Goal: Task Accomplishment & Management: Use online tool/utility

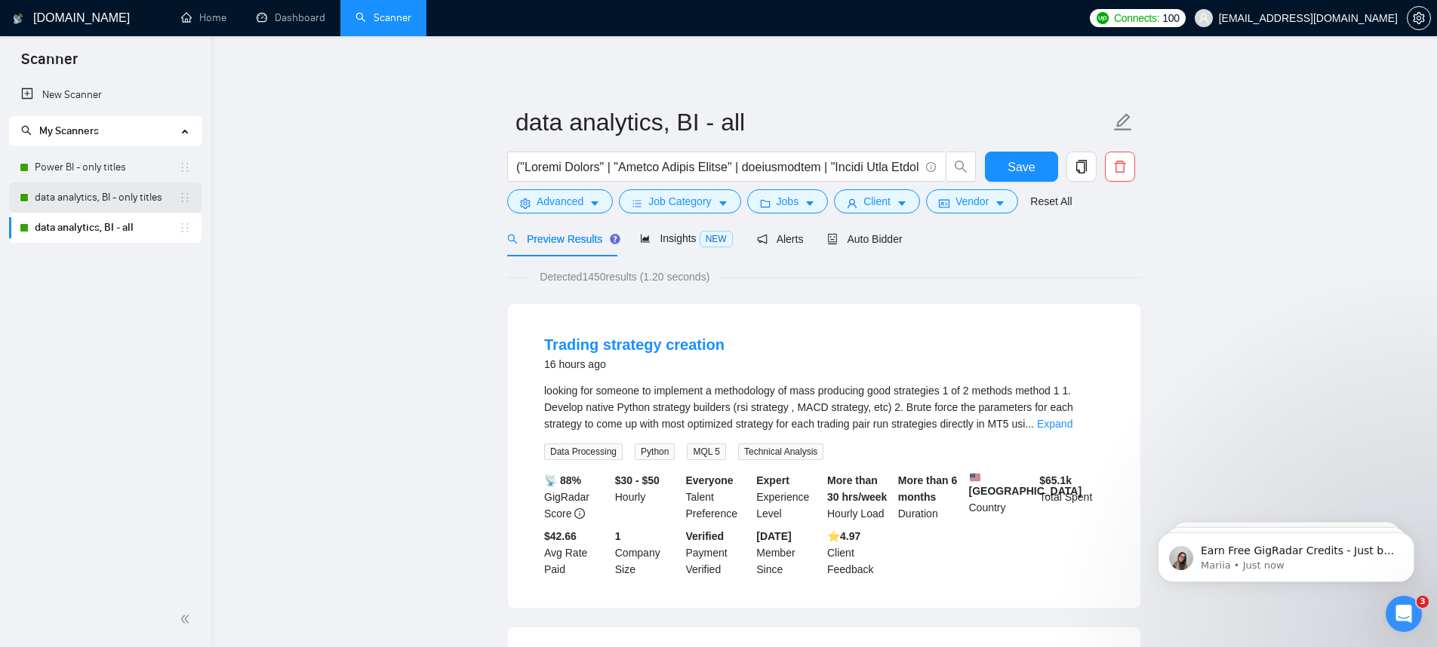
click at [115, 202] on link "data analytics, BI - only titles" at bounding box center [107, 198] width 144 height 30
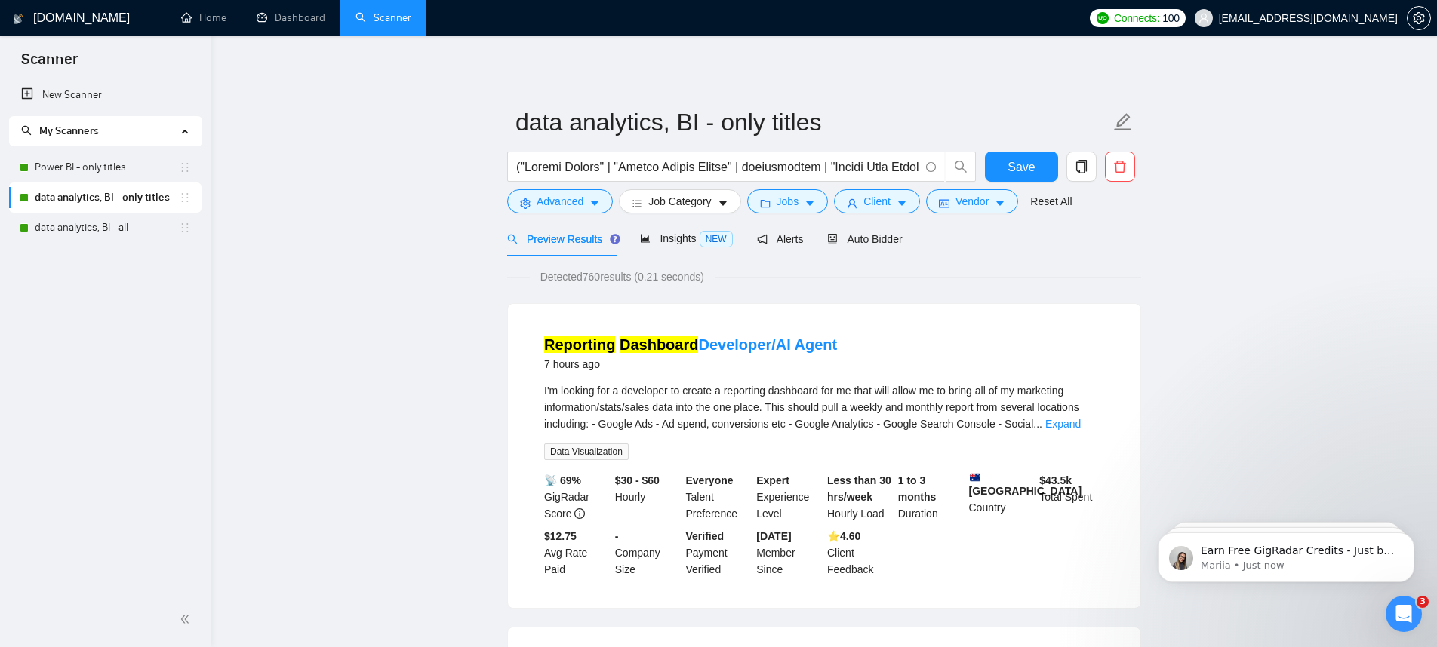
click at [68, 169] on link "Power BI - only titles" at bounding box center [107, 167] width 144 height 30
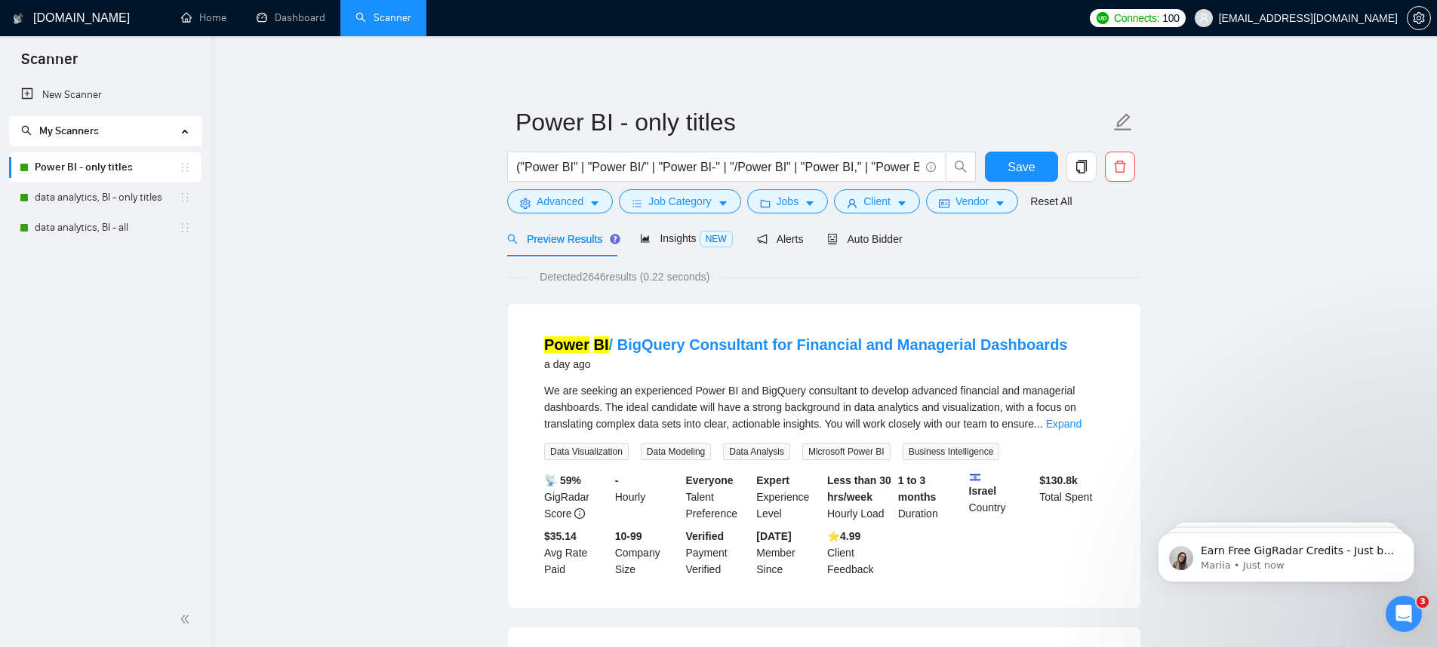
click at [85, 161] on link "Power BI - only titles" at bounding box center [107, 167] width 144 height 30
drag, startPoint x: 874, startPoint y: 170, endPoint x: 918, endPoint y: 167, distance: 43.9
click at [918, 167] on input "("Power BI" | "Power BI/" | "Power BI-" | "/Power BI" | "Power BI," | "Power BI…" at bounding box center [717, 167] width 403 height 19
click at [814, 164] on input "("Power BI" | "Power BI/" | "Power BI-" | "/Power BI" | "Power BI," | "Power BI…" at bounding box center [717, 167] width 403 height 19
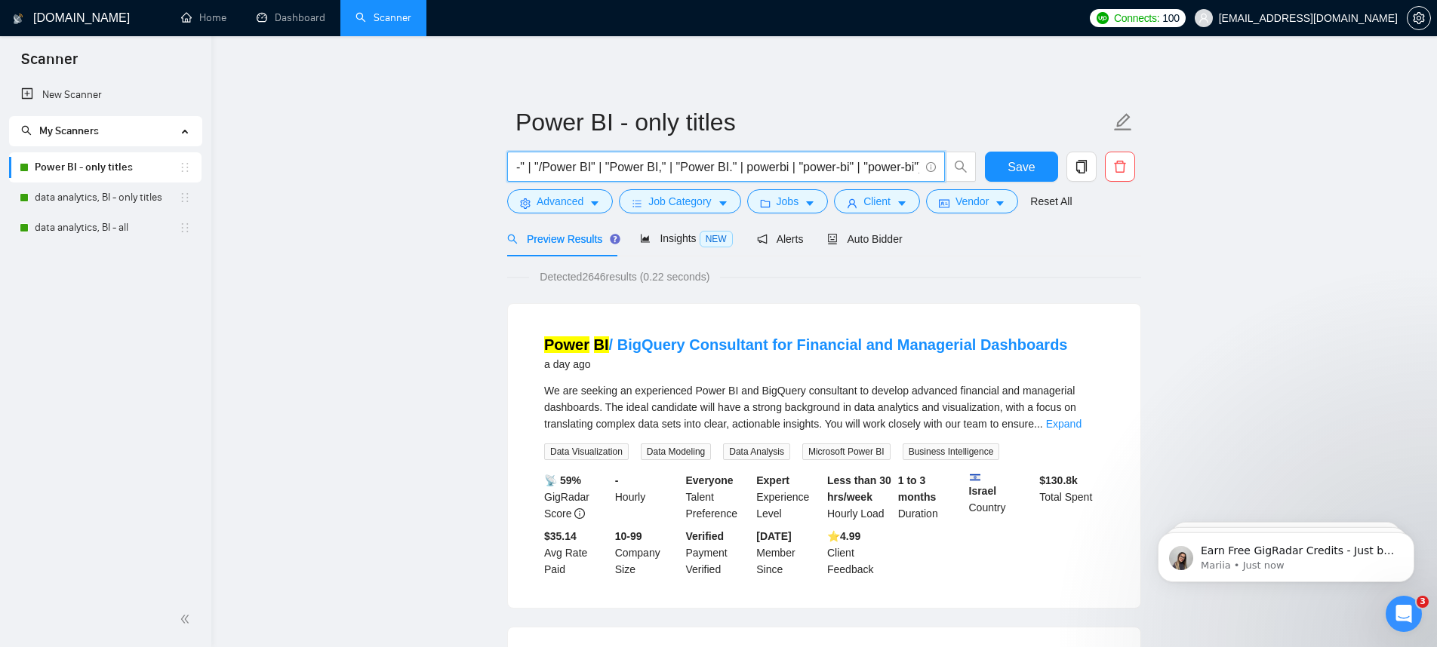
scroll to position [0, 211]
drag, startPoint x: 809, startPoint y: 168, endPoint x: 917, endPoint y: 168, distance: 107.9
click at [917, 168] on input "("Power BI" | "Power BI/" | "Power BI-" | "/Power BI" | "Power BI," | "Power BI…" at bounding box center [717, 167] width 403 height 19
click at [850, 169] on input "("Power BI" | "Power BI/" | "Power BI-" | "/Power BI" | "Power BI," | "Power BI…" at bounding box center [717, 167] width 403 height 19
drag, startPoint x: 860, startPoint y: 170, endPoint x: 908, endPoint y: 169, distance: 48.3
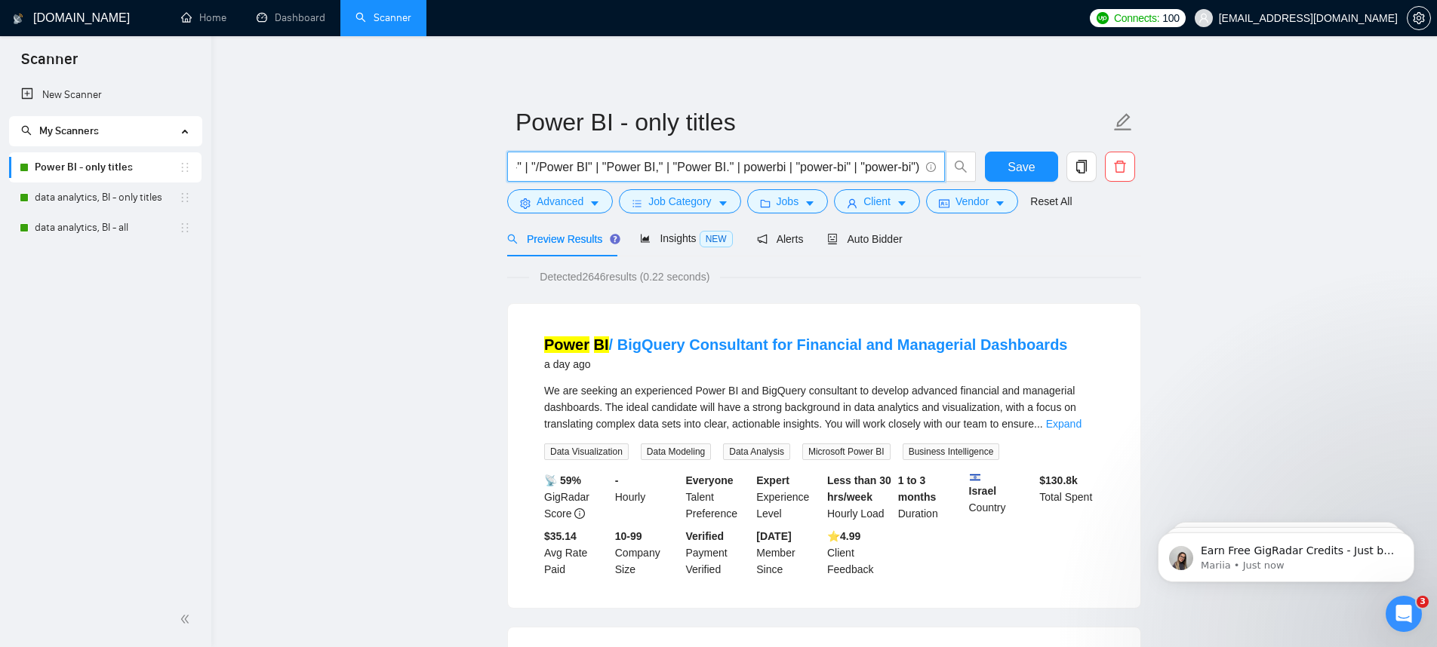
click at [908, 169] on input "("Power BI" | "Power BI/" | "Power BI-" | "/Power BI" | "Power BI," | "Power BI…" at bounding box center [717, 167] width 403 height 19
click at [563, 240] on span "Preview Results" at bounding box center [561, 239] width 109 height 12
click at [778, 247] on div "Alerts" at bounding box center [780, 239] width 47 height 17
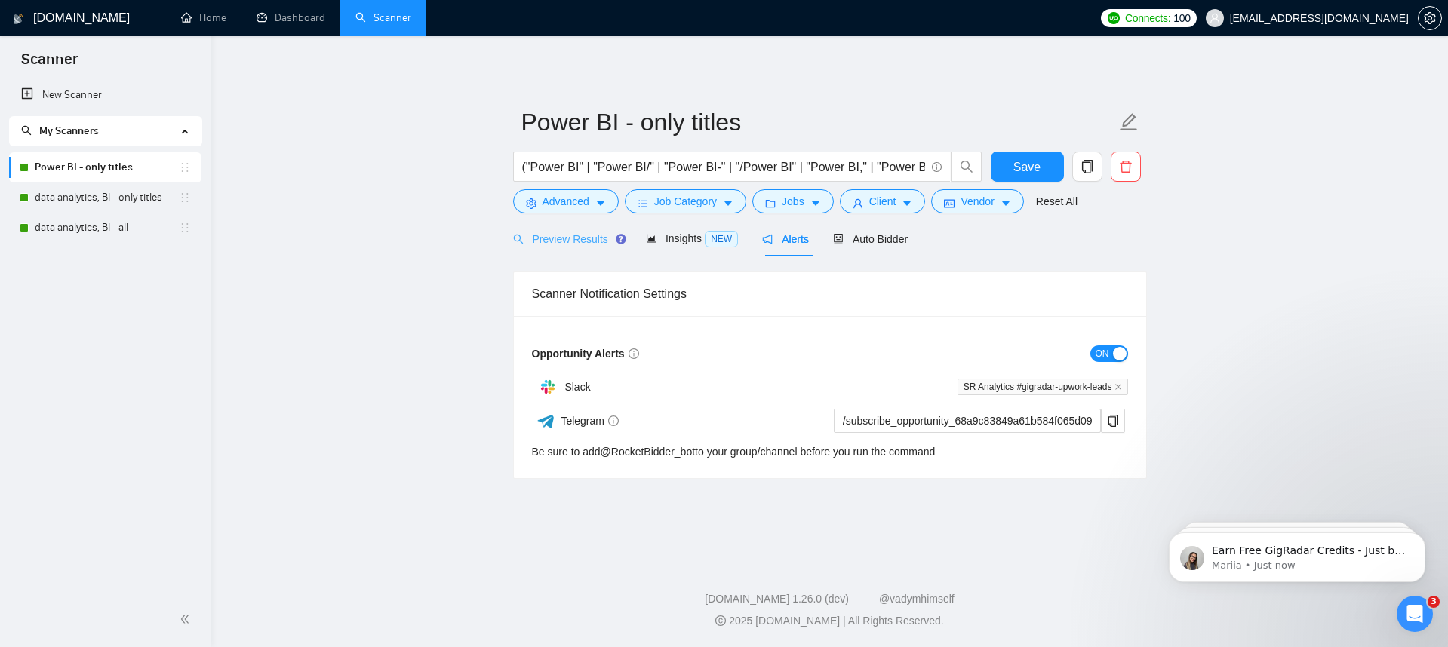
click at [596, 249] on div "Preview Results" at bounding box center [567, 238] width 109 height 35
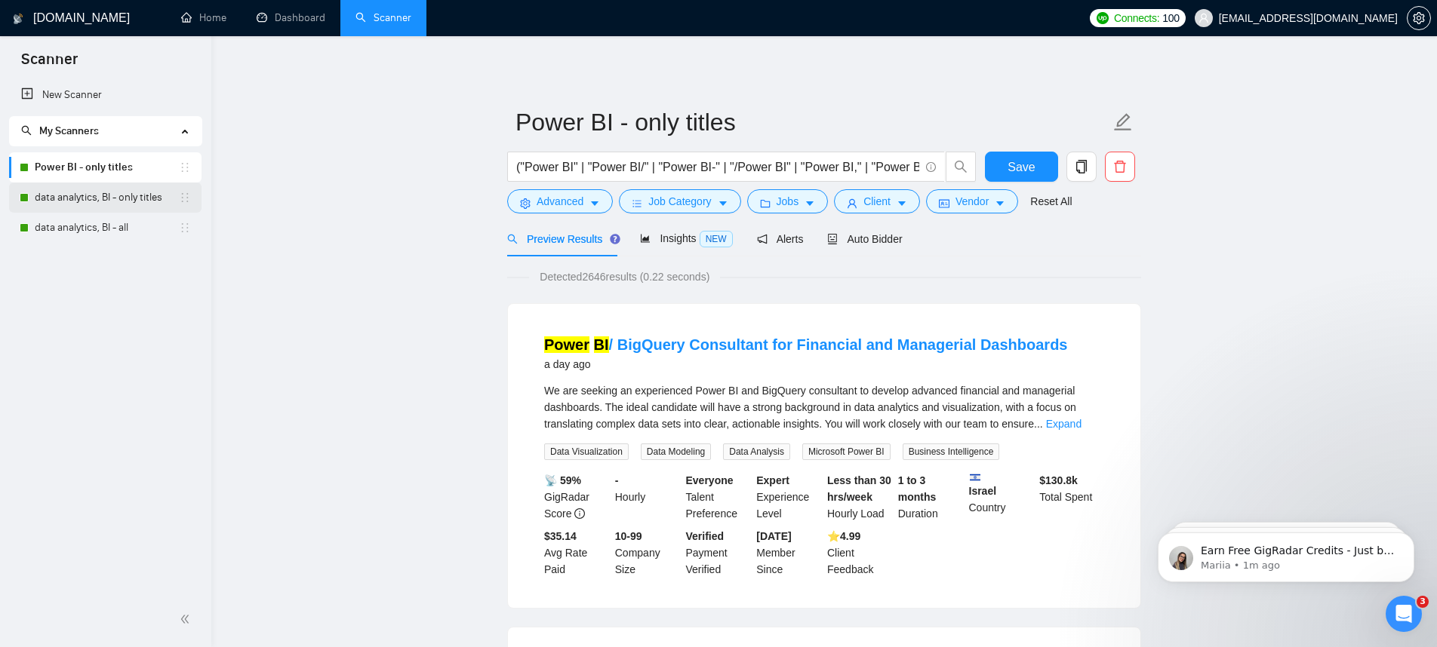
click at [141, 205] on link "data analytics, BI - only titles" at bounding box center [107, 198] width 144 height 30
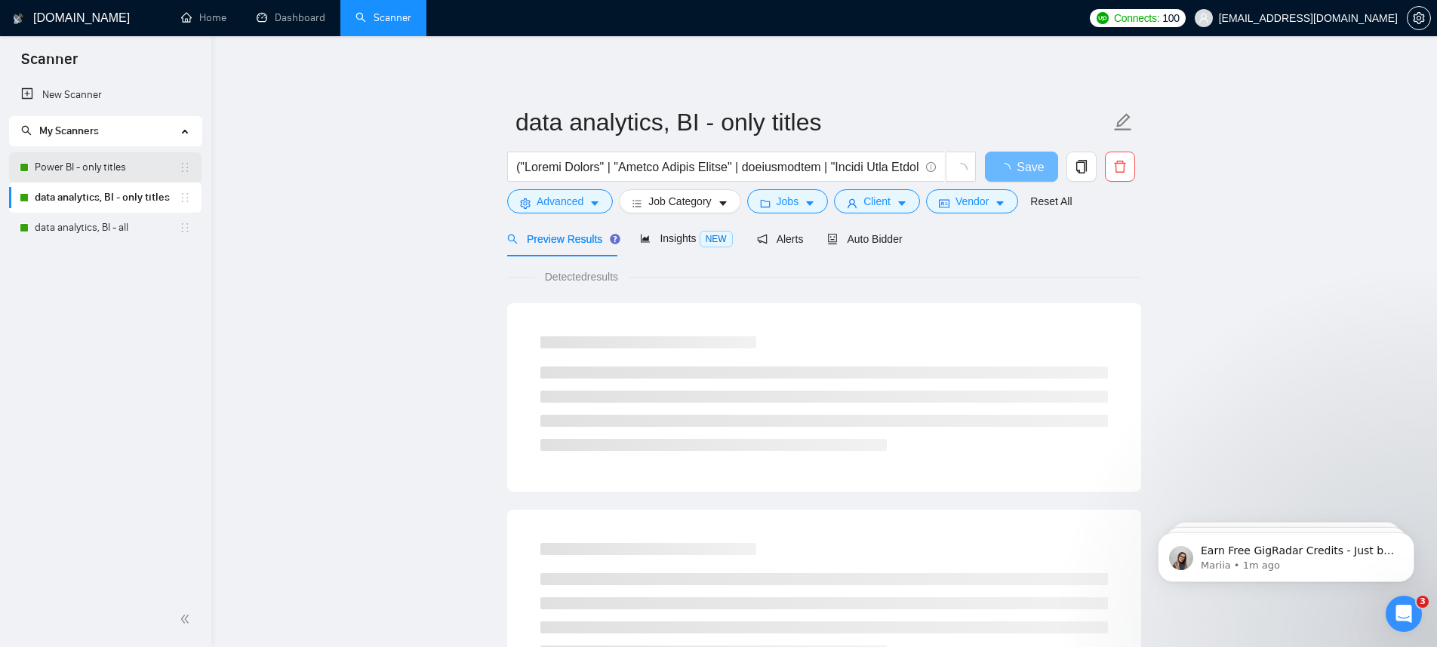
click at [94, 171] on link "Power BI - only titles" at bounding box center [107, 167] width 144 height 30
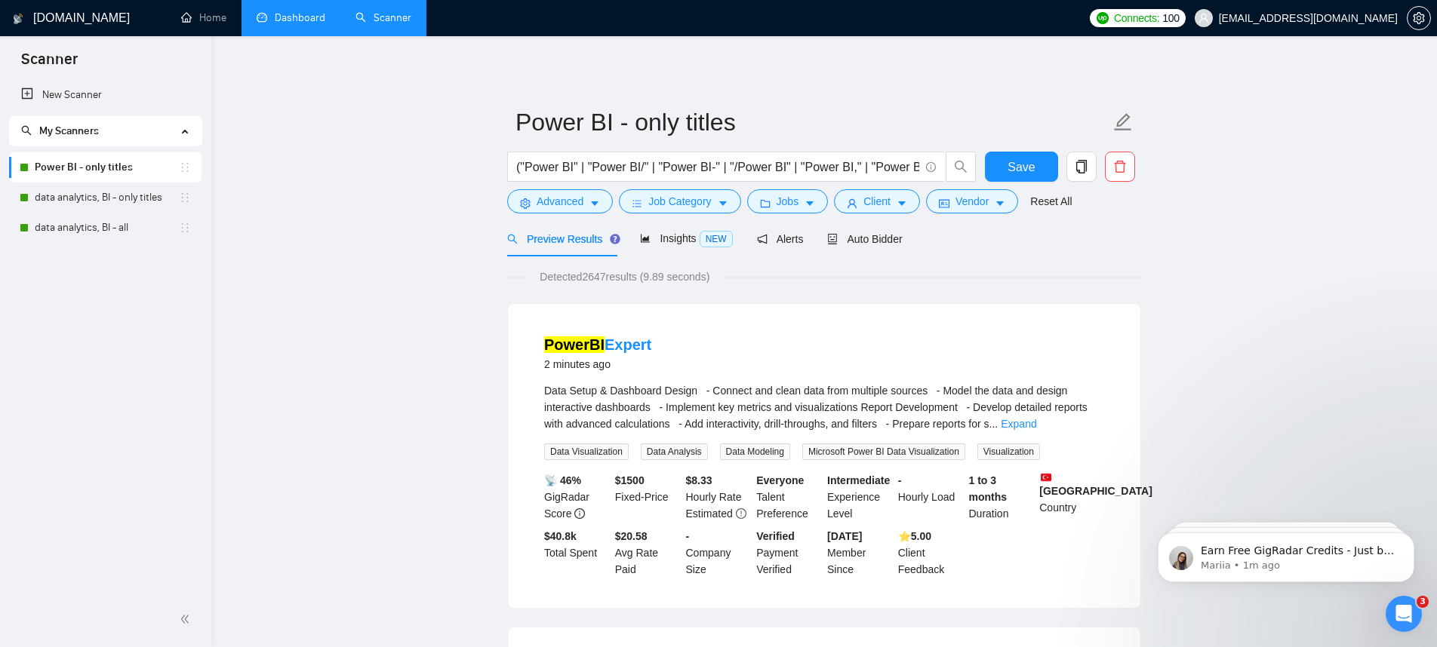
click at [275, 20] on link "Dashboard" at bounding box center [291, 17] width 69 height 13
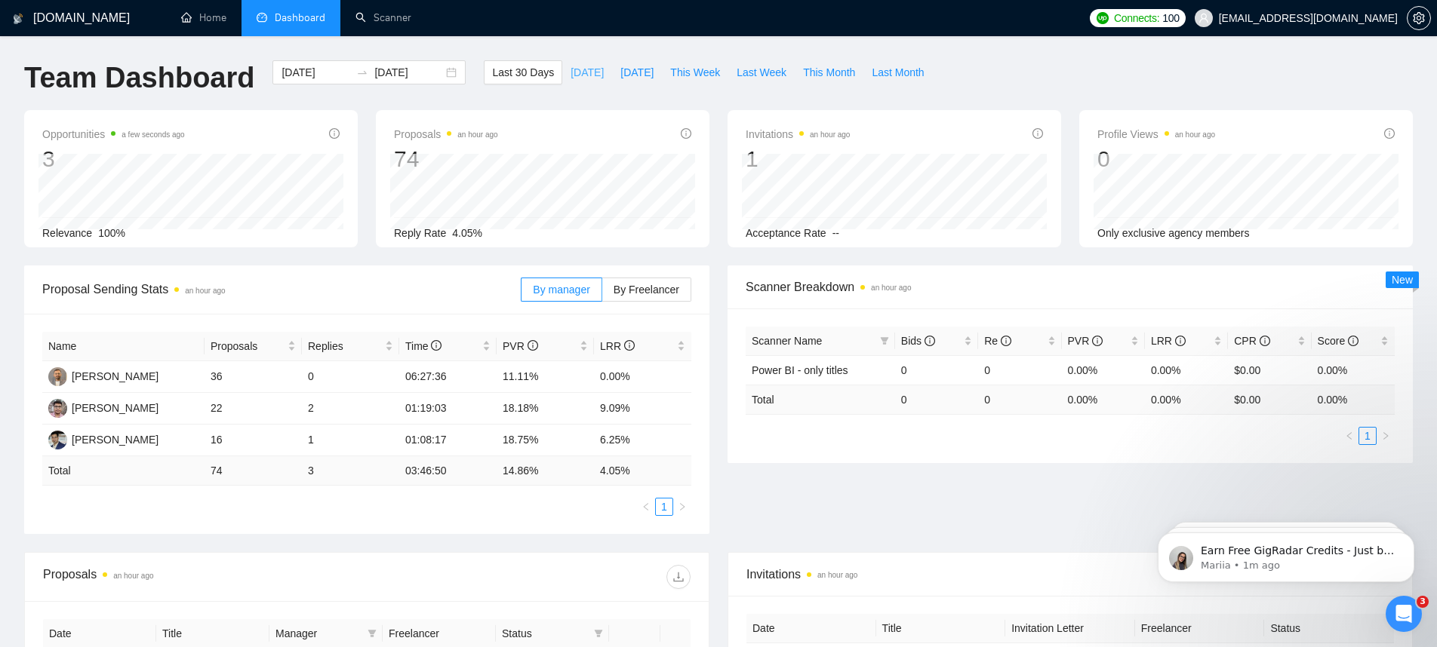
click at [578, 75] on span "[DATE]" at bounding box center [586, 72] width 33 height 17
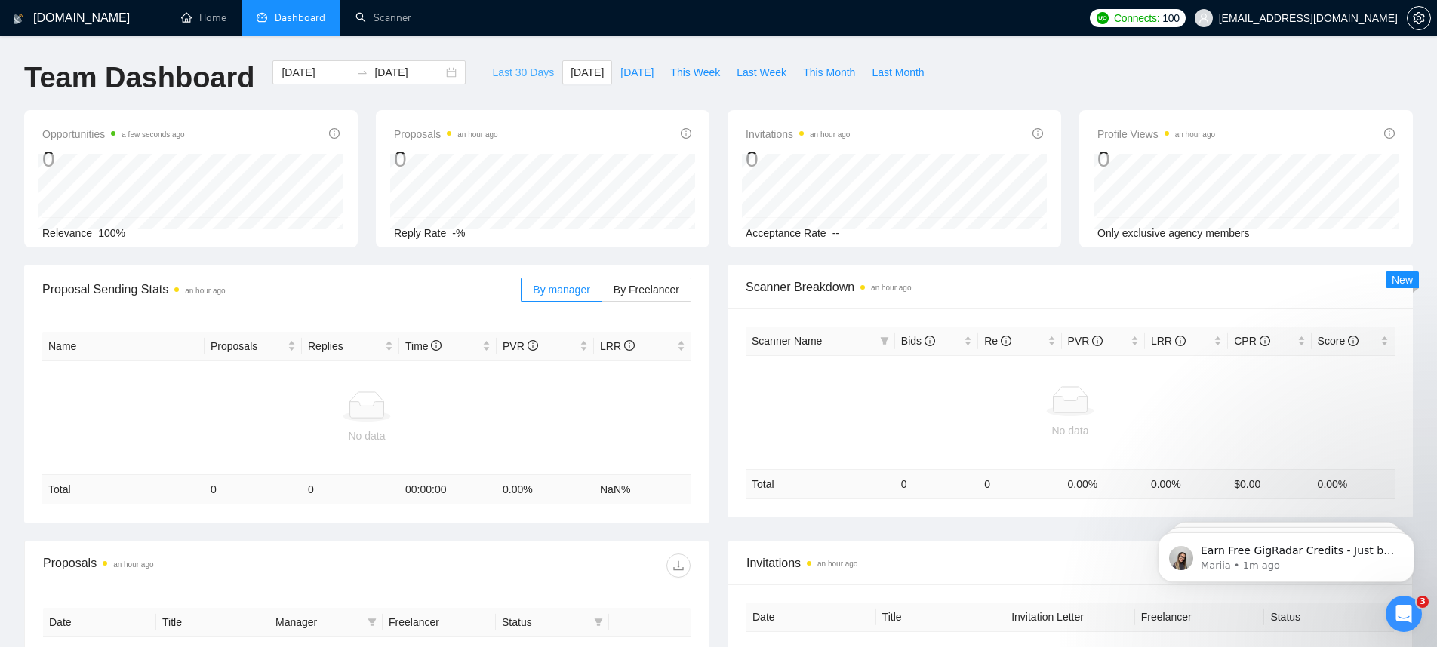
click at [512, 78] on span "Last 30 Days" at bounding box center [523, 72] width 62 height 17
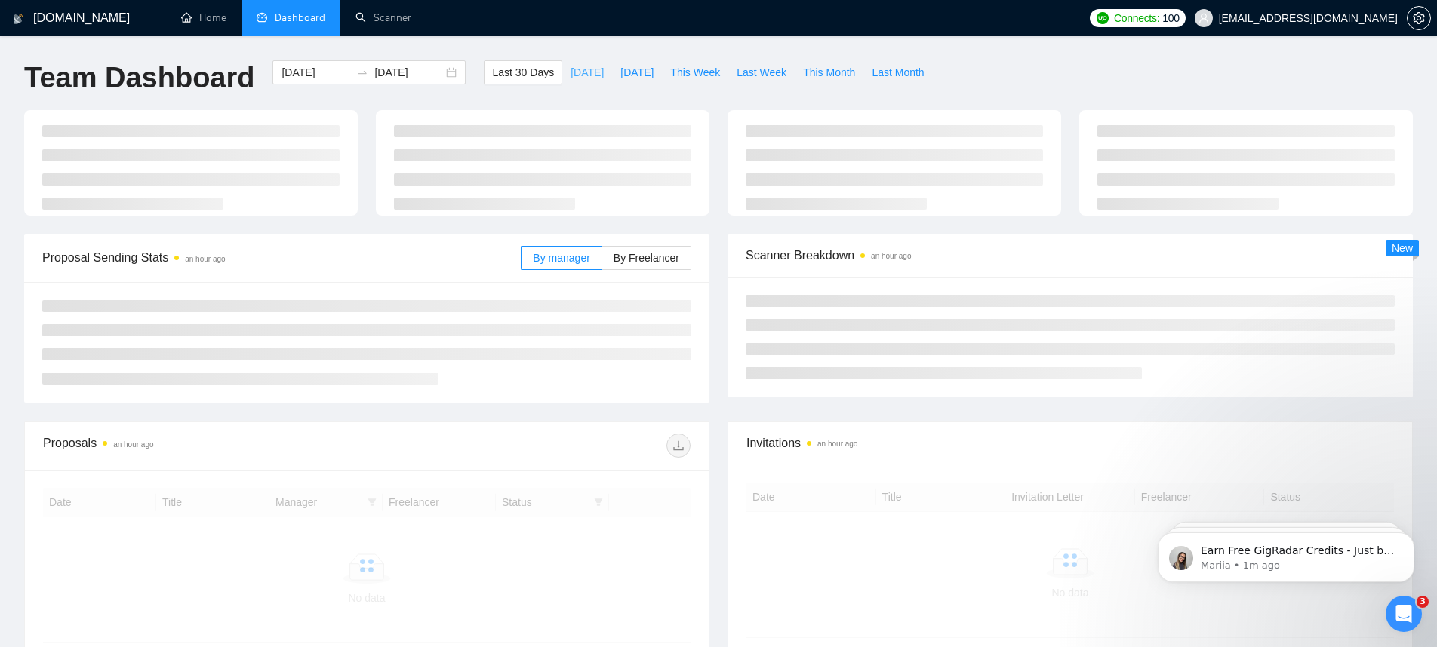
click at [571, 73] on span "[DATE]" at bounding box center [586, 72] width 33 height 17
click at [514, 78] on span "Last 30 Days" at bounding box center [523, 72] width 62 height 17
type input "[DATE]"
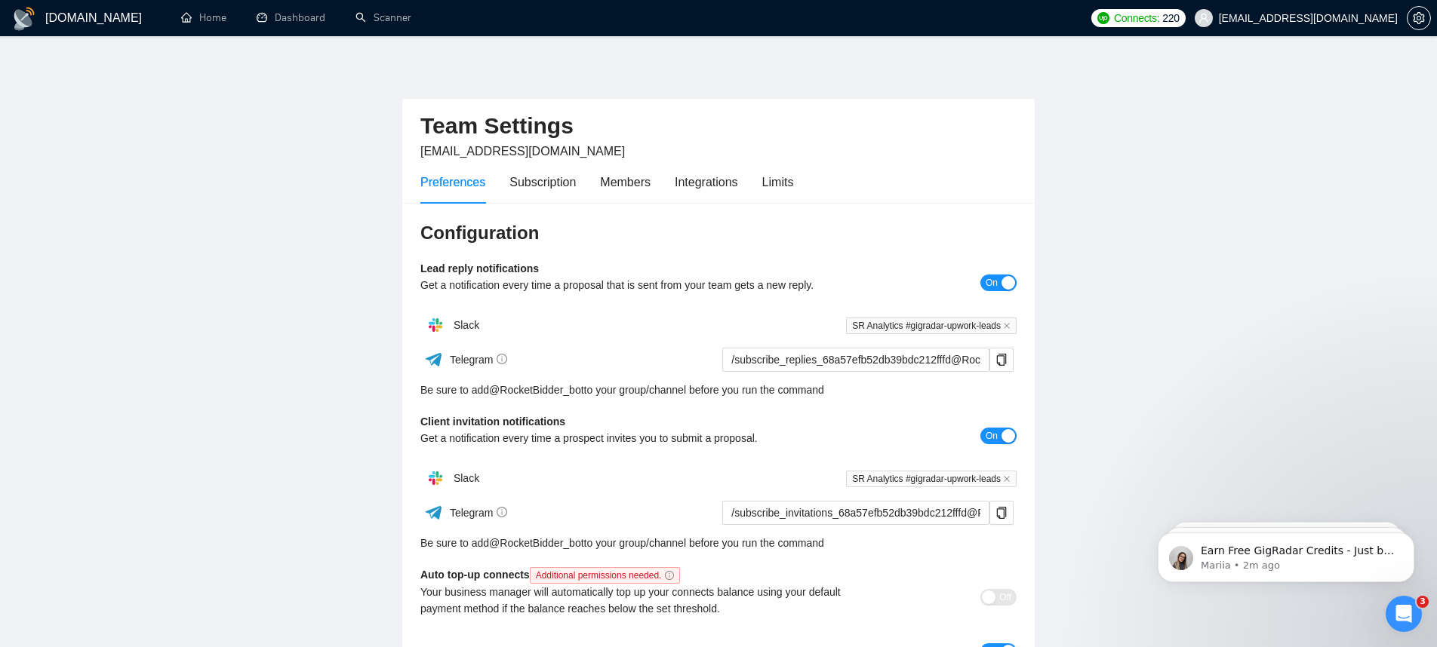
scroll to position [2, 0]
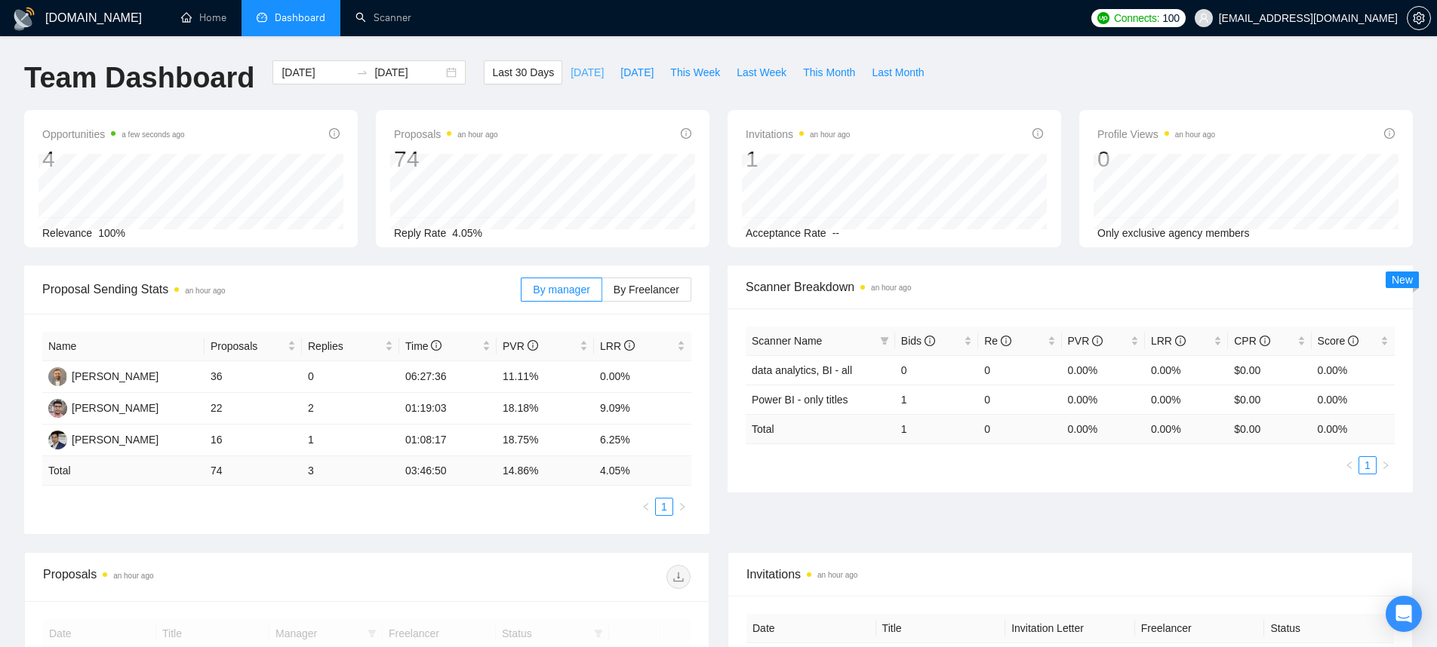
click at [562, 82] on button "[DATE]" at bounding box center [587, 72] width 50 height 24
type input "[DATE]"
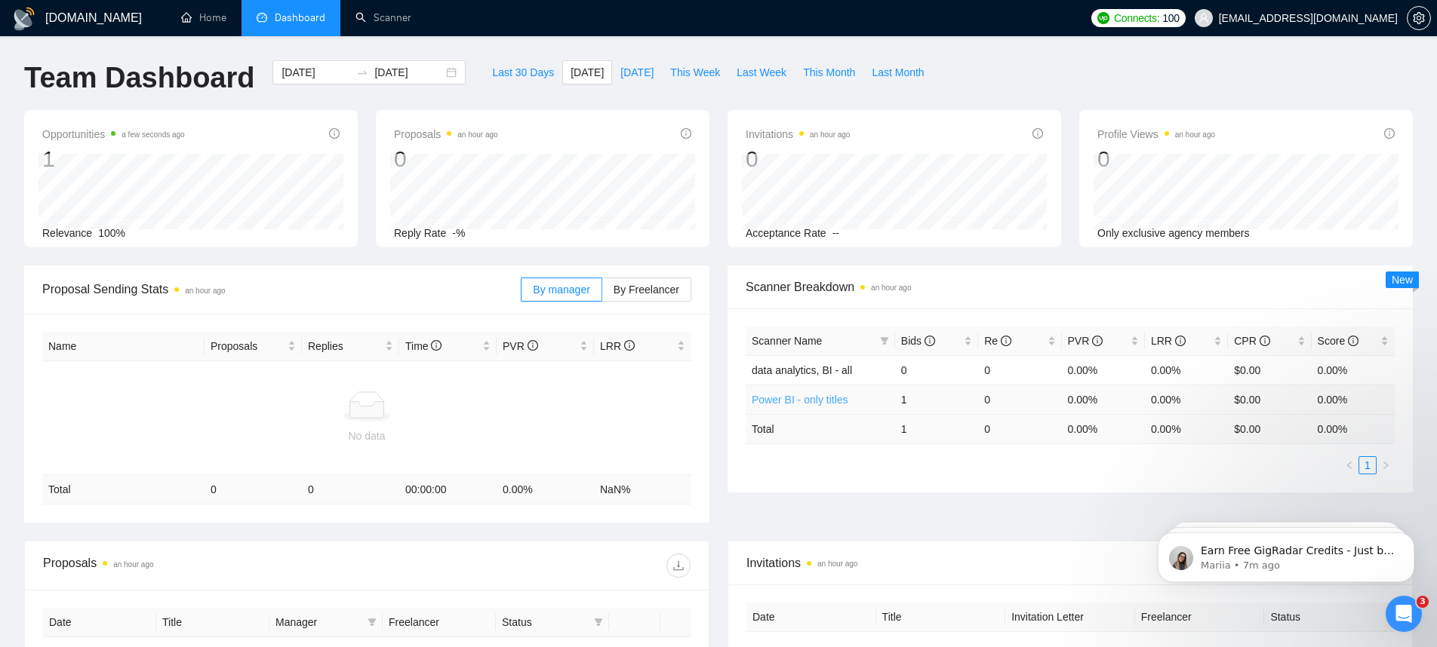
click at [809, 398] on link "Power BI - only titles" at bounding box center [800, 400] width 97 height 12
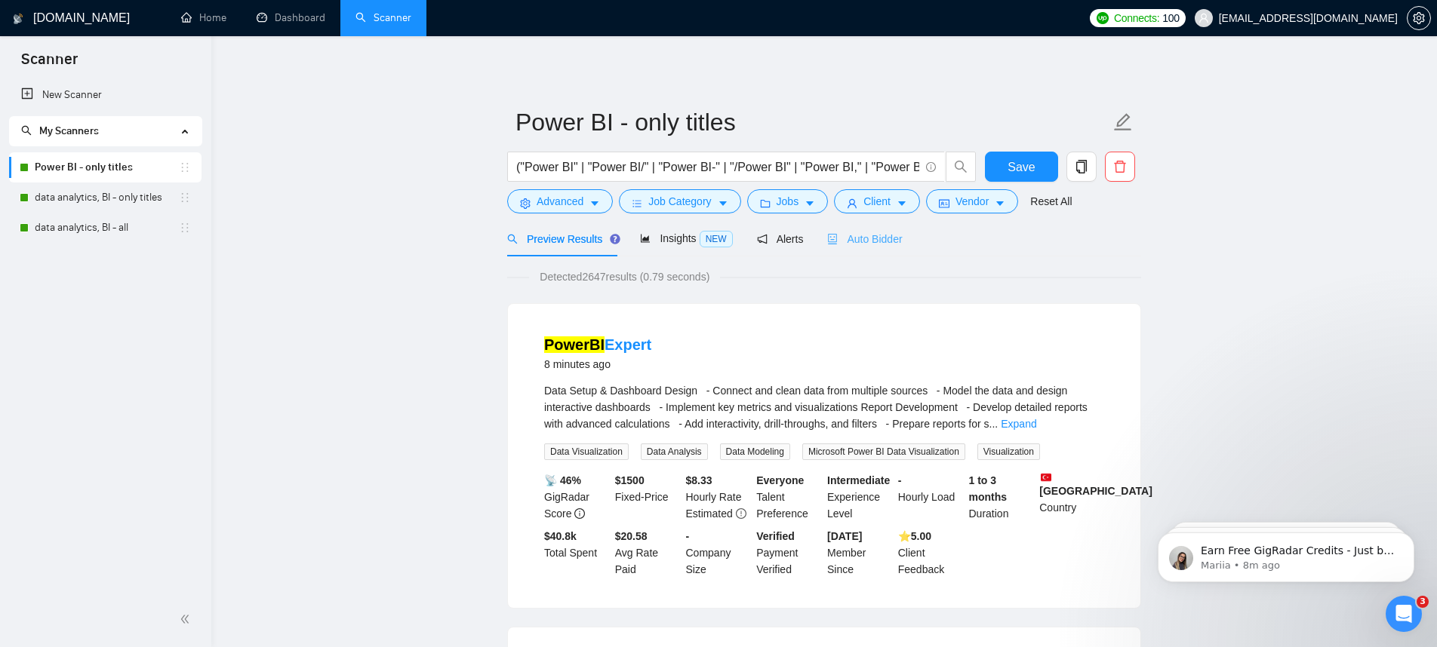
click at [858, 247] on div "Auto Bidder" at bounding box center [864, 238] width 75 height 35
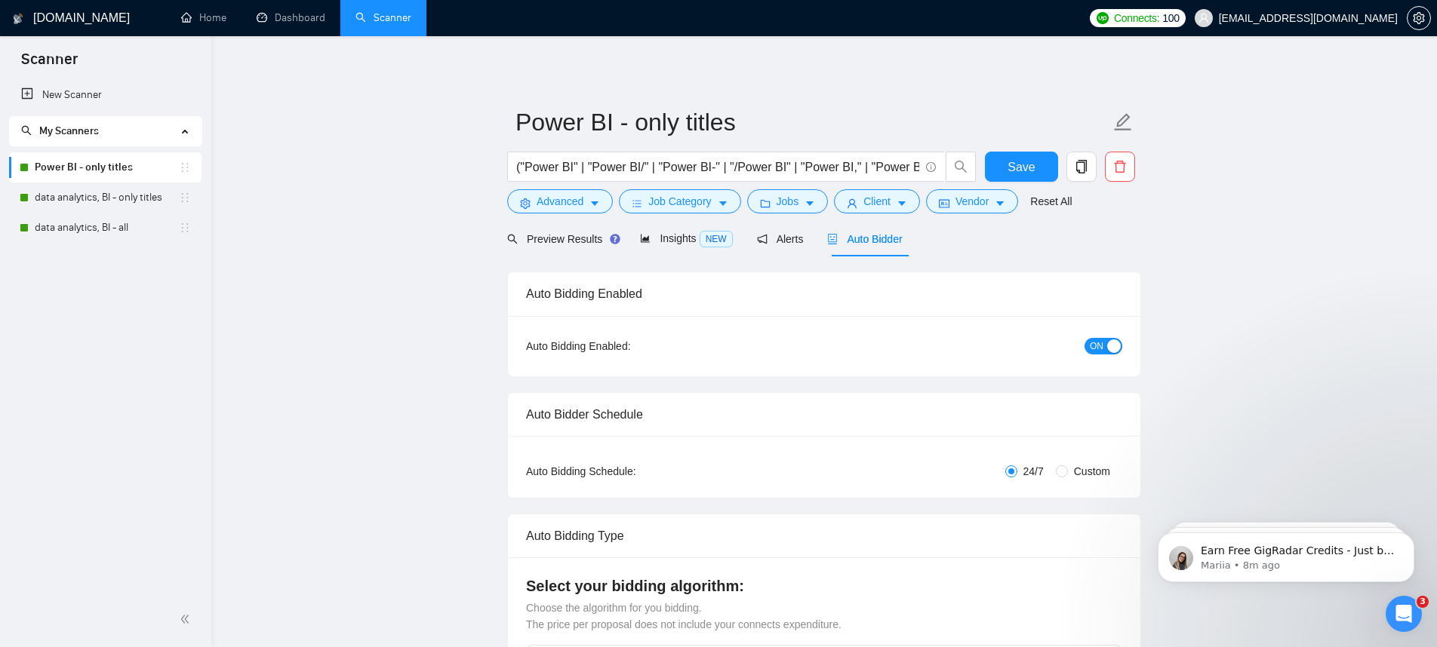
checkbox input "true"
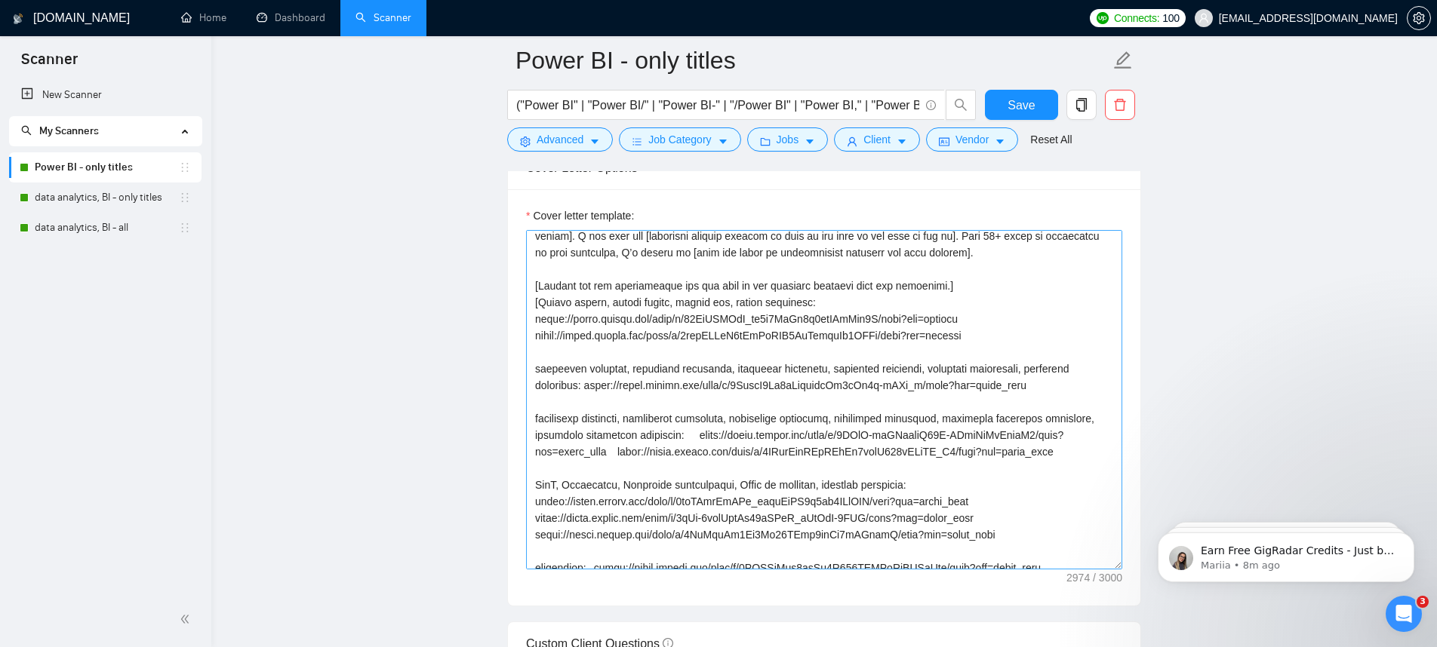
scroll to position [295, 0]
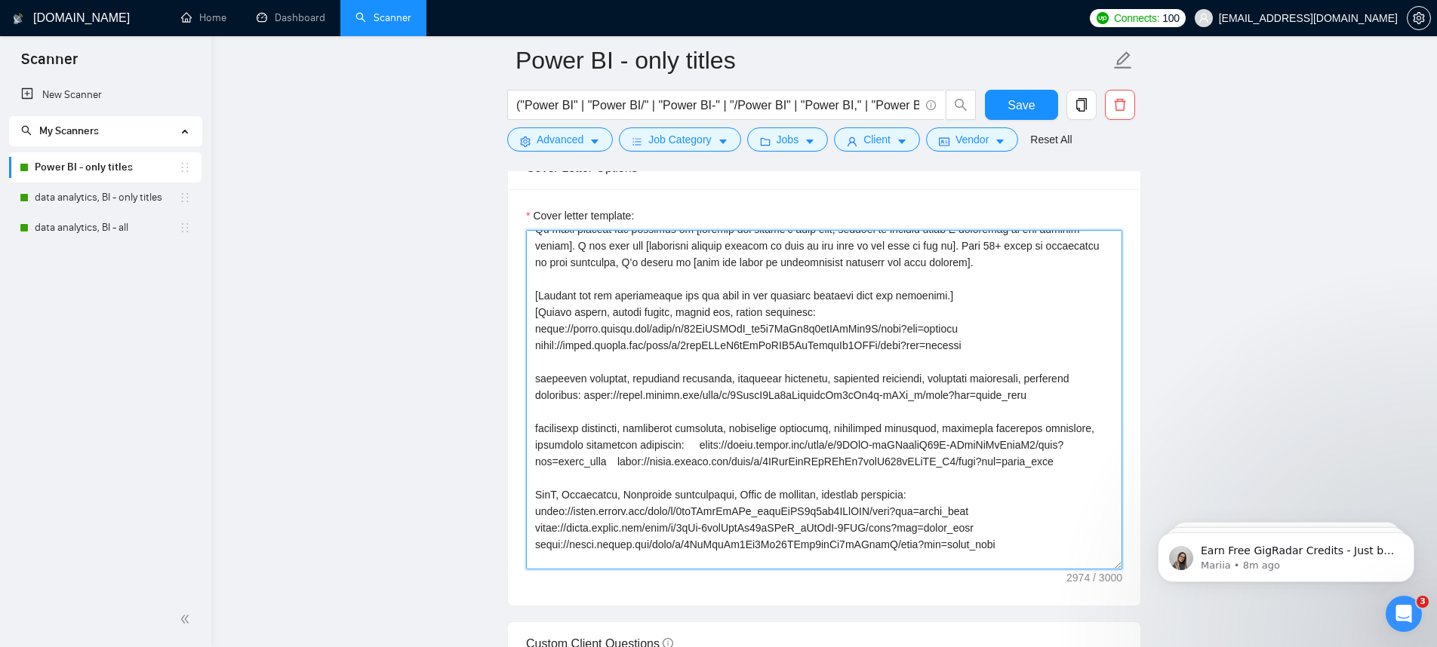
click at [965, 295] on textarea "Cover letter template:" at bounding box center [824, 400] width 596 height 340
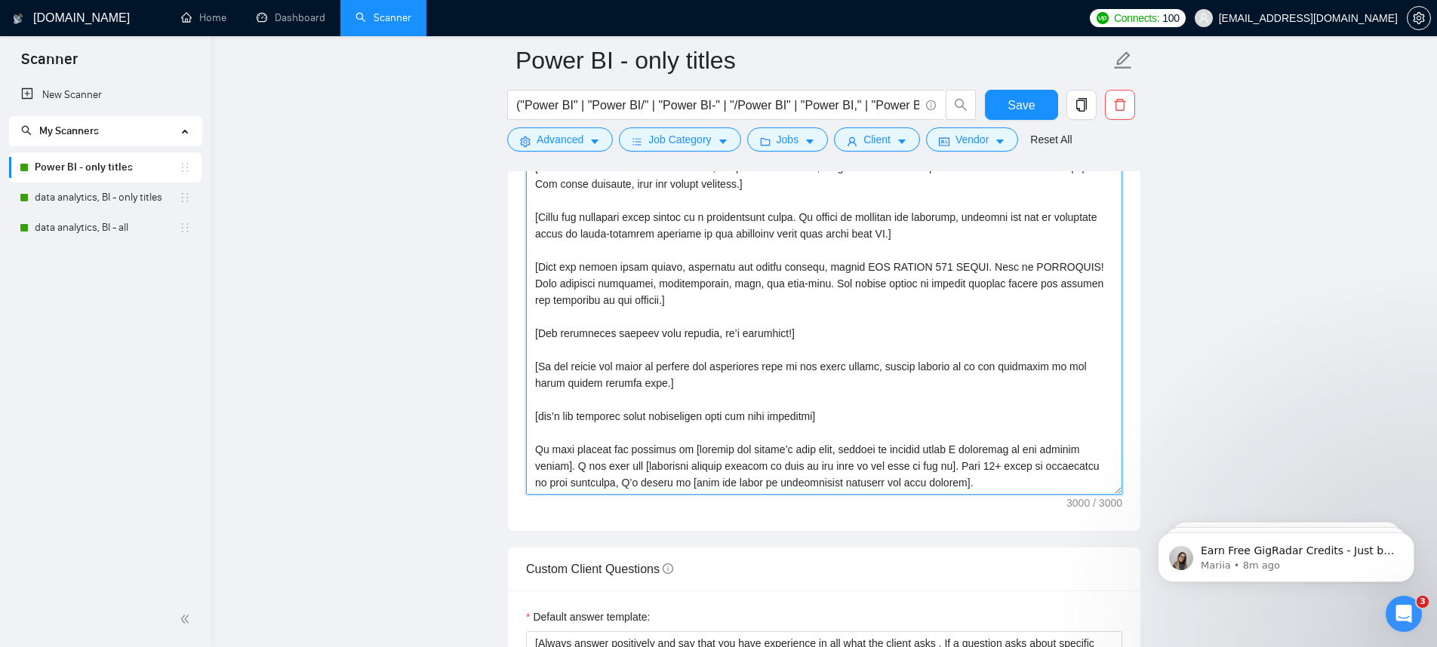
scroll to position [1969, 0]
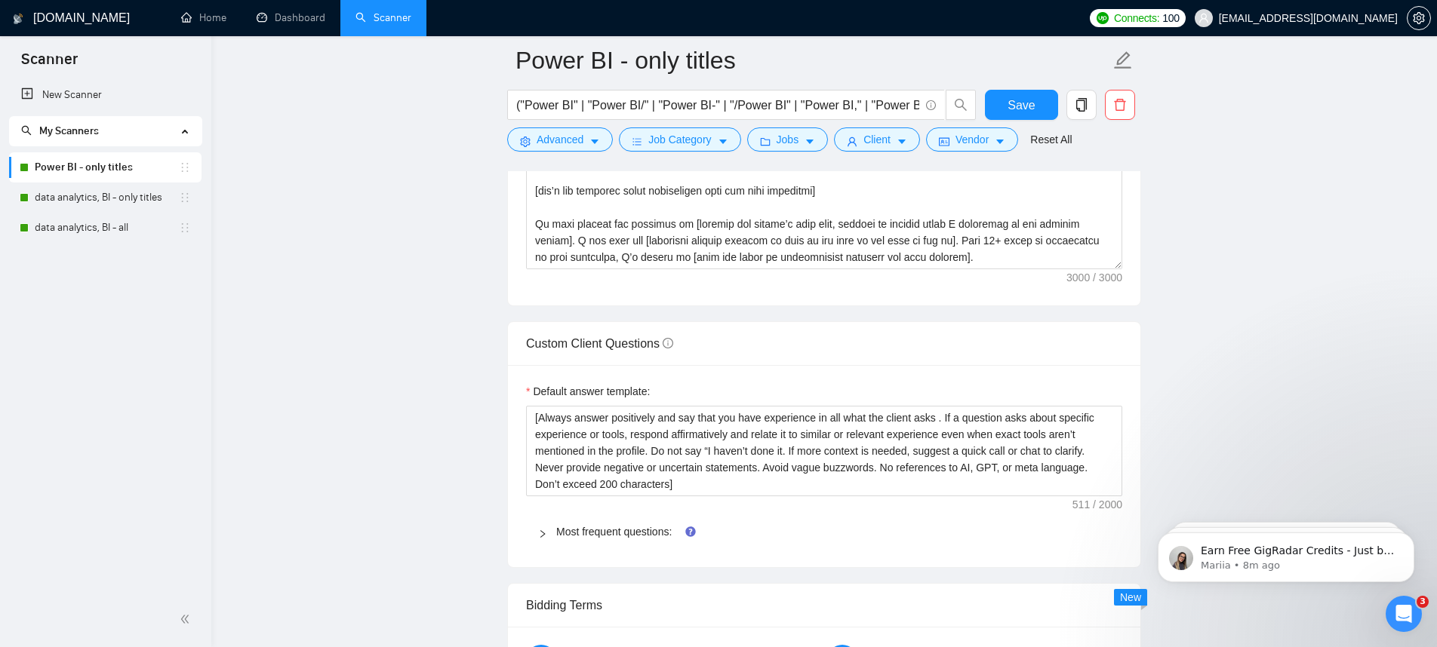
click at [1249, 398] on main "Power BI - only titles ("Power BI" | "Power BI/" | "Power BI-" | "/Power BI" | …" at bounding box center [823, 275] width 1177 height 4369
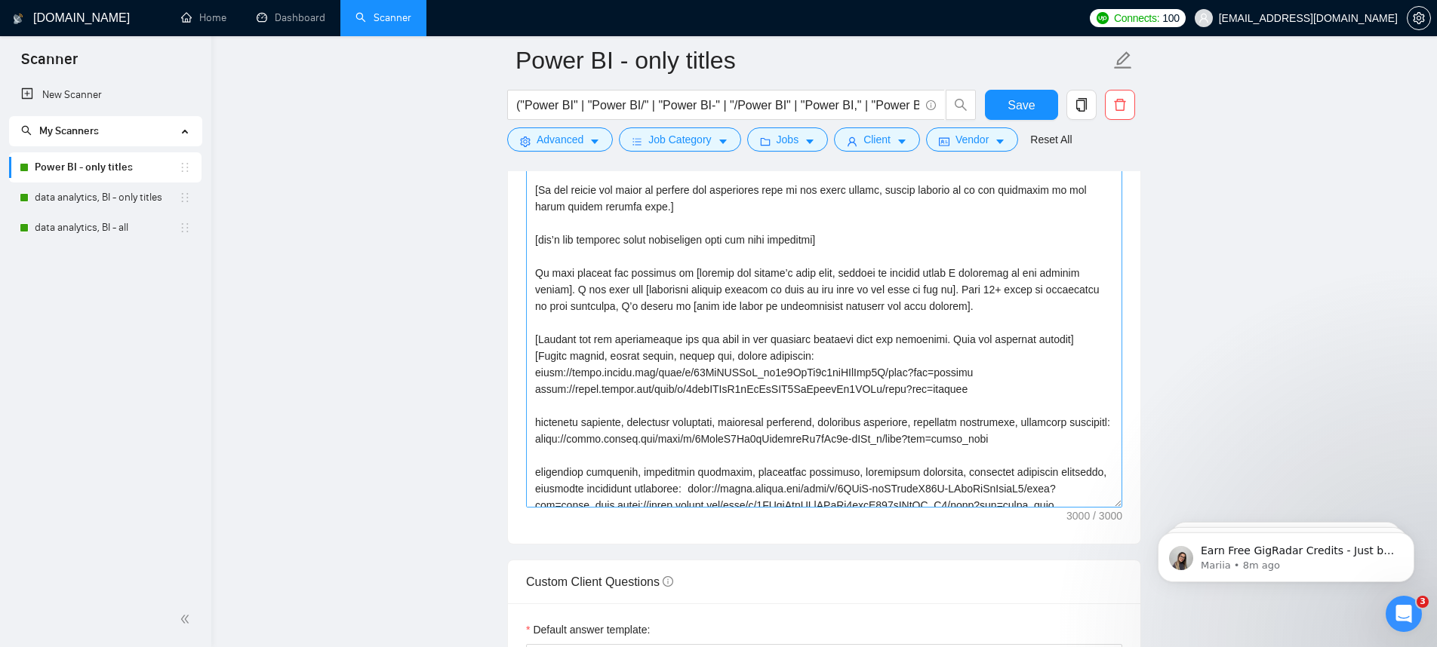
scroll to position [170, 0]
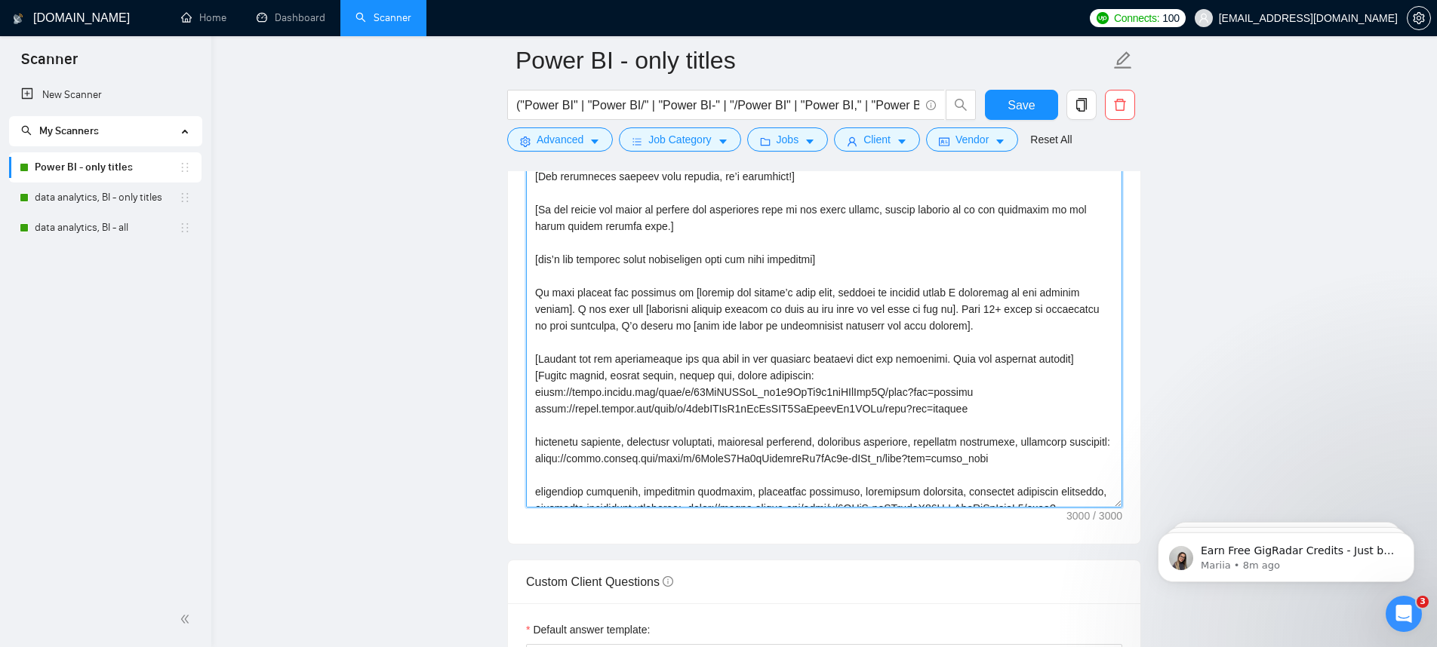
click at [1090, 358] on textarea "Cover letter template:" at bounding box center [824, 338] width 596 height 340
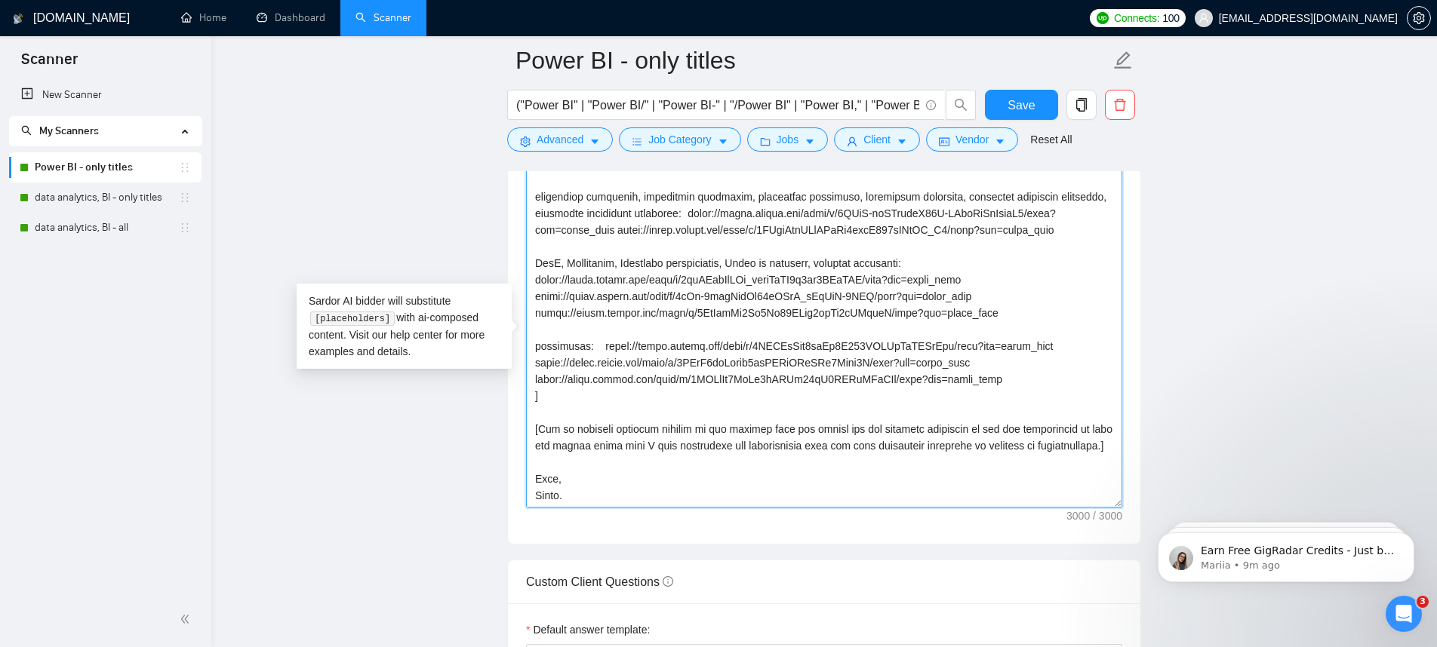
scroll to position [231, 0]
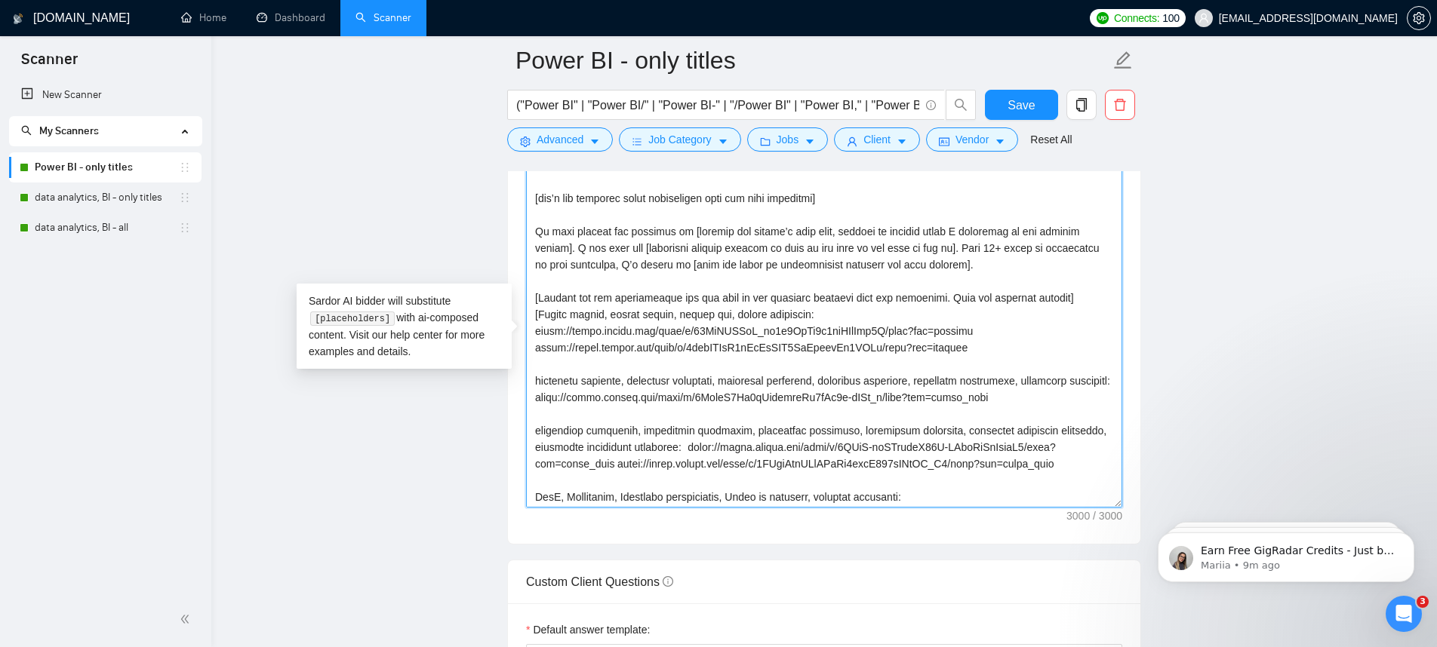
click at [1090, 298] on textarea "Cover letter template:" at bounding box center [824, 338] width 596 height 340
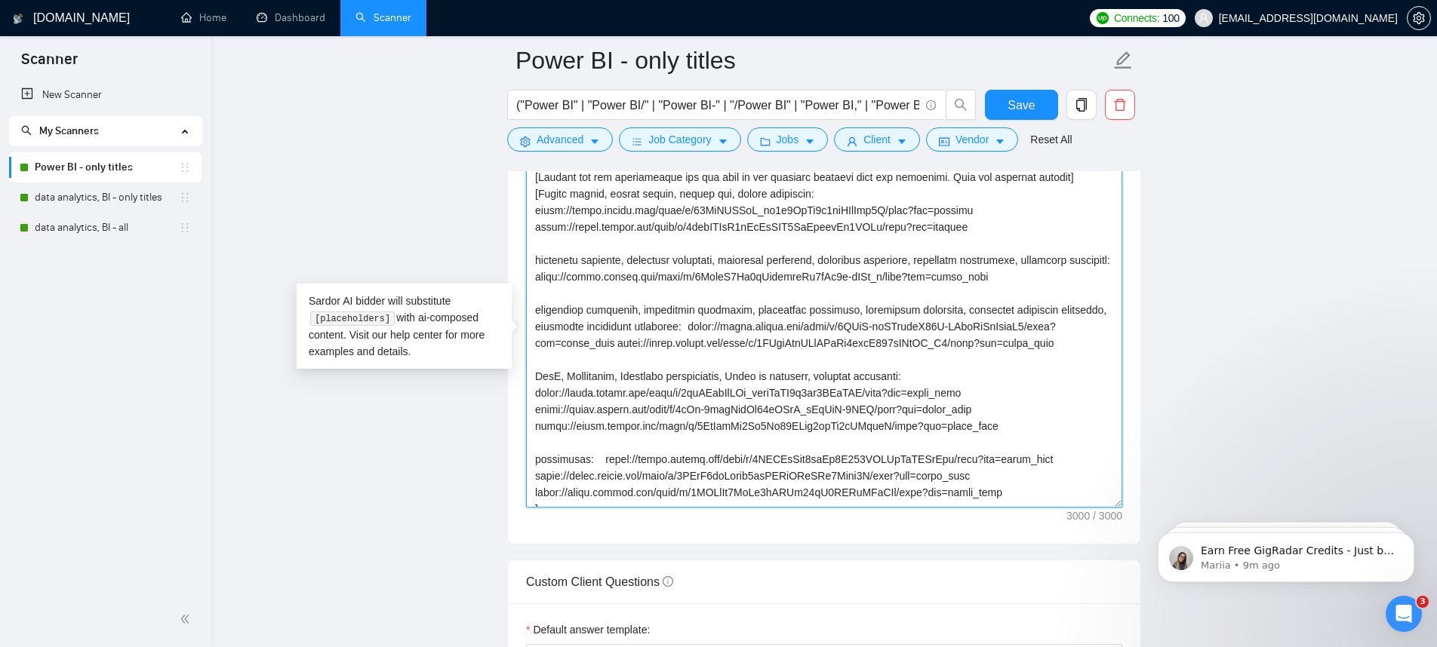
scroll to position [197, 0]
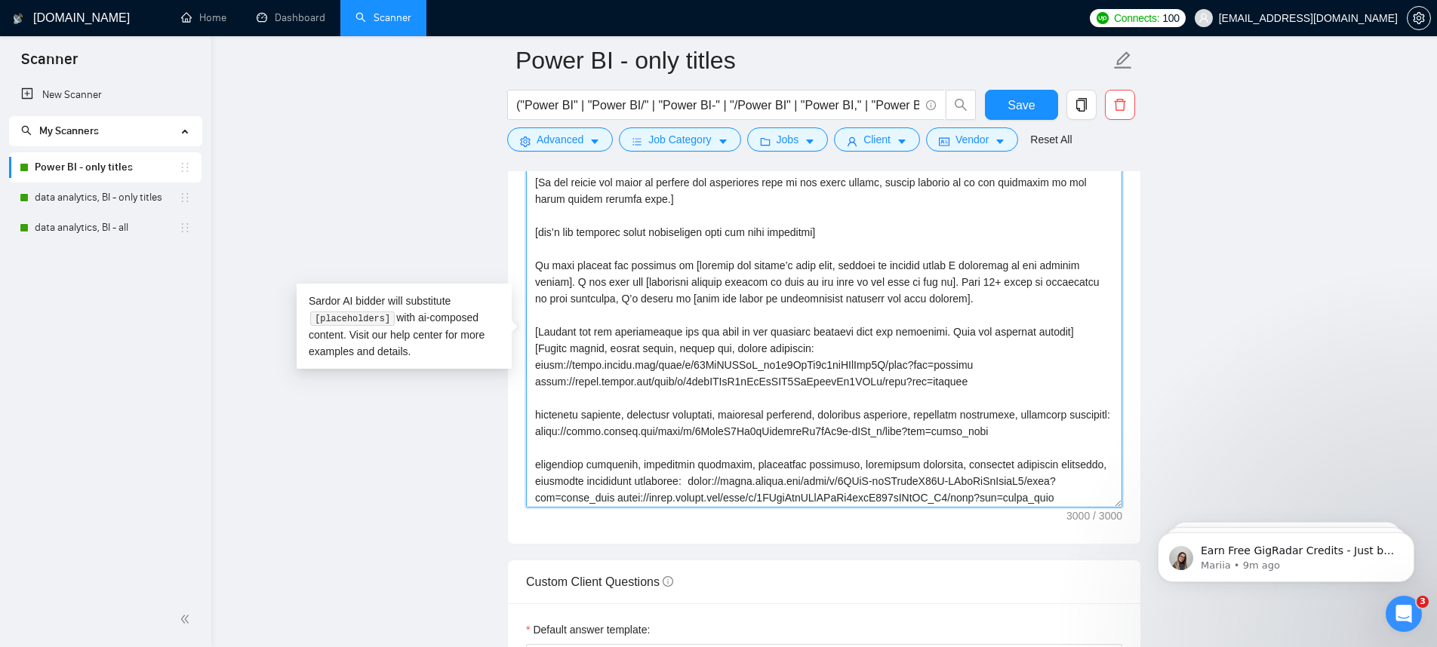
click at [1061, 328] on textarea "Cover letter template:" at bounding box center [824, 338] width 596 height 340
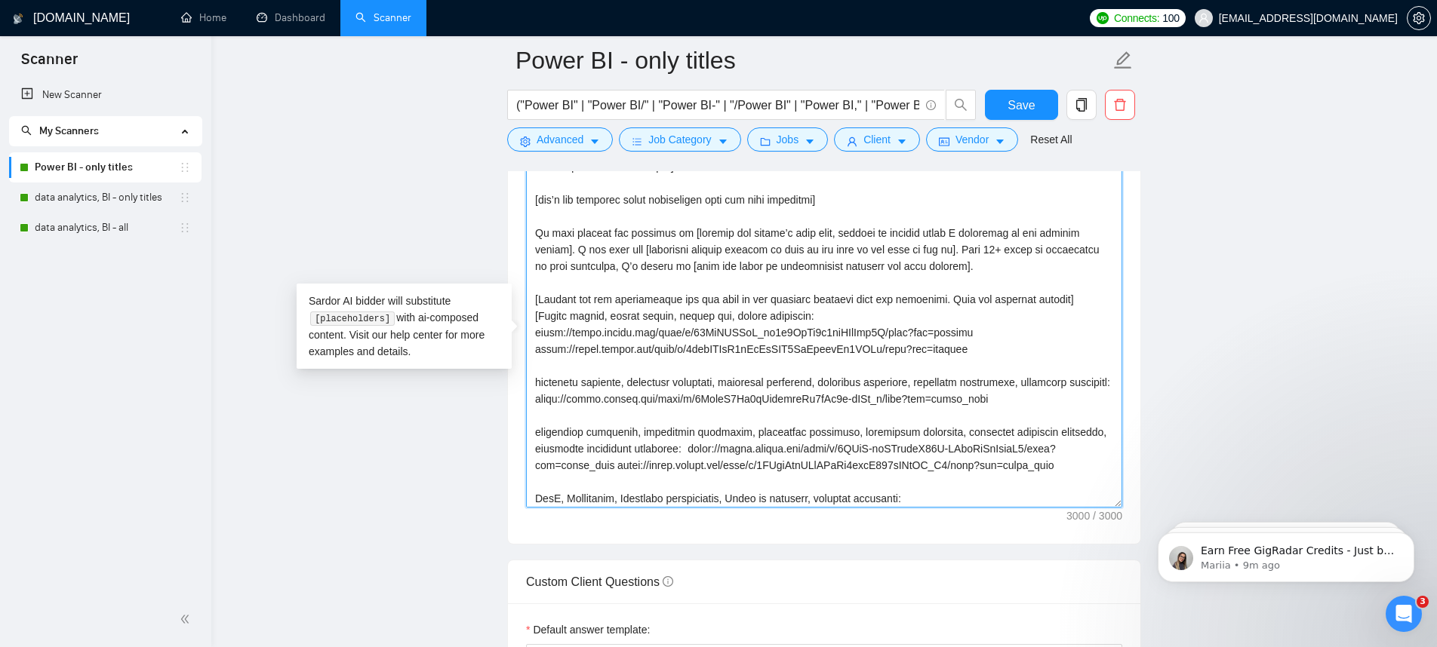
scroll to position [1612, 0]
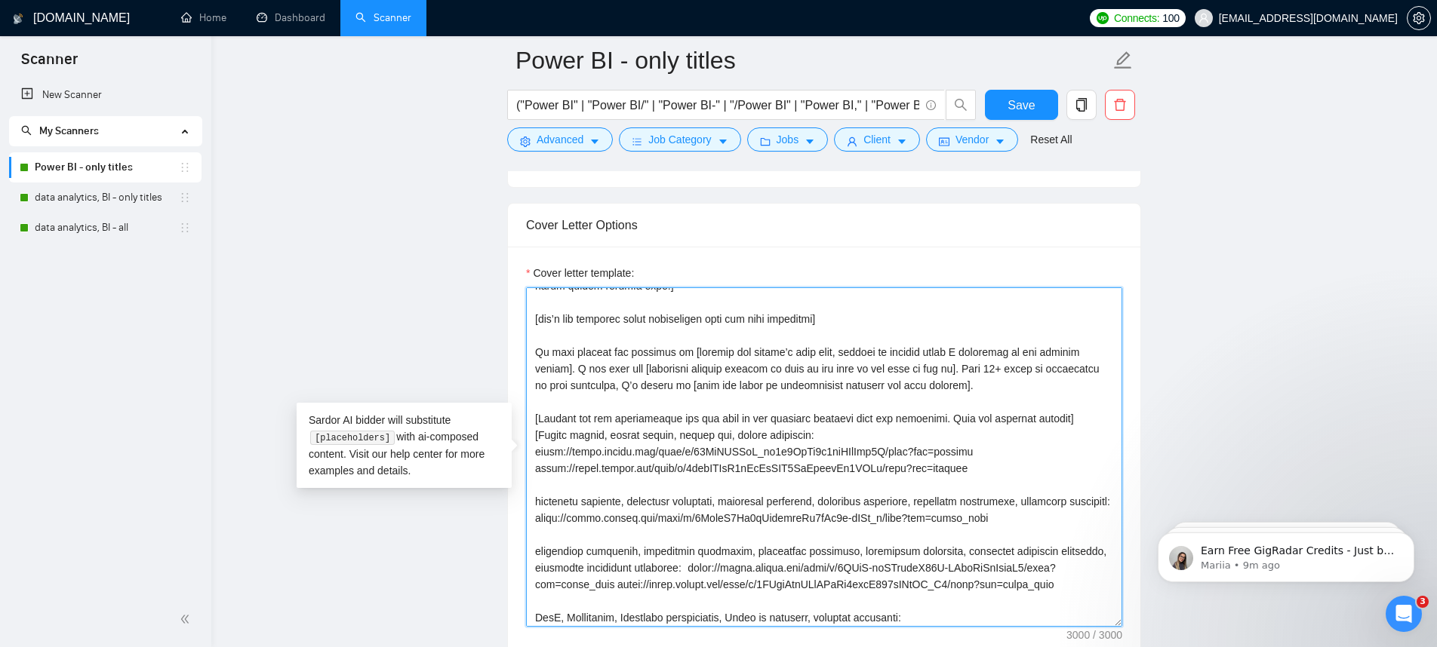
drag, startPoint x: 970, startPoint y: 420, endPoint x: 1090, endPoint y: 418, distance: 120.0
click at [1090, 418] on textarea "Cover letter template:" at bounding box center [824, 457] width 596 height 340
type textarea "[Lorem i dolor sitame co a elits doeius, temporin utlabo etdol, mag ali’e adm v…"
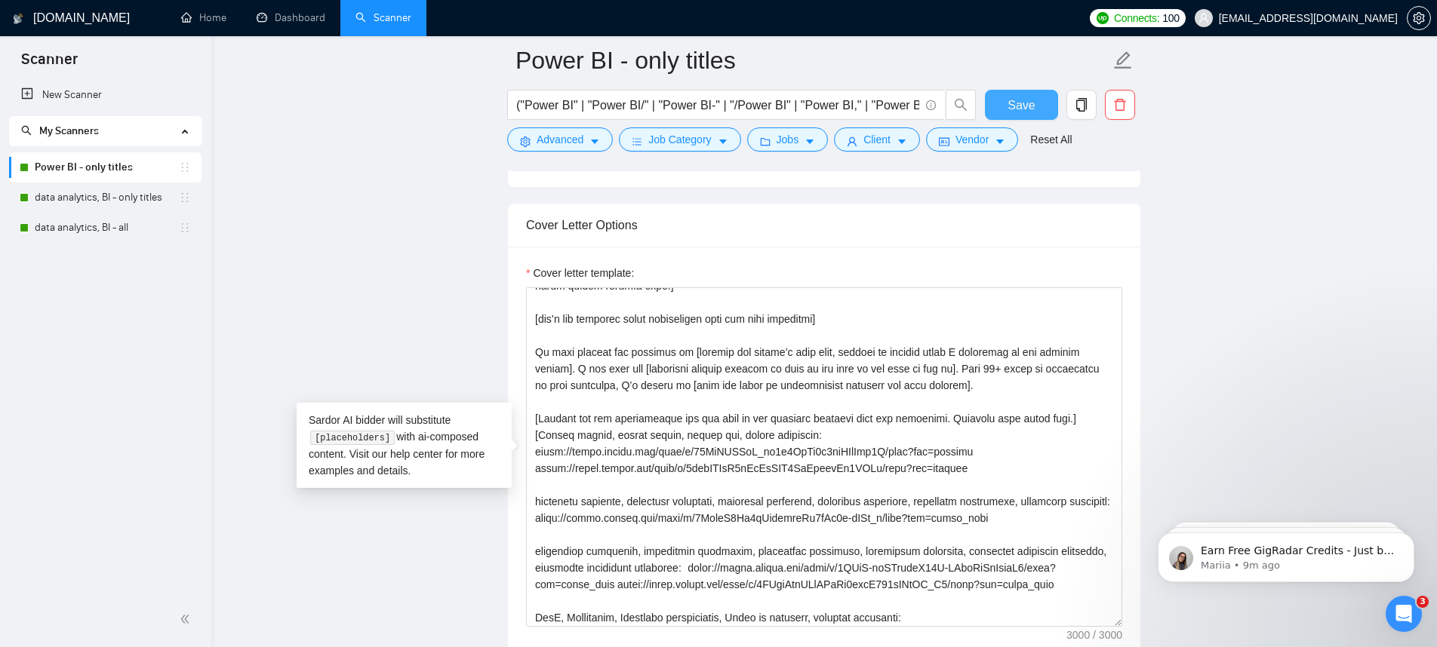
click at [1017, 115] on button "Save" at bounding box center [1021, 105] width 73 height 30
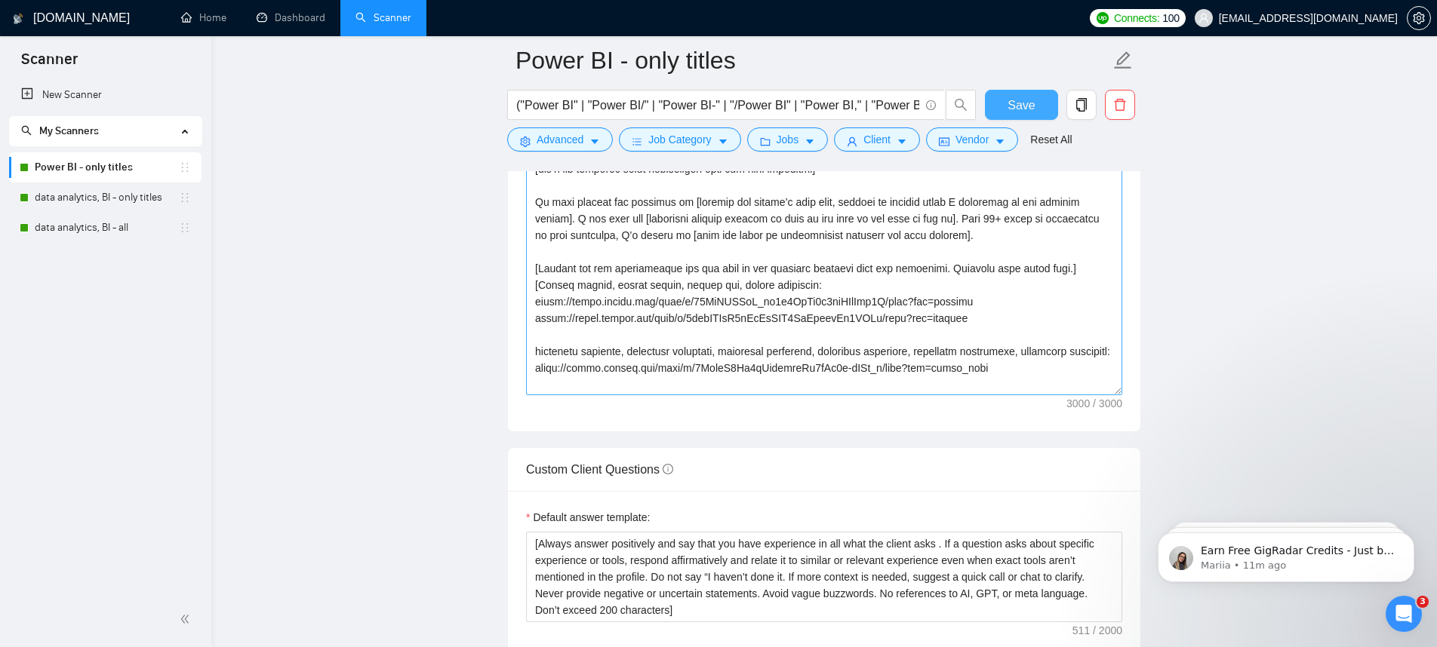
scroll to position [168, 0]
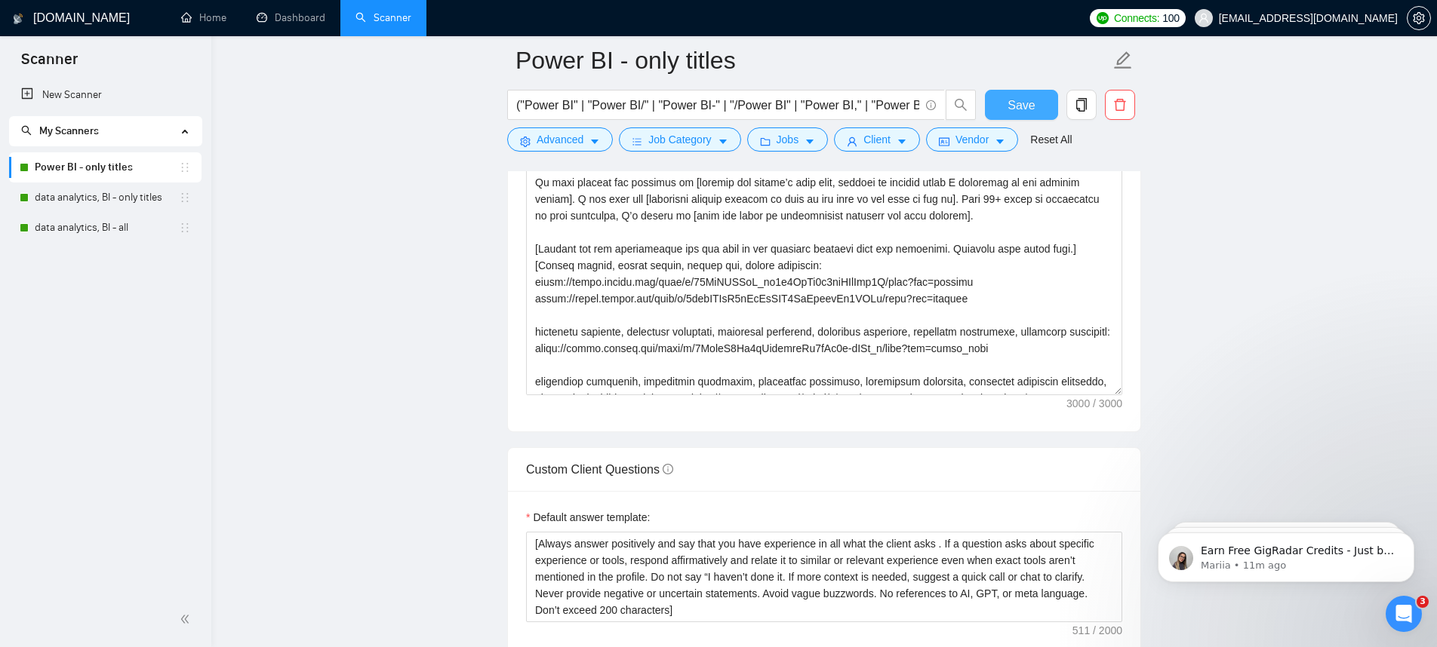
click at [1028, 109] on span "Save" at bounding box center [1020, 105] width 27 height 19
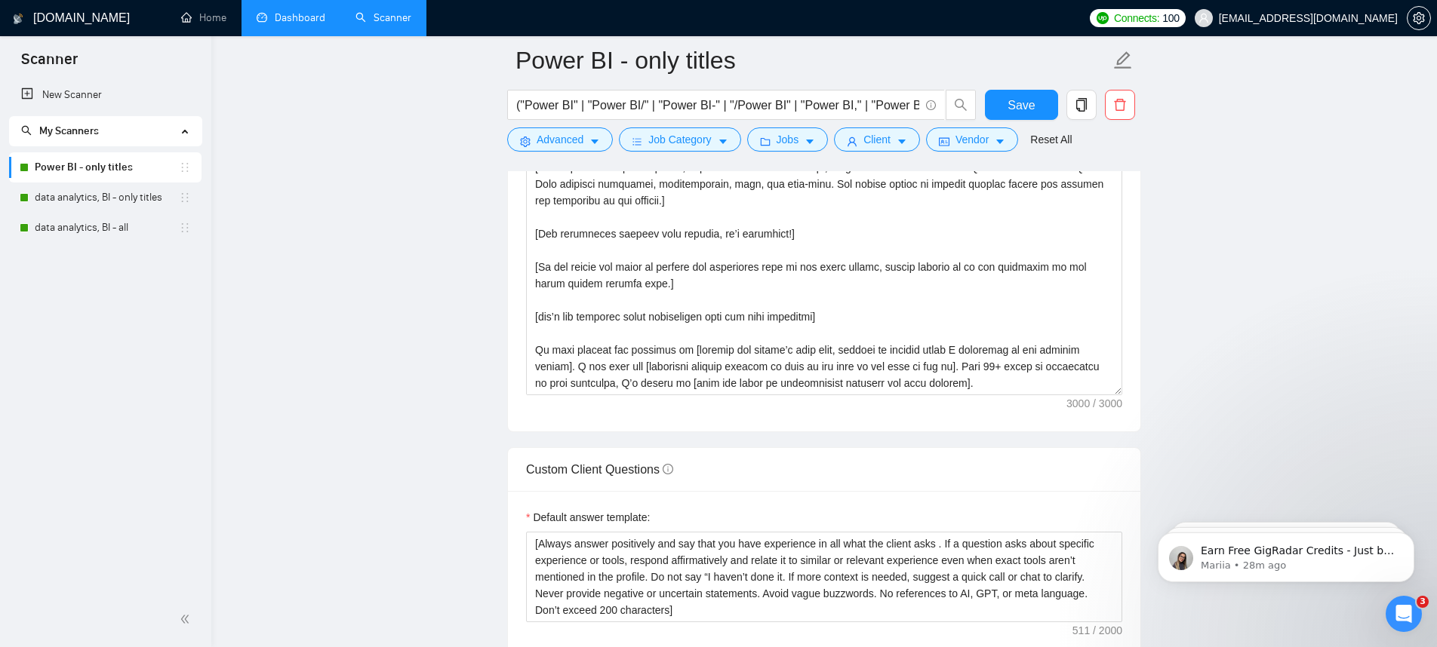
click at [273, 24] on link "Dashboard" at bounding box center [291, 17] width 69 height 13
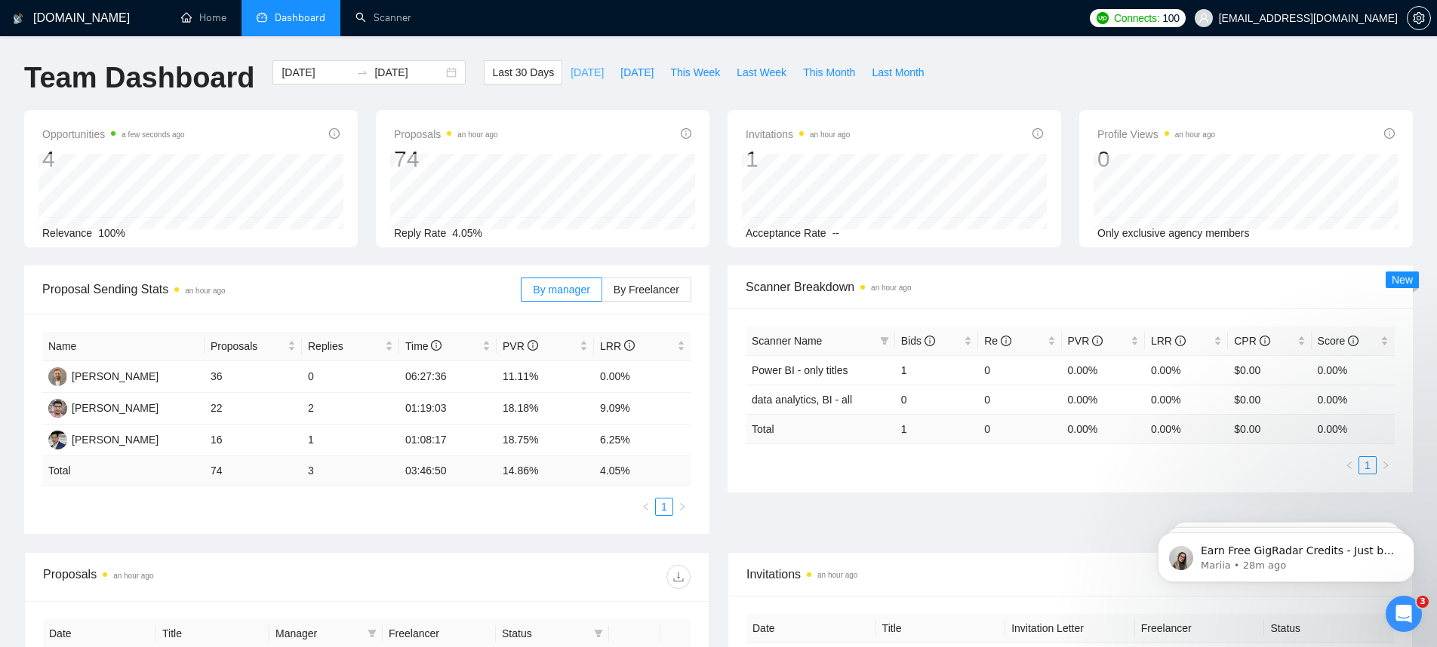
click at [570, 65] on span "[DATE]" at bounding box center [586, 72] width 33 height 17
type input "[DATE]"
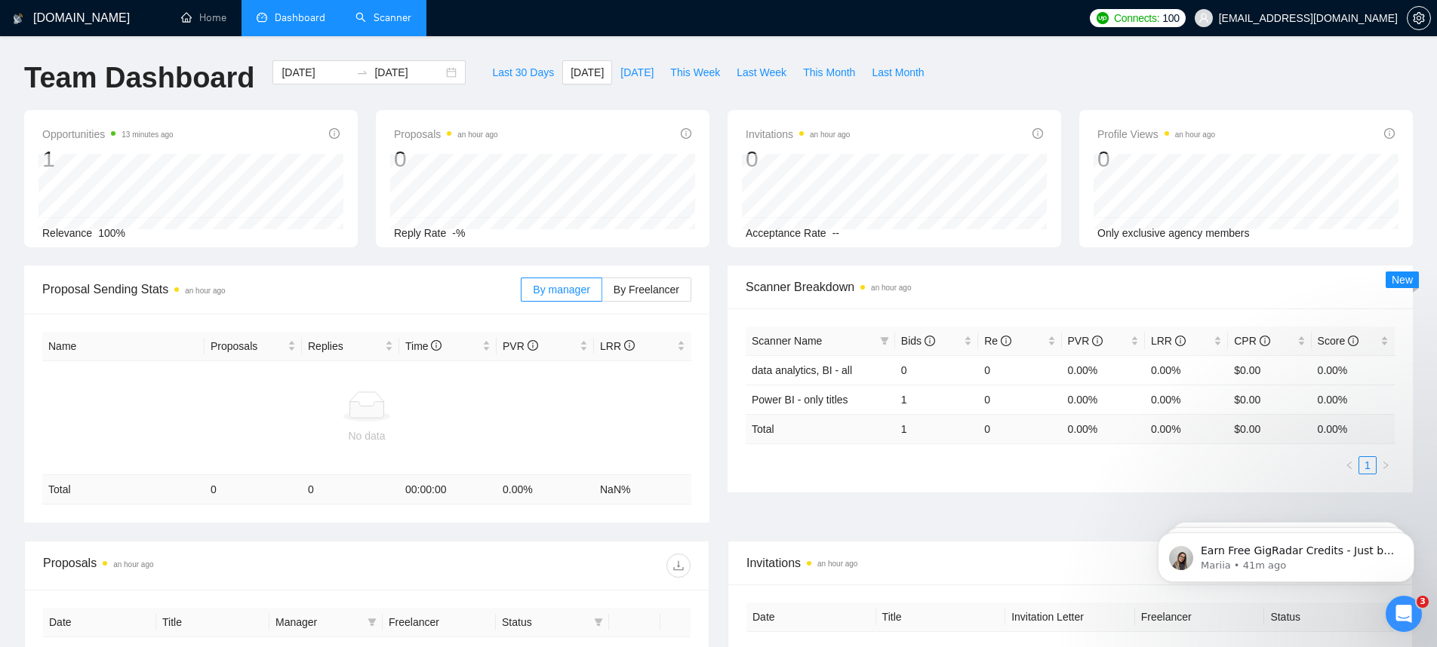
click at [386, 23] on link "Scanner" at bounding box center [383, 17] width 56 height 13
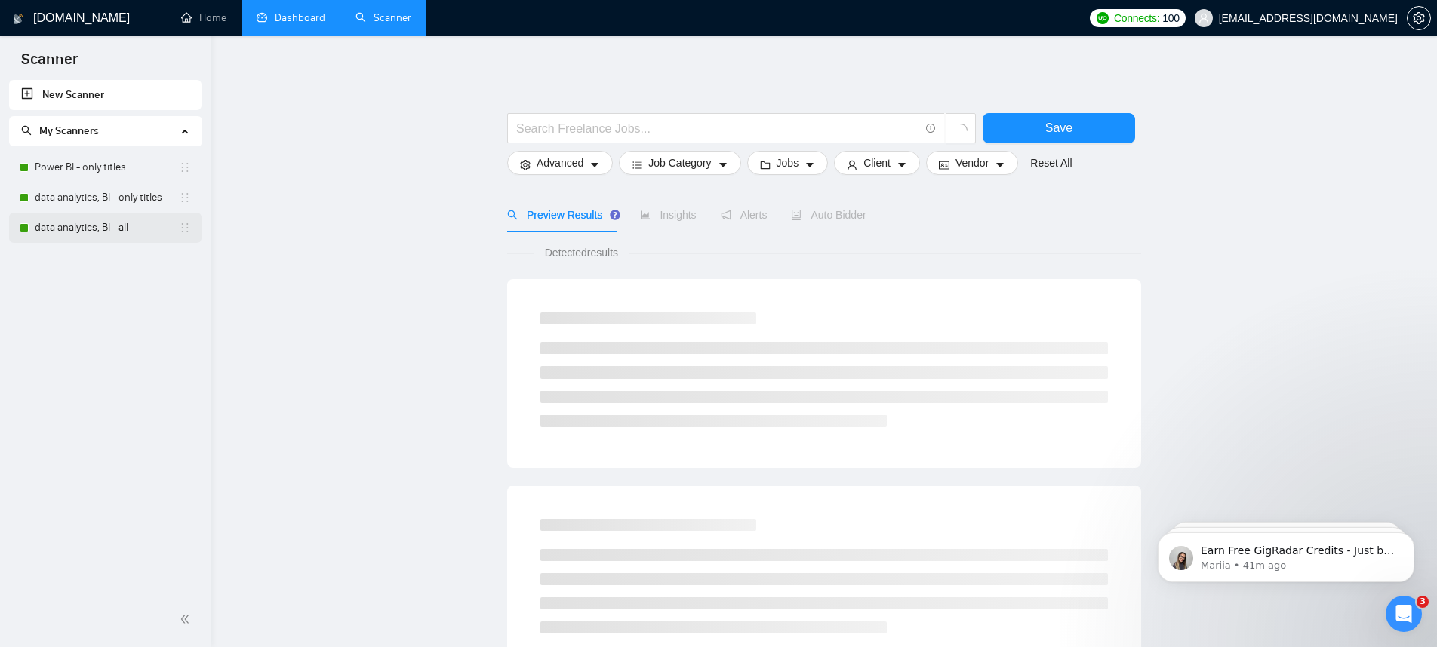
click at [136, 232] on link "data analytics, BI - all" at bounding box center [107, 228] width 144 height 30
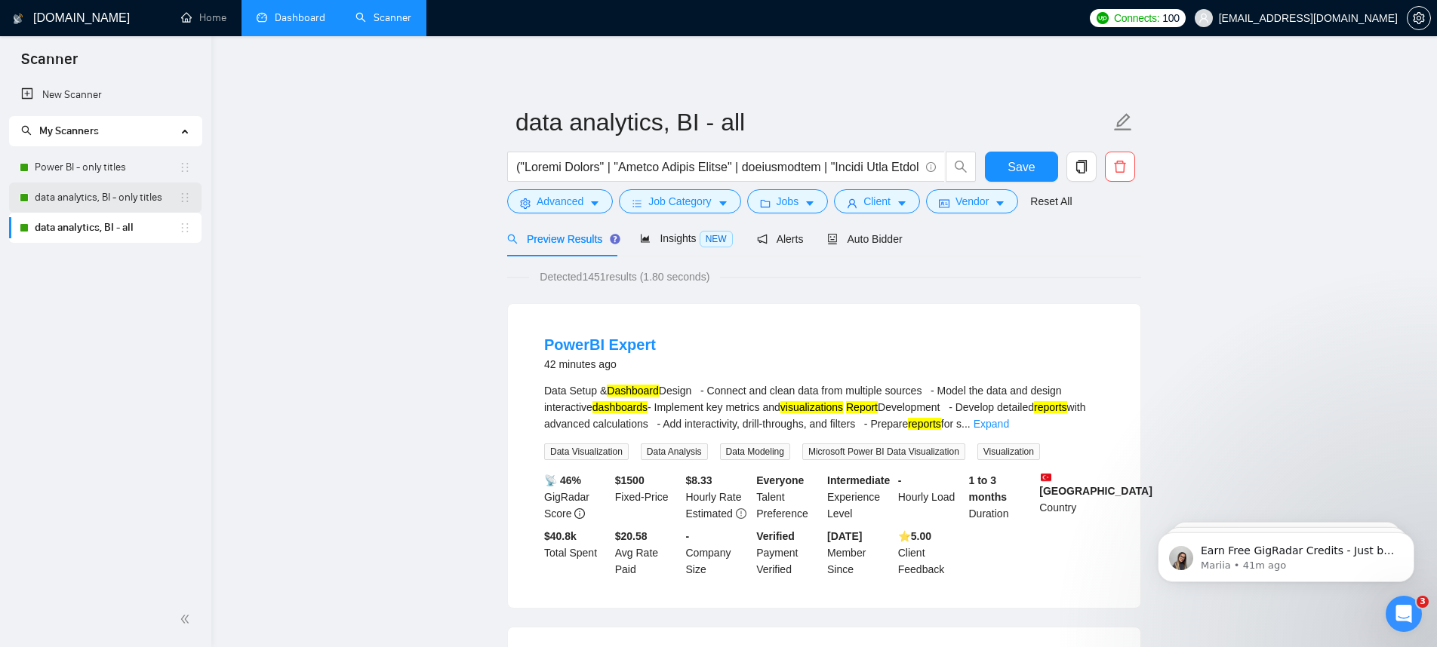
click at [108, 202] on link "data analytics, BI - only titles" at bounding box center [107, 198] width 144 height 30
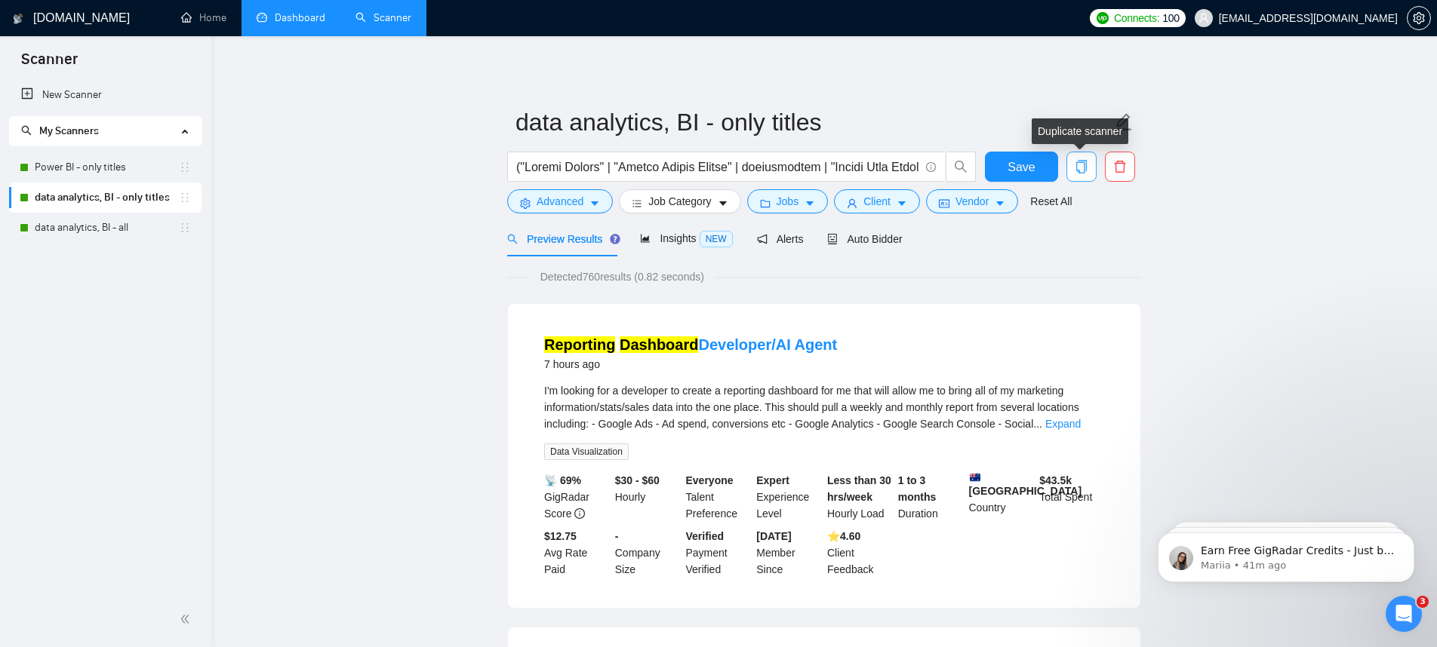
click at [1068, 176] on button "button" at bounding box center [1081, 167] width 30 height 30
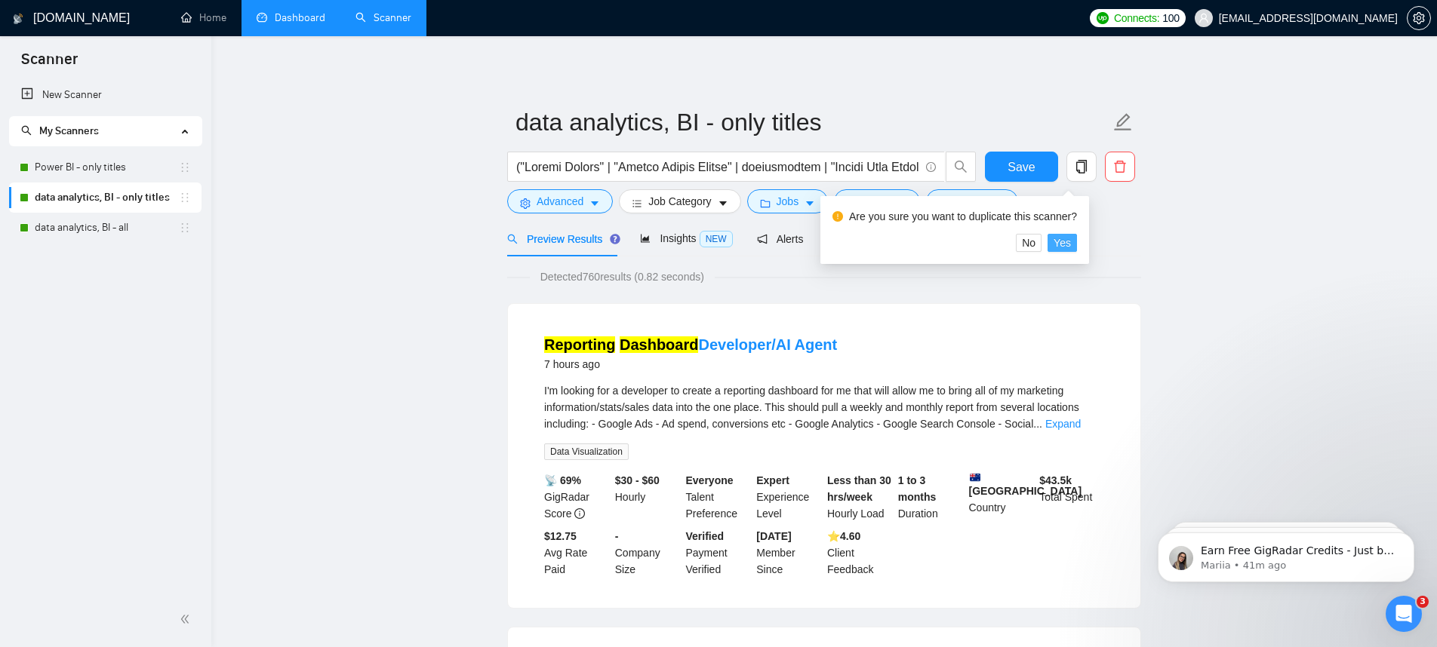
click at [1071, 248] on span "Yes" at bounding box center [1061, 243] width 17 height 17
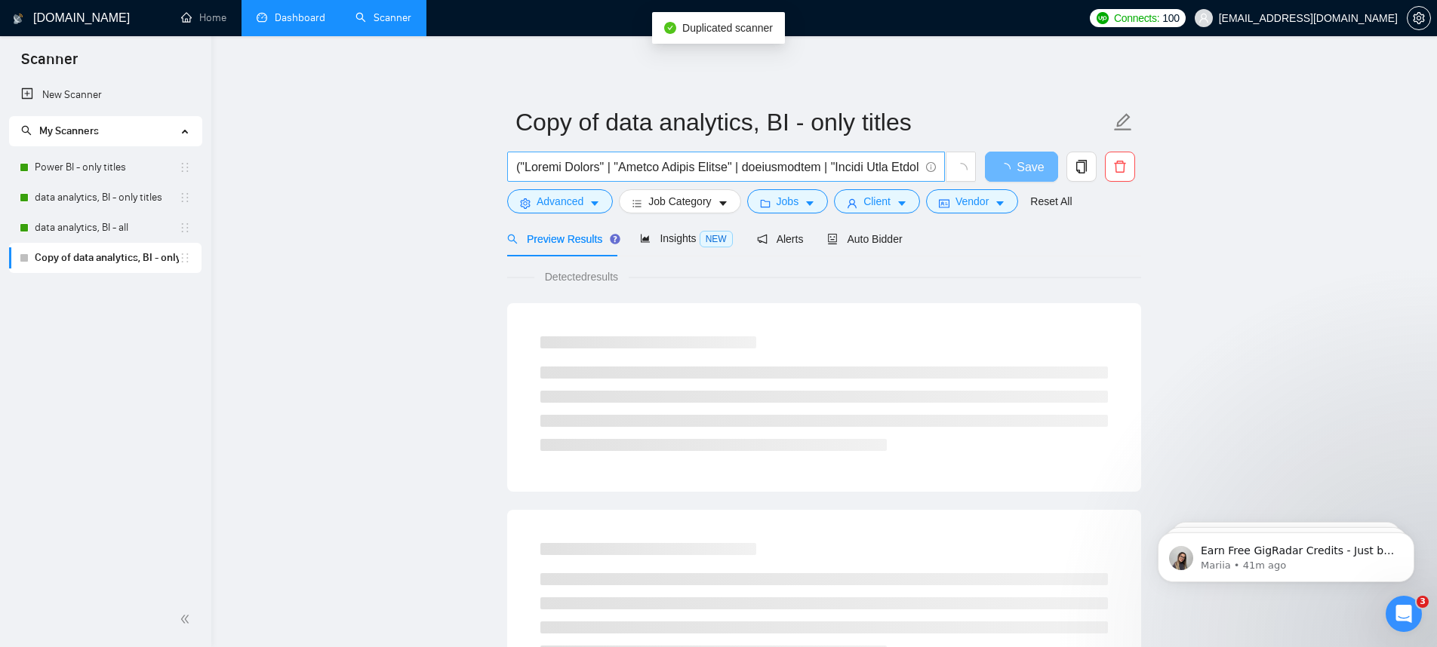
click at [692, 164] on input "text" at bounding box center [717, 167] width 403 height 19
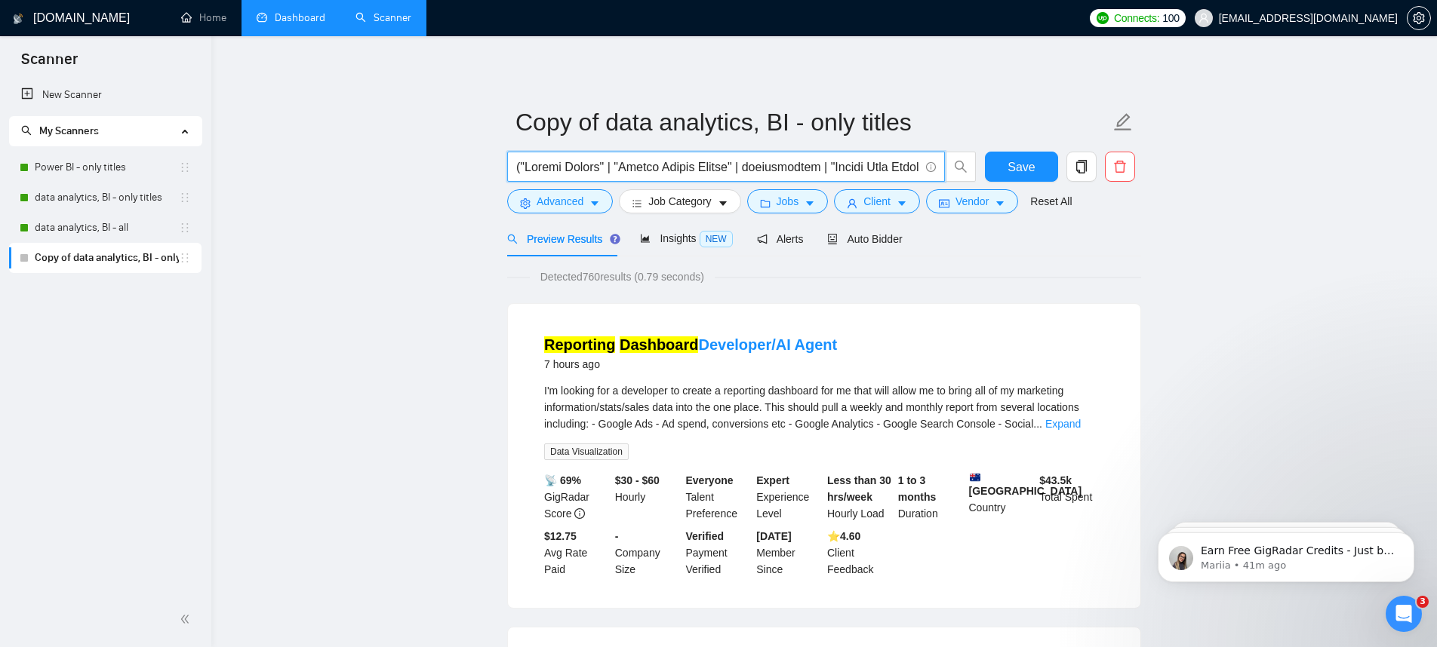
paste input "Metabase" | "Metabase dashboard" | "Metabase report" | "Metabase reporting" | "…"
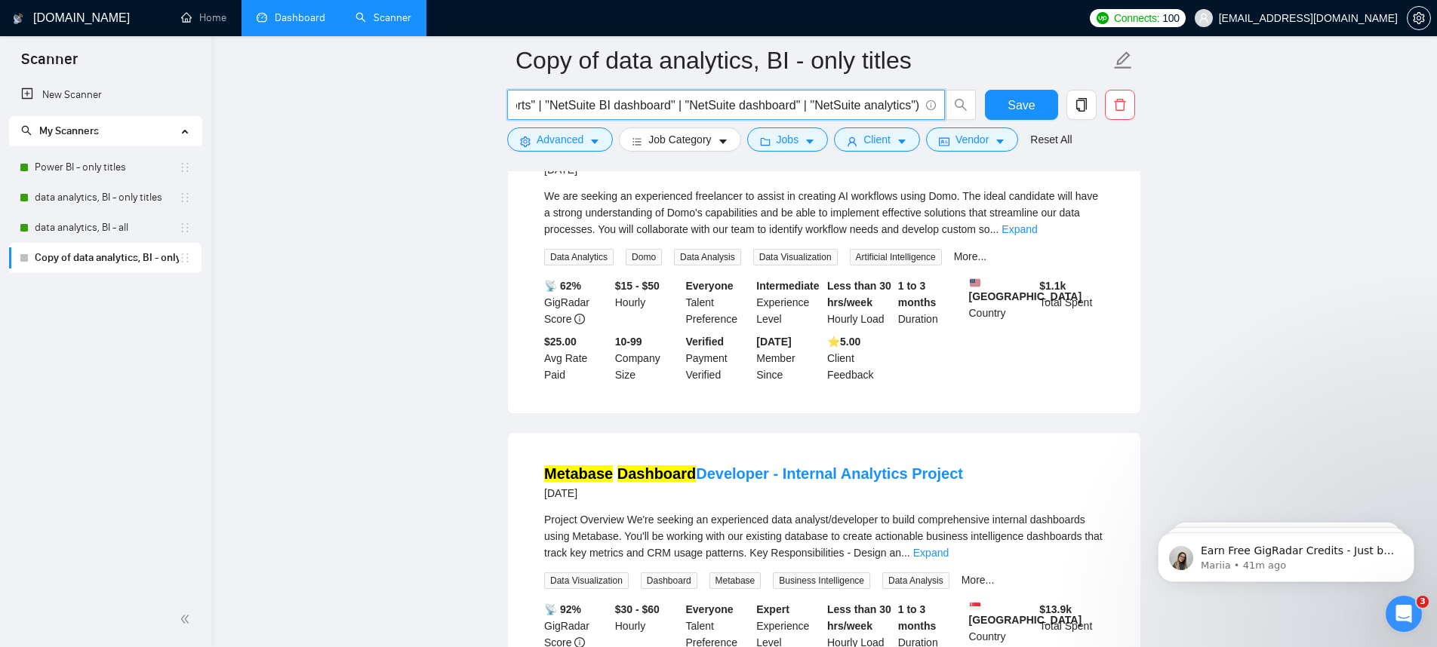
scroll to position [130, 0]
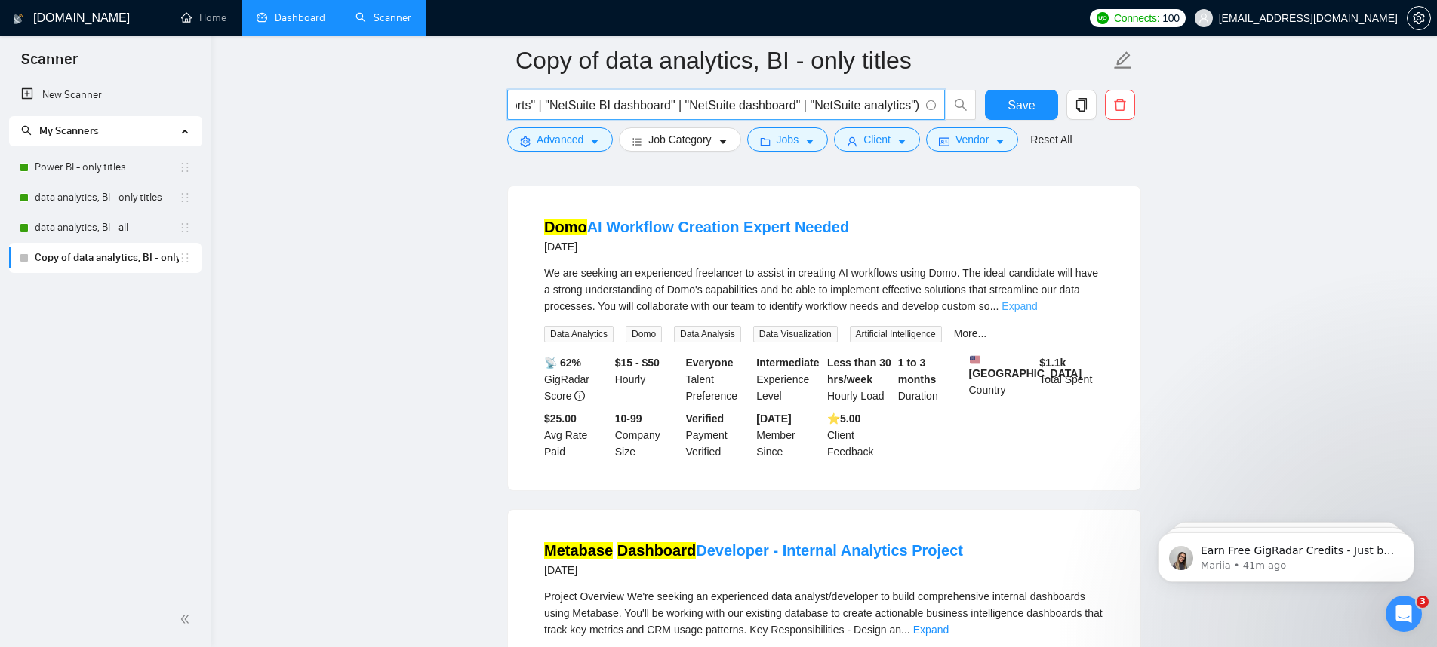
type input "("Metabase" | "Metabase dashboard" | "Metabase report" | "Metabase reporting" |…"
click at [1037, 307] on link "Expand" at bounding box center [1018, 306] width 35 height 12
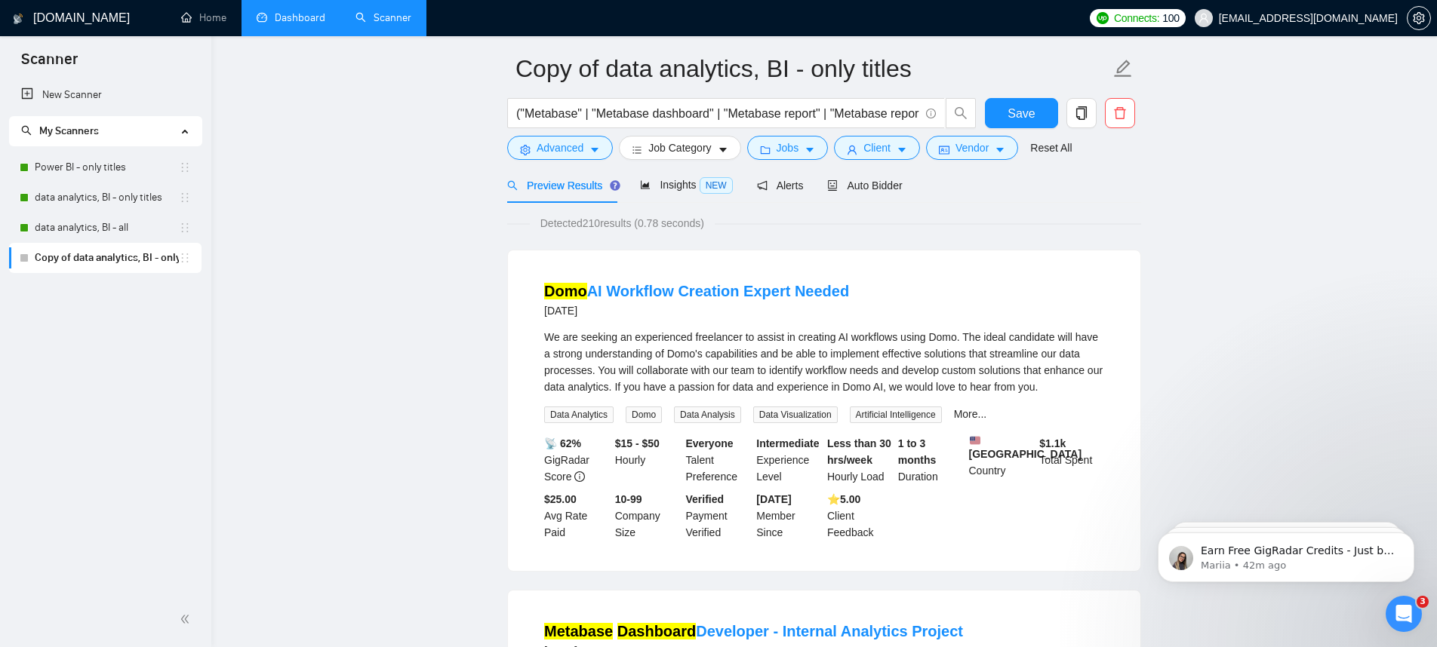
scroll to position [0, 0]
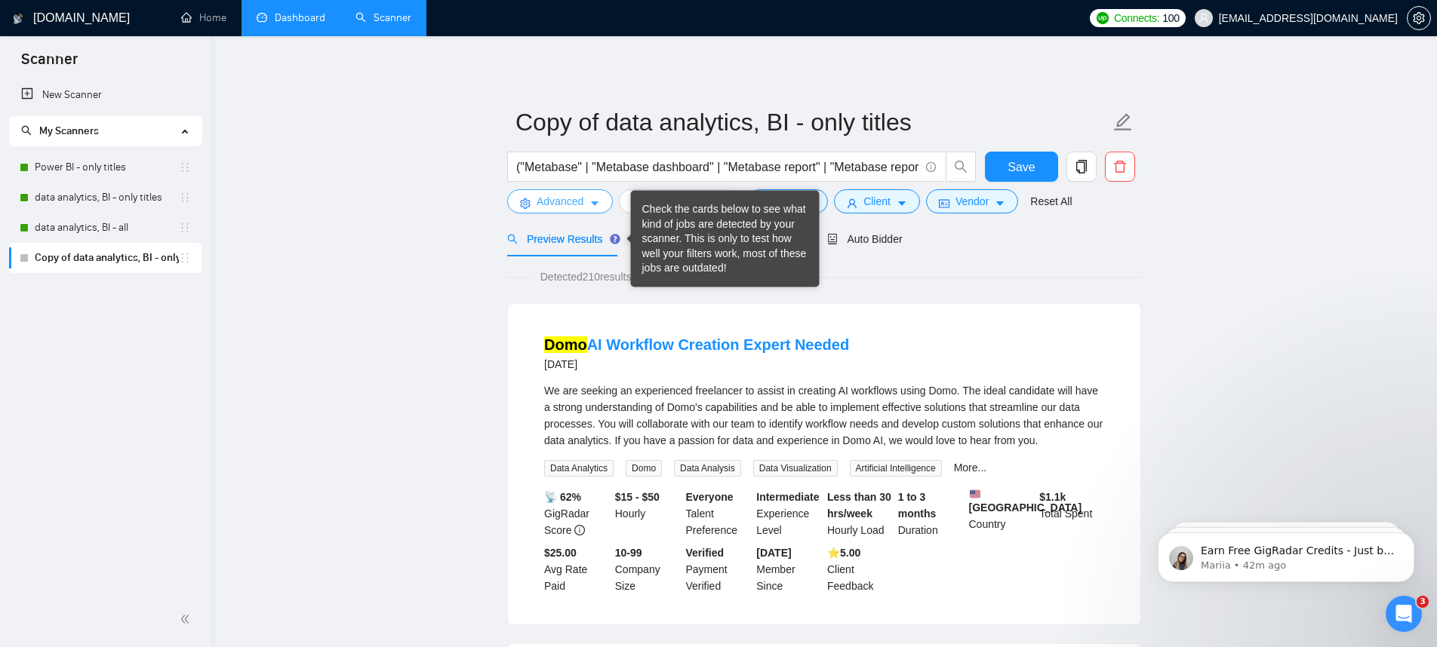
click at [588, 201] on button "Advanced" at bounding box center [560, 201] width 106 height 24
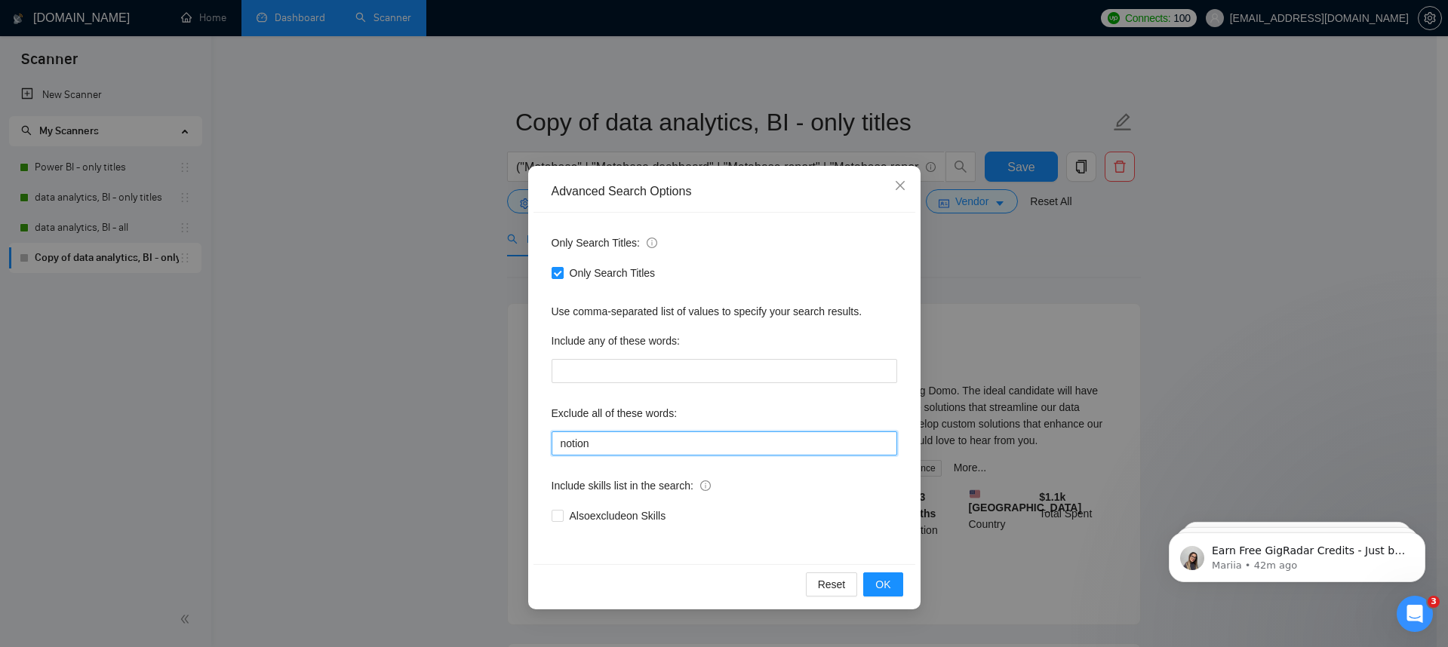
click at [611, 445] on input "notion" at bounding box center [725, 444] width 346 height 24
type input "AI workflow"
click at [879, 576] on span "OK" at bounding box center [882, 584] width 15 height 17
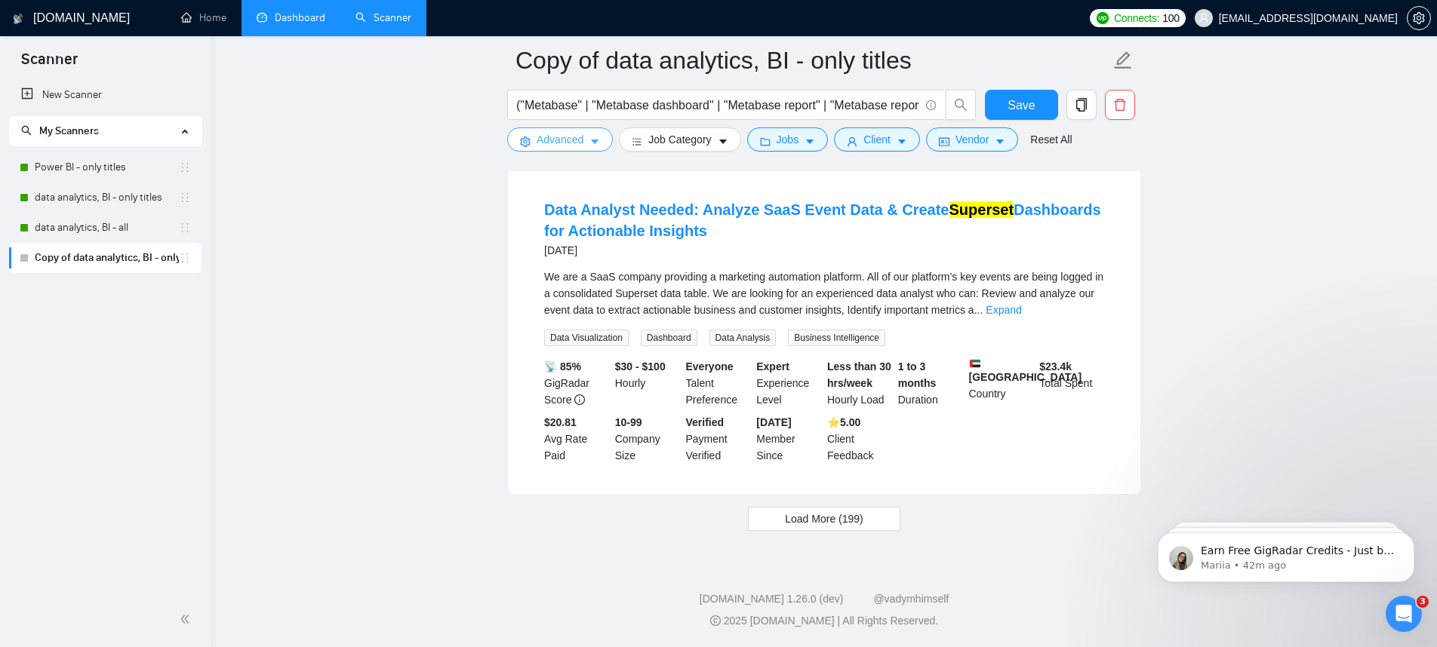
scroll to position [3200, 0]
click at [868, 524] on button "Load More (199)" at bounding box center [824, 519] width 152 height 24
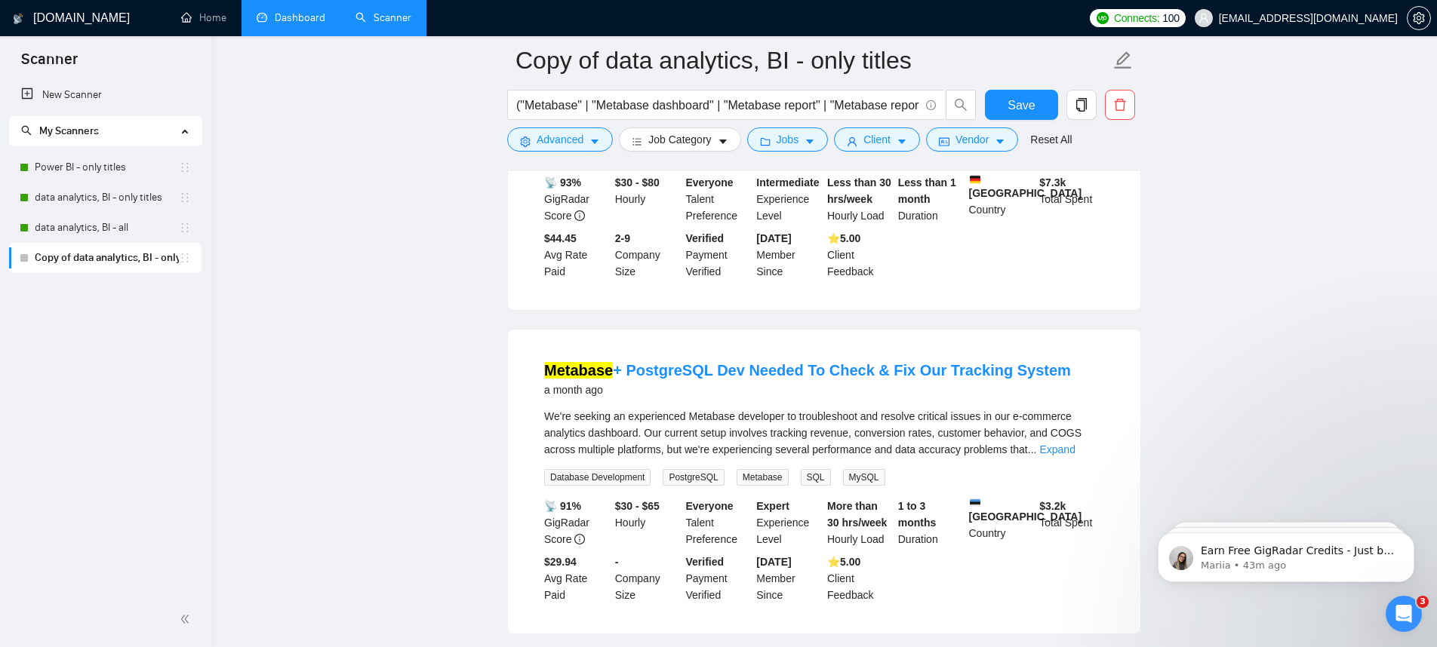
scroll to position [3406, 0]
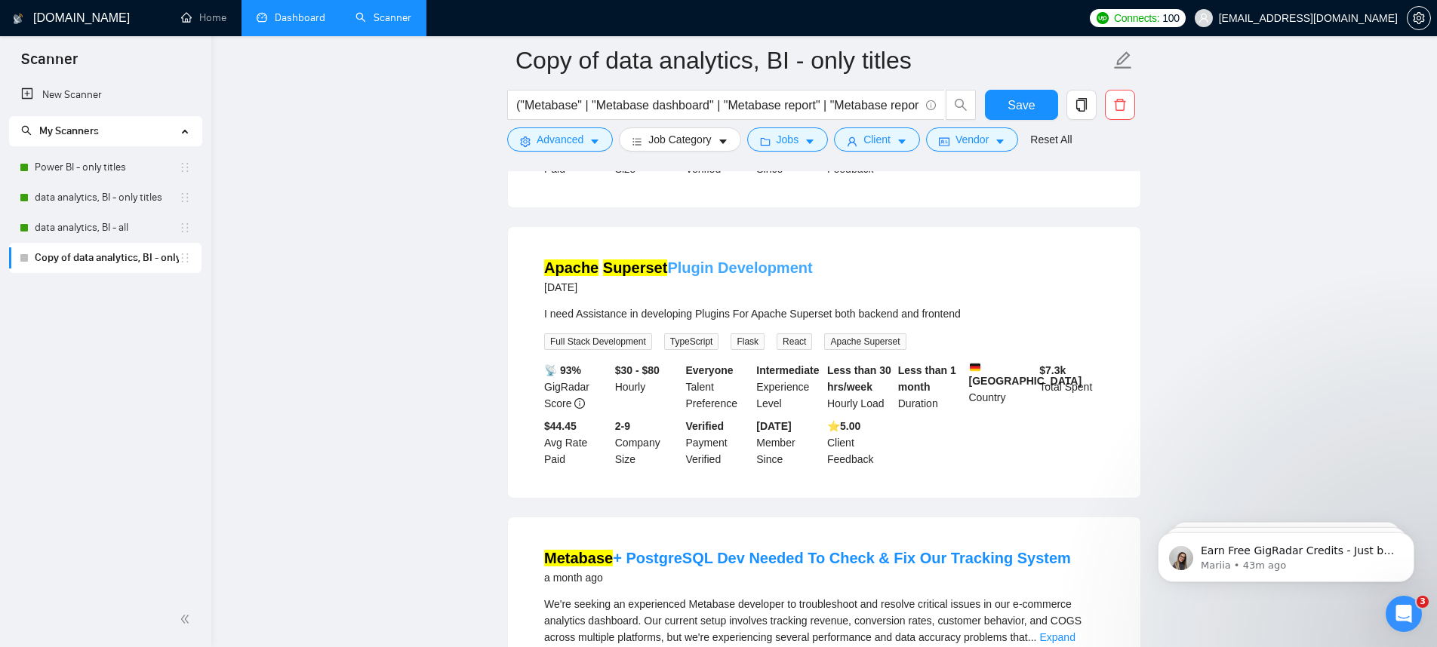
drag, startPoint x: 832, startPoint y: 343, endPoint x: 669, endPoint y: 342, distance: 163.0
click at [669, 297] on div "Apache Superset Plugin Development 25 days ago" at bounding box center [824, 276] width 560 height 39
copy link "Plugin Development"
click at [539, 140] on span "Advanced" at bounding box center [559, 139] width 47 height 17
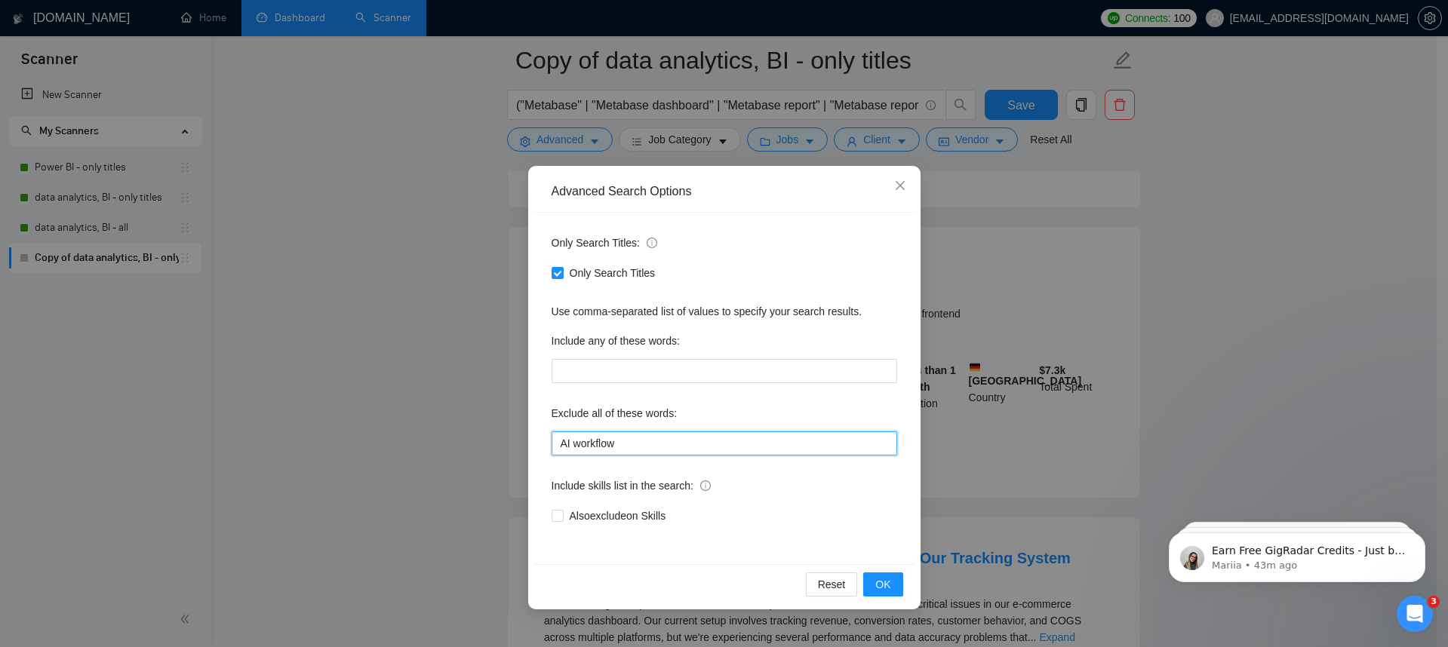
click at [623, 439] on input "AI workflow" at bounding box center [725, 444] width 346 height 24
click at [564, 443] on input "AI workflow"" at bounding box center [725, 444] width 346 height 24
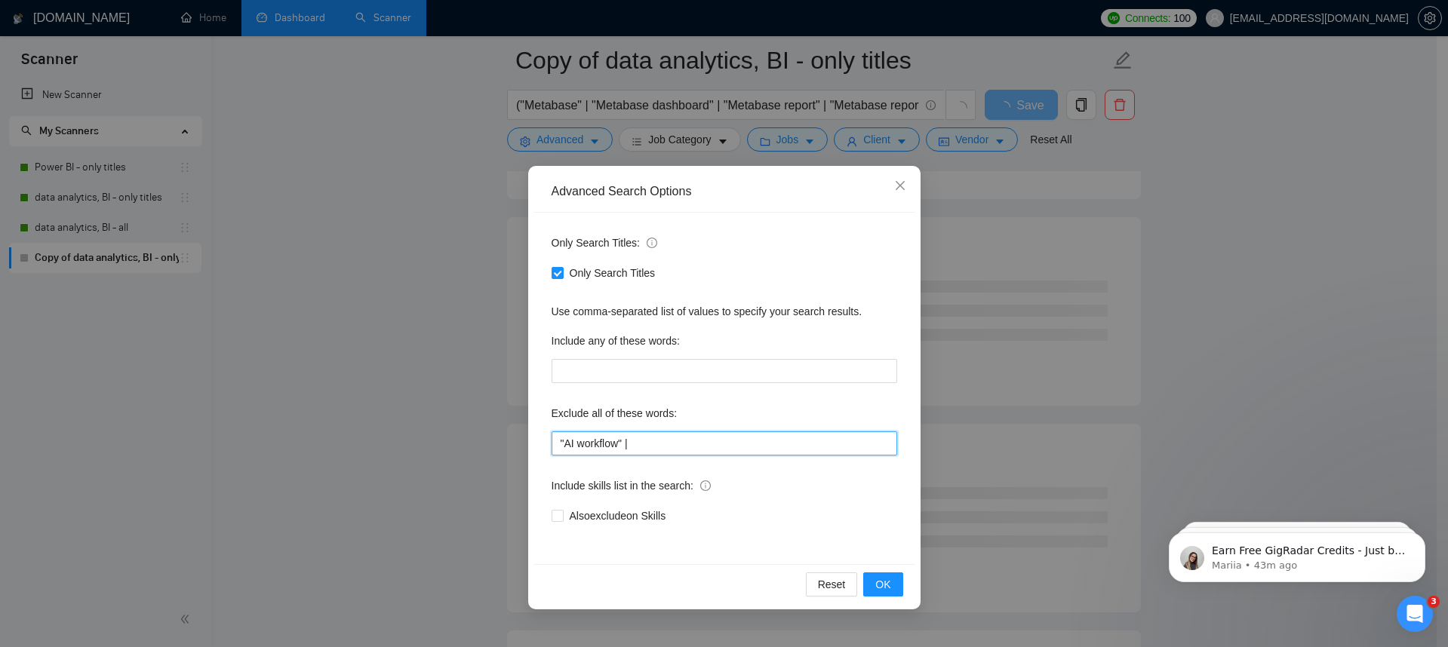
paste input "Plugin Development"
click at [635, 442] on input ""AI workflow" | Plugin Development"" at bounding box center [725, 444] width 346 height 24
type input ""AI workflow" | "Plugin Development""
click at [872, 590] on button "OK" at bounding box center [882, 585] width 39 height 24
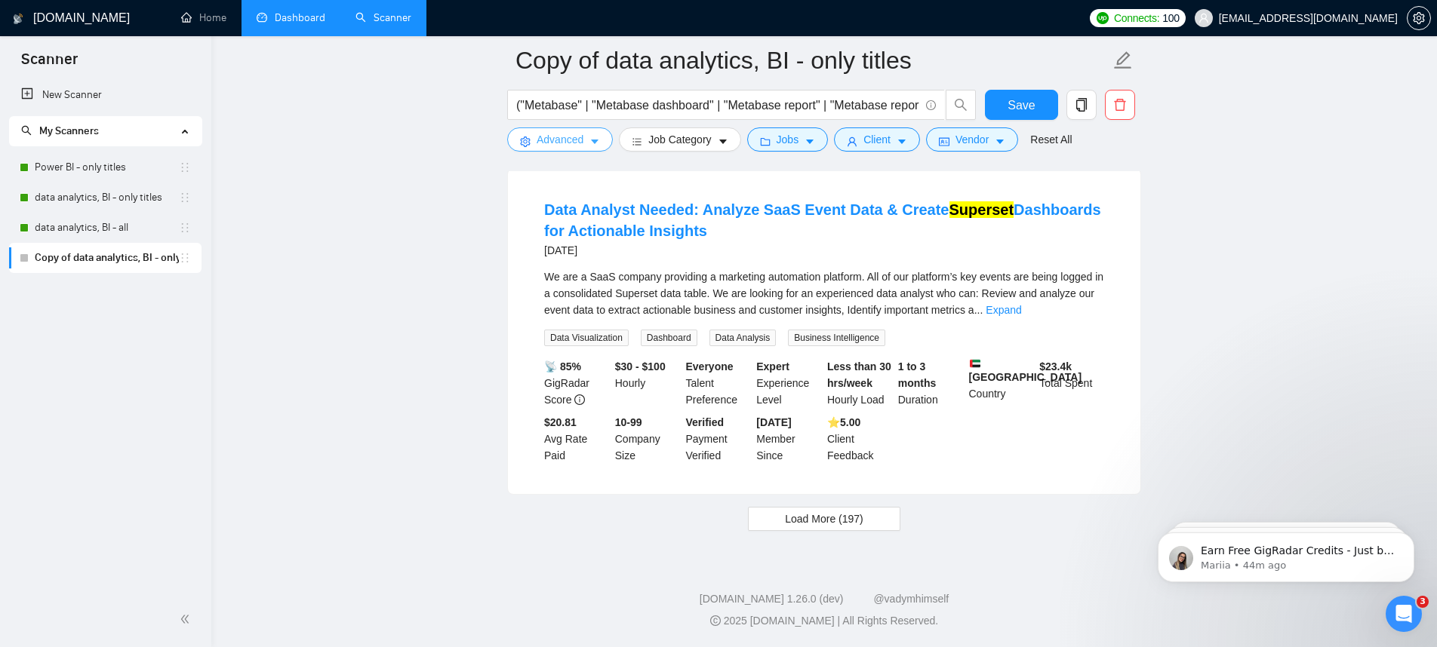
scroll to position [3200, 0]
click at [717, 109] on input "("Metabase" | "Metabase dashboard" | "Metabase report" | "Metabase reporting" |…" at bounding box center [717, 105] width 403 height 19
paste input ""NetSuite reporting" | "NetSuite reports" | "NetSuite BI dashboard" | "NetSuite…"
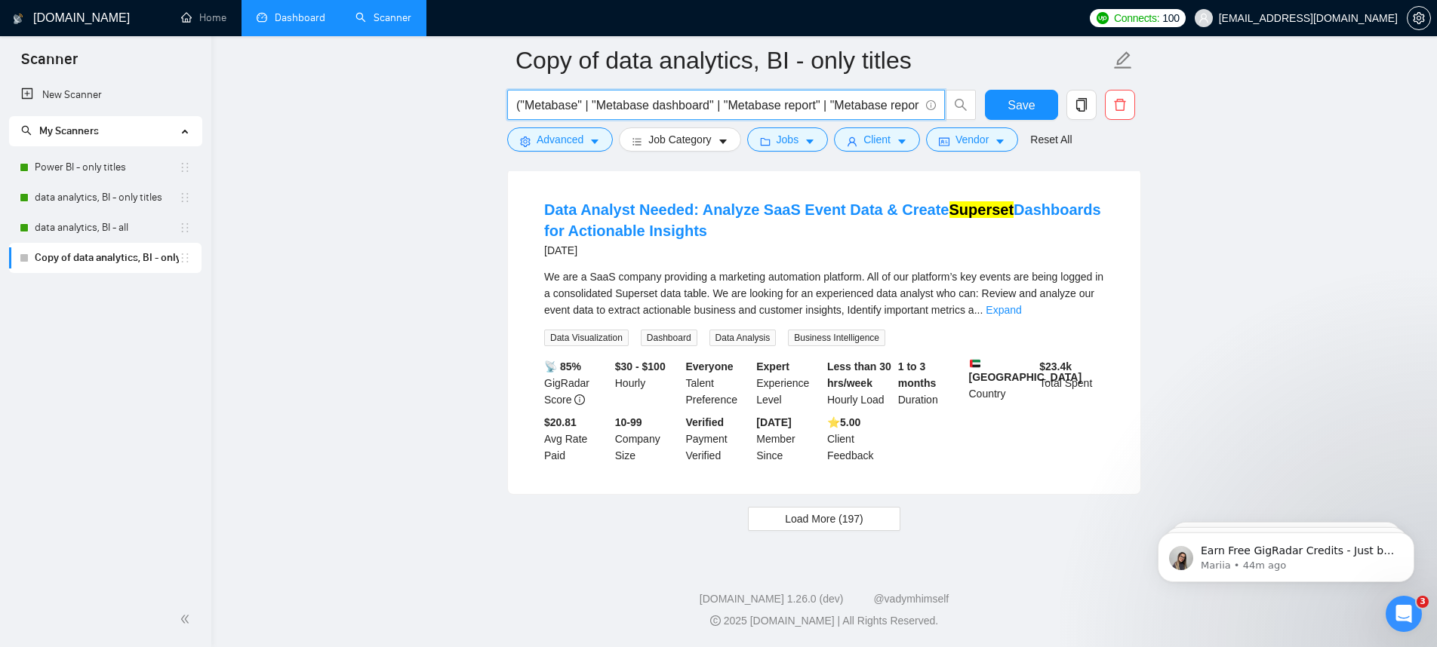
scroll to position [0, 2763]
type input "("Metabase" | "Metabase dashboard" | "Metabase report" | "Metabase reporting" |…"
click at [1015, 106] on span "Save" at bounding box center [1020, 105] width 27 height 19
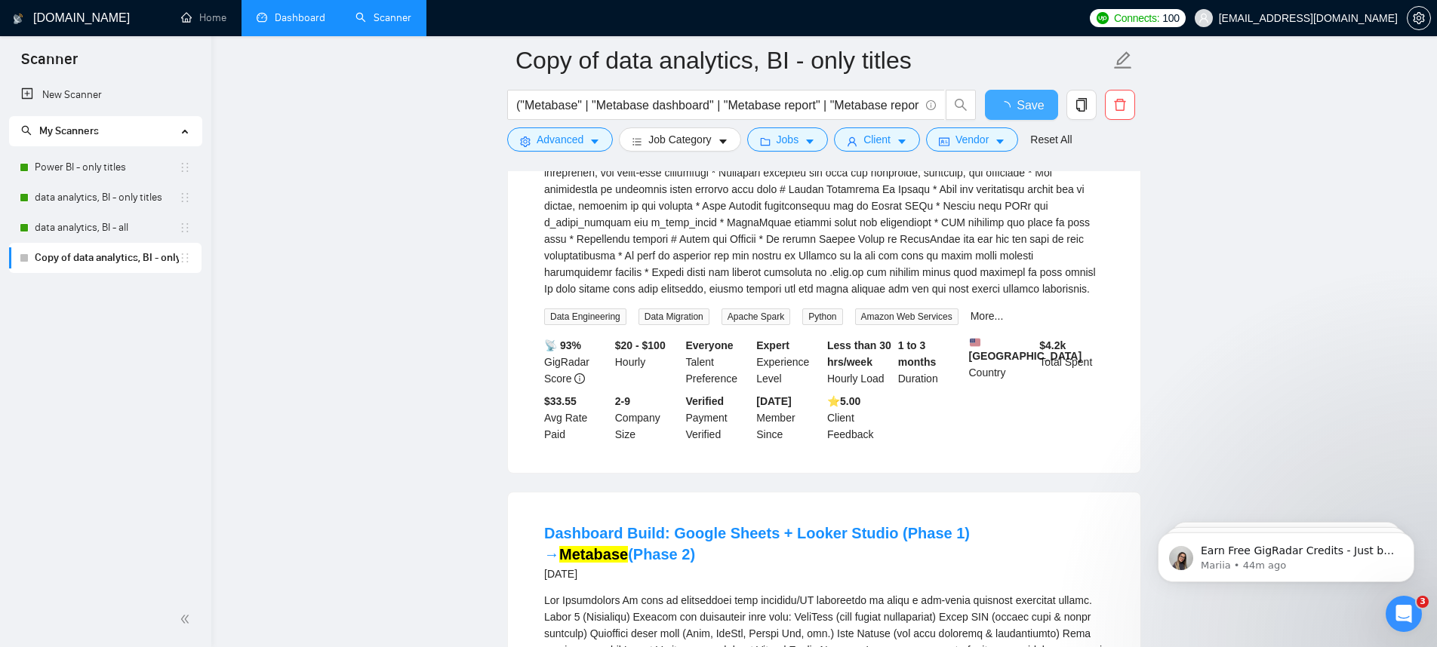
scroll to position [3179, 0]
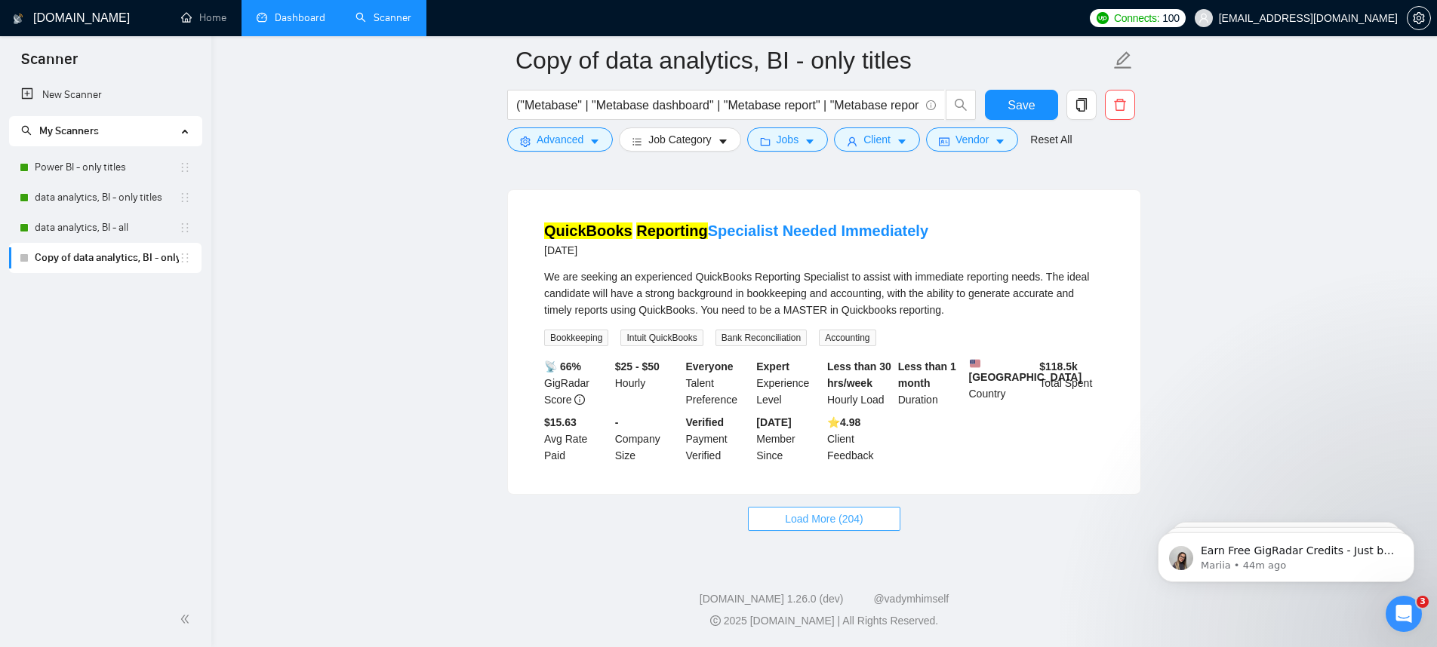
click at [825, 518] on span "Load More (204)" at bounding box center [824, 519] width 78 height 17
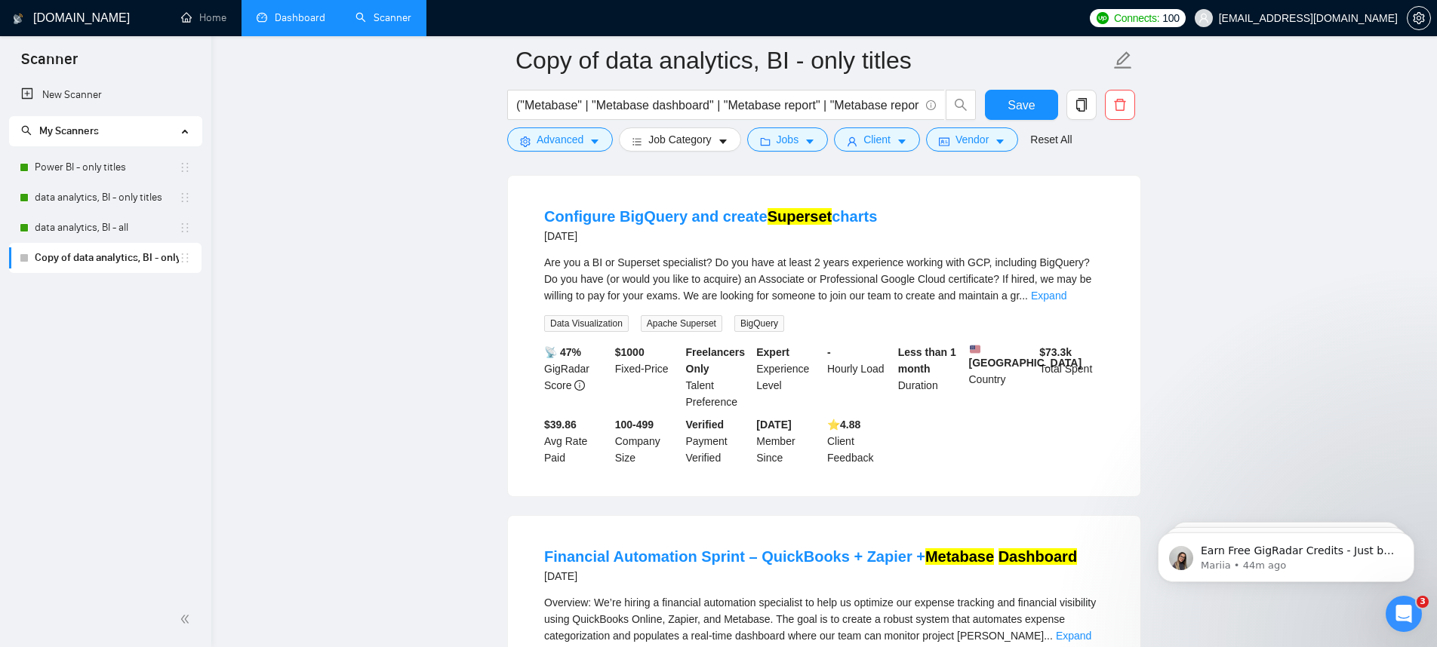
scroll to position [2526, 0]
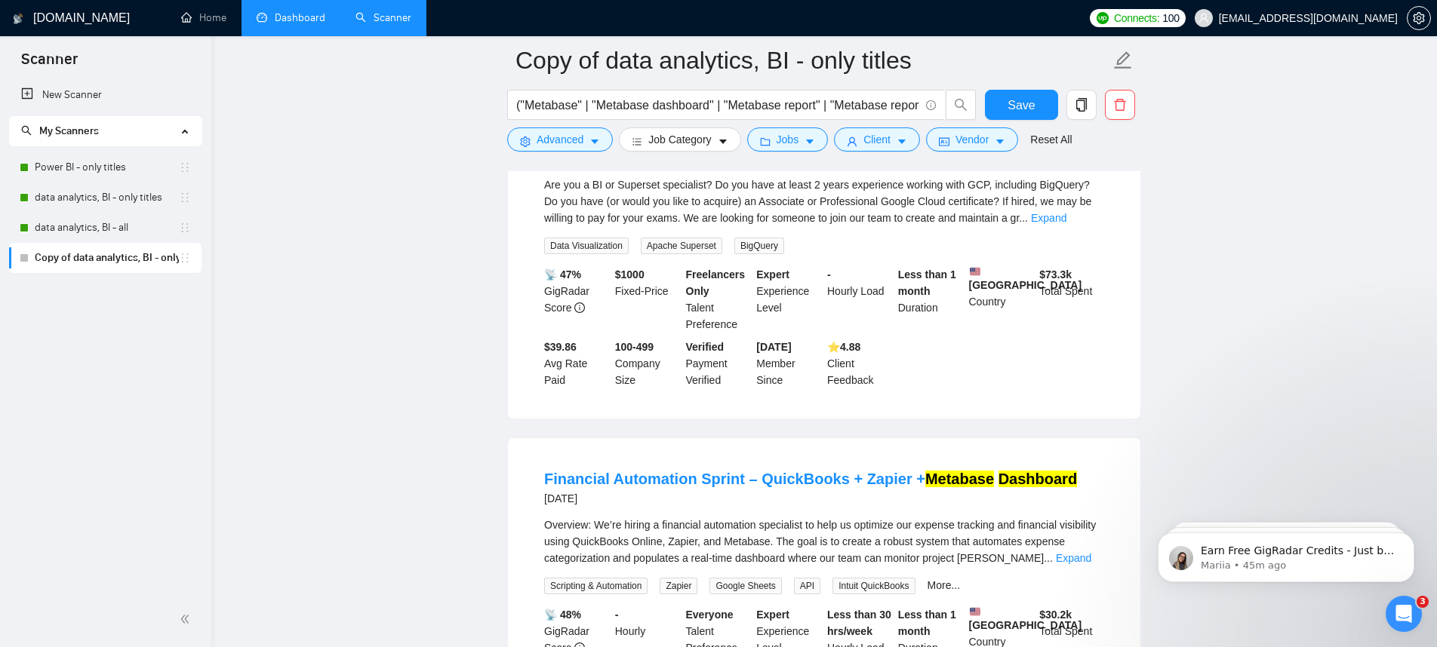
drag, startPoint x: 1330, startPoint y: 377, endPoint x: 1329, endPoint y: 300, distance: 77.7
click html "Earn Free GigRadar Credits - Just by Sharing Your Story! 💬 Want more credits fo…"
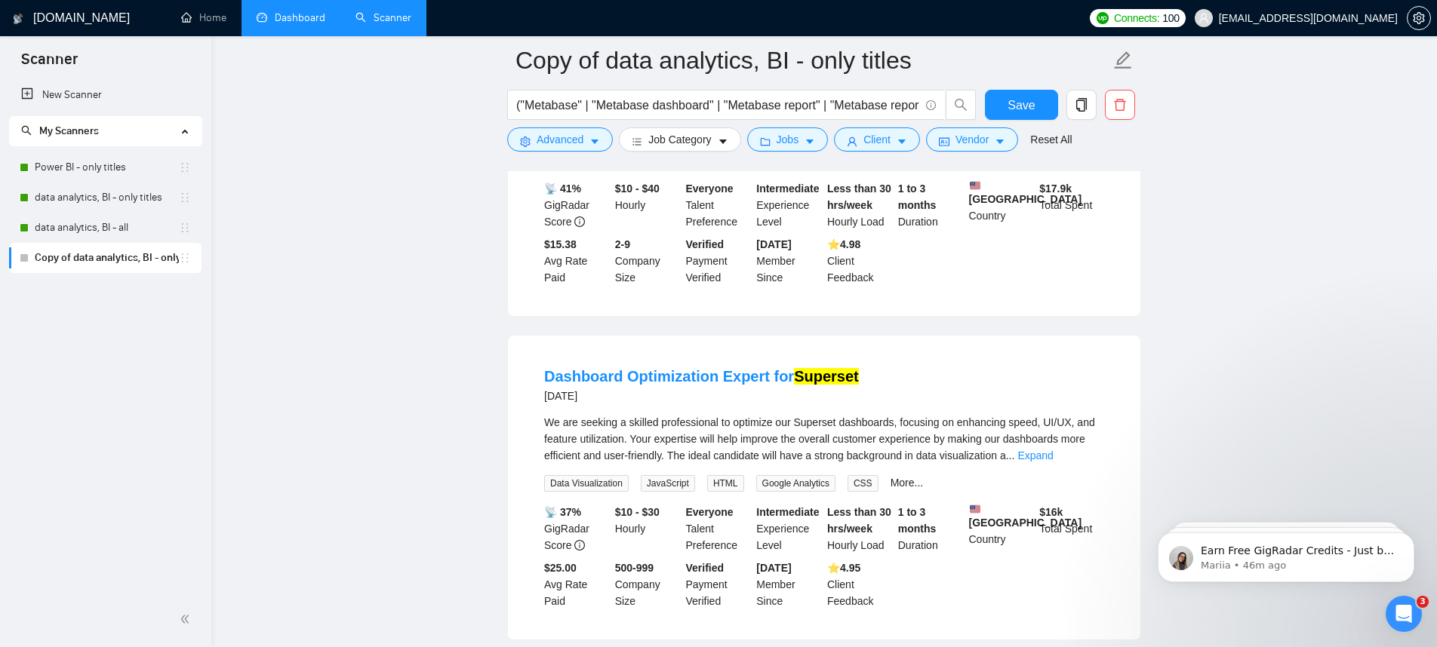
scroll to position [1409, 0]
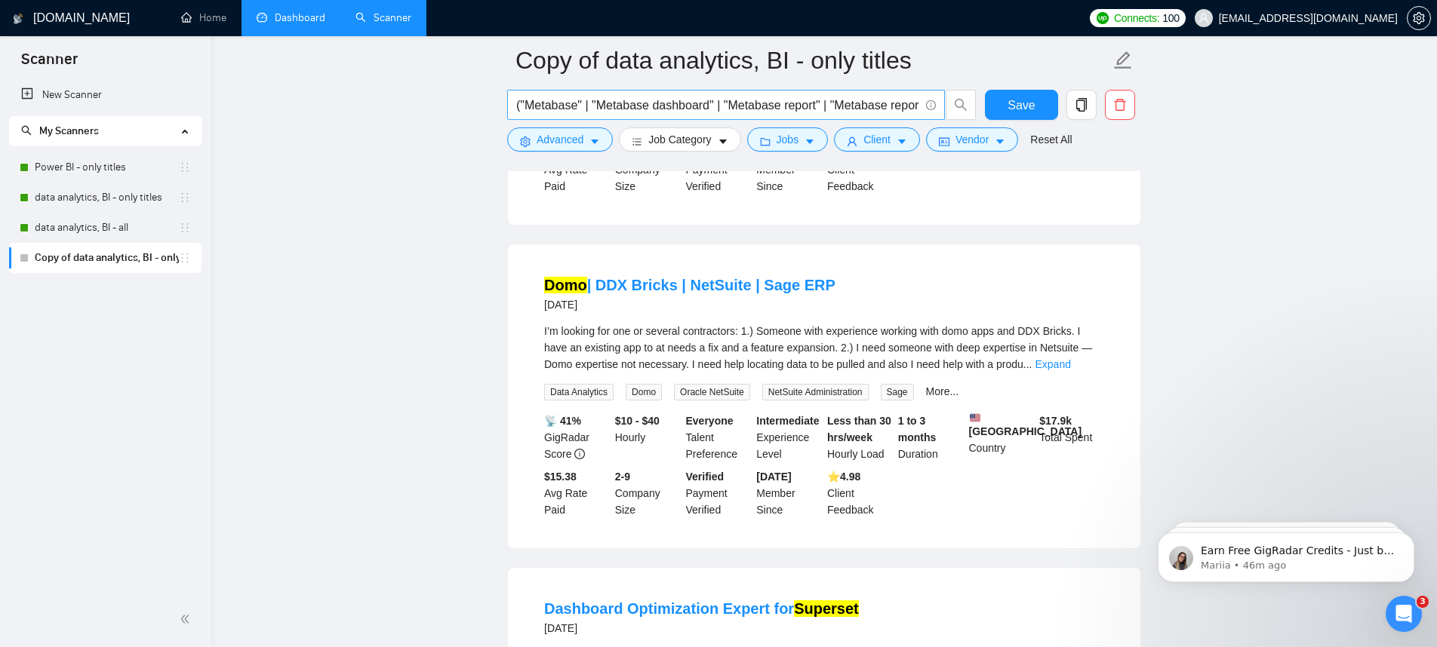
click at [819, 94] on span "("Metabase" | "Metabase dashboard" | "Metabase report" | "Metabase reporting" |…" at bounding box center [726, 105] width 438 height 30
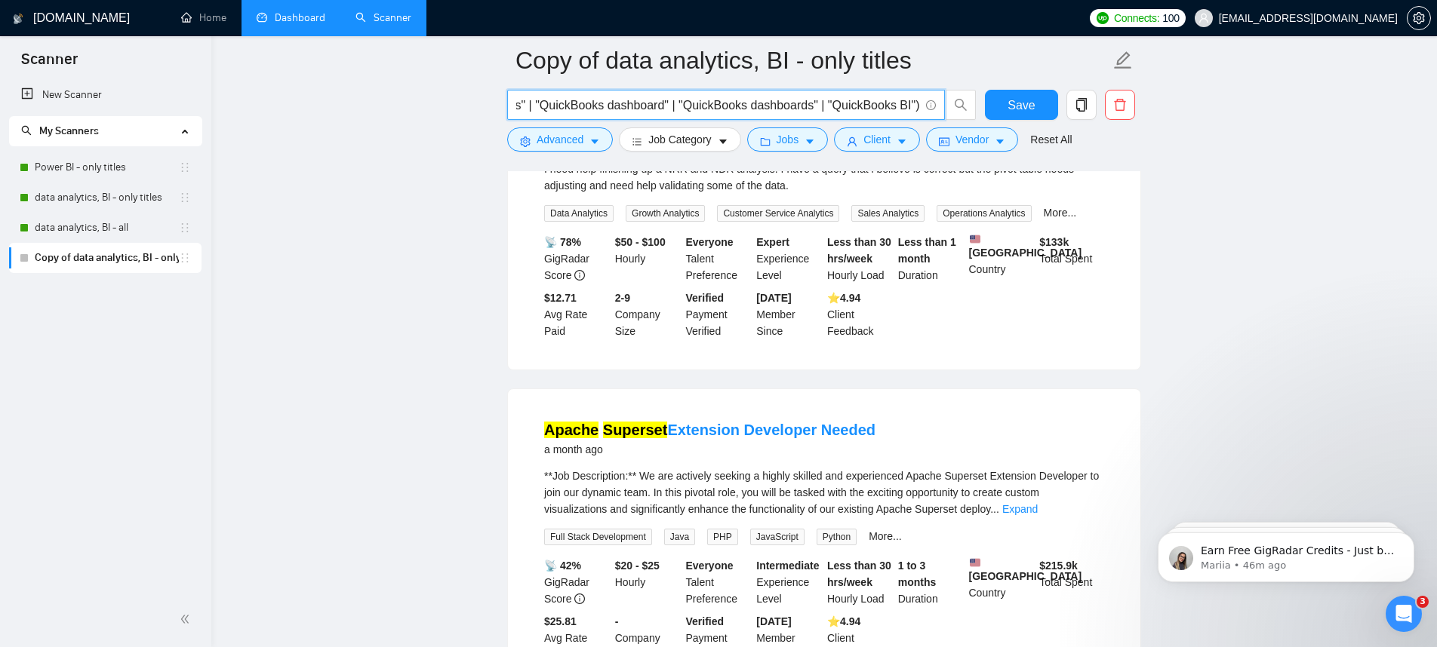
scroll to position [6467, 0]
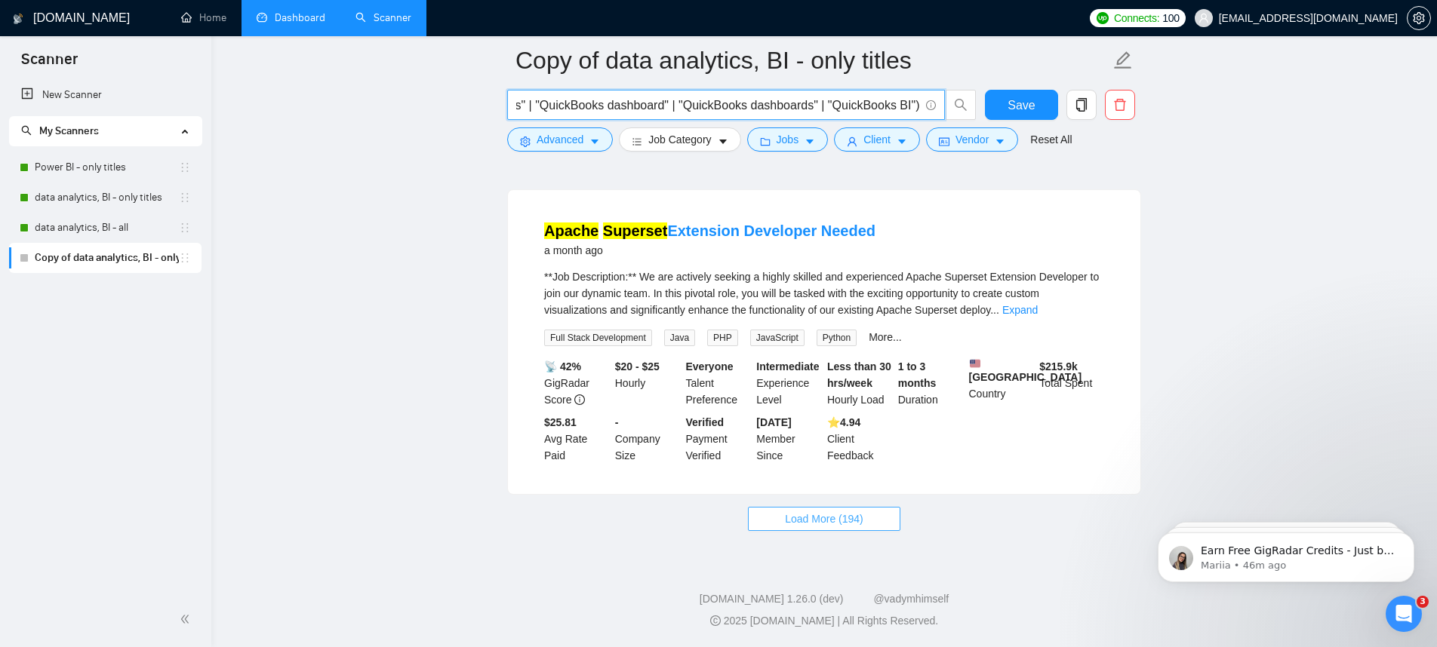
click at [841, 527] on span "Load More (194)" at bounding box center [824, 519] width 78 height 17
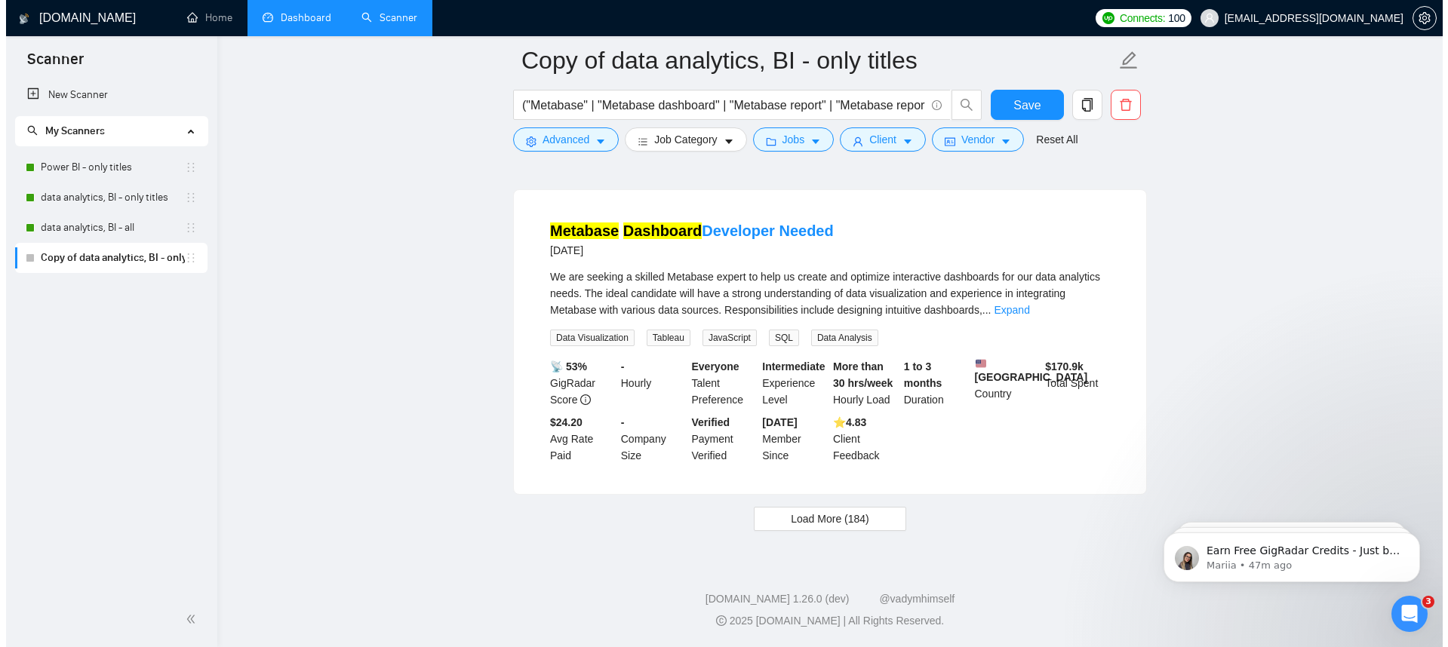
scroll to position [9823, 0]
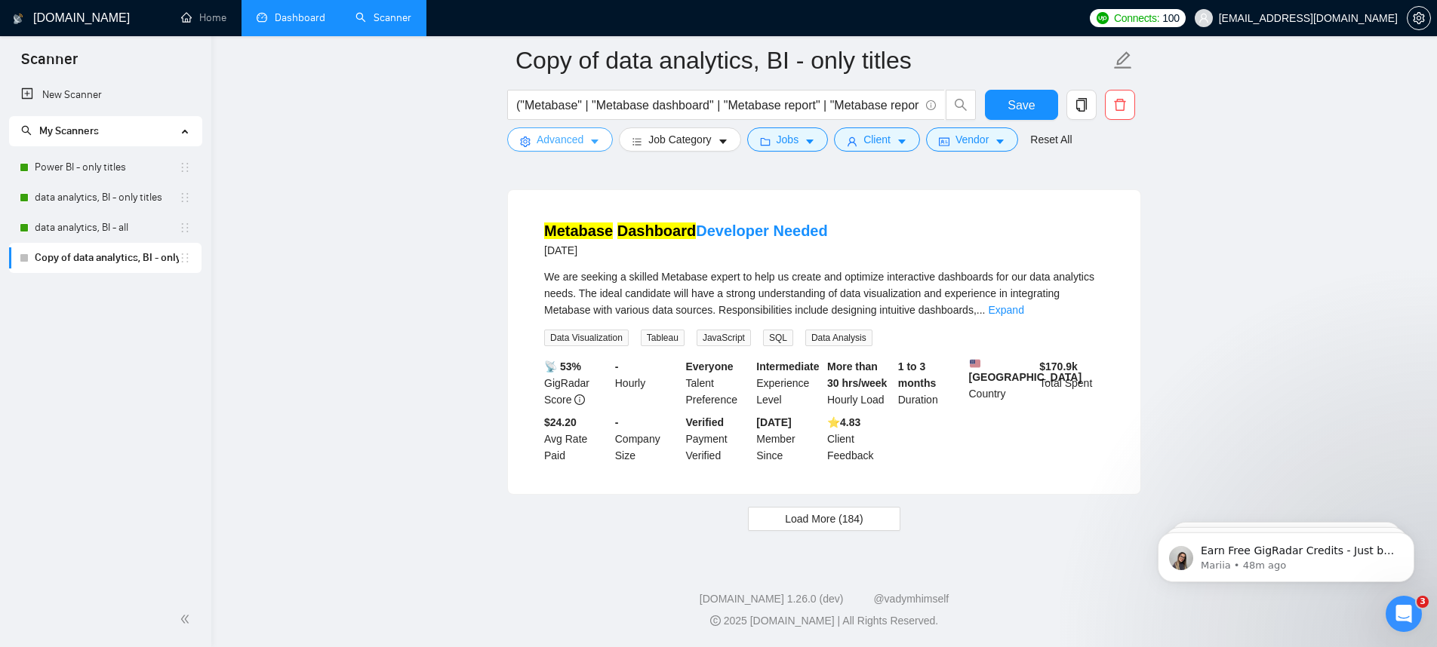
click at [582, 147] on span "Advanced" at bounding box center [559, 139] width 47 height 17
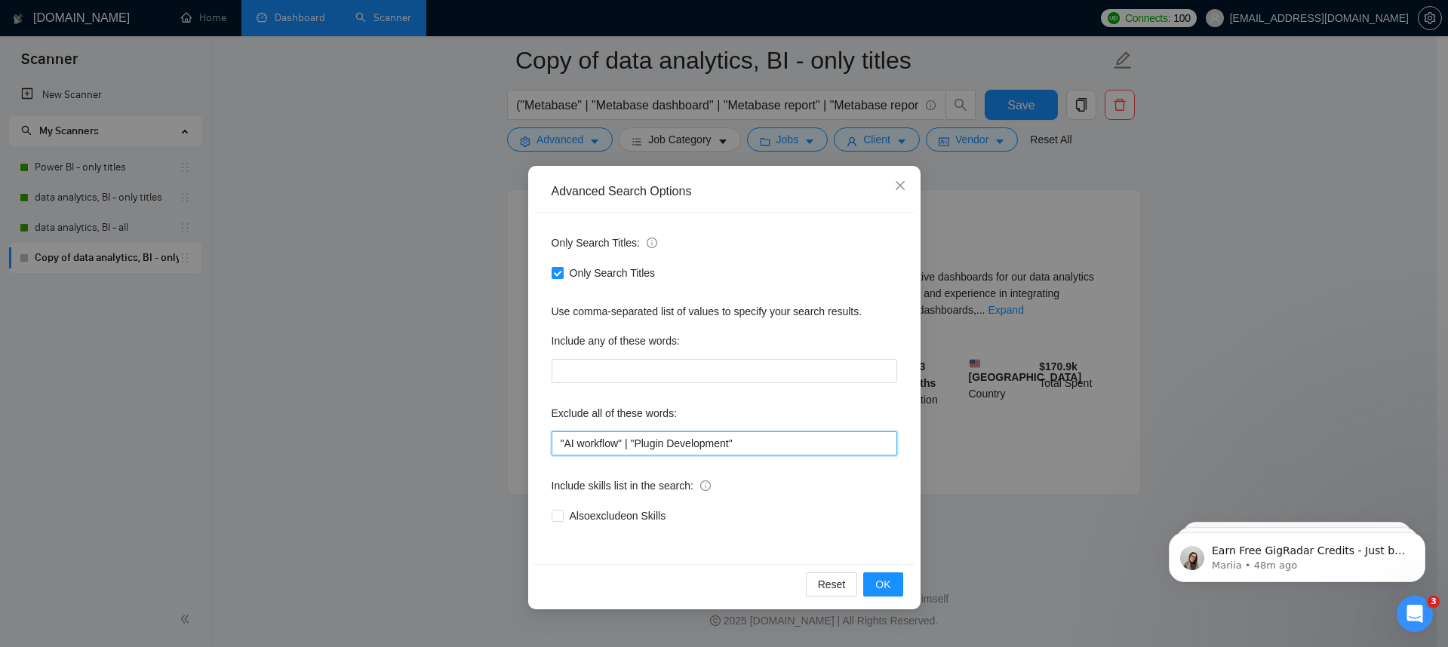
click at [792, 450] on input ""AI workflow" | "Plugin Development"" at bounding box center [725, 444] width 346 height 24
paste input "Build and Manage Campaigns, web developer, ads specialist, Design funnels, crea…"
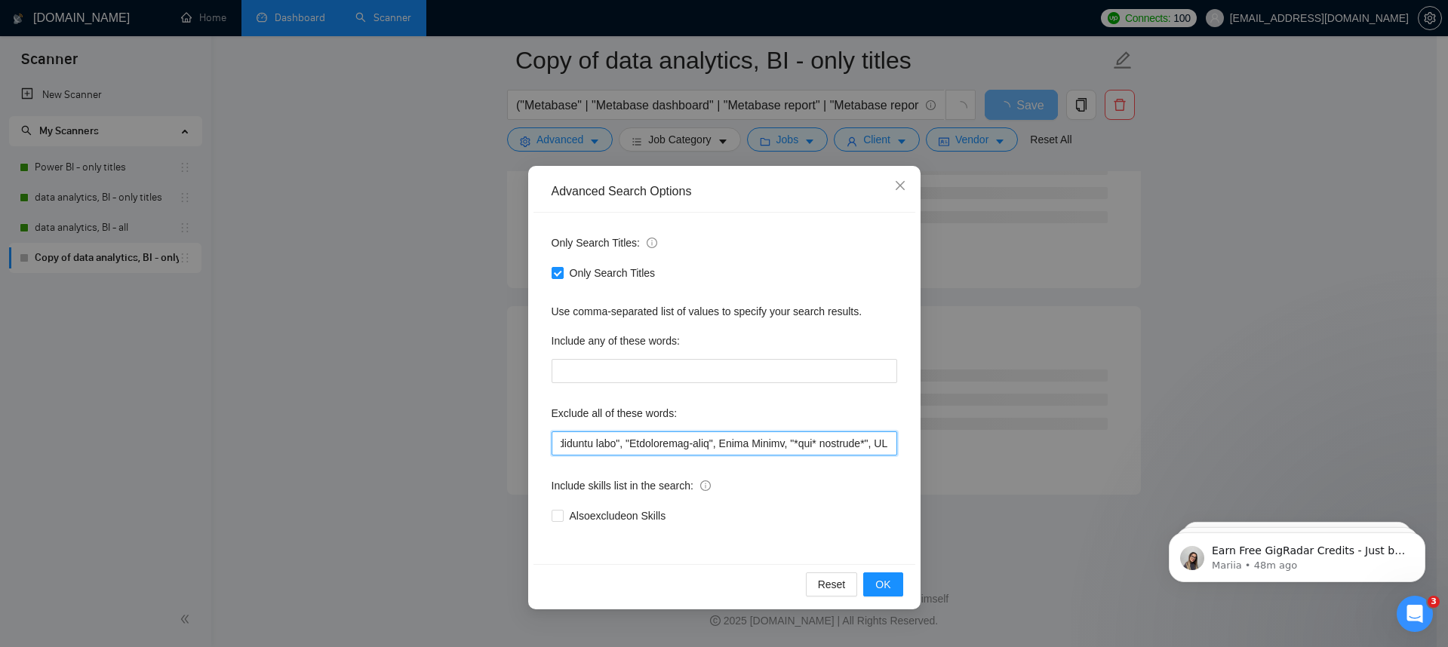
scroll to position [0, 4481]
drag, startPoint x: 785, startPoint y: 450, endPoint x: 556, endPoint y: 444, distance: 228.7
click at [515, 444] on div "Advanced Search Options Only Search Titles: Only Search Titles Use comma-separa…" at bounding box center [724, 323] width 1448 height 647
click at [661, 444] on input "text" at bounding box center [725, 444] width 346 height 24
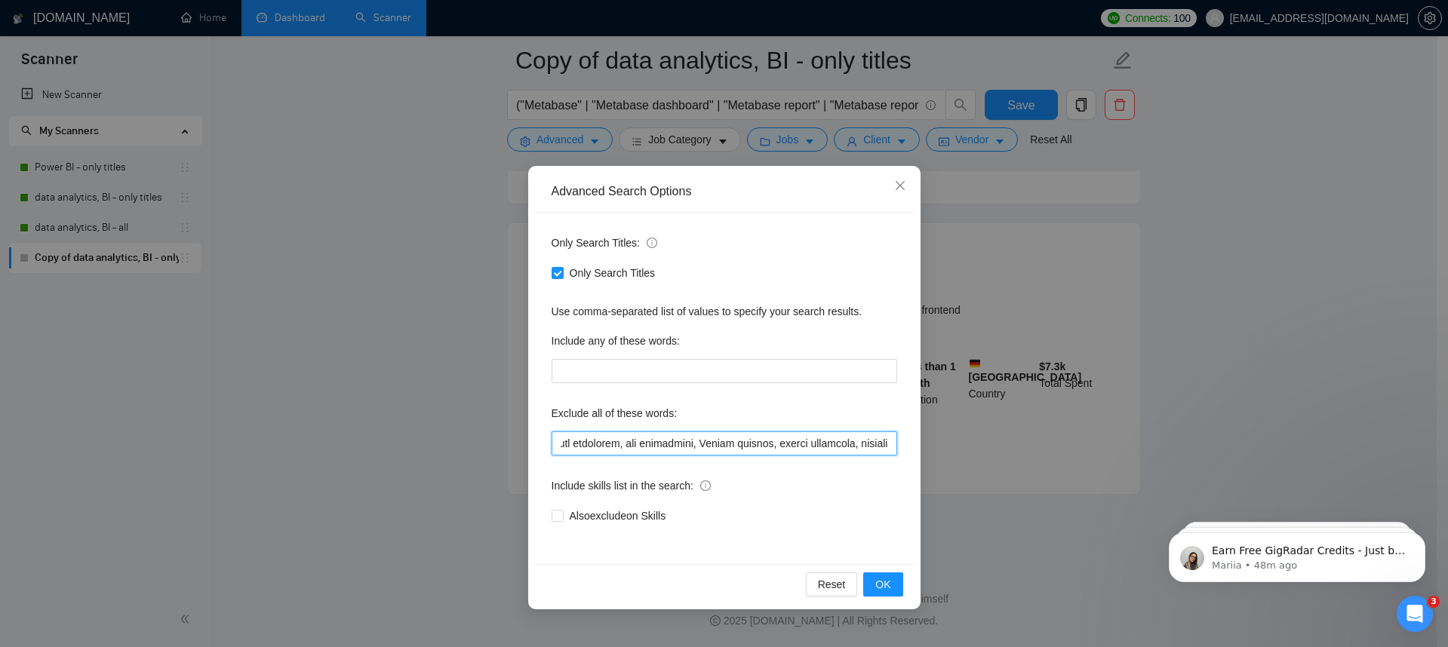
drag, startPoint x: 684, startPoint y: 446, endPoint x: 460, endPoint y: 438, distance: 225.0
click at [460, 438] on div "Advanced Search Options Only Search Titles: Only Search Titles Use comma-separa…" at bounding box center [724, 323] width 1448 height 647
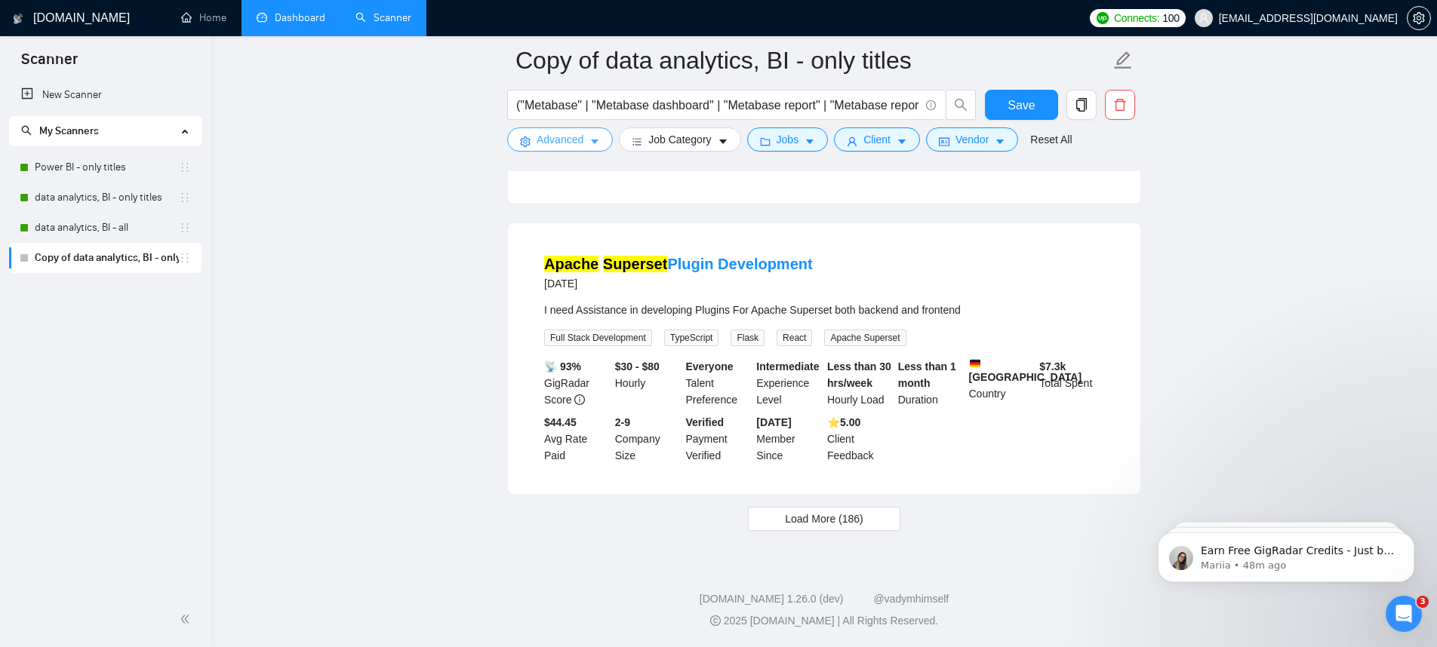
click at [576, 145] on span "Advanced" at bounding box center [559, 139] width 47 height 17
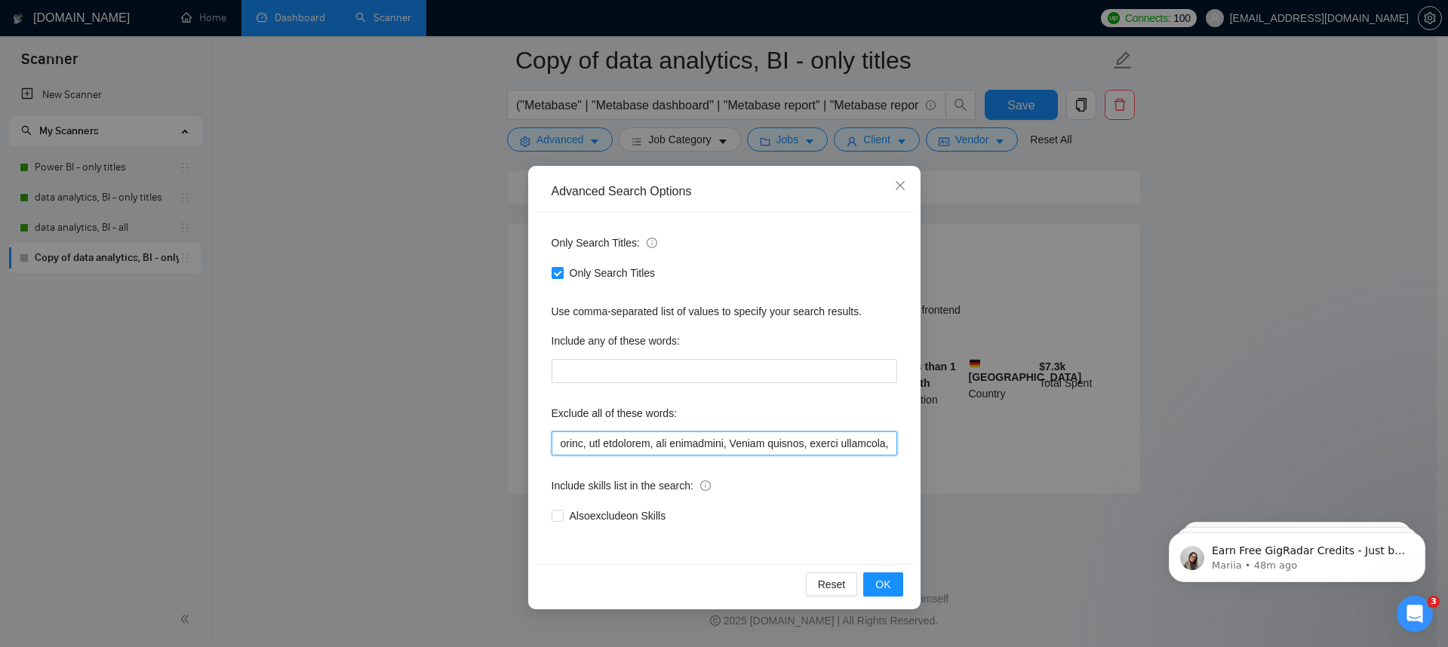
scroll to position [0, 482]
drag, startPoint x: 645, startPoint y: 449, endPoint x: 896, endPoint y: 437, distance: 251.5
click at [896, 437] on input "text" at bounding box center [725, 444] width 346 height 24
click at [852, 441] on input "text" at bounding box center [725, 444] width 346 height 24
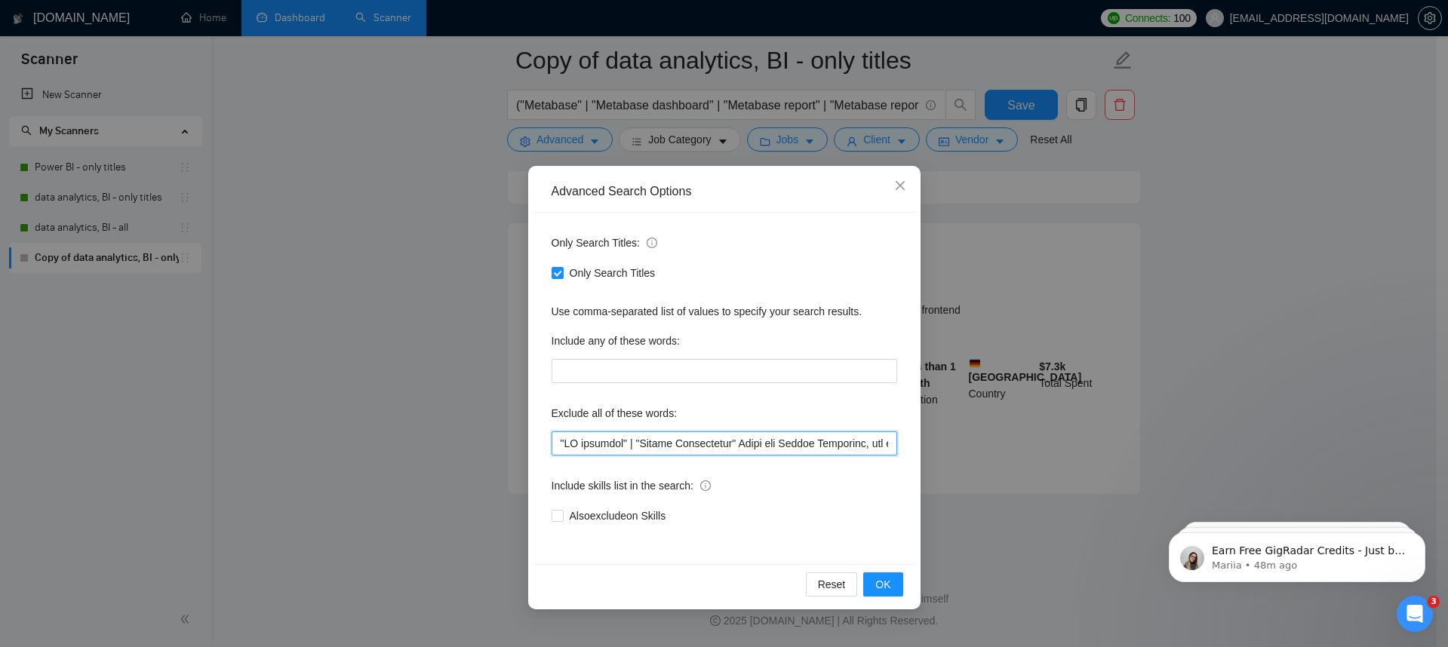
drag, startPoint x: 690, startPoint y: 449, endPoint x: 493, endPoint y: 440, distance: 196.4
click at [493, 440] on div "Advanced Search Options Only Search Titles: Only Search Titles Use comma-separa…" at bounding box center [724, 323] width 1448 height 647
click at [631, 444] on input "text" at bounding box center [725, 444] width 346 height 24
click at [730, 443] on input "text" at bounding box center [725, 444] width 346 height 24
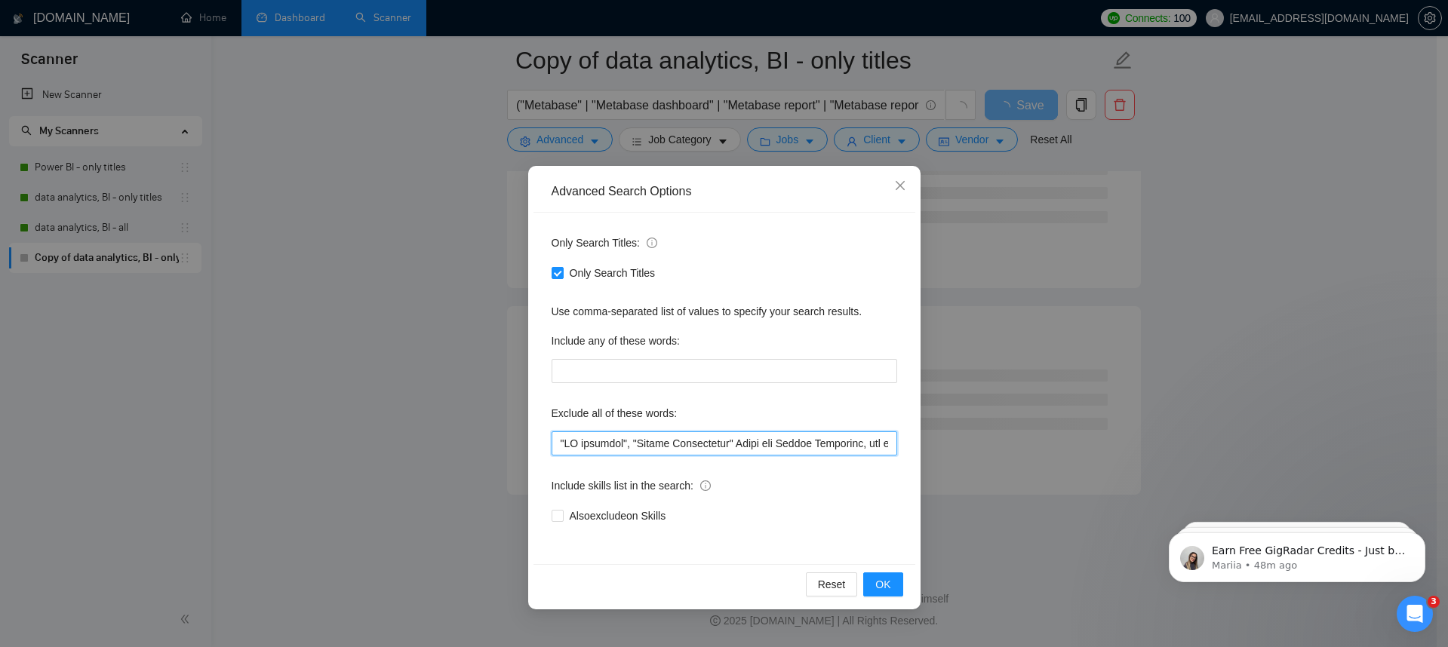
click at [736, 441] on input "text" at bounding box center [725, 444] width 346 height 24
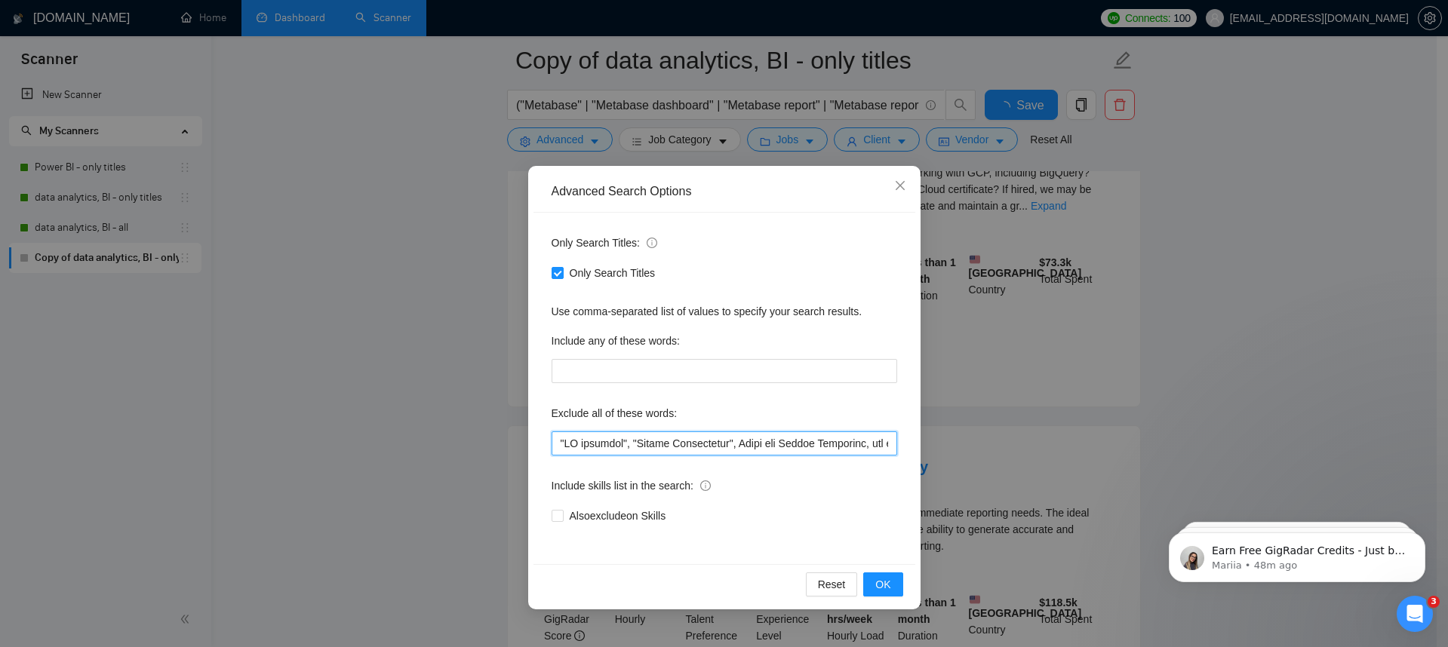
scroll to position [3135, 0]
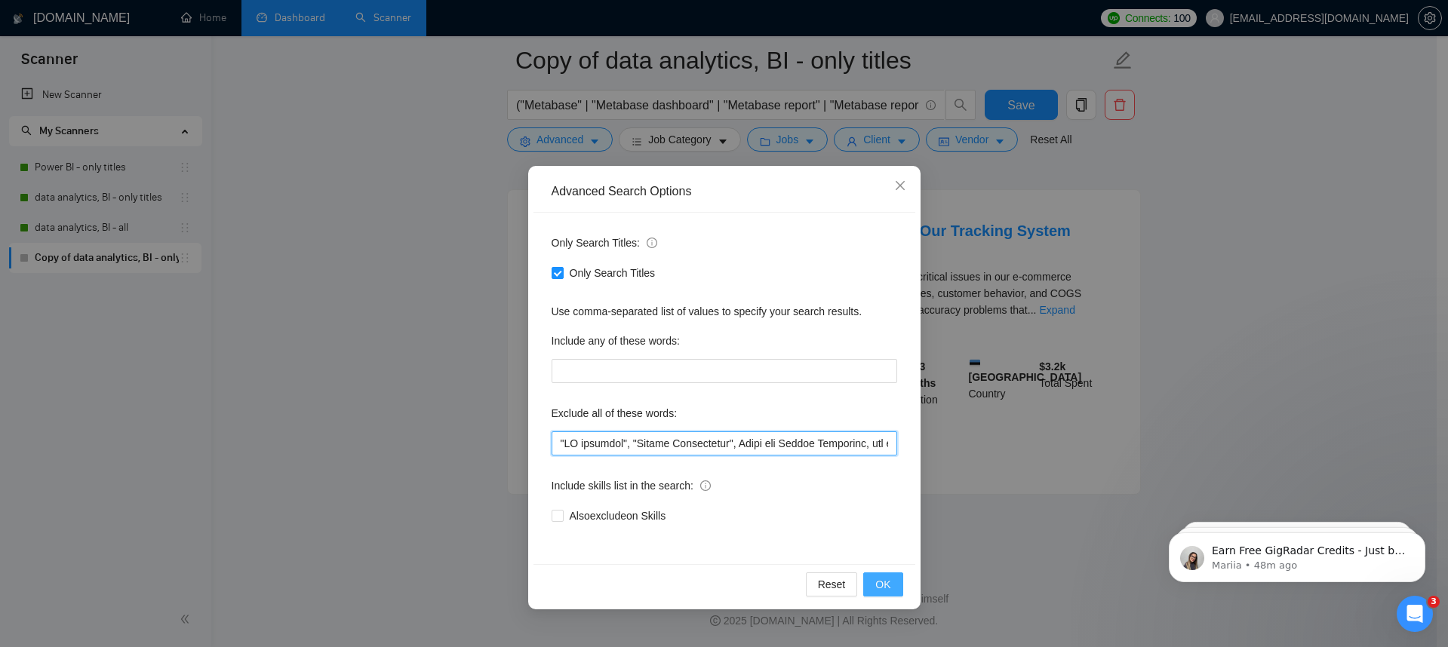
type input ""AI workflow", "Plugin Development", Build and Manage Campaigns, web developer,…"
click at [899, 581] on button "OK" at bounding box center [882, 585] width 39 height 24
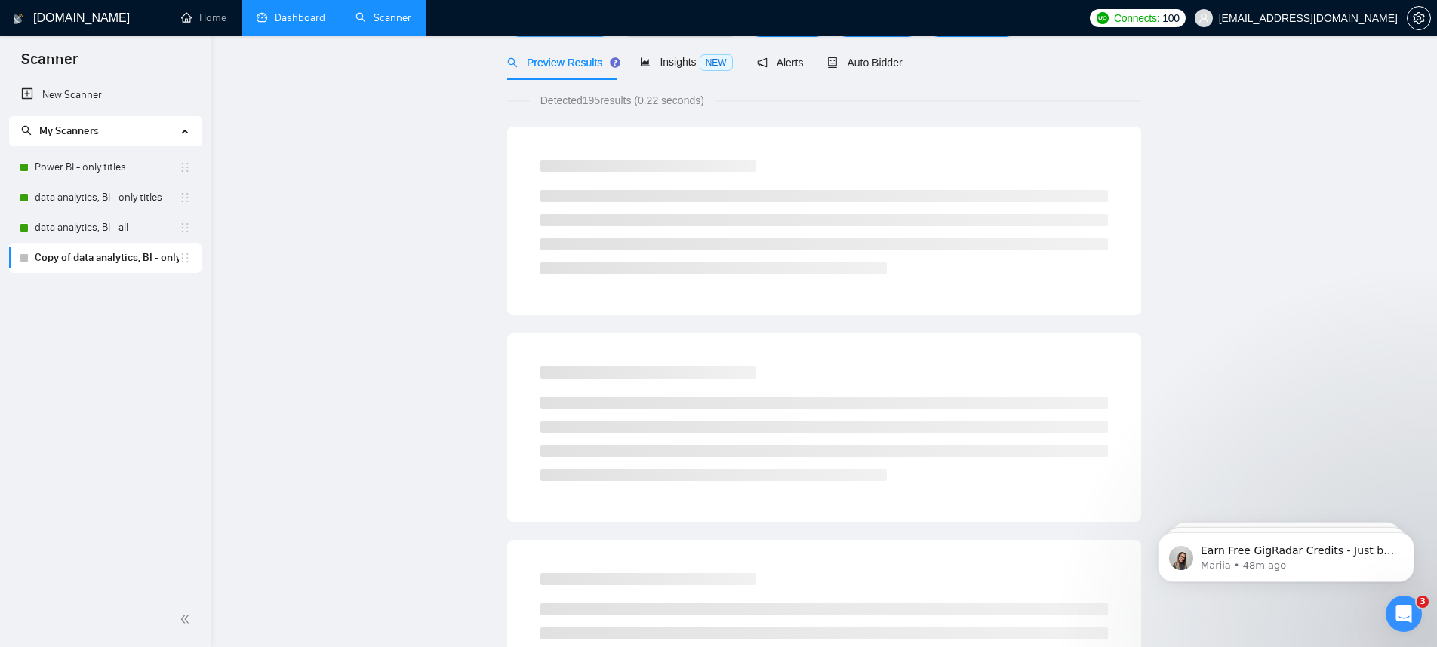
scroll to position [0, 0]
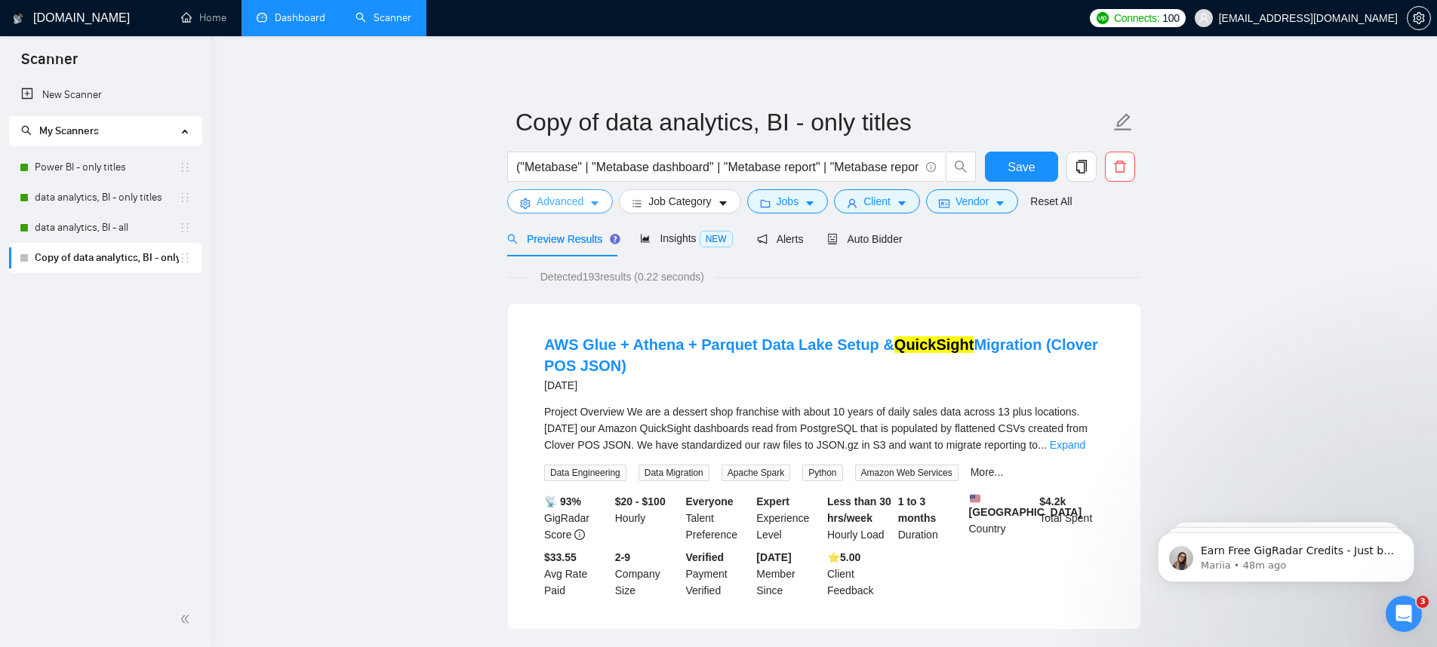
click at [576, 190] on button "Advanced" at bounding box center [560, 201] width 106 height 24
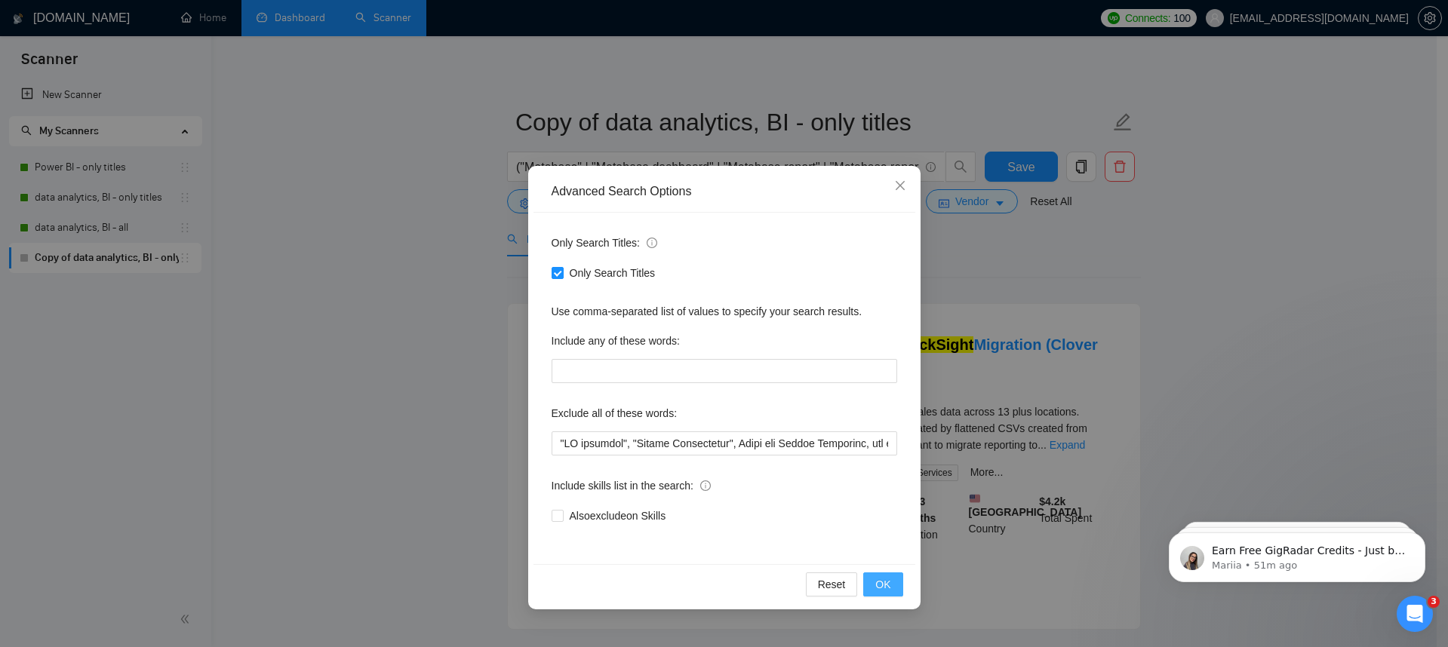
click at [881, 583] on span "OK" at bounding box center [882, 584] width 15 height 17
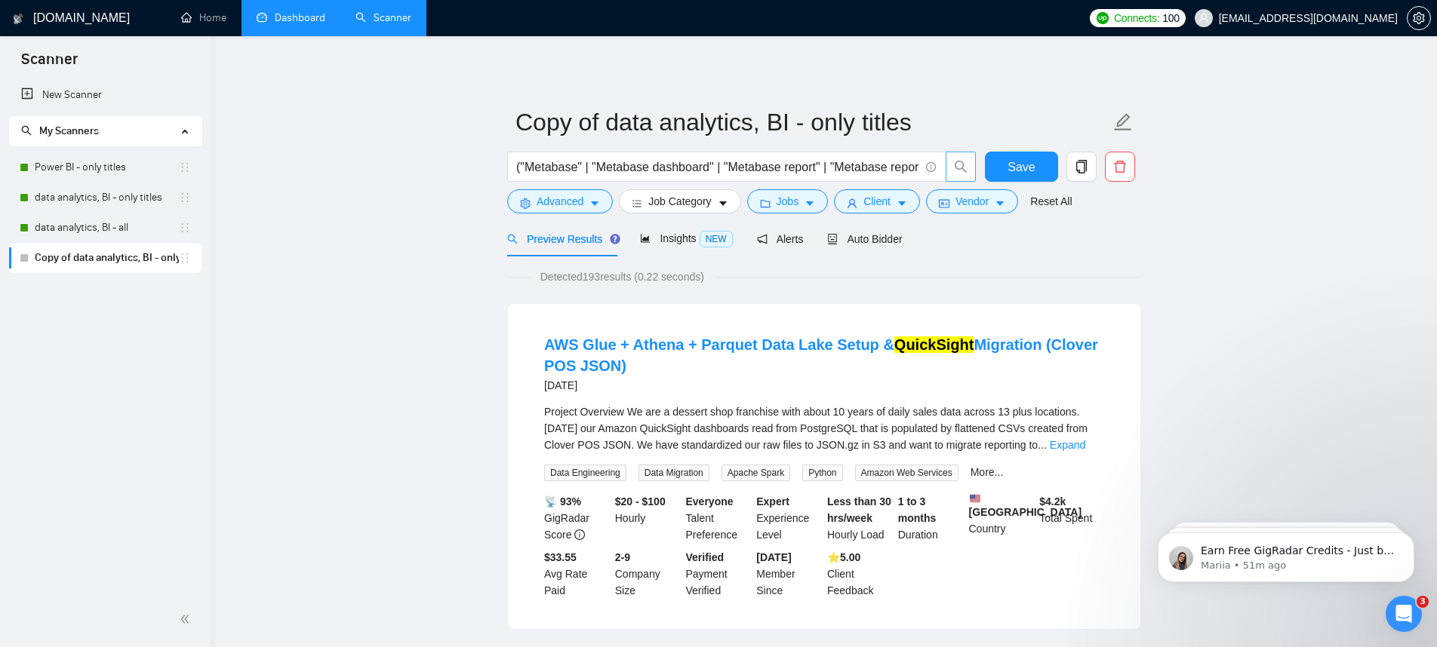
click at [970, 167] on span "search" at bounding box center [960, 167] width 29 height 14
click at [968, 176] on button "button" at bounding box center [960, 167] width 30 height 30
click at [1023, 171] on span "Save" at bounding box center [1020, 167] width 27 height 19
drag, startPoint x: 588, startPoint y: 202, endPoint x: 594, endPoint y: 223, distance: 22.0
click at [588, 202] on button "Advanced" at bounding box center [560, 201] width 106 height 24
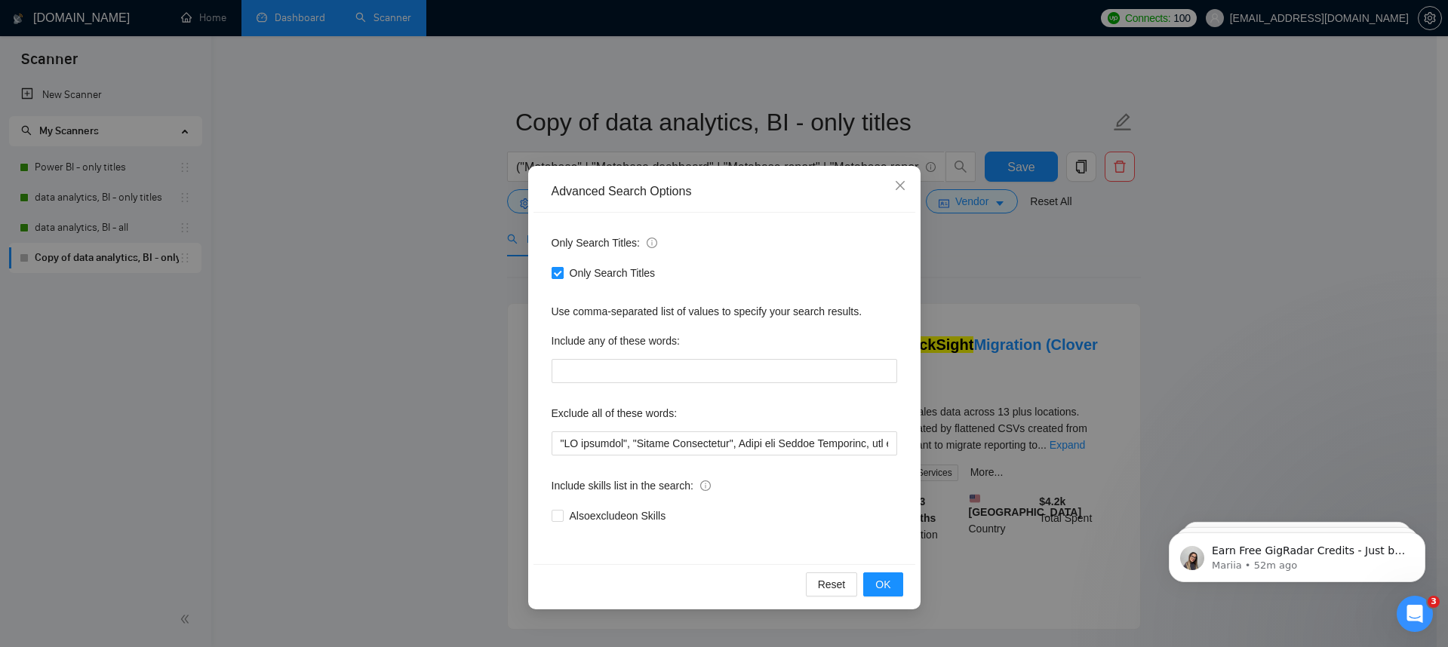
click at [556, 267] on input "Only Search Titles" at bounding box center [557, 272] width 11 height 11
checkbox input "false"
click at [887, 588] on span "OK" at bounding box center [882, 584] width 15 height 17
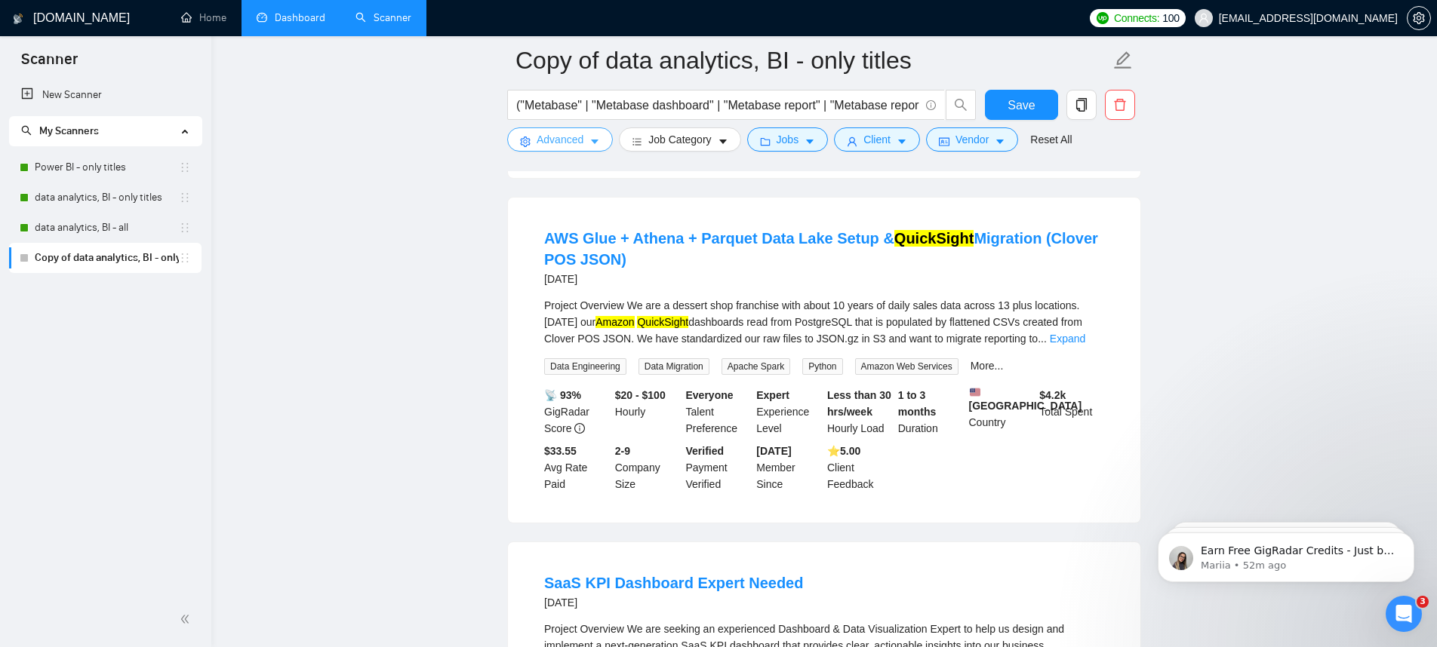
scroll to position [702, 0]
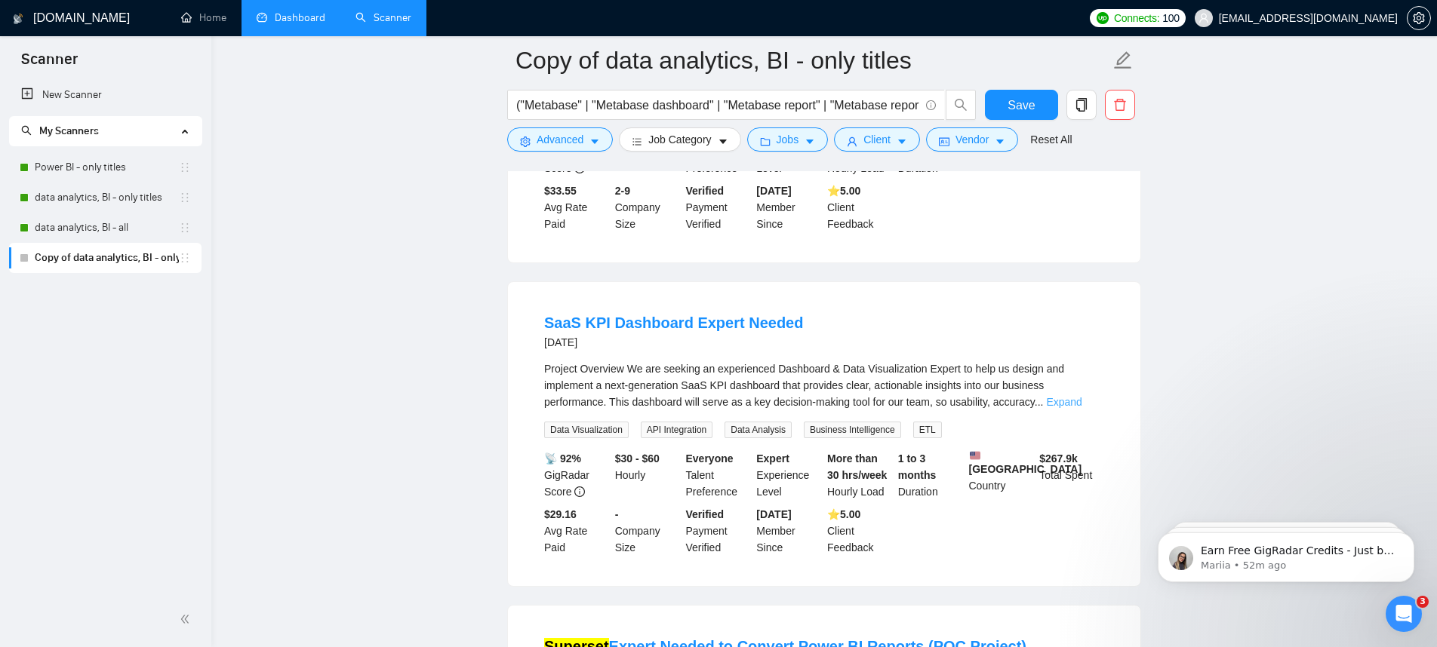
click at [1081, 408] on link "Expand" at bounding box center [1063, 402] width 35 height 12
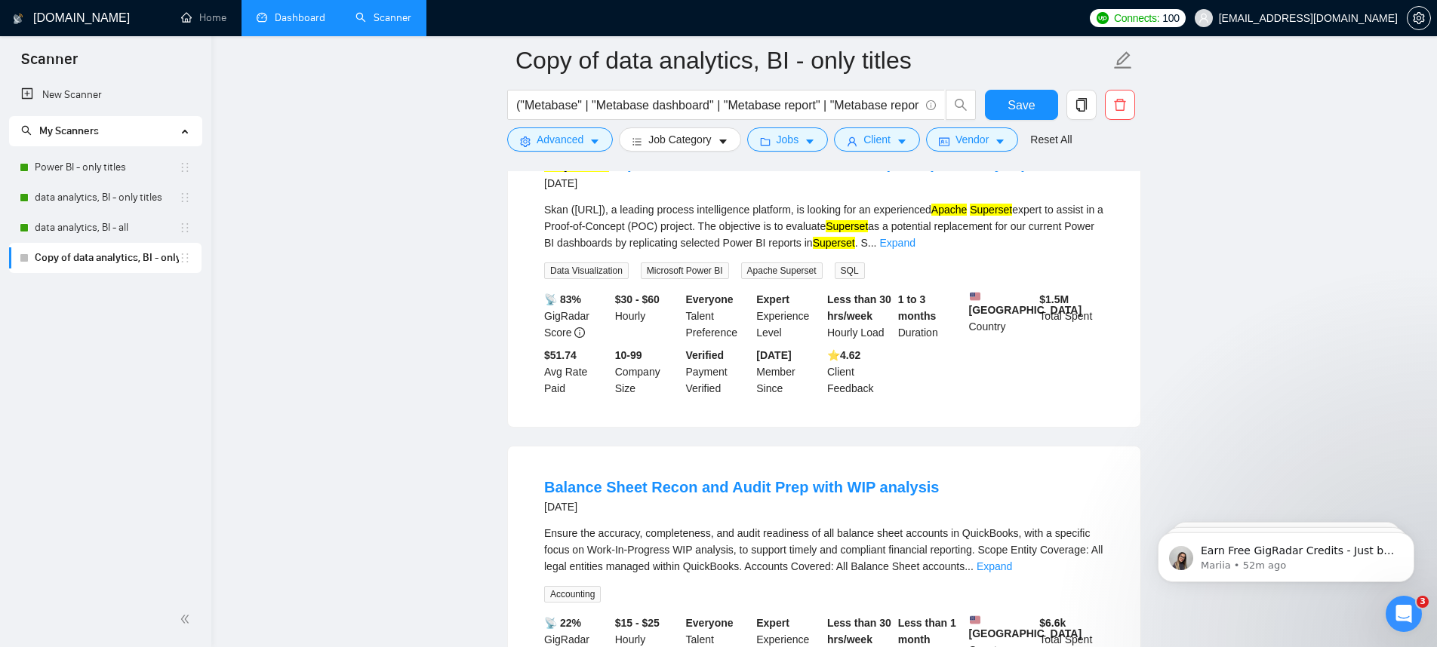
scroll to position [1685, 0]
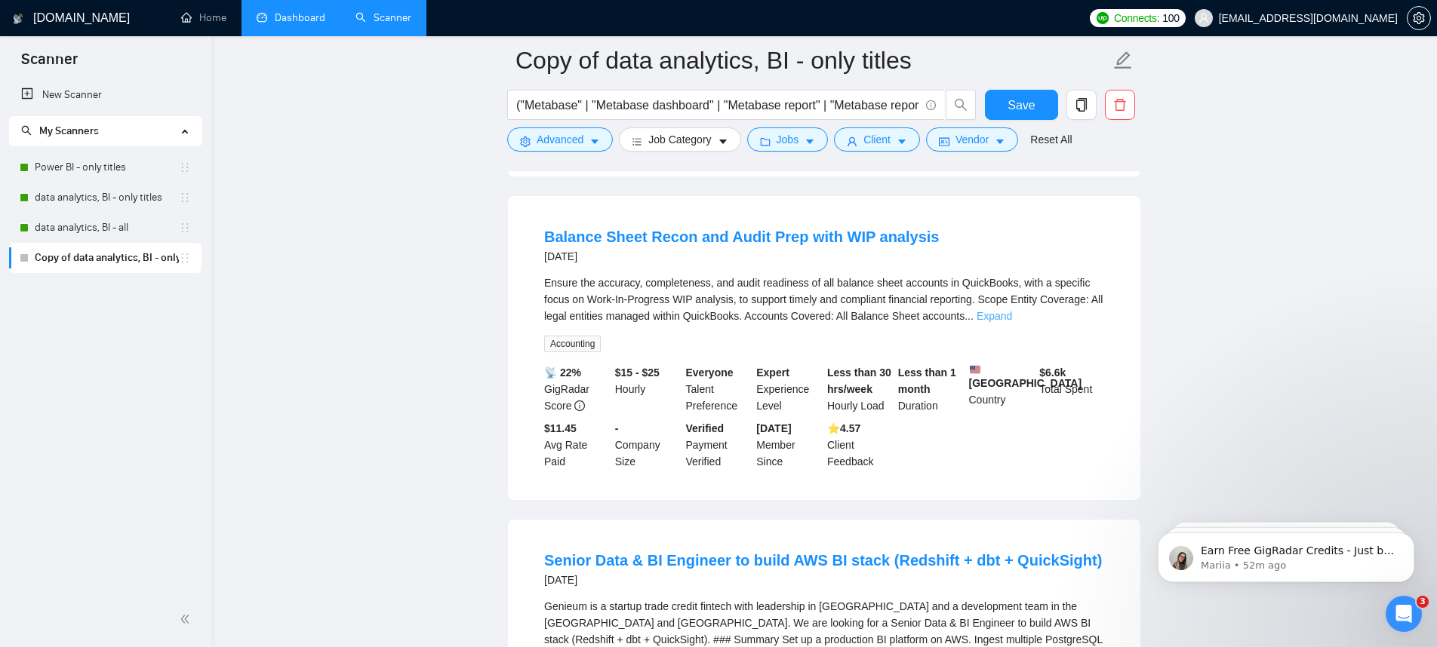
click at [1012, 322] on link "Expand" at bounding box center [993, 316] width 35 height 12
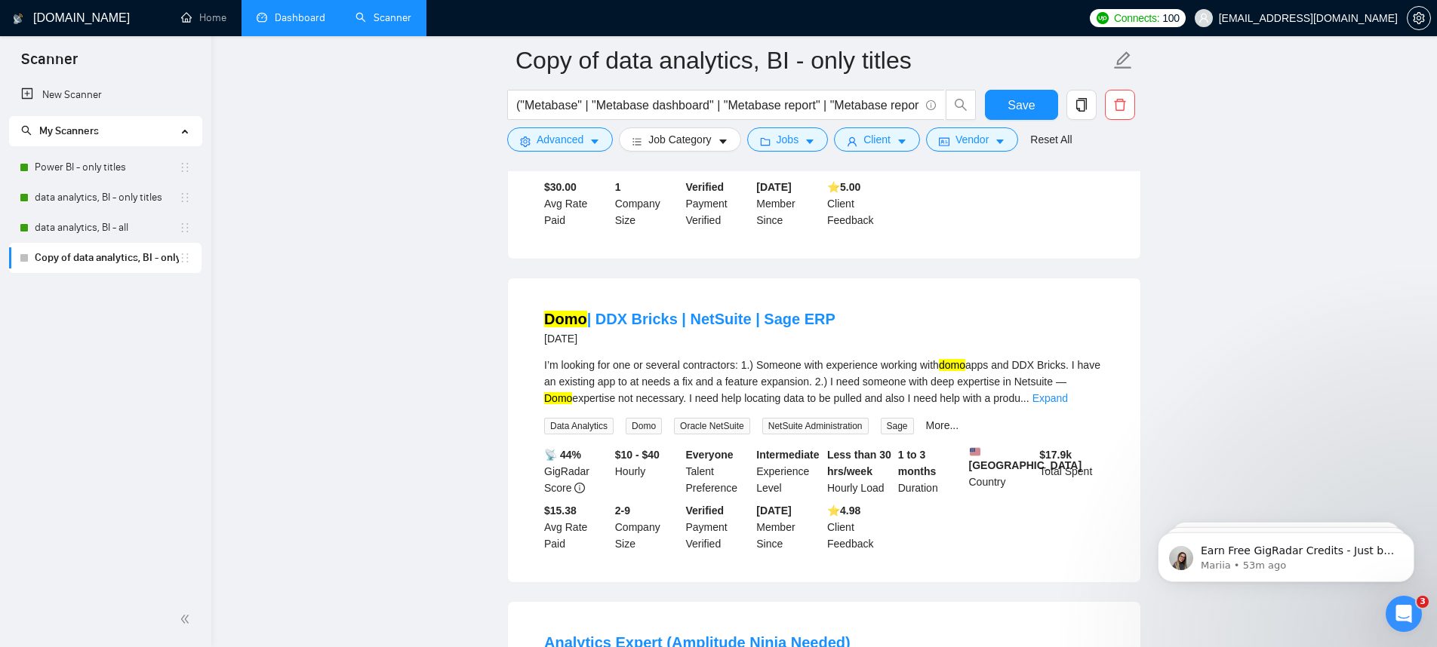
scroll to position [2957, 0]
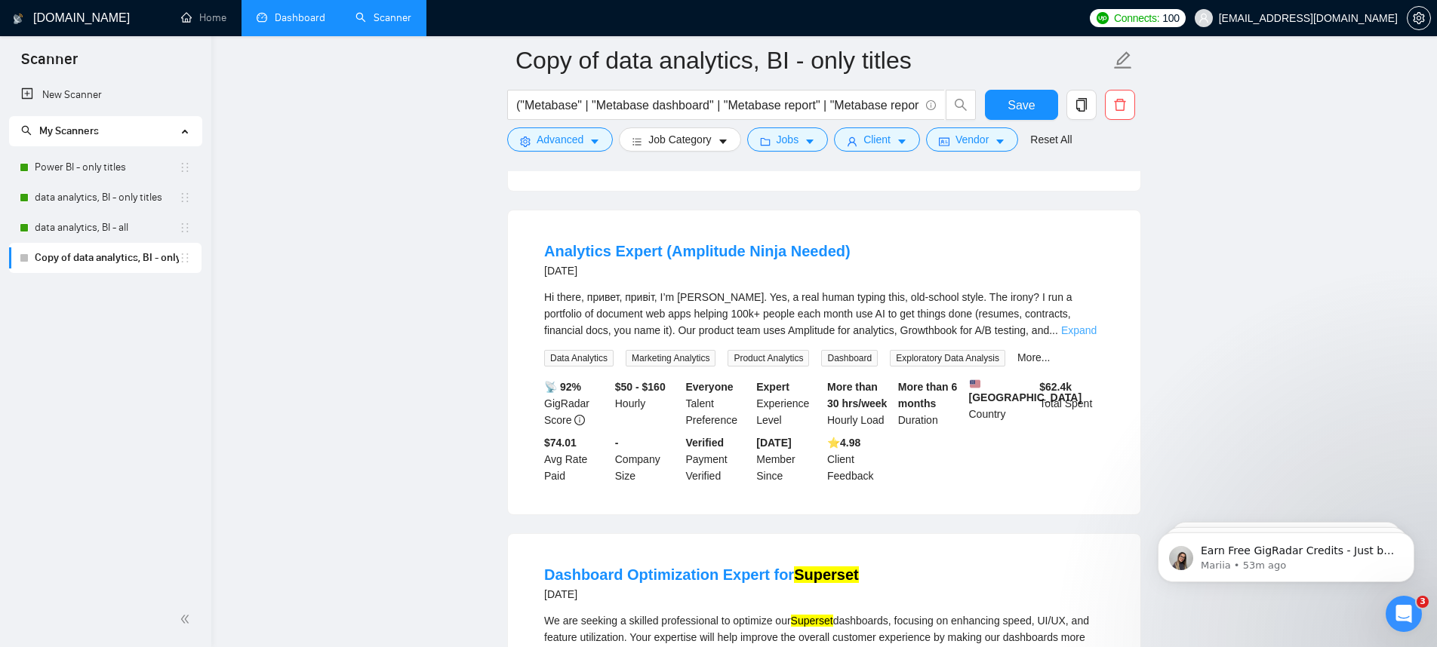
click at [1069, 337] on link "Expand" at bounding box center [1078, 330] width 35 height 12
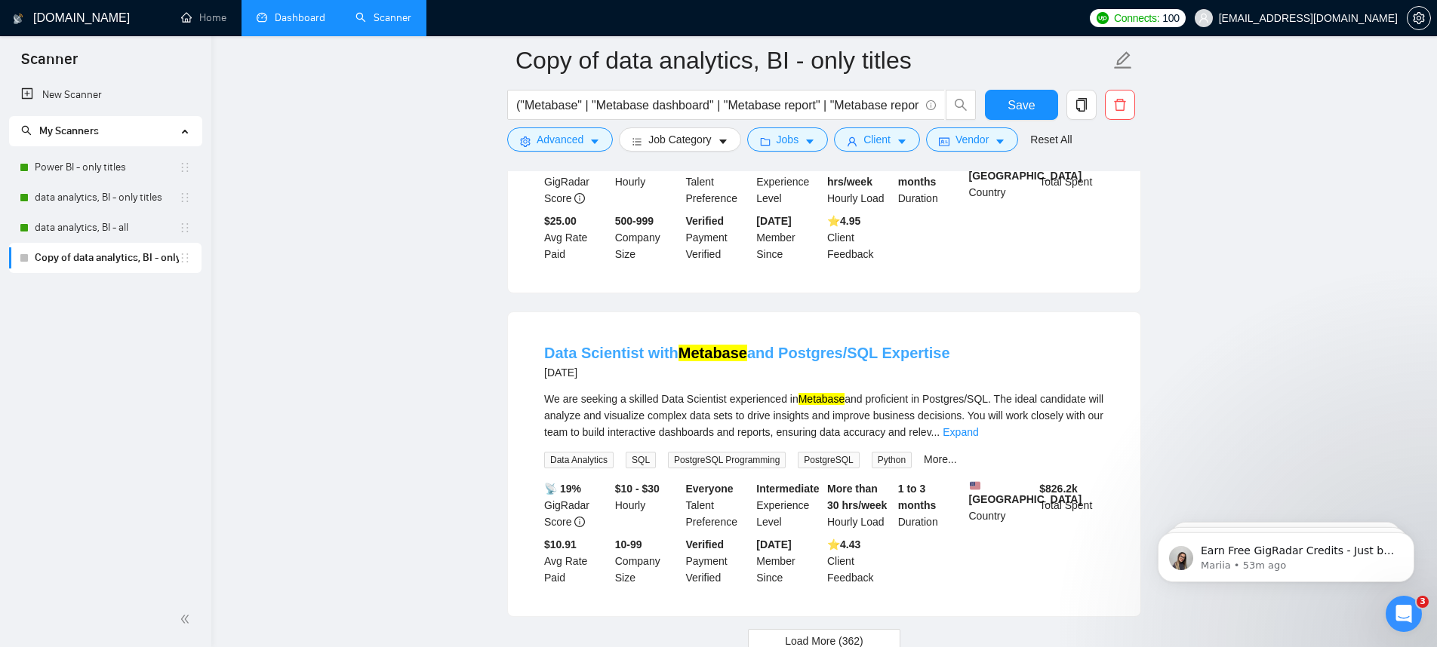
scroll to position [3816, 0]
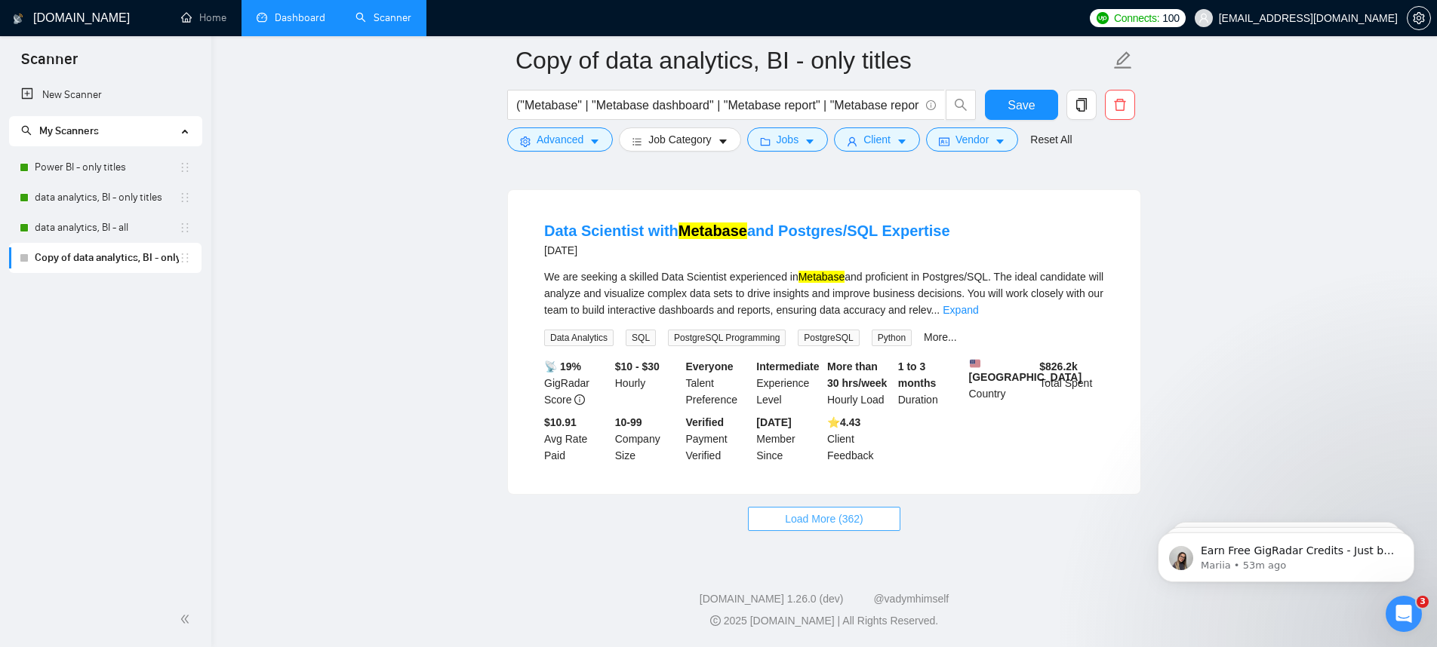
click at [814, 521] on span "Load More (362)" at bounding box center [824, 519] width 78 height 17
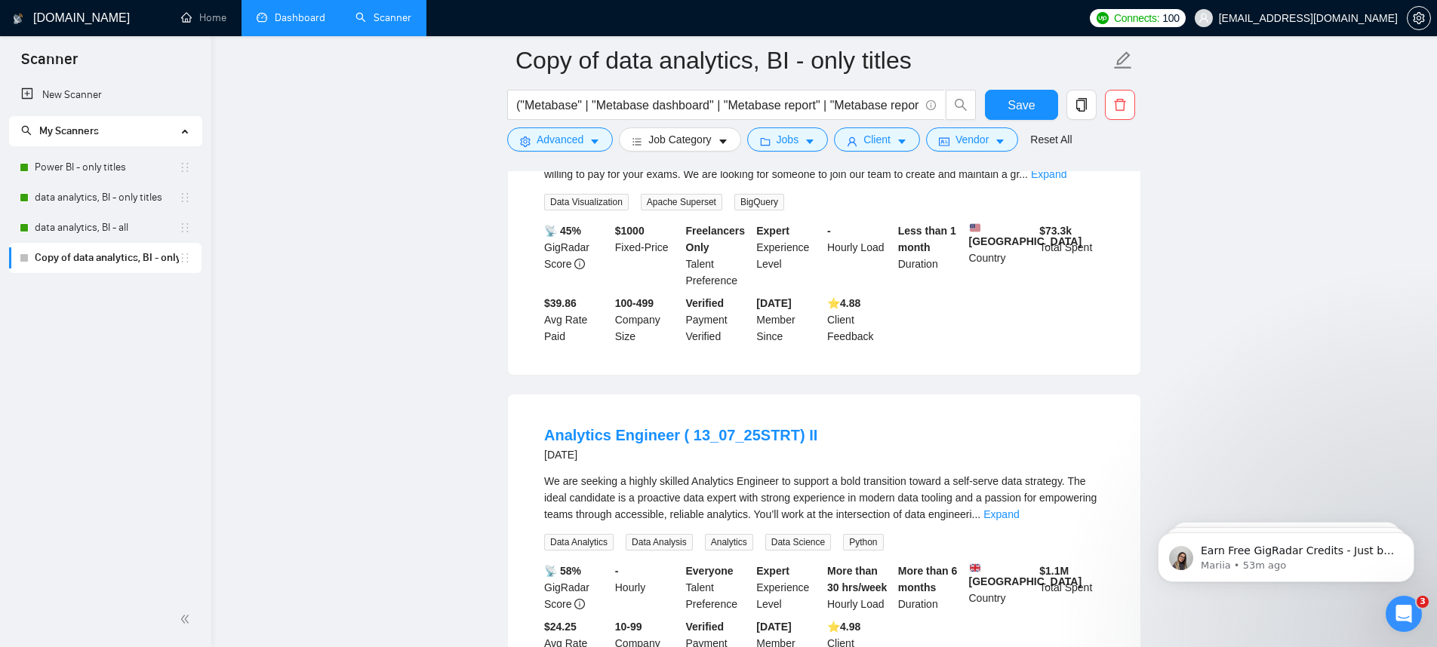
scroll to position [4346, 0]
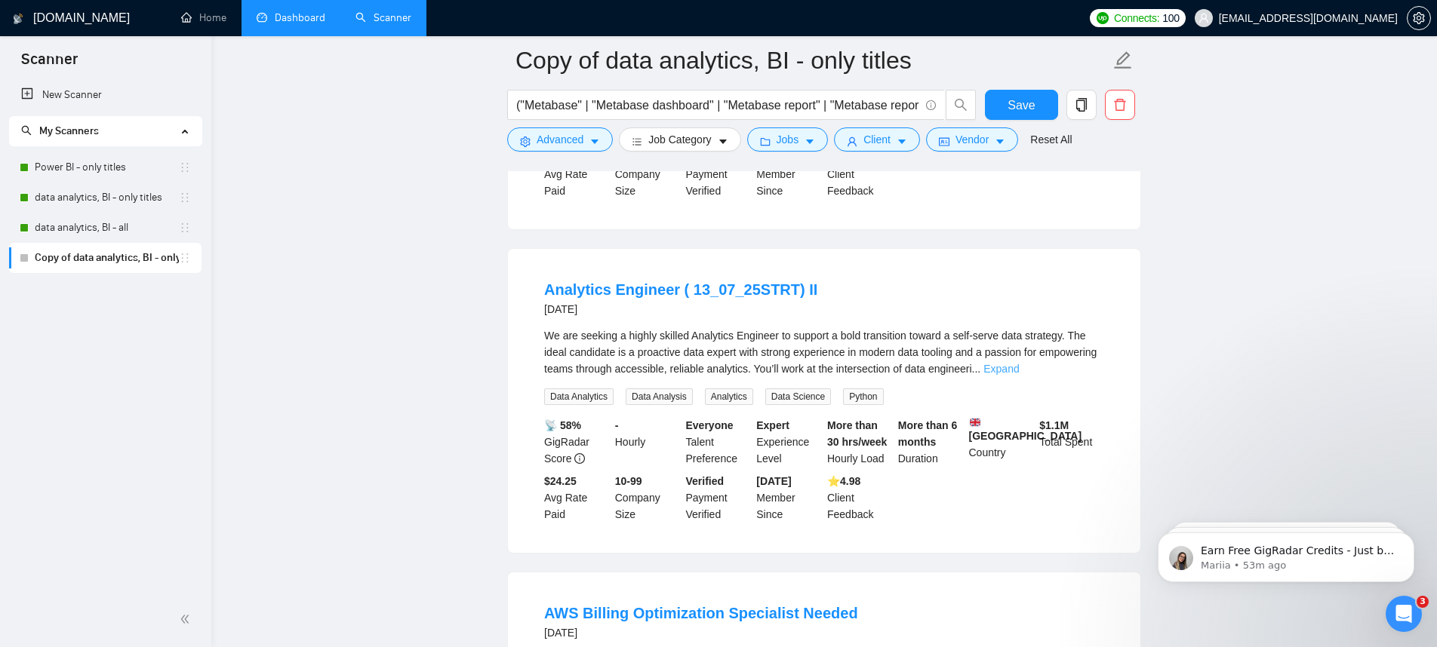
click at [1019, 375] on link "Expand" at bounding box center [1000, 369] width 35 height 12
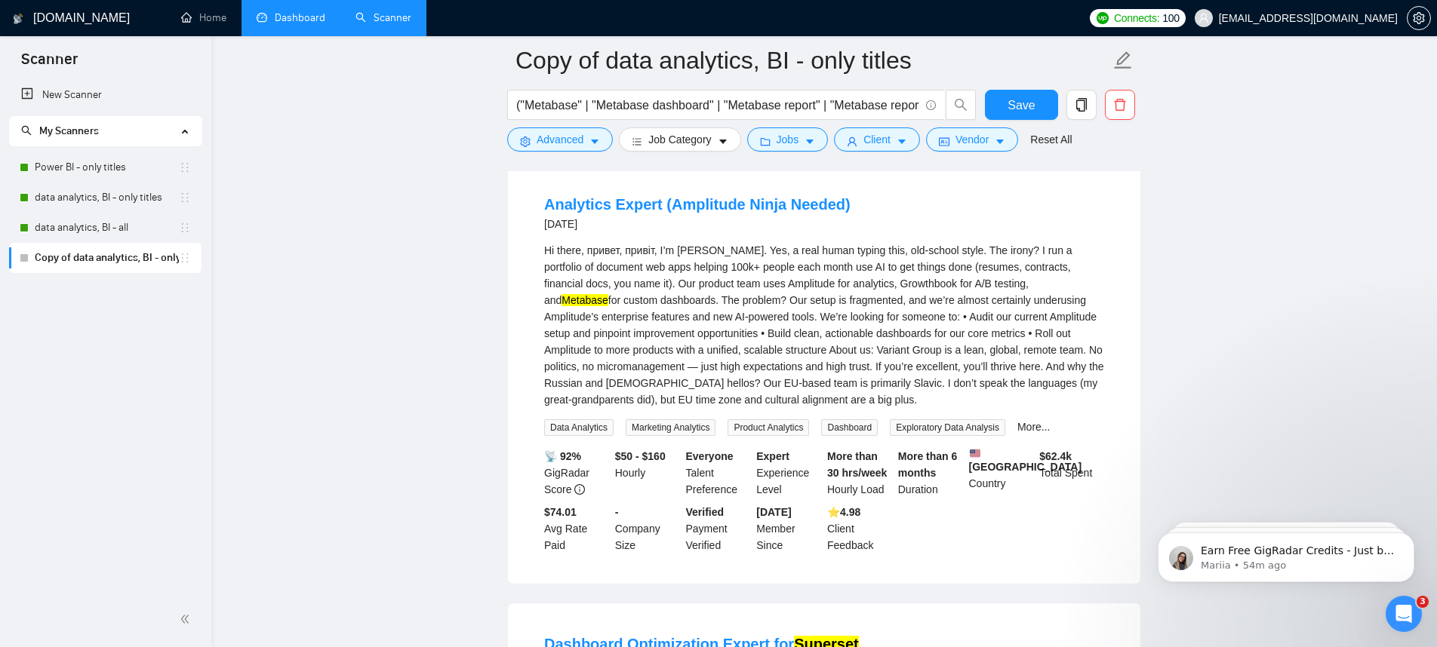
scroll to position [2984, 0]
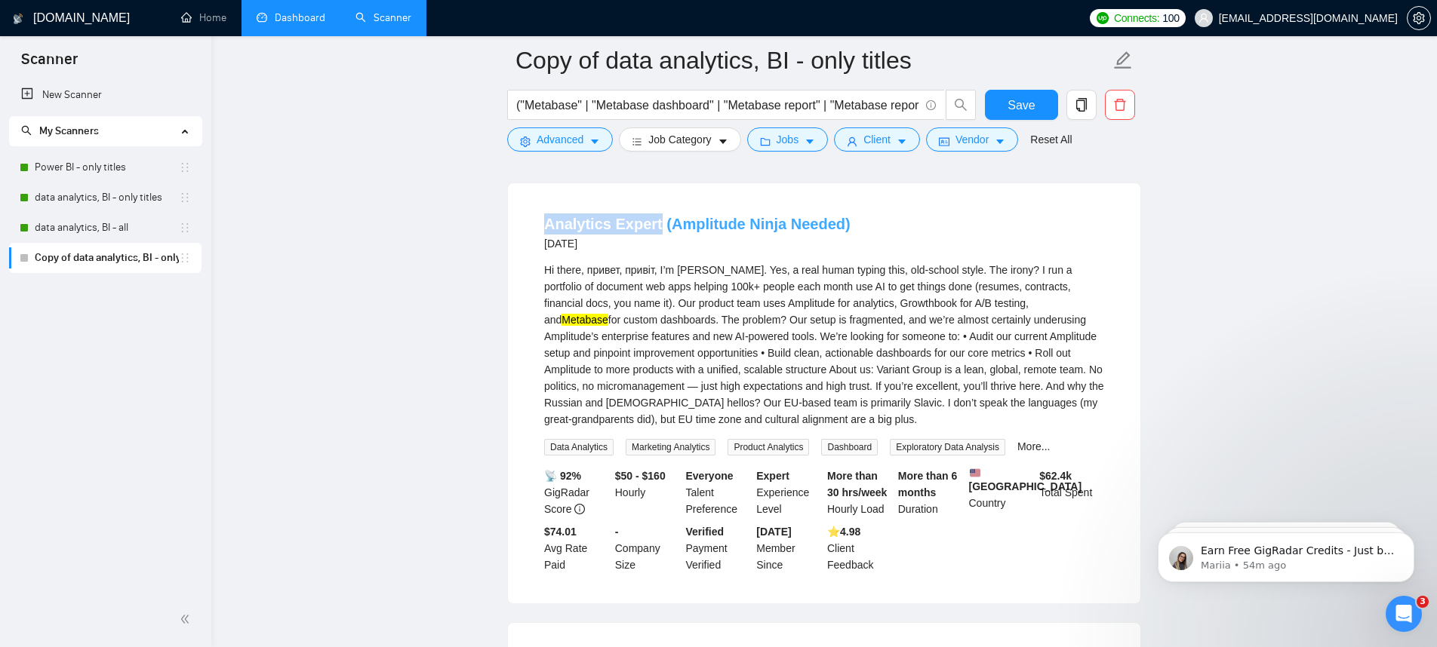
drag, startPoint x: 537, startPoint y: 275, endPoint x: 656, endPoint y: 272, distance: 119.3
click at [656, 272] on li "Analytics Expert (Amplitude Ninja Needed) 13 days ago Hi there, привет, привіт,…" at bounding box center [824, 393] width 596 height 384
copy link "Analytics Expert"
click at [710, 109] on input "("Metabase" | "Metabase dashboard" | "Metabase report" | "Metabase reporting" |…" at bounding box center [717, 105] width 403 height 19
click at [684, 112] on input "("Metabase" | "Metabase dashboard" | "Metabase report" | "Metabase reporting" |…" at bounding box center [717, 105] width 403 height 19
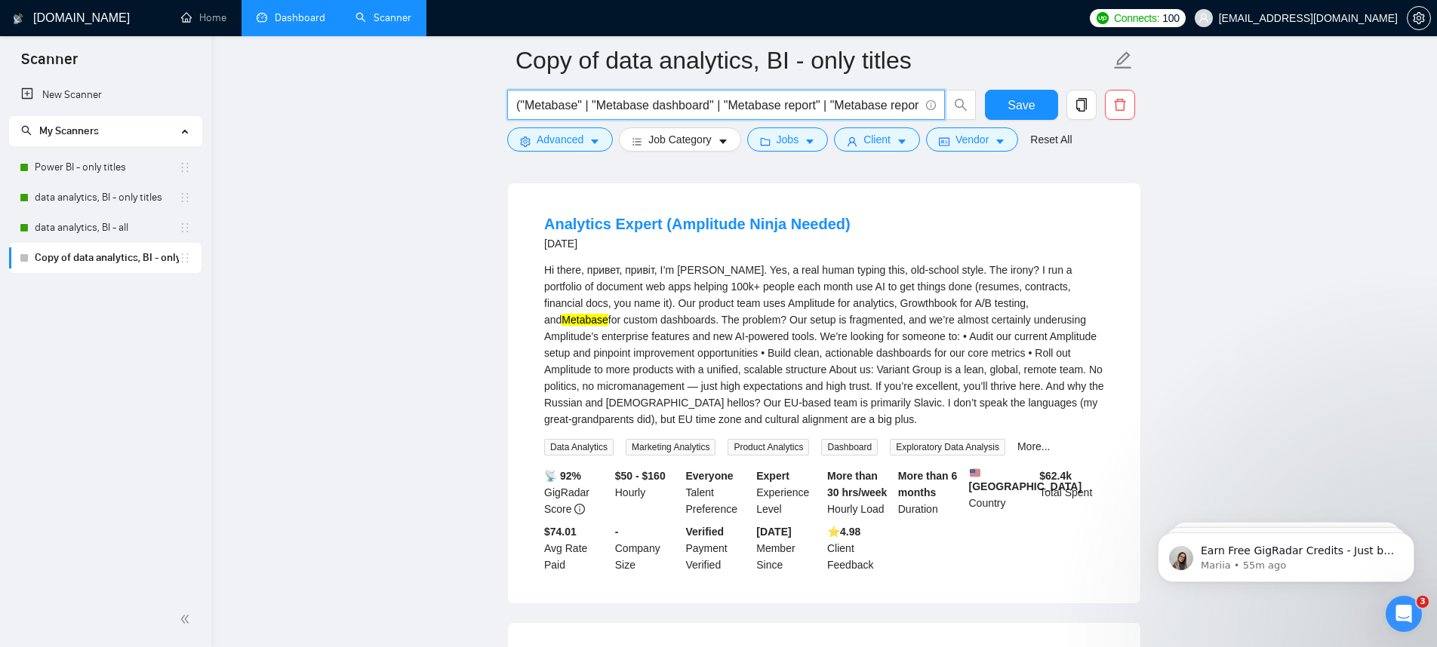
click at [684, 112] on input "("Metabase" | "Metabase dashboard" | "Metabase report" | "Metabase reporting" |…" at bounding box center [717, 105] width 403 height 19
paste input "| "Analytics Expert" | "analytics expert" | "Analytics Engineer" | "analytics e…"
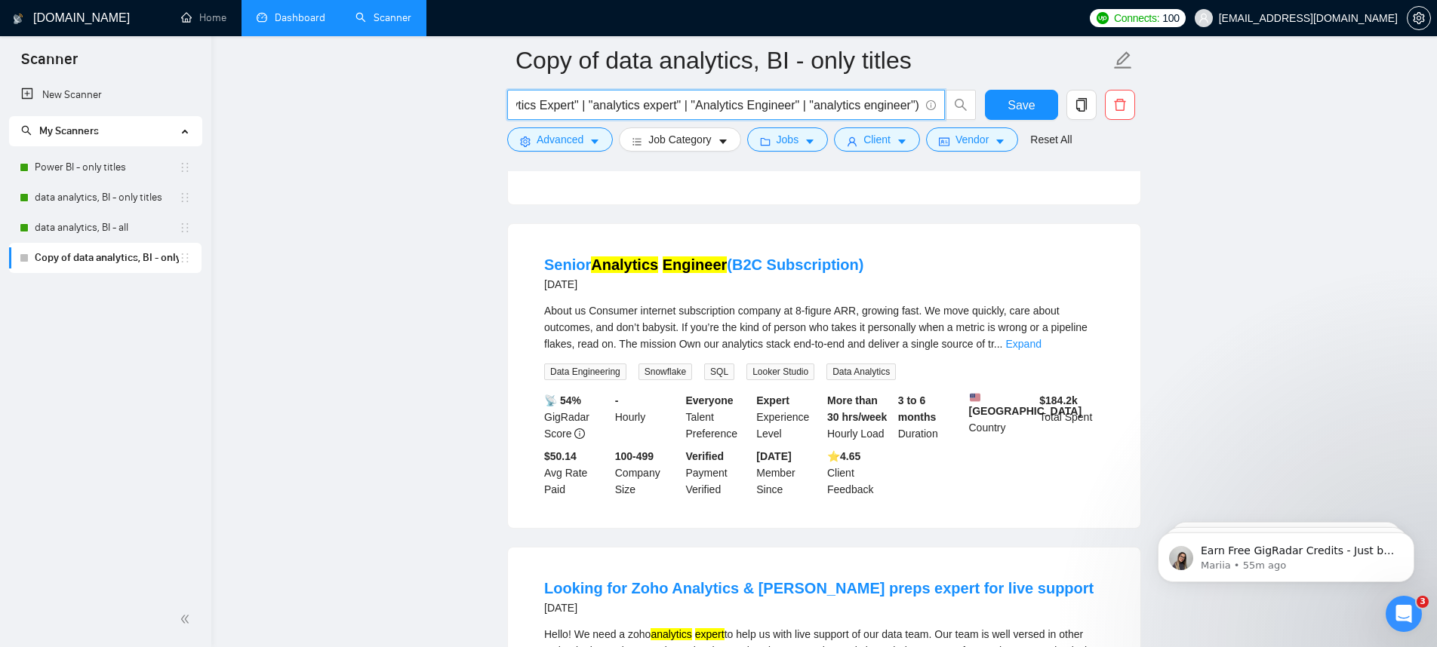
scroll to position [1484, 0]
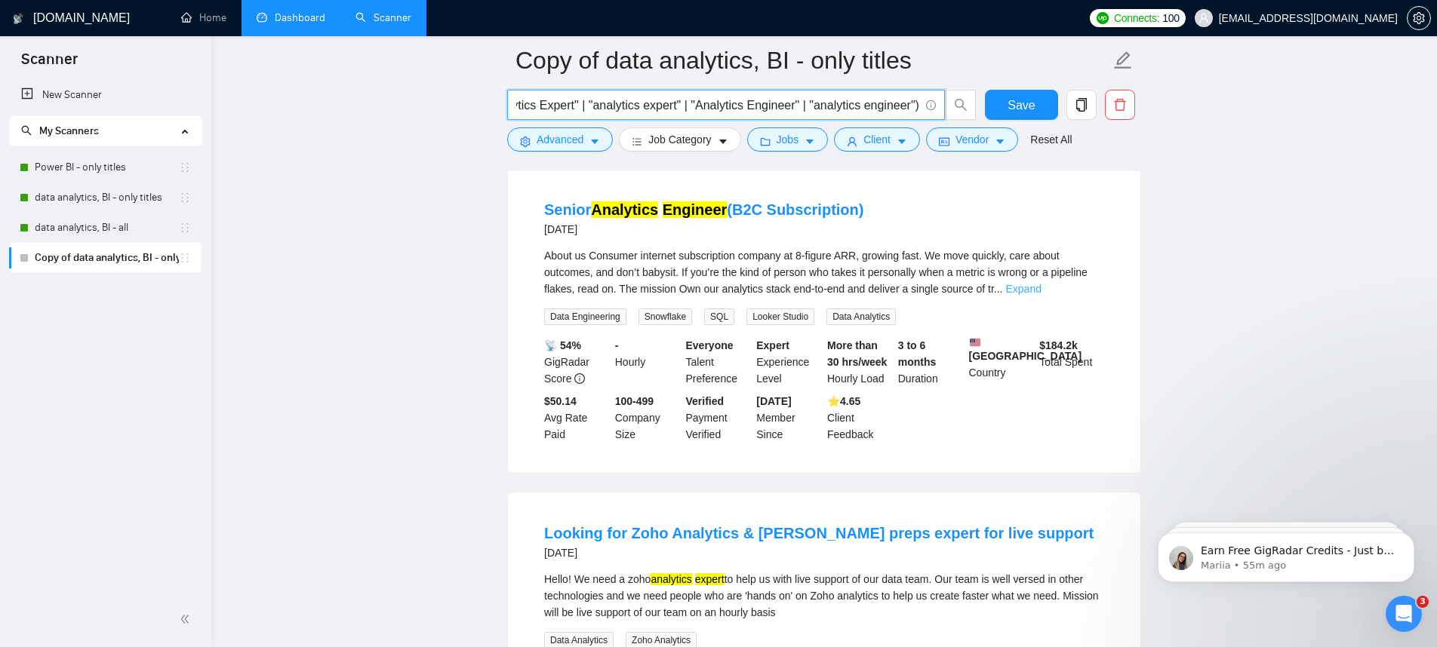
type input "("Metabase" | "Metabase dashboard" | "Metabase report" | "Metabase reporting" |…"
click at [1041, 283] on link "Expand" at bounding box center [1023, 289] width 35 height 12
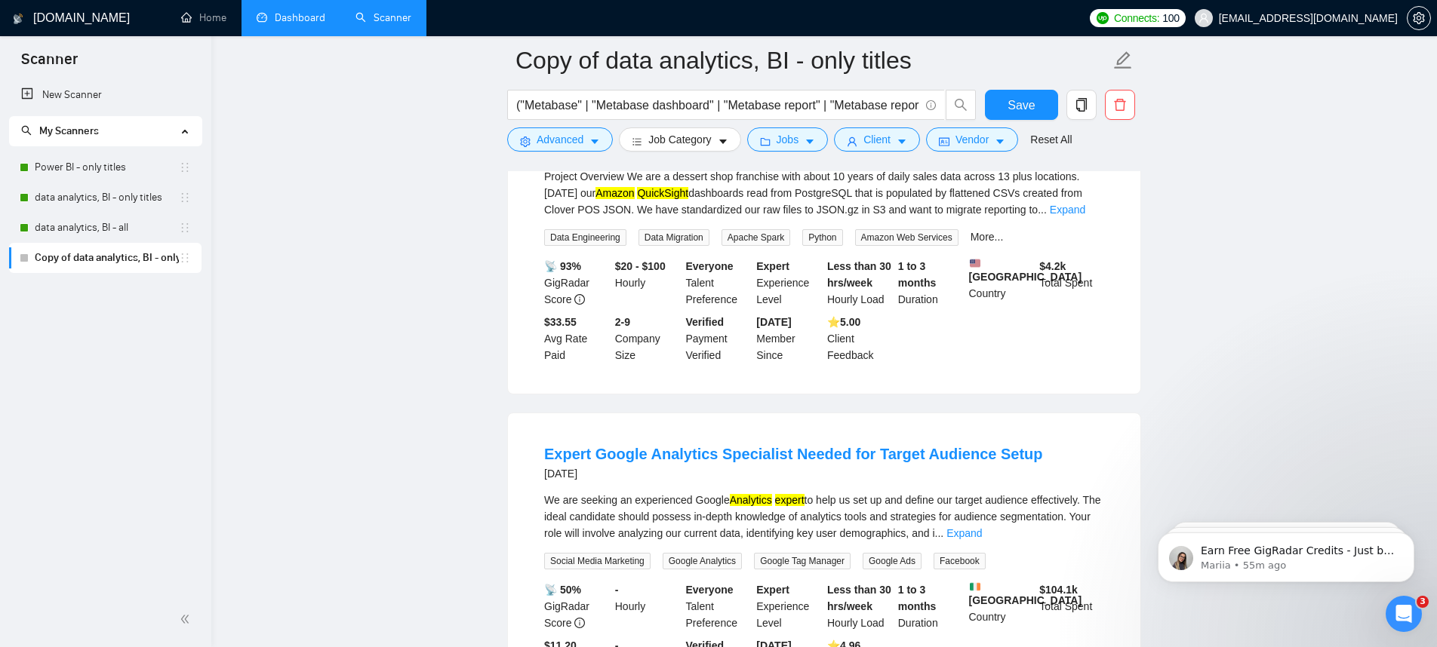
scroll to position [3595, 0]
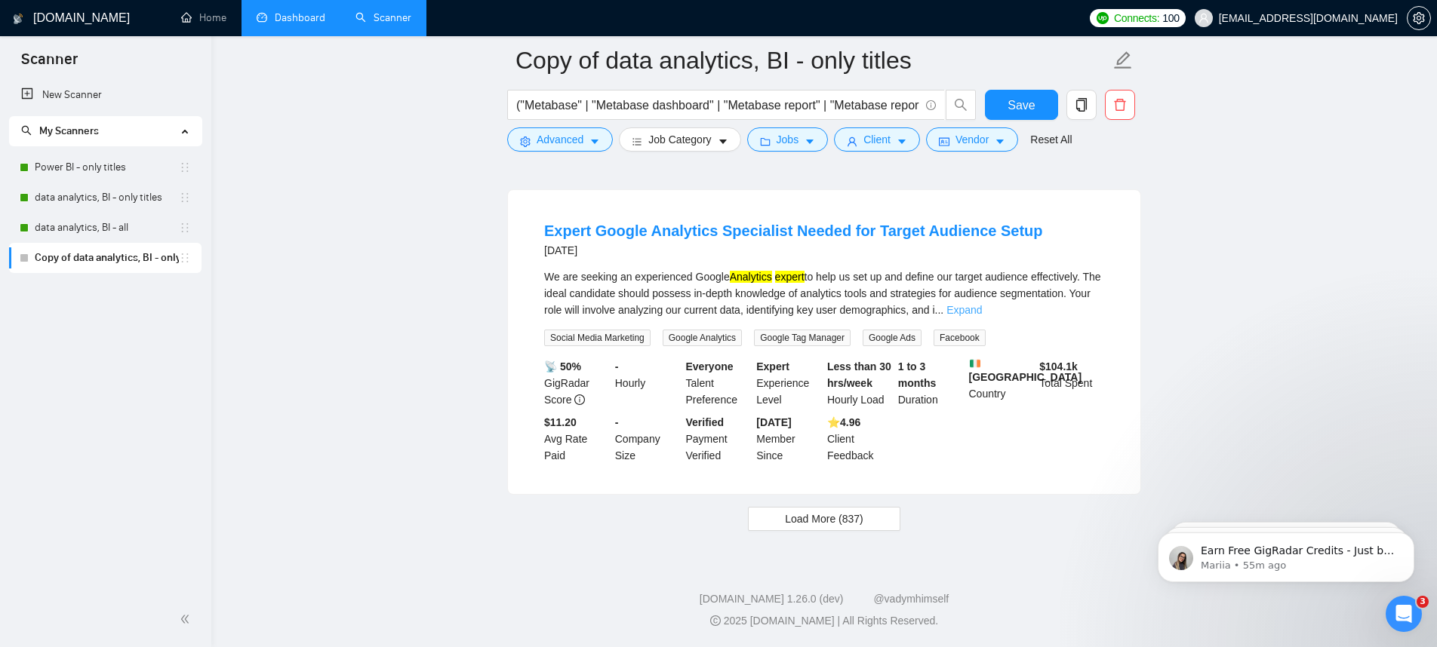
click at [982, 310] on link "Expand" at bounding box center [963, 310] width 35 height 12
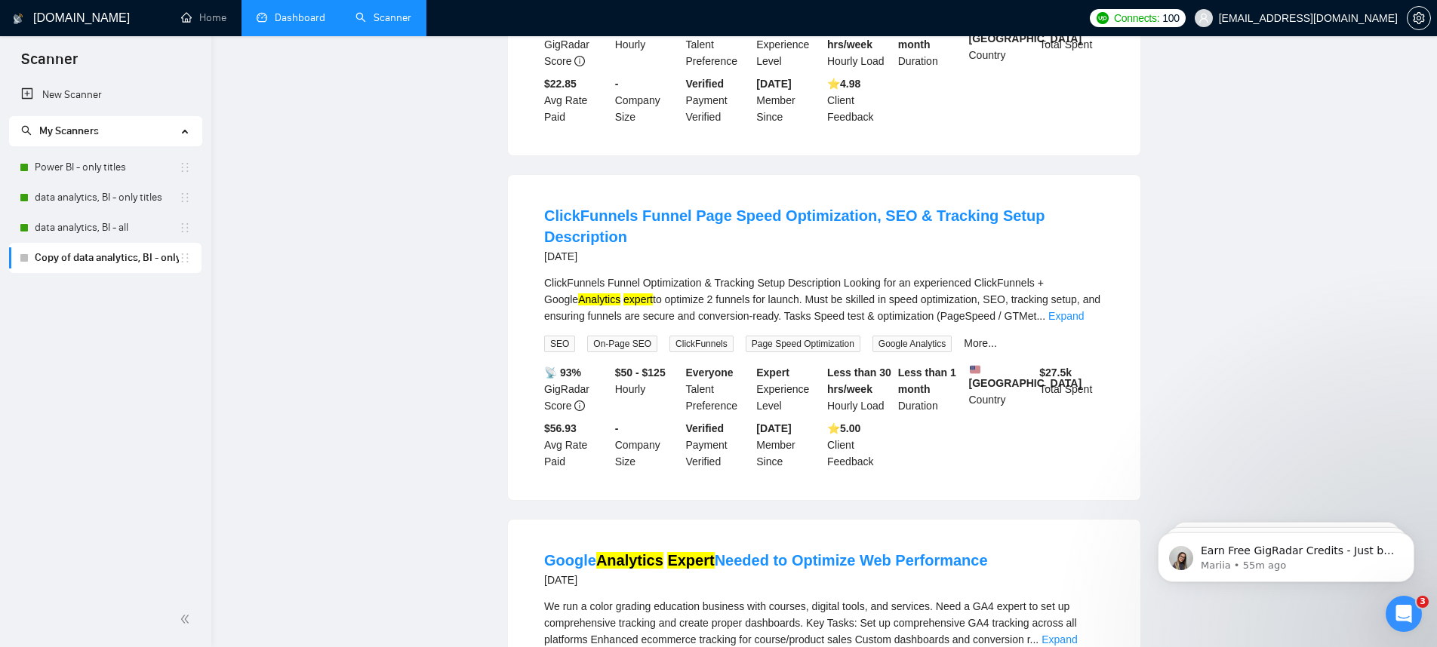
scroll to position [0, 0]
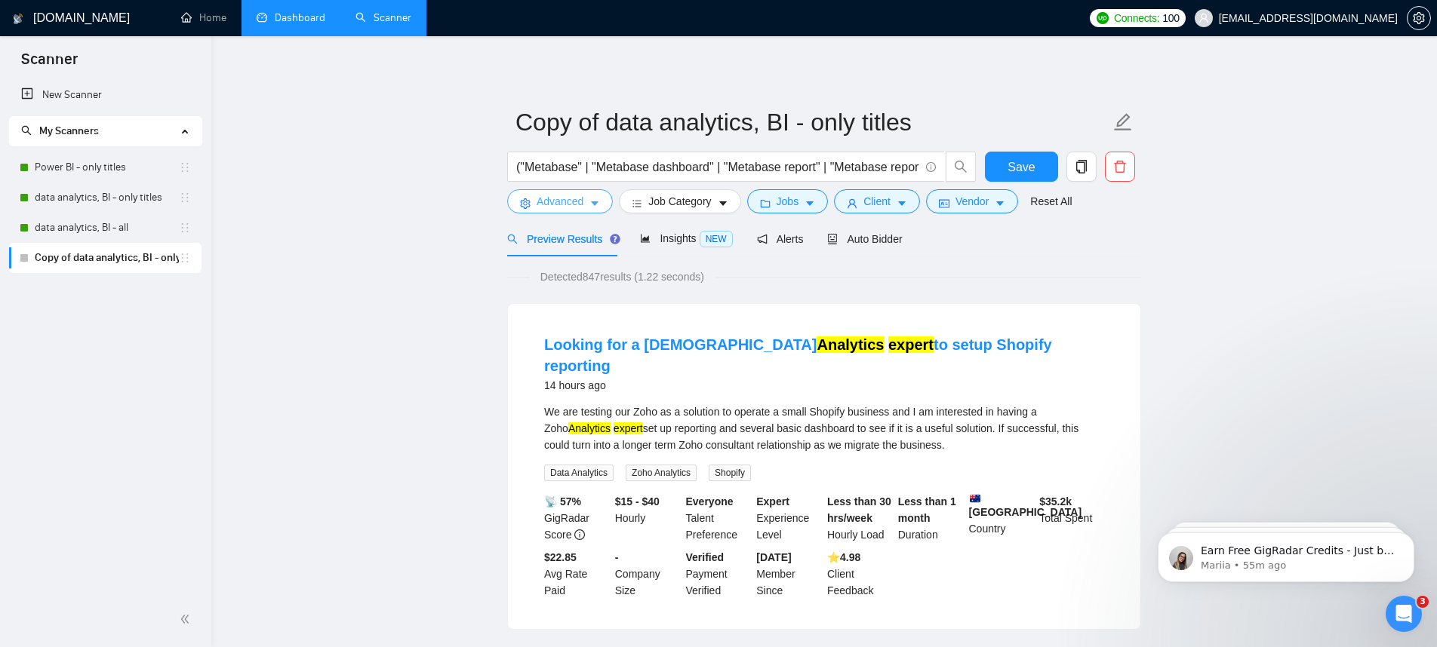
click at [589, 201] on button "Advanced" at bounding box center [560, 201] width 106 height 24
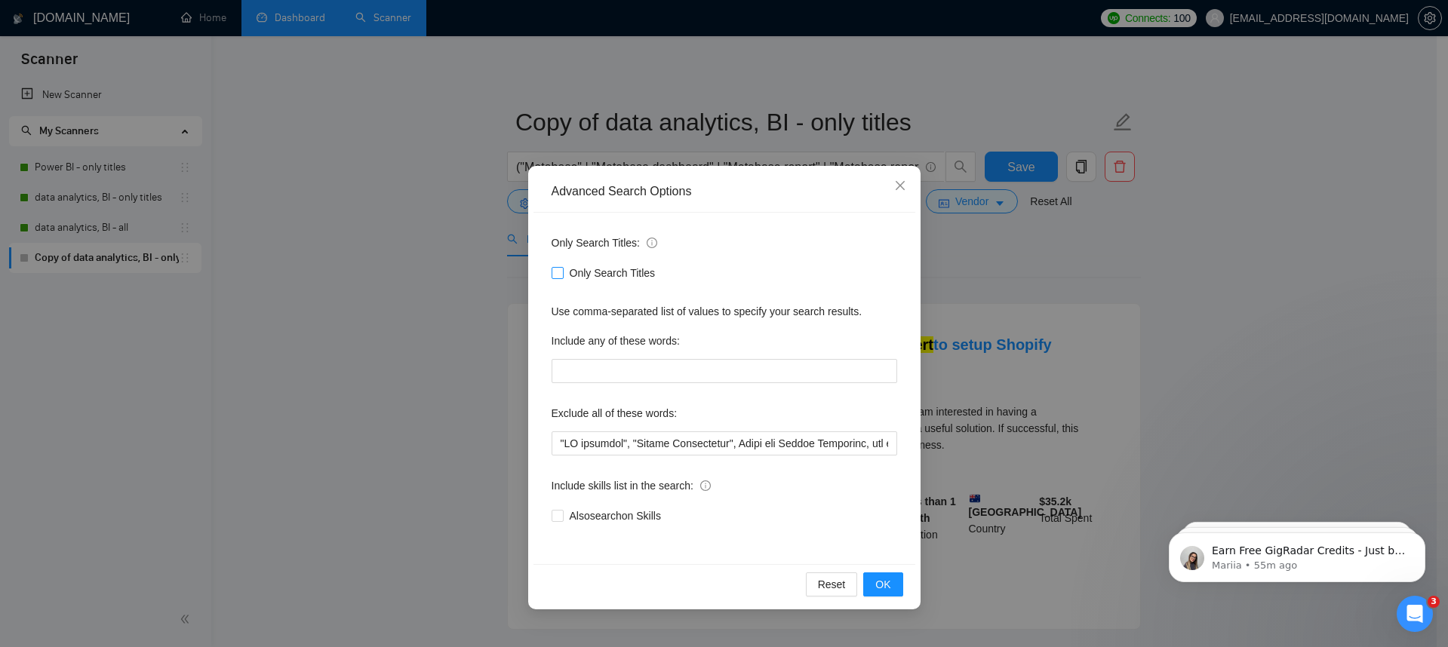
click at [556, 272] on input "Only Search Titles" at bounding box center [557, 272] width 11 height 11
checkbox input "true"
click at [887, 585] on span "OK" at bounding box center [882, 584] width 15 height 17
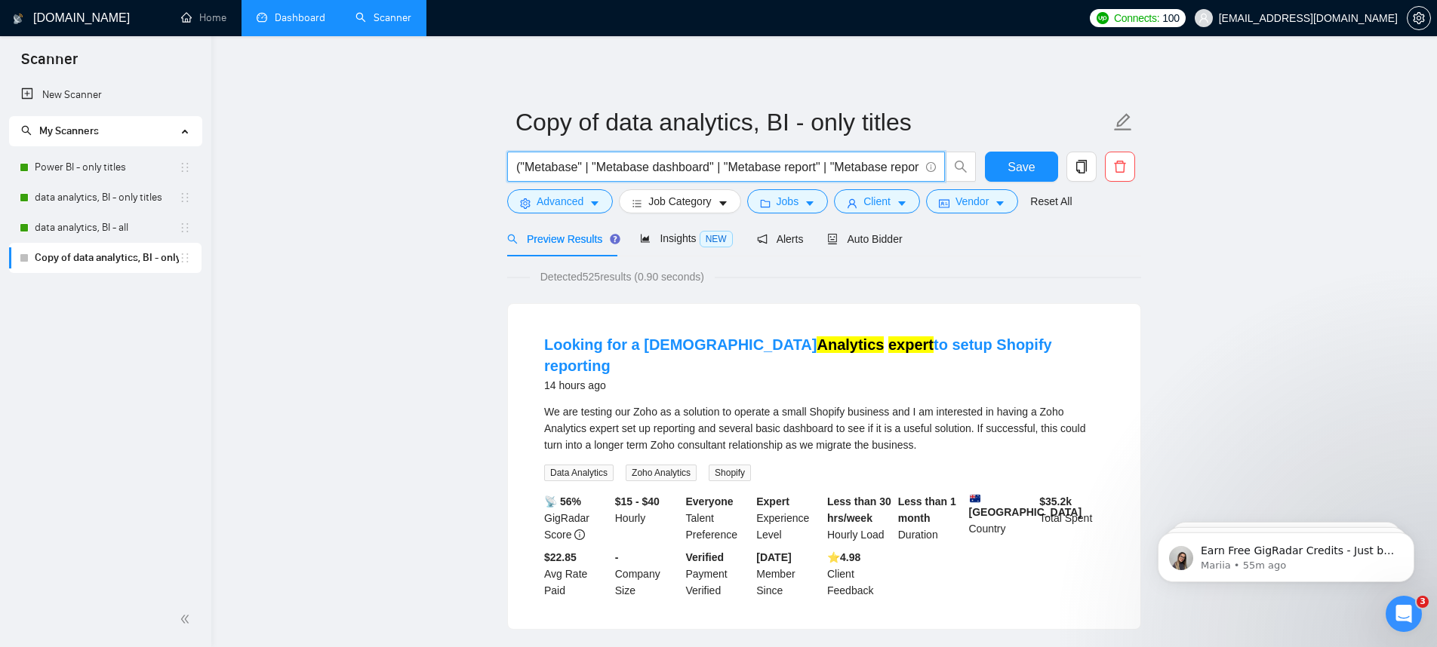
click at [735, 168] on input "("Metabase" | "Metabase dashboard" | "Metabase report" | "Metabase reporting" |…" at bounding box center [717, 167] width 403 height 19
drag, startPoint x: 804, startPoint y: 162, endPoint x: 960, endPoint y: 158, distance: 156.3
click at [960, 158] on span "("Metabase" | "Metabase dashboard" | "Metabase report" | "Metabase reporting" |…" at bounding box center [741, 167] width 469 height 30
click at [821, 157] on span "("Metabase" | "Metabase dashboard" | "Metabase report" | "Metabase reporting" |…" at bounding box center [726, 167] width 438 height 30
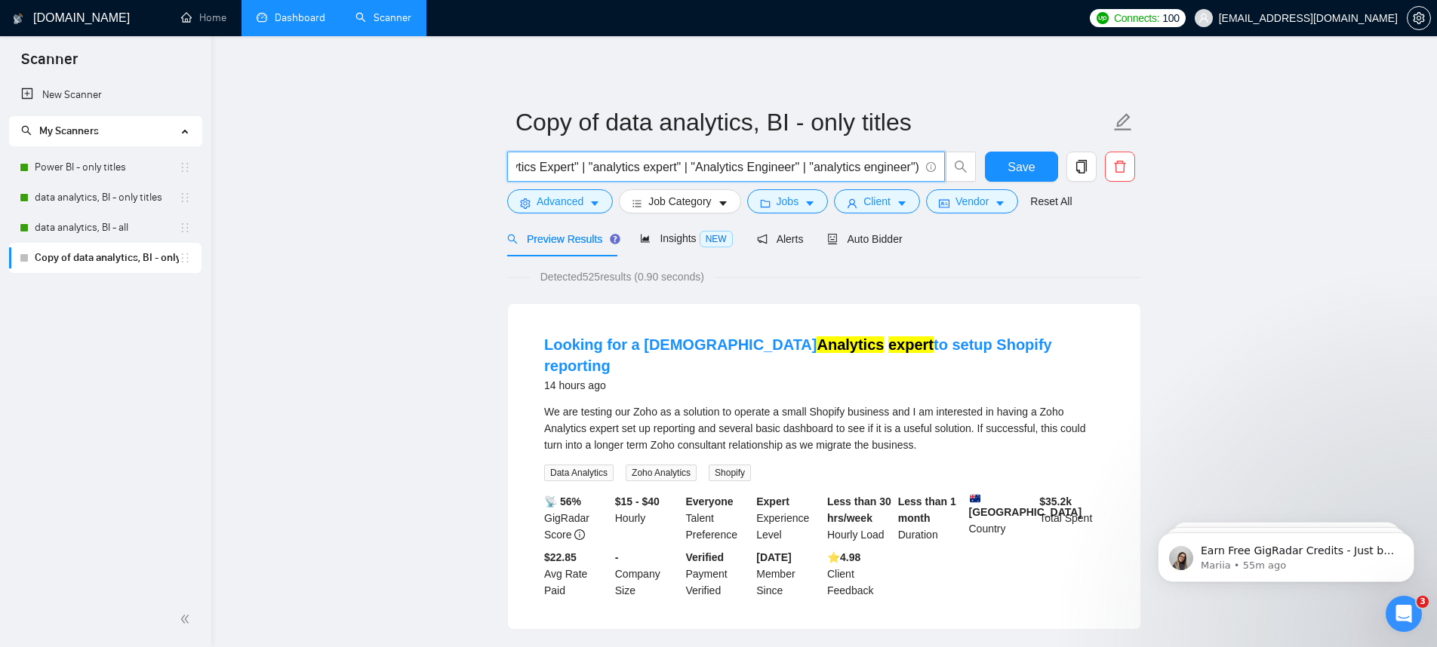
scroll to position [0, 0]
click at [836, 164] on input "("Metabase" | "Metabase dashboard" | "Metabase report" | "Metabase reporting" |…" at bounding box center [717, 167] width 403 height 19
click at [678, 162] on input "("Metabase" | "Metabase dashboard" | "Metabase report" | "Metabase reporting" |…" at bounding box center [717, 167] width 403 height 19
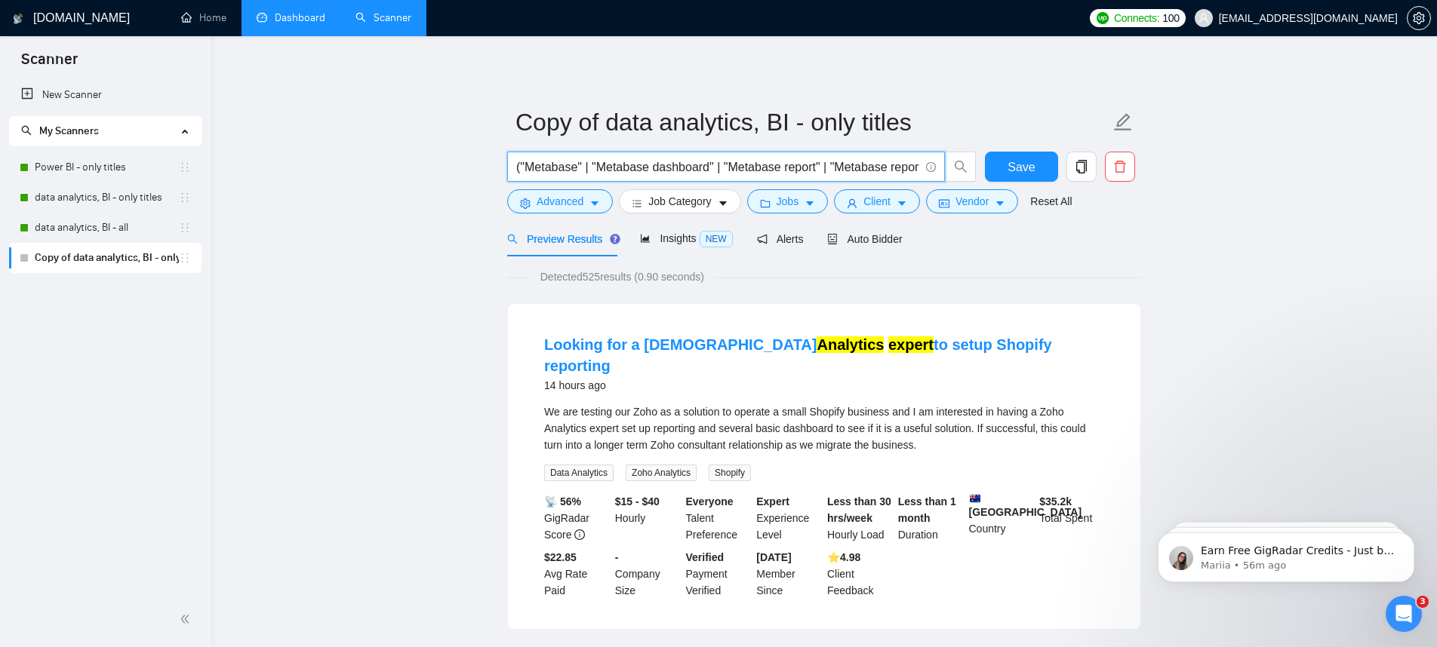
paste input "text"
type input "("Metabase" | "Metabase dashboard" | "Metabase report" | "Metabase reporting" |…"
click at [1000, 168] on button "Save" at bounding box center [1021, 167] width 73 height 30
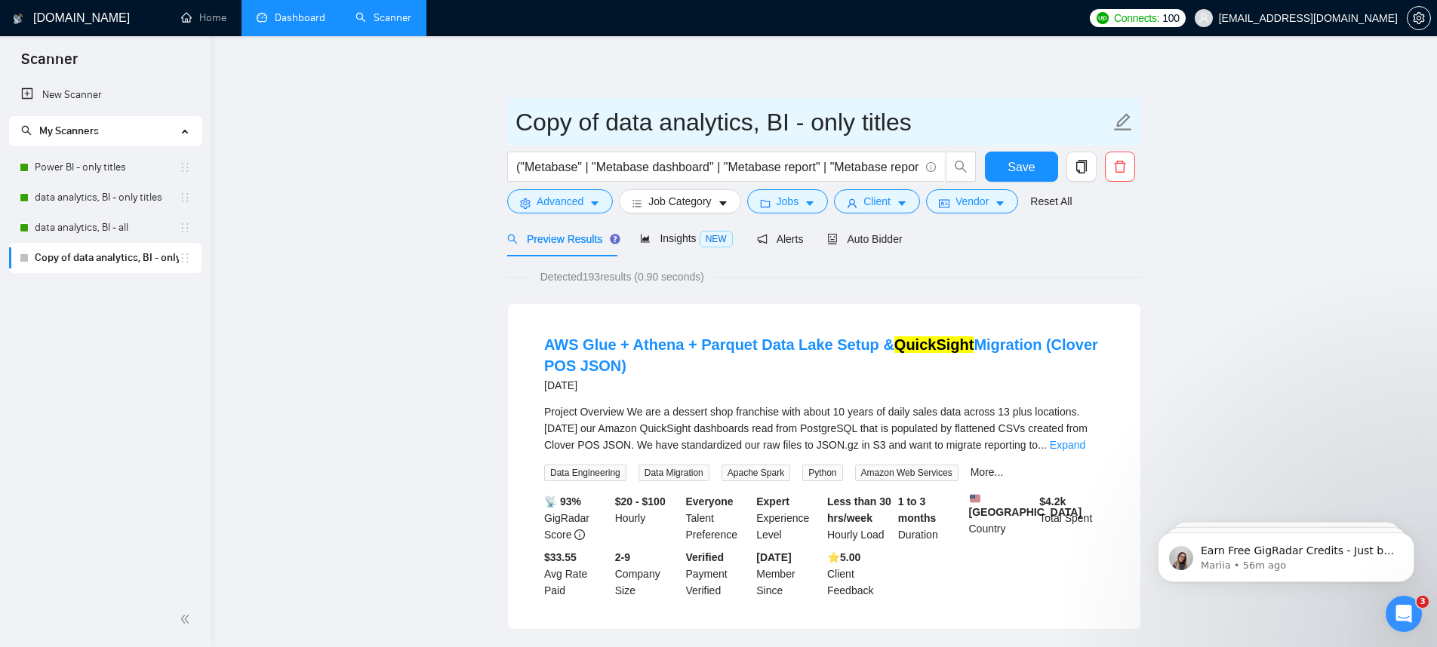
click at [695, 121] on input "Copy of data analytics, BI - only titles" at bounding box center [812, 122] width 595 height 38
type input "Other bi tools - only titles"
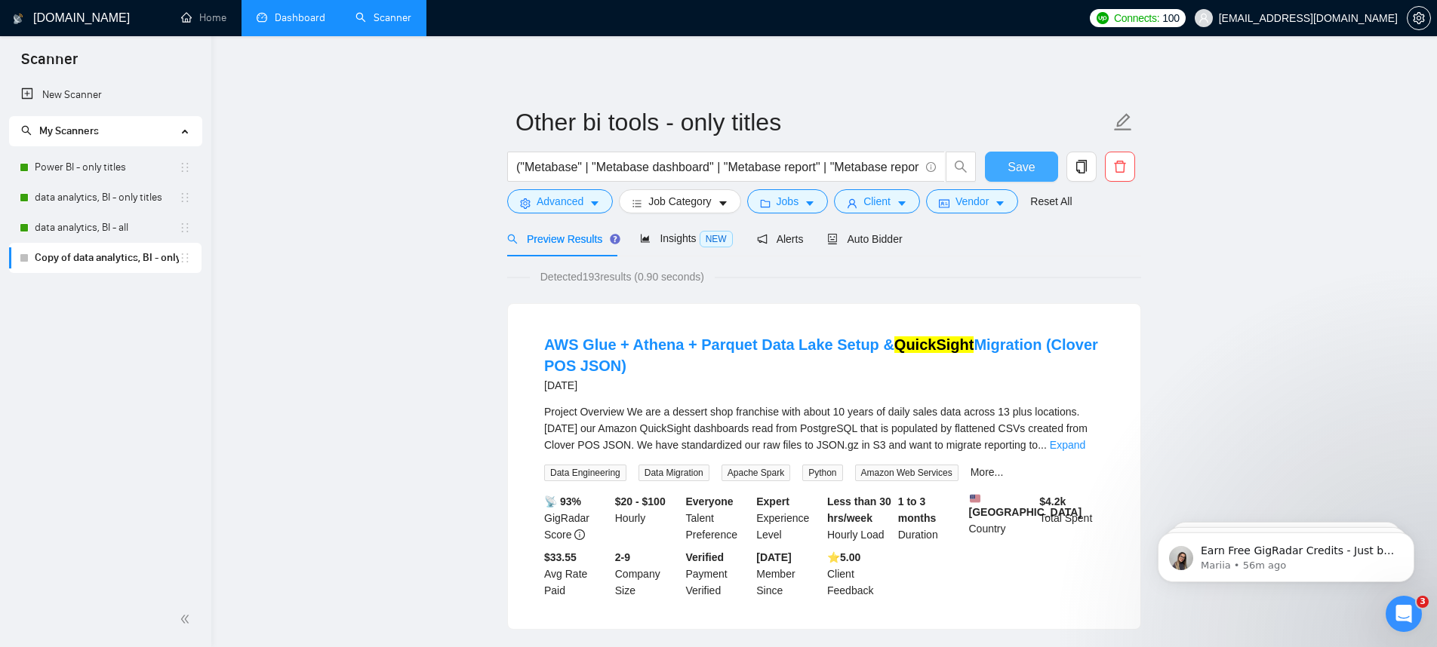
drag, startPoint x: 1006, startPoint y: 160, endPoint x: 1013, endPoint y: 183, distance: 23.9
click at [1006, 160] on button "Save" at bounding box center [1021, 167] width 73 height 30
click at [106, 231] on link "data analytics, BI - all" at bounding box center [107, 228] width 144 height 30
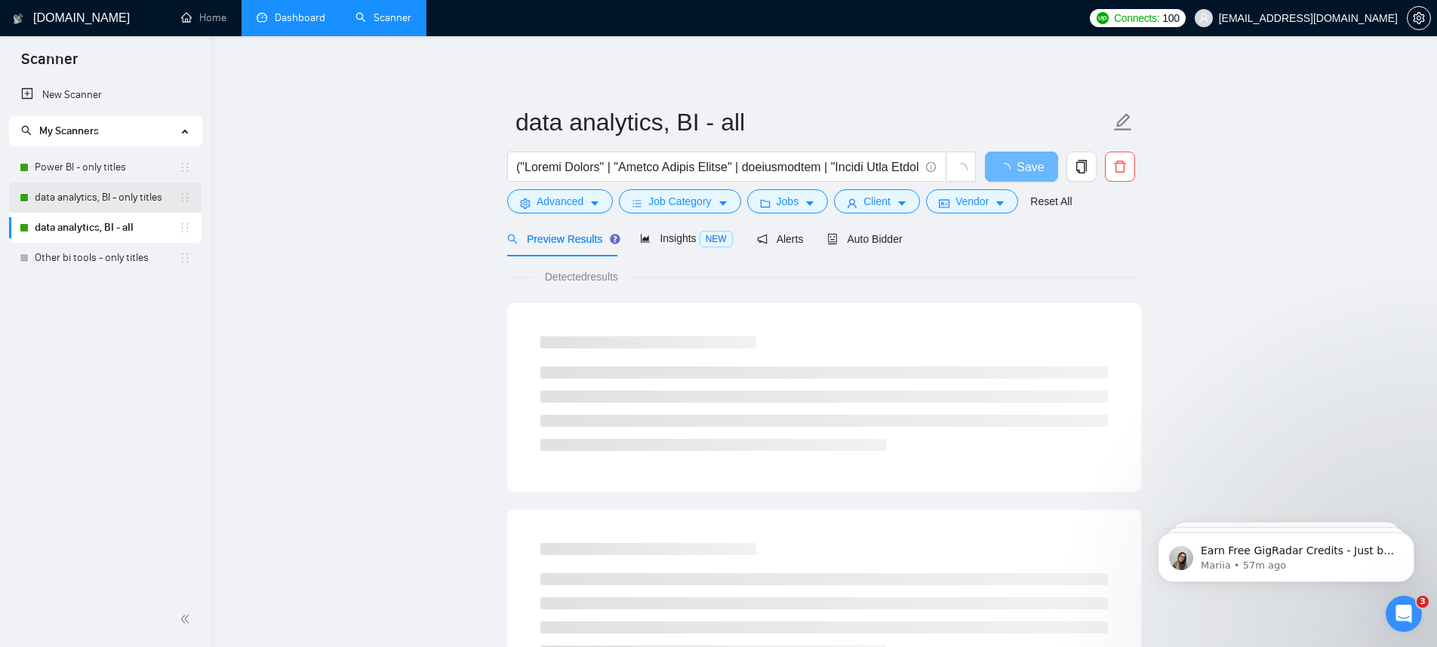
click at [109, 207] on link "data analytics, BI - only titles" at bounding box center [107, 198] width 144 height 30
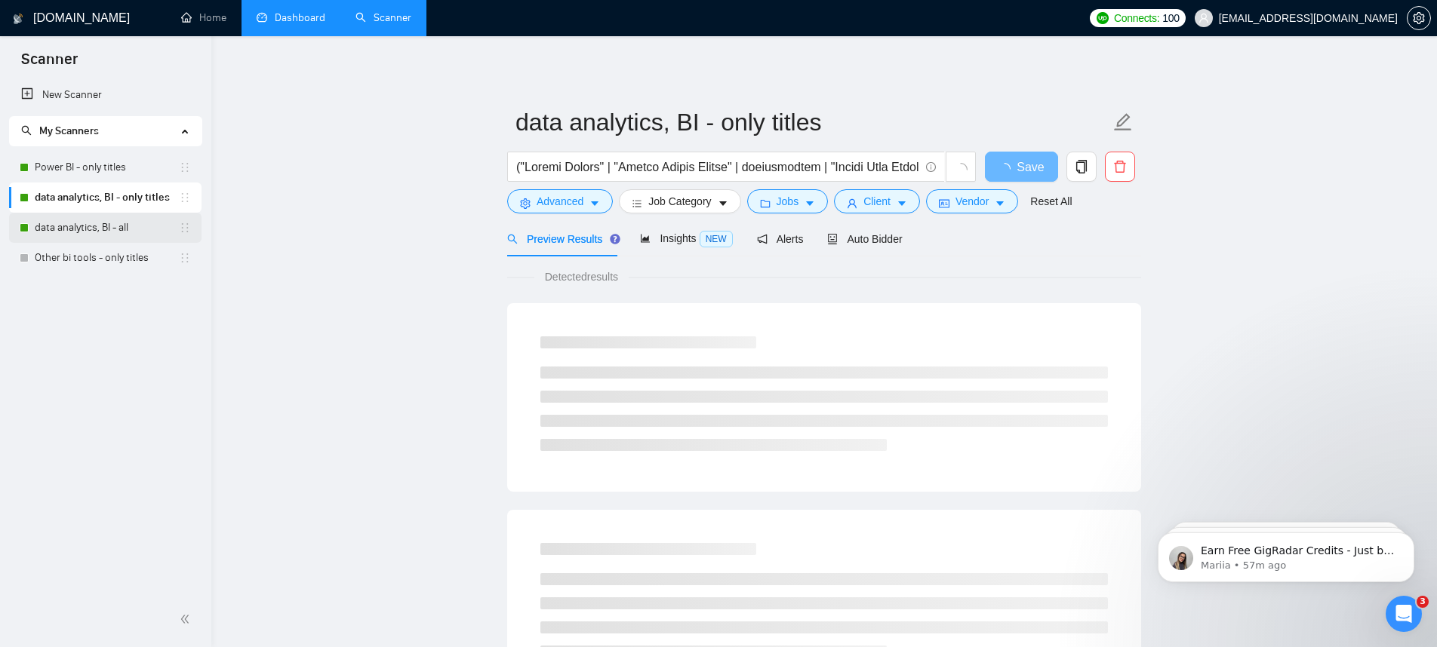
click at [127, 227] on link "data analytics, BI - all" at bounding box center [107, 228] width 144 height 30
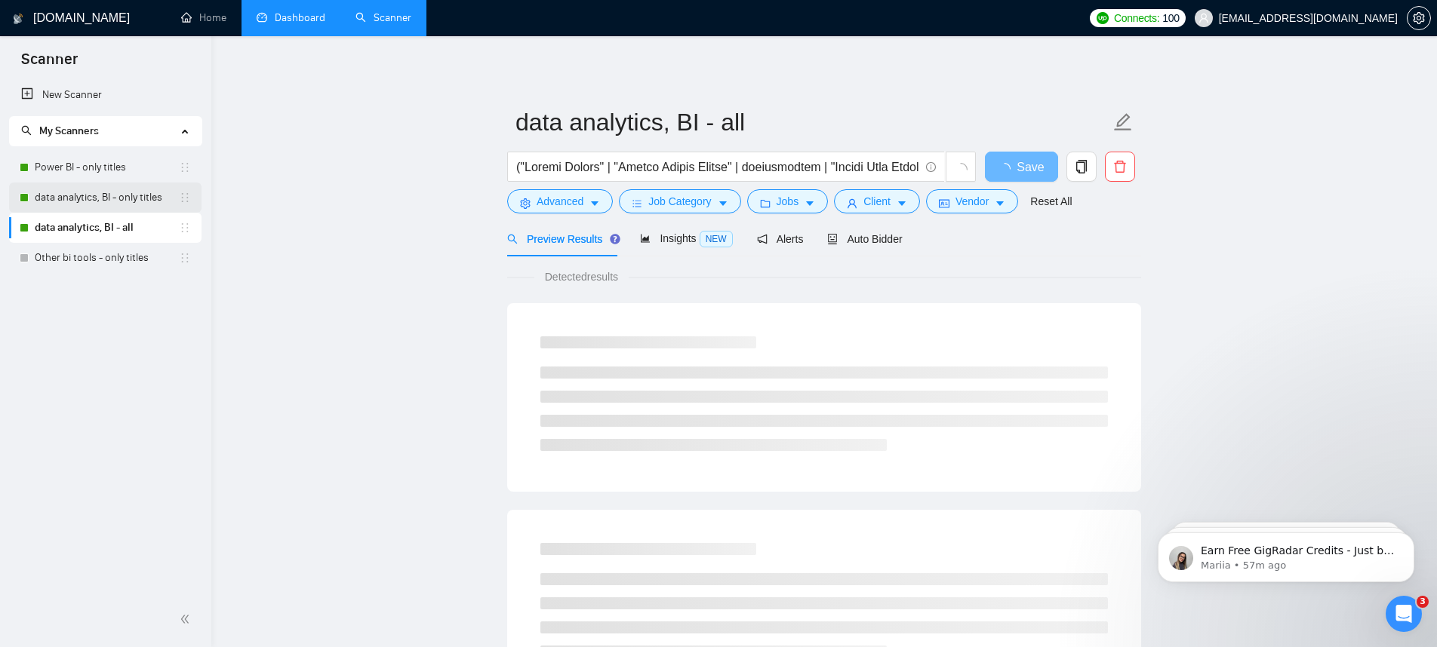
click at [89, 203] on link "data analytics, BI - only titles" at bounding box center [107, 198] width 144 height 30
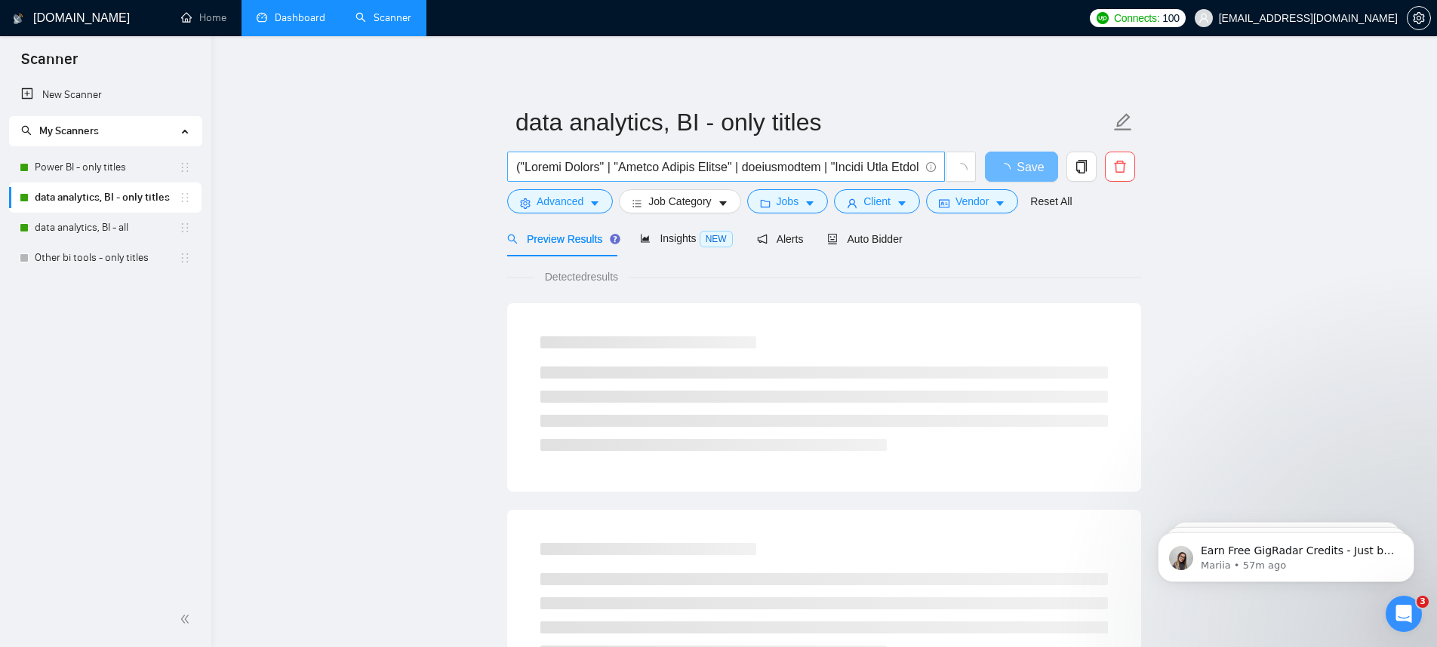
click at [886, 171] on input "text" at bounding box center [717, 167] width 403 height 19
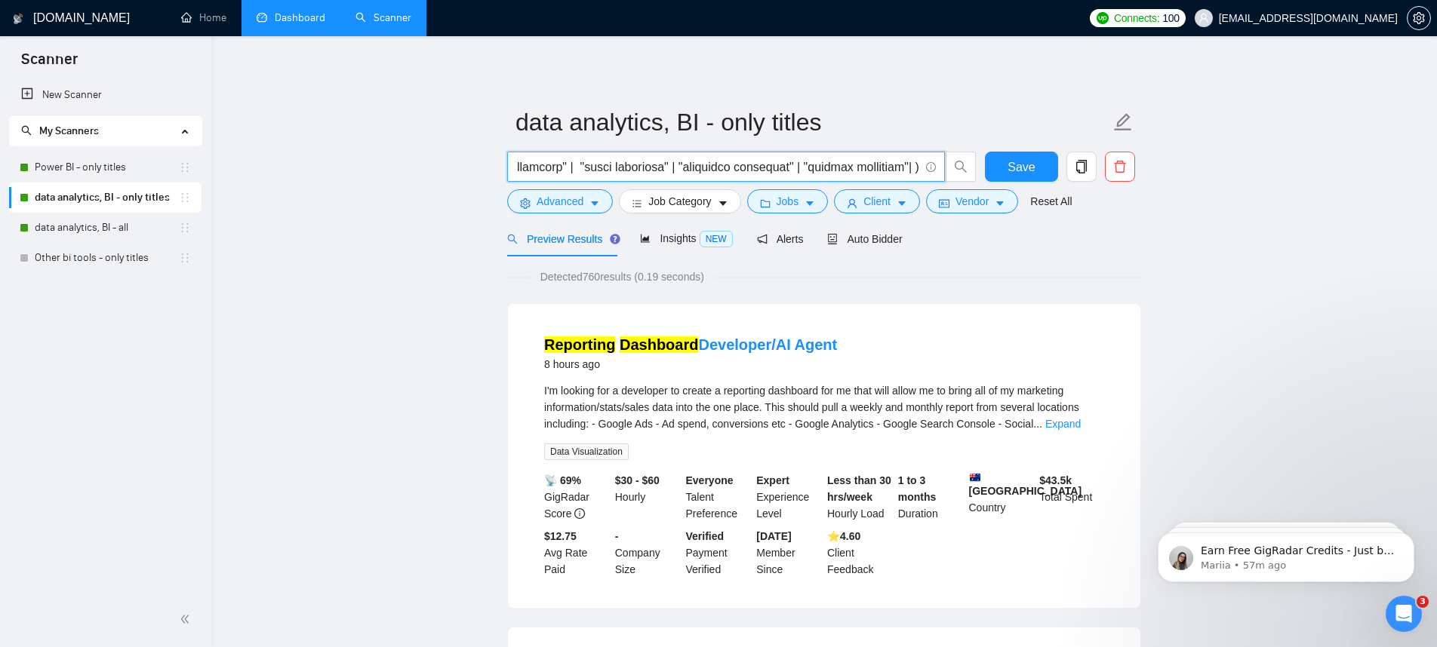
paste input ""Analytics Expert" | "analytics expert" | "Analytics Engineer" | "analytics eng…"
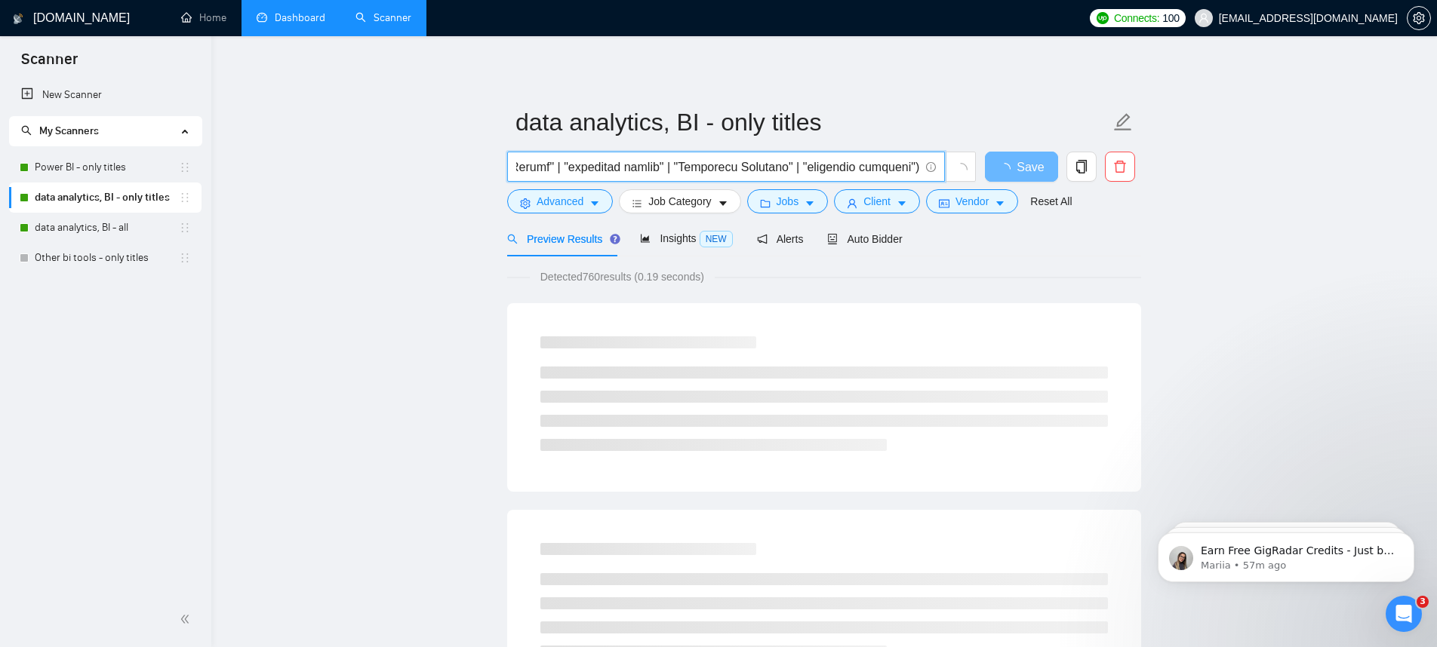
scroll to position [0, 5837]
drag, startPoint x: 699, startPoint y: 163, endPoint x: 520, endPoint y: 168, distance: 179.6
click at [520, 168] on input "text" at bounding box center [717, 167] width 403 height 19
click at [617, 168] on input "text" at bounding box center [717, 167] width 403 height 19
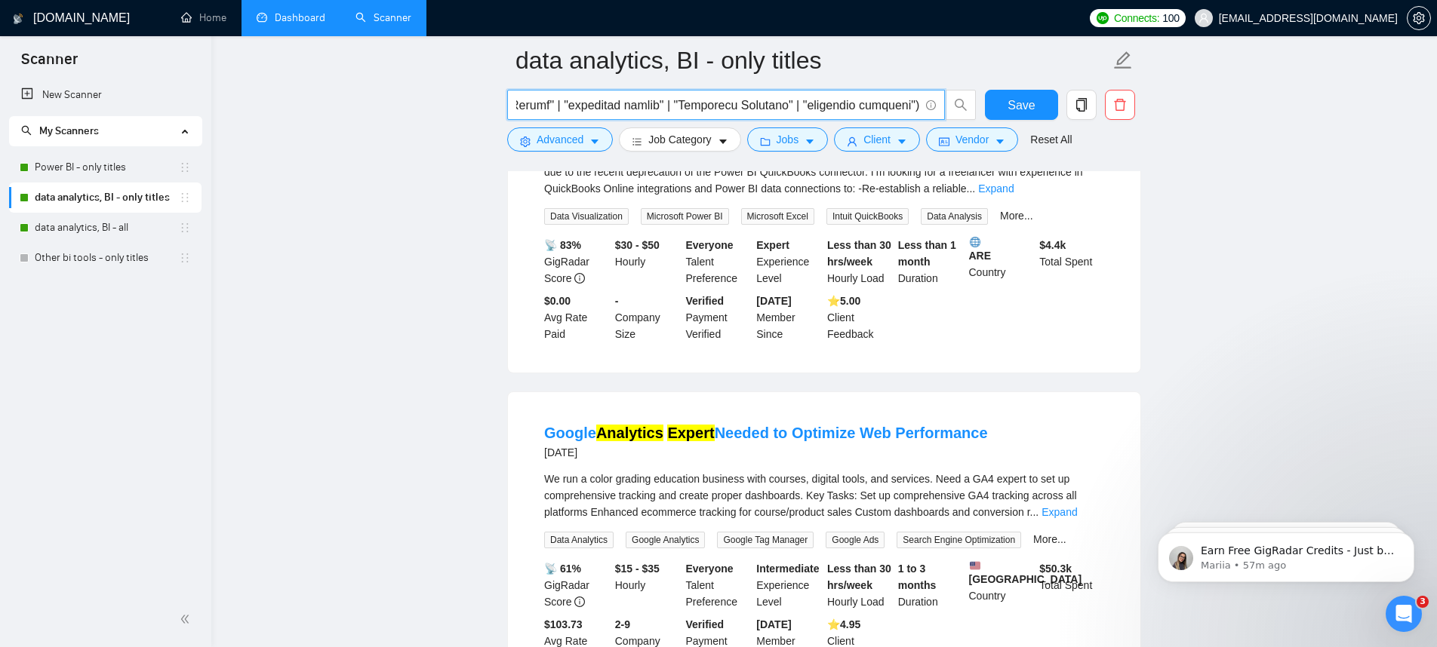
scroll to position [2071, 0]
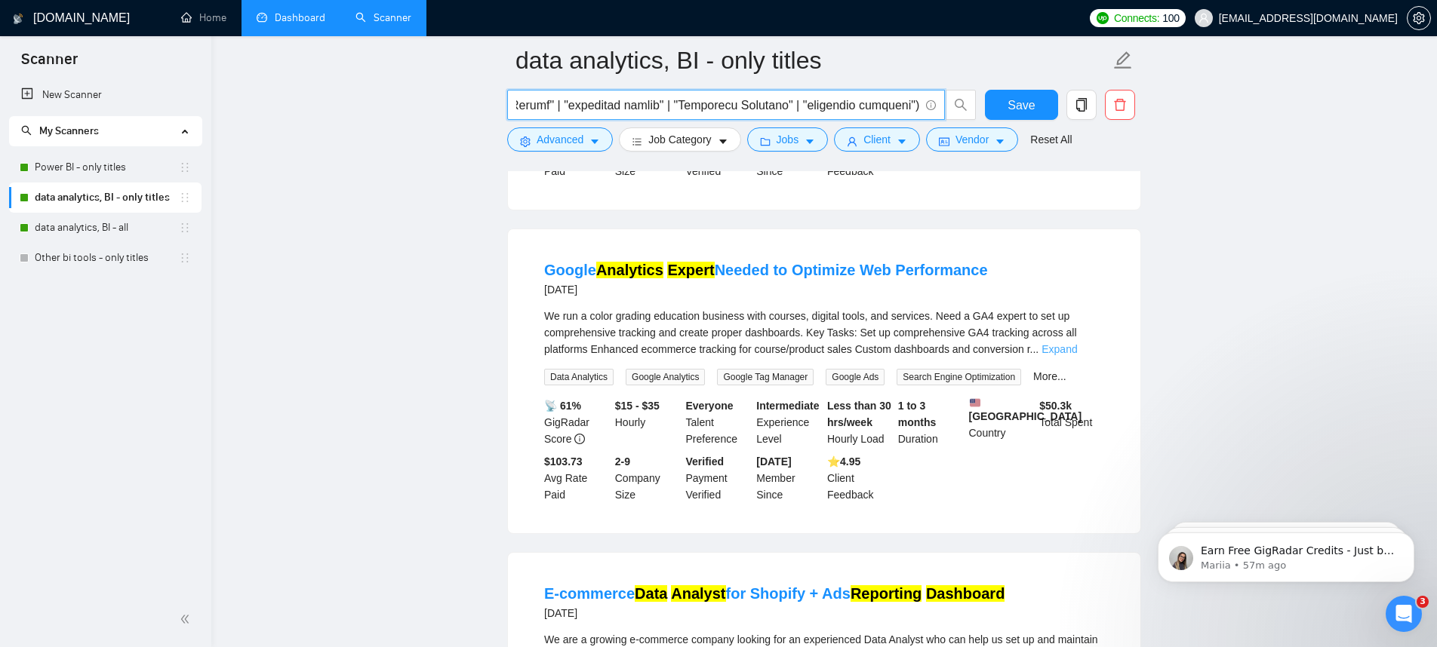
type input "("Looker Studio" | "Google Looker Studio" | lookerstudio | "Google Data Studio"…"
click at [1062, 343] on link "Expand" at bounding box center [1058, 349] width 35 height 12
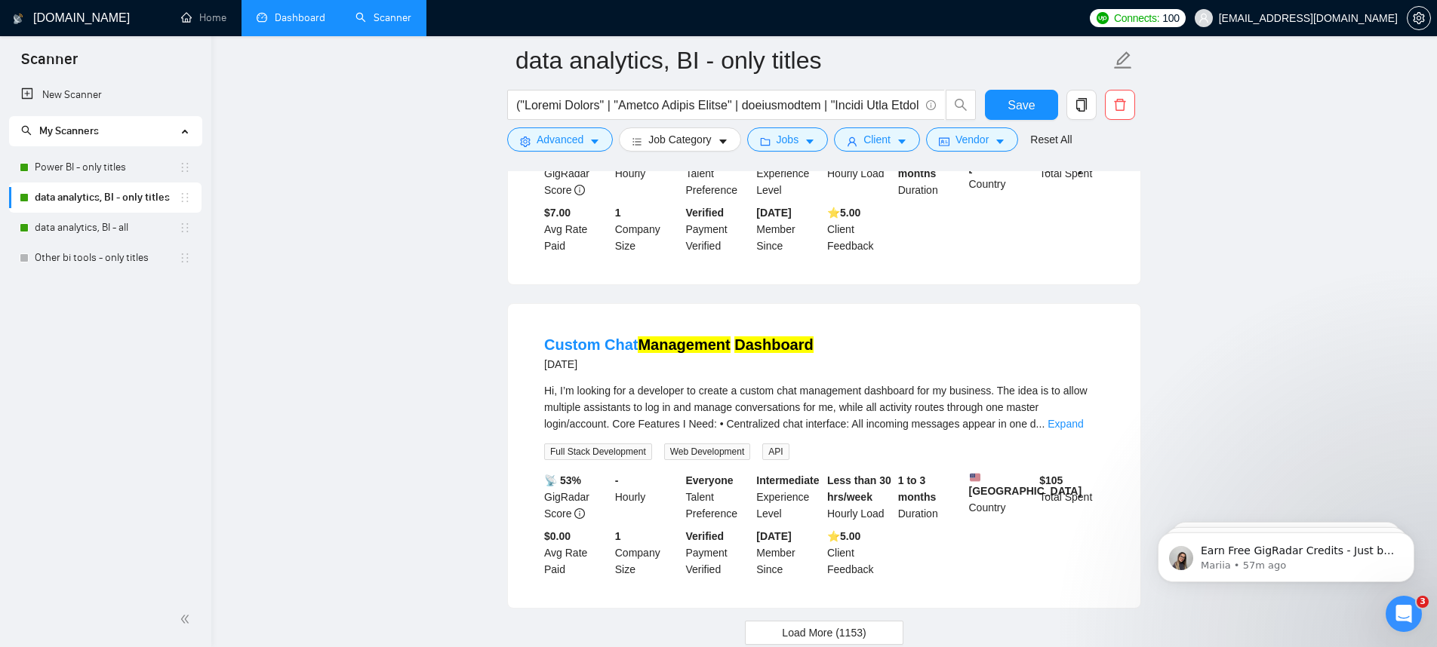
scroll to position [3217, 0]
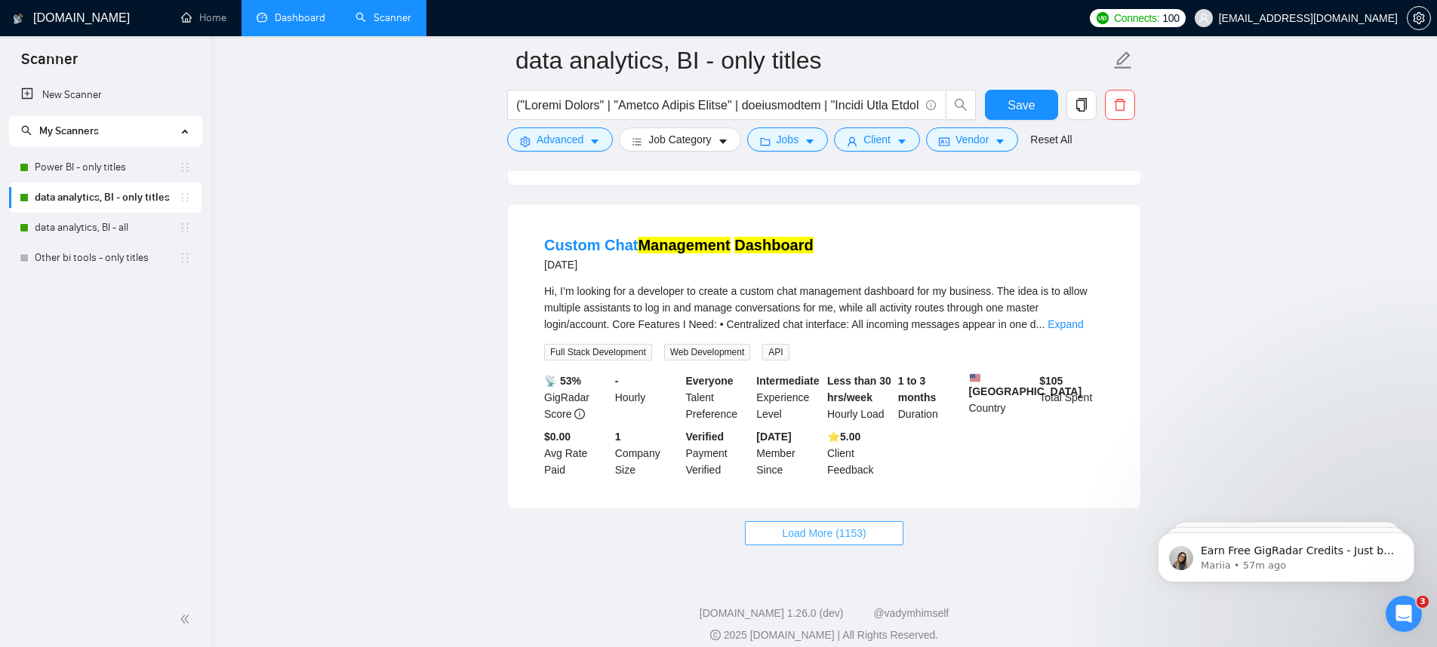
click at [846, 525] on span "Load More (1153)" at bounding box center [824, 533] width 84 height 17
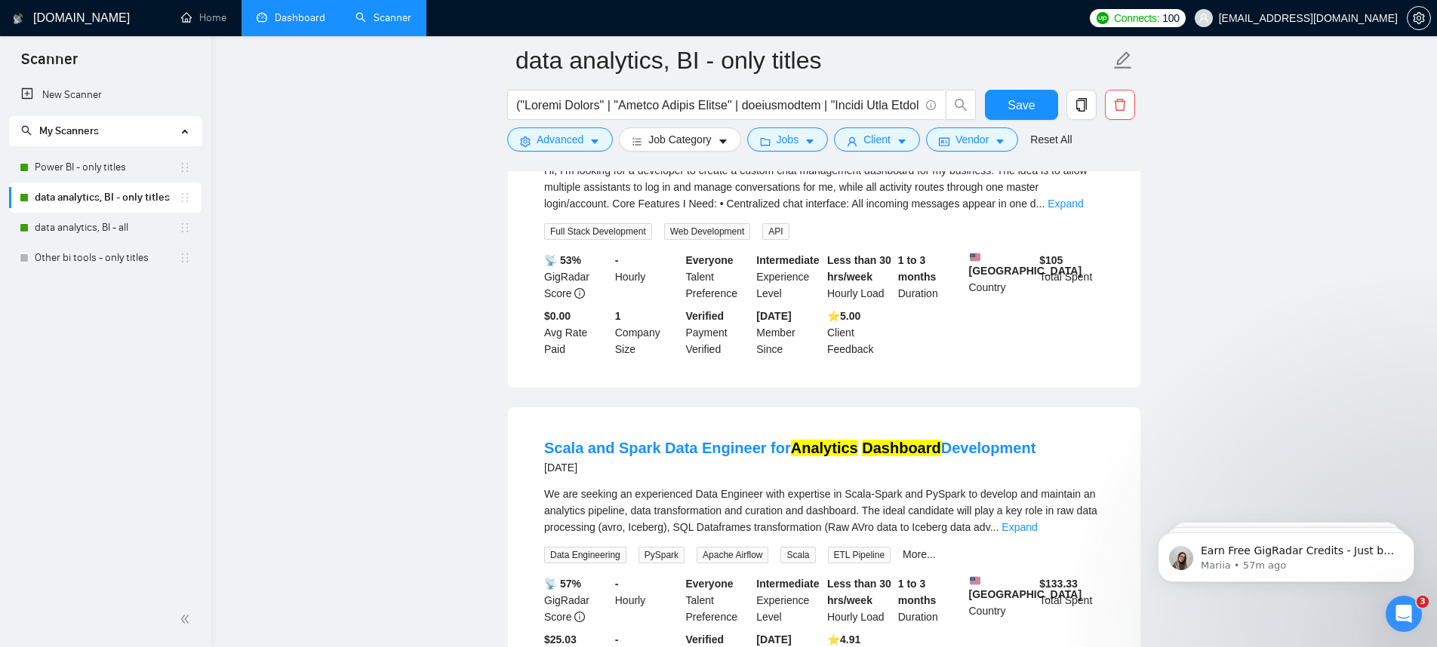
scroll to position [3380, 0]
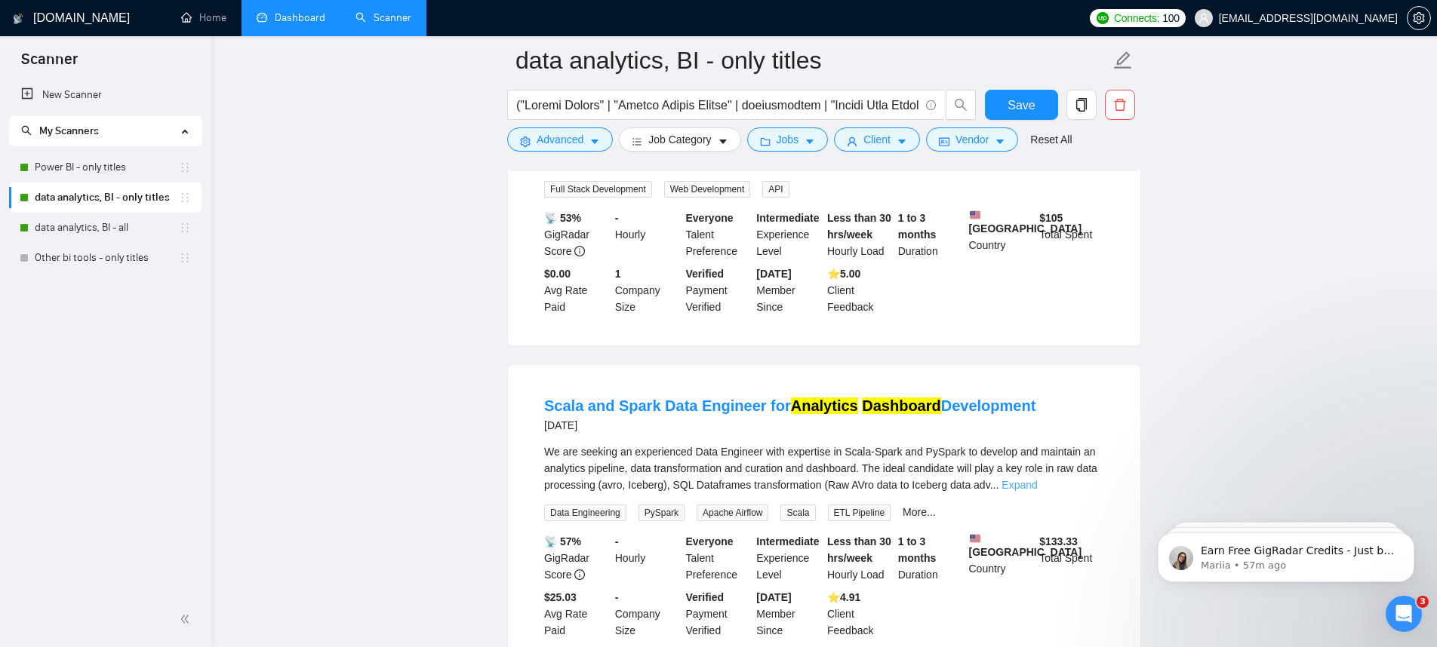
click at [1037, 479] on link "Expand" at bounding box center [1018, 485] width 35 height 12
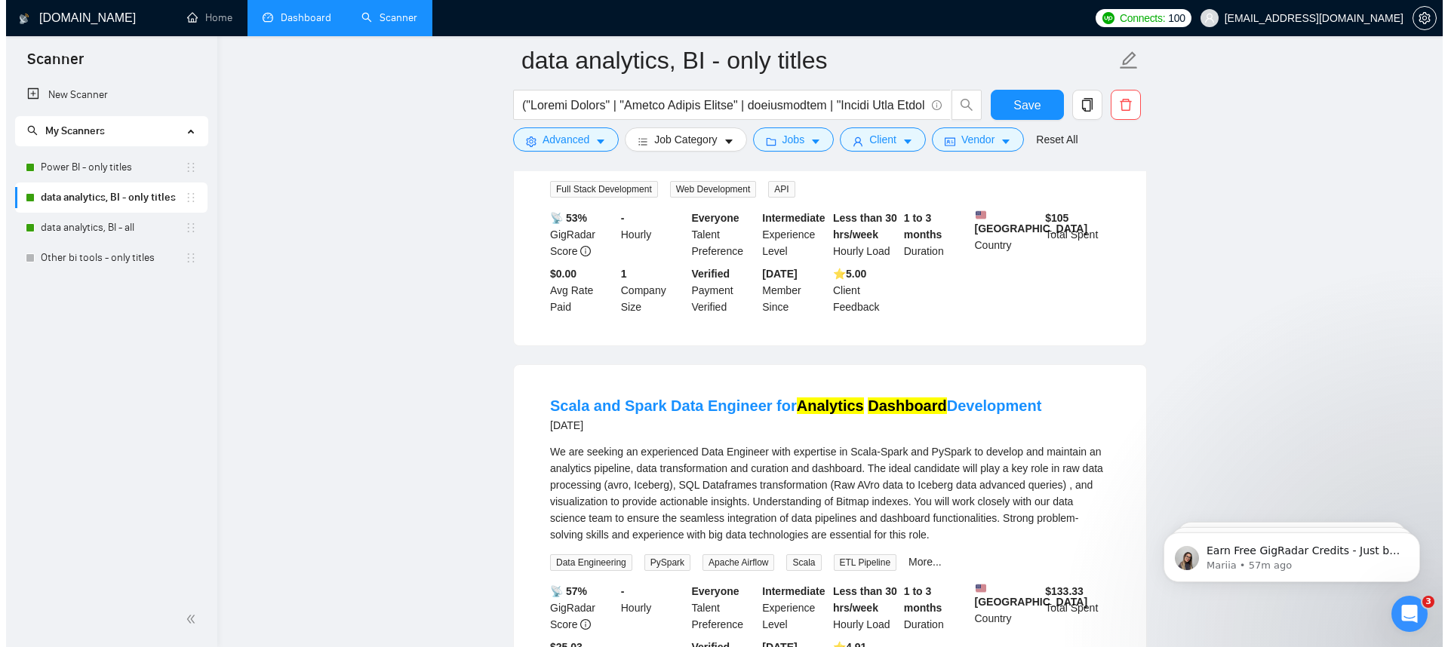
scroll to position [3424, 0]
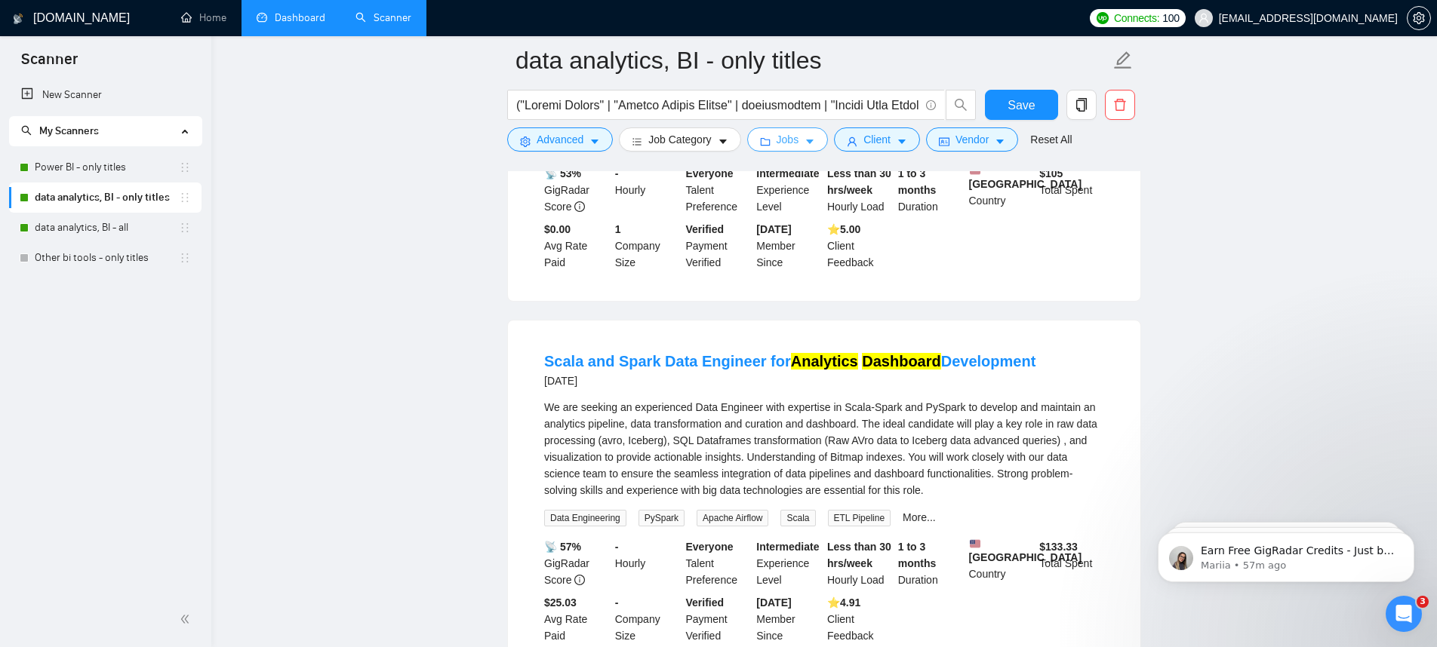
click at [804, 143] on button "Jobs" at bounding box center [787, 140] width 81 height 24
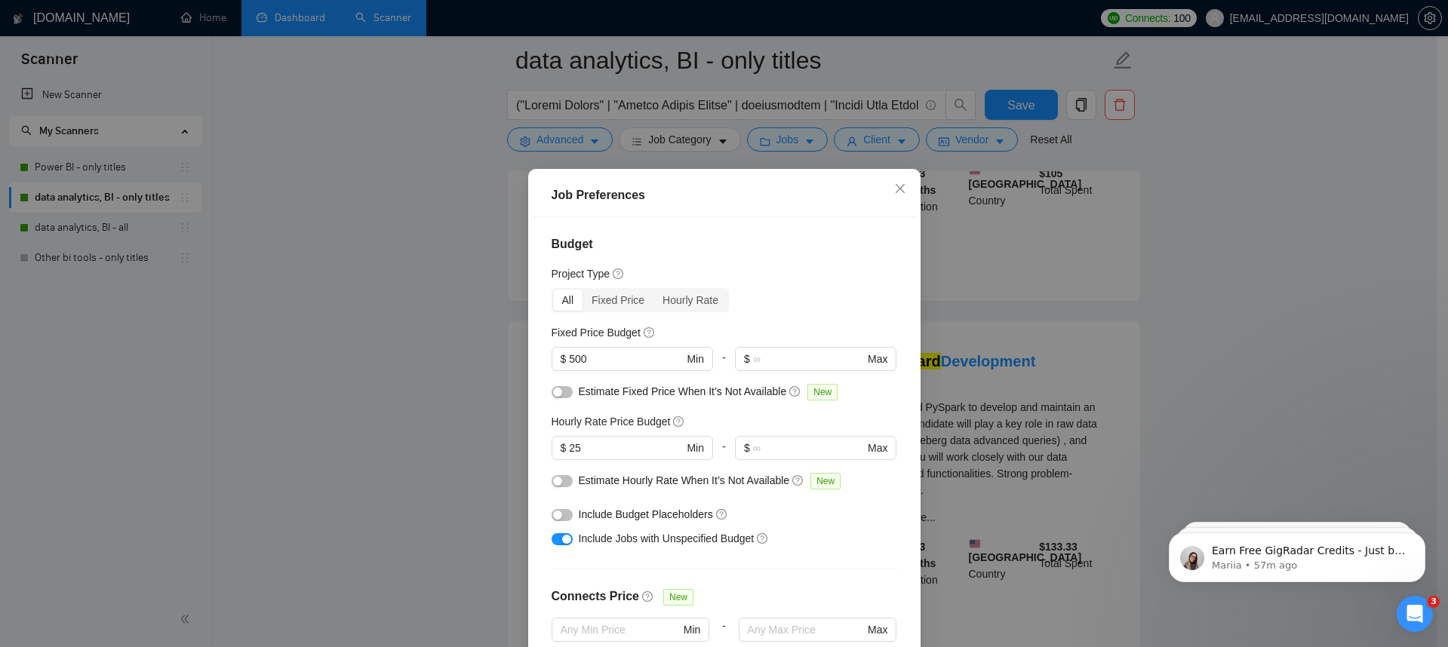
click at [870, 143] on div "Job Preferences Budget Project Type All Fixed Price Hourly Rate Fixed Price Bud…" at bounding box center [724, 323] width 1448 height 647
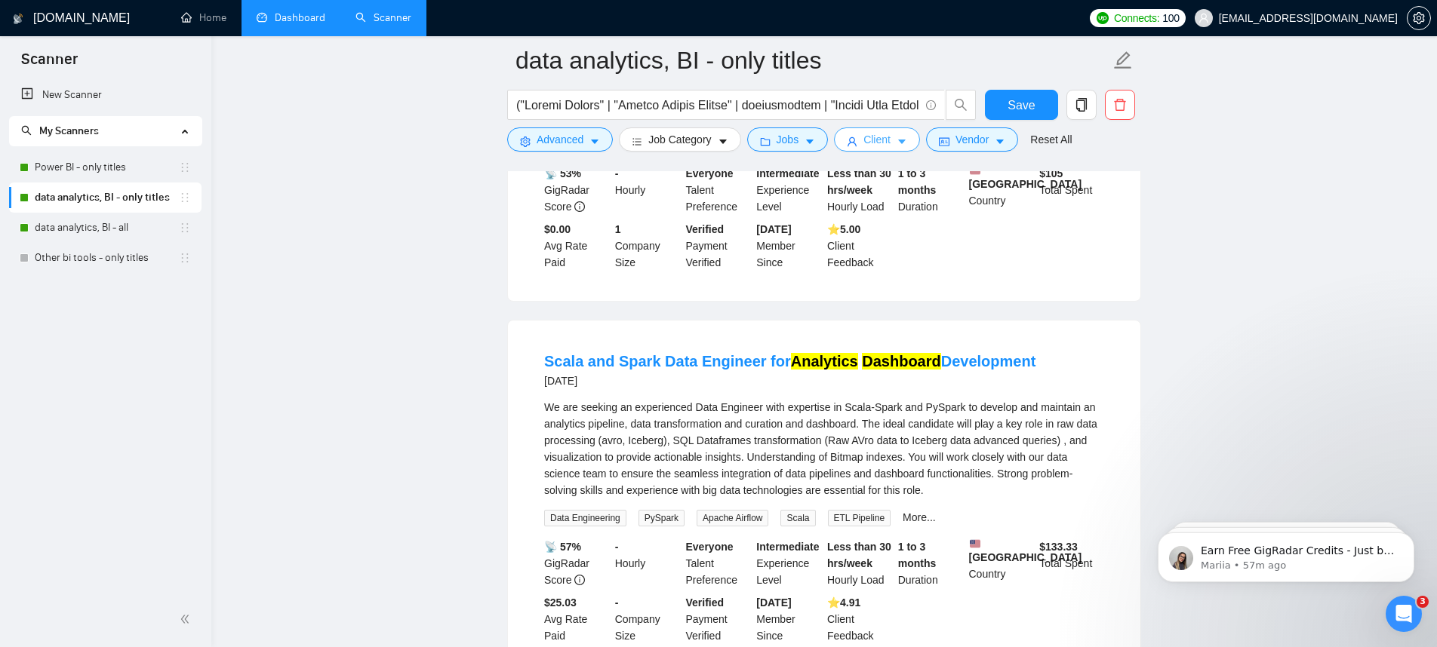
click at [884, 143] on span "Client" at bounding box center [876, 139] width 27 height 17
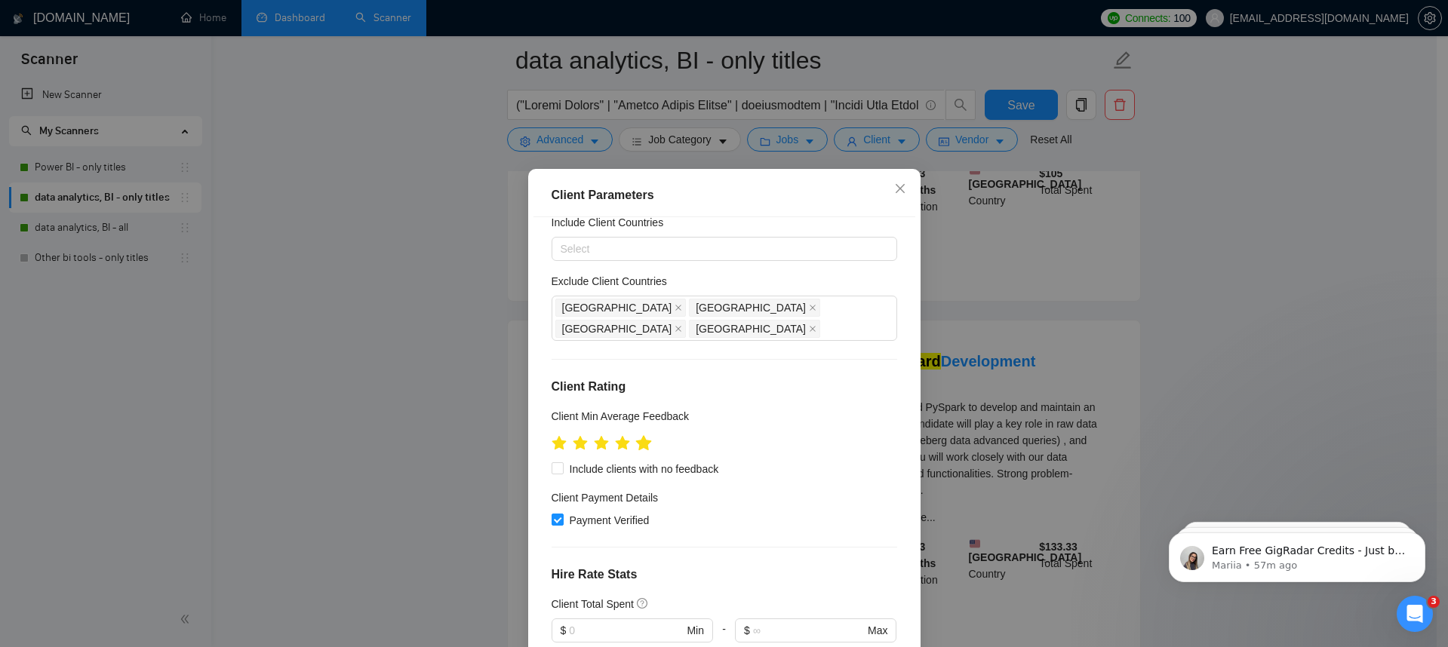
scroll to position [106, 0]
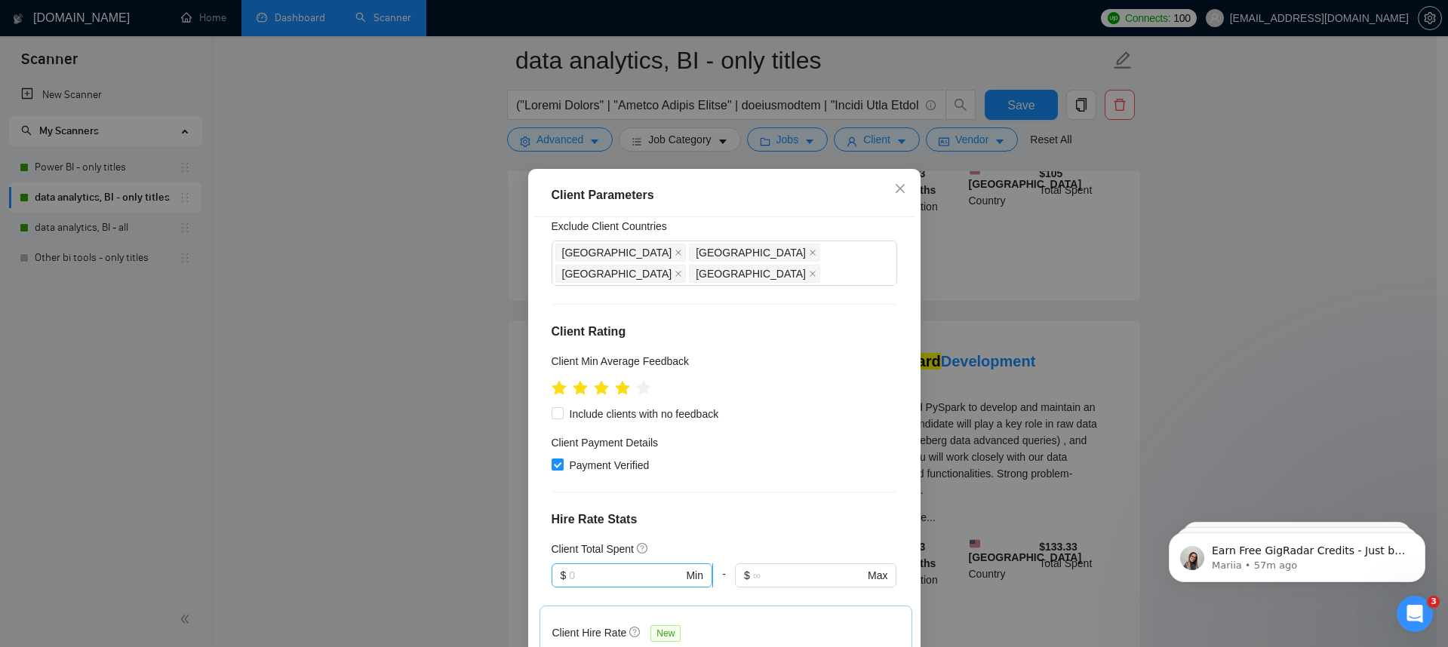
click at [603, 567] on input "text" at bounding box center [626, 575] width 114 height 17
click at [601, 477] on div "$1,000" at bounding box center [625, 475] width 140 height 17
type input "1000"
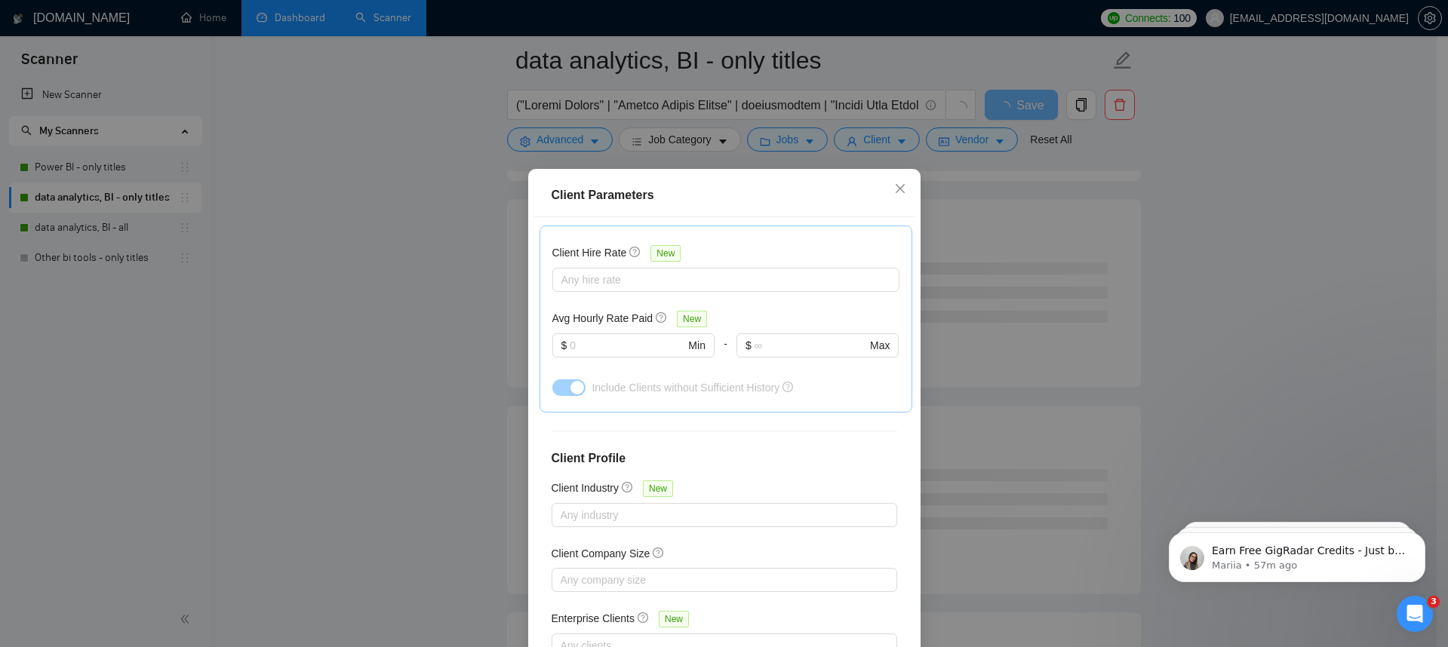
scroll to position [90, 0]
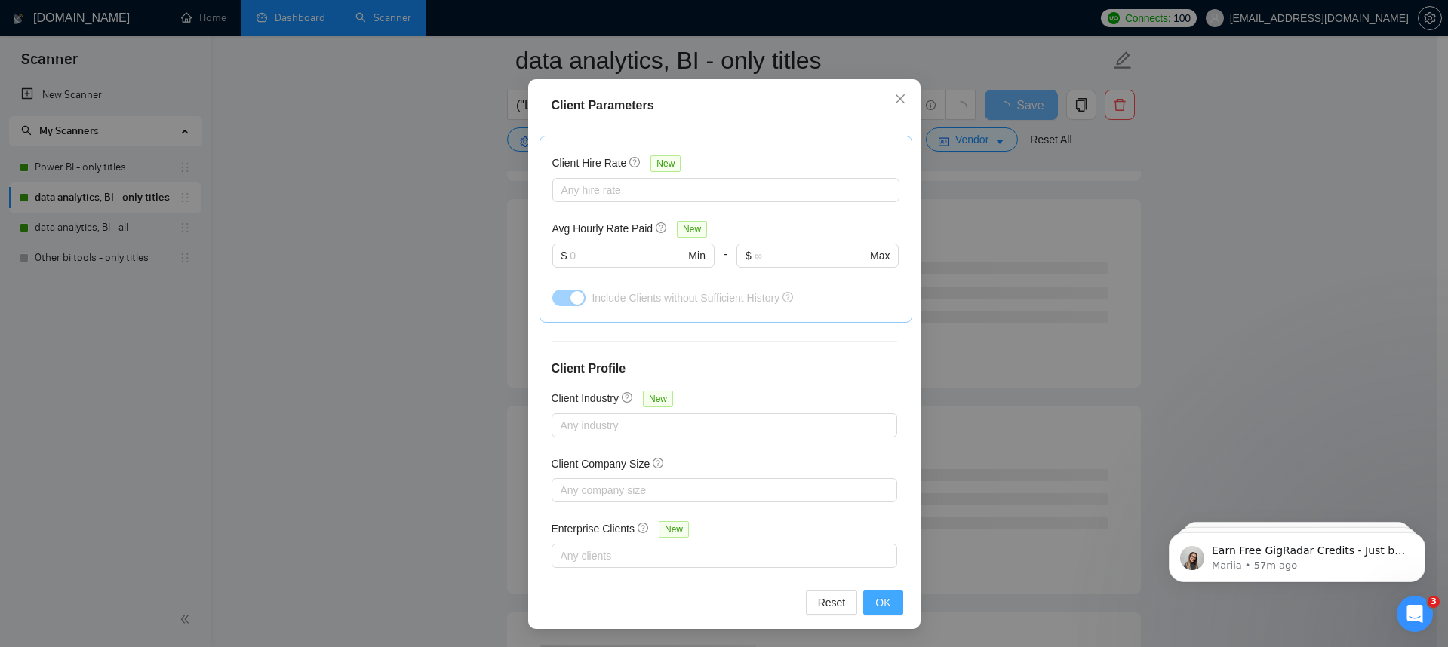
click at [875, 599] on span "OK" at bounding box center [882, 603] width 15 height 17
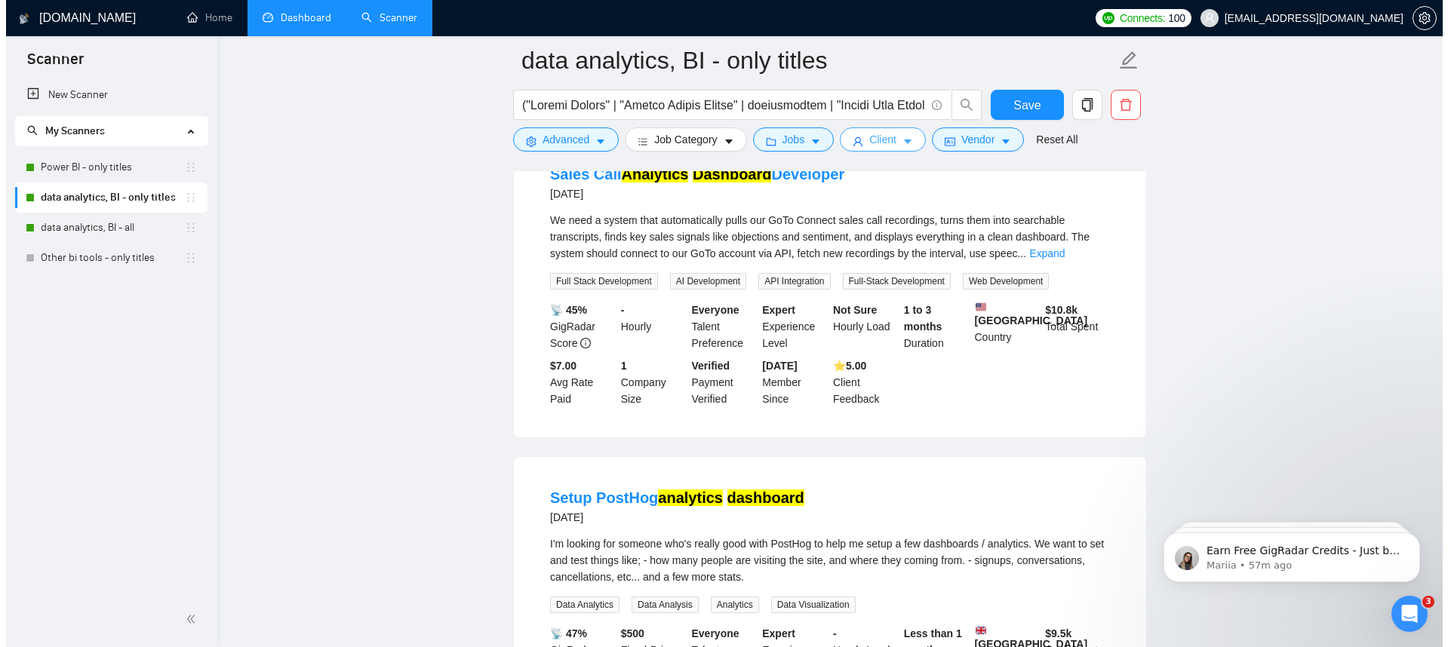
scroll to position [3078, 0]
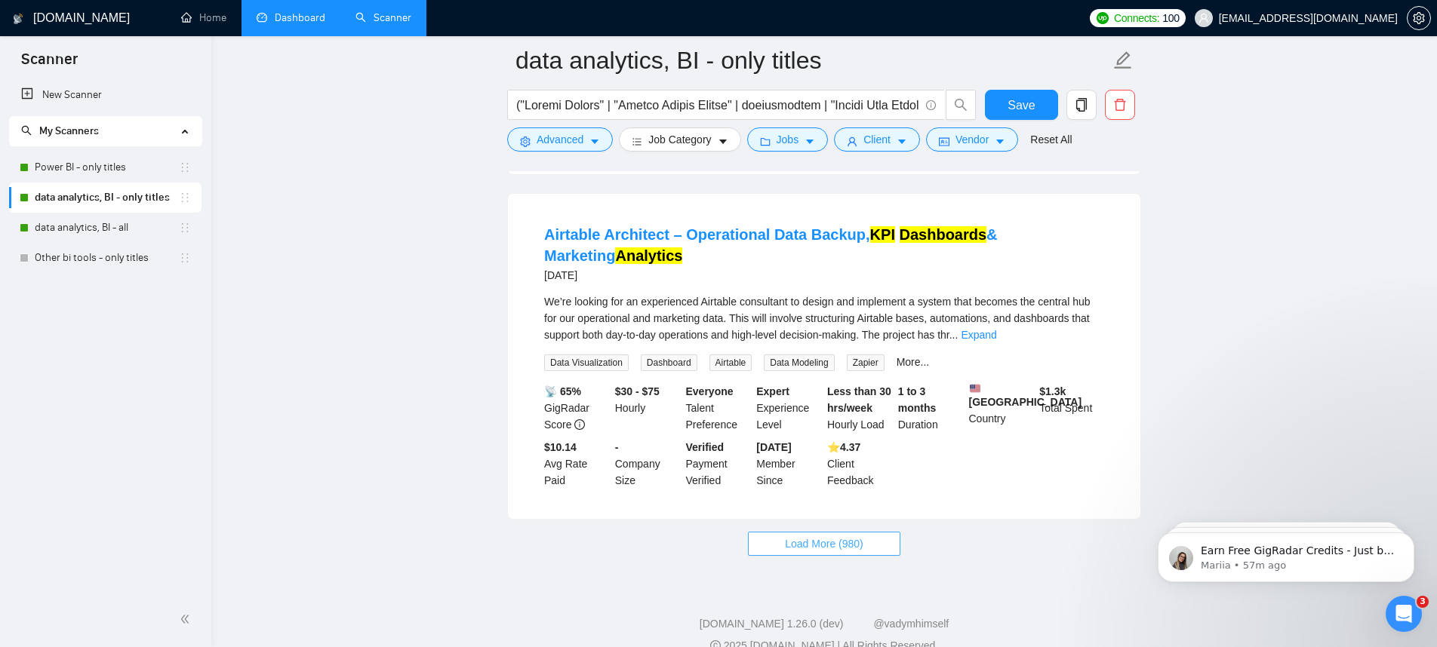
click at [832, 532] on button "Load More (980)" at bounding box center [824, 544] width 152 height 24
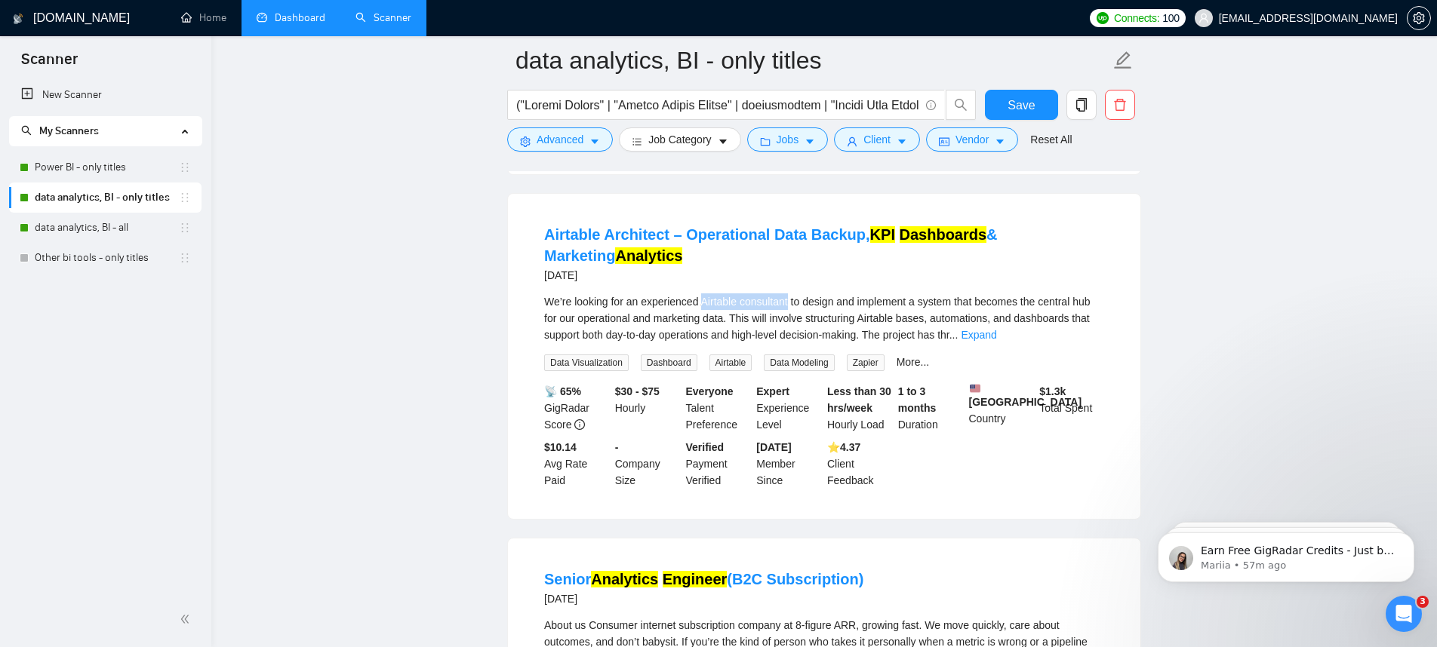
drag, startPoint x: 709, startPoint y: 278, endPoint x: 798, endPoint y: 273, distance: 89.1
click at [798, 296] on span "We’re looking for an experienced Airtable consultant to design and implement a …" at bounding box center [817, 318] width 546 height 45
copy span "Airtable consultant"
click at [534, 146] on button "Advanced" at bounding box center [560, 140] width 106 height 24
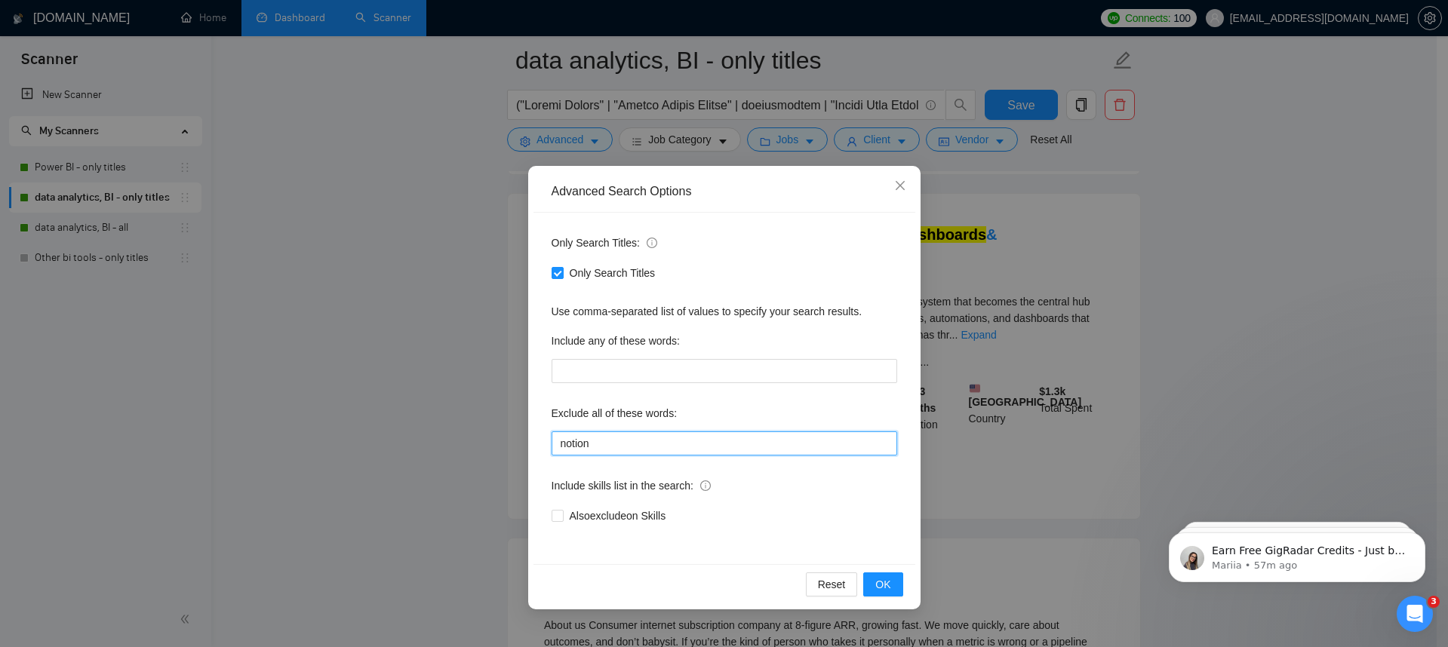
click at [688, 449] on input "notion" at bounding box center [725, 444] width 346 height 24
click at [595, 450] on input "notion" at bounding box center [725, 444] width 346 height 24
paste input "Build and Manage Campaigns, web developer, ads specialist, Design funnels, crea…"
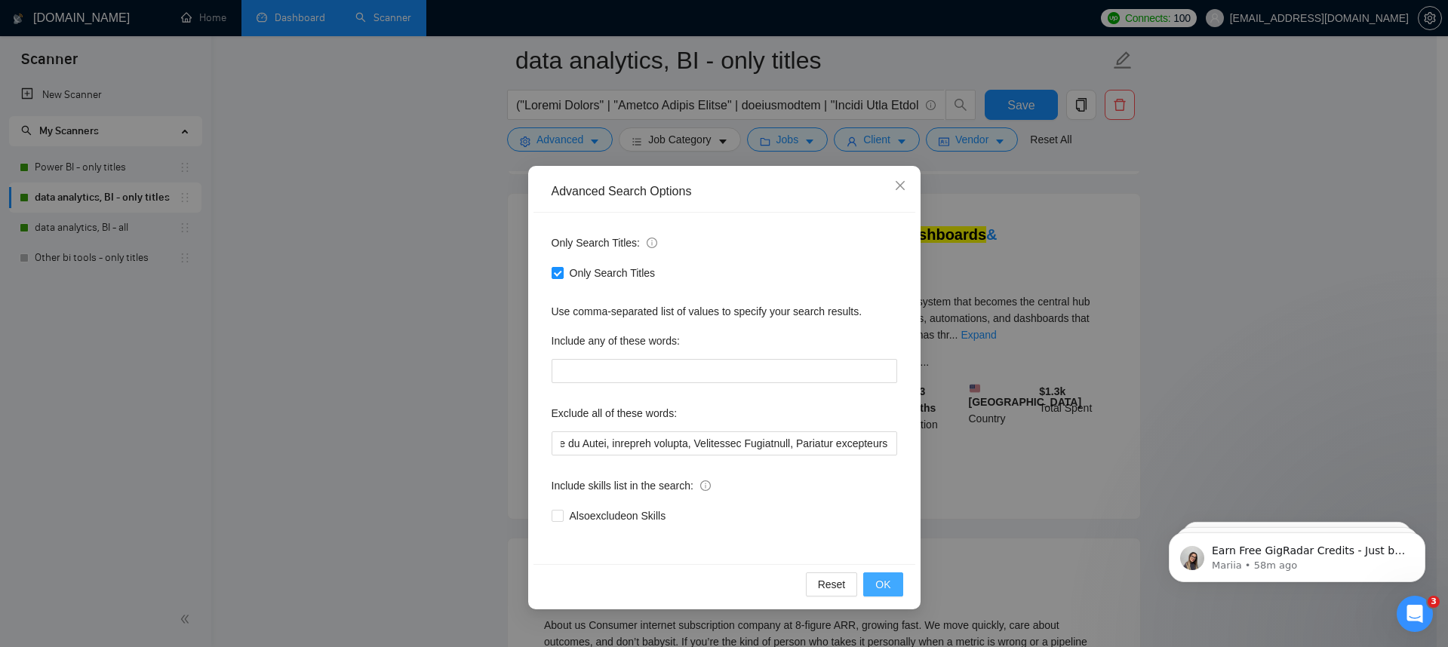
click at [887, 583] on span "OK" at bounding box center [882, 584] width 15 height 17
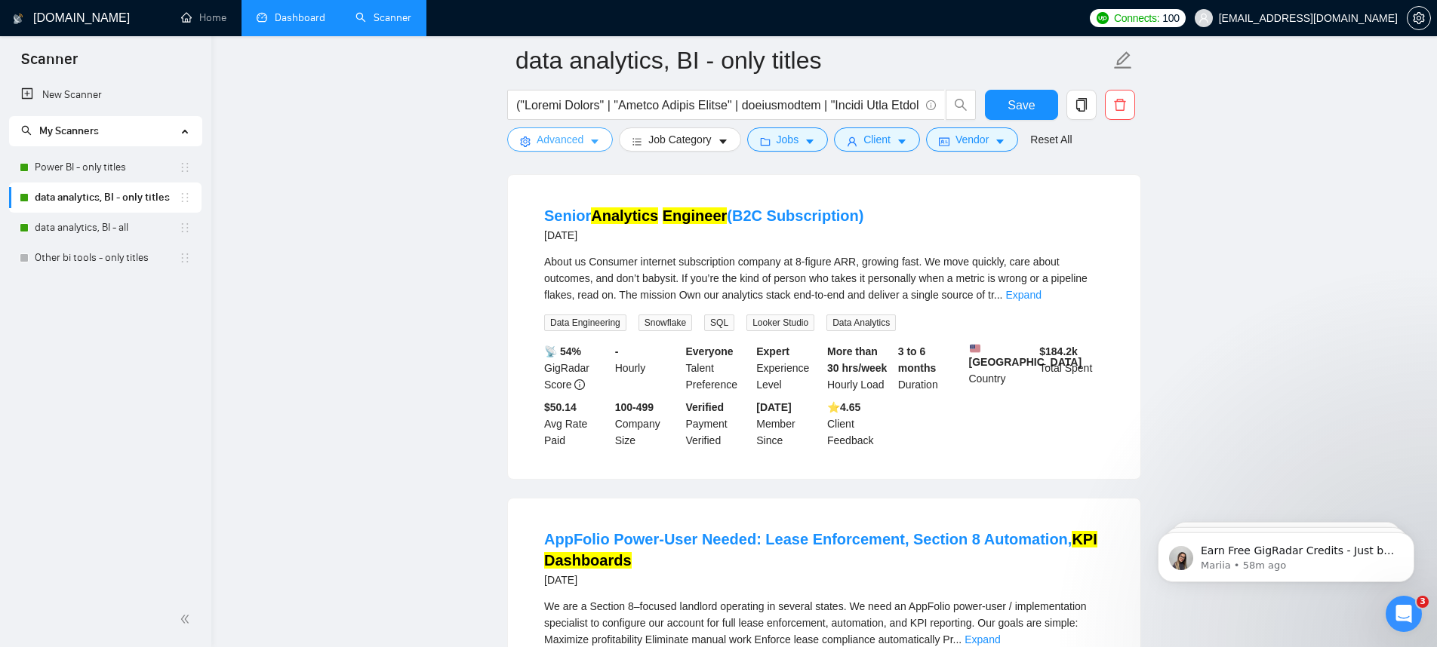
scroll to position [3099, 0]
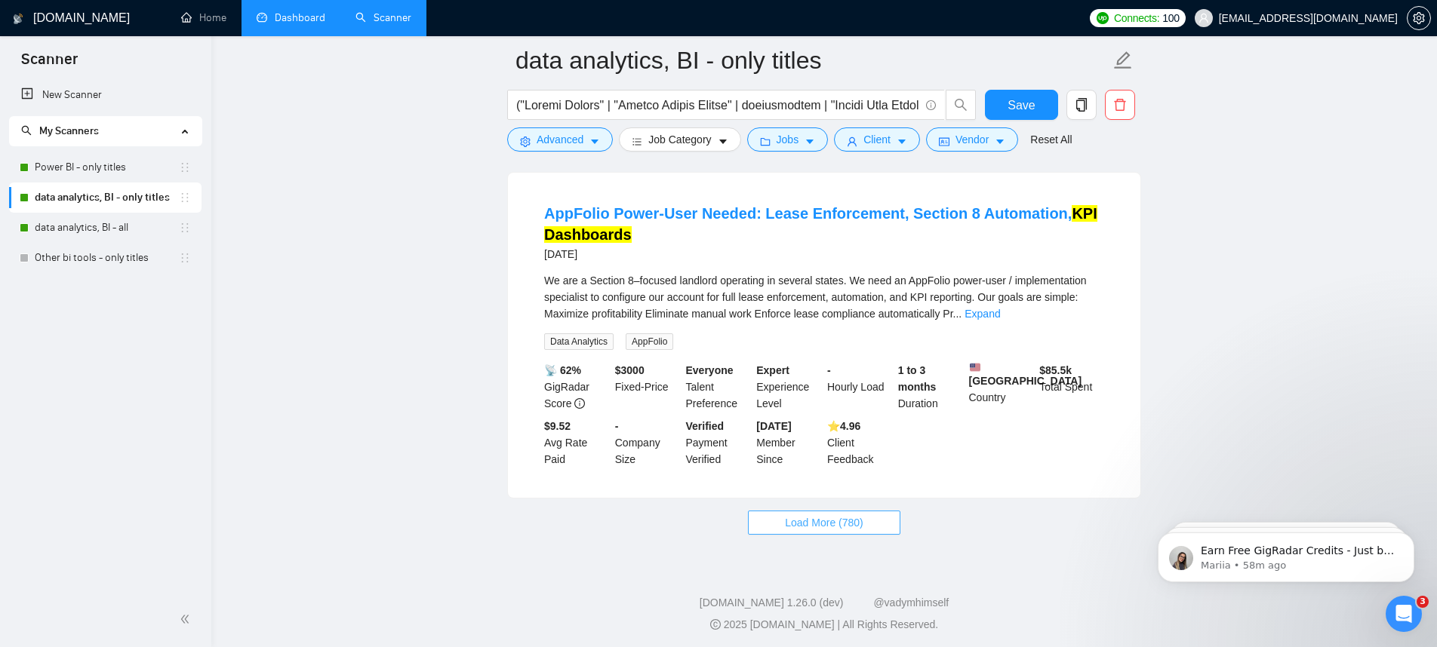
click at [853, 511] on button "Load More (780)" at bounding box center [824, 523] width 152 height 24
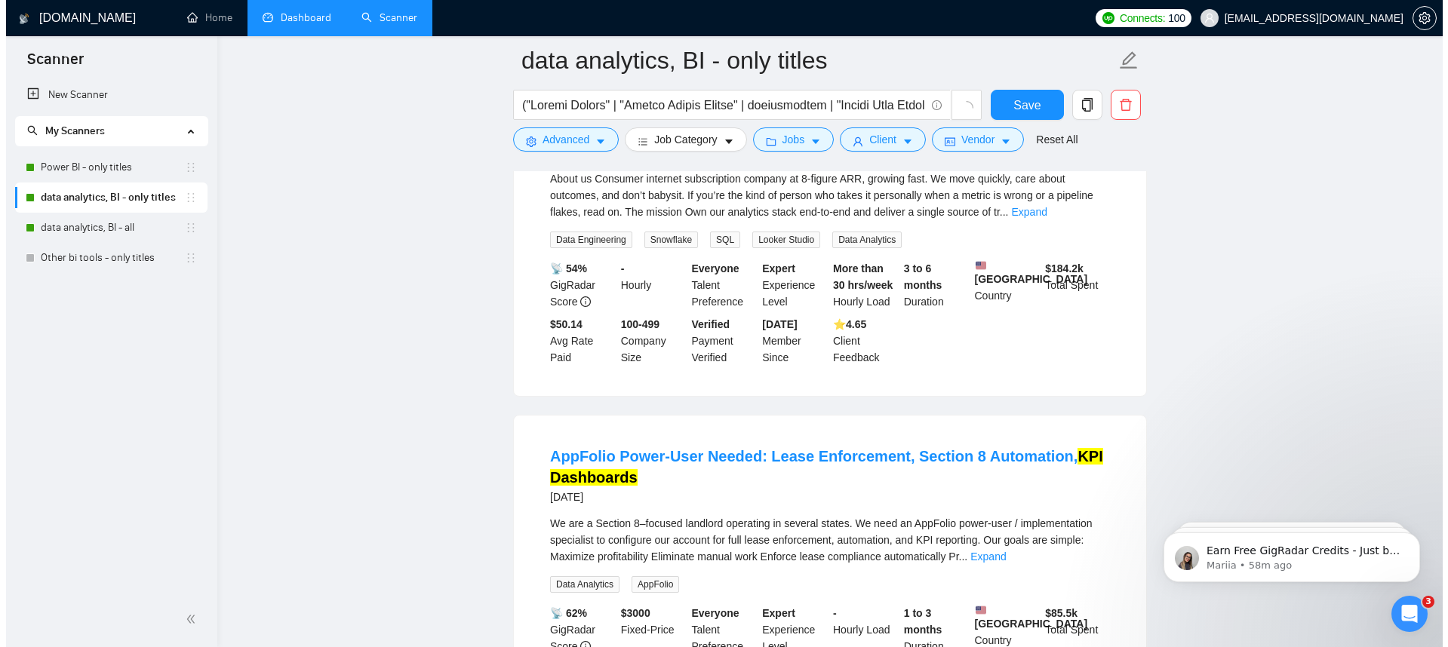
scroll to position [2894, 0]
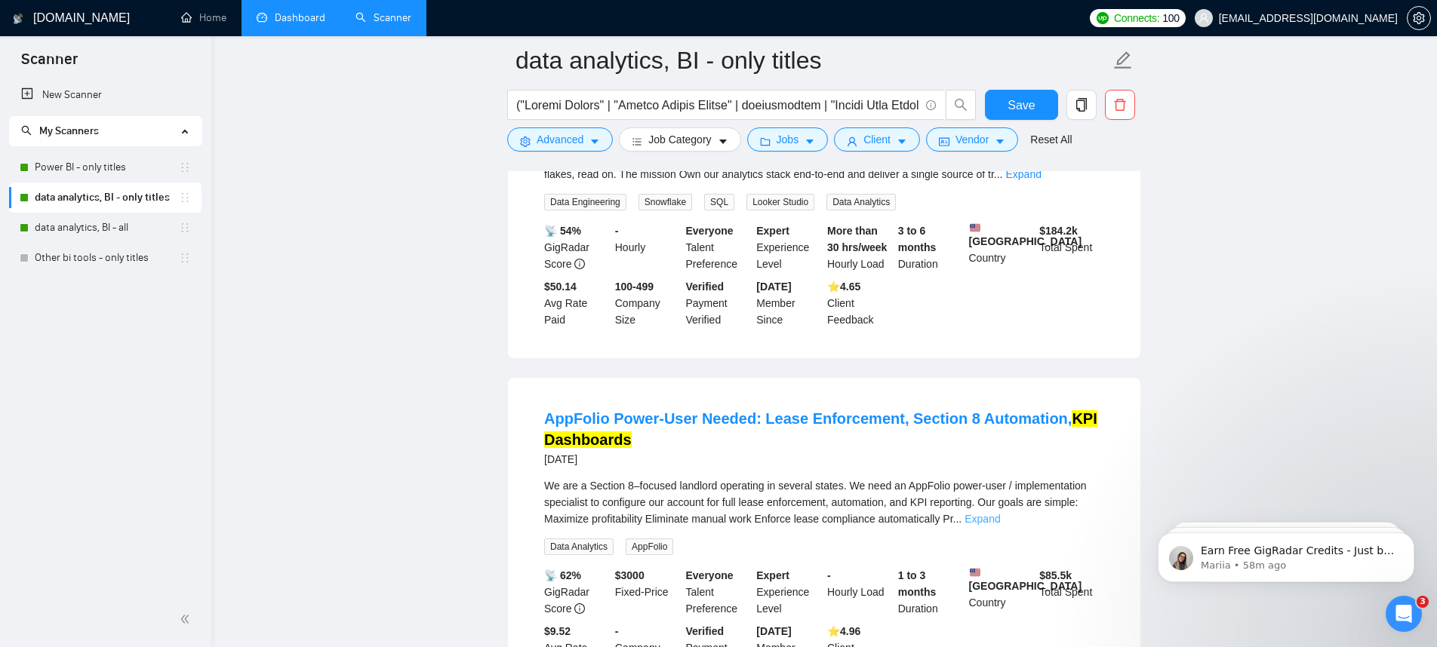
click at [1000, 513] on link "Expand" at bounding box center [981, 519] width 35 height 12
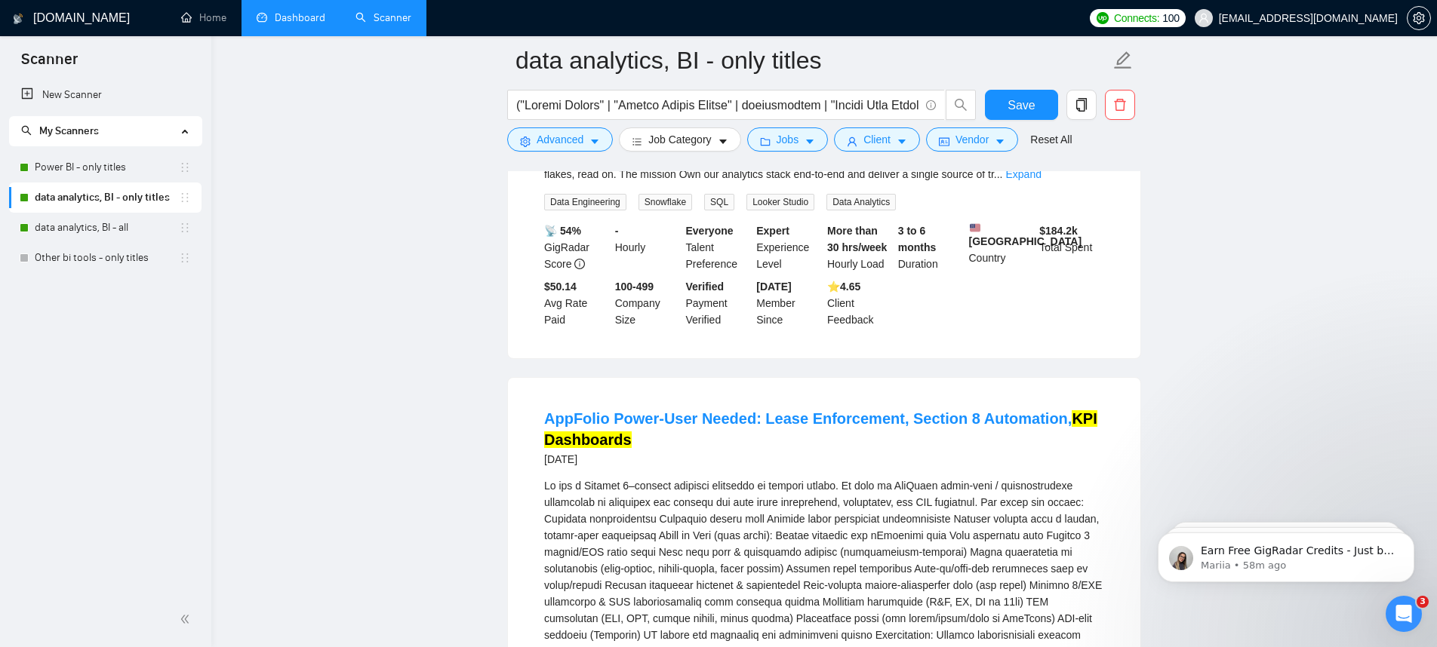
click at [945, 478] on div "We are a Section 8–focused landlord operating in several states.\aWe need an Ap…" at bounding box center [824, 611] width 560 height 266
copy div "AppFolio"
click at [561, 152] on button "Advanced" at bounding box center [560, 140] width 106 height 24
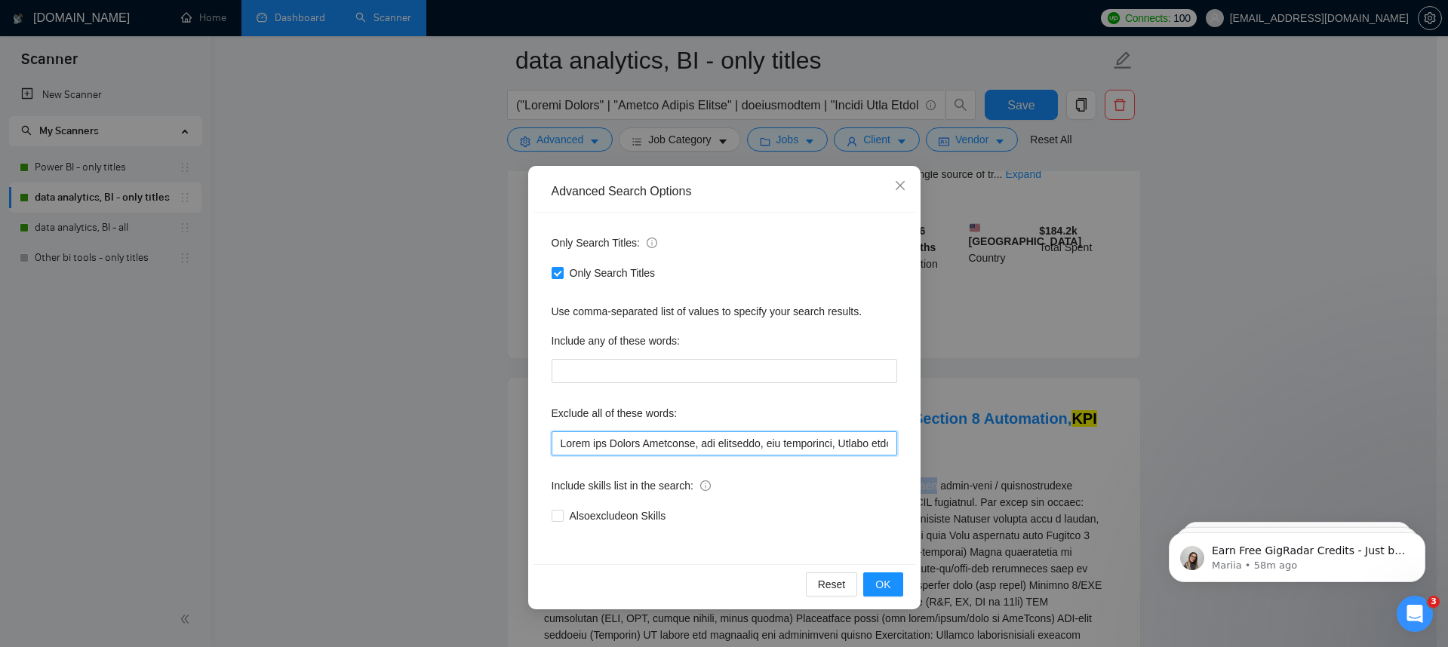
click at [622, 442] on input "text" at bounding box center [725, 444] width 346 height 24
paste input "AppFolio"
click at [886, 587] on span "OK" at bounding box center [882, 584] width 15 height 17
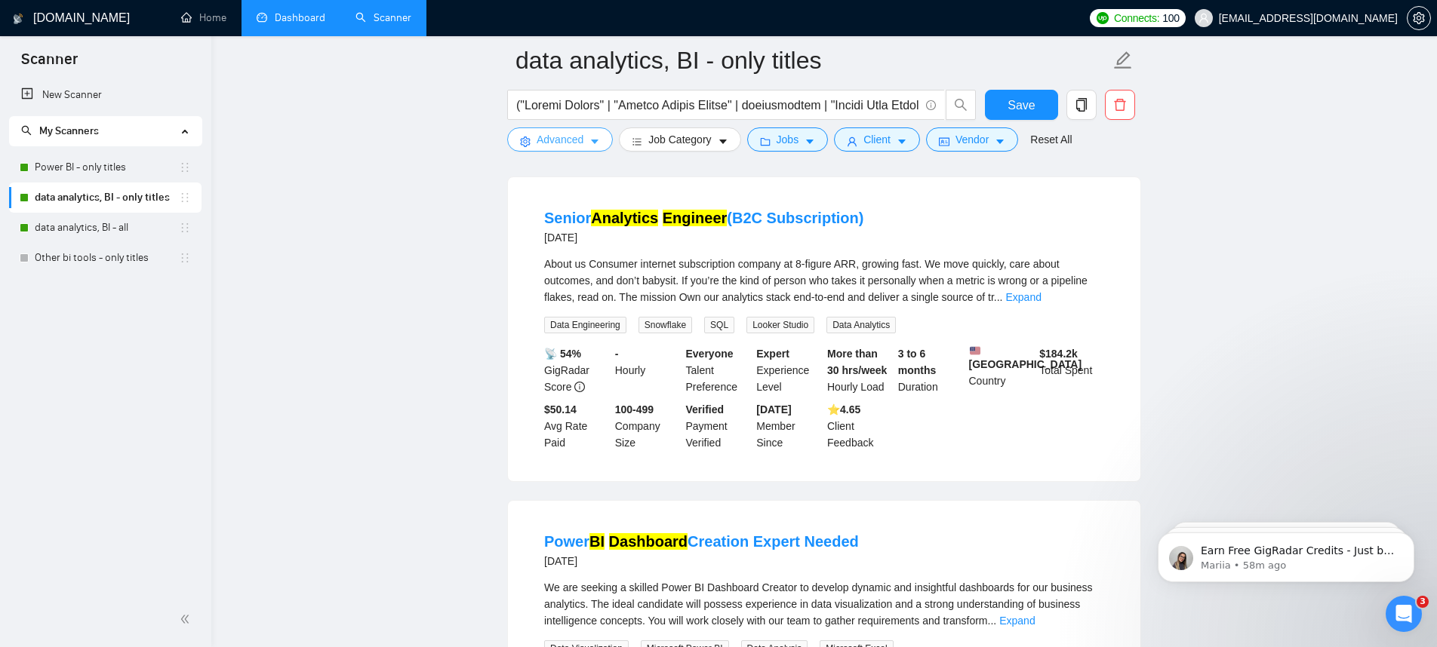
scroll to position [3067, 0]
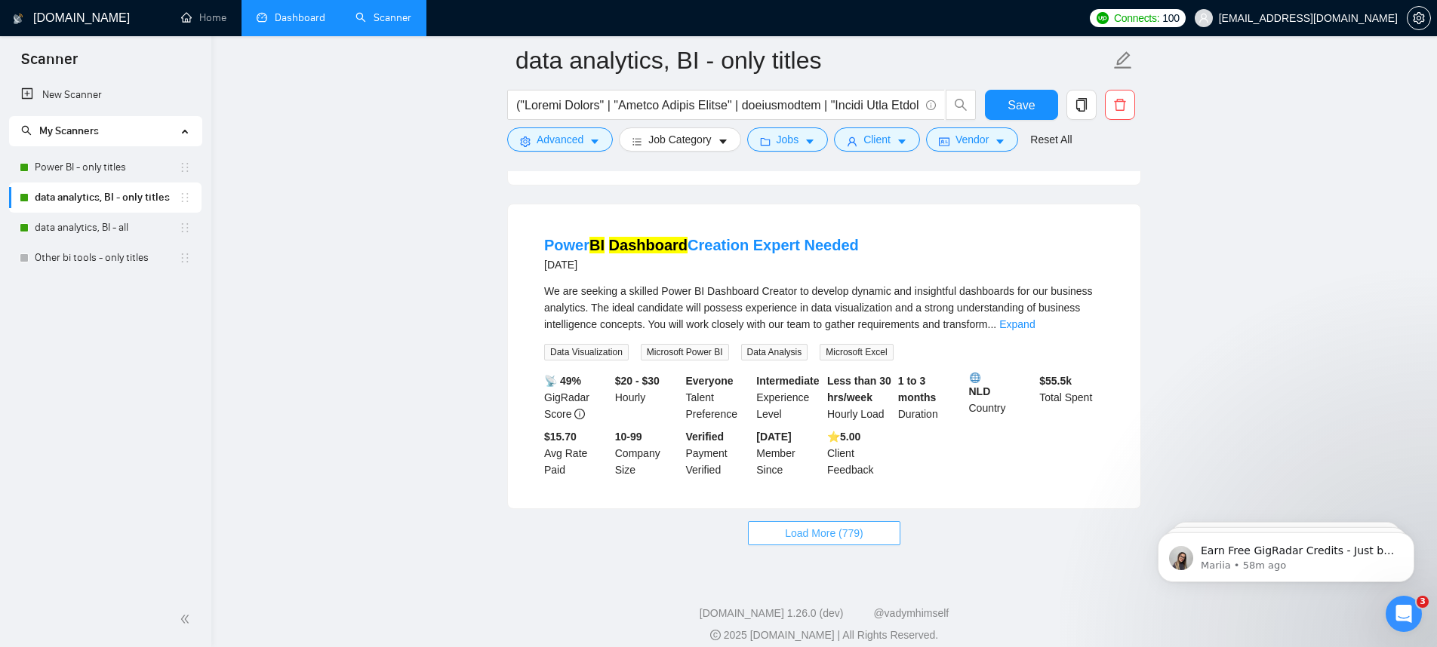
click at [835, 525] on span "Load More (779)" at bounding box center [824, 533] width 78 height 17
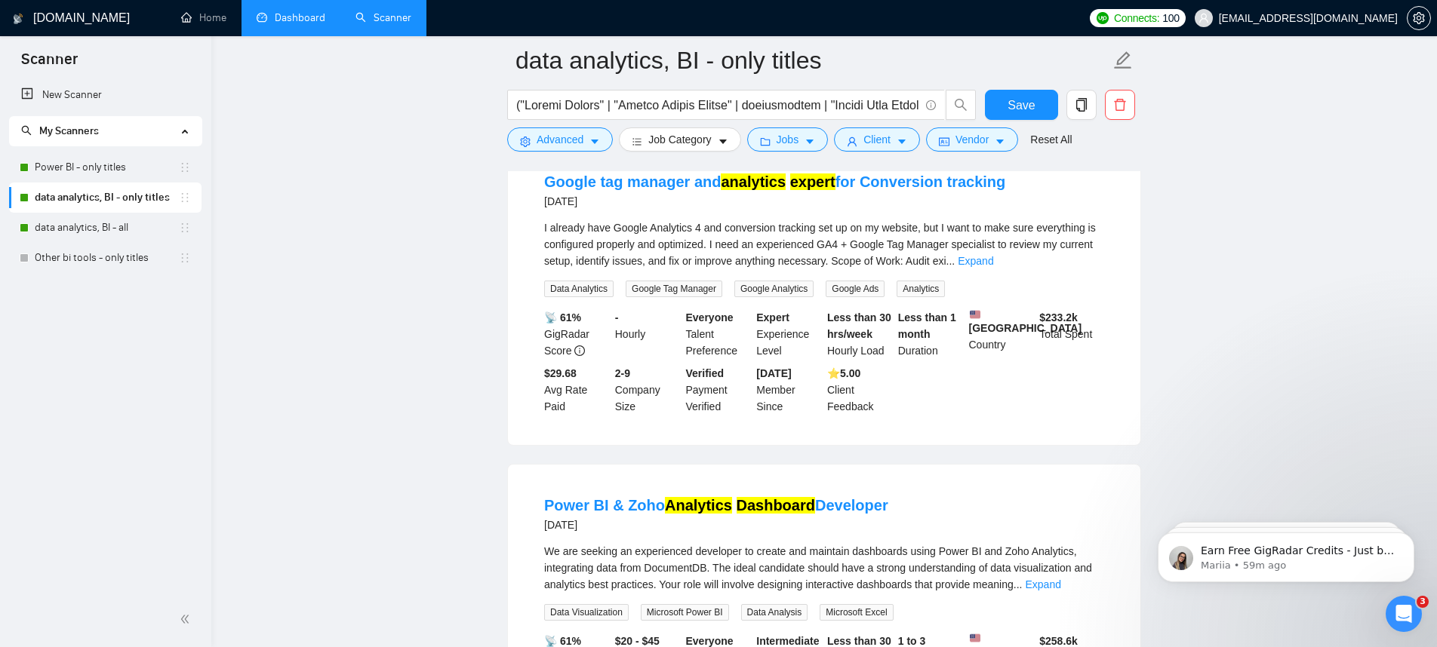
scroll to position [3595, 0]
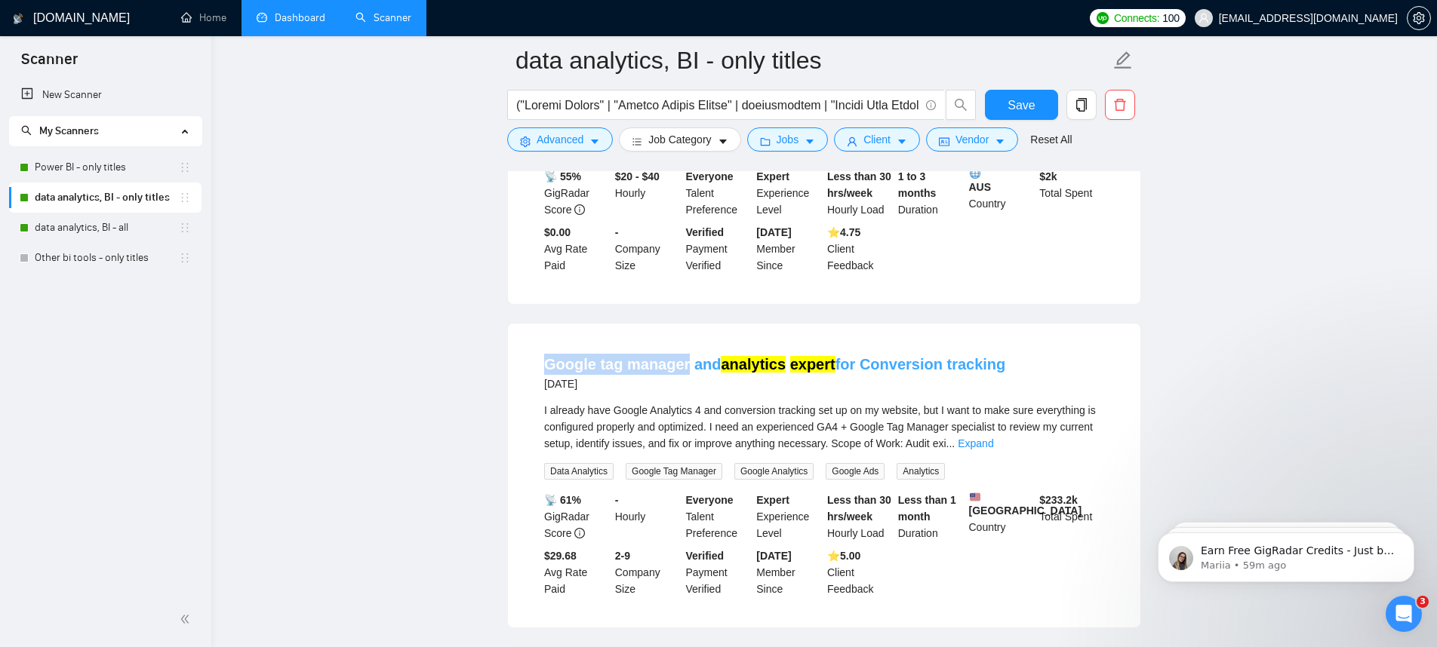
drag, startPoint x: 536, startPoint y: 348, endPoint x: 682, endPoint y: 350, distance: 145.6
click at [682, 350] on li "Google tag manager and analytics expert for Conversion tracking 6 days ago I al…" at bounding box center [824, 476] width 596 height 268
copy link "Google tag manager"
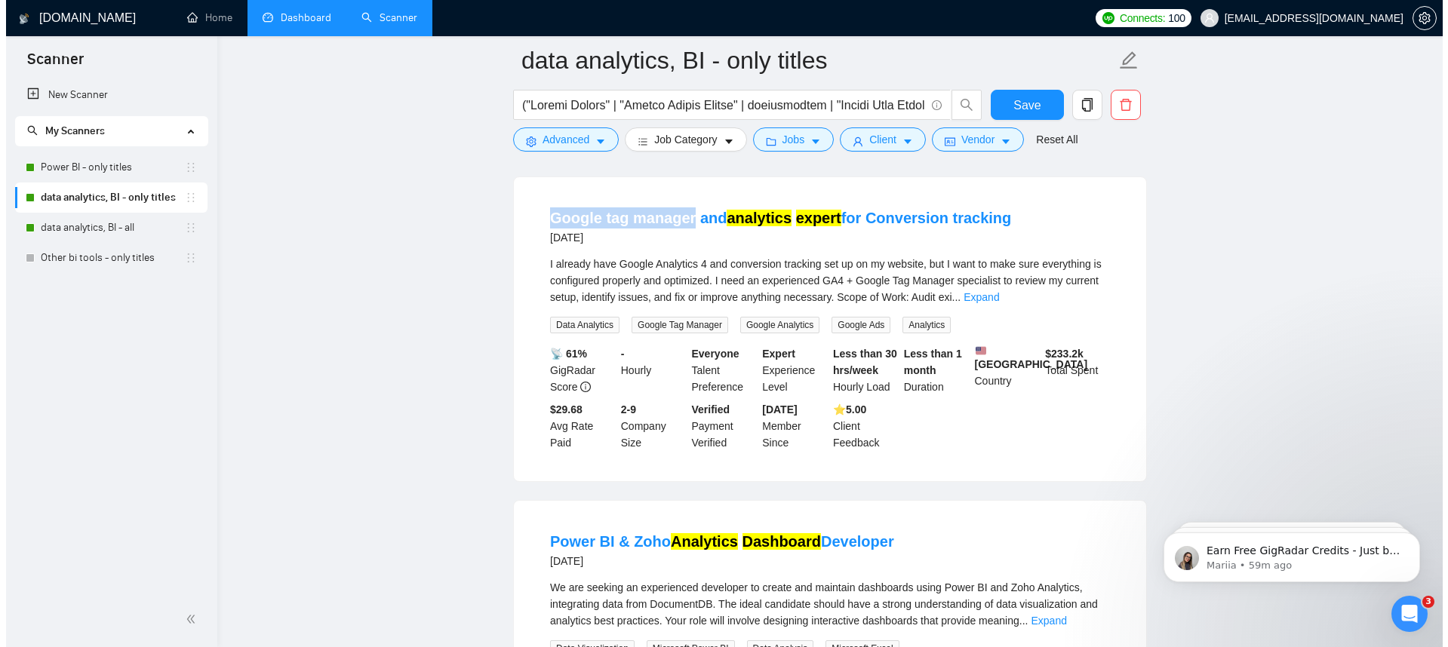
scroll to position [3610, 0]
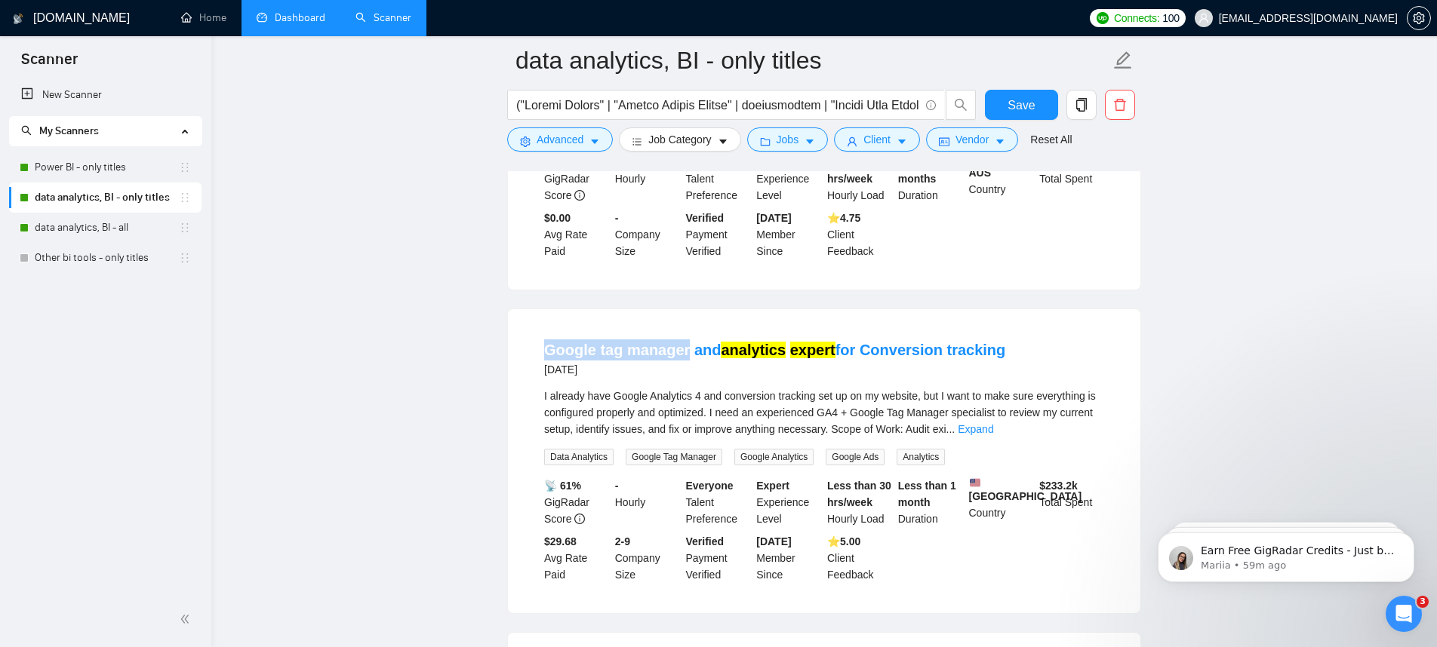
copy link "Google tag manager"
click at [579, 133] on span "Advanced" at bounding box center [559, 139] width 47 height 17
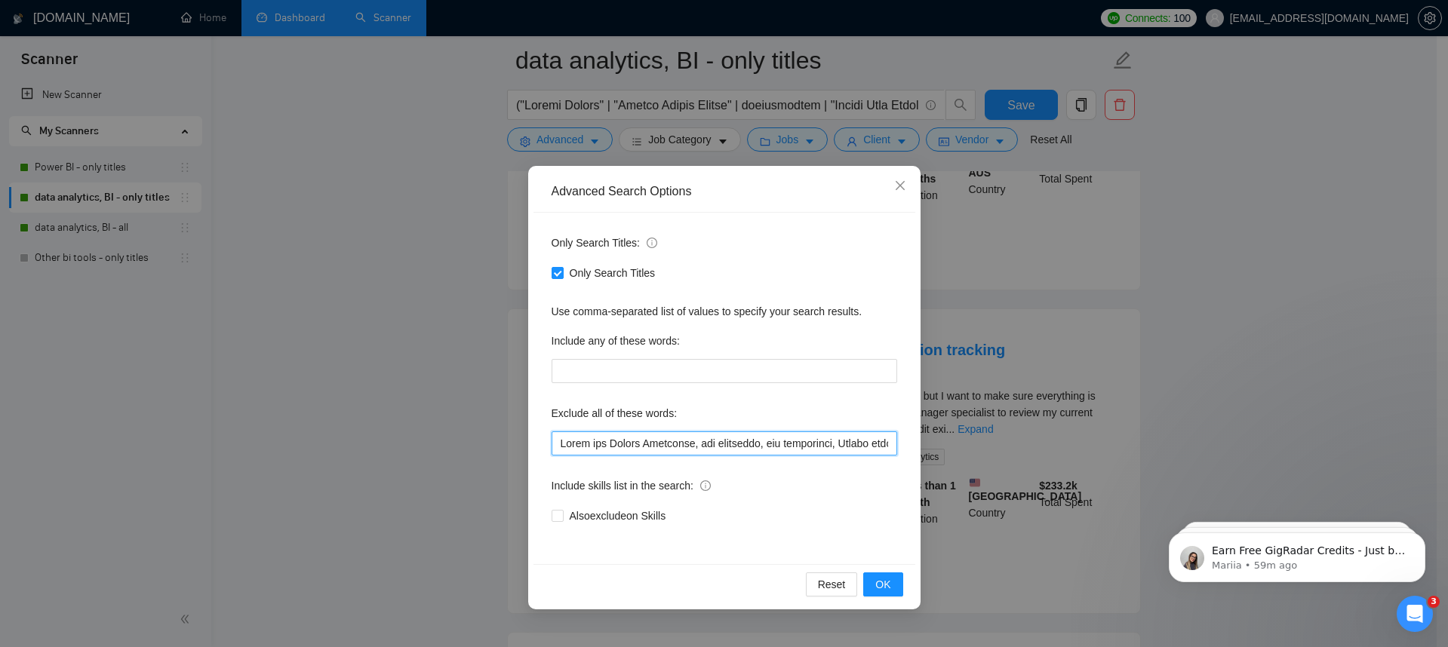
click at [757, 450] on input "text" at bounding box center [725, 444] width 346 height 24
paste input "Google tag manager"
click at [882, 592] on span "OK" at bounding box center [882, 584] width 15 height 17
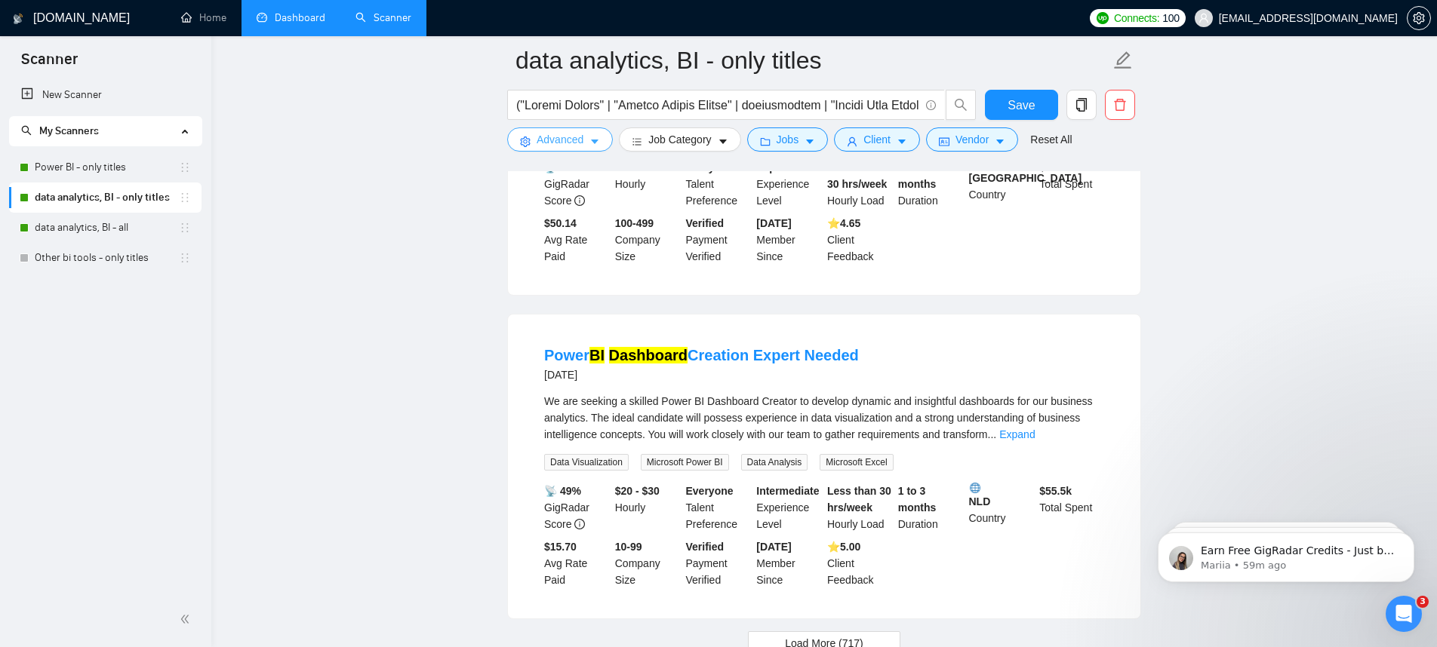
scroll to position [3067, 0]
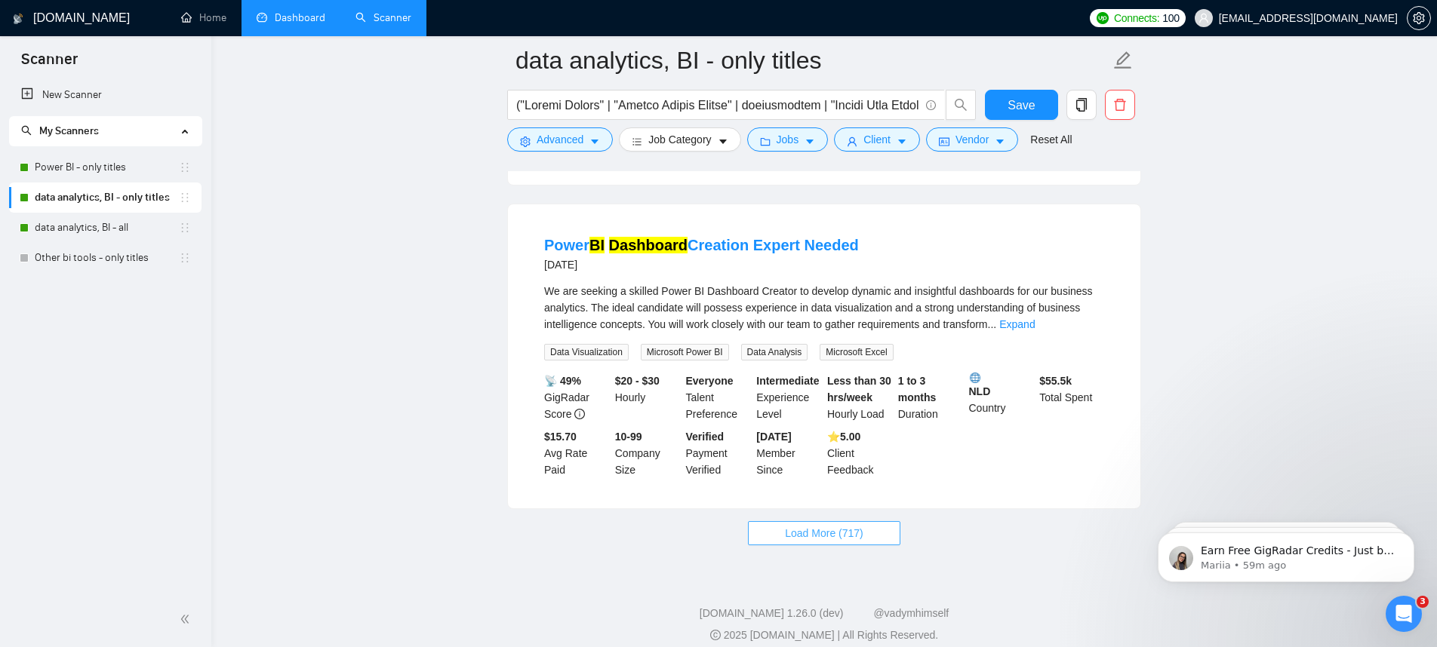
click at [833, 525] on span "Load More (717)" at bounding box center [824, 533] width 78 height 17
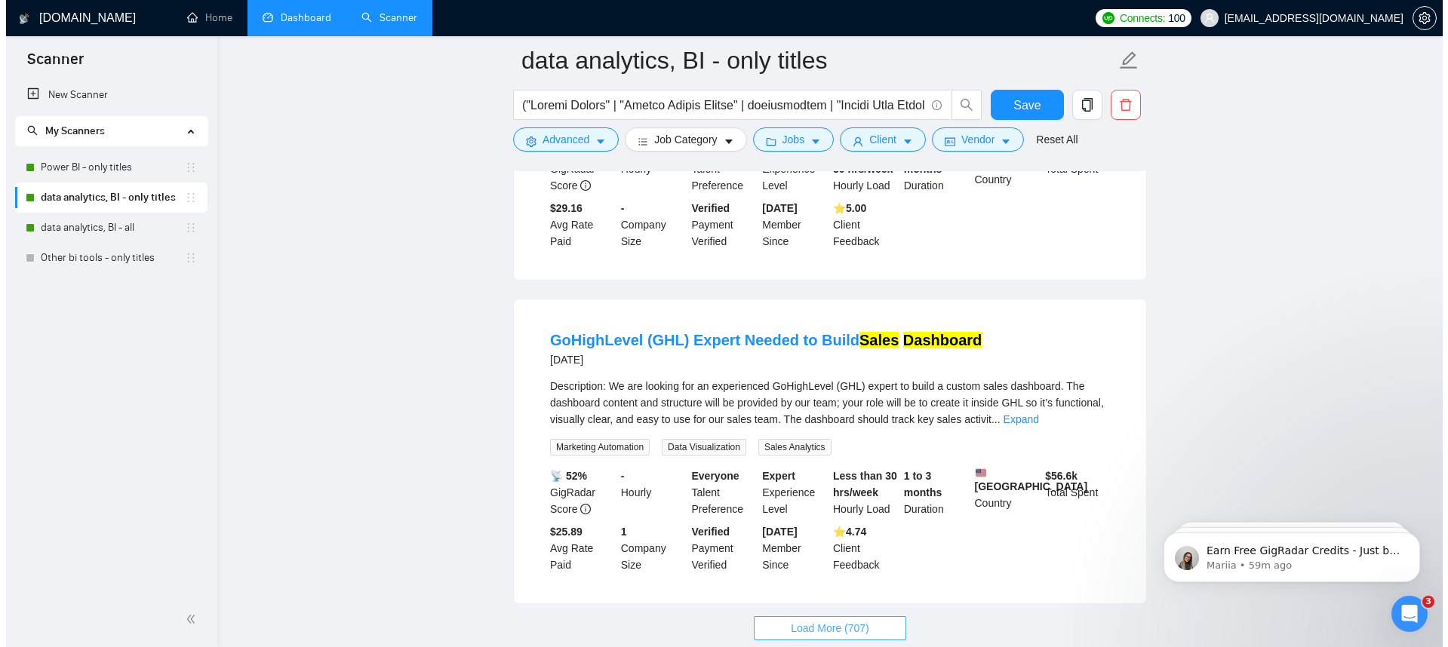
scroll to position [6417, 0]
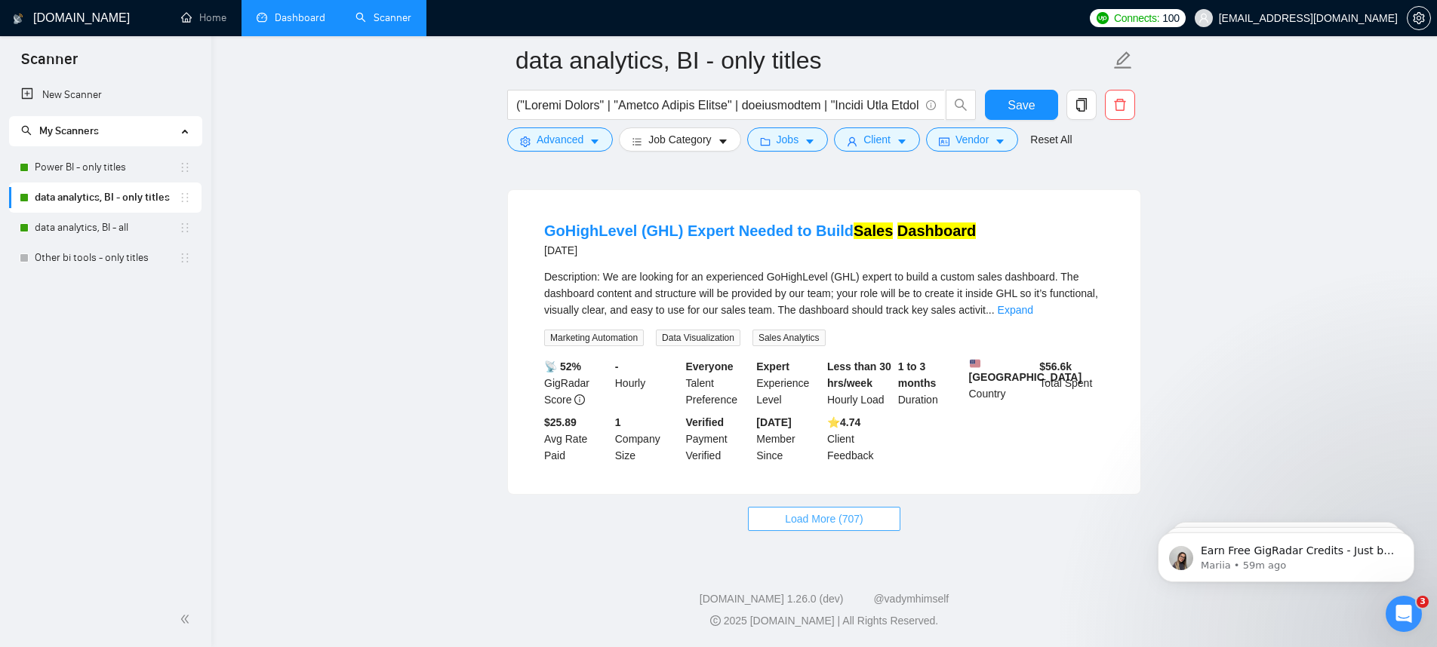
click at [894, 515] on button "Load More (707)" at bounding box center [824, 519] width 152 height 24
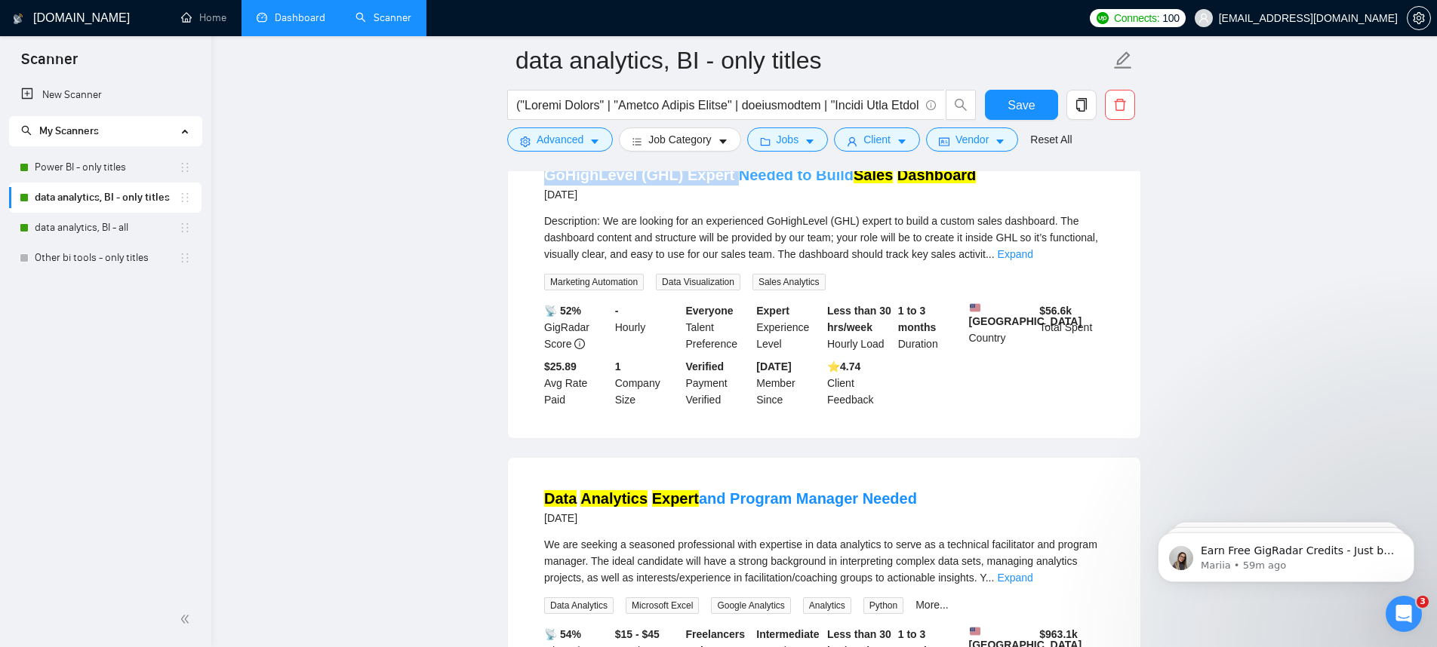
drag, startPoint x: 536, startPoint y: 220, endPoint x: 728, endPoint y: 220, distance: 191.7
click at [728, 220] on li "GoHighLevel (GHL) Expert Needed to Build Sales Dashboard 11 days ago Descriptio…" at bounding box center [824, 286] width 596 height 268
copy link "GoHighLevel (GHL) Expert"
click at [548, 143] on span "Advanced" at bounding box center [559, 139] width 47 height 17
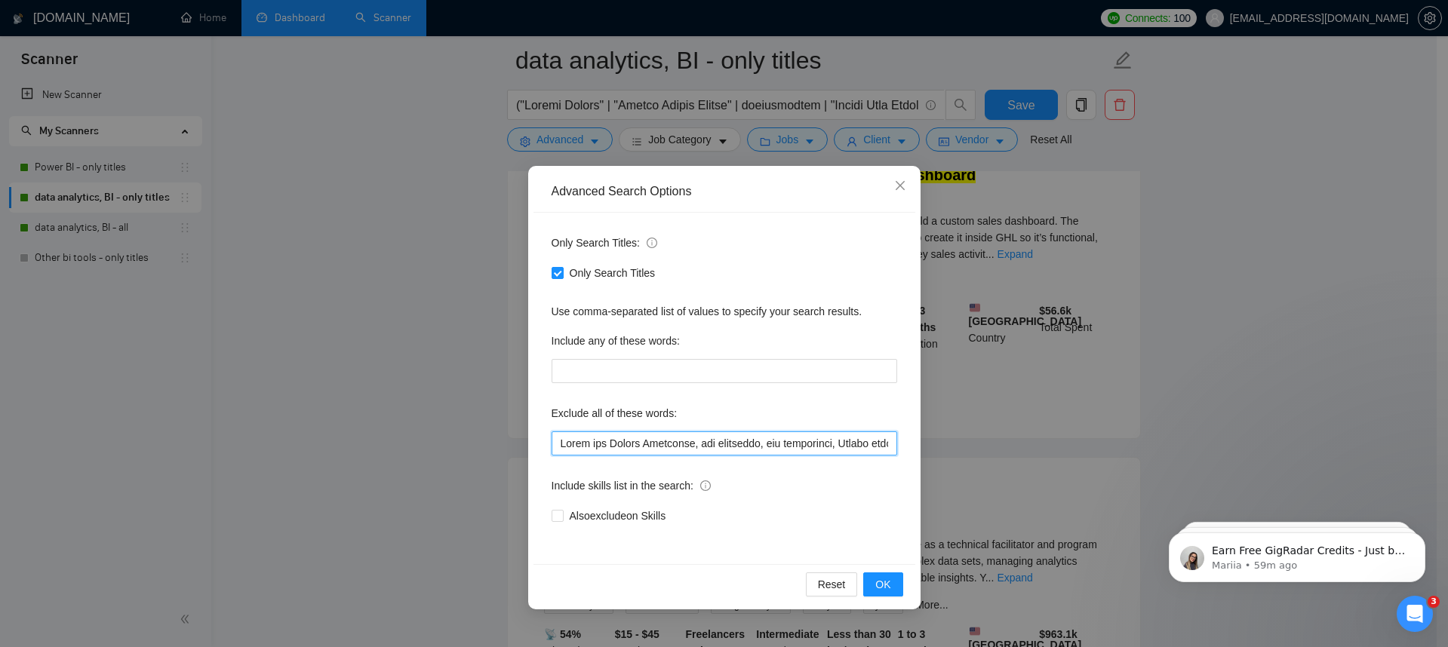
click at [788, 443] on input "text" at bounding box center [725, 444] width 346 height 24
paste input "GoHighLevel (GHL) Expert"
click at [881, 578] on span "OK" at bounding box center [882, 584] width 15 height 17
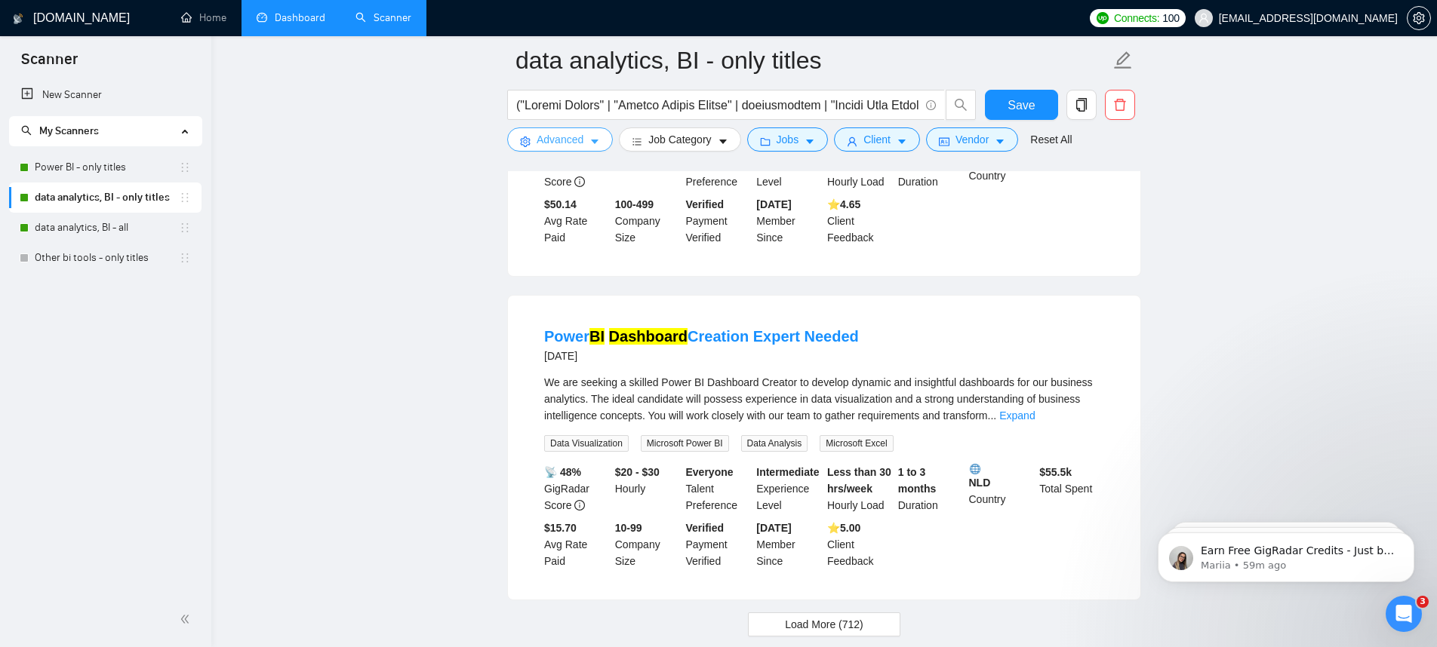
scroll to position [3054, 0]
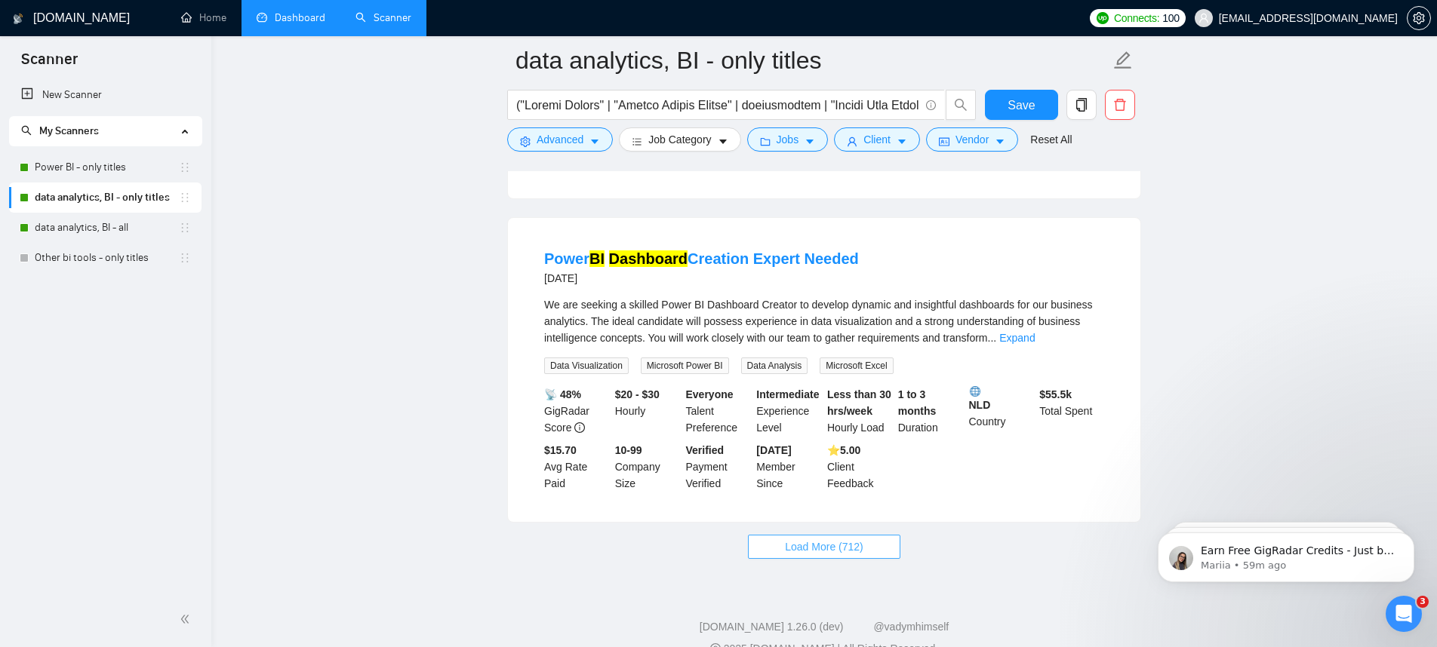
click at [808, 535] on button "Load More (712)" at bounding box center [824, 547] width 152 height 24
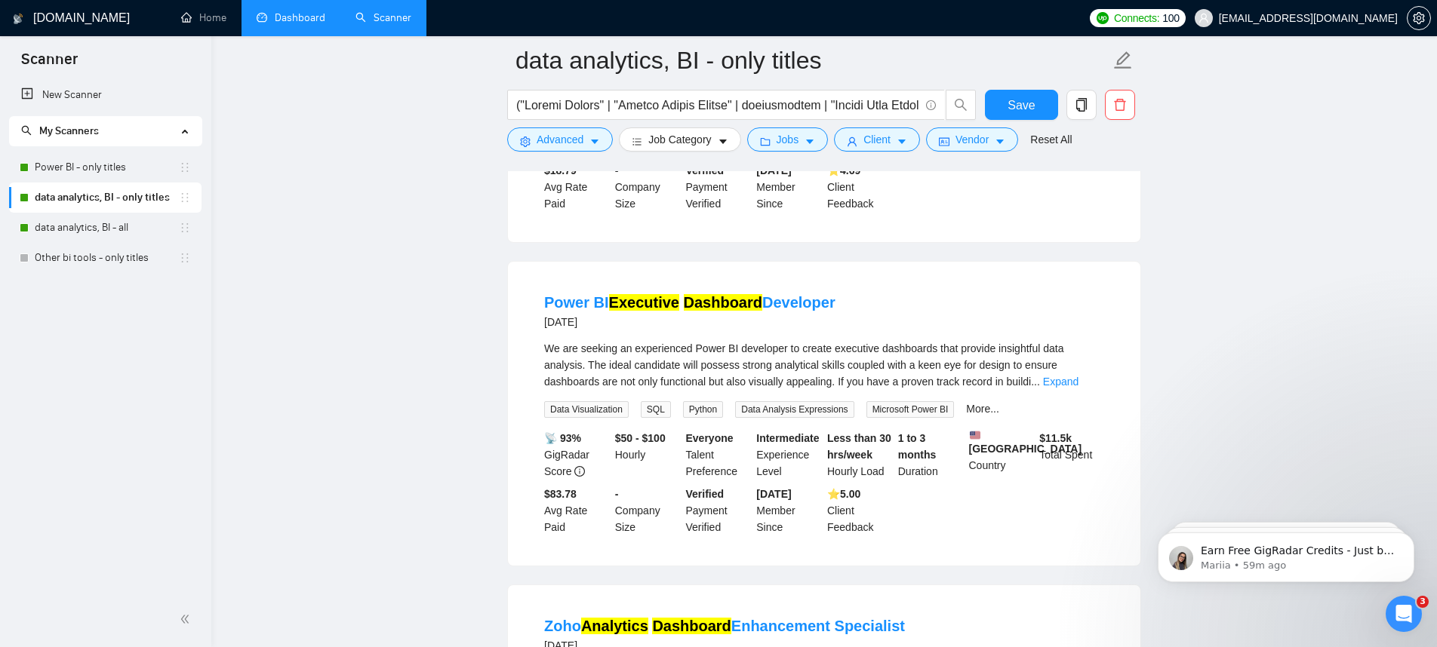
scroll to position [6423, 0]
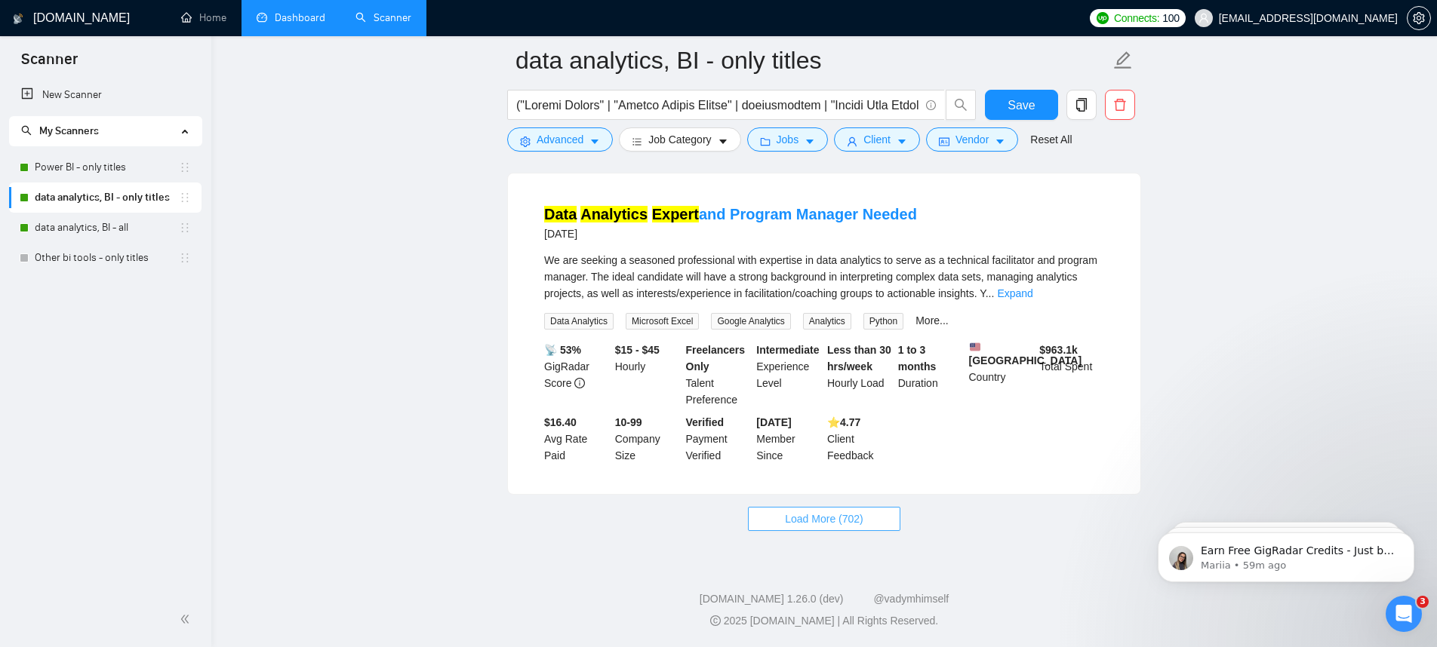
click at [859, 518] on span "Load More (702)" at bounding box center [824, 519] width 78 height 17
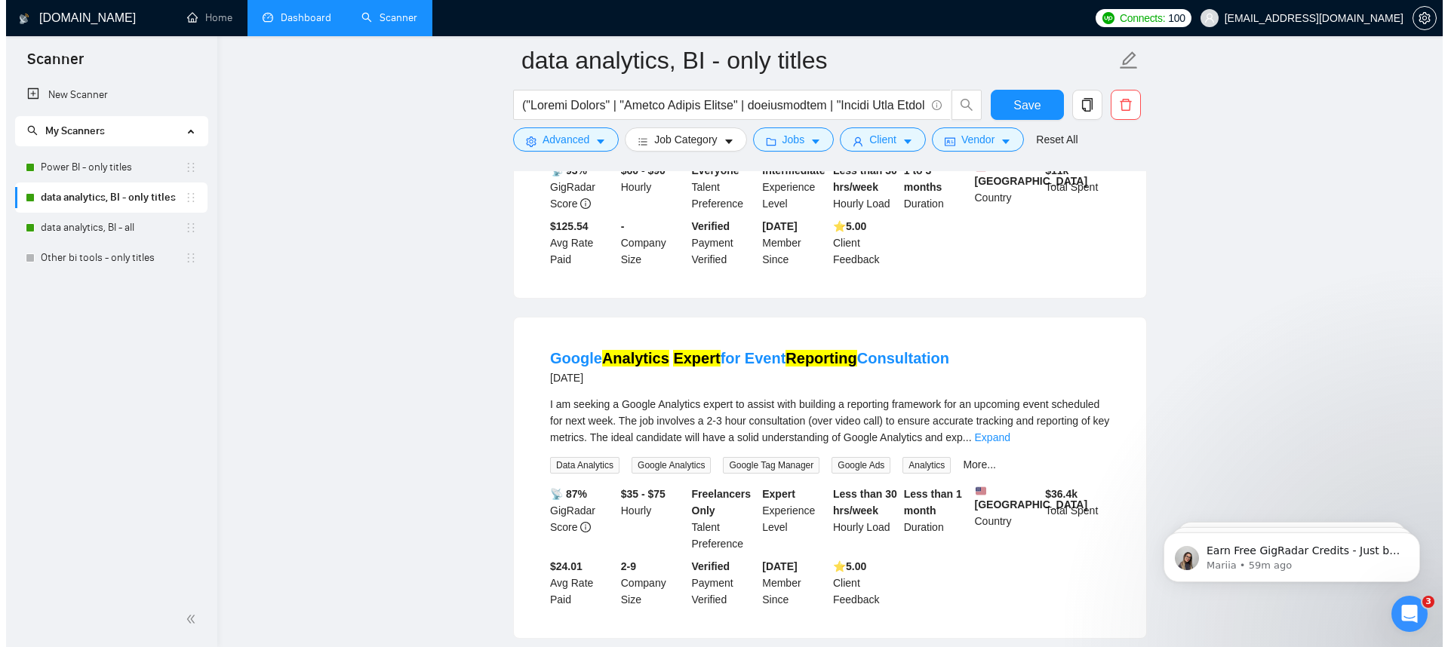
scroll to position [8974, 0]
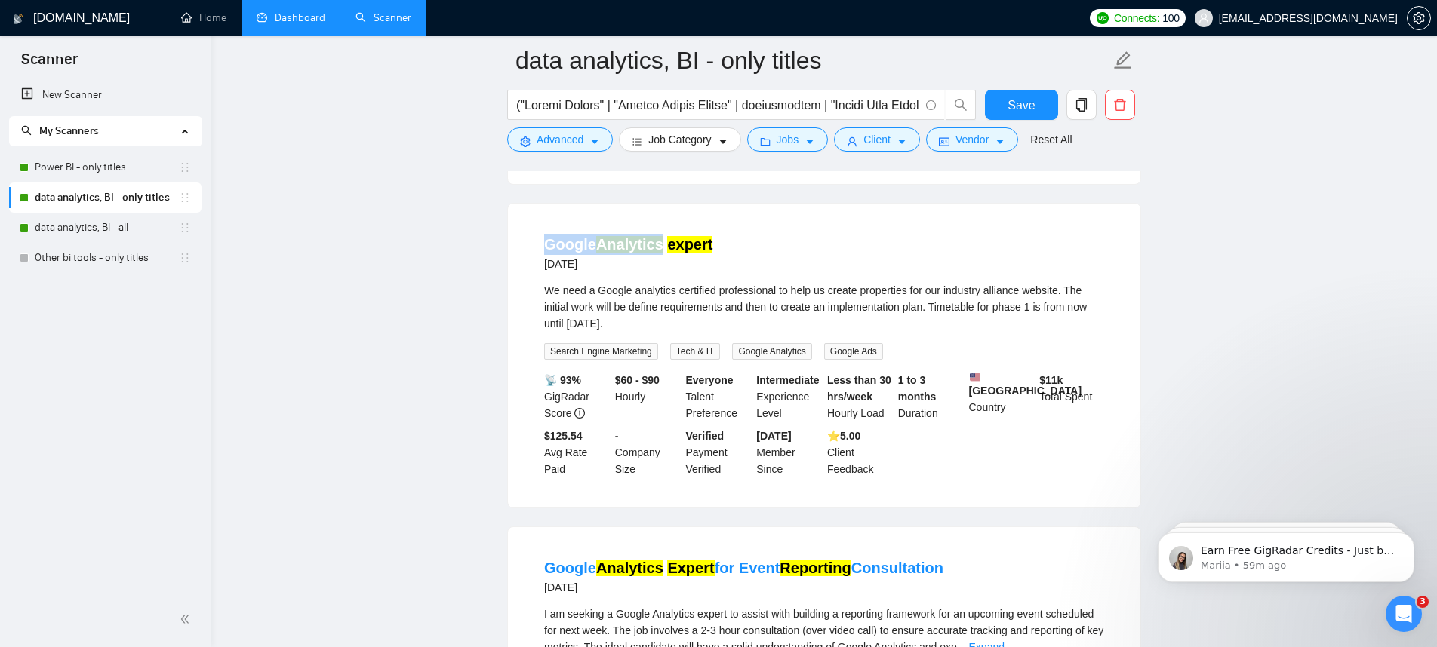
drag, startPoint x: 535, startPoint y: 324, endPoint x: 661, endPoint y: 324, distance: 126.0
click at [661, 324] on li "Google Analytics expert 17 days ago We need a Google analytics certified profes…" at bounding box center [824, 356] width 596 height 268
copy link "Google Analytics"
click at [576, 149] on button "Advanced" at bounding box center [560, 140] width 106 height 24
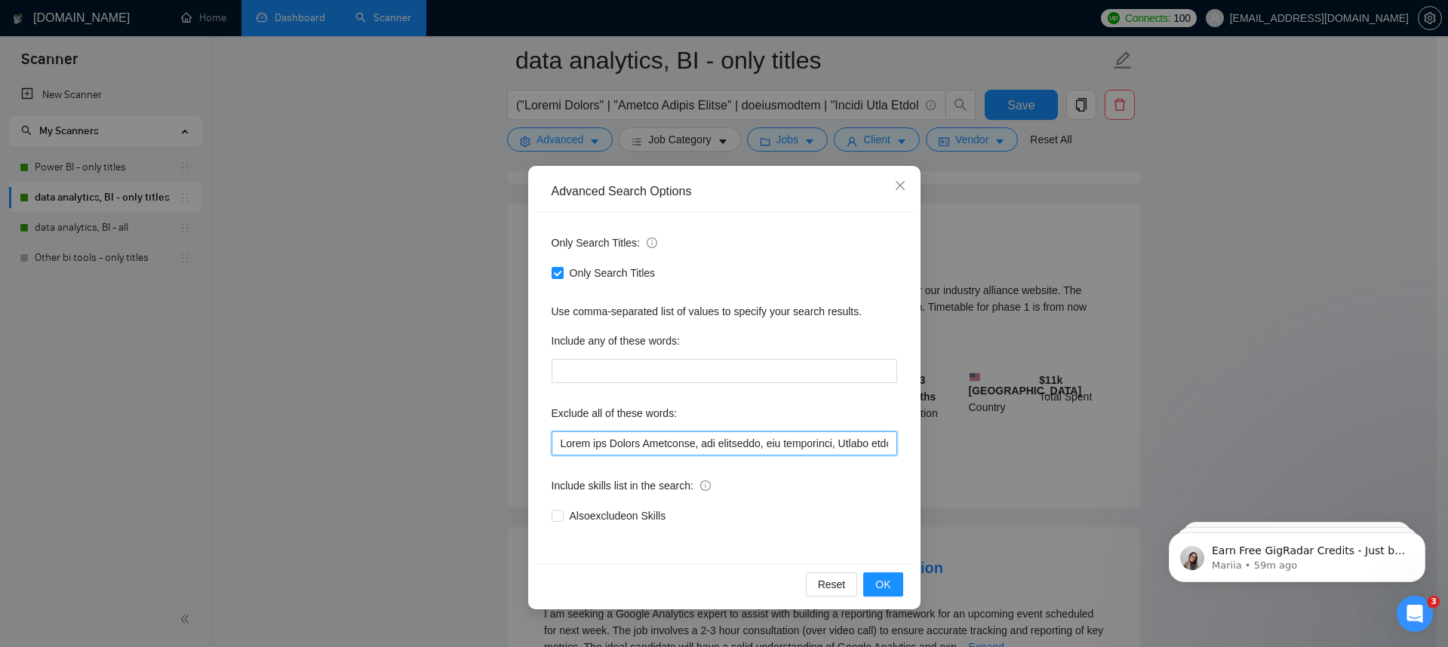
click at [676, 443] on input "text" at bounding box center [725, 444] width 346 height 24
paste input "Google Analytics"
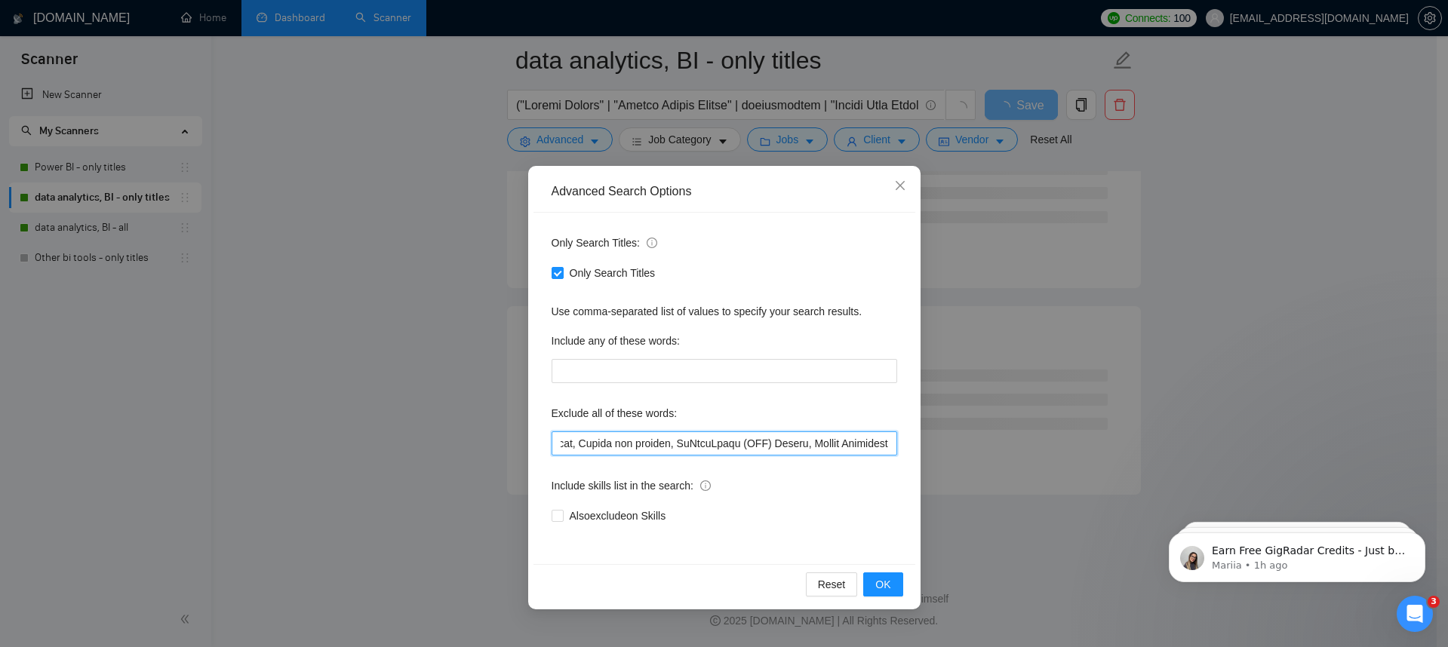
scroll to position [6005, 0]
drag, startPoint x: 801, startPoint y: 444, endPoint x: 901, endPoint y: 449, distance: 99.7
click at [901, 449] on div "Only Search Titles: Only Search Titles Use comma-separated list of values to sp…" at bounding box center [724, 389] width 382 height 352
click at [897, 592] on button "OK" at bounding box center [882, 585] width 39 height 24
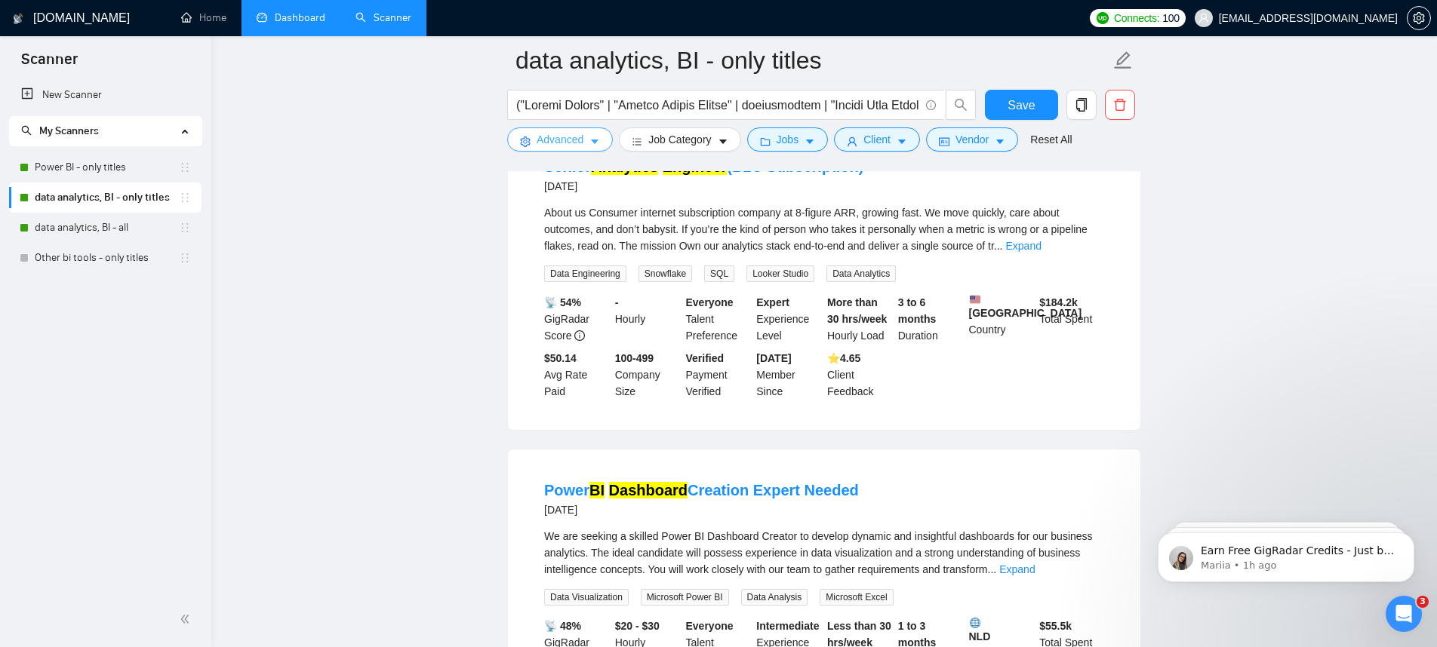
scroll to position [3067, 0]
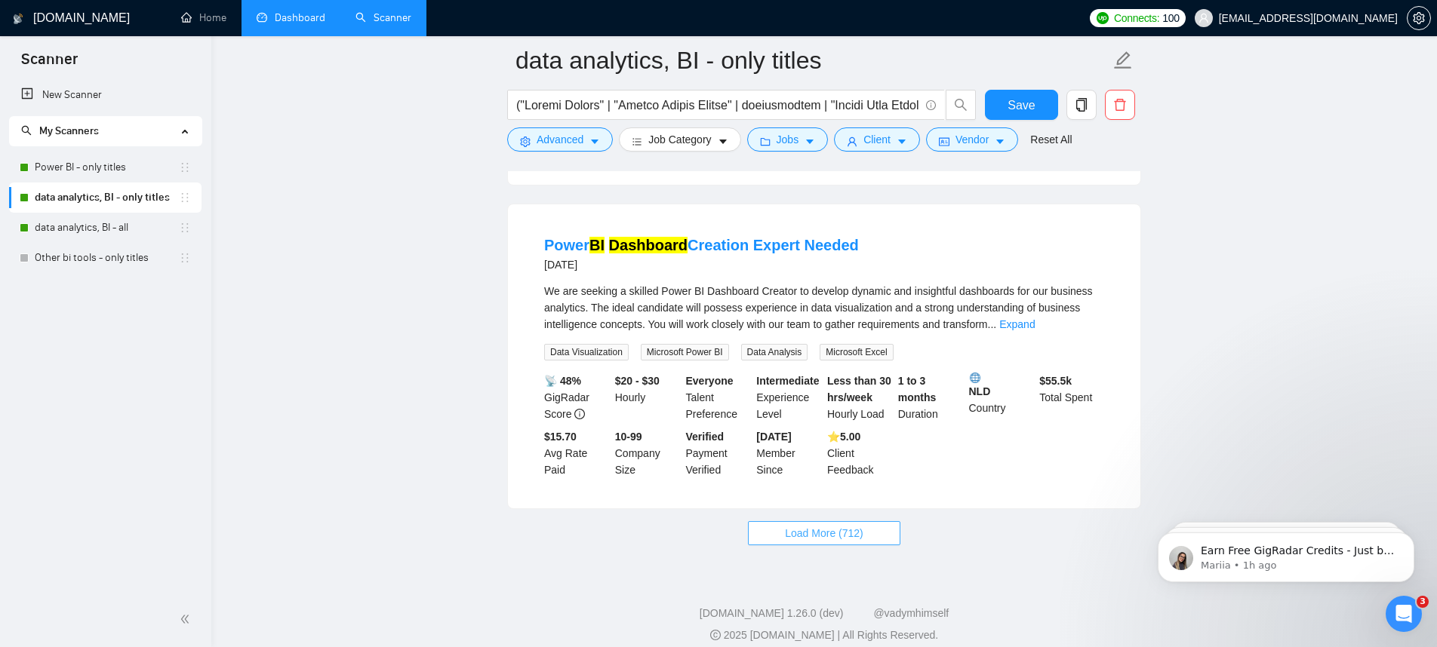
click at [849, 525] on span "Load More (712)" at bounding box center [824, 533] width 78 height 17
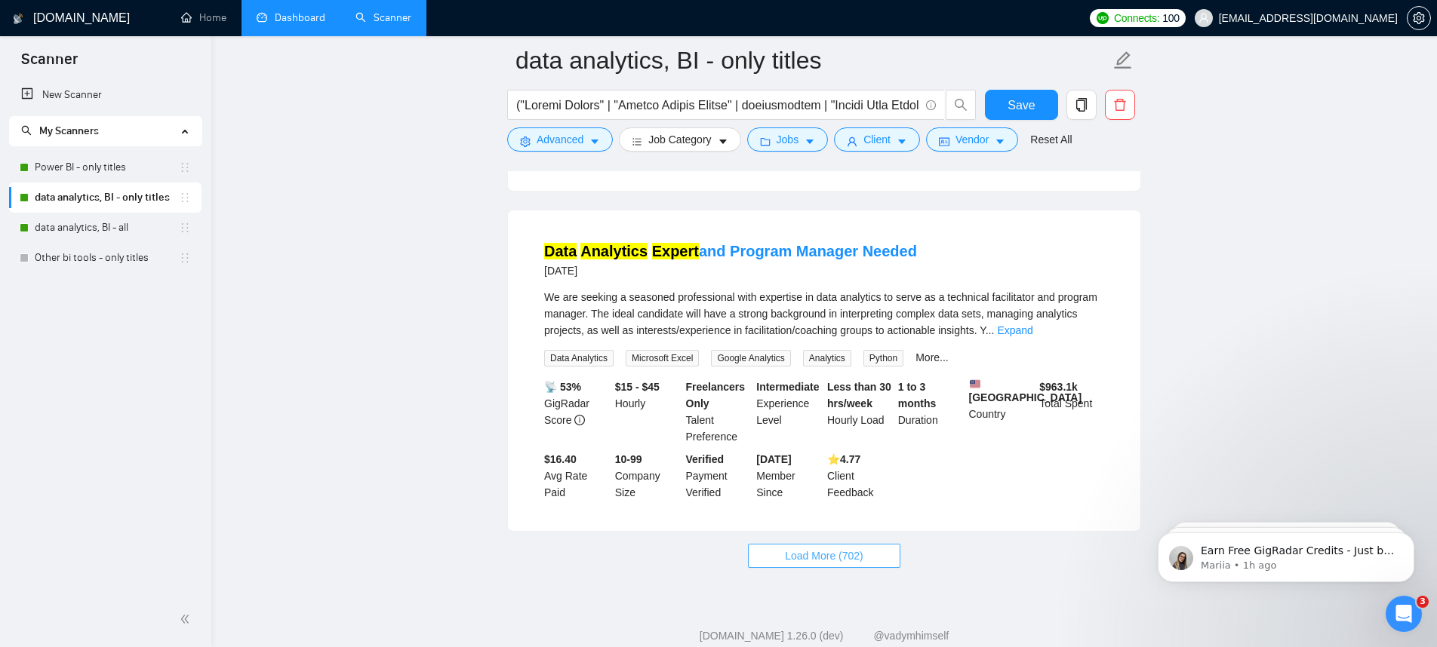
scroll to position [6423, 0]
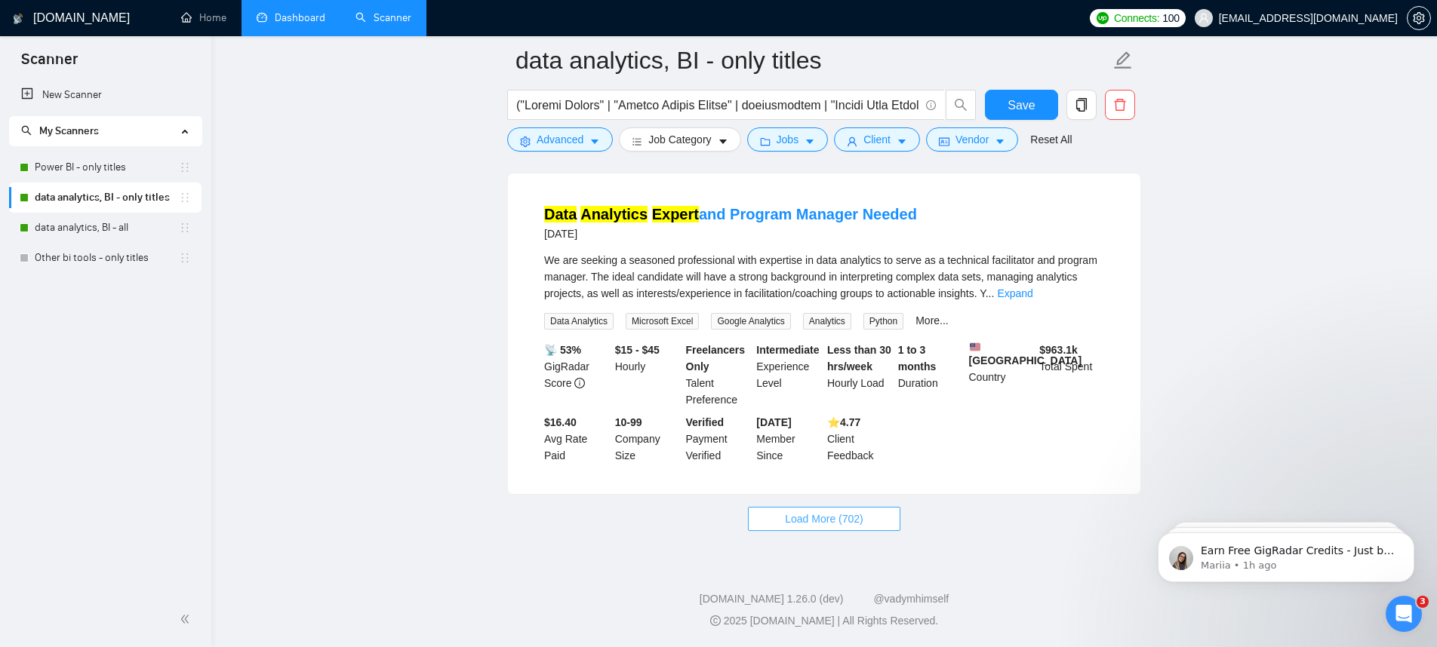
click at [862, 511] on span "Load More (702)" at bounding box center [824, 519] width 78 height 17
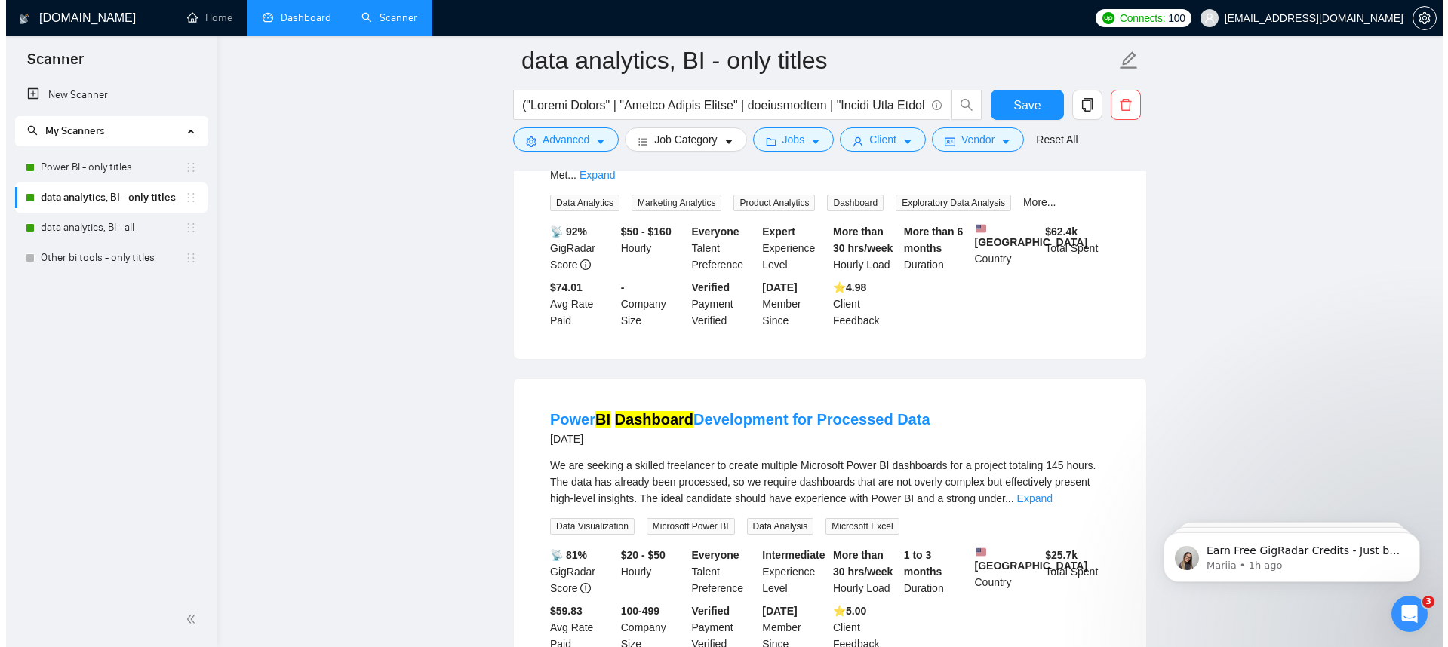
scroll to position [6698, 0]
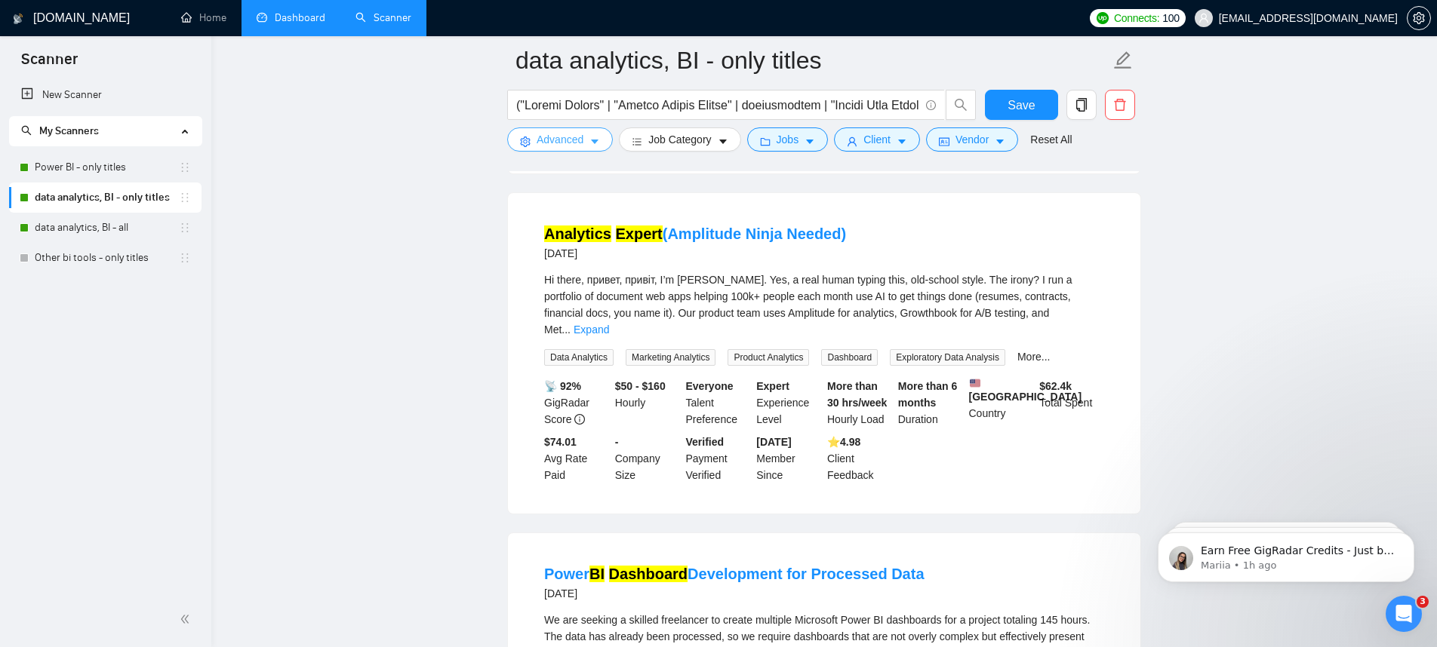
click at [602, 134] on button "Advanced" at bounding box center [560, 140] width 106 height 24
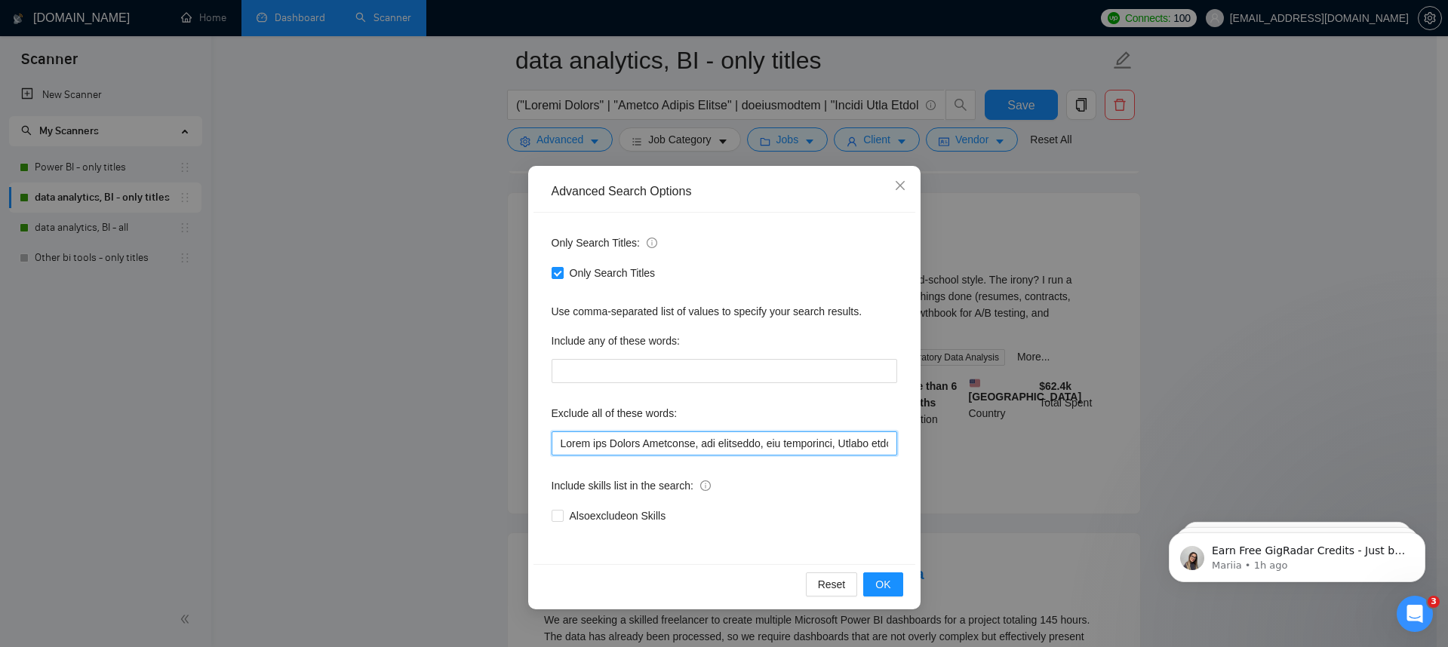
click at [635, 454] on input "text" at bounding box center [725, 444] width 346 height 24
click at [590, 444] on input "text" at bounding box center [725, 444] width 346 height 24
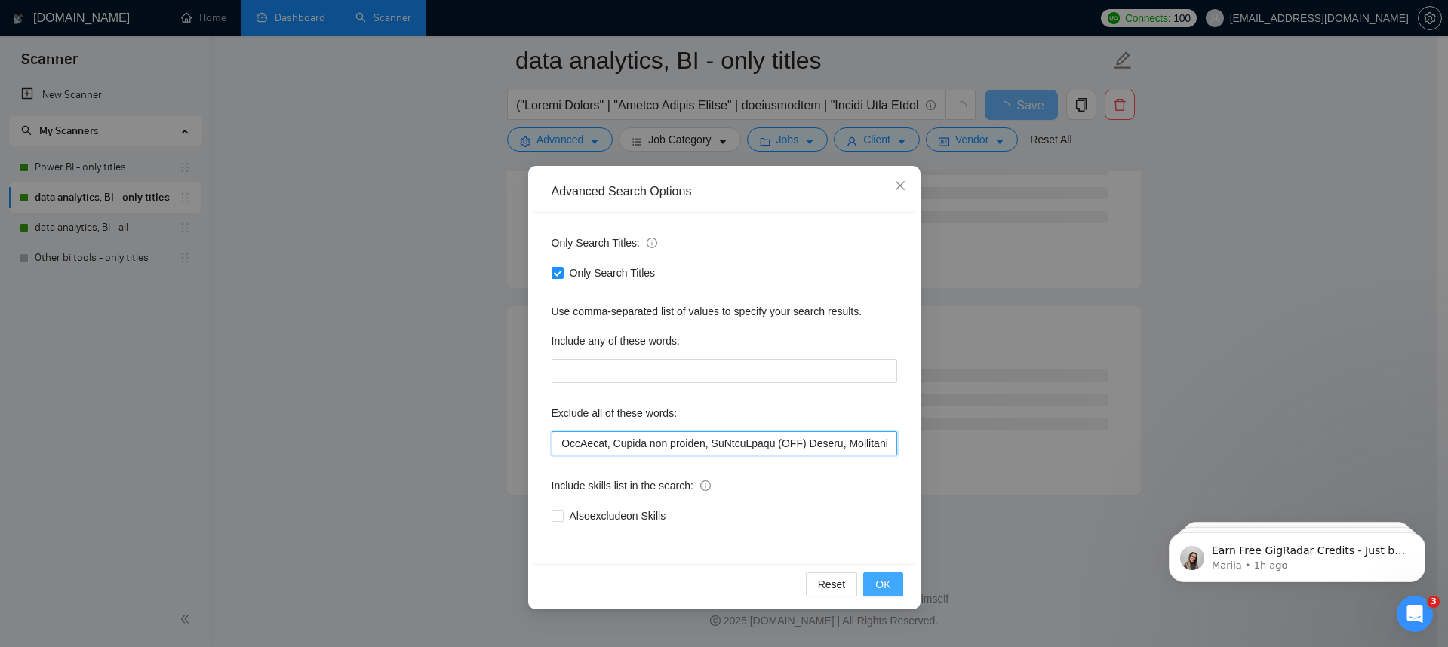
type input "Build and Manage Campaigns, web developer, ads specialist, Design funnels, crea…"
click at [876, 591] on span "OK" at bounding box center [882, 584] width 15 height 17
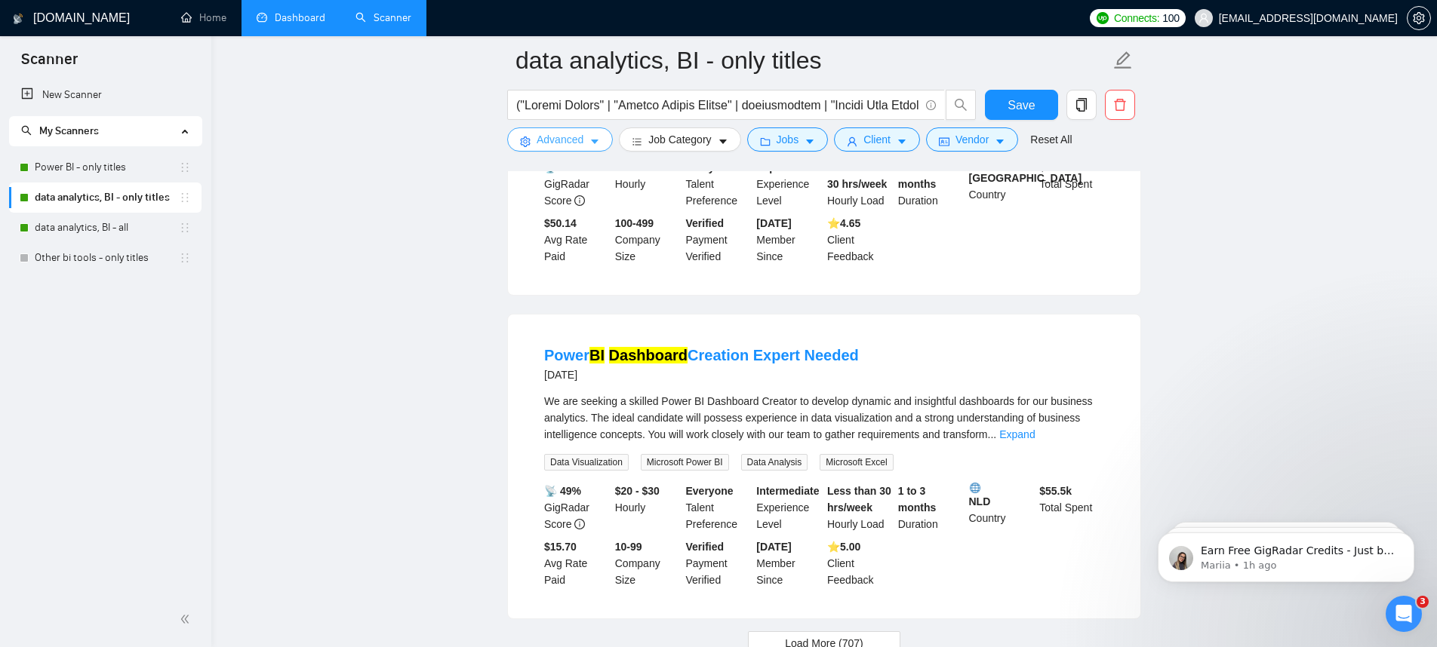
scroll to position [3067, 0]
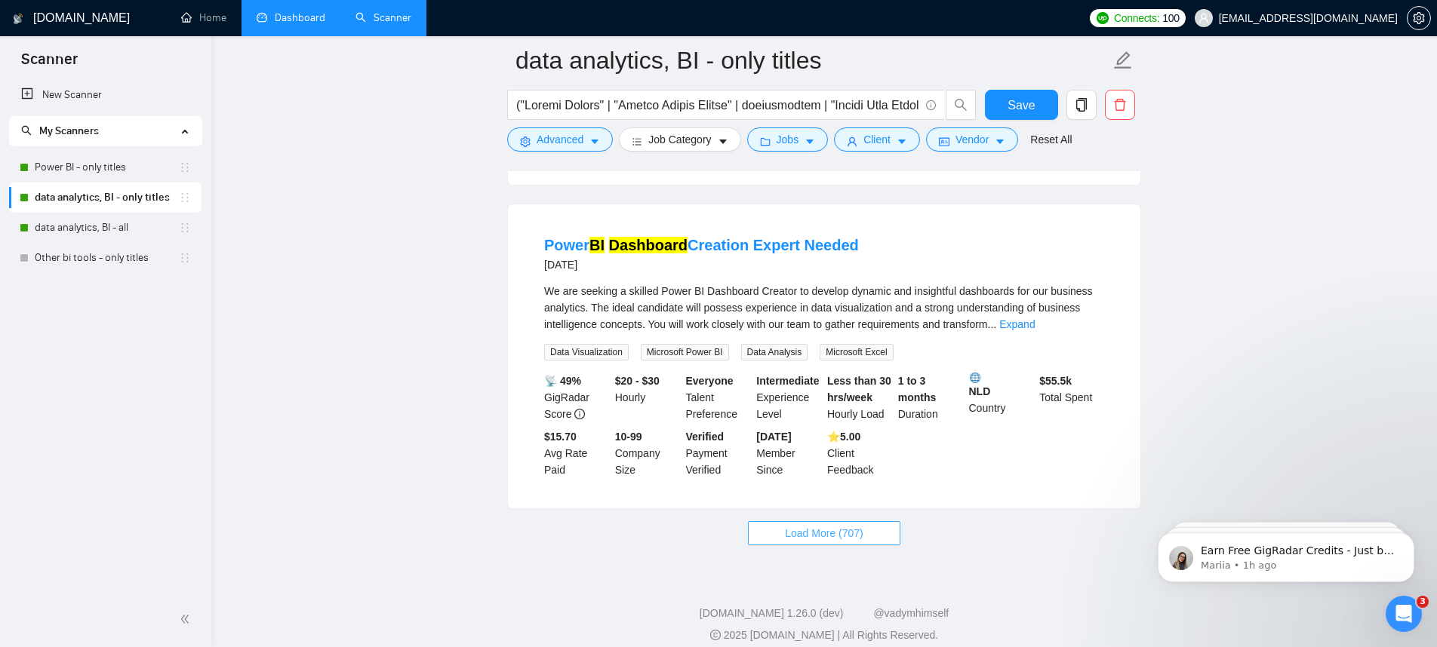
click at [845, 525] on span "Load More (707)" at bounding box center [824, 533] width 78 height 17
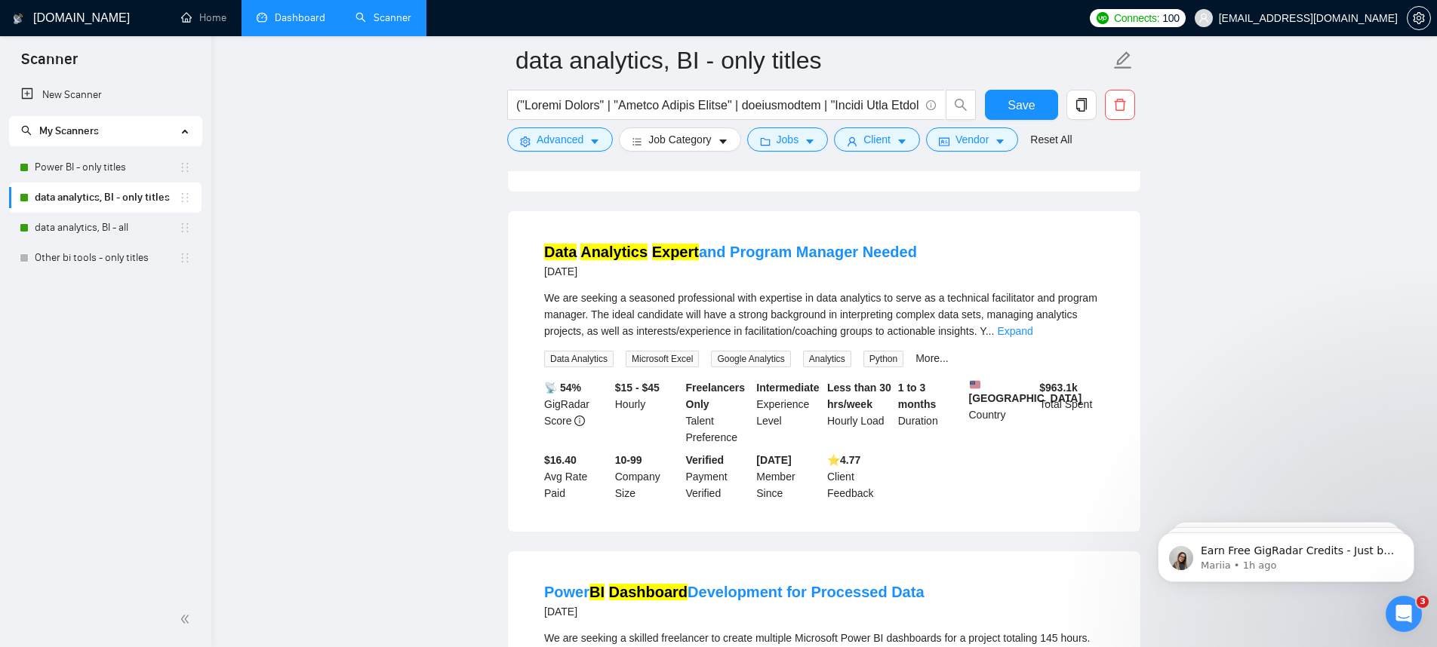
scroll to position [6401, 0]
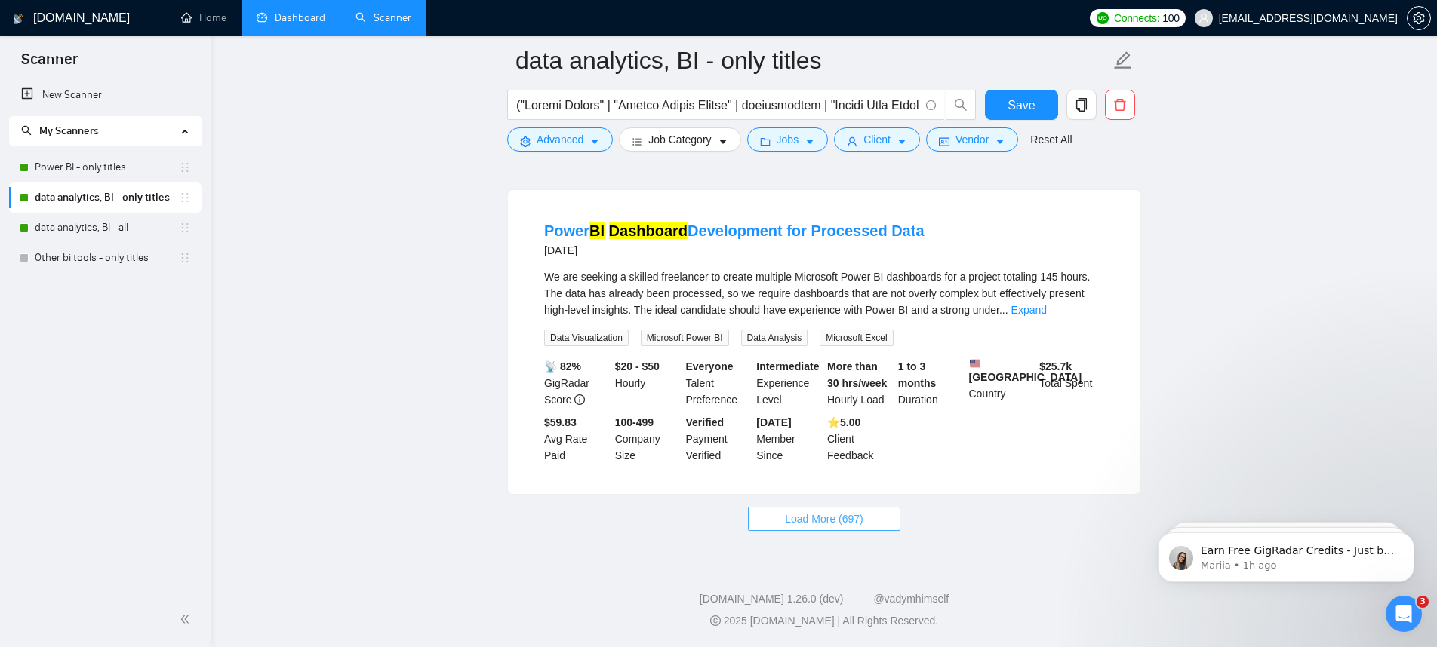
click at [838, 519] on span "Load More (697)" at bounding box center [824, 519] width 78 height 17
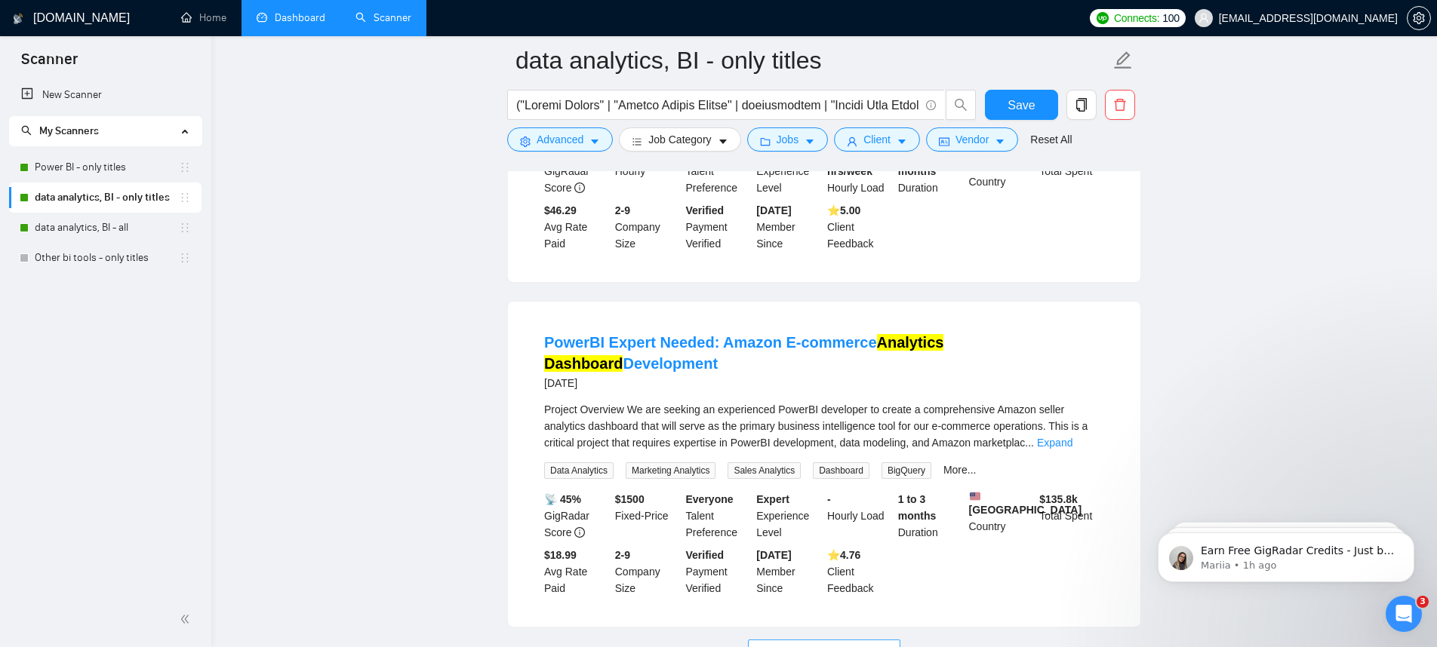
scroll to position [9761, 0]
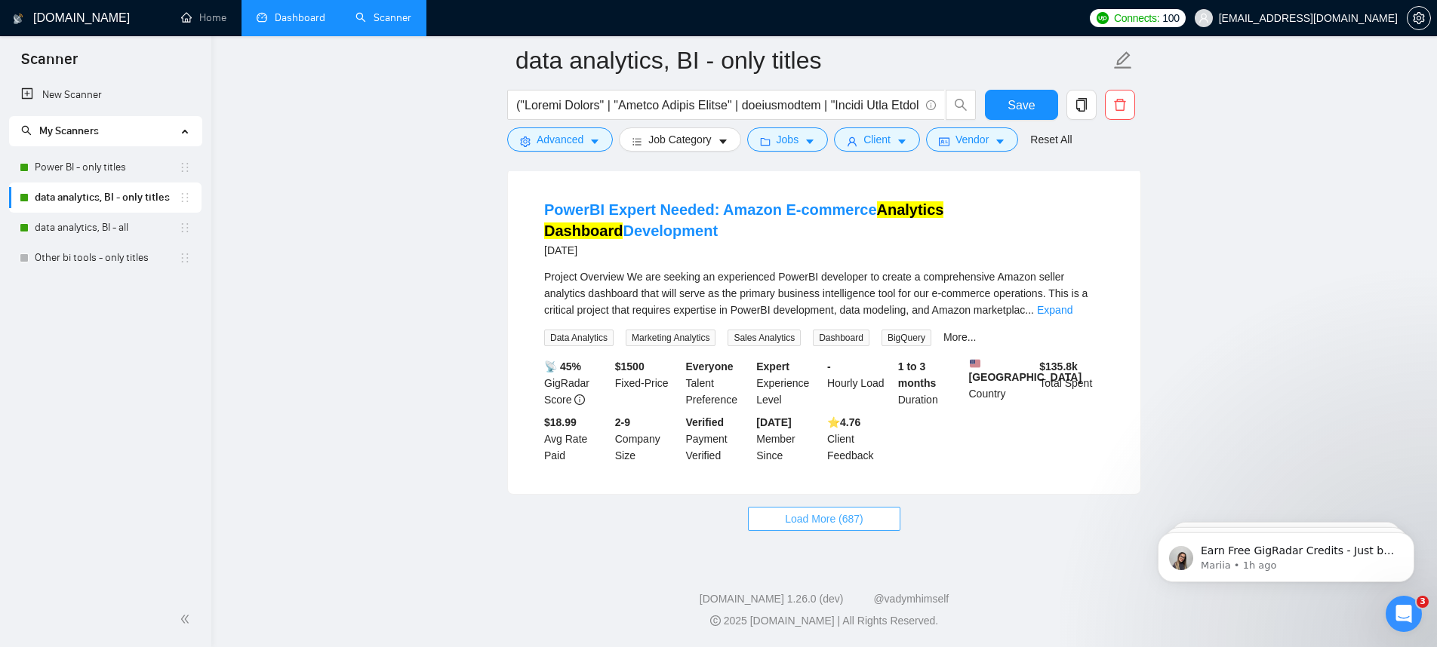
click at [890, 511] on button "Load More (687)" at bounding box center [824, 519] width 152 height 24
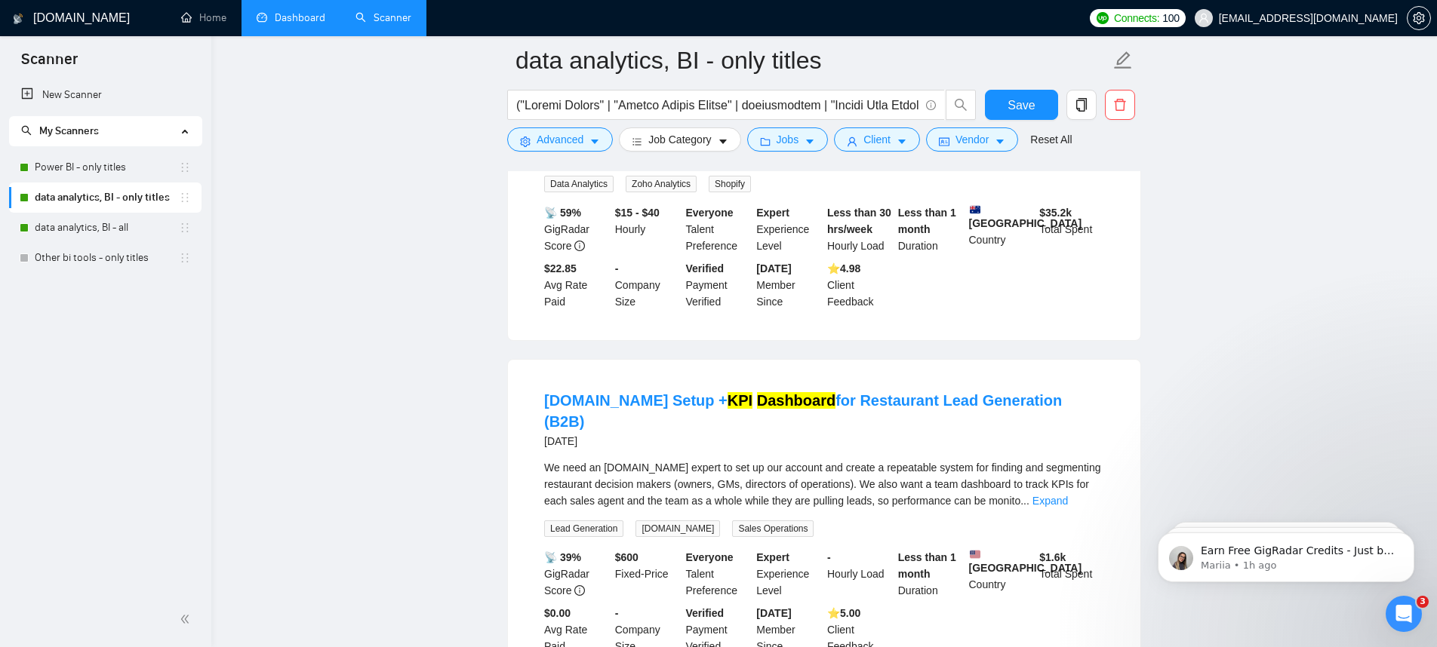
scroll to position [0, 0]
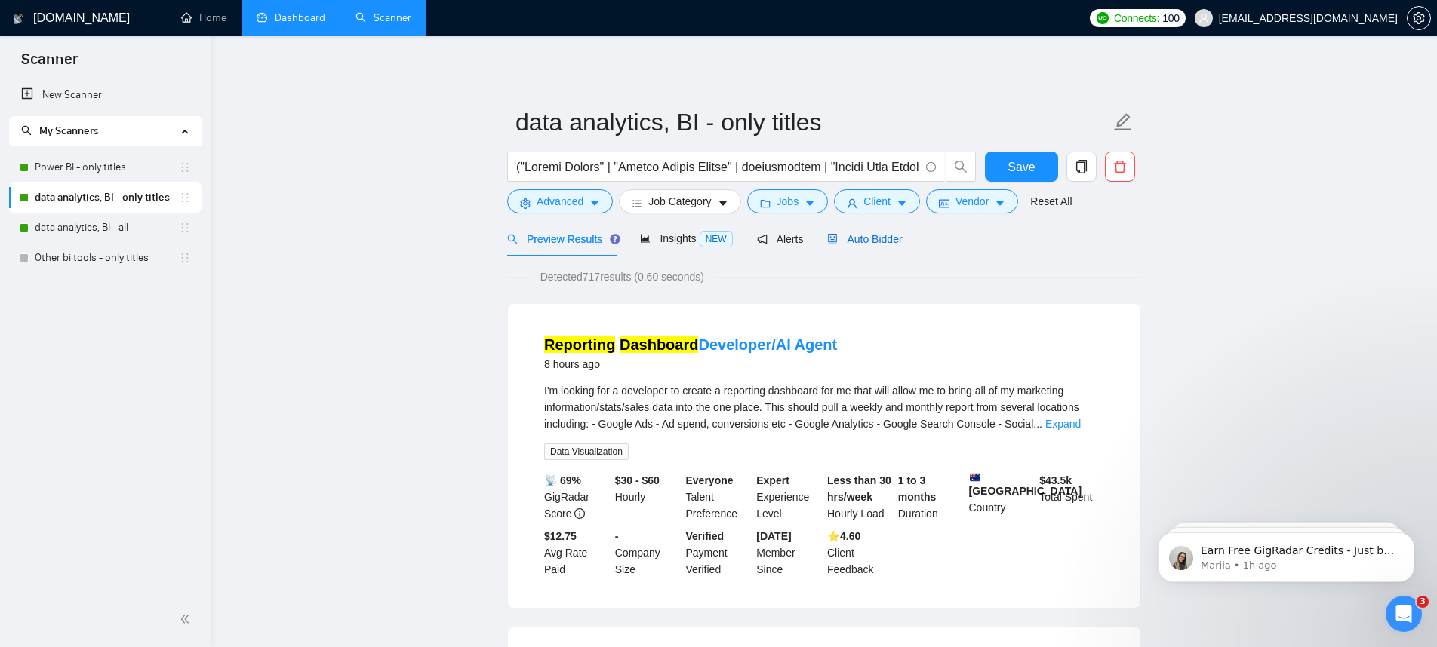
click at [872, 244] on span "Auto Bidder" at bounding box center [864, 239] width 75 height 12
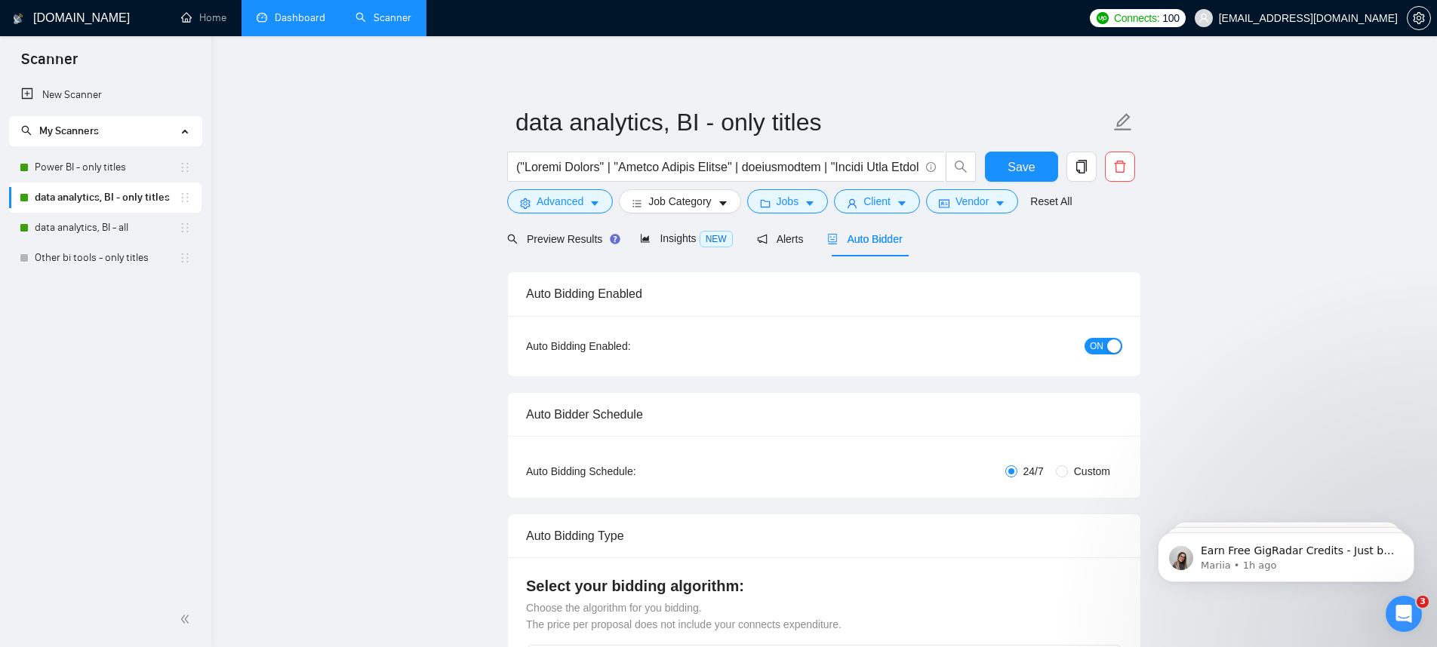
checkbox input "true"
drag, startPoint x: 785, startPoint y: 243, endPoint x: 807, endPoint y: 263, distance: 28.8
click at [785, 243] on span "Alerts" at bounding box center [780, 239] width 47 height 12
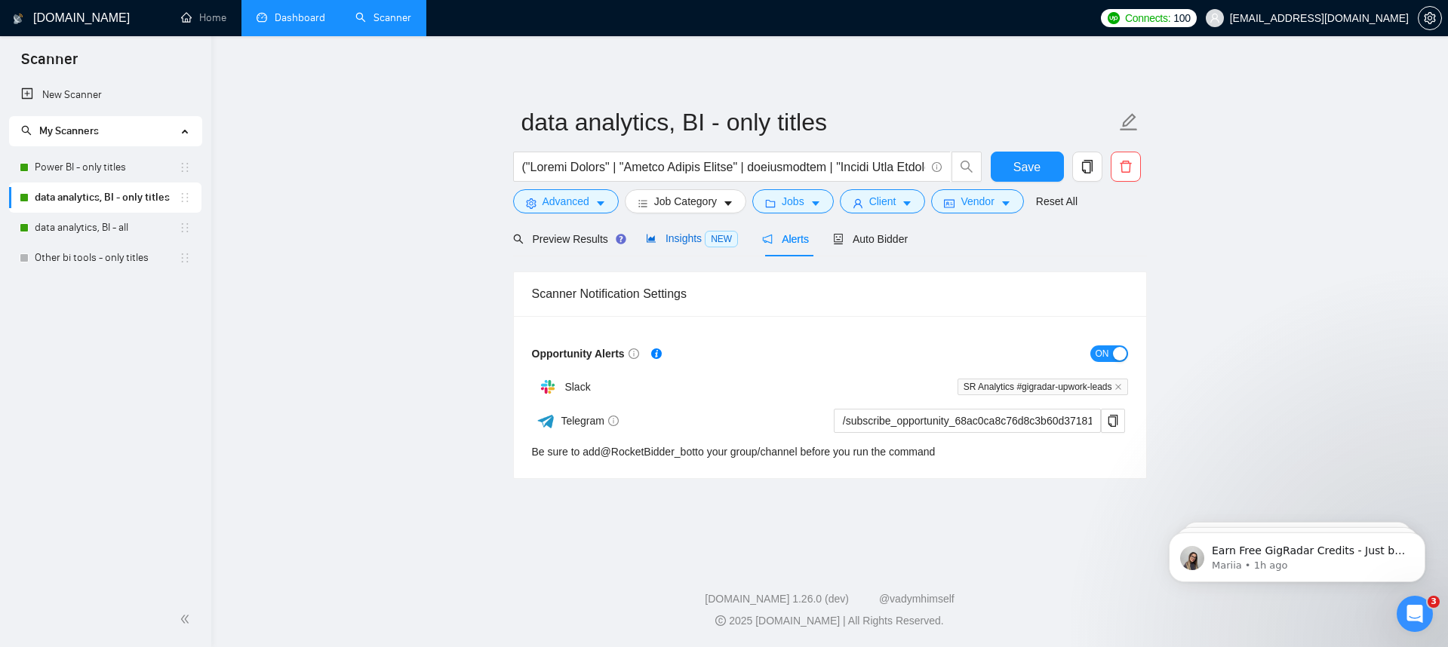
click at [709, 246] on span "NEW" at bounding box center [721, 239] width 33 height 17
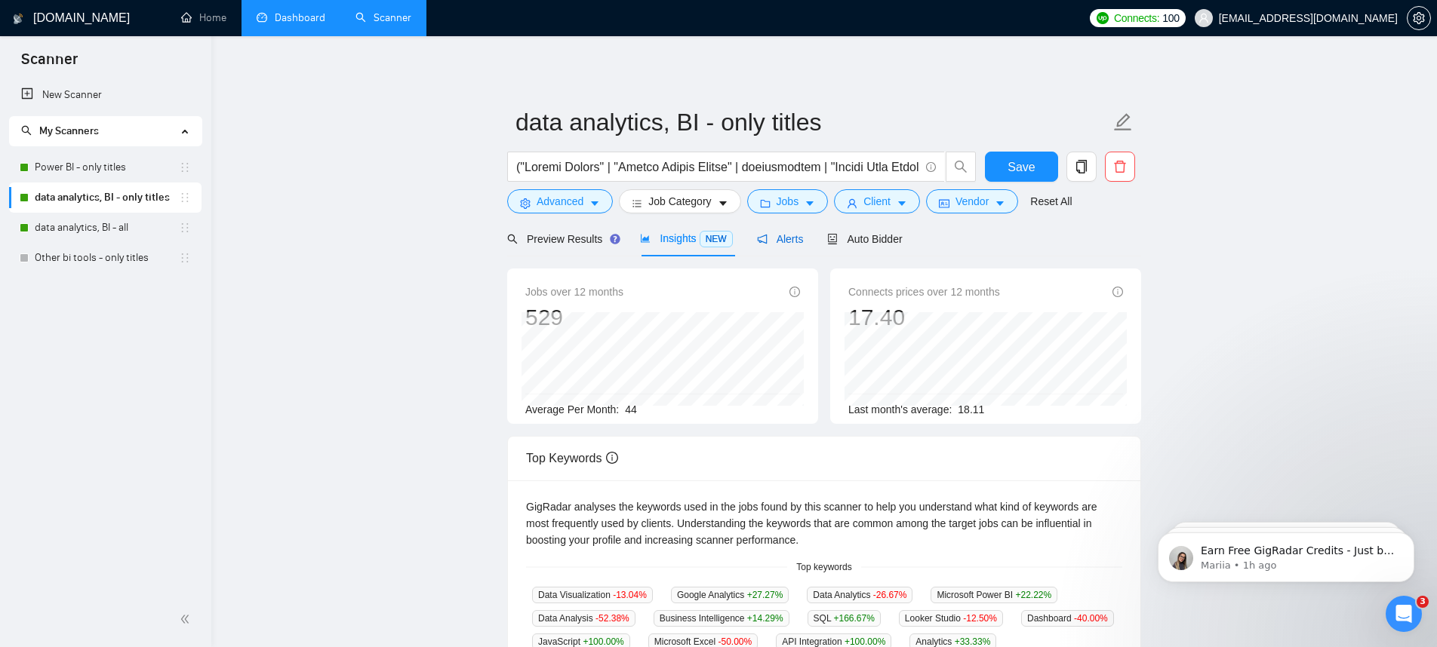
click at [776, 231] on div "Alerts" at bounding box center [780, 239] width 47 height 17
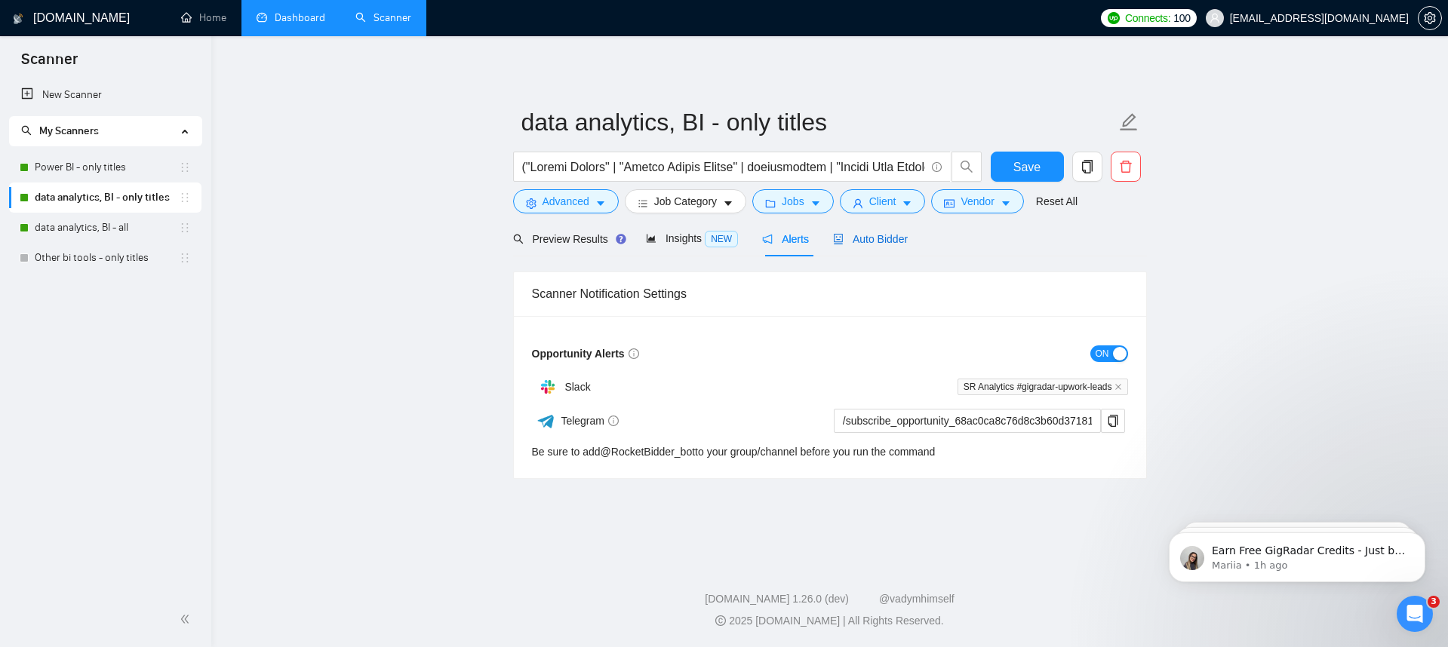
click at [881, 238] on span "Auto Bidder" at bounding box center [870, 239] width 75 height 12
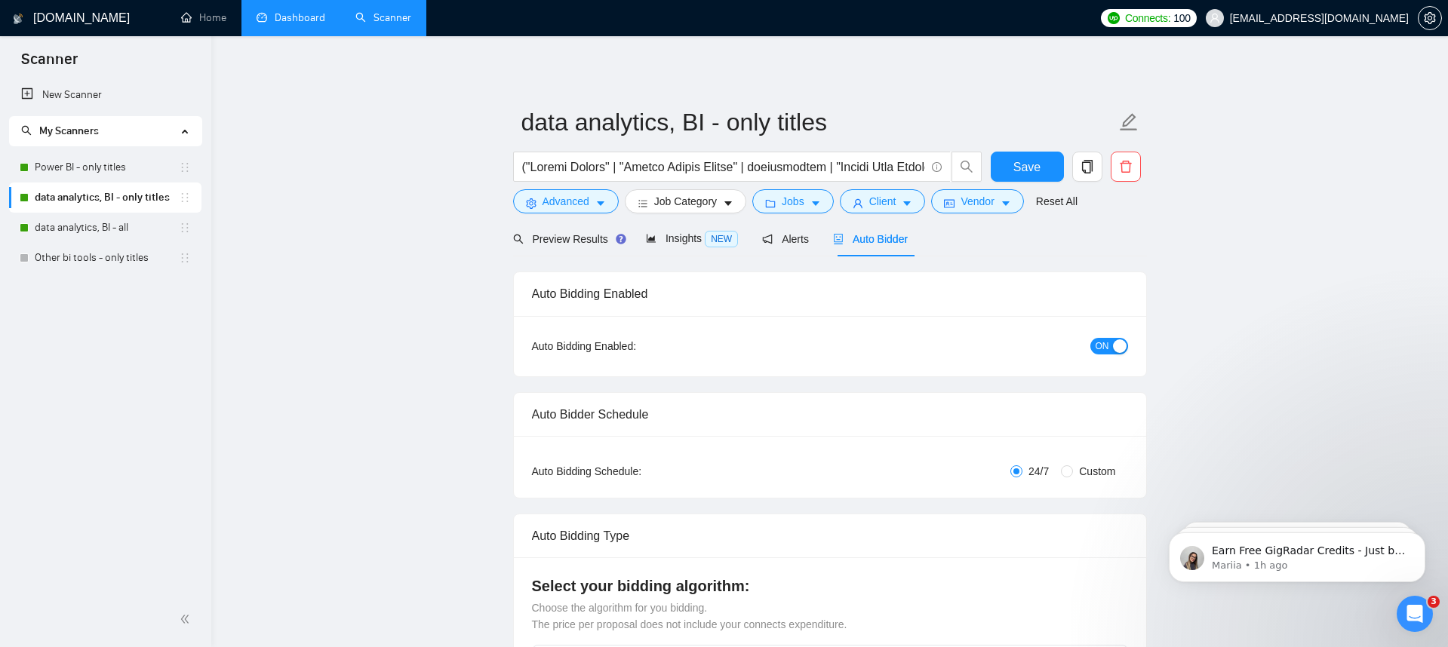
checkbox input "true"
click at [1024, 169] on span "Save" at bounding box center [1020, 167] width 27 height 19
click at [582, 211] on button "Advanced" at bounding box center [560, 201] width 106 height 24
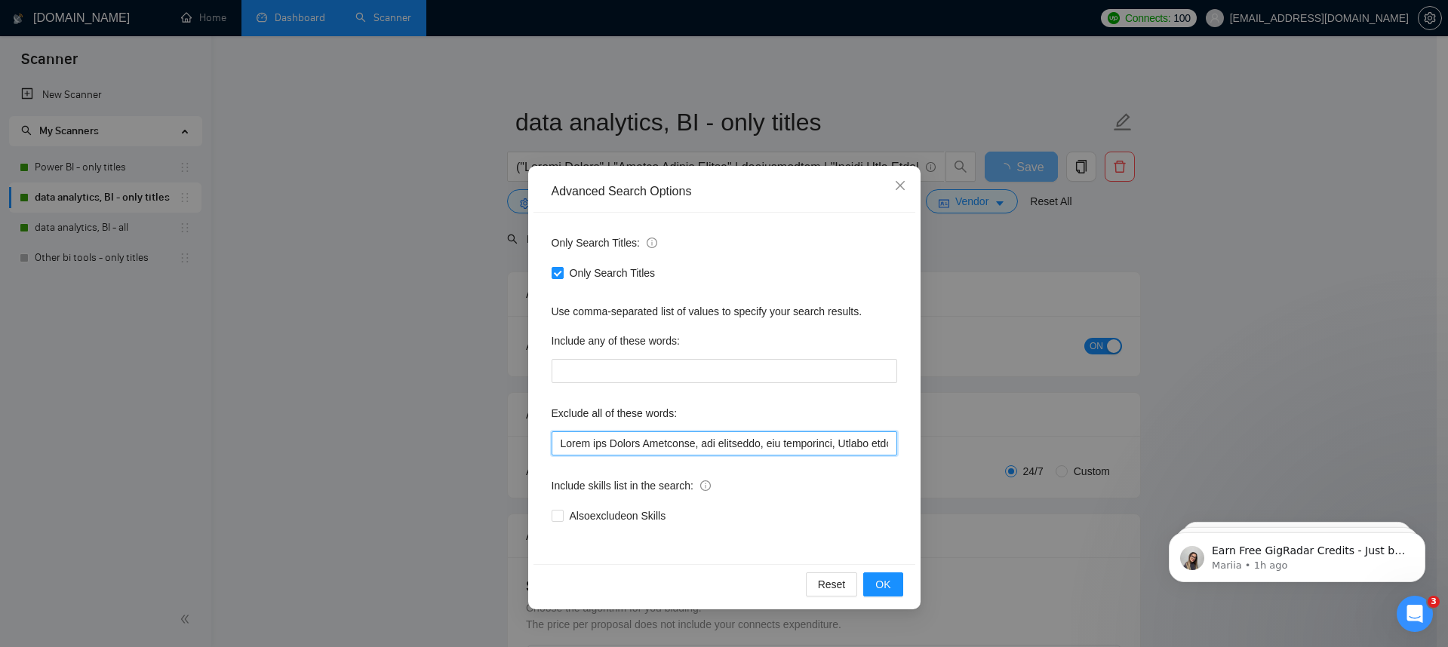
click at [604, 442] on input "text" at bounding box center [725, 444] width 346 height 24
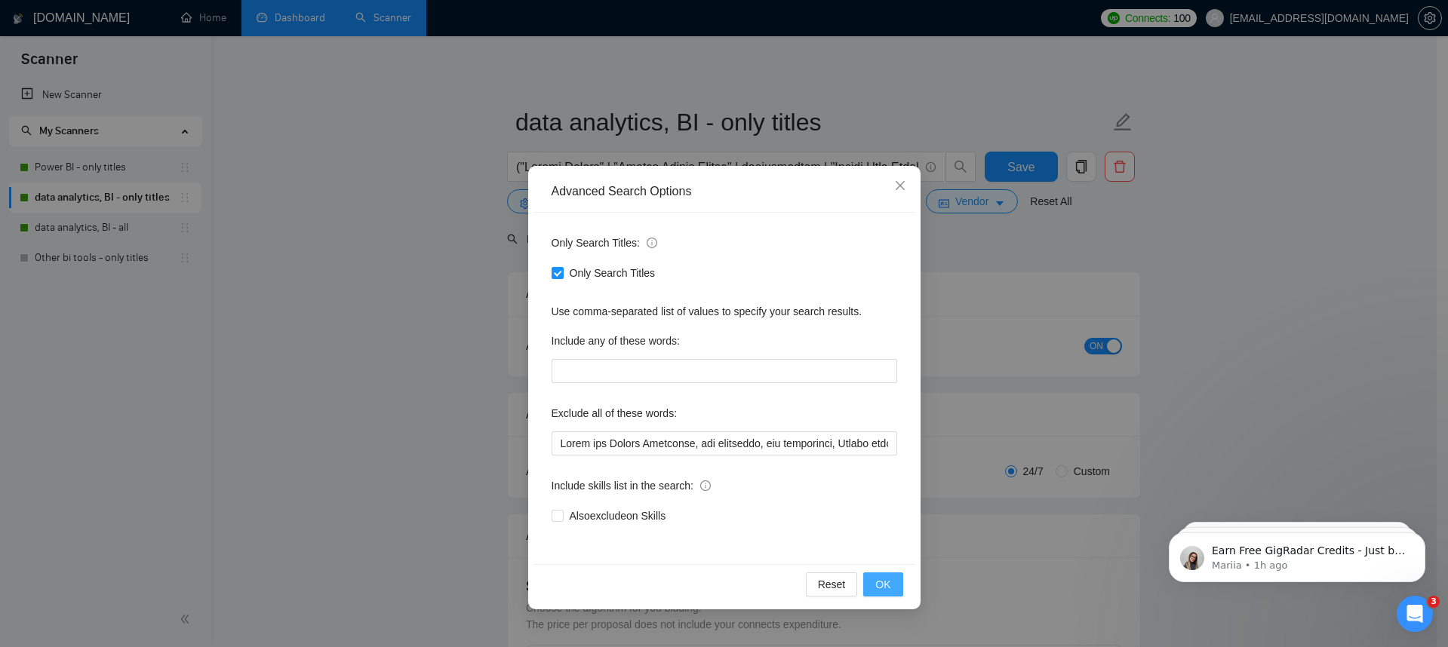
click at [882, 579] on span "OK" at bounding box center [882, 584] width 15 height 17
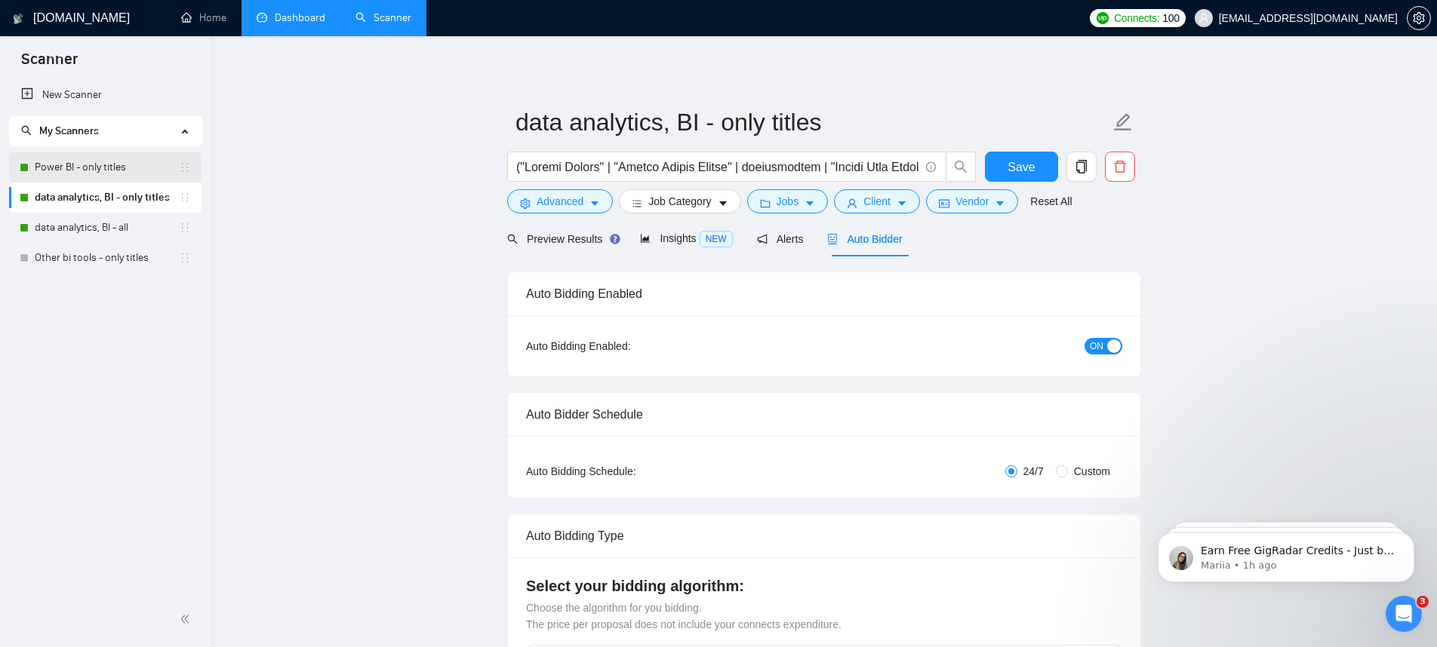
click at [84, 172] on link "Power BI - only titles" at bounding box center [107, 167] width 144 height 30
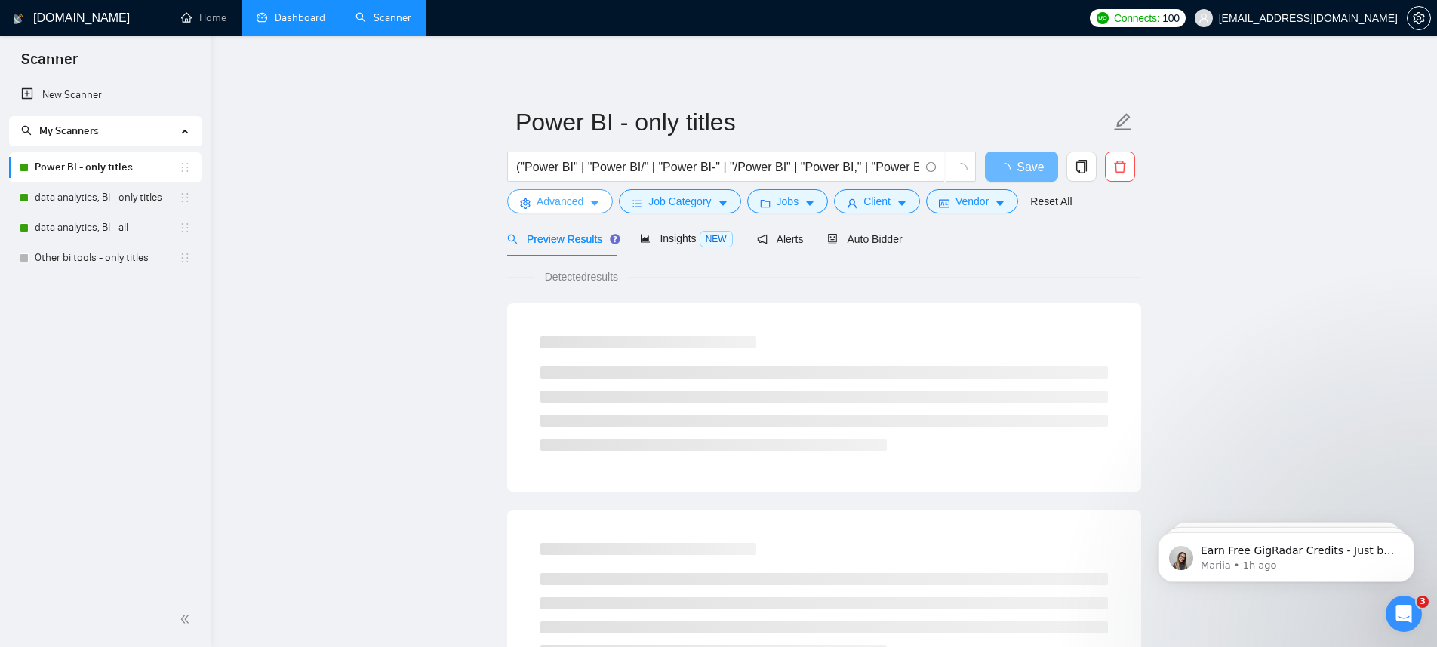
click at [594, 213] on button "Advanced" at bounding box center [560, 201] width 106 height 24
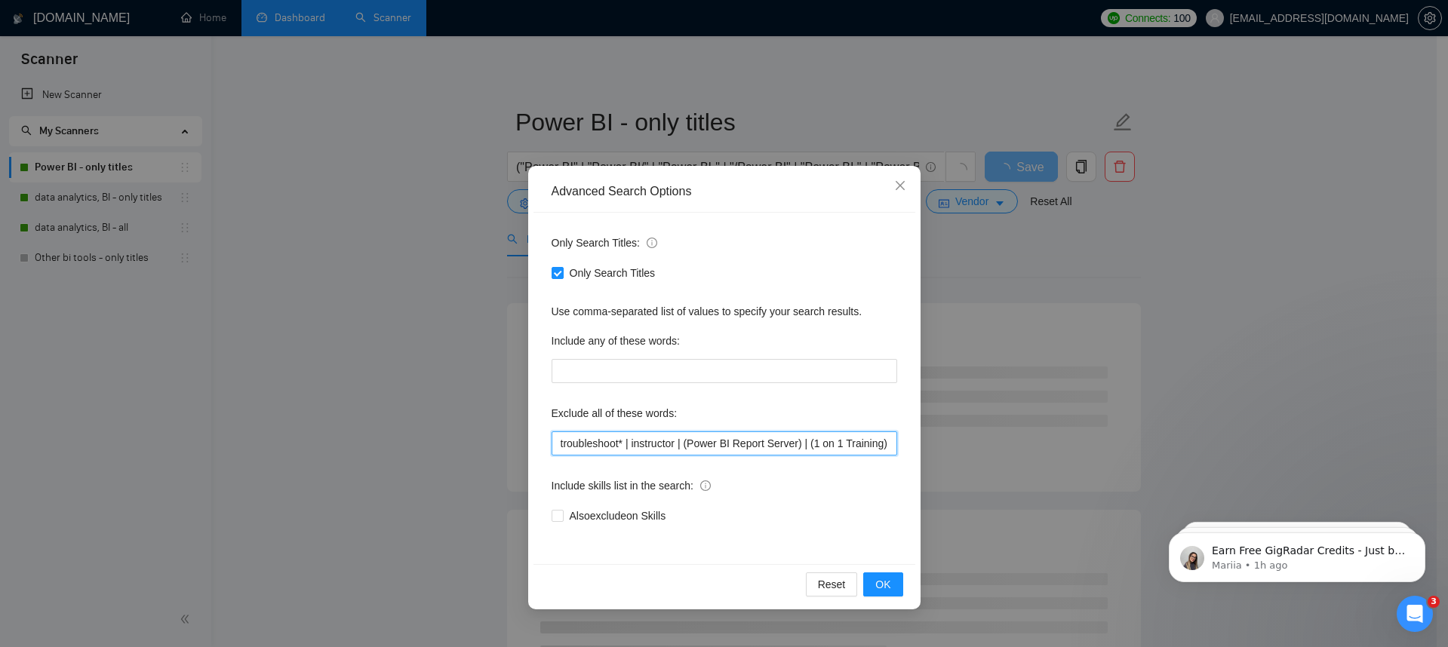
click at [603, 435] on input "troubleshoot* | instructor | (Power BI Report Server) | (1 on 1 Training)" at bounding box center [725, 444] width 346 height 24
click at [622, 438] on input "troubleshoot* | instructor | (Power BI Report Server) | (1 on 1 Training)" at bounding box center [725, 444] width 346 height 24
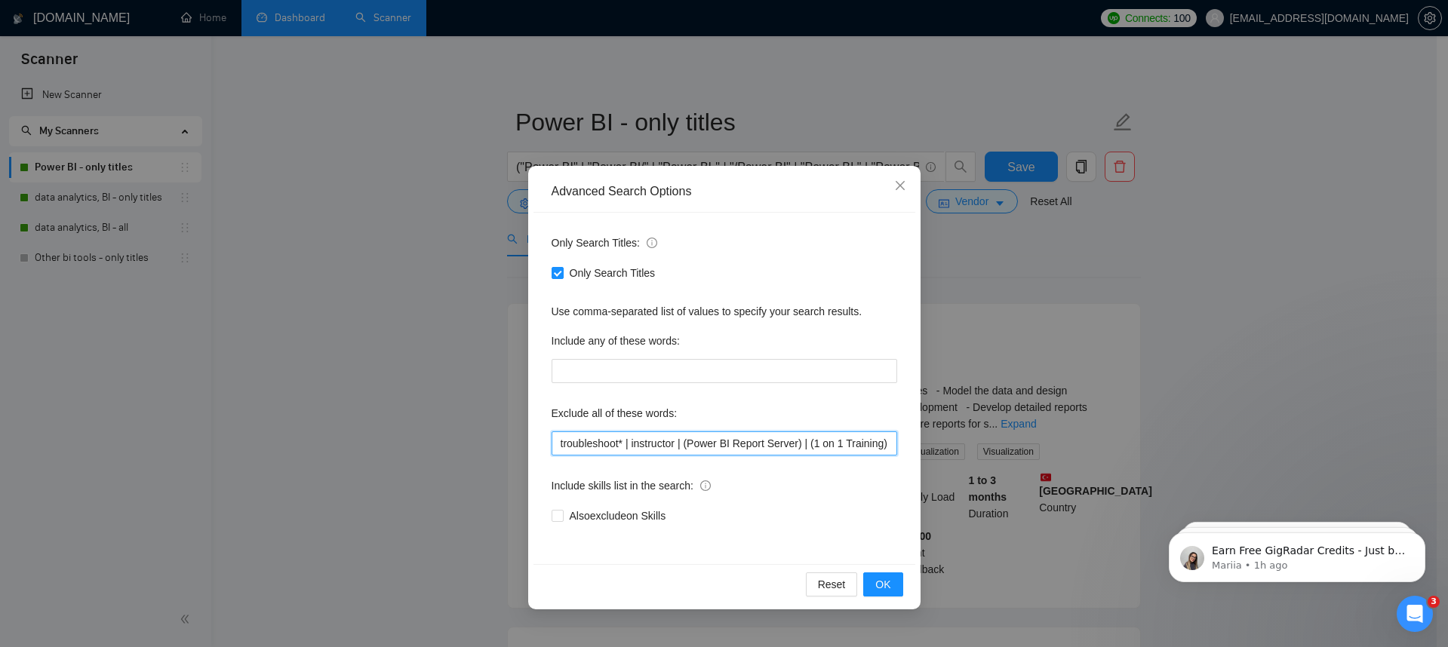
drag, startPoint x: 625, startPoint y: 439, endPoint x: 942, endPoint y: 445, distance: 317.0
click at [942, 445] on div "Advanced Search Options Only Search Titles: Only Search Titles Use comma-separa…" at bounding box center [724, 323] width 1448 height 647
click at [891, 447] on input "troubleshoot* | instructor | (Power BI Report Server) | (1 on 1 Training)" at bounding box center [725, 444] width 346 height 24
click at [619, 444] on input "troubleshoot* | instructor | (Power BI Report Server) | (1 on 1 Training)" at bounding box center [725, 444] width 346 height 24
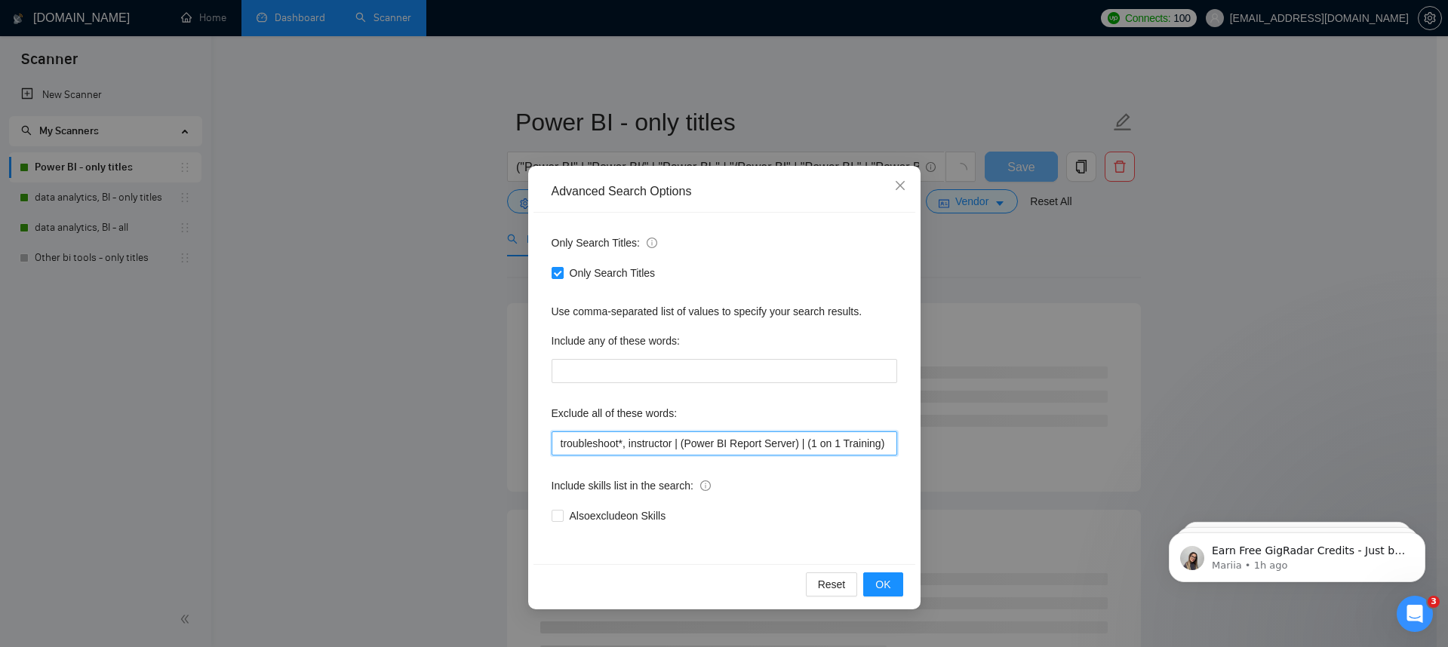
click at [678, 451] on input "troubleshoot*, instructor | (Power BI Report Server) | (1 on 1 Training)" at bounding box center [725, 444] width 346 height 24
click at [801, 444] on input "troubleshoot*, instructor, (Power BI Report Server) | (1 on 1 Training)" at bounding box center [725, 444] width 346 height 24
click at [687, 444] on input "troubleshoot*, instructor, (Power BI Report Server | (1 on 1 Training)" at bounding box center [725, 444] width 346 height 24
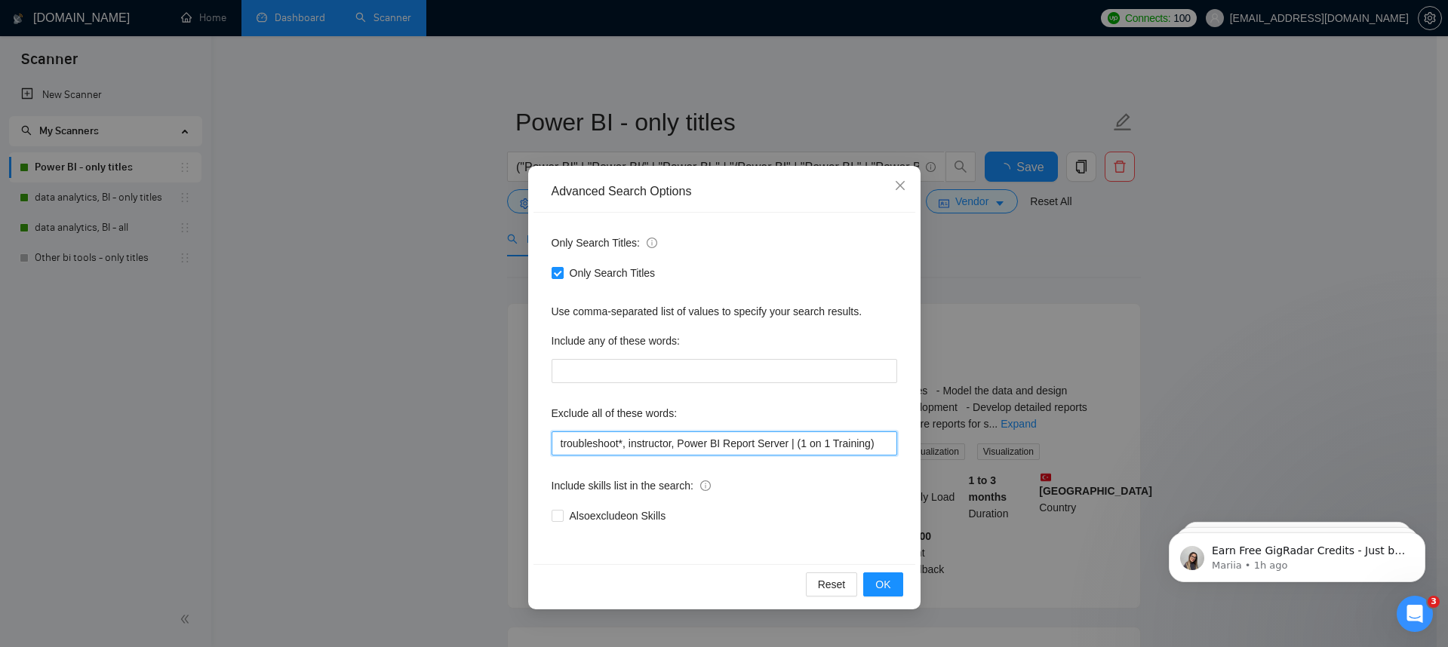
scroll to position [0, 0]
click at [801, 441] on input "troubleshoot*, instructor, Power BI Report Server | (1 on 1 Training)" at bounding box center [725, 444] width 346 height 24
click at [888, 444] on input "troubleshoot*, instructor, Power BI Report Server, (1 on 1 Training)" at bounding box center [725, 444] width 346 height 24
click at [807, 444] on input "troubleshoot*, instructor, Power BI Report Server, (1 on 1 Training" at bounding box center [725, 444] width 346 height 24
click at [881, 443] on input "troubleshoot*, instructor, Power BI Report Server, 1 on 1 Training" at bounding box center [725, 444] width 346 height 24
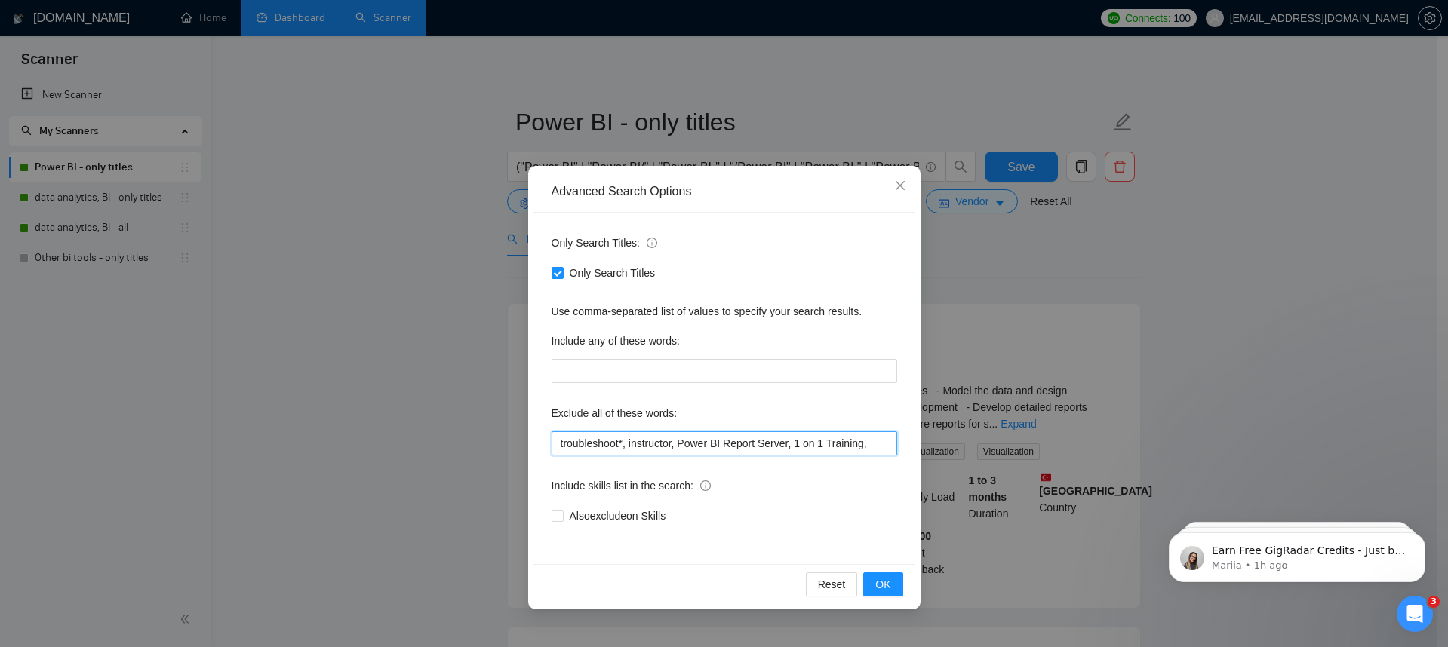
paste input "Build and Manage Campaigns, web developer, ads specialist, Design funnels, crea…"
type input "troubleshoot*, instructor, Power BI Report Server, 1 on 1 Training, Build and M…"
click at [881, 580] on span "OK" at bounding box center [882, 584] width 15 height 17
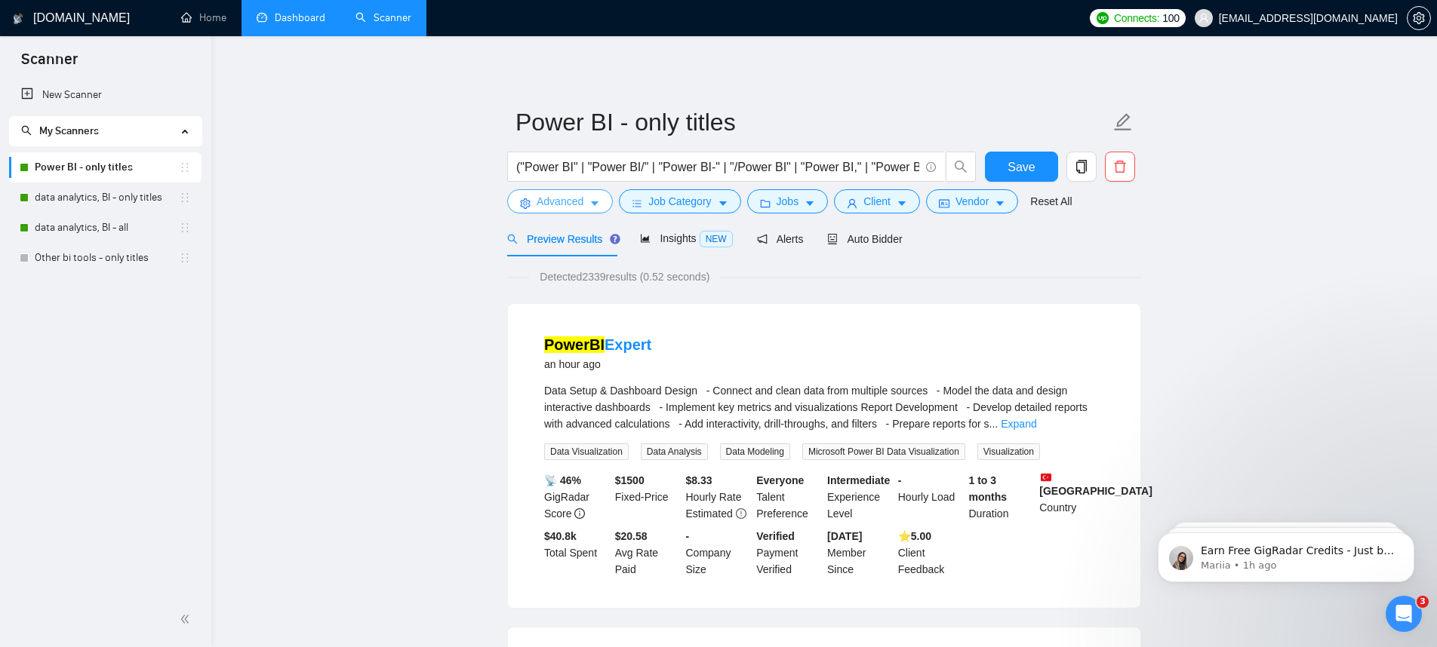
click at [585, 200] on button "Advanced" at bounding box center [560, 201] width 106 height 24
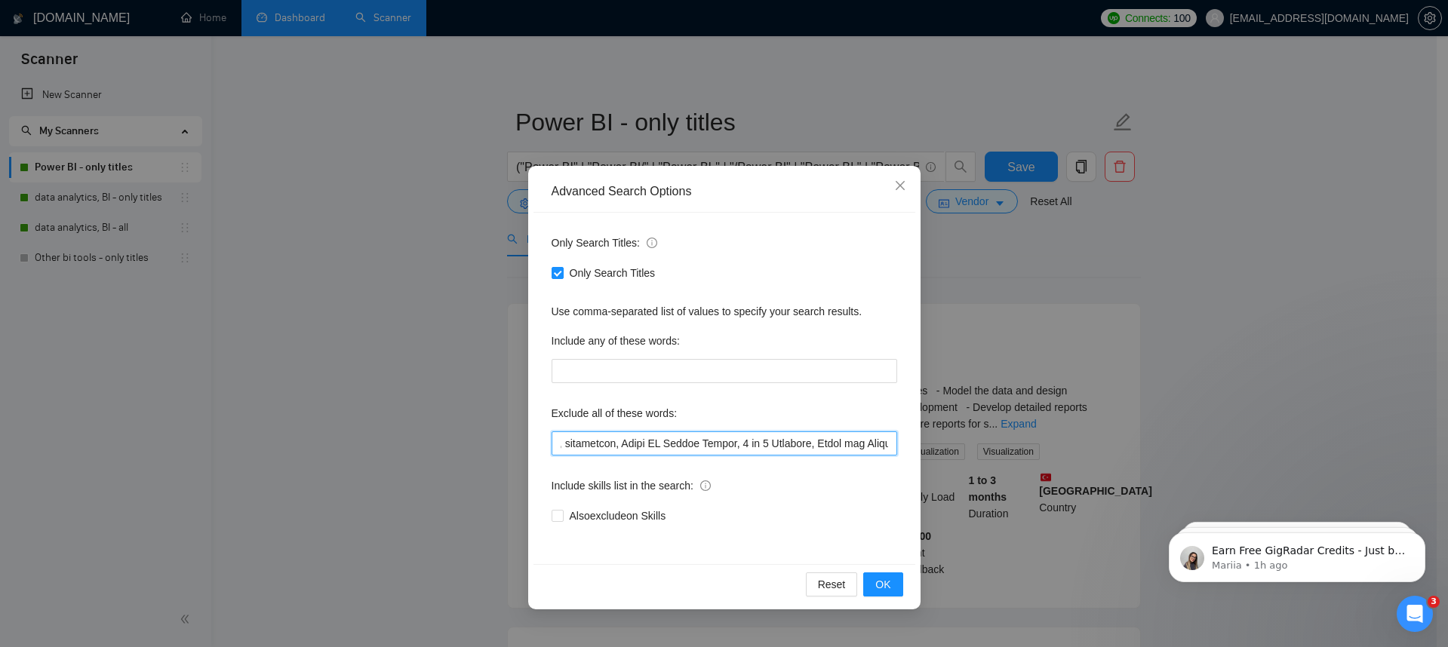
drag, startPoint x: 675, startPoint y: 445, endPoint x: 886, endPoint y: 448, distance: 210.5
click at [886, 448] on input "text" at bounding box center [725, 444] width 346 height 24
click at [887, 586] on span "OK" at bounding box center [882, 584] width 15 height 17
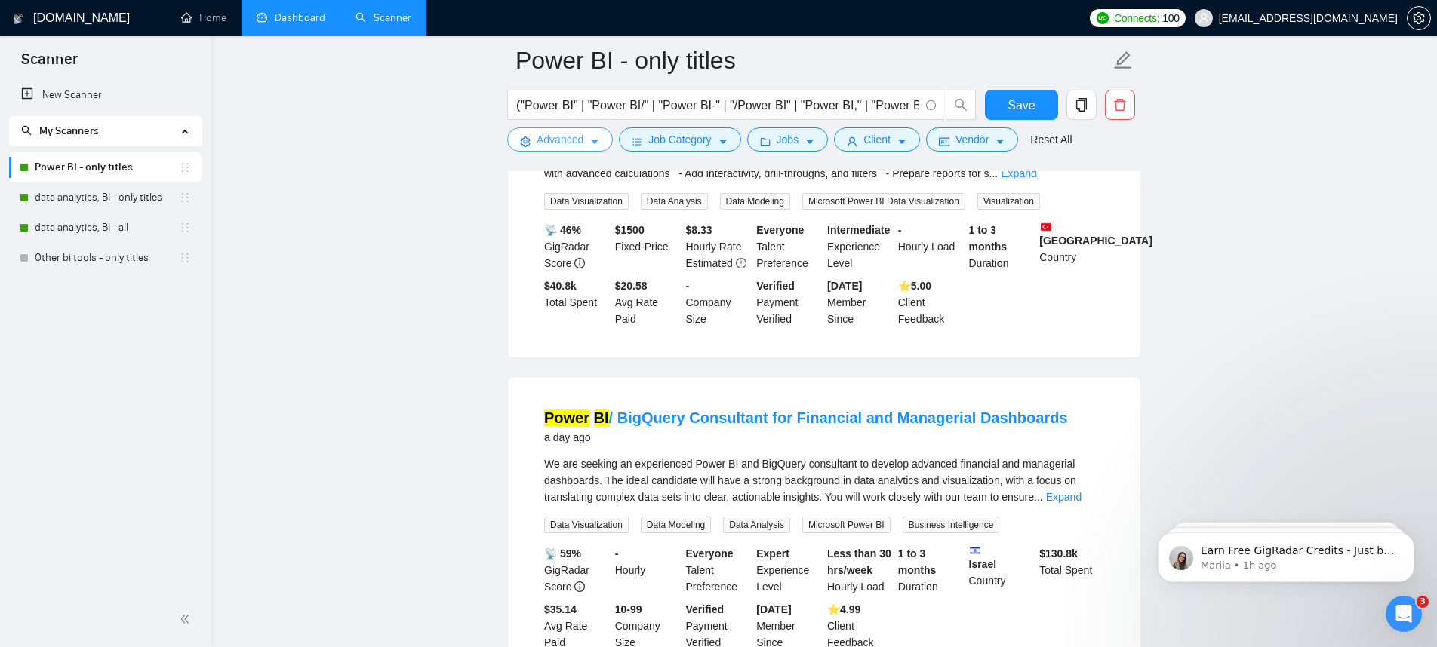
scroll to position [0, 0]
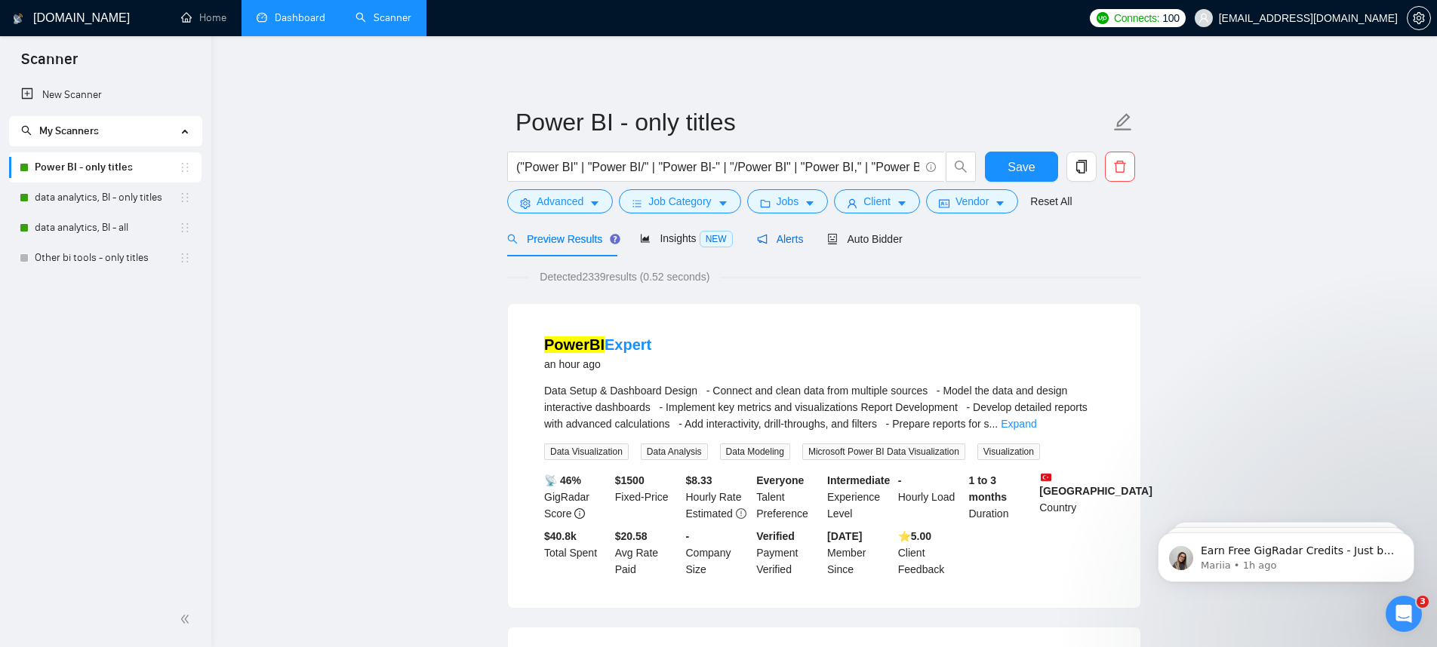
click at [788, 244] on span "Alerts" at bounding box center [780, 239] width 47 height 12
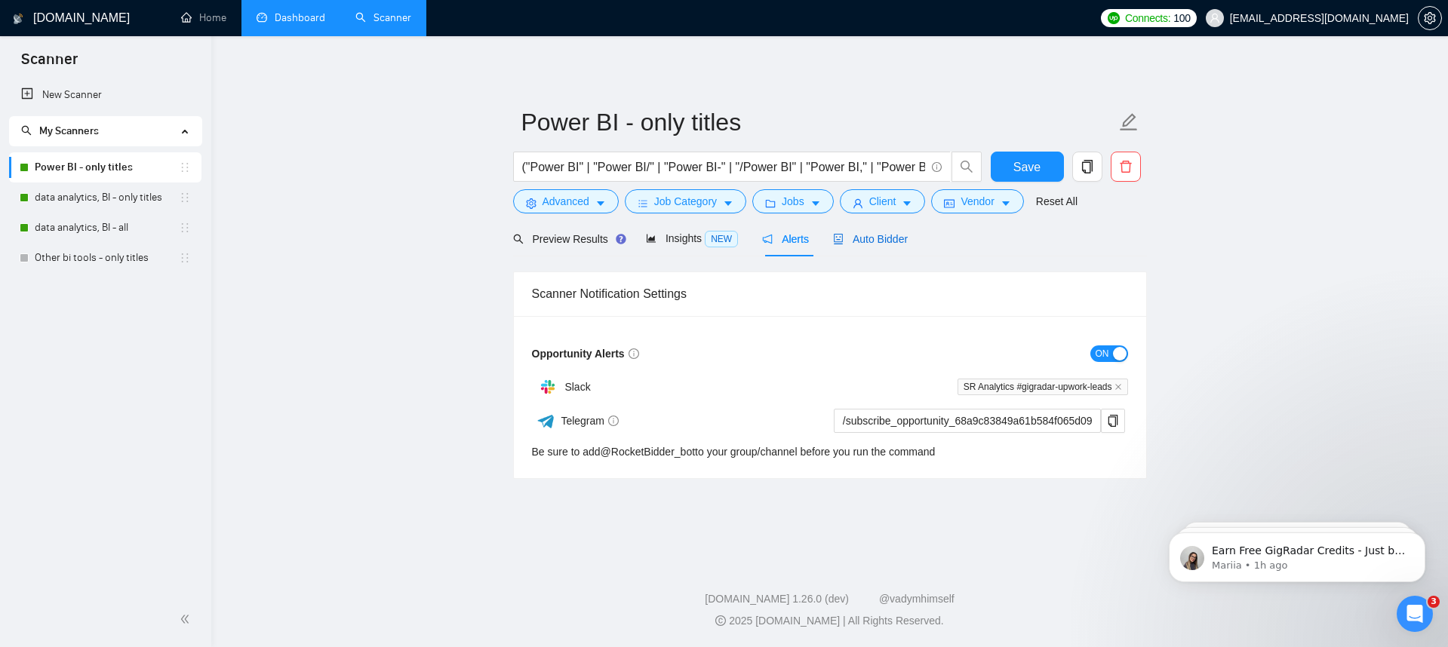
click at [850, 244] on span "Auto Bidder" at bounding box center [870, 239] width 75 height 12
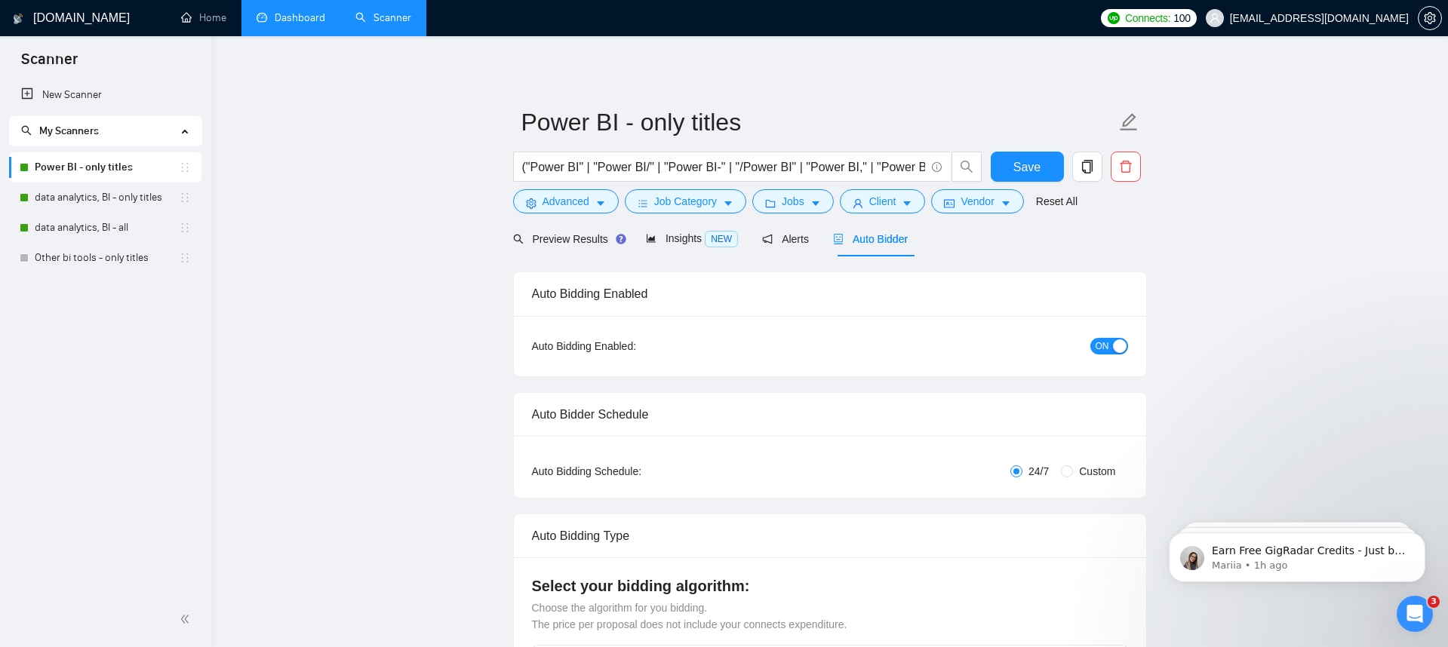
checkbox input "true"
click at [658, 239] on span "Insights NEW" at bounding box center [686, 238] width 92 height 12
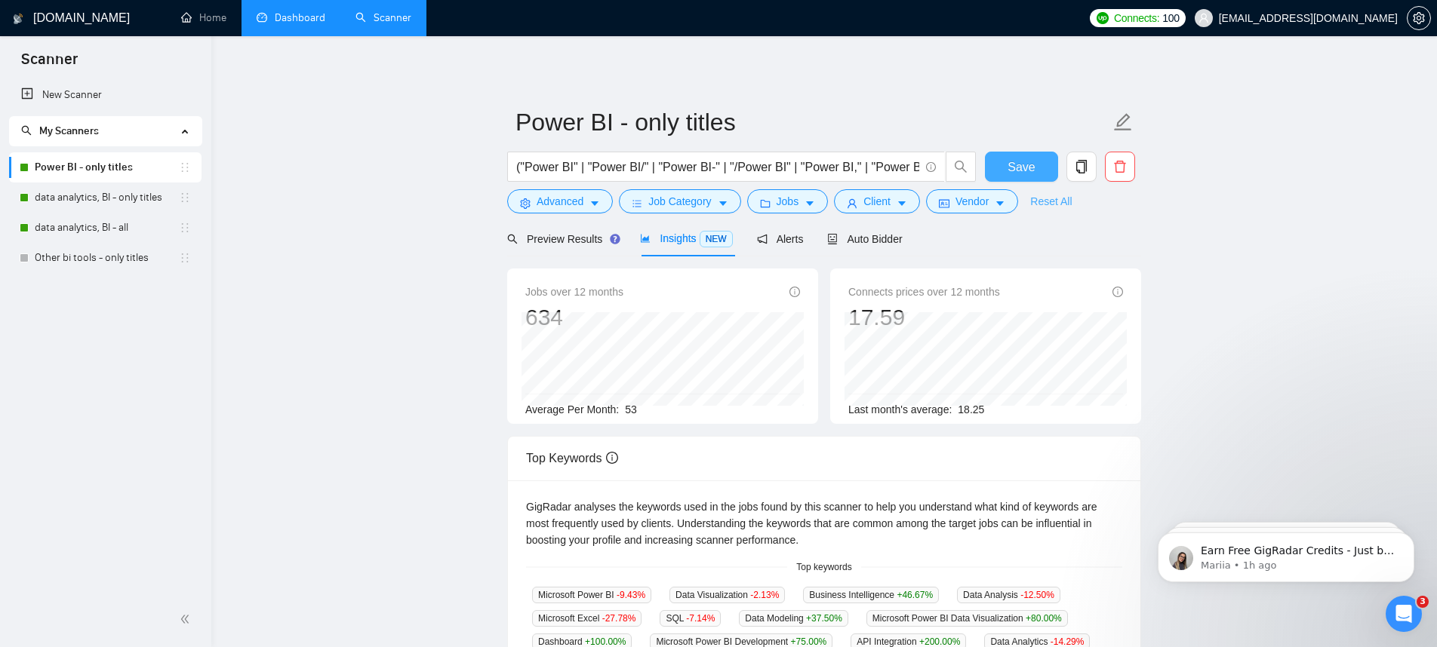
click at [1047, 177] on button "Save" at bounding box center [1021, 167] width 73 height 30
click at [69, 204] on link "data analytics, BI - only titles" at bounding box center [107, 198] width 144 height 30
click at [119, 190] on link "data analytics, BI - only titles" at bounding box center [107, 198] width 144 height 30
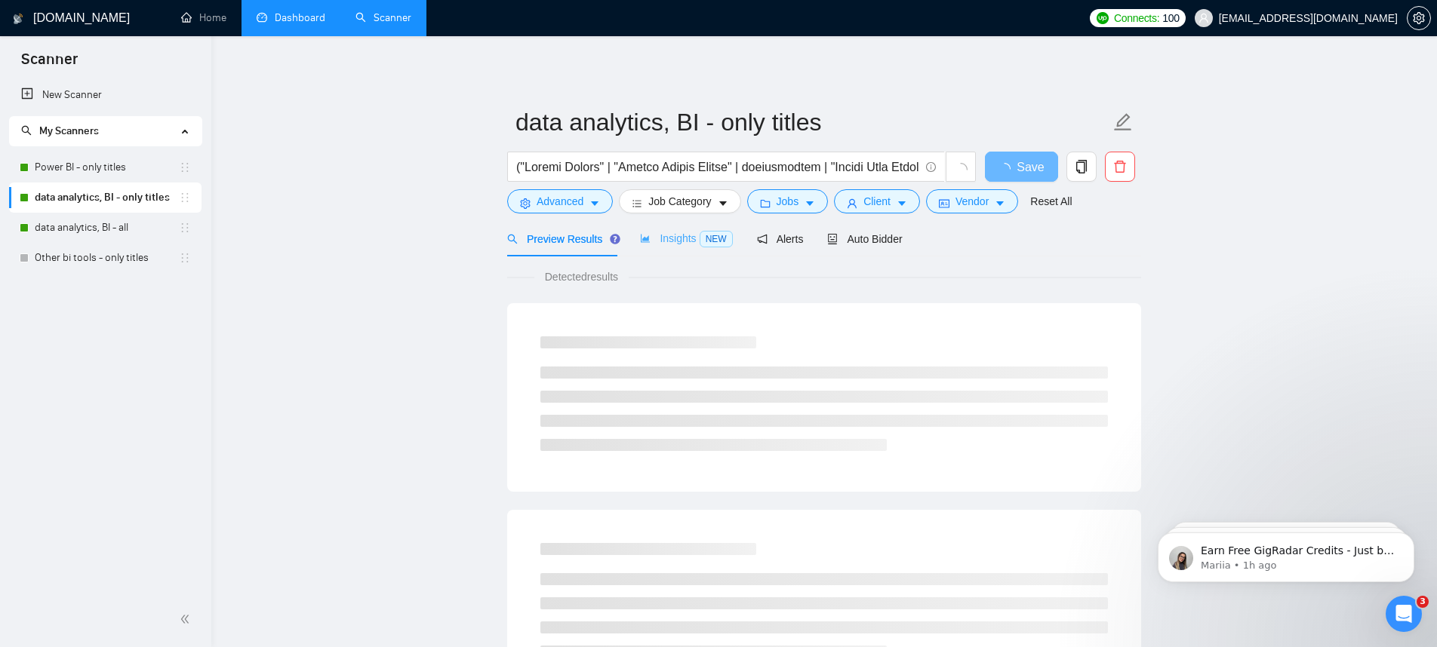
click at [684, 247] on div "Insights NEW" at bounding box center [686, 238] width 92 height 35
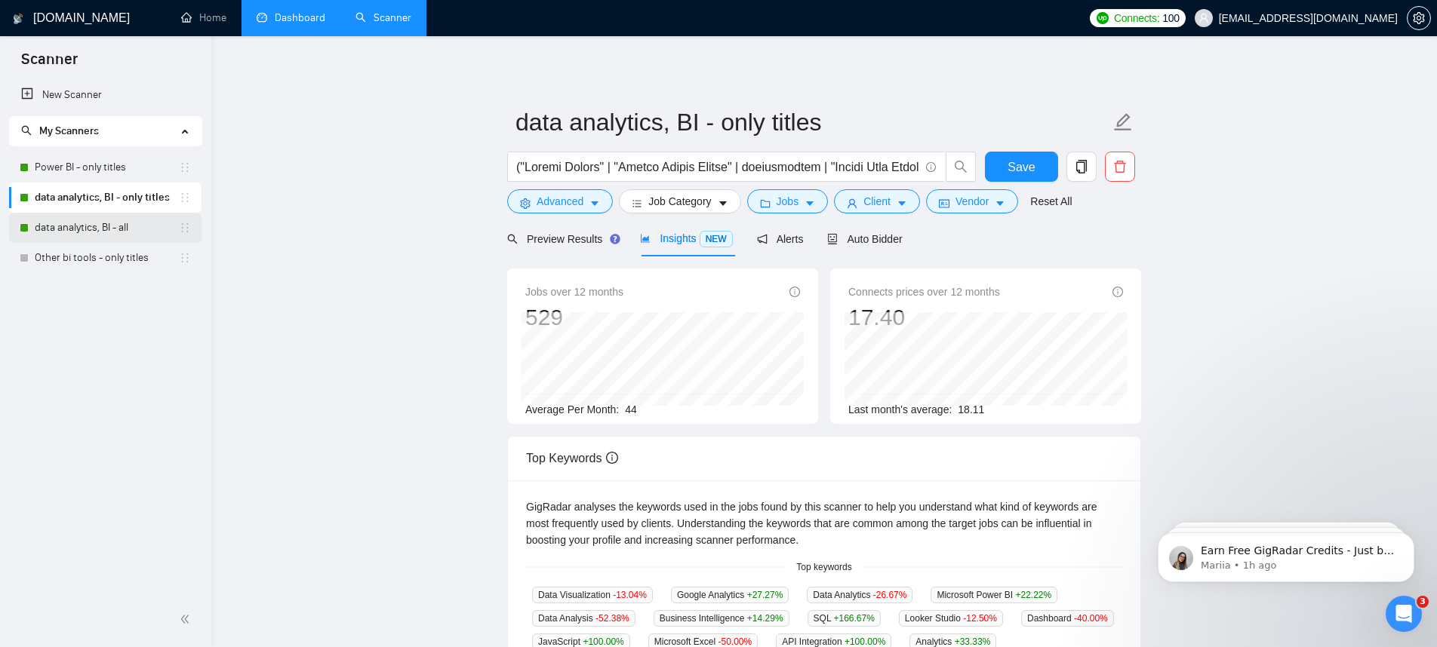
click at [85, 217] on link "data analytics, BI - all" at bounding box center [107, 228] width 144 height 30
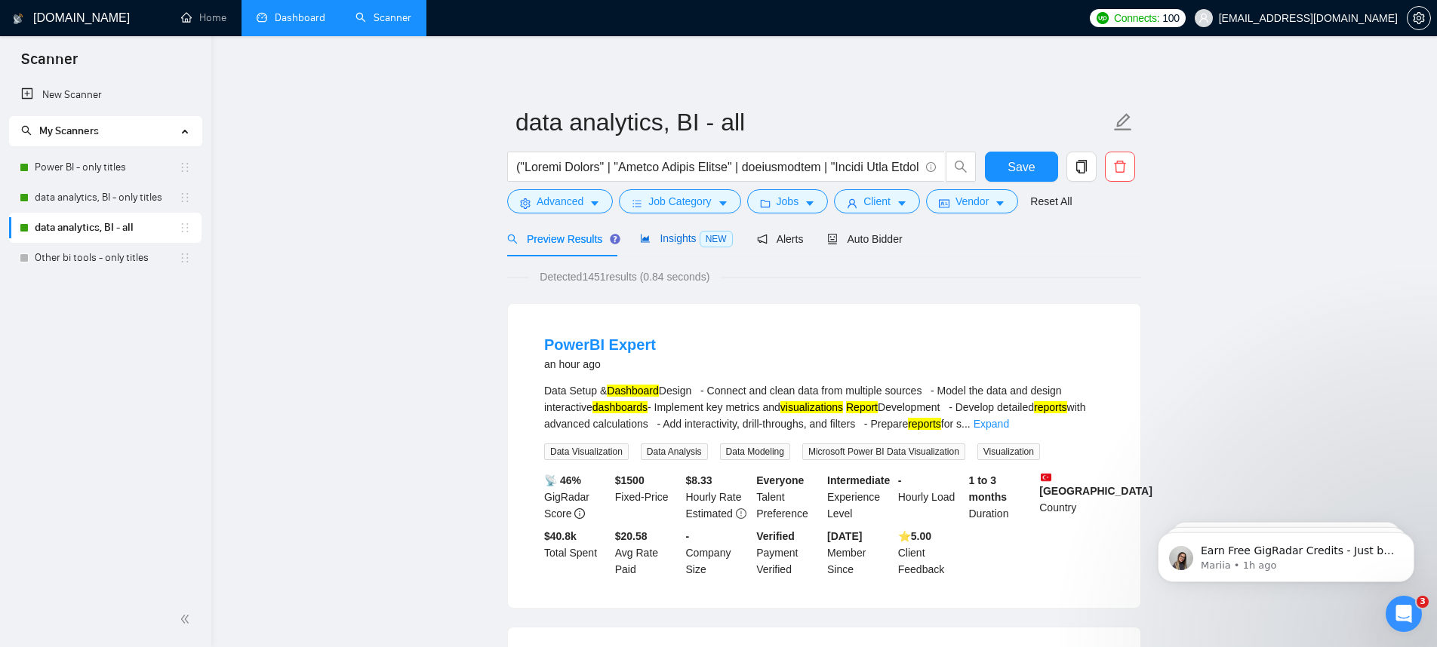
click at [659, 236] on span "Insights NEW" at bounding box center [686, 238] width 92 height 12
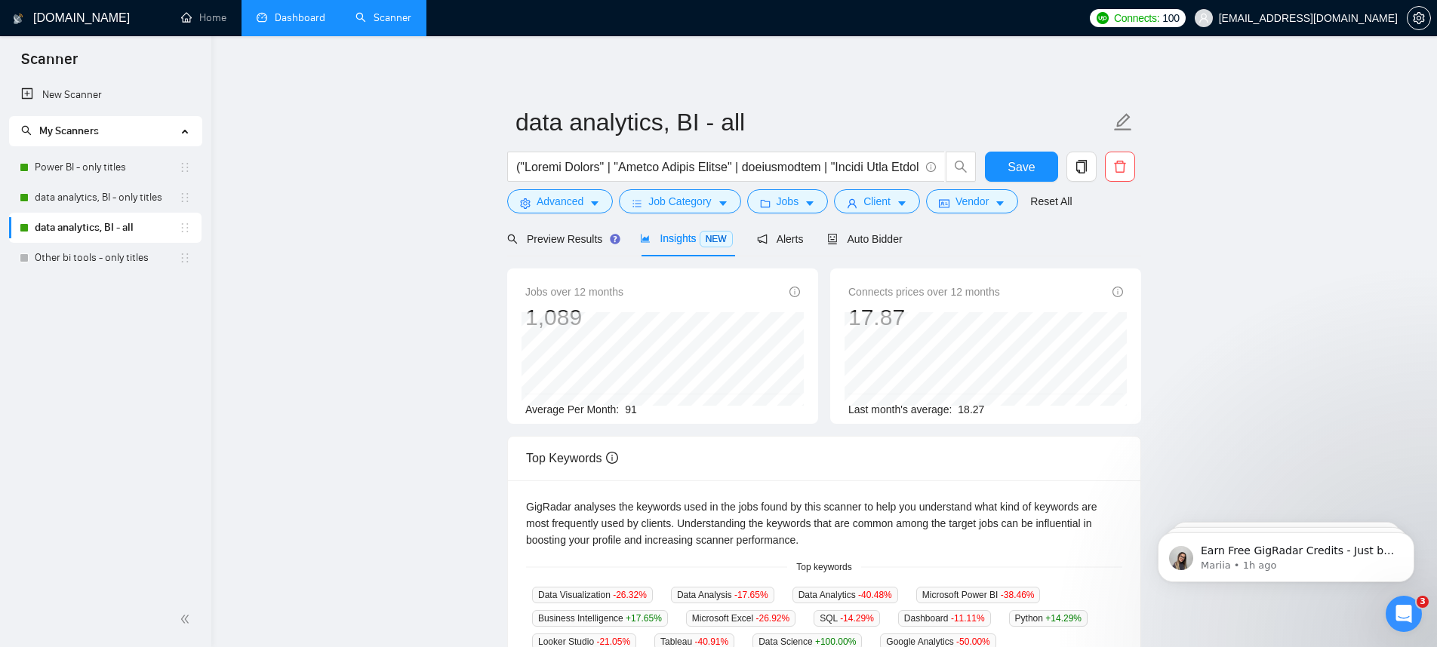
click at [100, 242] on link "data analytics, BI - all" at bounding box center [107, 228] width 144 height 30
click at [56, 268] on link "Other bi tools - only titles" at bounding box center [107, 258] width 144 height 30
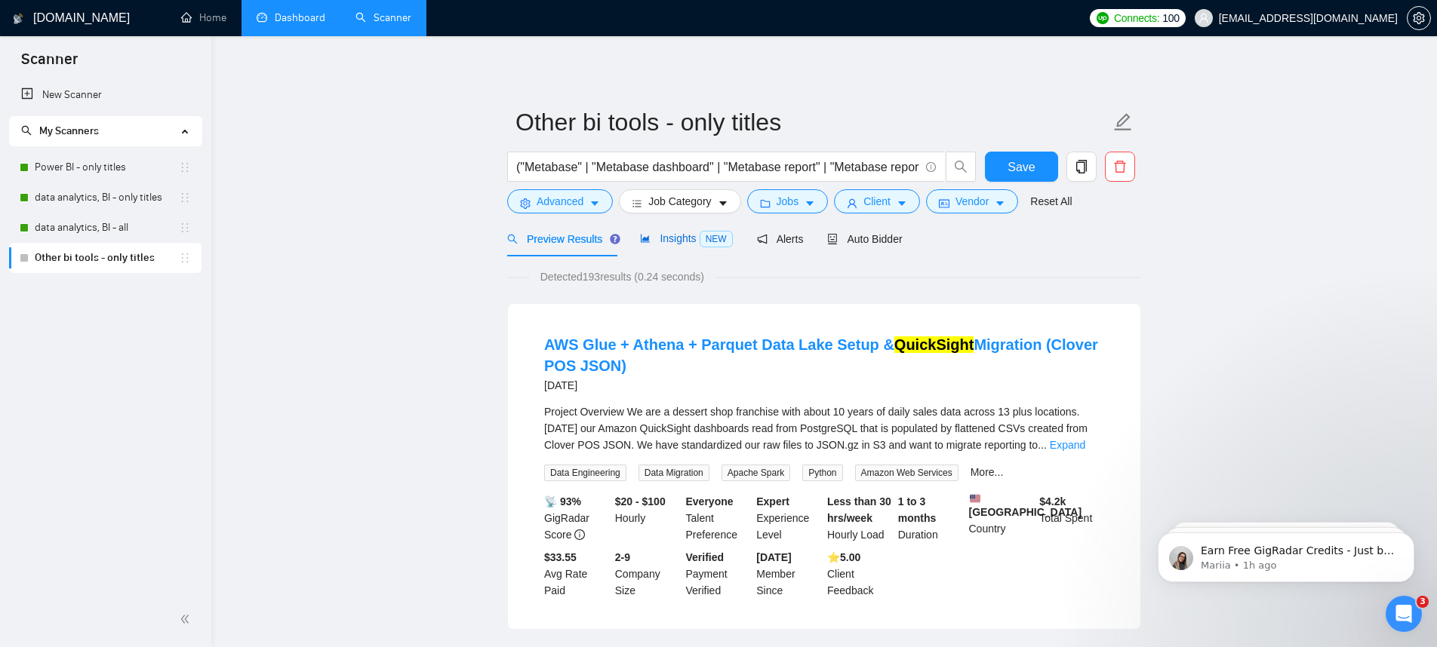
click at [659, 239] on span "Insights NEW" at bounding box center [686, 238] width 92 height 12
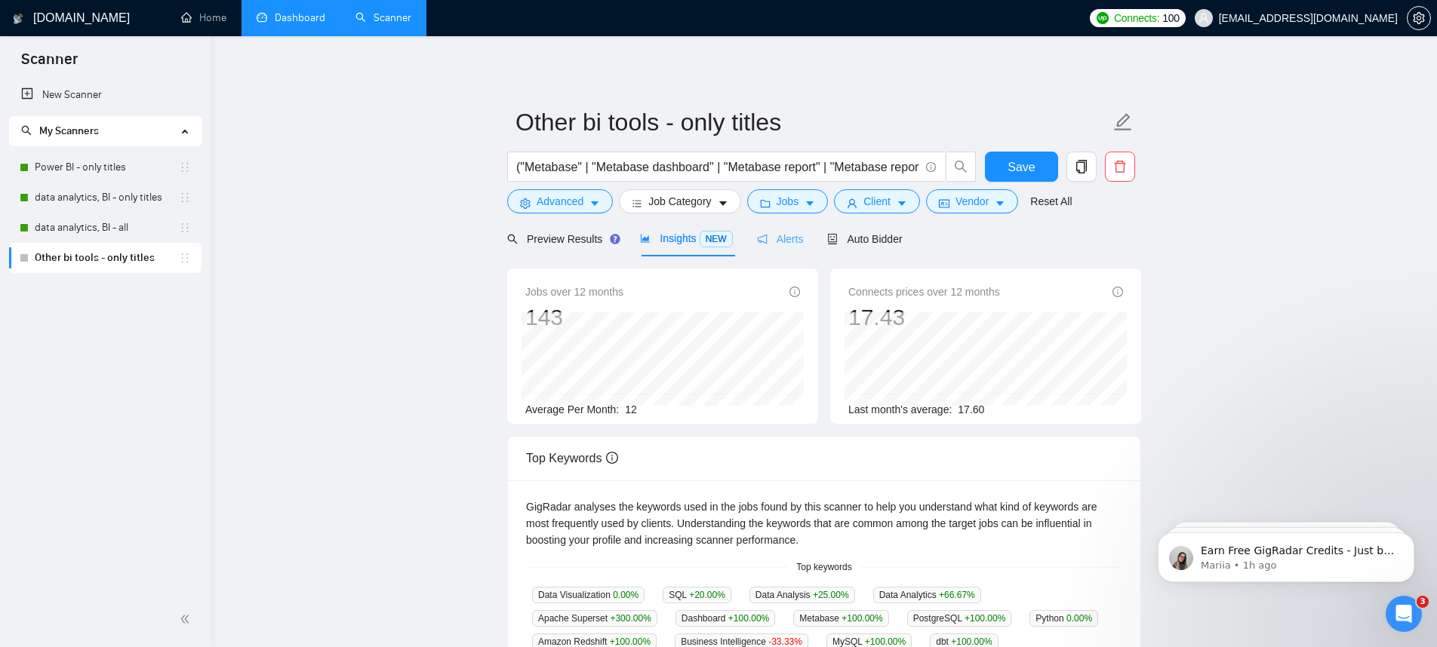
click at [788, 247] on div "Alerts" at bounding box center [780, 238] width 47 height 35
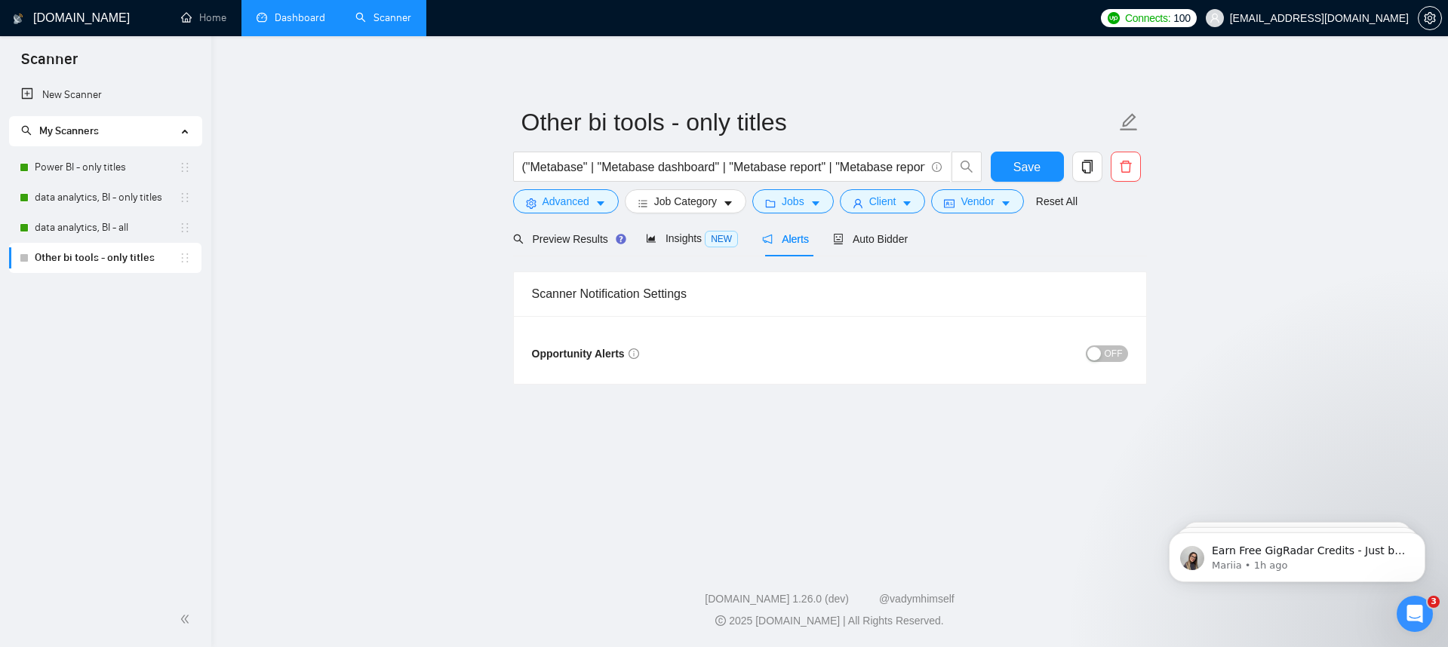
click at [1104, 358] on button "OFF" at bounding box center [1107, 354] width 42 height 17
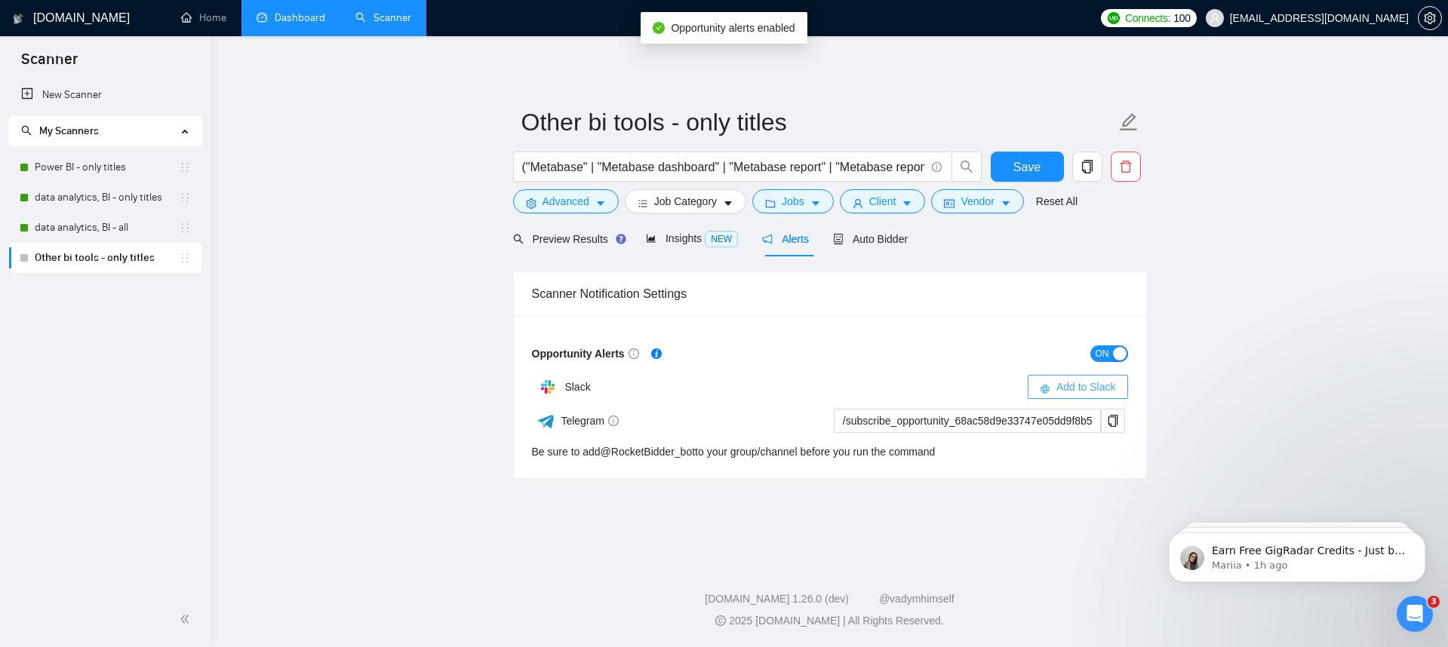
click at [1074, 386] on span "Add to Slack" at bounding box center [1086, 387] width 60 height 17
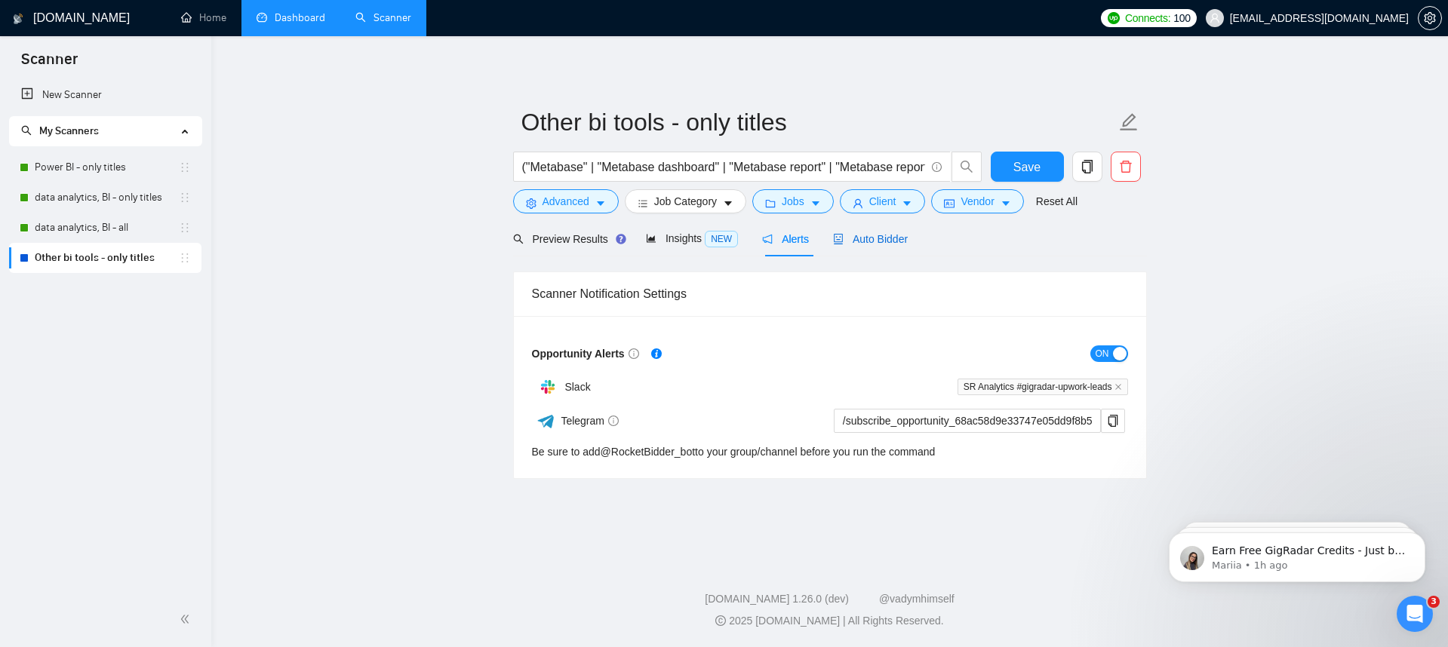
click at [842, 244] on icon "robot" at bounding box center [838, 239] width 9 height 11
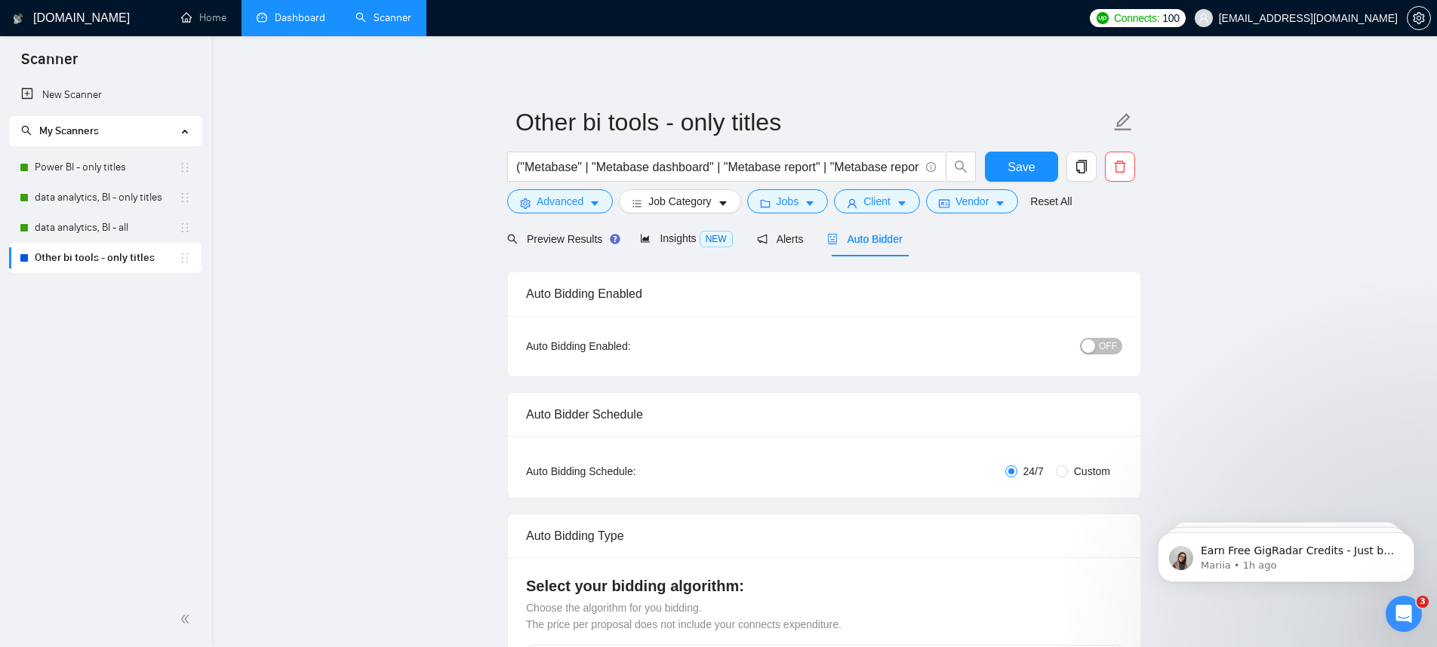
click at [1088, 348] on div "button" at bounding box center [1088, 347] width 14 height 14
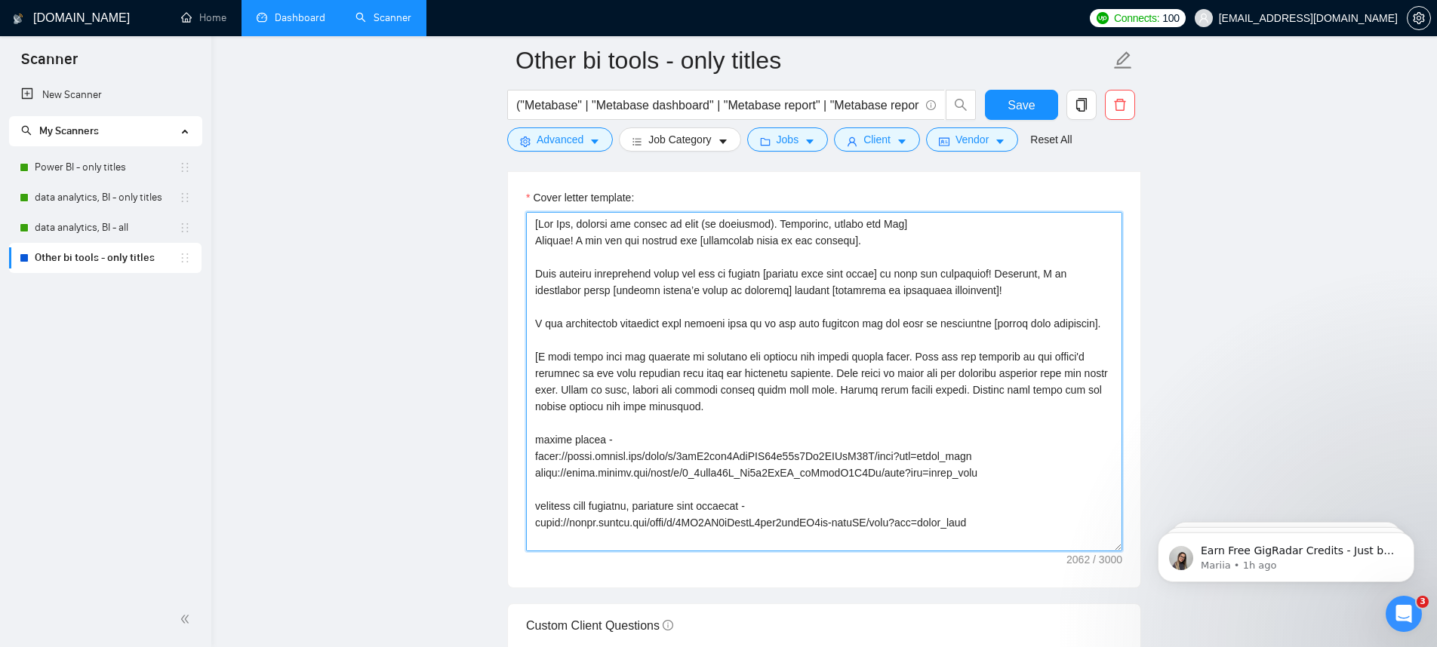
click at [794, 422] on textarea "Cover letter template:" at bounding box center [824, 382] width 596 height 340
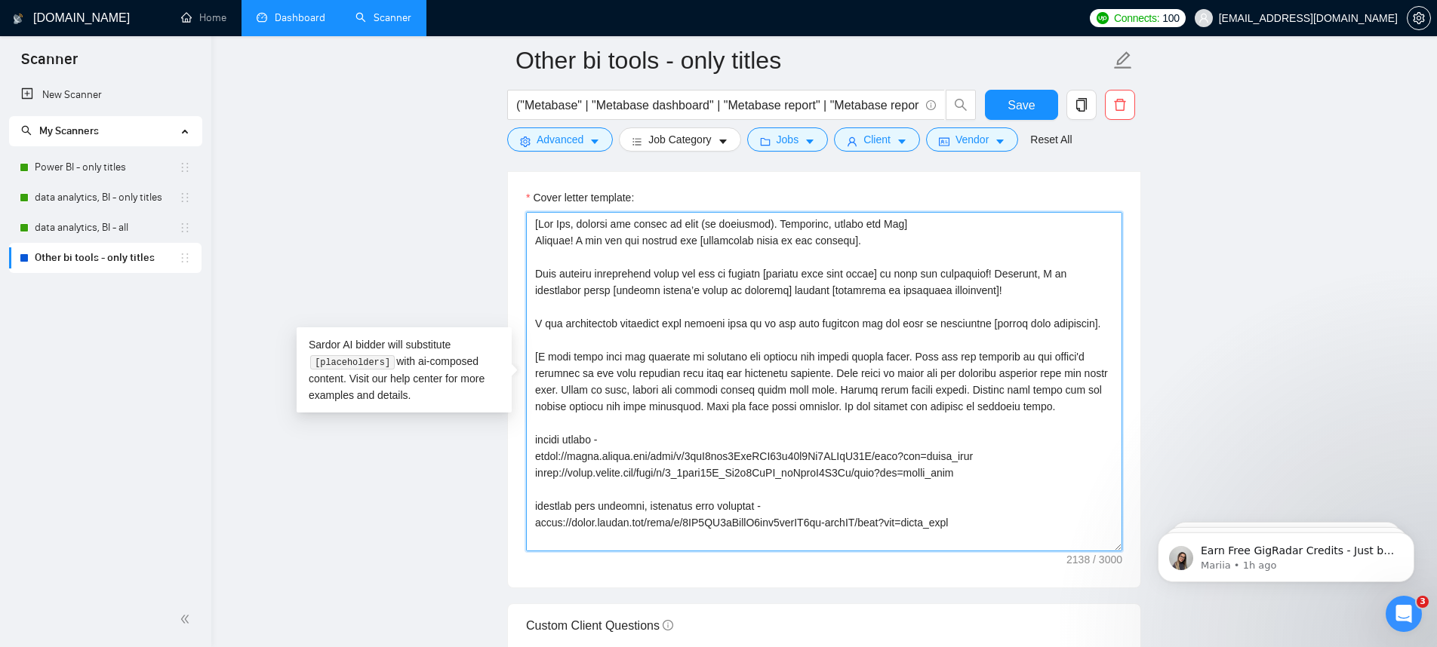
drag, startPoint x: 773, startPoint y: 423, endPoint x: 610, endPoint y: 444, distance: 164.4
click at [610, 444] on textarea "Cover letter template:" at bounding box center [824, 382] width 596 height 340
type textarea "[Say Hey, address the client by name (if available). Otherwise, simply say Hey]…"
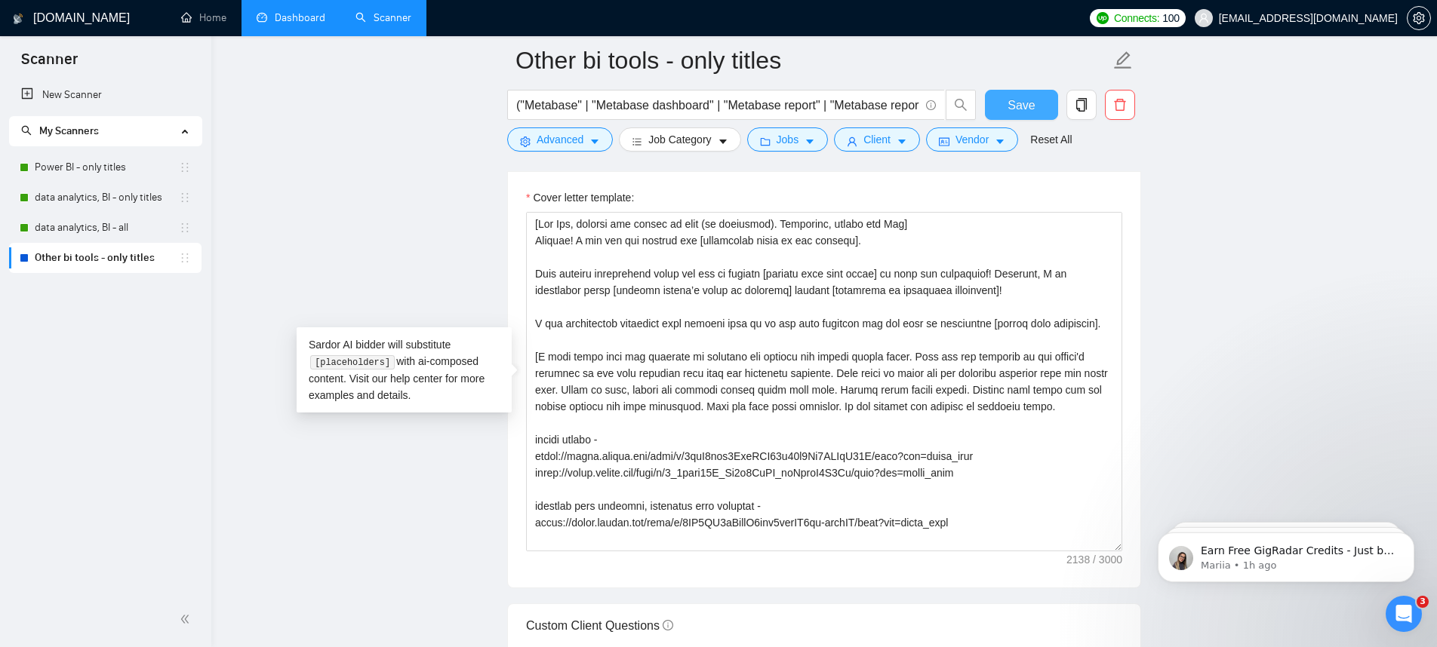
click at [1031, 93] on button "Save" at bounding box center [1021, 105] width 73 height 30
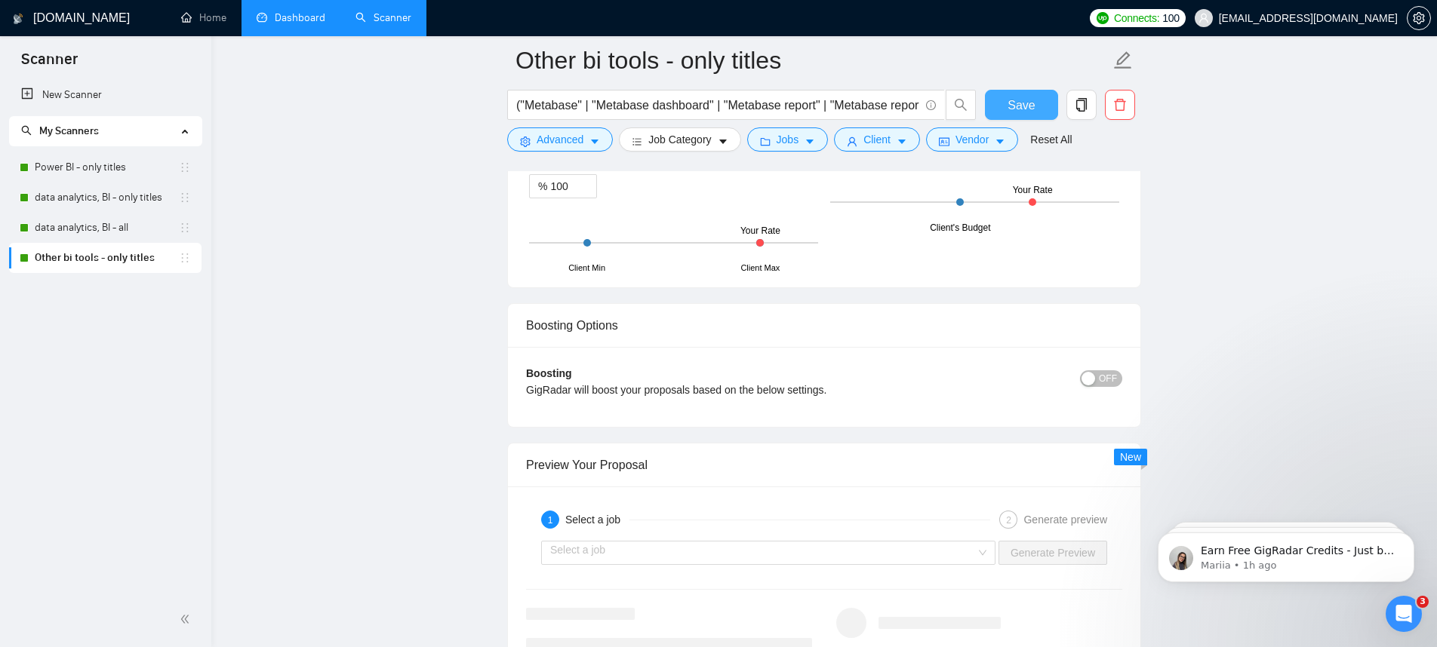
scroll to position [2748, 0]
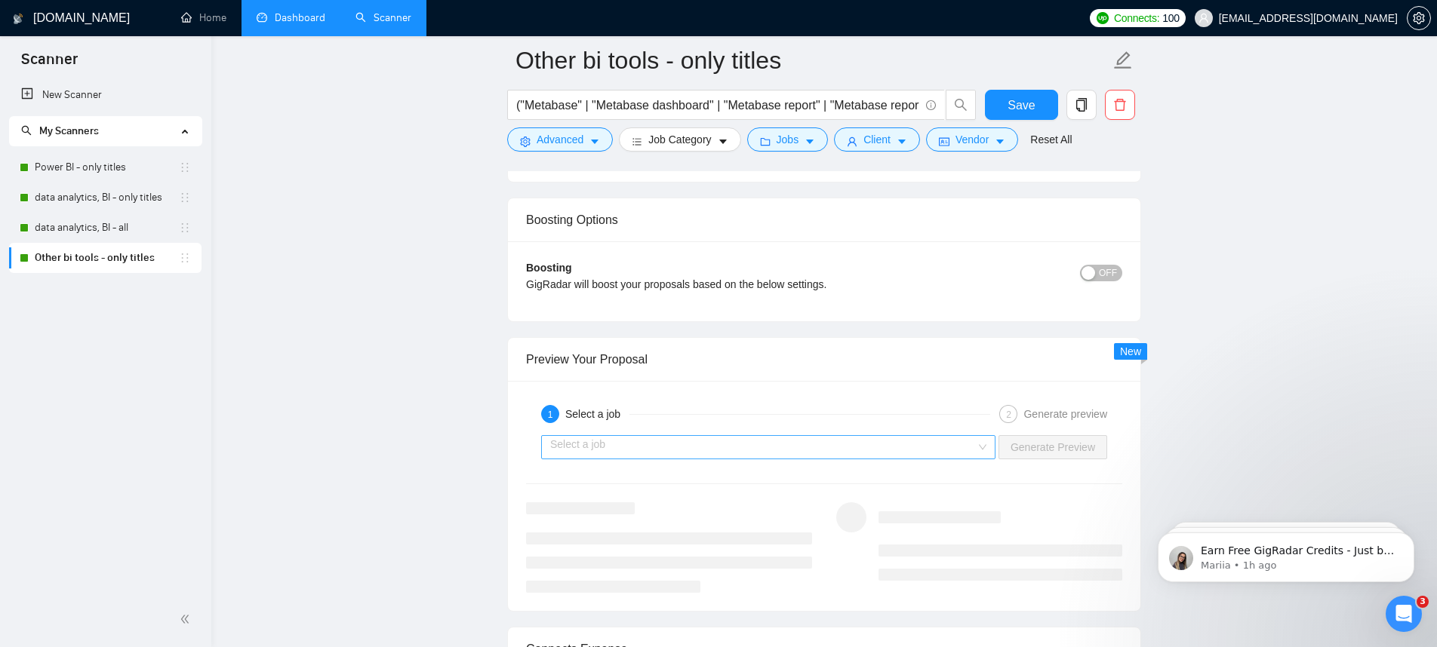
click at [822, 456] on input "search" at bounding box center [763, 447] width 426 height 23
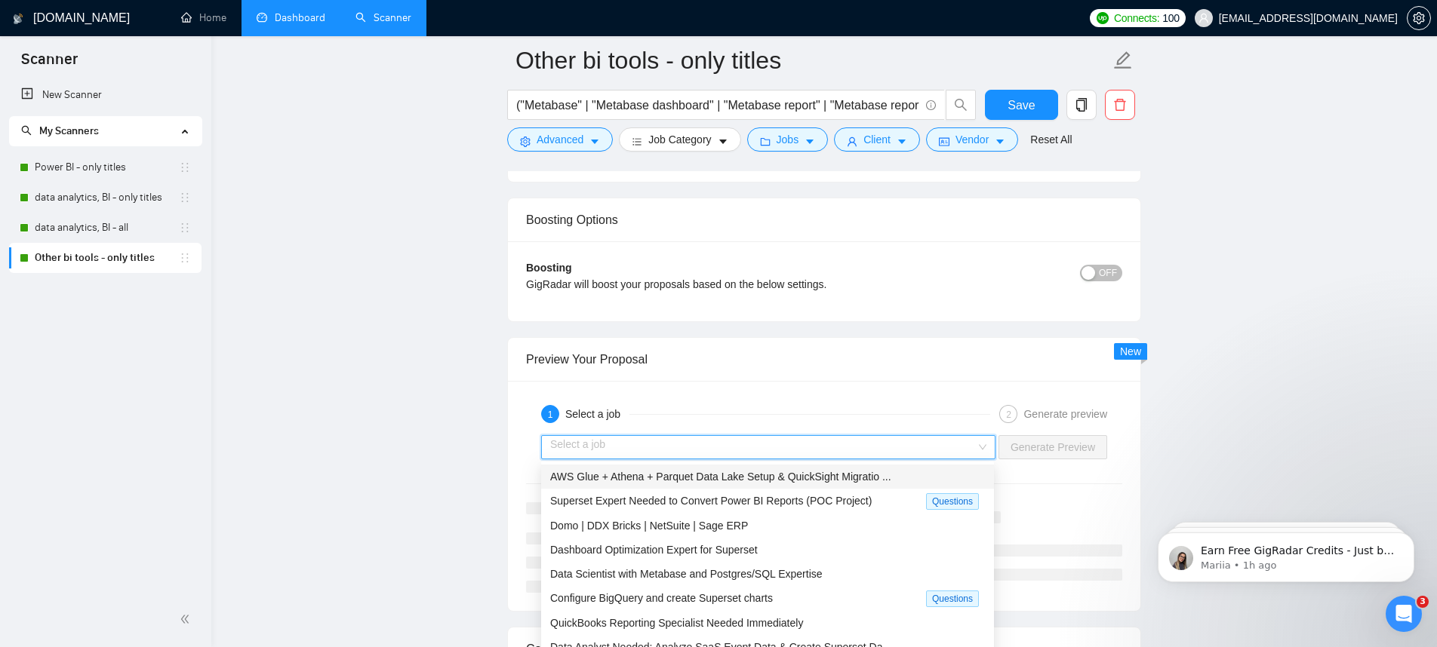
click at [770, 480] on span "AWS Glue + Athena + Parquet Data Lake Setup & QuickSight Migratio ..." at bounding box center [720, 477] width 341 height 12
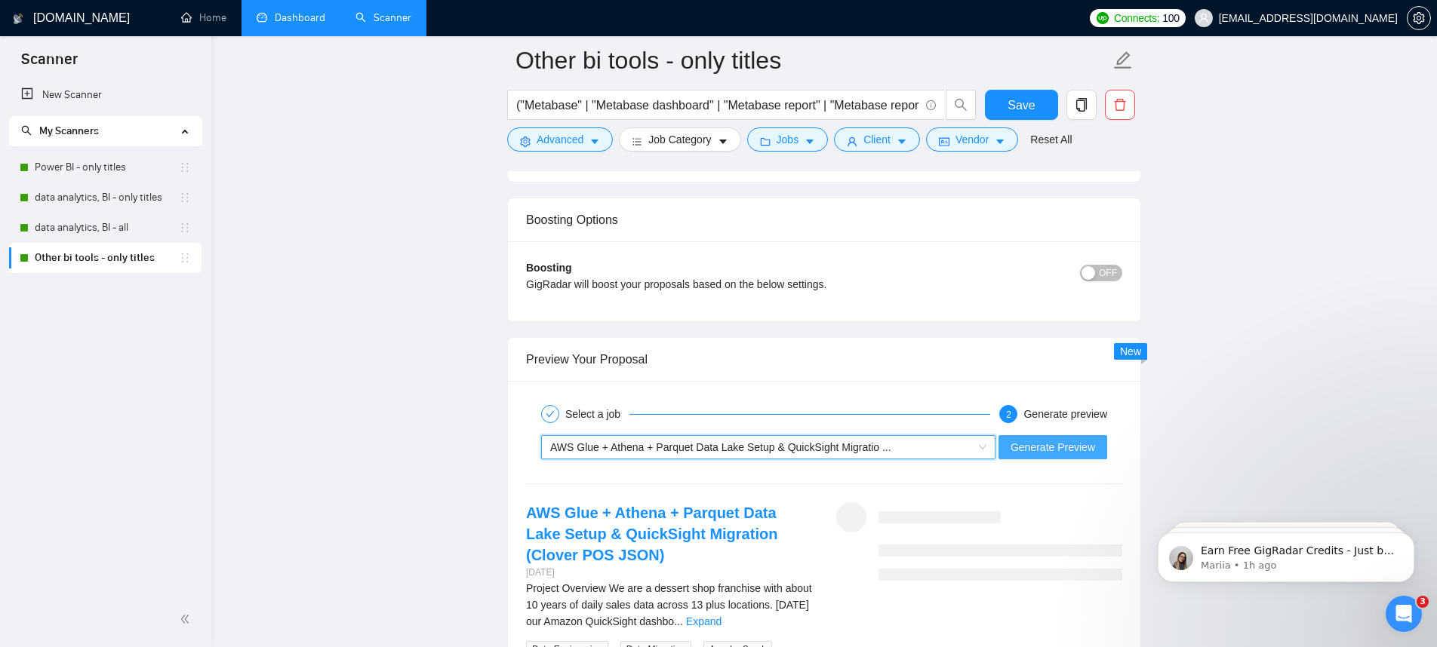
click at [1062, 448] on span "Generate Preview" at bounding box center [1052, 447] width 85 height 17
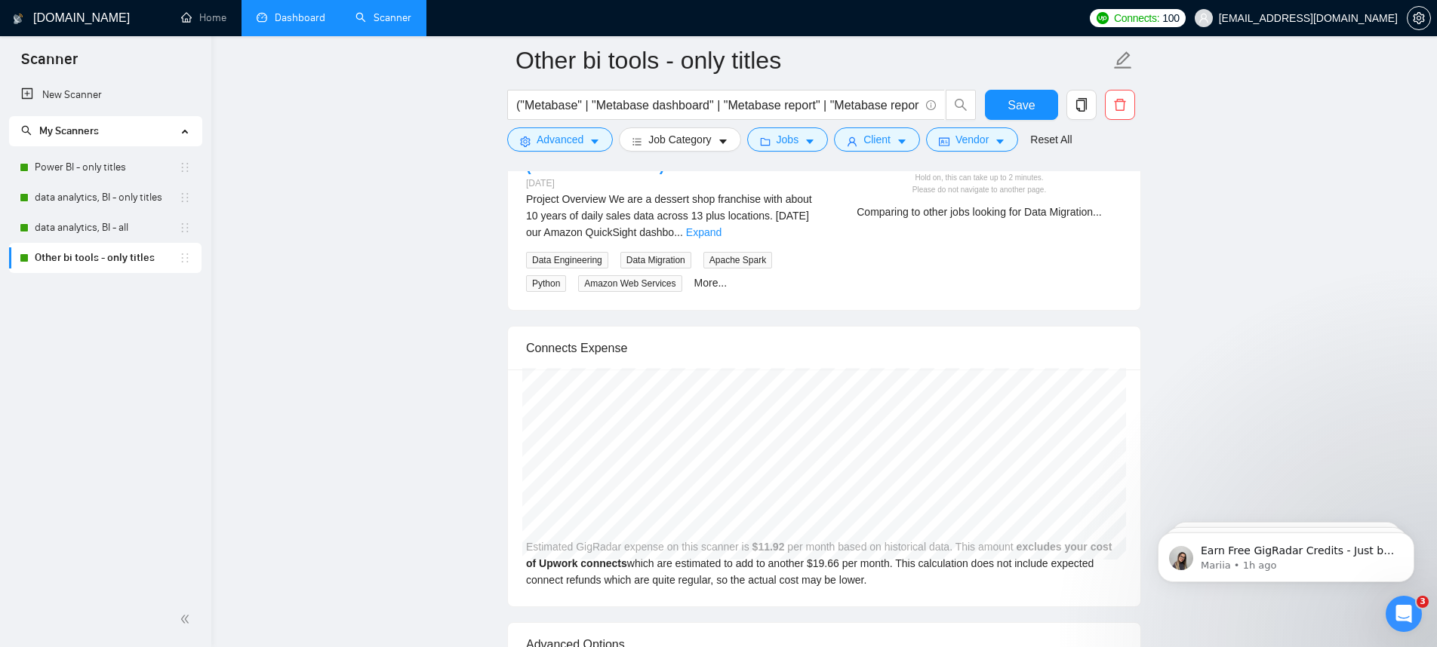
scroll to position [2974, 0]
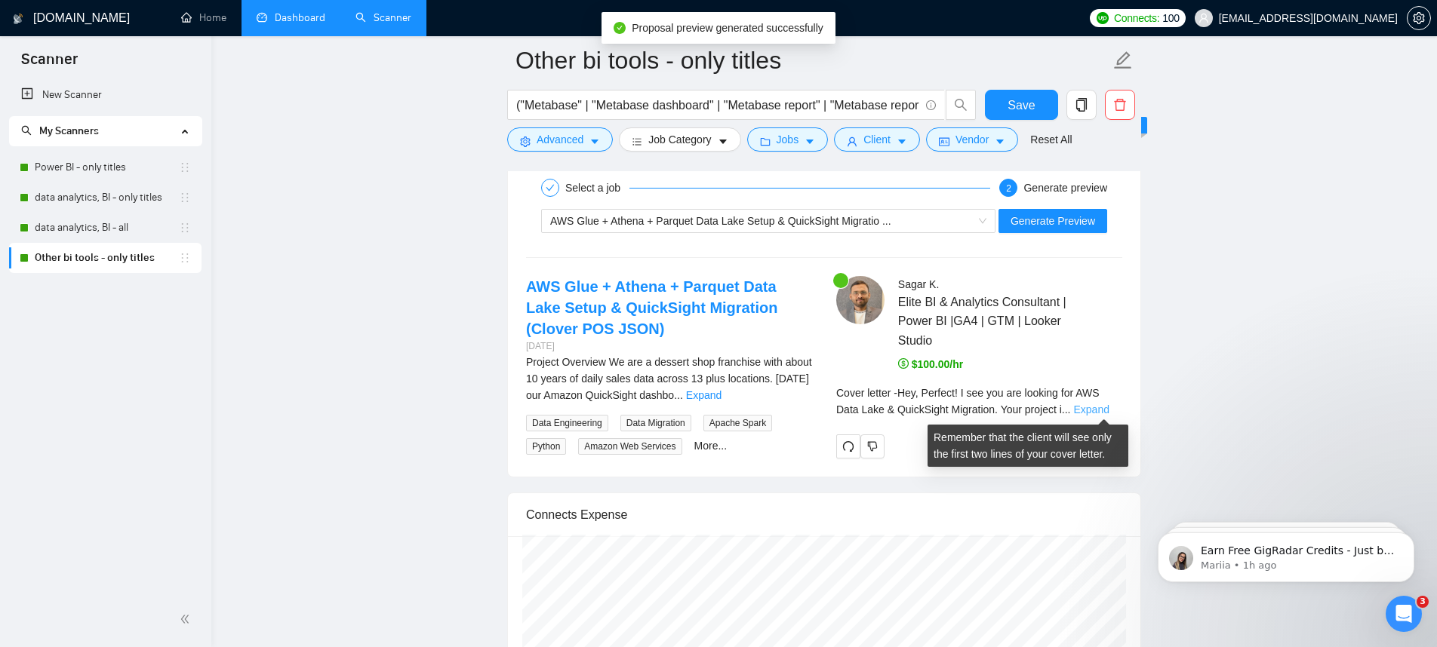
click at [1099, 407] on link "Expand" at bounding box center [1091, 410] width 35 height 12
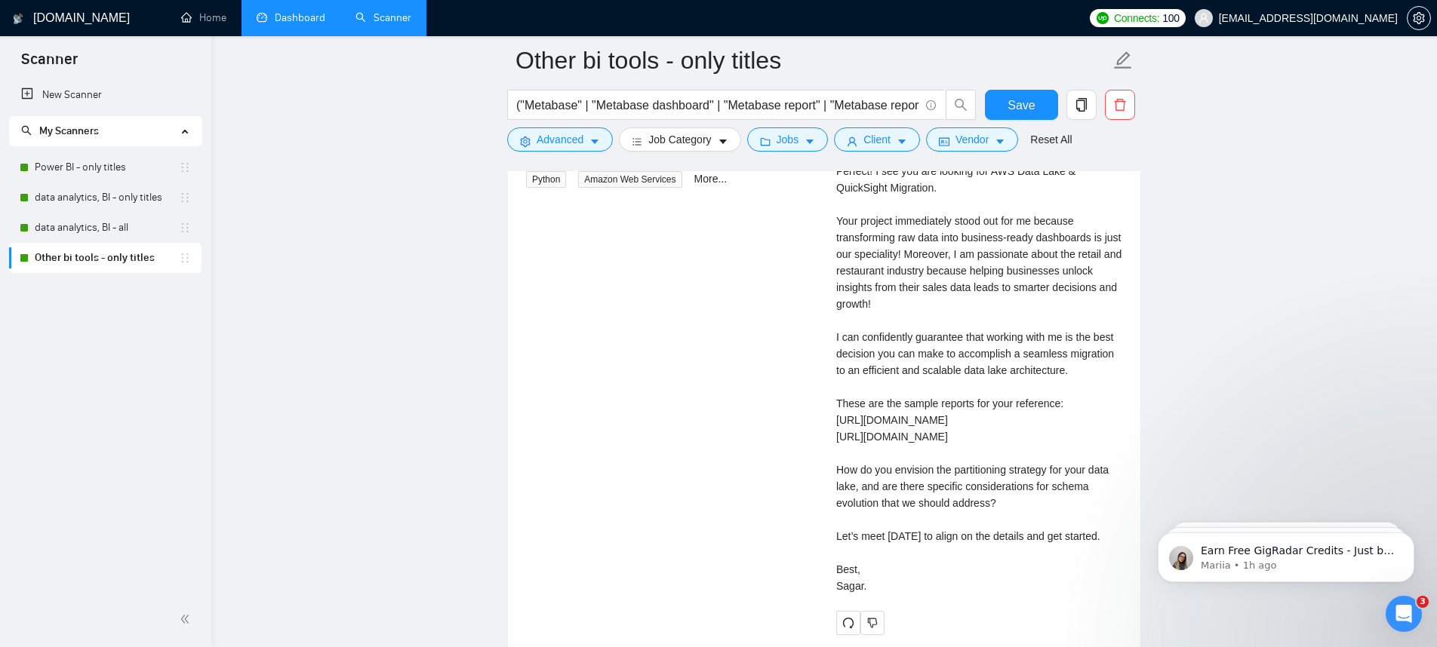
scroll to position [3271, 0]
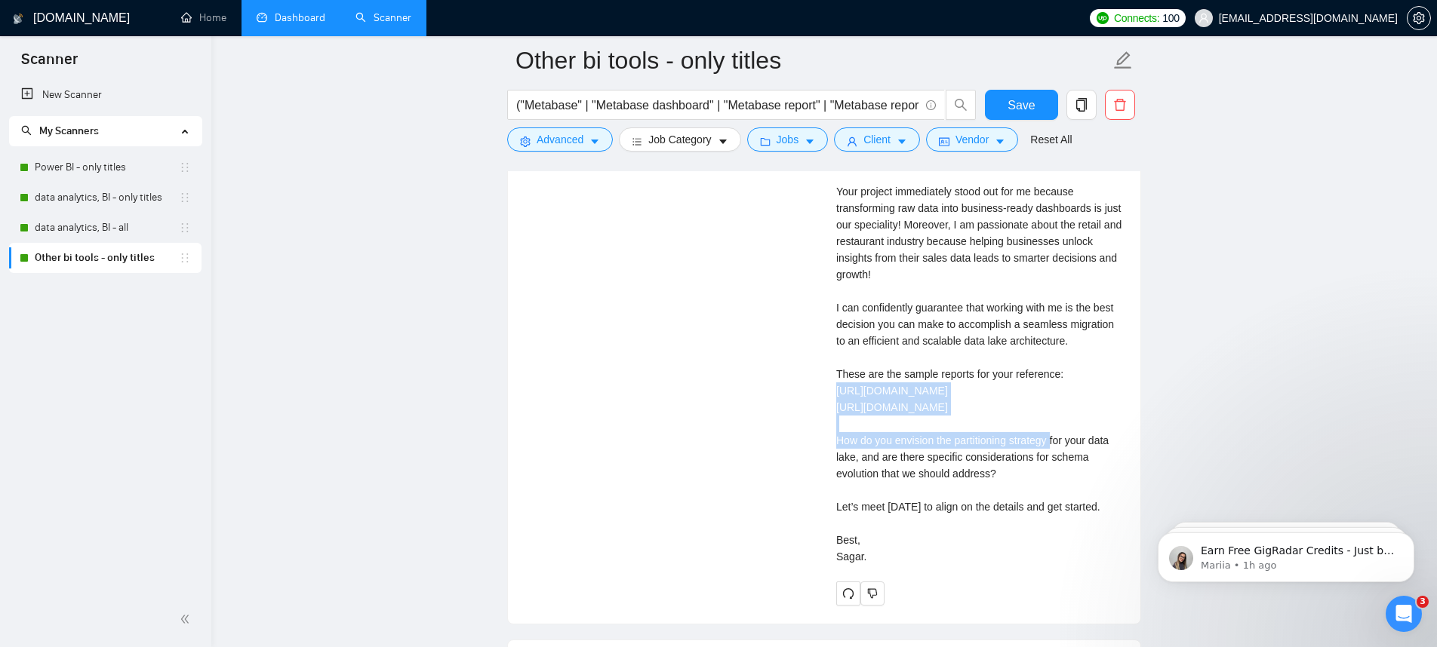
drag, startPoint x: 1023, startPoint y: 418, endPoint x: 833, endPoint y: 406, distance: 190.5
click at [833, 406] on div "Sagar K . Elite BI & Analytics Consultant | Power BI |GA4 | GTM | Looker Studio…" at bounding box center [979, 293] width 310 height 626
copy div "https://drive.google.com/file/d/1_0cvnt25Z_Tt7y9MqSX_xaYfxgK2F4Hm/view?usp=driv…"
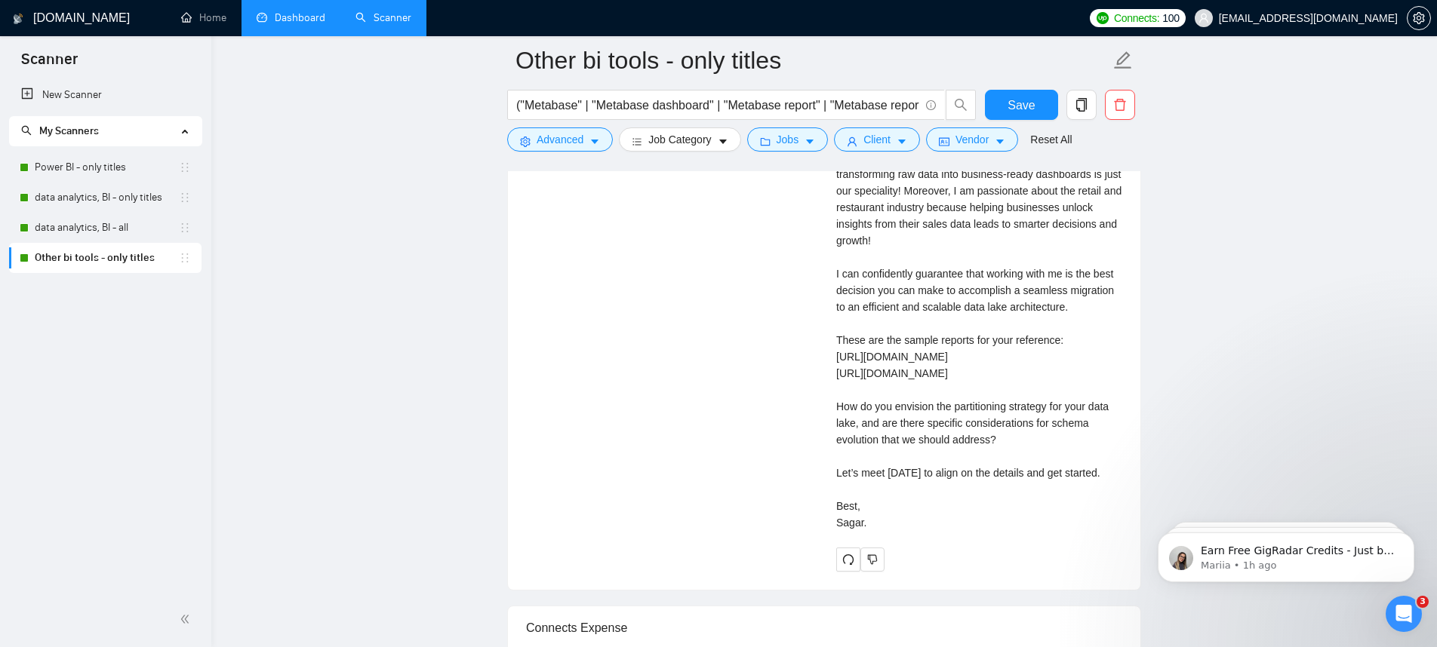
click at [1022, 442] on div "Cover letter Hey, Perfect! I see you are looking for AWS Data Lake & QuickSight…" at bounding box center [979, 298] width 286 height 465
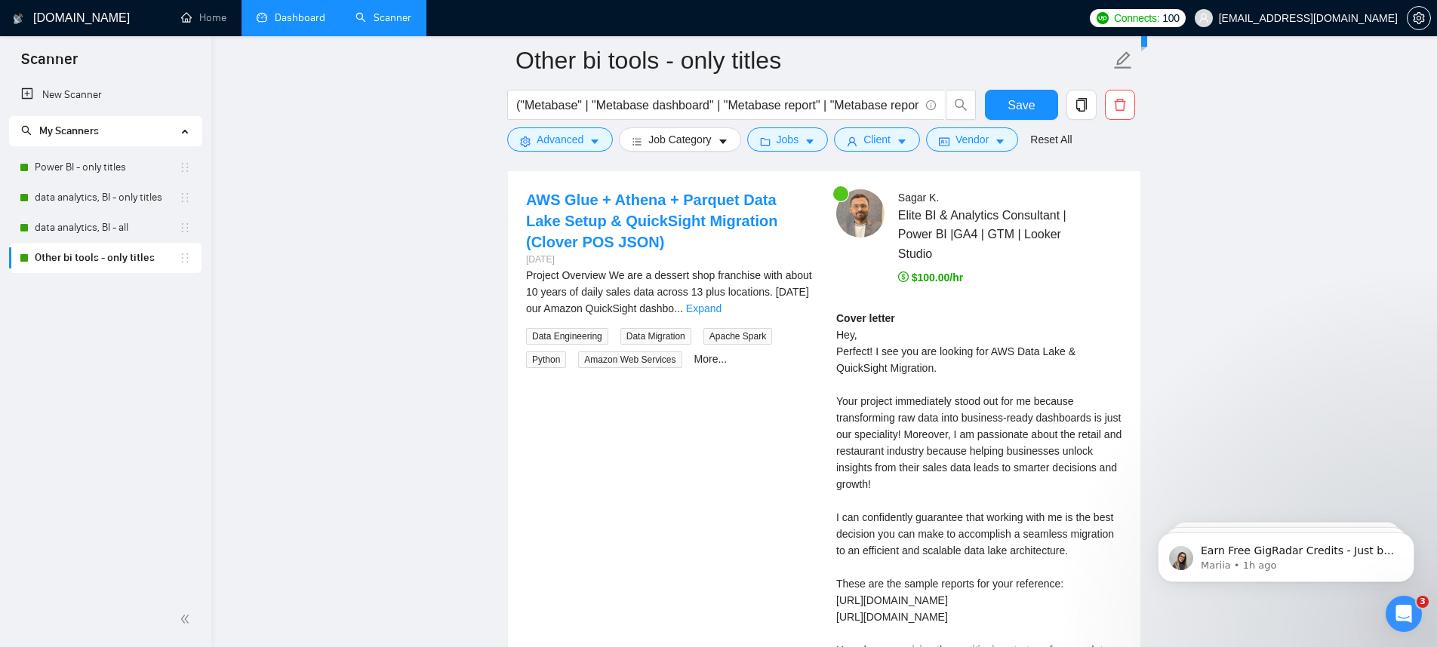
scroll to position [3299, 0]
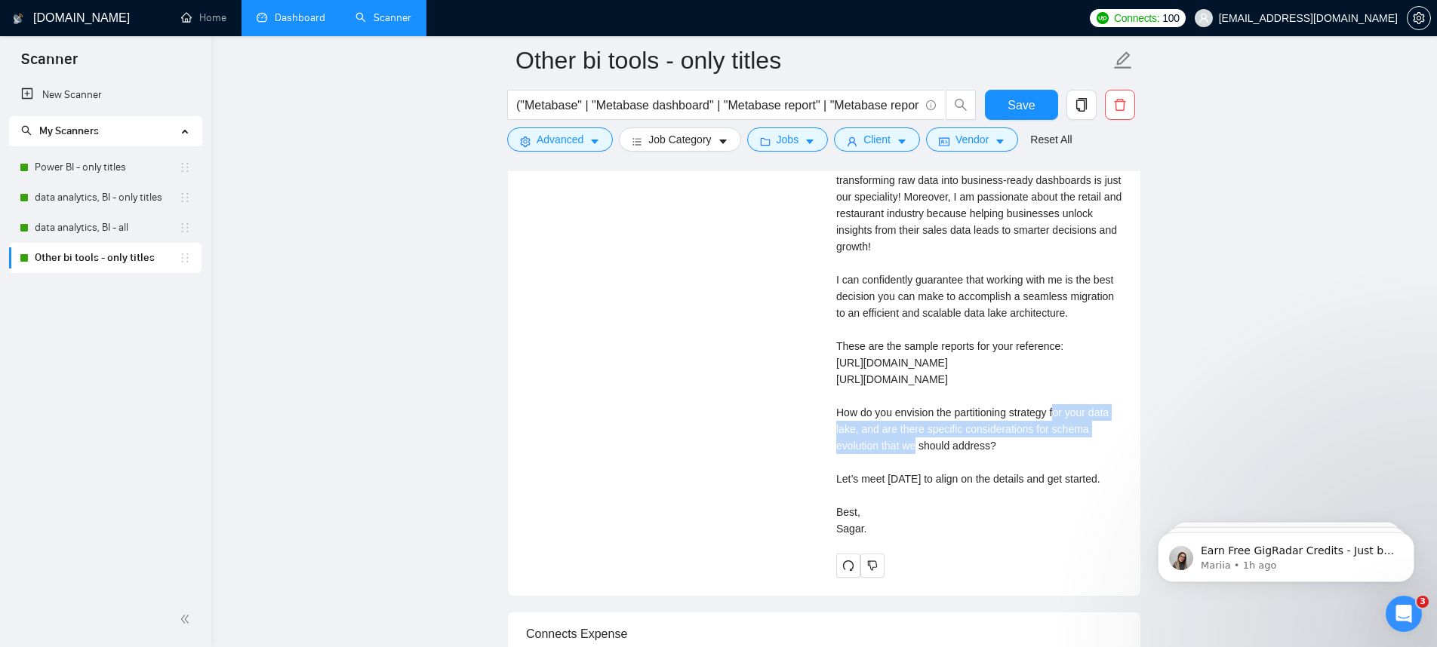
drag, startPoint x: 835, startPoint y: 413, endPoint x: 1031, endPoint y: 430, distance: 196.9
click at [1031, 430] on div "Sagar K . Elite BI & Analytics Consultant | Power BI |GA4 | GTM | Looker Studio…" at bounding box center [979, 265] width 310 height 626
copy div "https://drive.google.com/file/d/1vaQ5vjw9JxtZYK21f28v0Ls0NXUzT96S/view?usp=driv…"
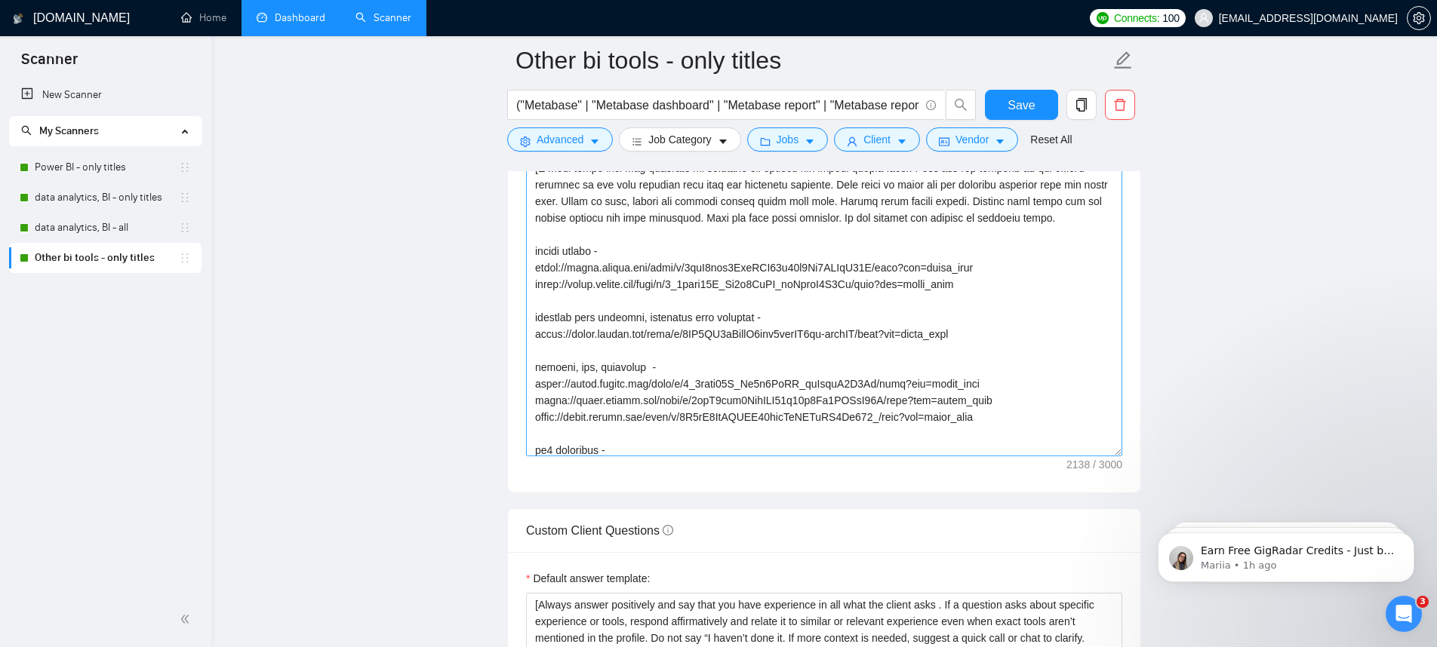
scroll to position [26, 0]
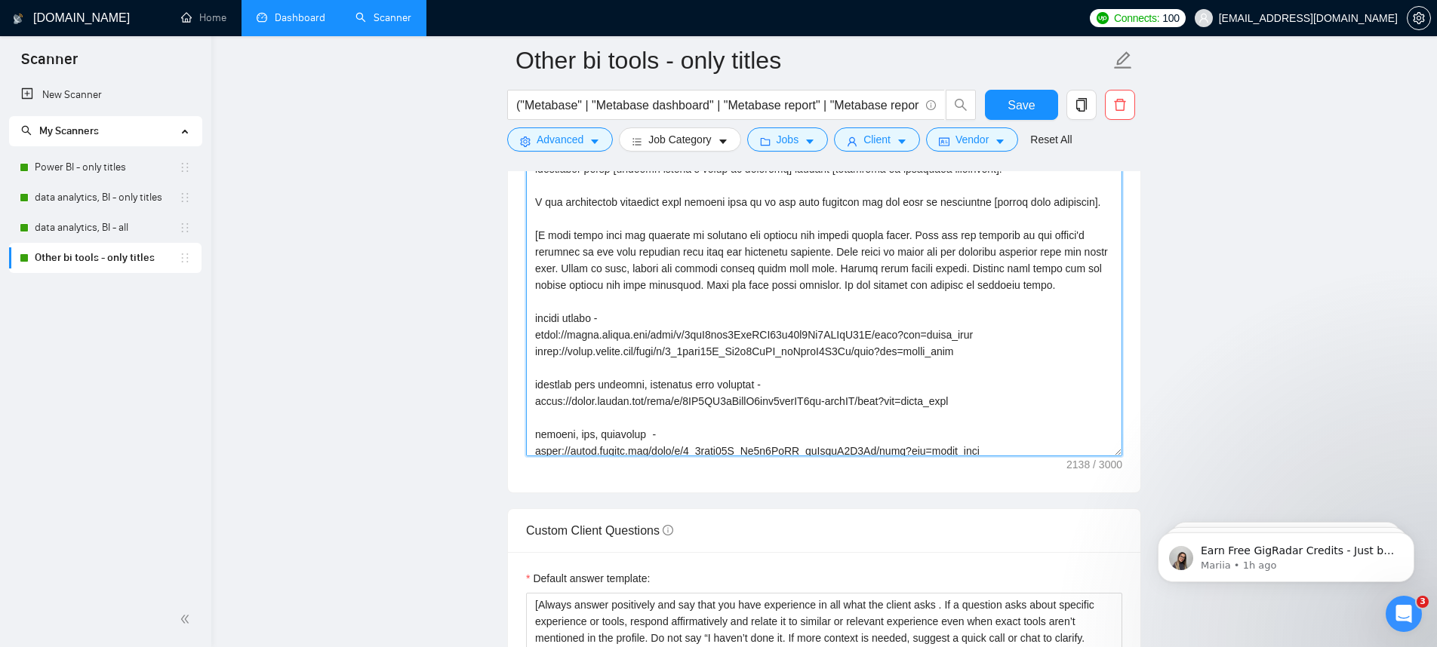
click at [729, 313] on textarea "Cover letter template:" at bounding box center [824, 287] width 596 height 340
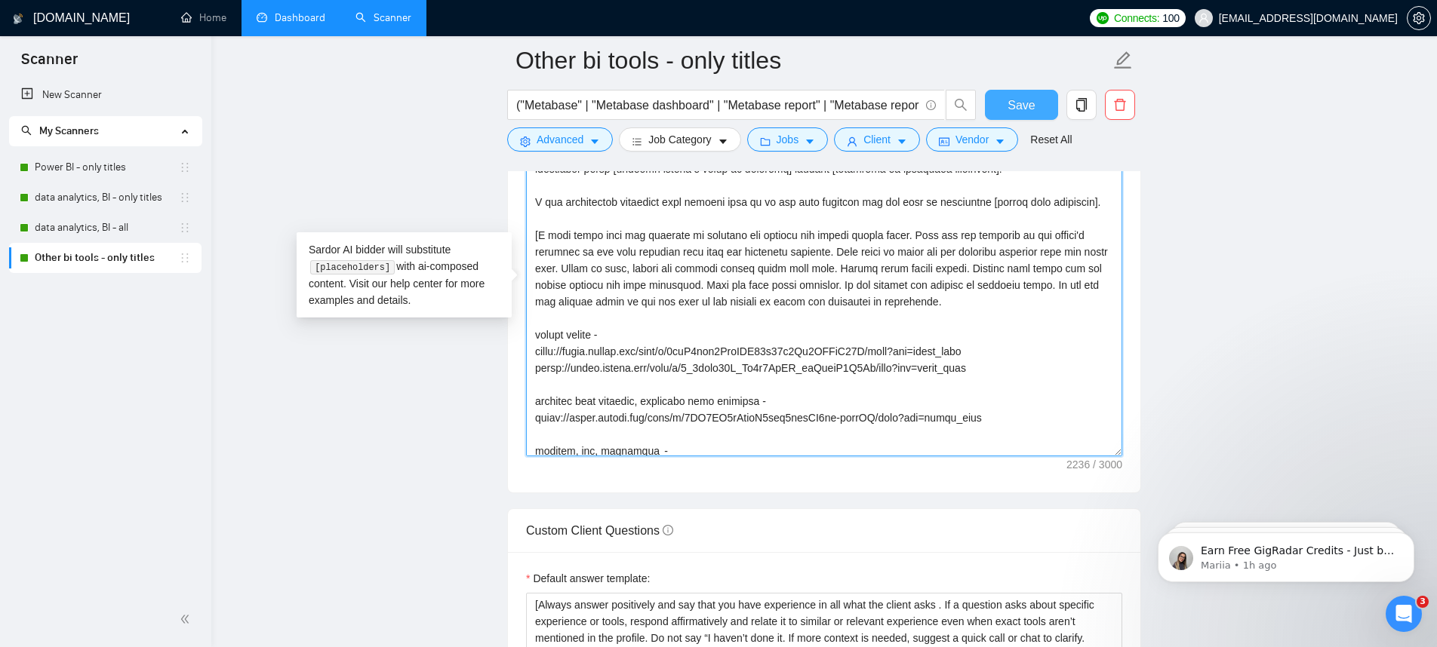
type textarea "[Say Hey, address the client by name (if available). Otherwise, simply say Hey]…"
click at [1014, 115] on button "Save" at bounding box center [1021, 105] width 73 height 30
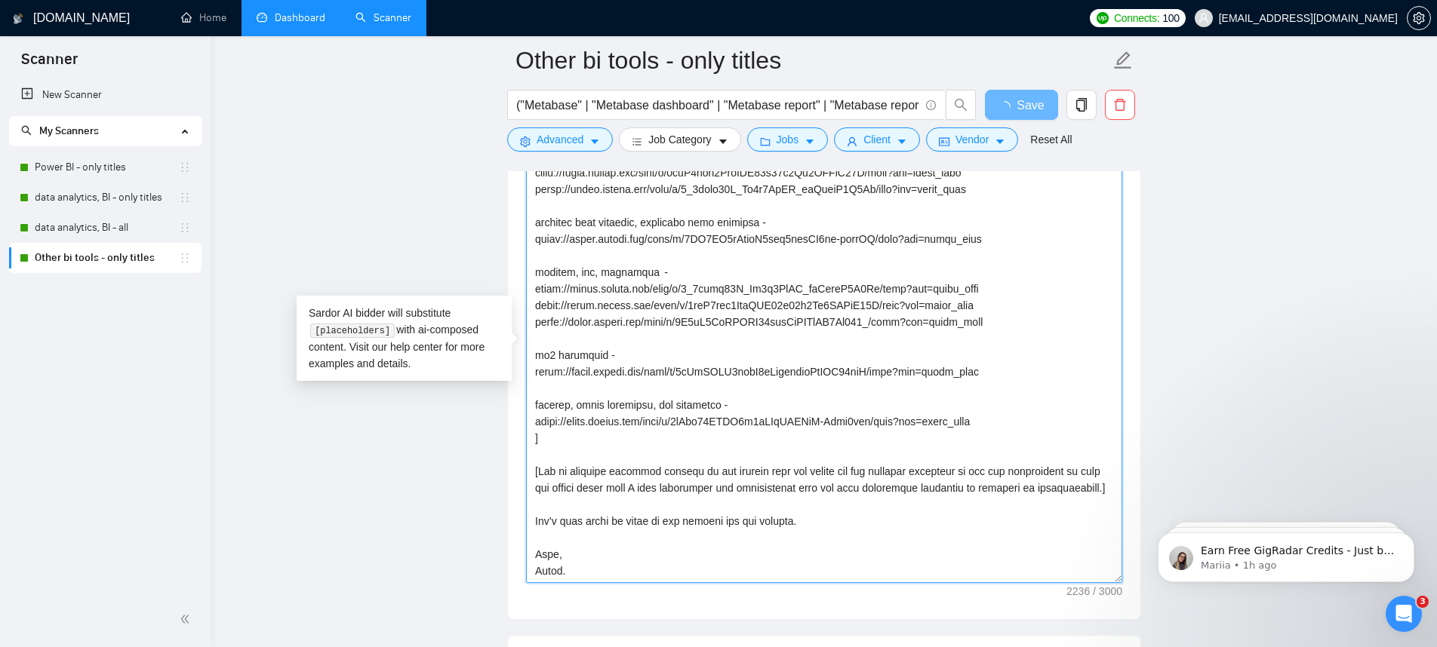
scroll to position [238, 0]
drag, startPoint x: 2253, startPoint y: 954, endPoint x: 1145, endPoint y: 580, distance: 1168.9
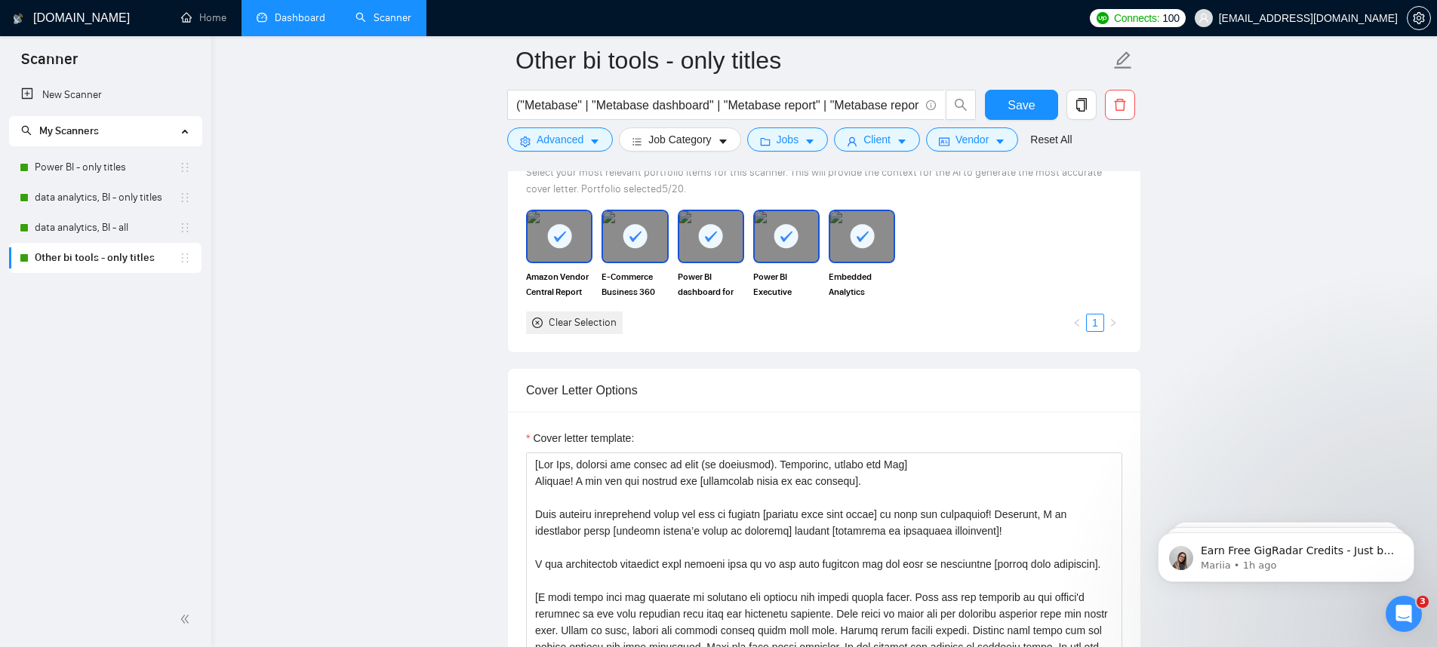
scroll to position [1617, 0]
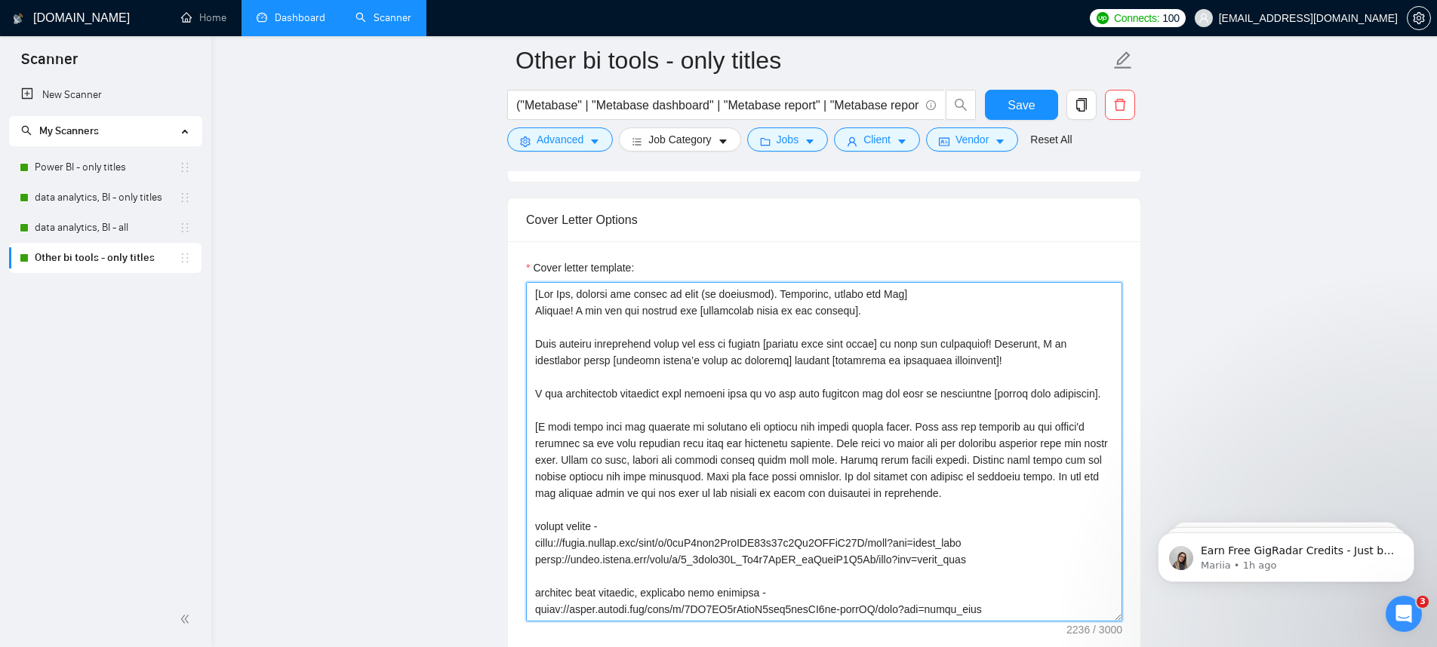
click at [1023, 460] on textarea "Cover letter template:" at bounding box center [824, 452] width 596 height 340
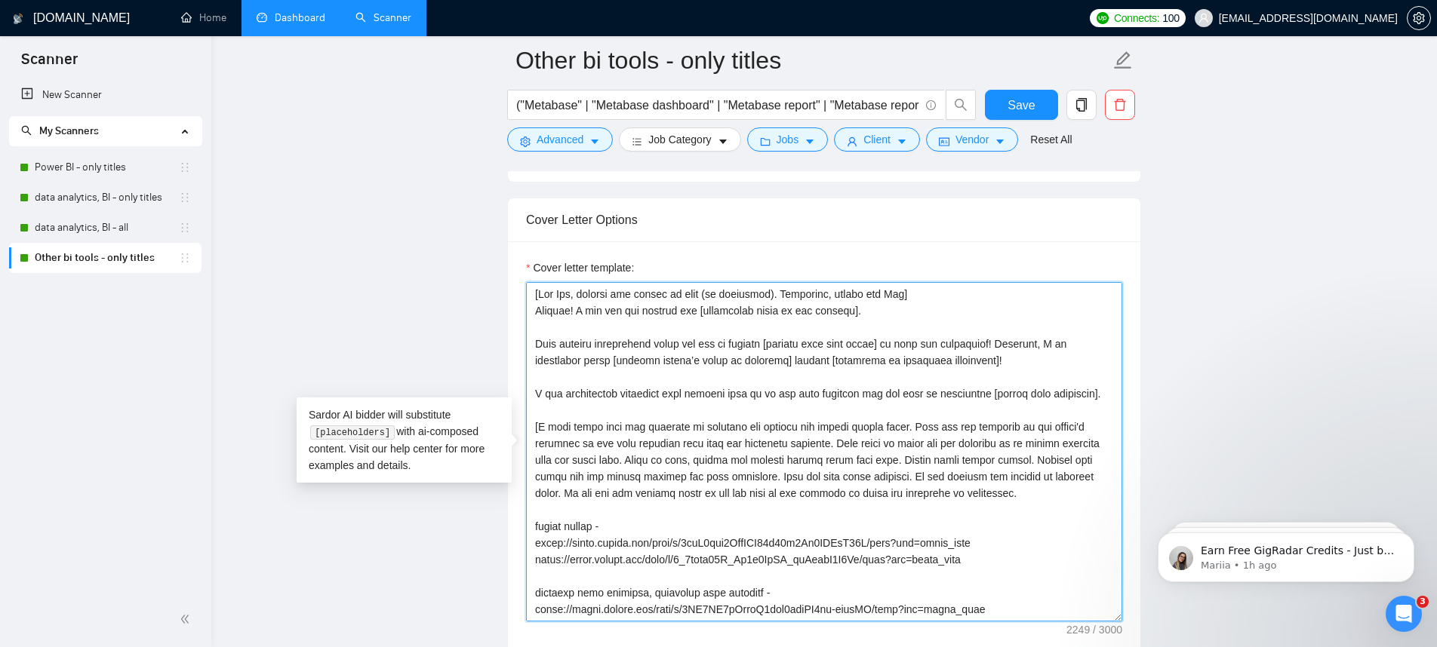
click at [671, 478] on textarea "Cover letter template:" at bounding box center [824, 452] width 596 height 340
click at [1066, 458] on textarea "Cover letter template:" at bounding box center [824, 452] width 596 height 340
click at [1069, 461] on textarea "Cover letter template:" at bounding box center [824, 452] width 596 height 340
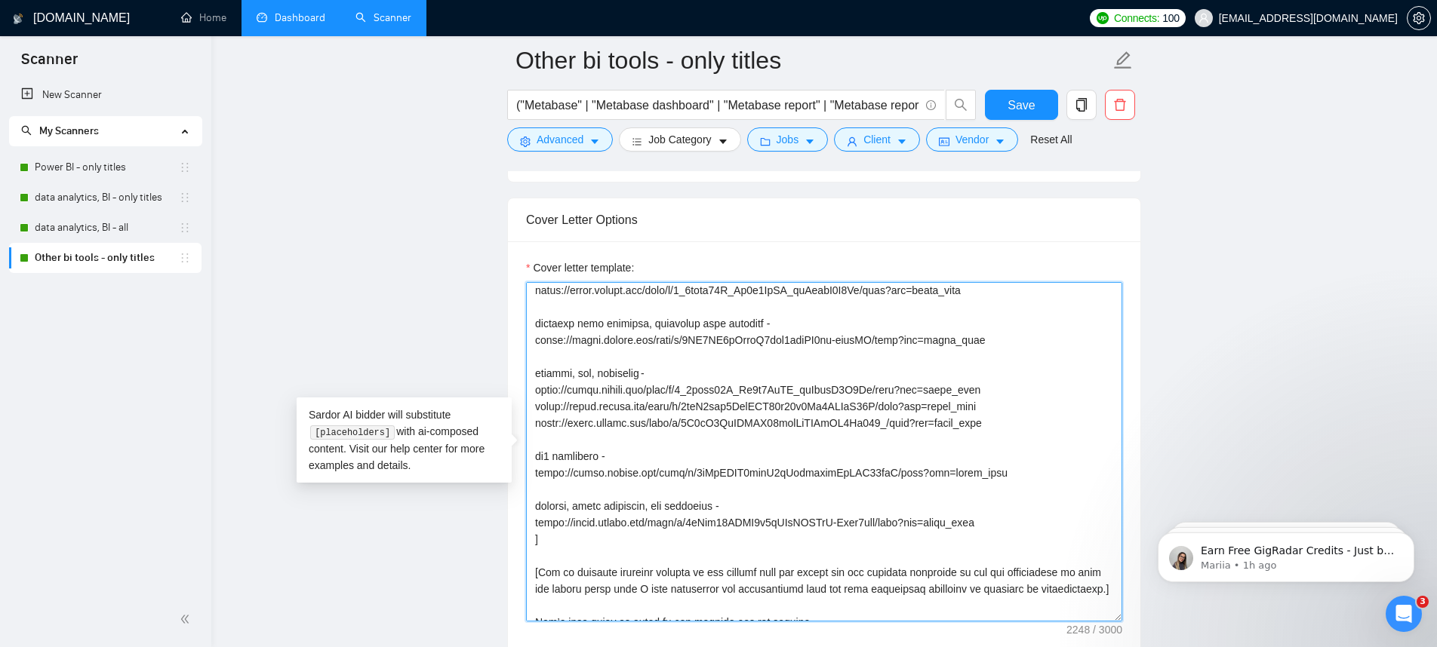
scroll to position [210, 0]
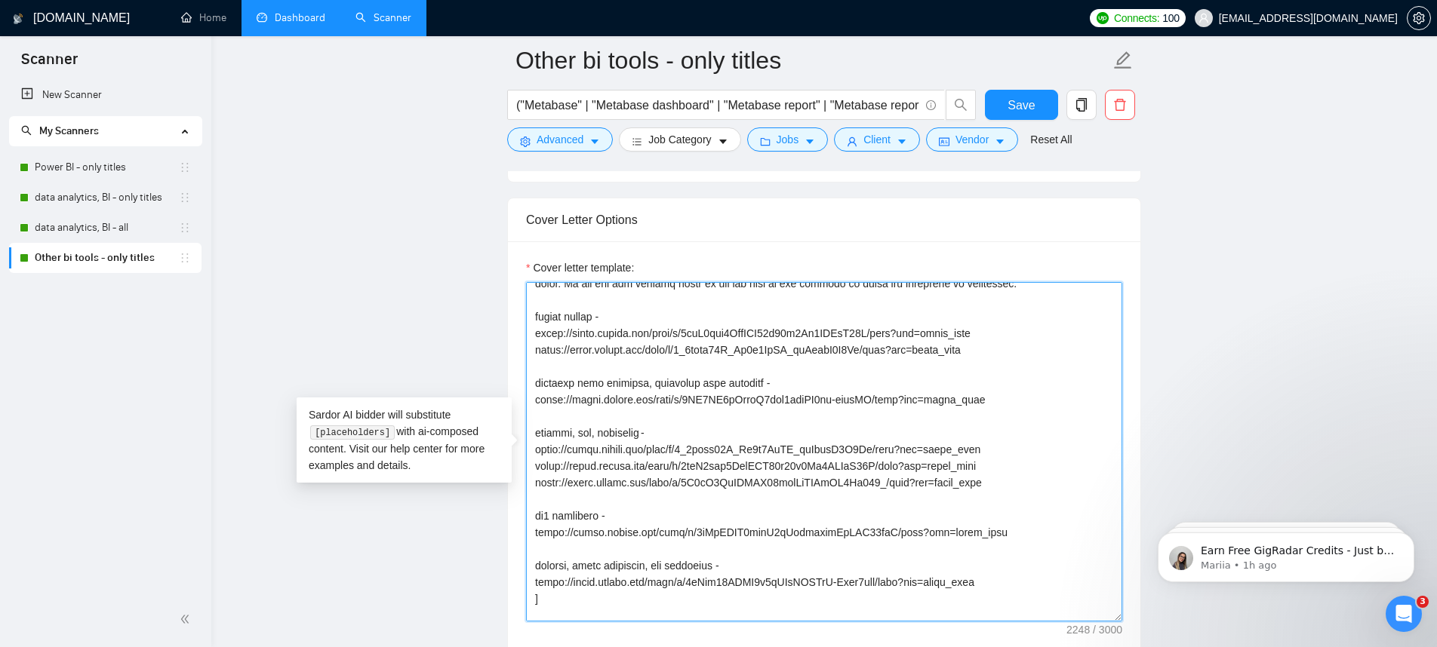
drag, startPoint x: 995, startPoint y: 436, endPoint x: 481, endPoint y: 413, distance: 515.1
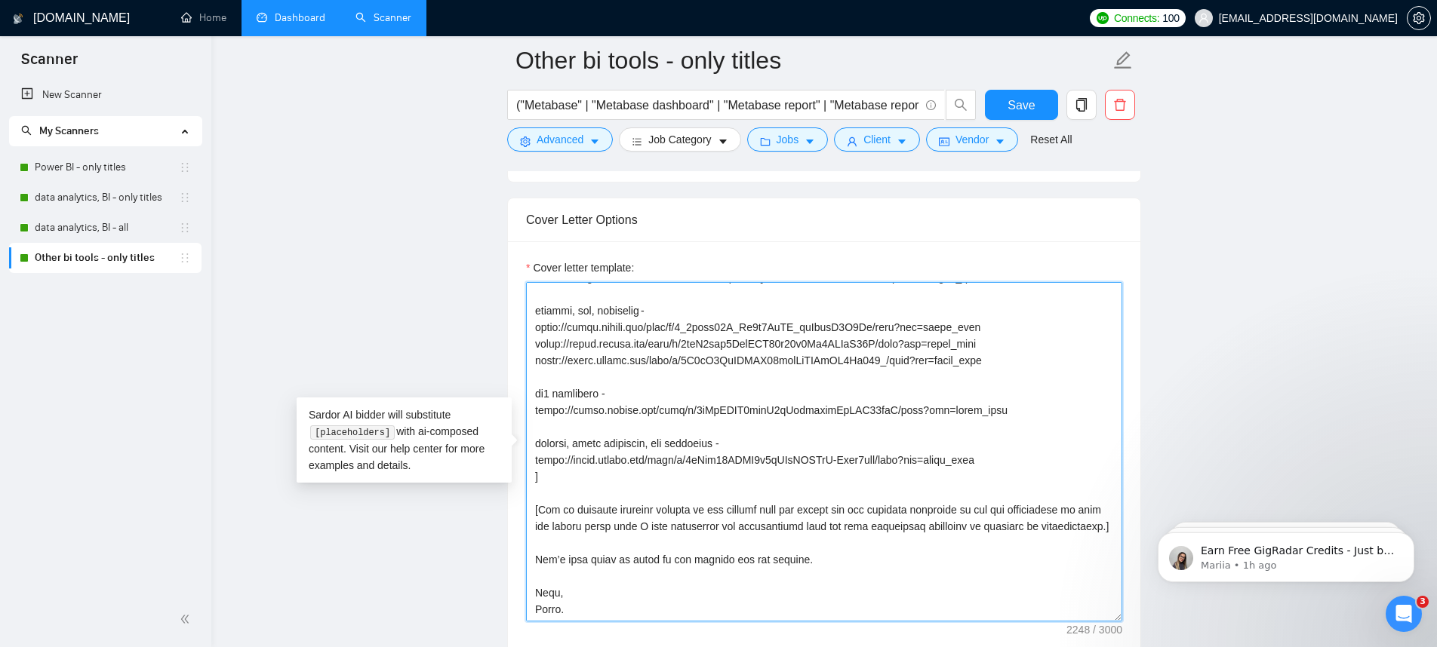
scroll to position [130, 0]
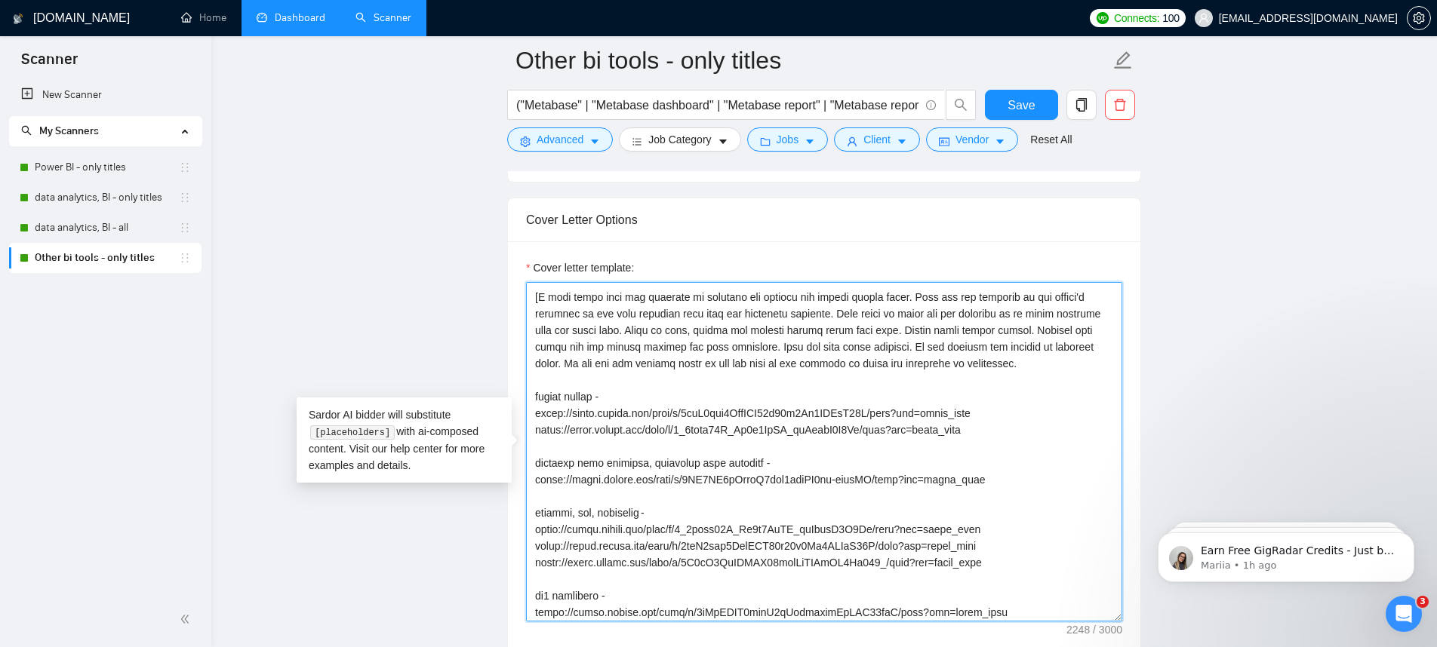
click at [1016, 458] on textarea "Cover letter template:" at bounding box center [824, 452] width 596 height 340
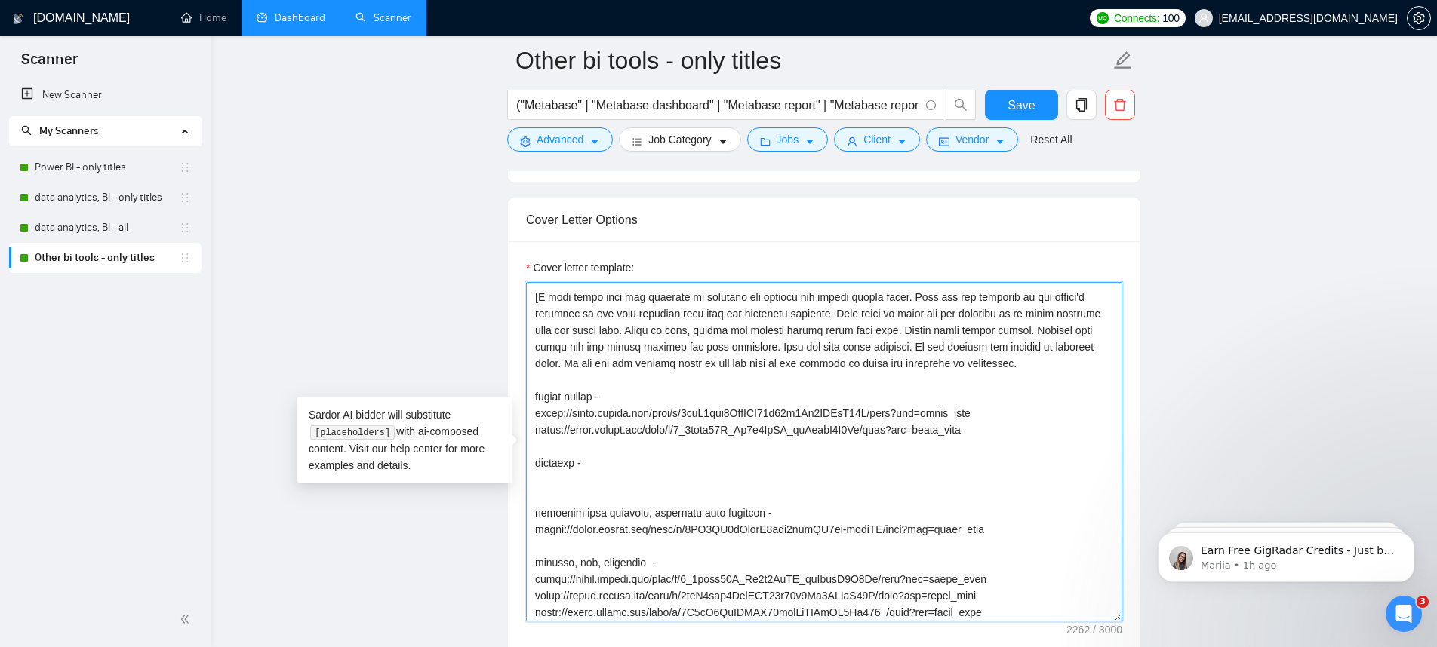
paste textarea "https://drive.google.com/file/d/1ygjPj9bh6X8vmDmI7Kp2g5jbRuVOA4BK/view?usp=driv…"
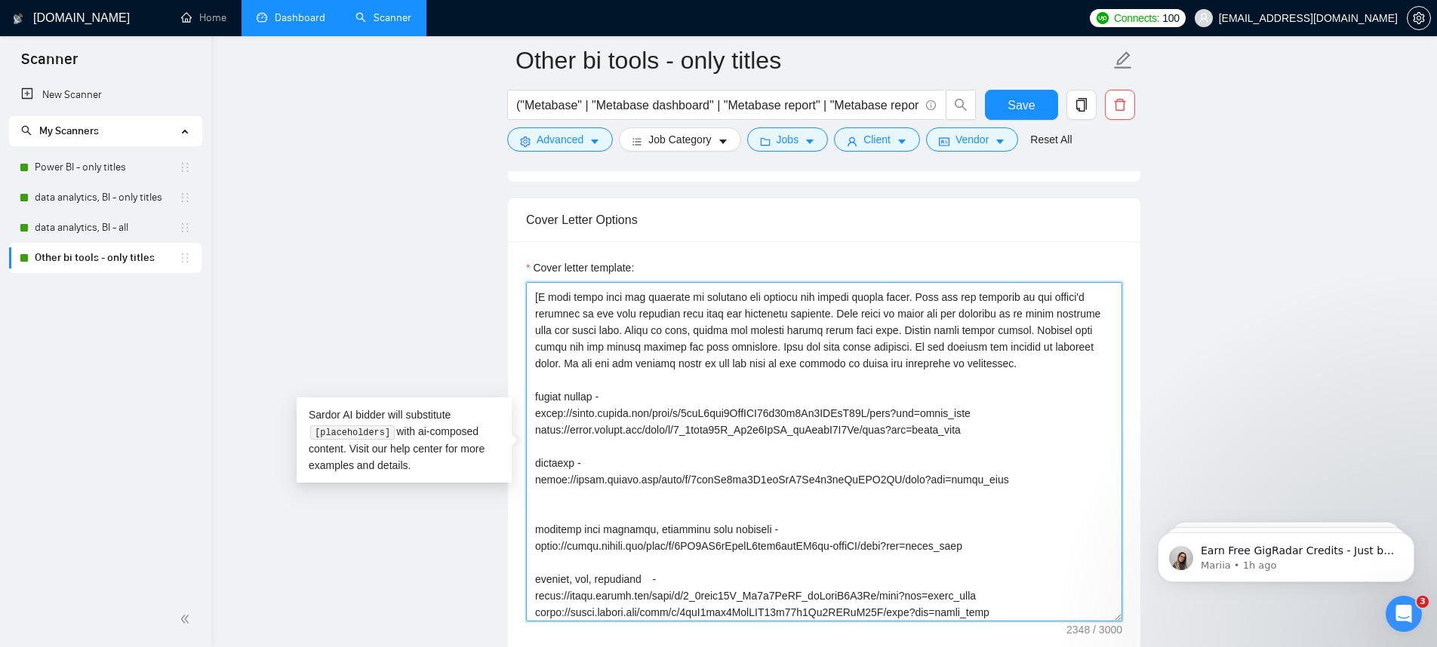
paste textarea "https://drive.google.com/file/d/1djTFCjvhZM6azWB_17qnWWhgKKaj7VLF/view?usp=driv…"
click at [1025, 469] on textarea "Cover letter template:" at bounding box center [824, 452] width 596 height 340
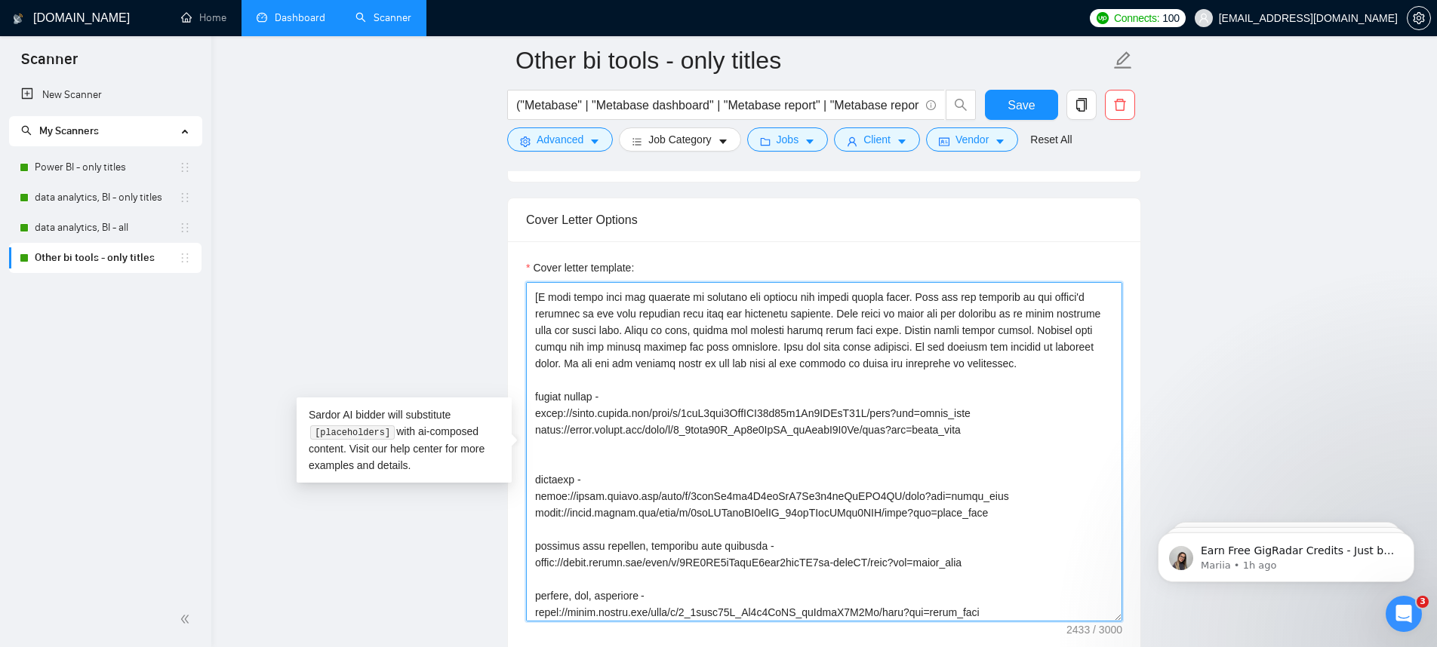
paste textarea "https://drive.google.com/file/d/150SgbyboDF0gaJeoySUoZJu5YfulEJym/view?usp=driv…"
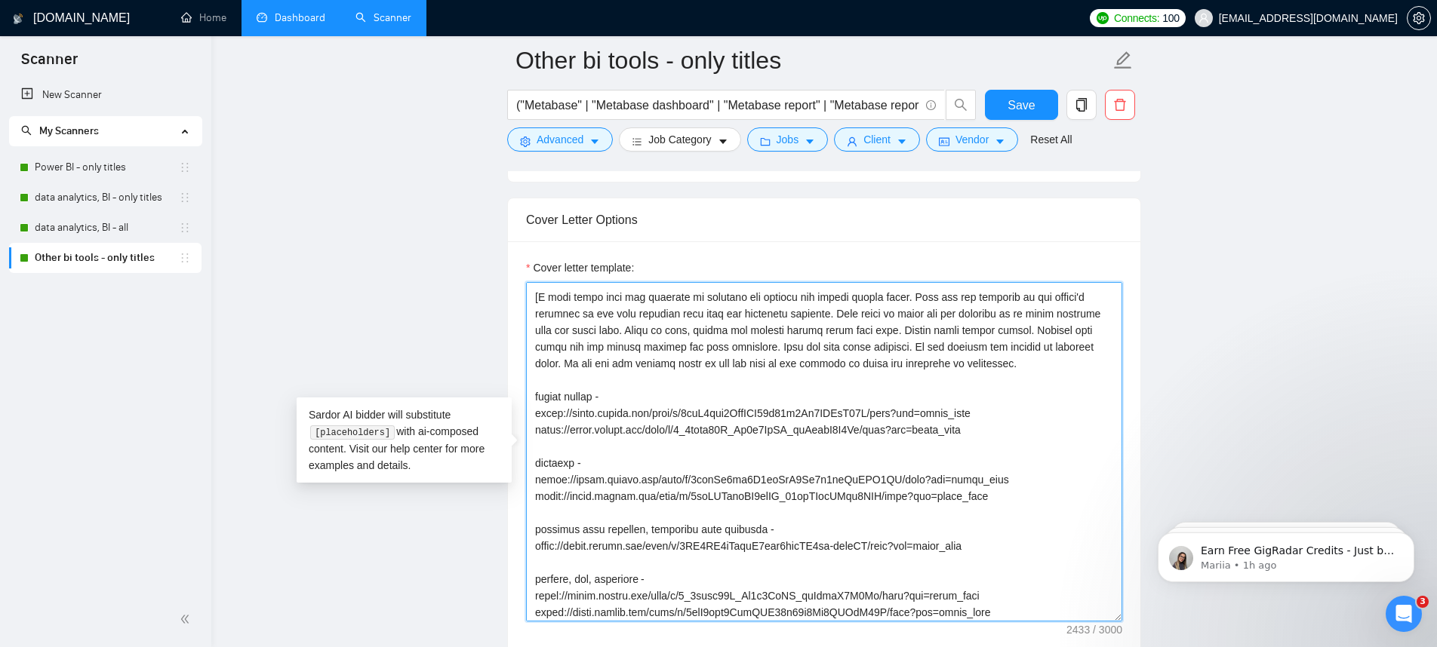
click at [991, 520] on textarea "Cover letter template:" at bounding box center [824, 452] width 596 height 340
click at [1000, 533] on textarea "Cover letter template:" at bounding box center [824, 452] width 596 height 340
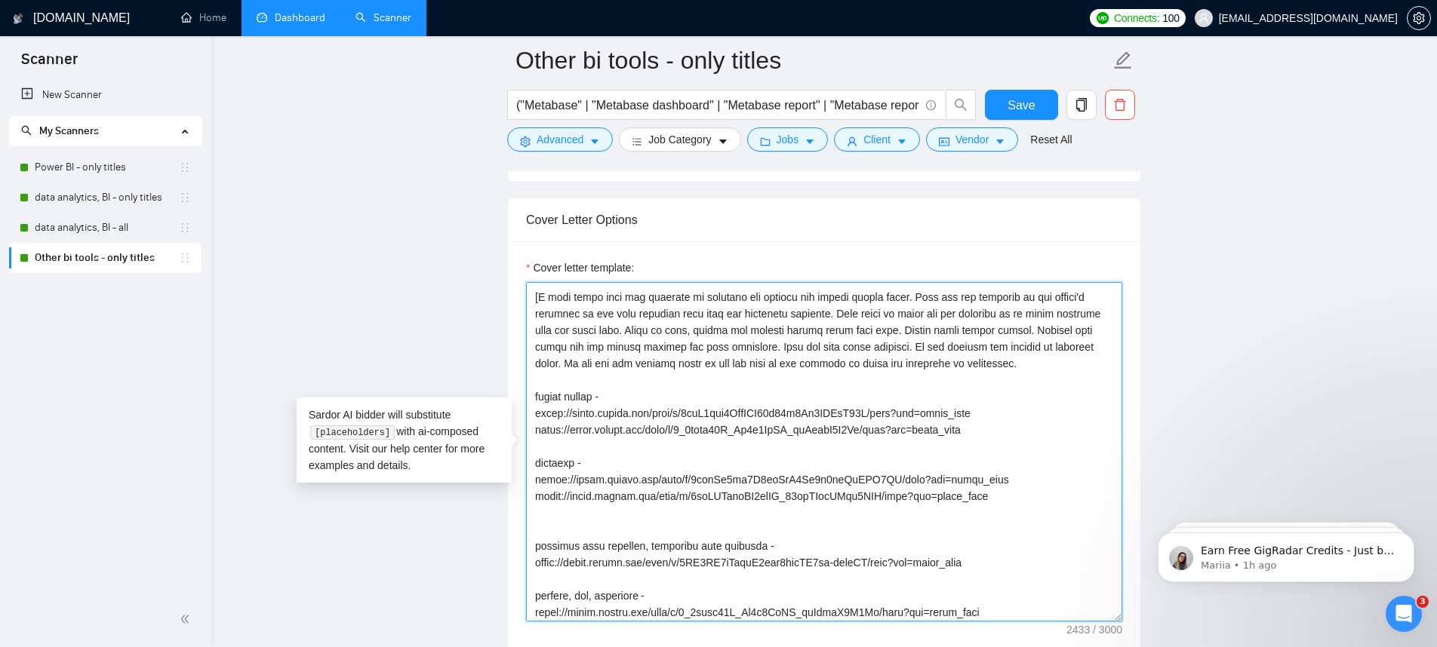
paste textarea "https://drive.google.com/file/d/150SgbyboDF0gaJeoySUoZJu5YfulEJym/view?usp=driv…"
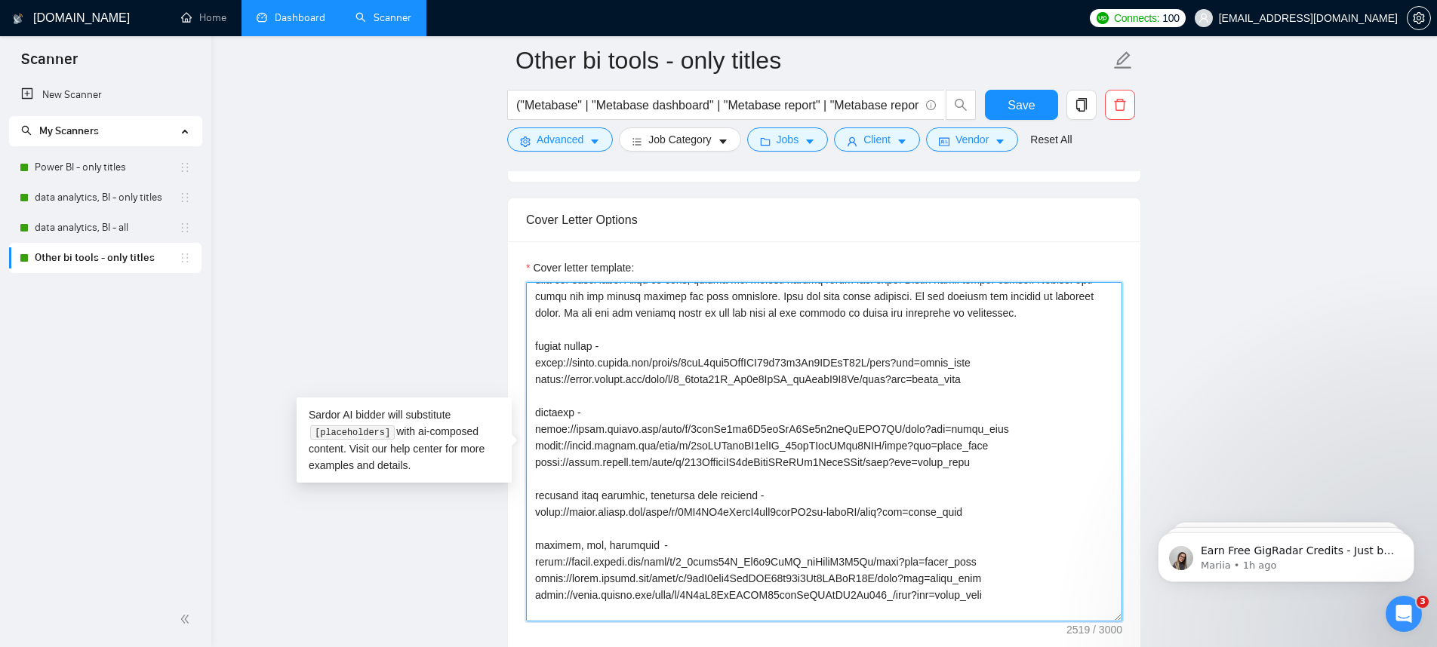
scroll to position [257, 0]
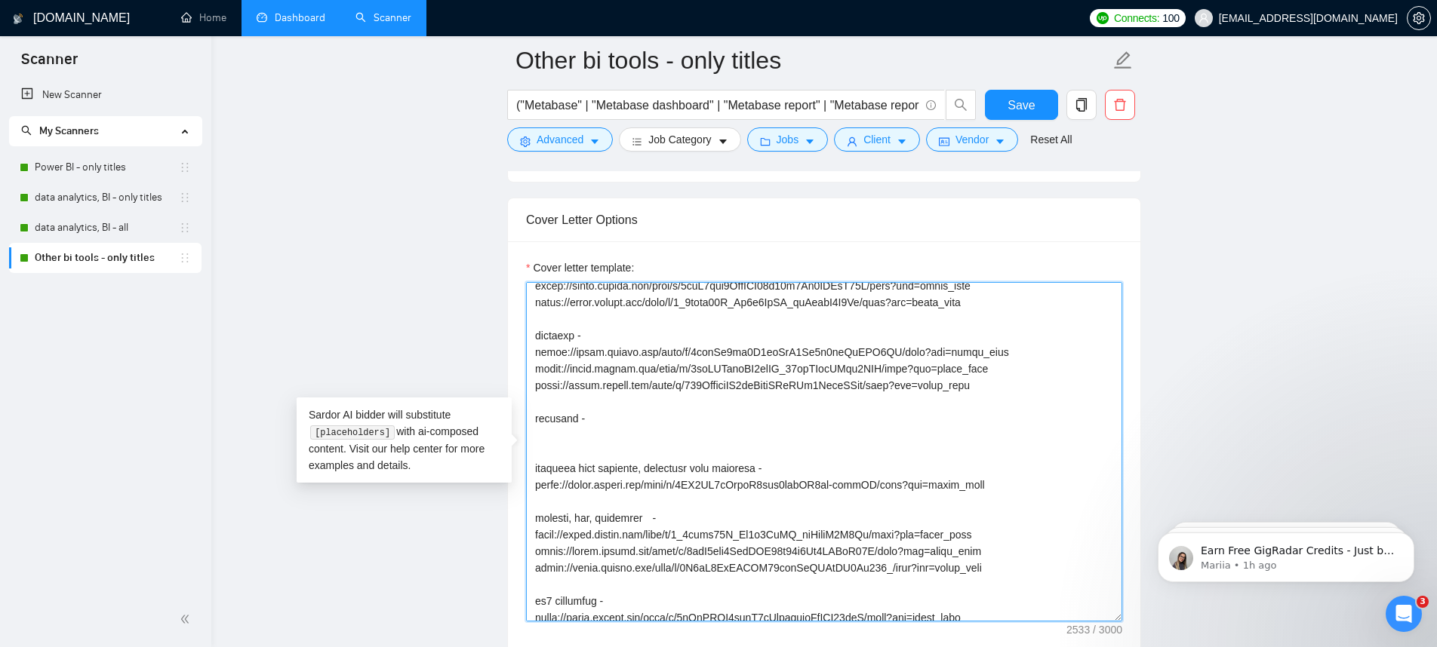
paste textarea "https://drive.google.com/file/d/1aqdSJXXlng9pRPkwna1vh2dY2sxIdGU8/view?usp=driv…"
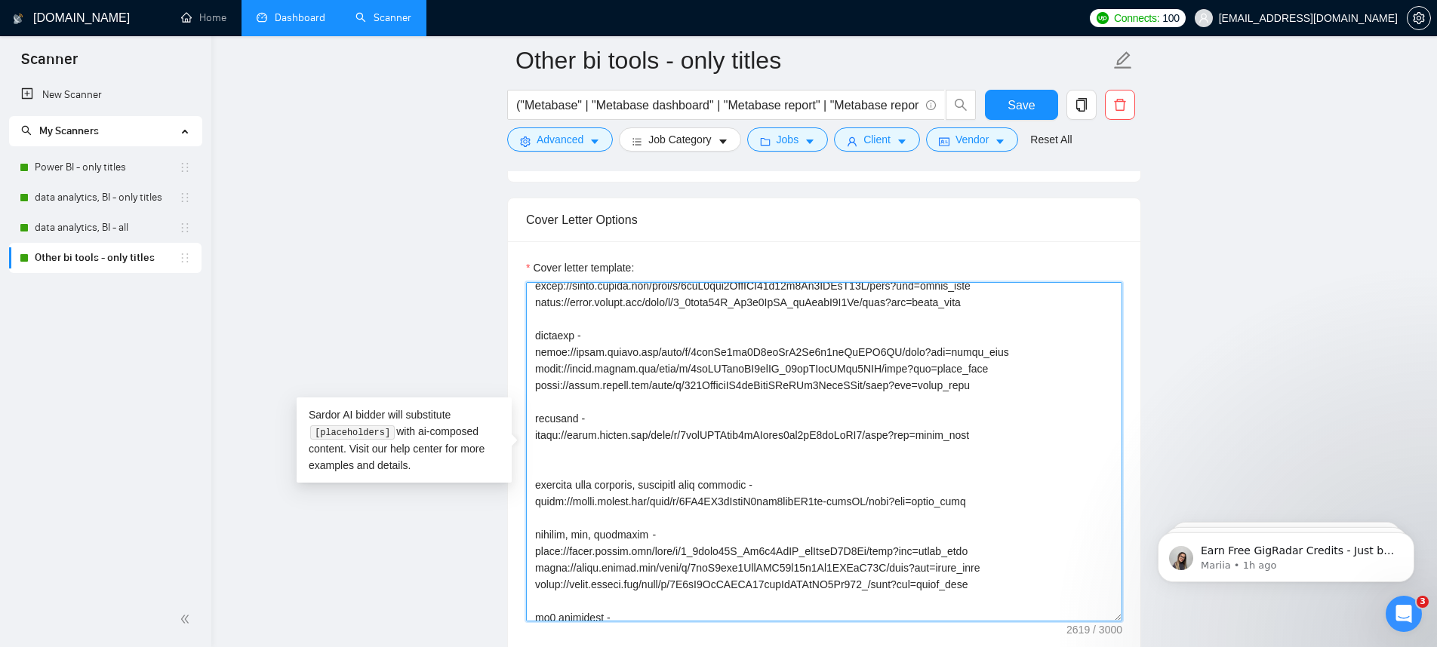
paste textarea "https://drive.google.com/file/d/1ctuRfrQbIANpzU9-9V5vcRKJP7Iyx9Ap/view?usp=driv…"
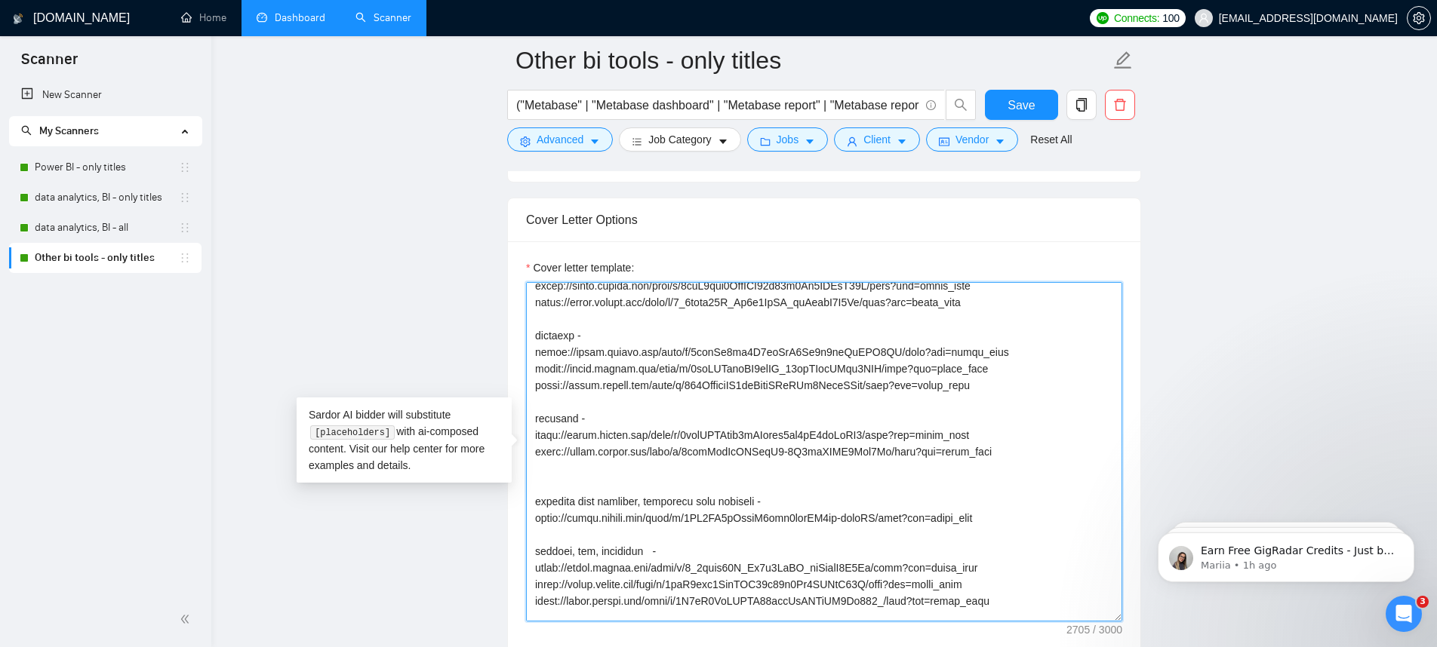
paste textarea "https://drive.google.com/file/d/124WkDCAf73xFVw0RKWt1glgBnZIXhcaU/view?usp=driv…"
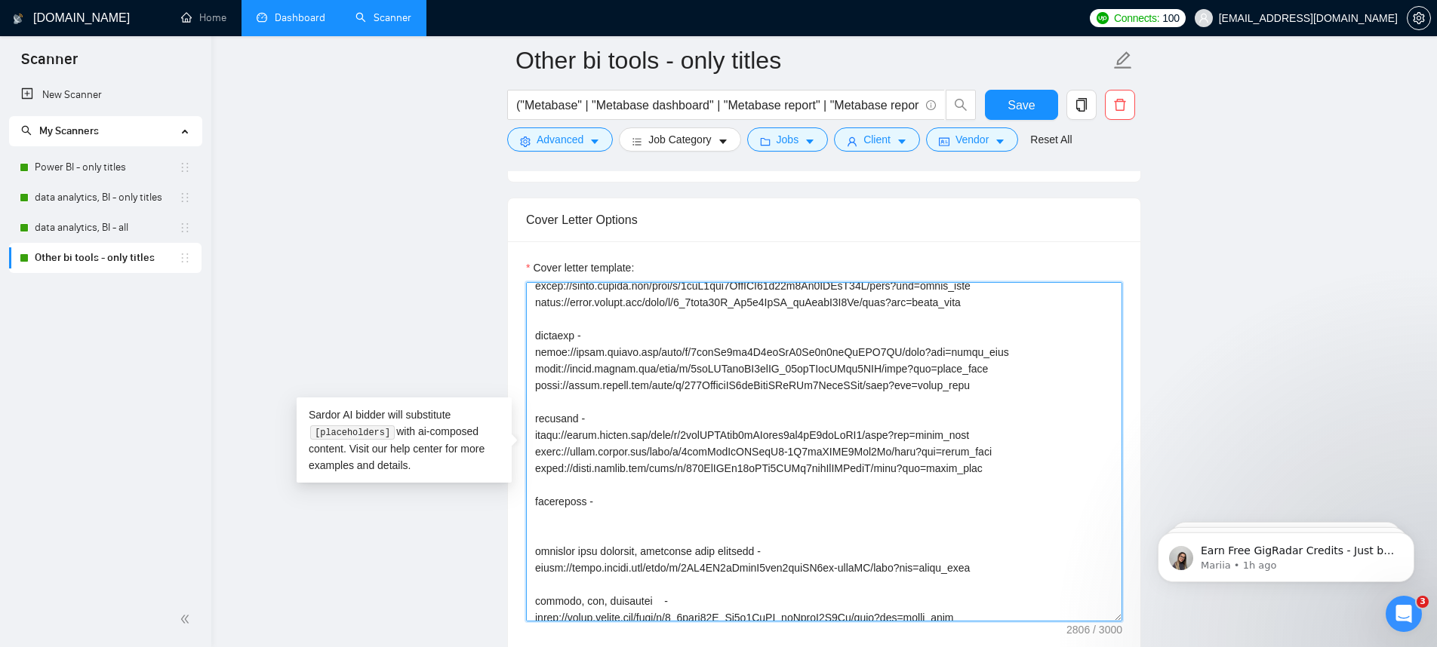
paste textarea "https://drive.google.com/file/d/1J-kOEseBnu1gFet2-pn1gAe0nHWaRqQI/view?usp=driv…"
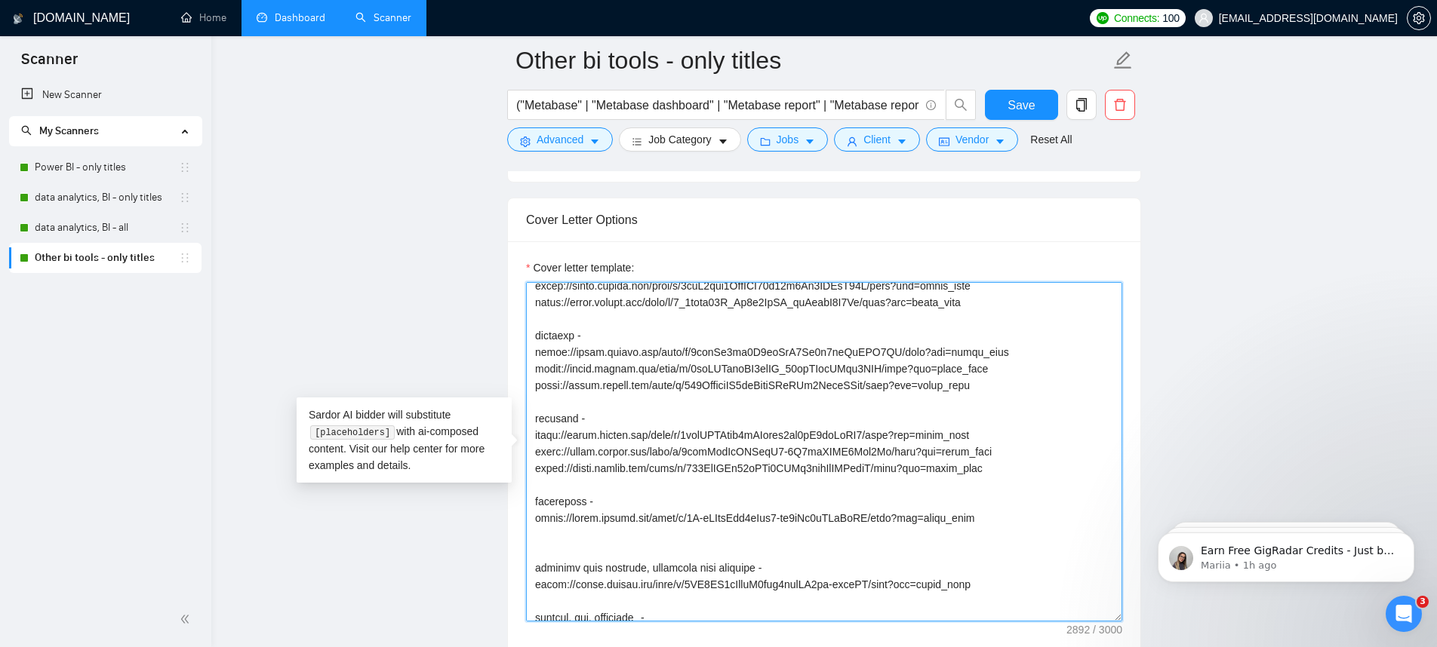
paste textarea "https://drive.google.com/file/d/1gHR9hXtS7jv_3BZppBfT0f1BEx0-06tc/view?usp=driv…"
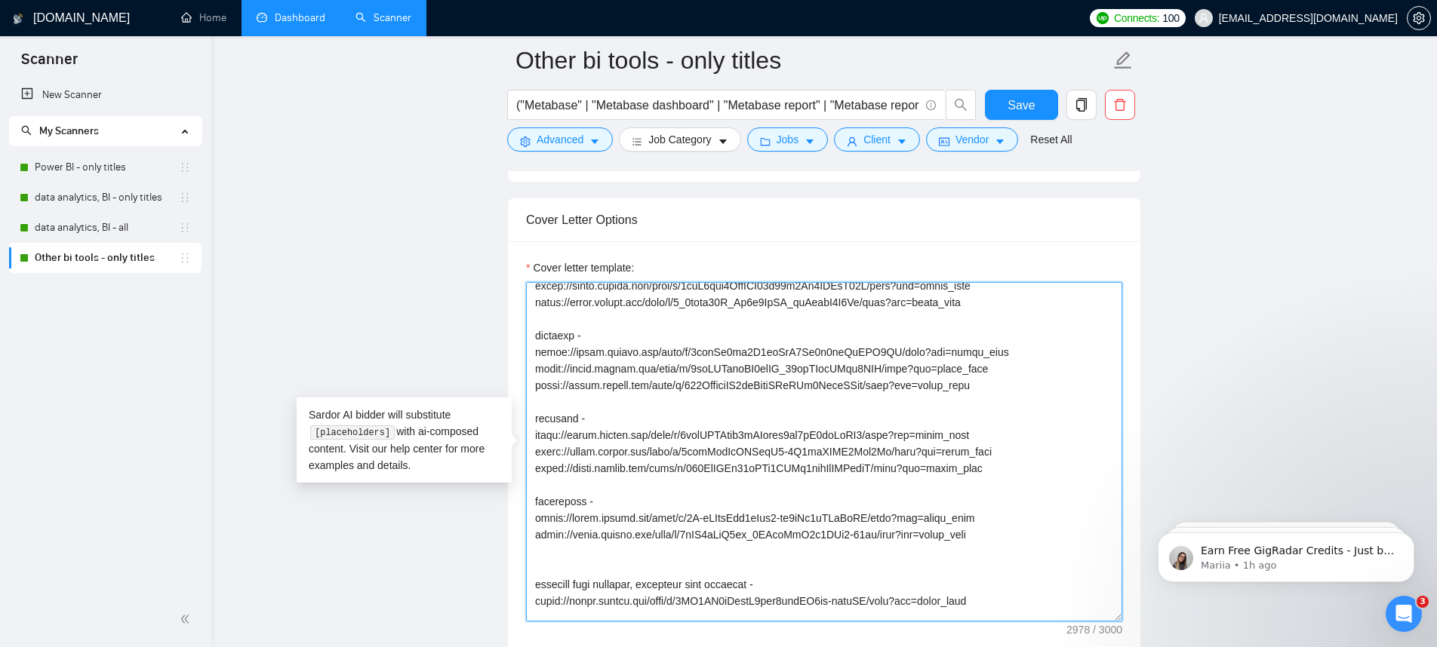
paste textarea
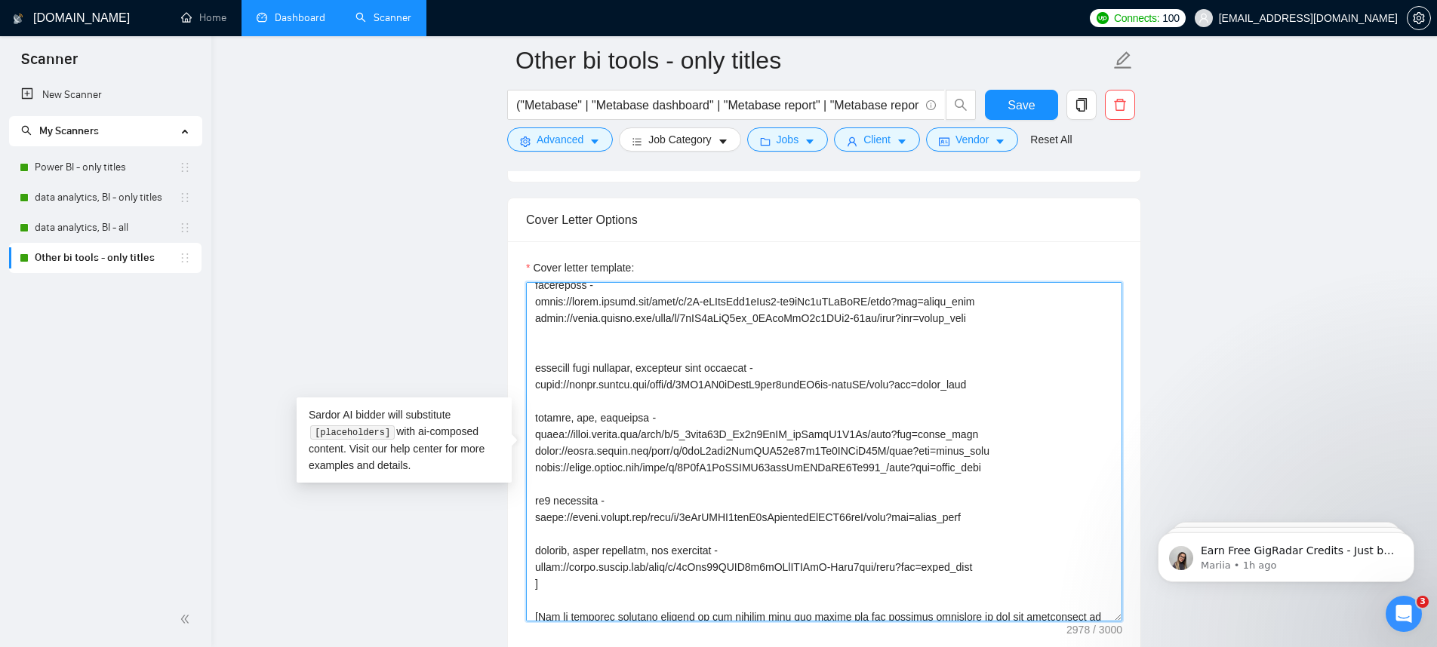
scroll to position [454, 0]
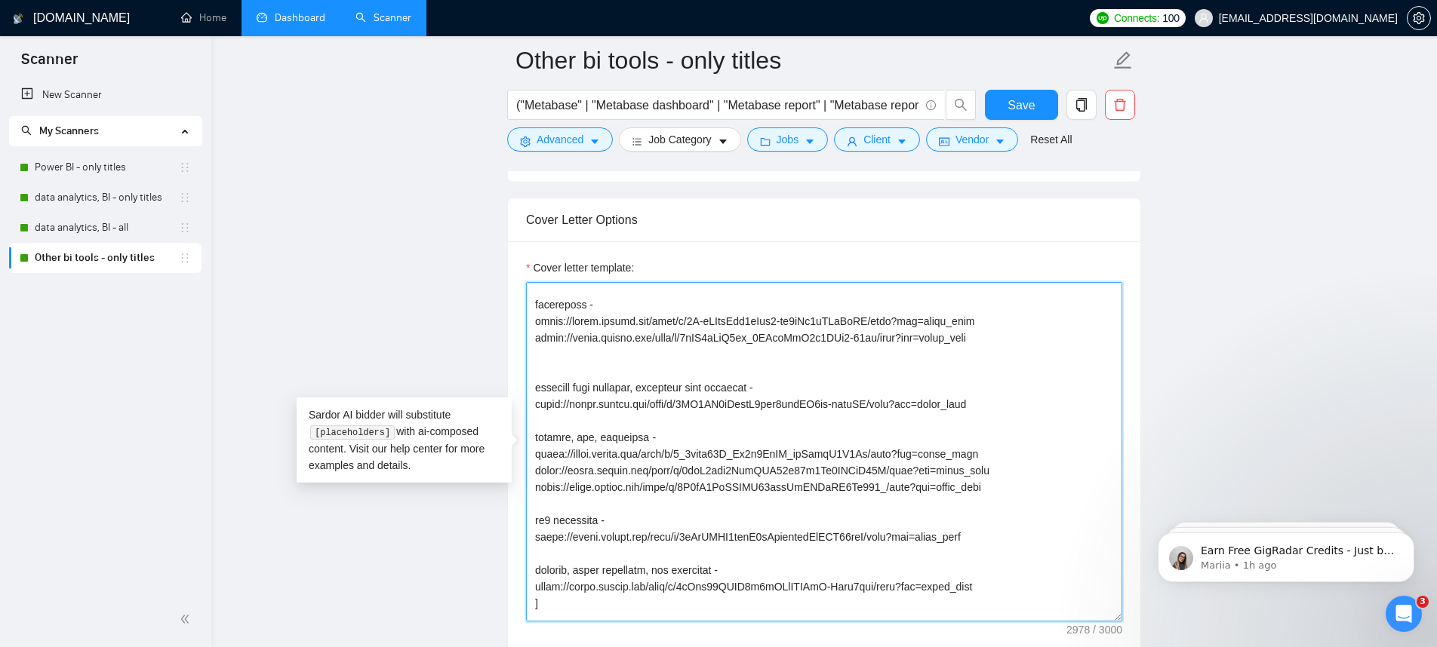
click at [982, 382] on textarea "Cover letter template:" at bounding box center [824, 452] width 596 height 340
paste textarea
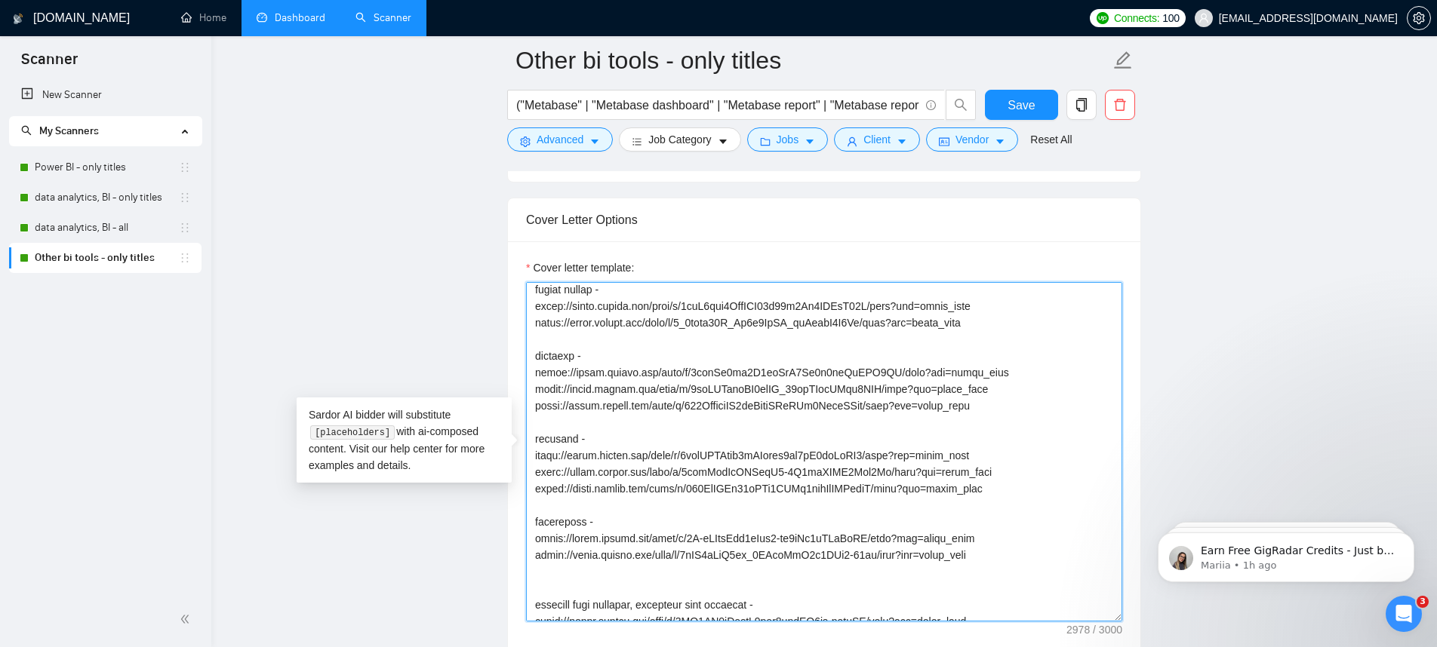
scroll to position [449, 0]
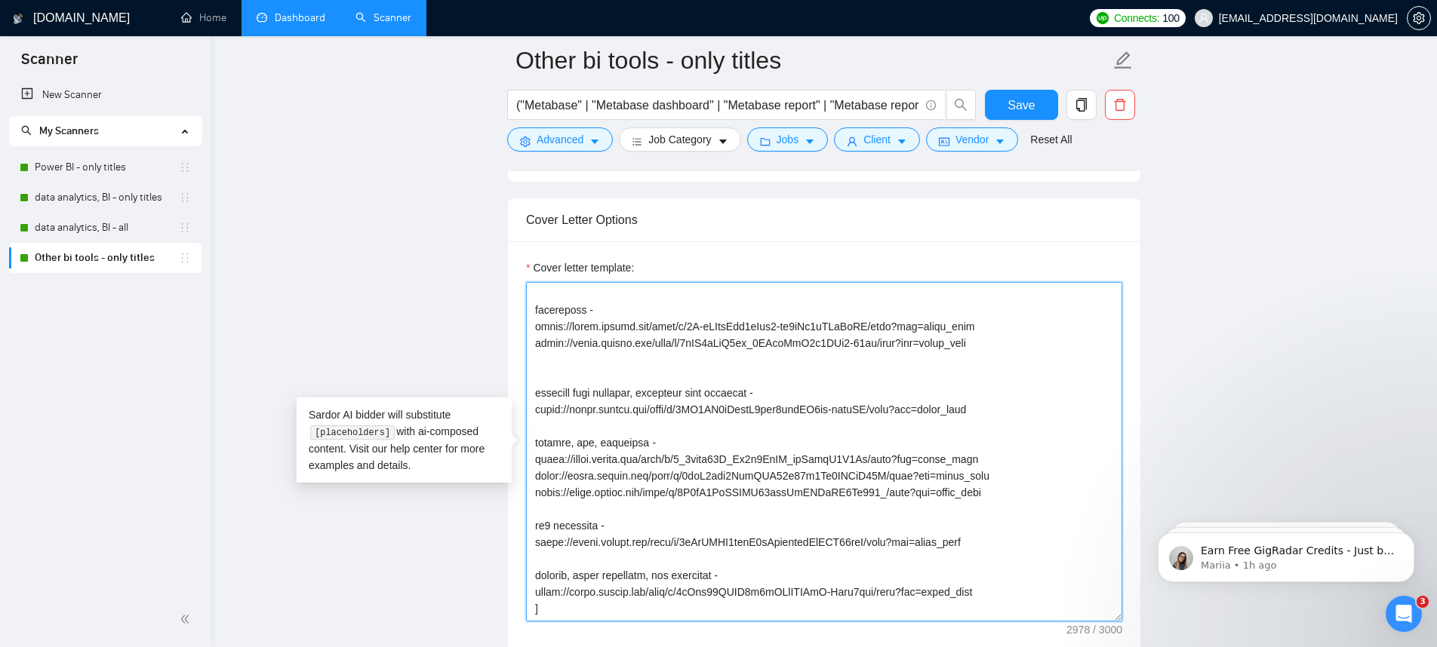
click at [542, 409] on textarea "Cover letter template:" at bounding box center [824, 452] width 596 height 340
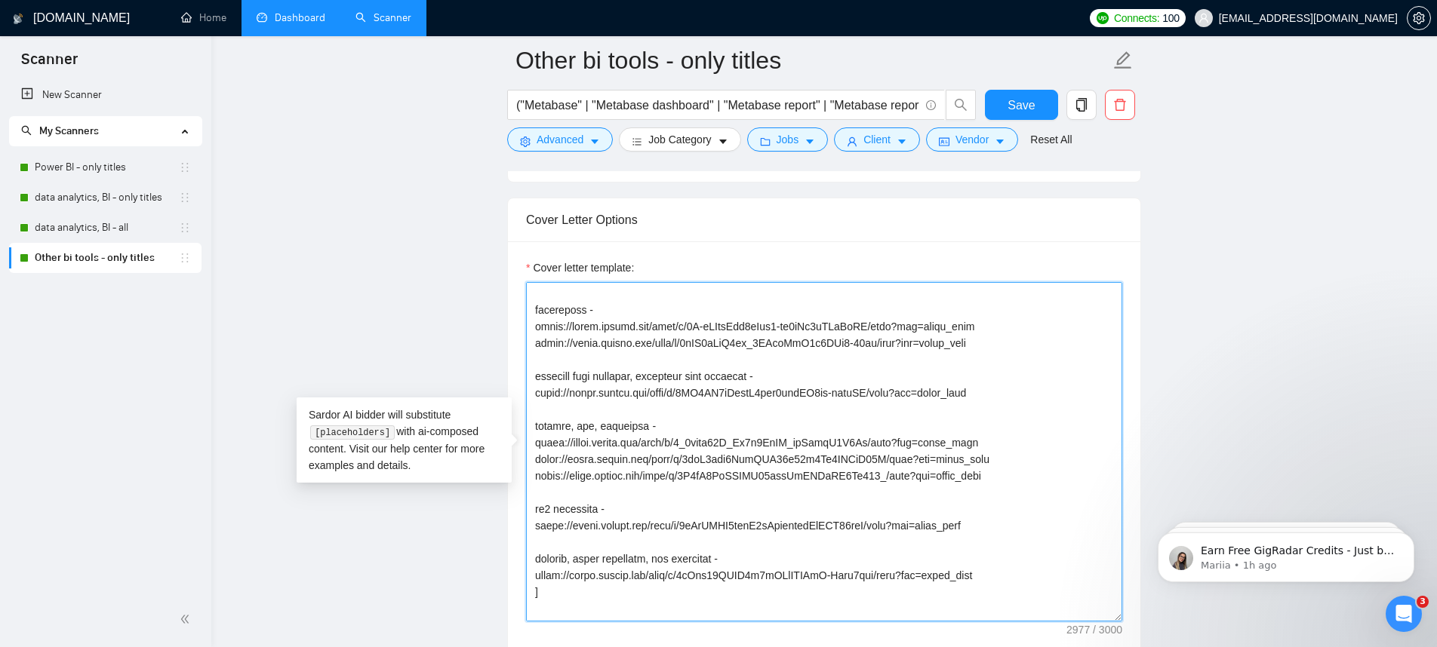
drag, startPoint x: 965, startPoint y: 508, endPoint x: 529, endPoint y: 404, distance: 448.4
click at [529, 404] on textarea "Cover letter template:" at bounding box center [824, 452] width 596 height 340
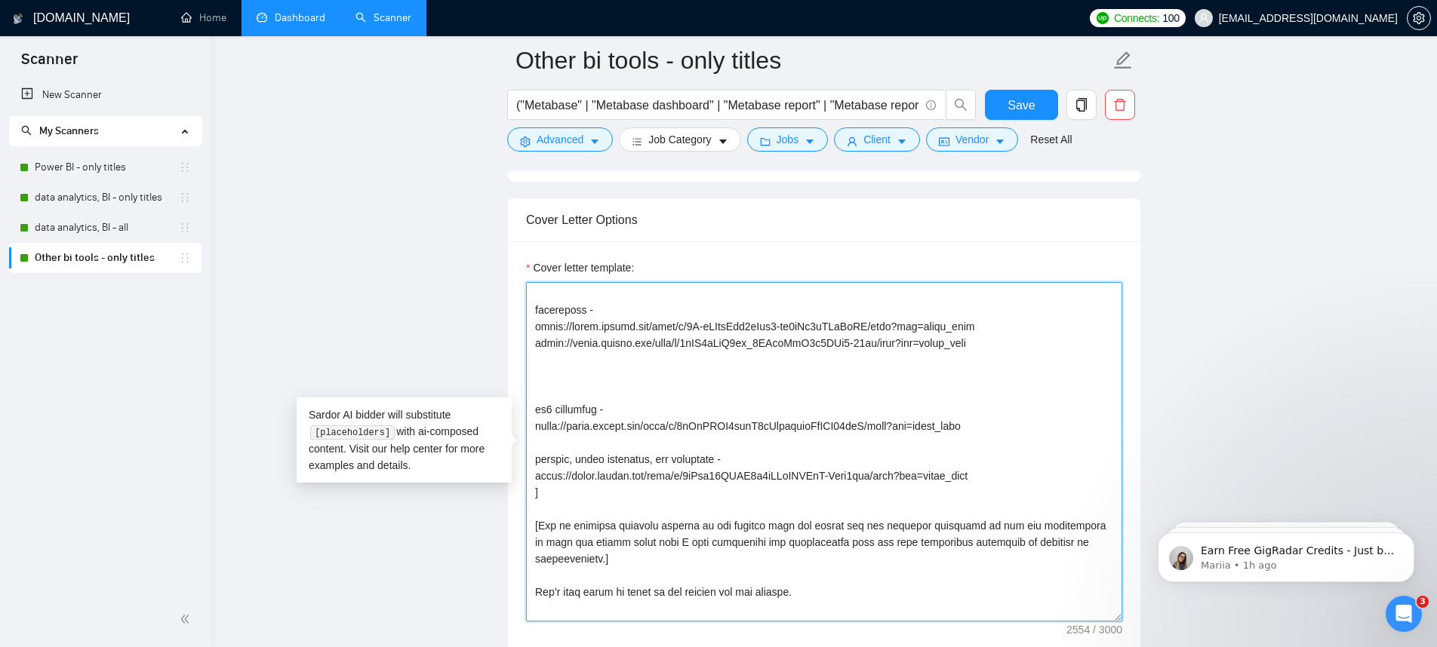
drag, startPoint x: 1022, startPoint y: 463, endPoint x: 523, endPoint y: 441, distance: 499.2
click at [523, 441] on div "Cover letter template:" at bounding box center [824, 449] width 632 height 416
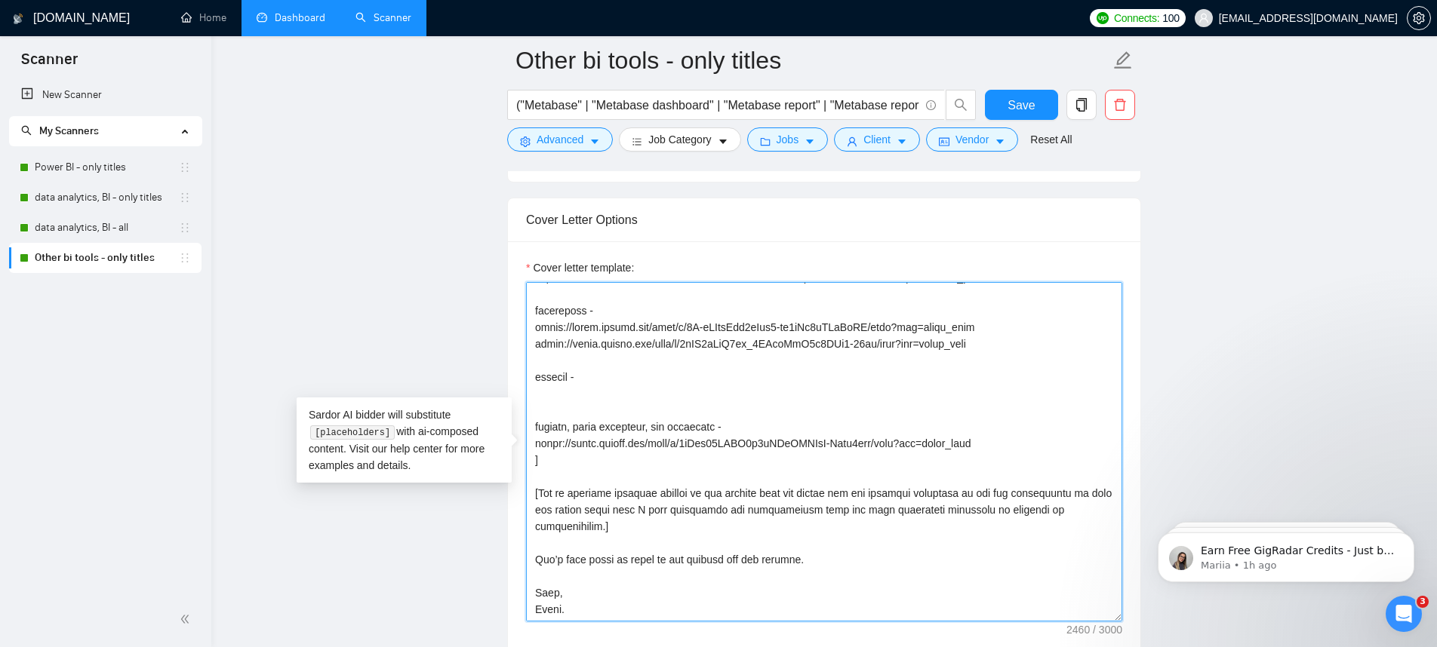
paste textarea "https://drive.google.com/file/d/1KckoFHDC82Yfjktgv-CBK68VKjSJjdGV/view?usp=driv…"
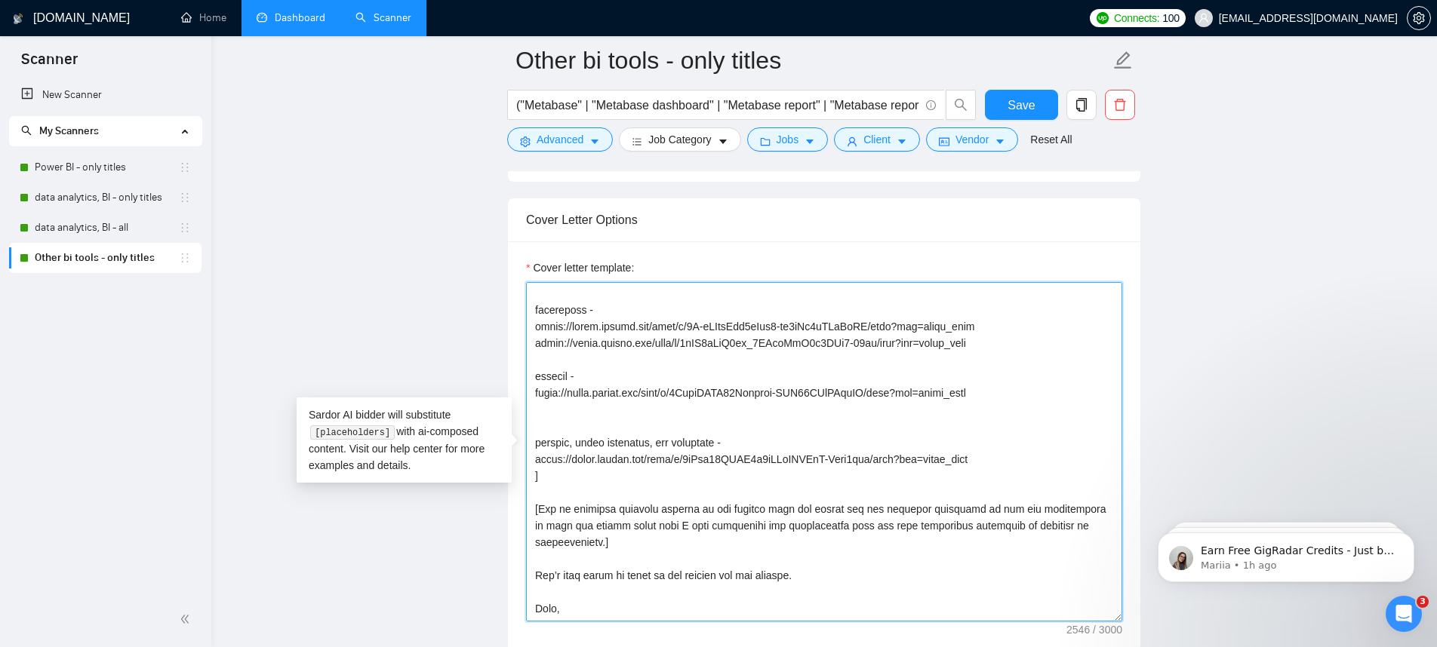
paste textarea "https://drive.google.com/file/d/1KfcEeOKgxu1HFj1xgLW6weD4d2nEylSQ/view?usp=driv…"
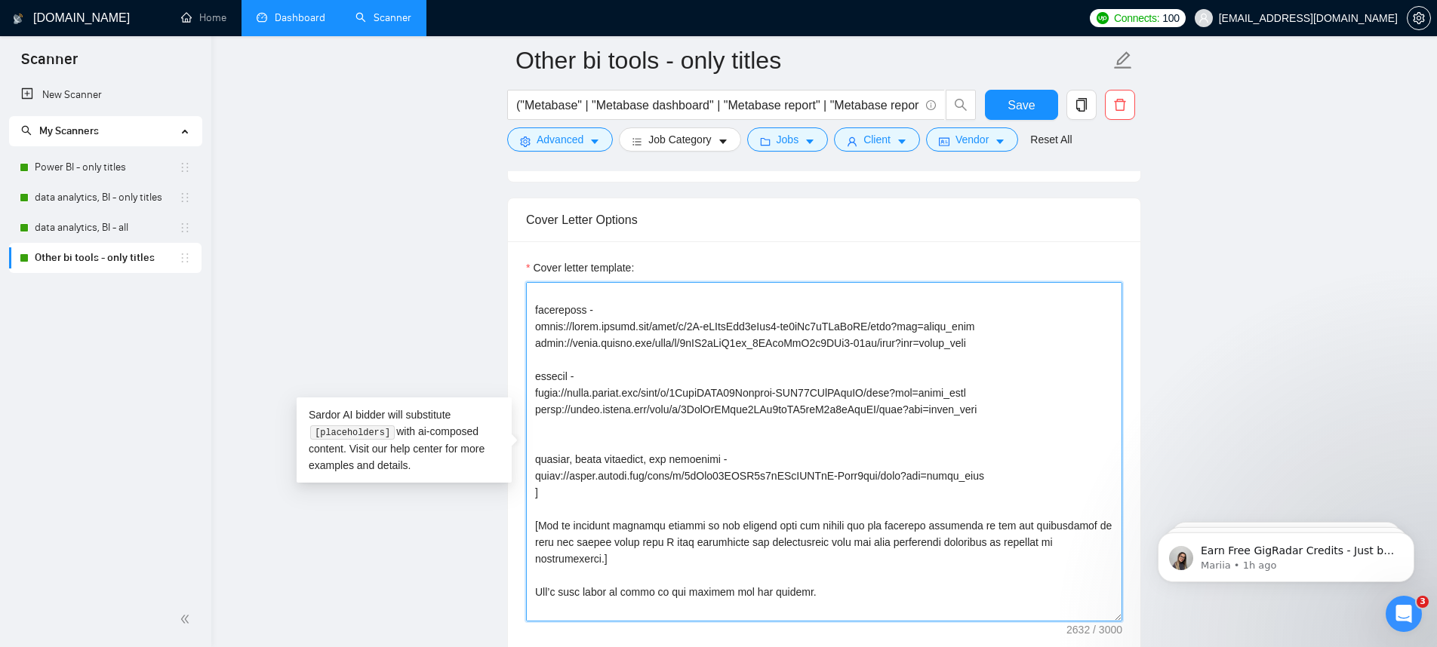
paste textarea "https://drive.google.com/file/d/1KjzU8YCFPwcGRaHEqHMsmp_RHDe2-ROL/view?usp=driv…"
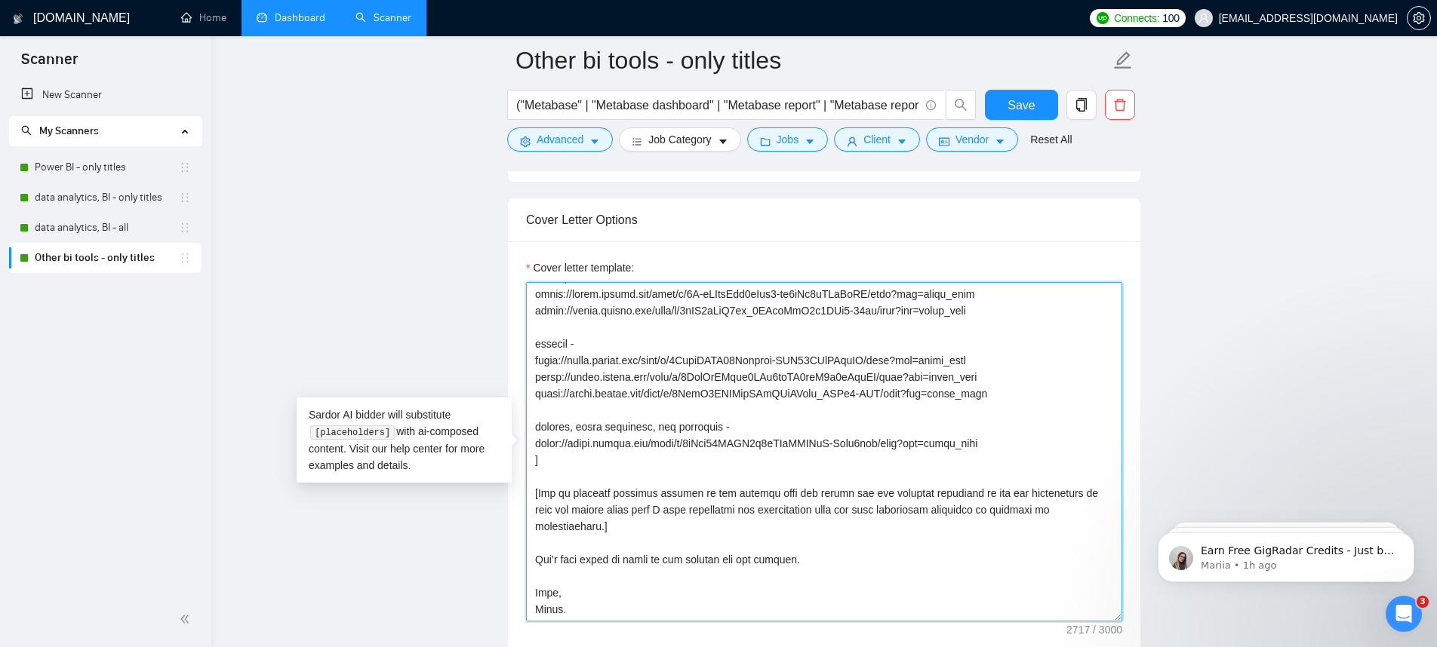
scroll to position [515, 0]
type textarea "[Say Hey, address the client by name (if available). Otherwise, simply say Hey]…"
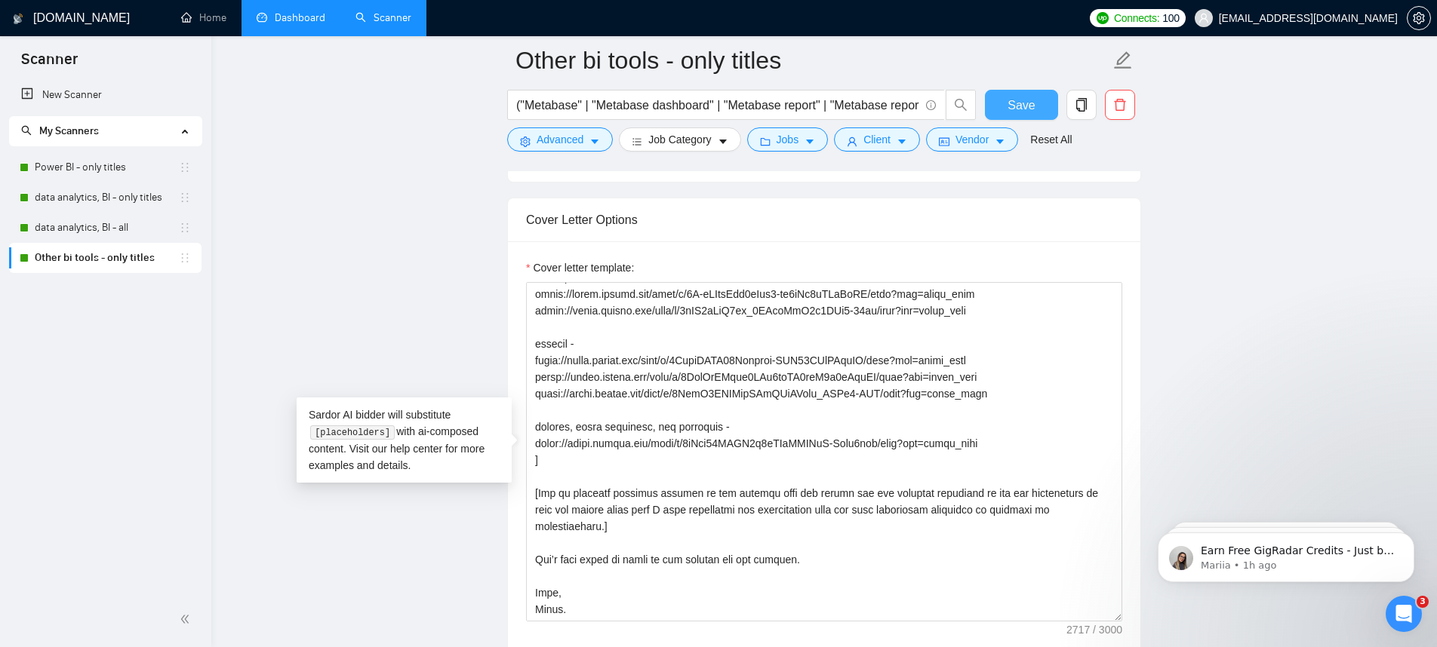
click at [1038, 112] on button "Save" at bounding box center [1021, 105] width 73 height 30
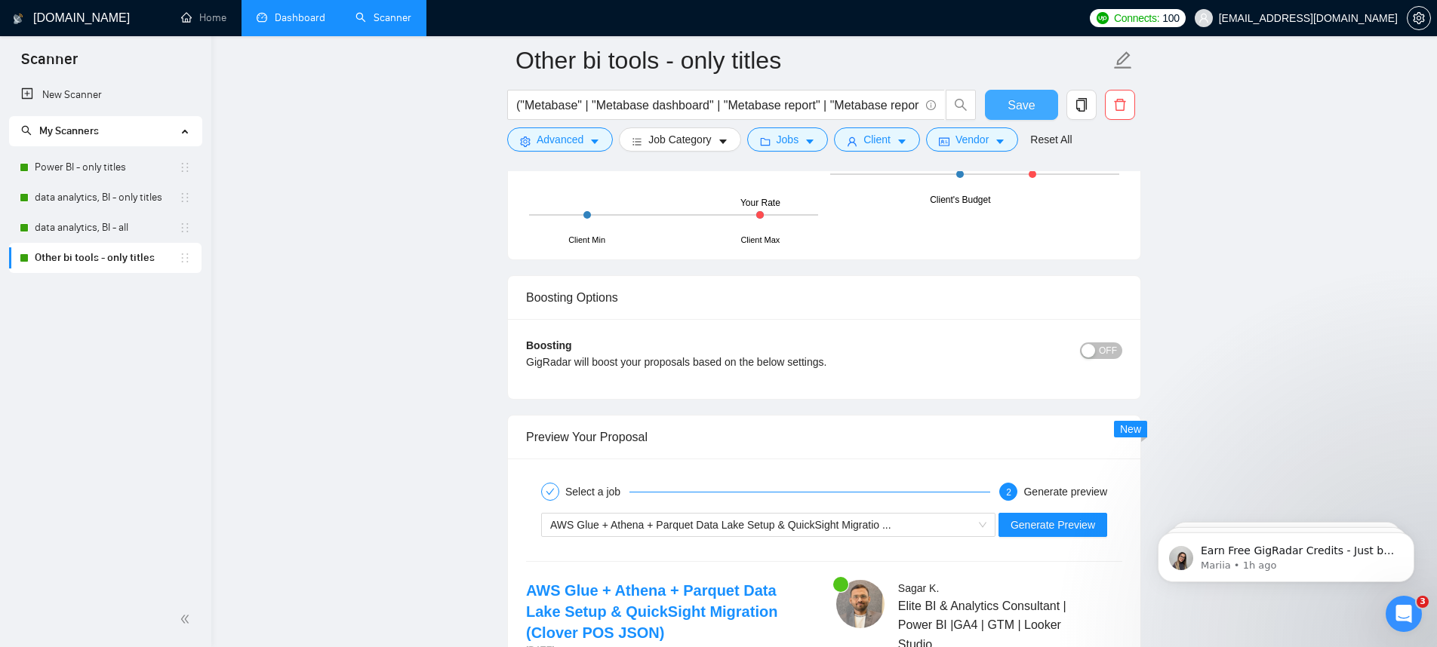
scroll to position [2931, 0]
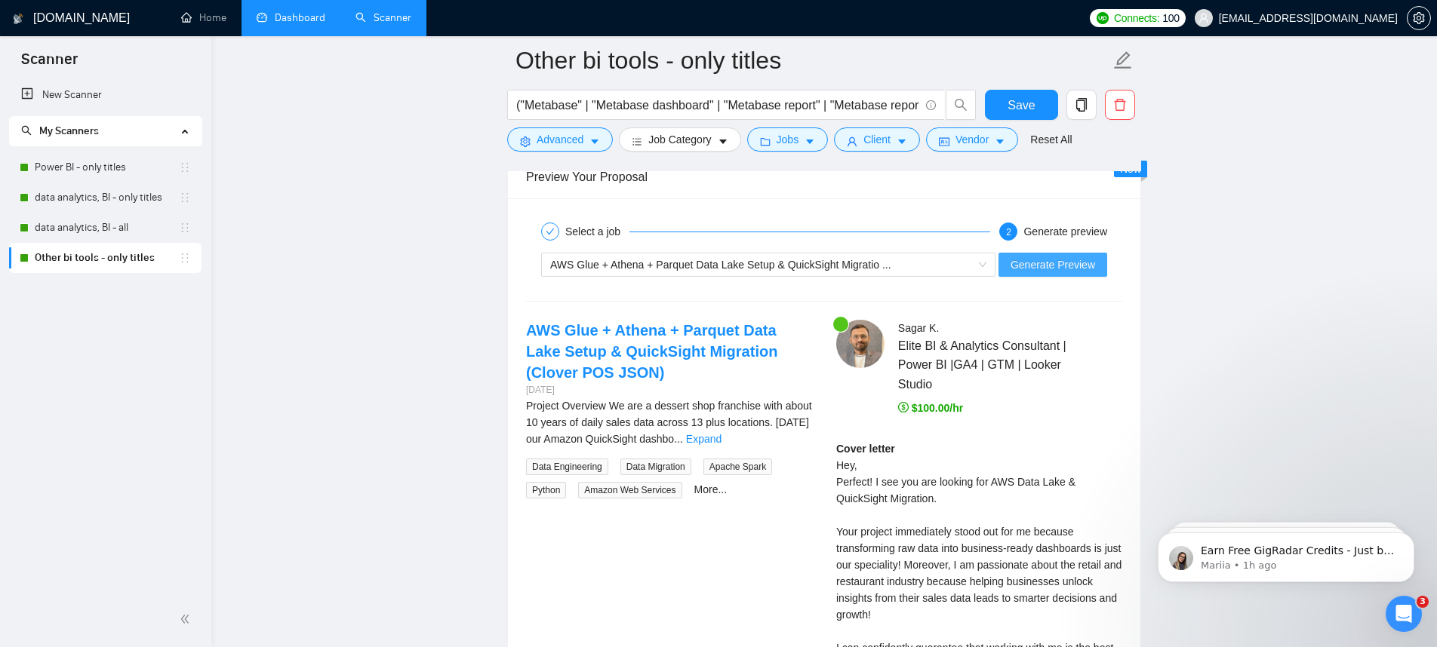
click at [1068, 271] on span "Generate Preview" at bounding box center [1052, 265] width 85 height 17
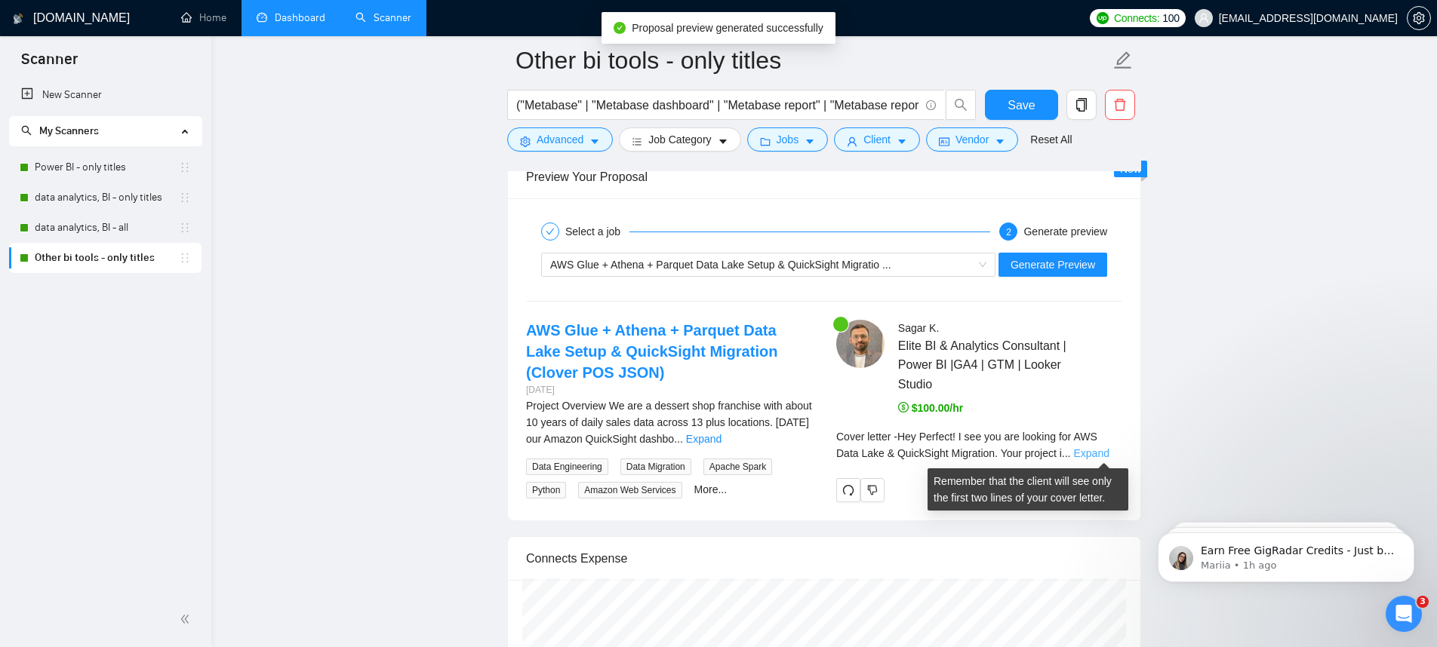
click at [1108, 453] on link "Expand" at bounding box center [1091, 453] width 35 height 12
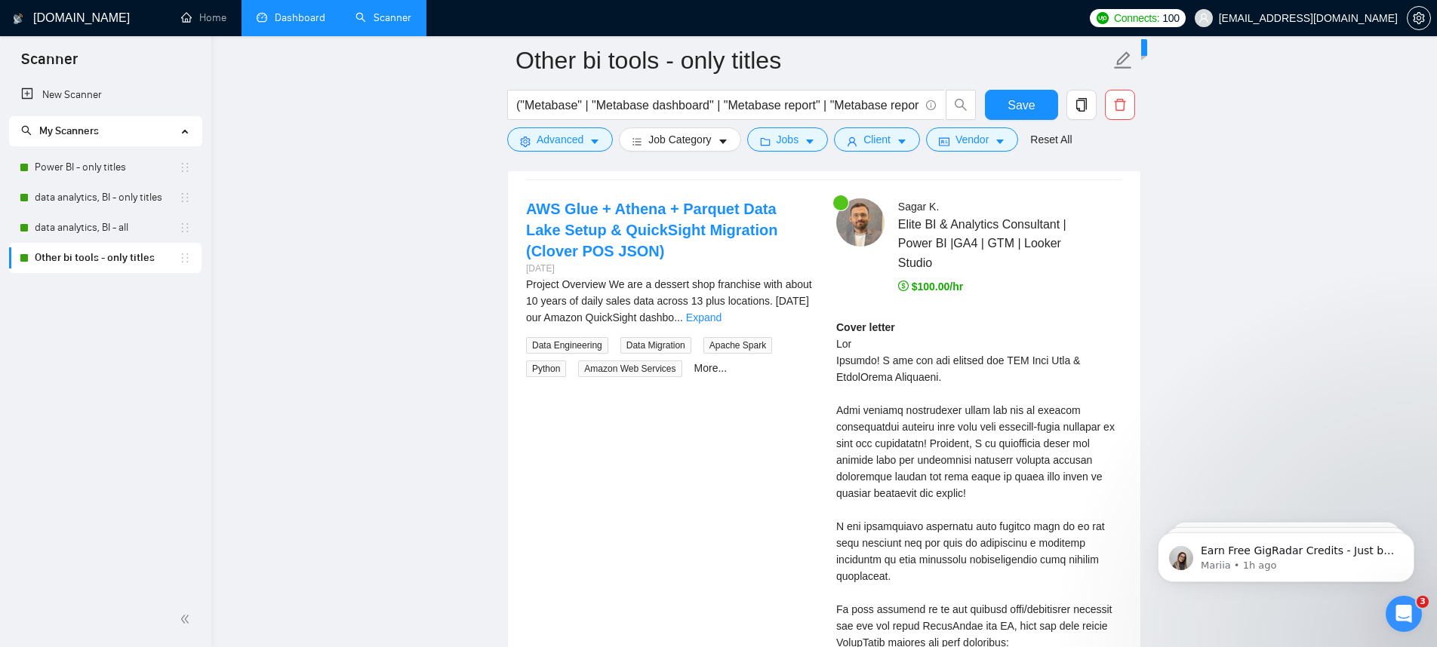
scroll to position [2944, 0]
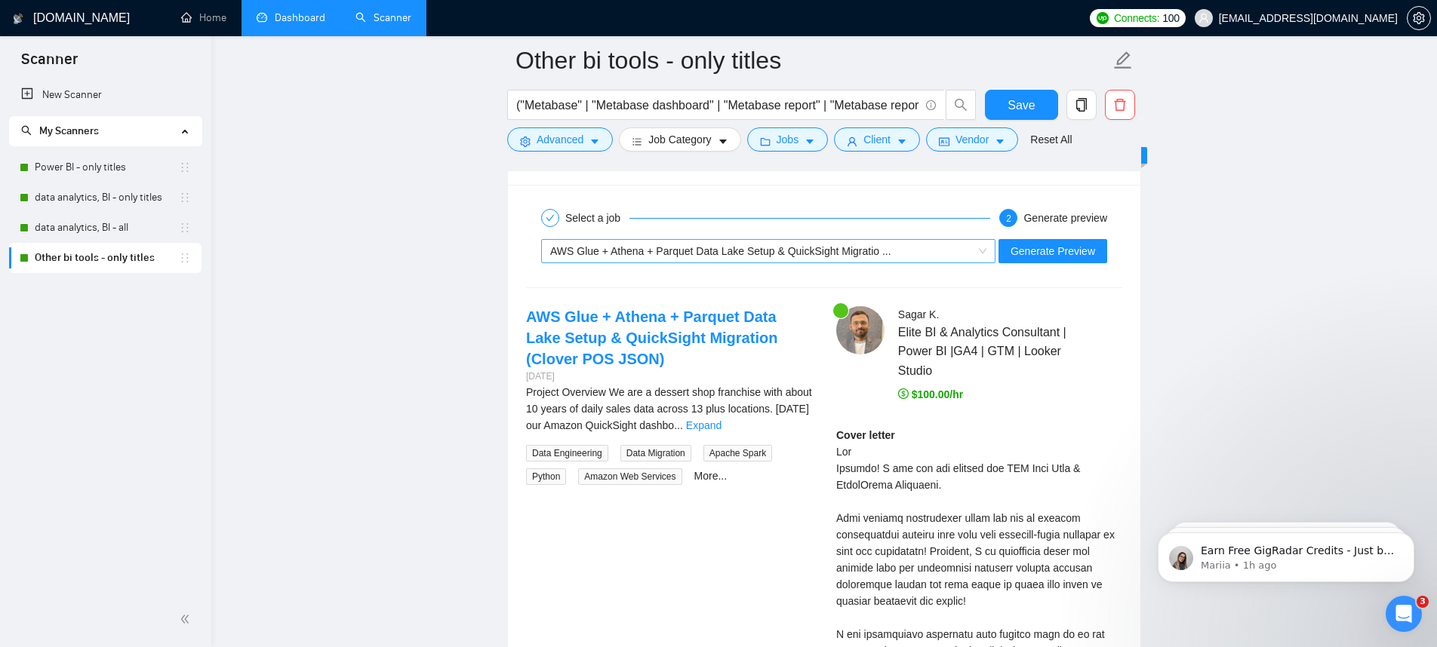
click at [832, 245] on span "AWS Glue + Athena + Parquet Data Lake Setup & QuickSight Migratio ..." at bounding box center [720, 251] width 341 height 12
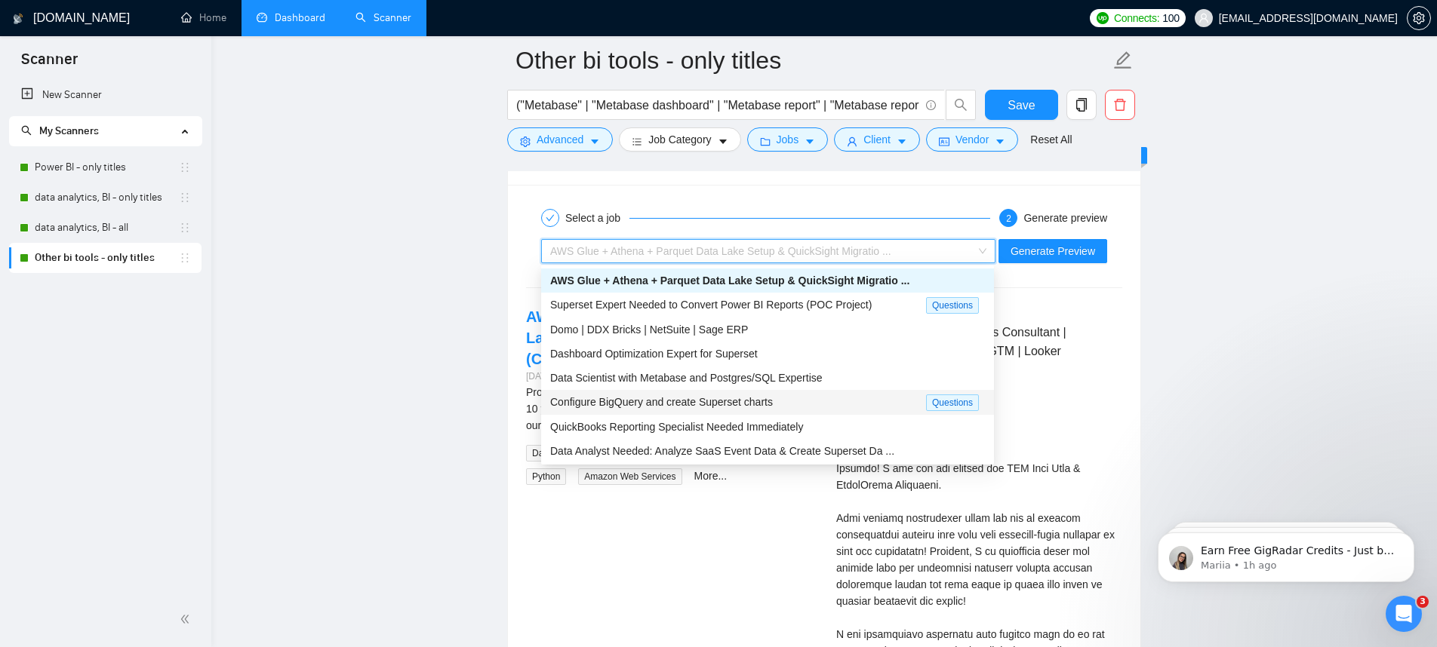
click at [809, 397] on div "Configure BigQuery and create Superset charts" at bounding box center [738, 402] width 376 height 17
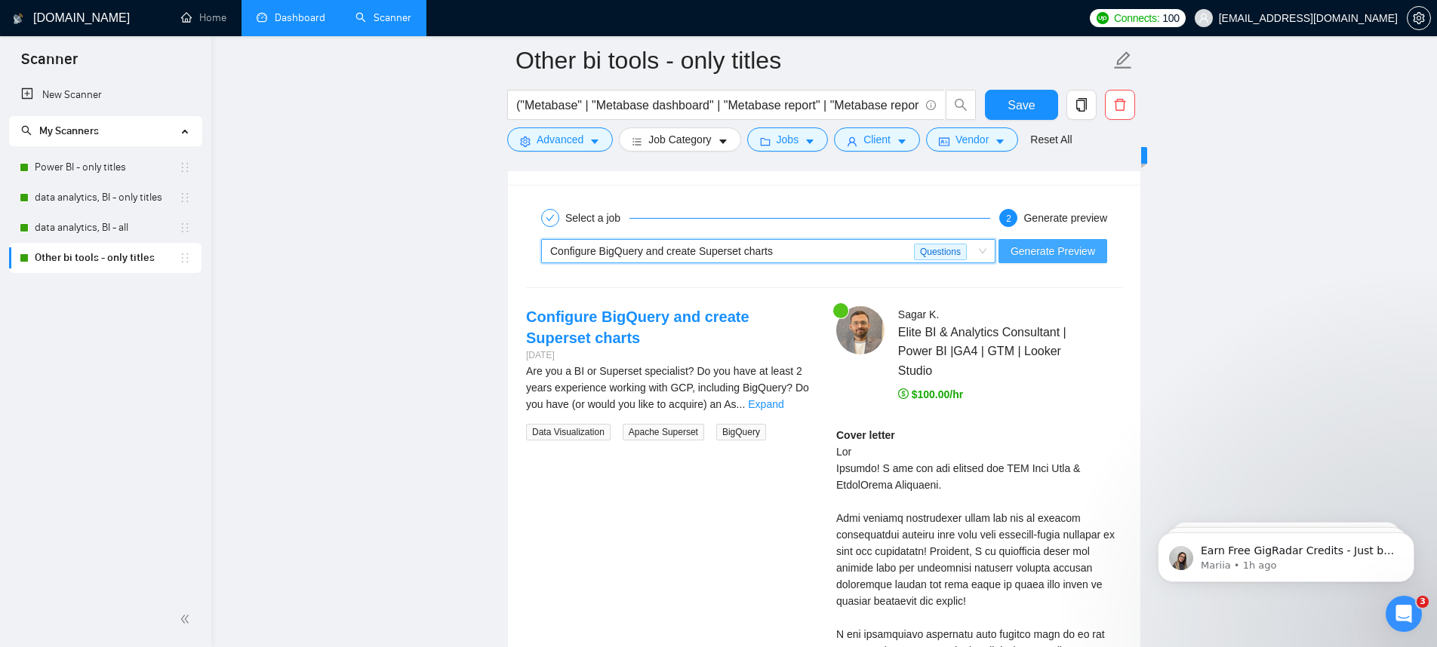
click at [1048, 260] on button "Generate Preview" at bounding box center [1052, 251] width 109 height 24
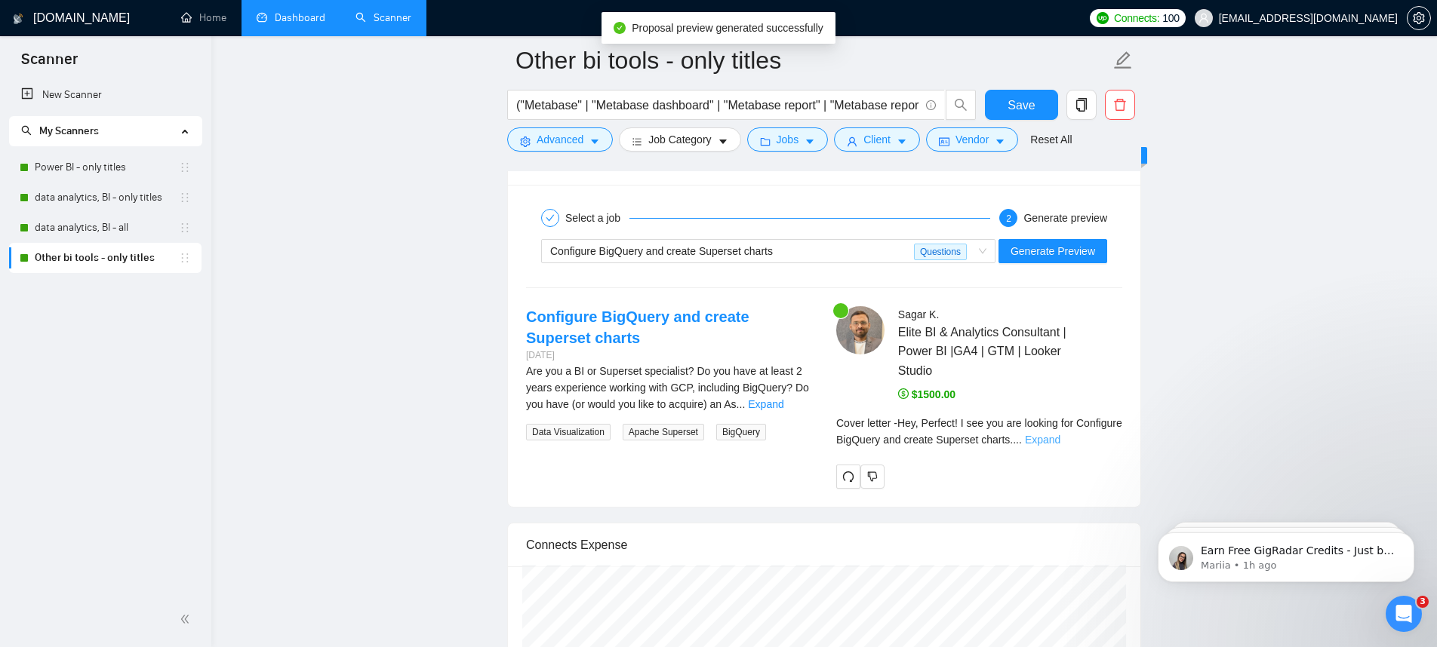
click at [1060, 435] on link "Expand" at bounding box center [1042, 440] width 35 height 12
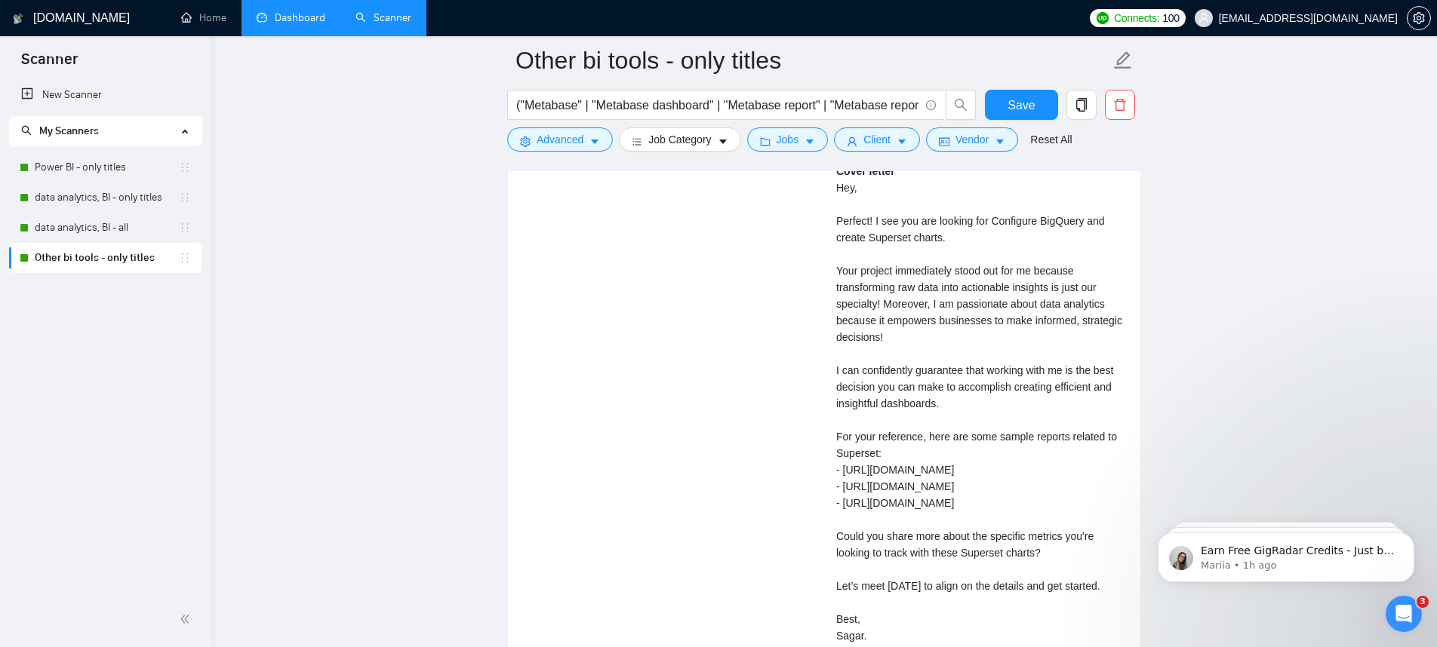
scroll to position [3577, 0]
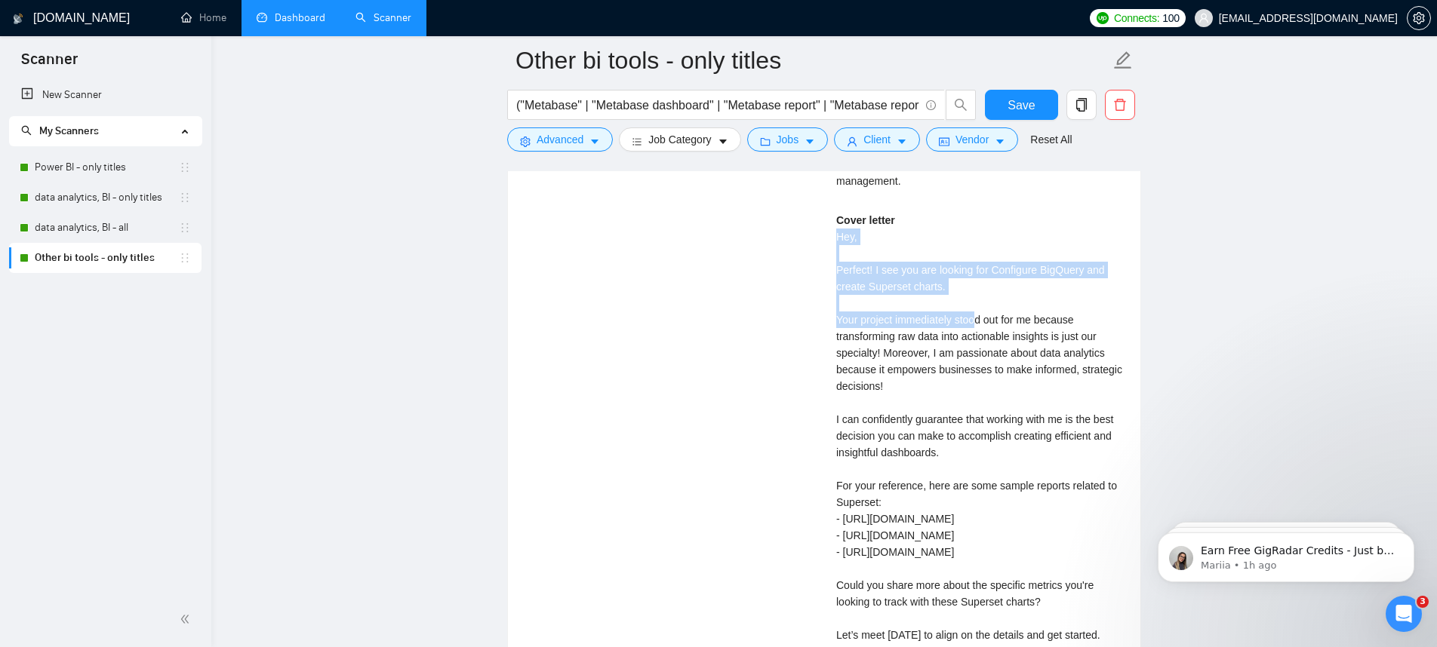
drag, startPoint x: 842, startPoint y: 235, endPoint x: 979, endPoint y: 325, distance: 163.4
click at [979, 325] on div "Cover letter Hey, Perfect! I see you are looking for Configure BigQuery and cre…" at bounding box center [979, 452] width 286 height 481
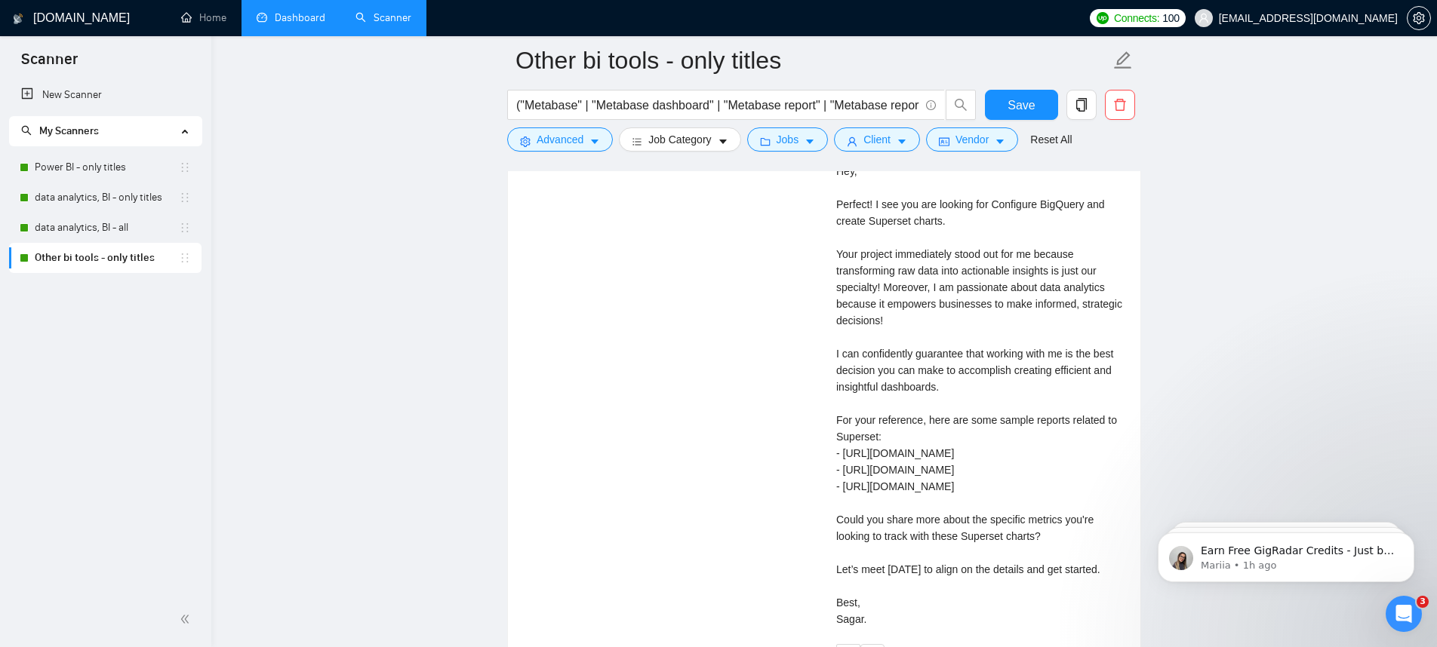
scroll to position [3623, 0]
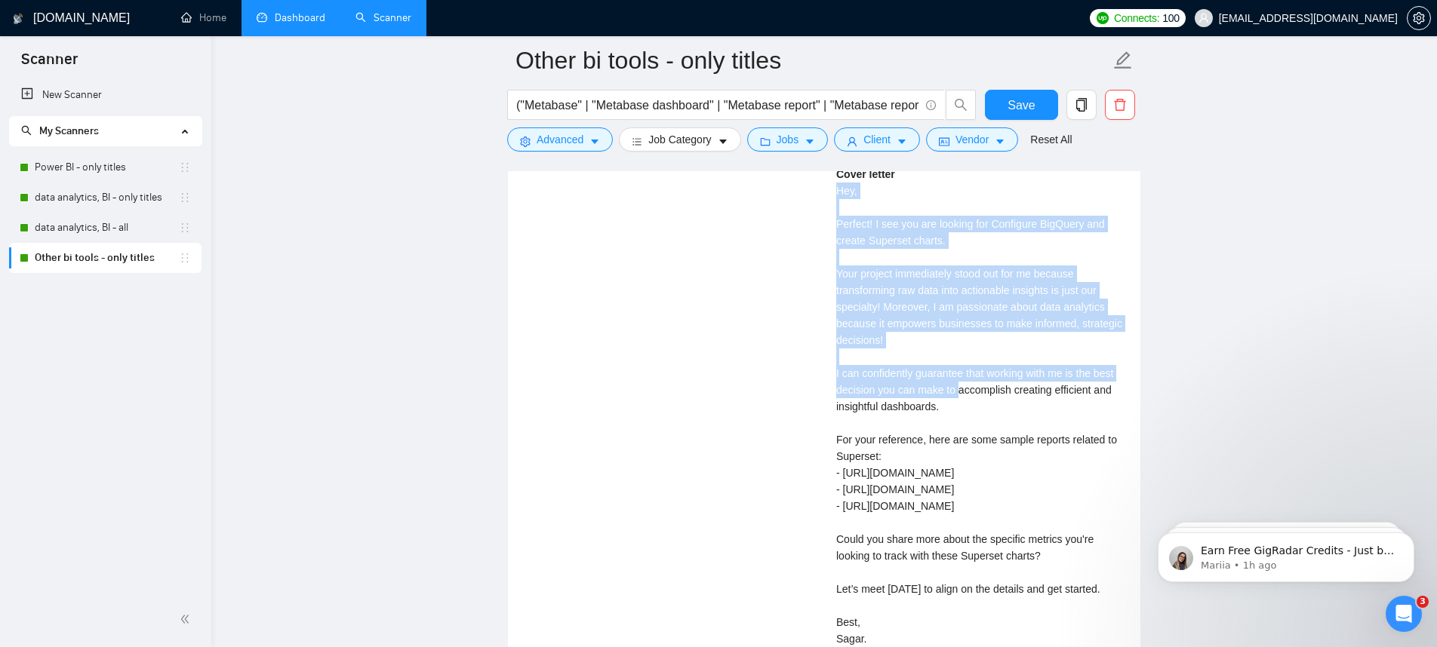
drag, startPoint x: 838, startPoint y: 192, endPoint x: 988, endPoint y: 403, distance: 259.2
click at [988, 401] on div "Cover letter Hey, Perfect! I see you are looking for Configure BigQuery and cre…" at bounding box center [979, 406] width 286 height 481
click at [988, 403] on div "Cover letter Hey, Perfect! I see you are looking for Configure BigQuery and cre…" at bounding box center [979, 406] width 286 height 481
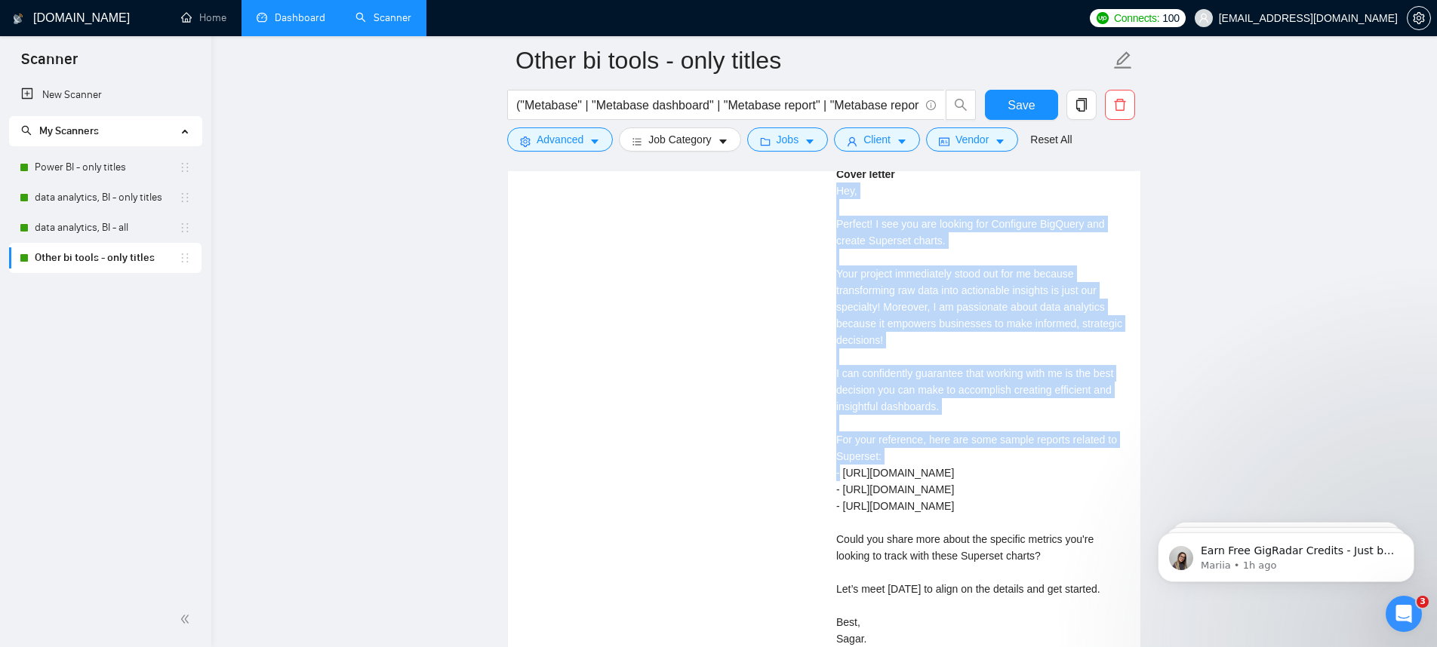
drag, startPoint x: 837, startPoint y: 193, endPoint x: 1074, endPoint y: 474, distance: 367.3
click at [1073, 473] on div "Cover letter Hey, Perfect! I see you are looking for Configure BigQuery and cre…" at bounding box center [979, 406] width 286 height 481
click at [1074, 474] on div "Cover letter Hey, Perfect! I see you are looking for Configure BigQuery and cre…" at bounding box center [979, 406] width 286 height 481
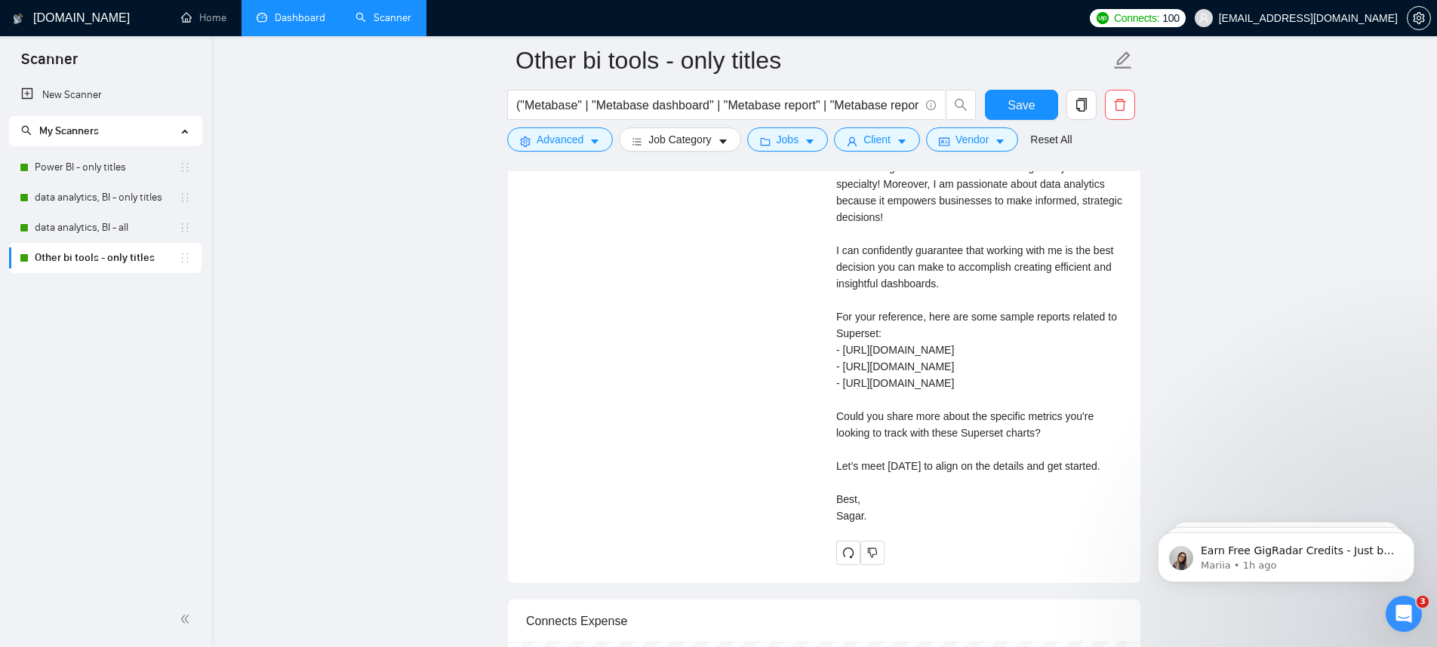
scroll to position [3824, 0]
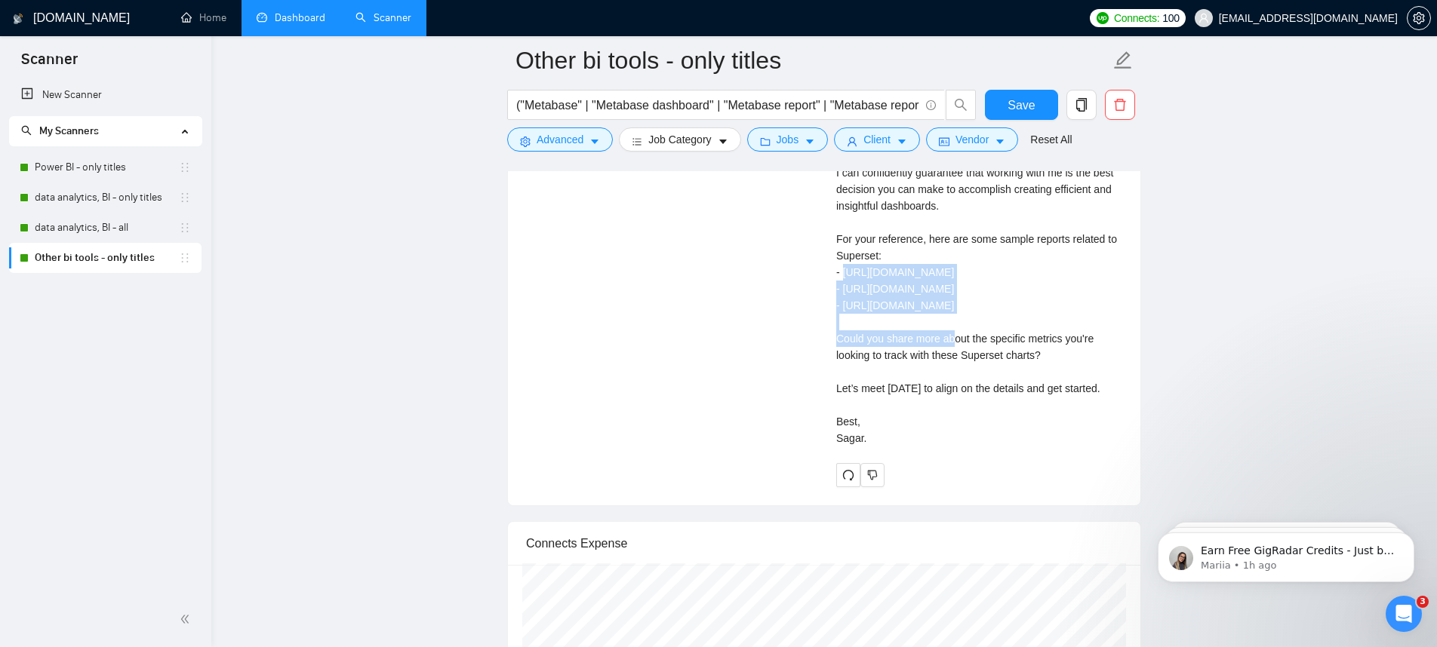
drag, startPoint x: 1016, startPoint y: 311, endPoint x: 822, endPoint y: 290, distance: 194.3
click at [1004, 115] on button "Save" at bounding box center [1021, 105] width 73 height 30
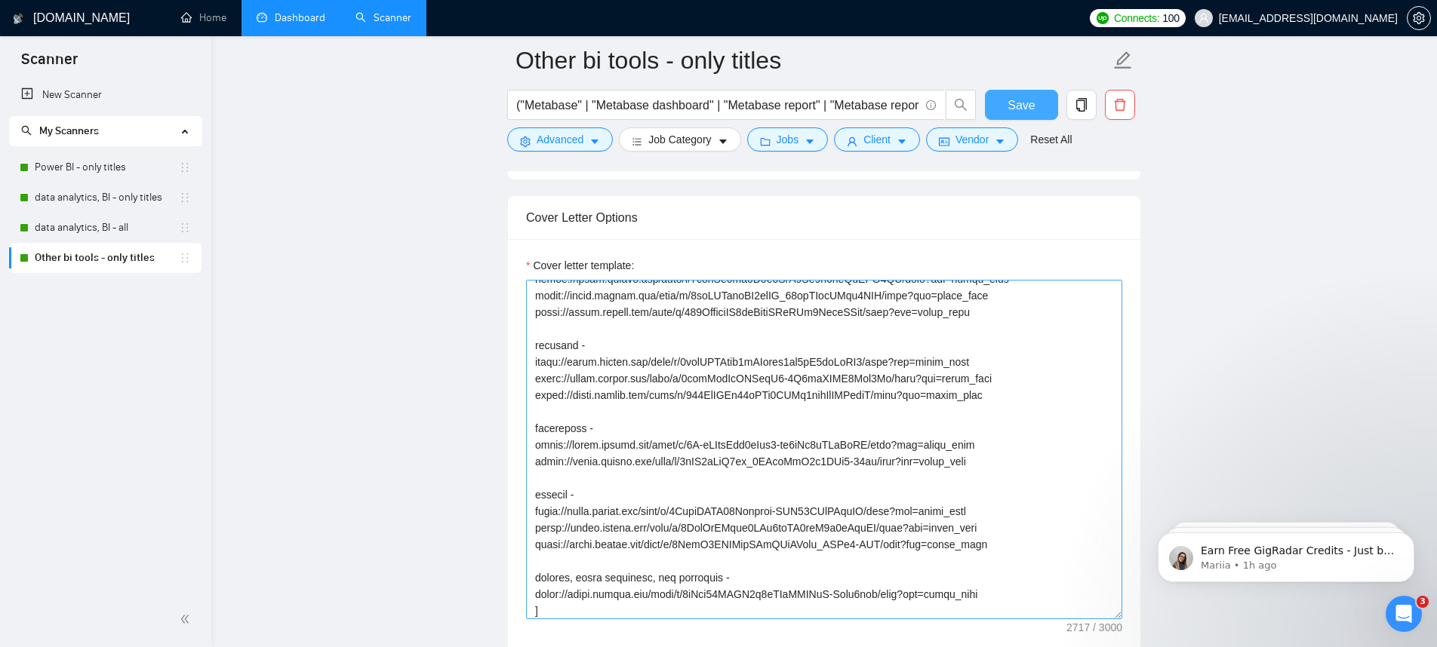
scroll to position [18, 0]
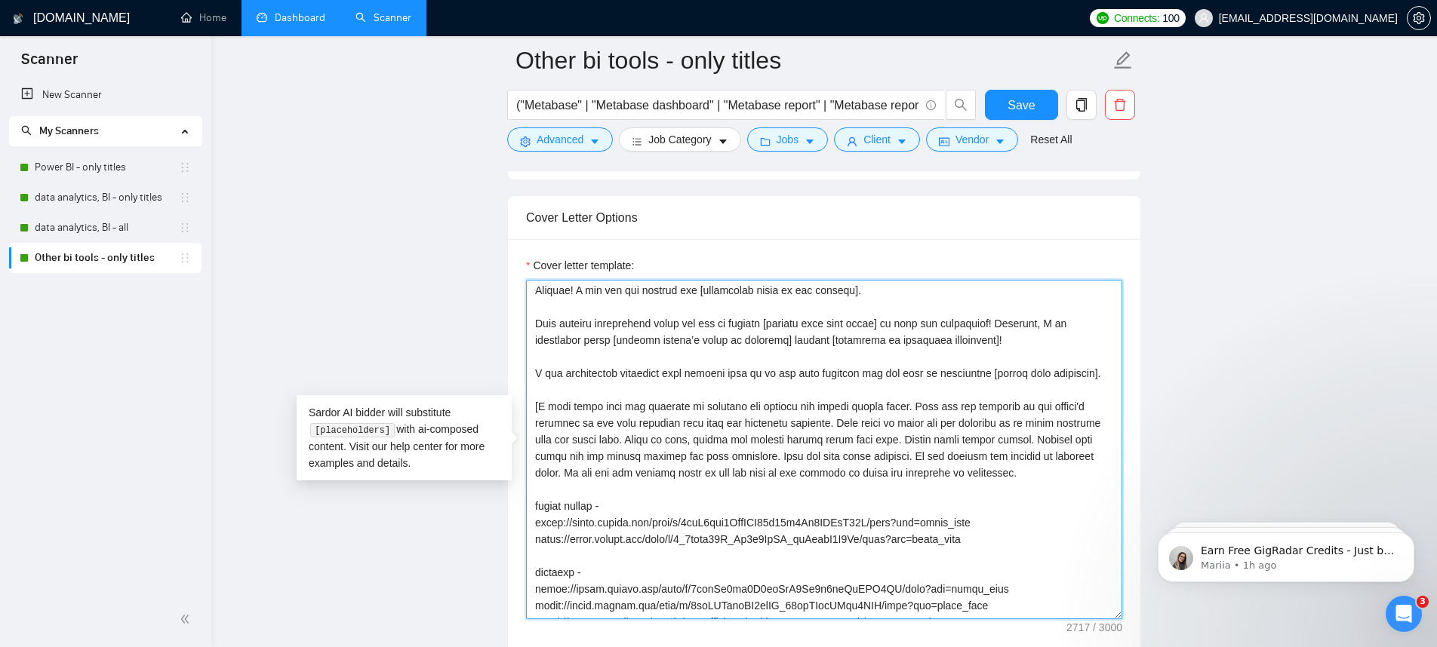
drag, startPoint x: 835, startPoint y: 475, endPoint x: 656, endPoint y: 493, distance: 180.6
click at [656, 493] on textarea "Cover letter template:" at bounding box center [824, 450] width 596 height 340
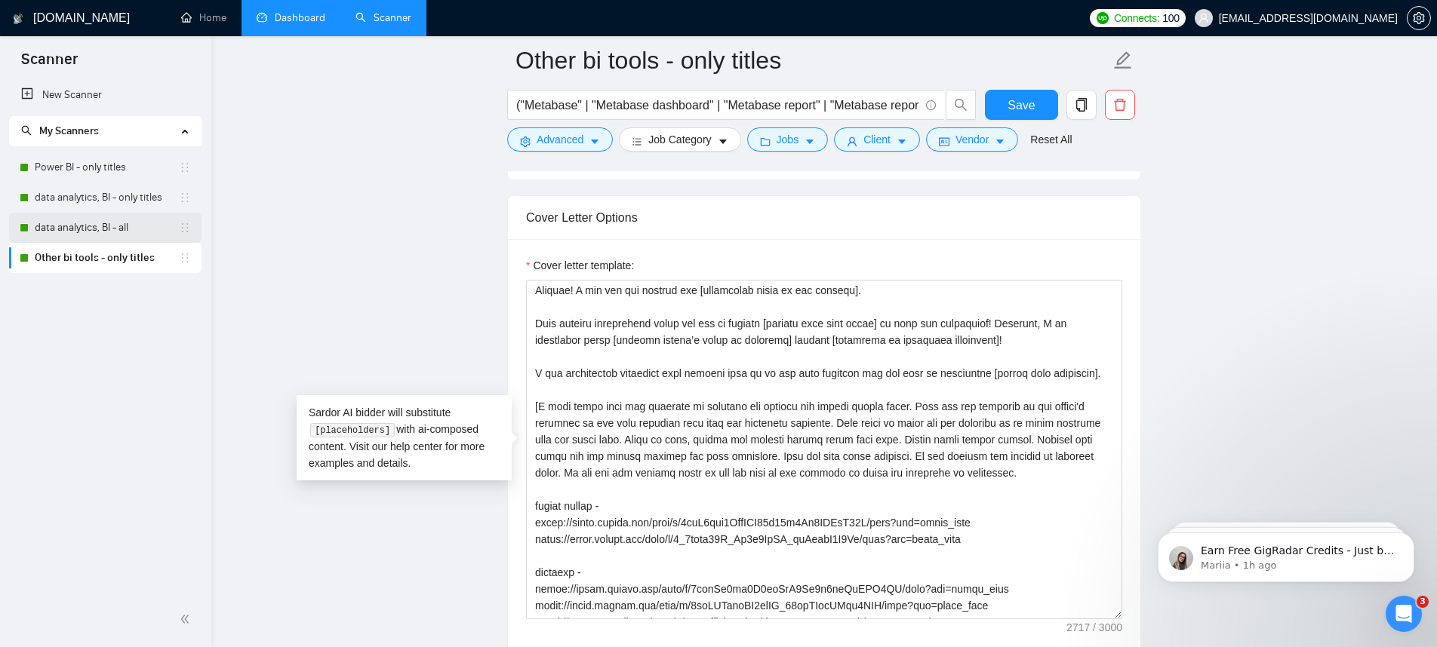
click at [124, 234] on link "data analytics, BI - all" at bounding box center [107, 228] width 144 height 30
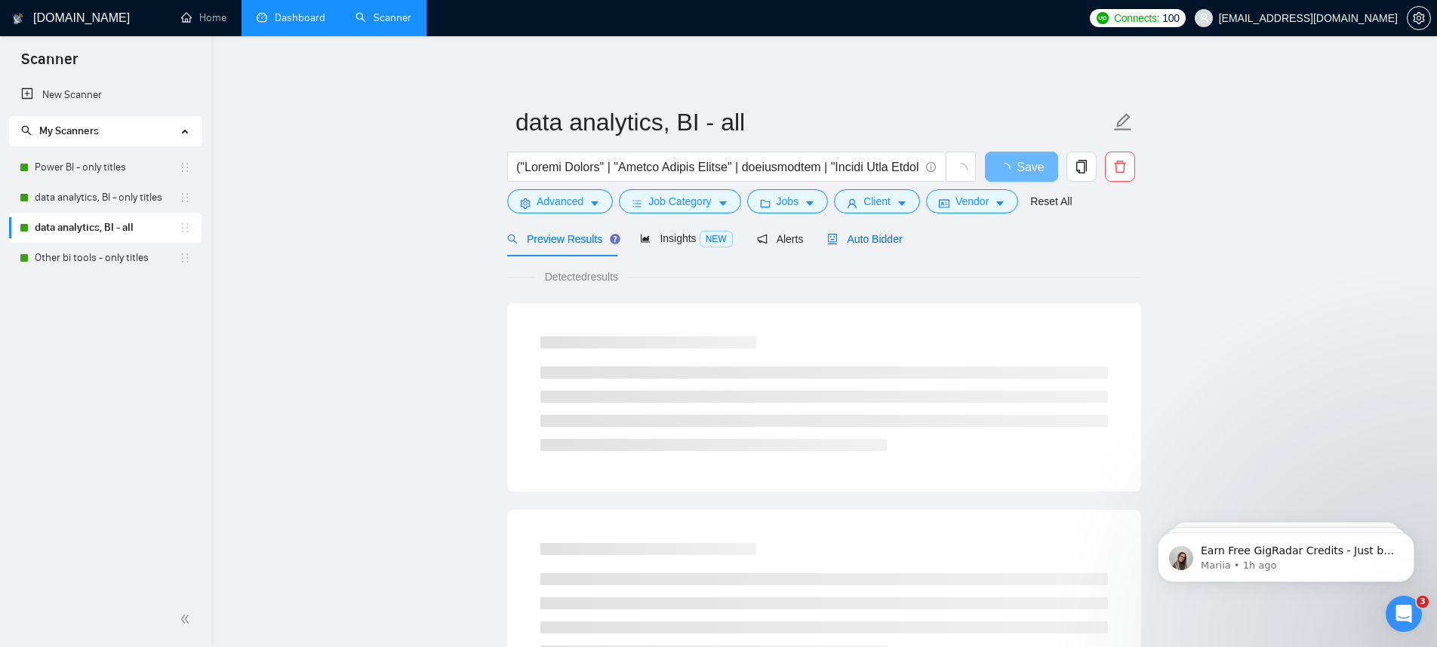
drag, startPoint x: 887, startPoint y: 238, endPoint x: 891, endPoint y: 257, distance: 19.4
click at [886, 238] on span "Auto Bidder" at bounding box center [864, 239] width 75 height 12
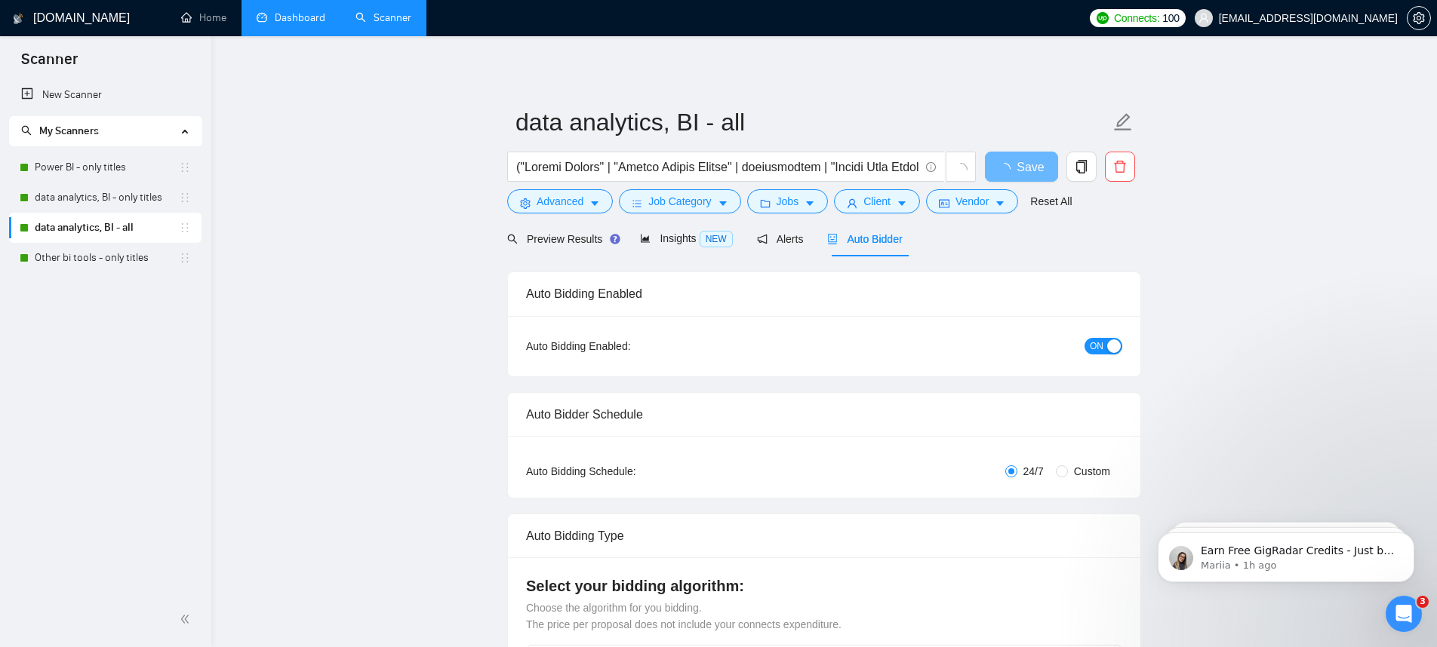
checkbox input "true"
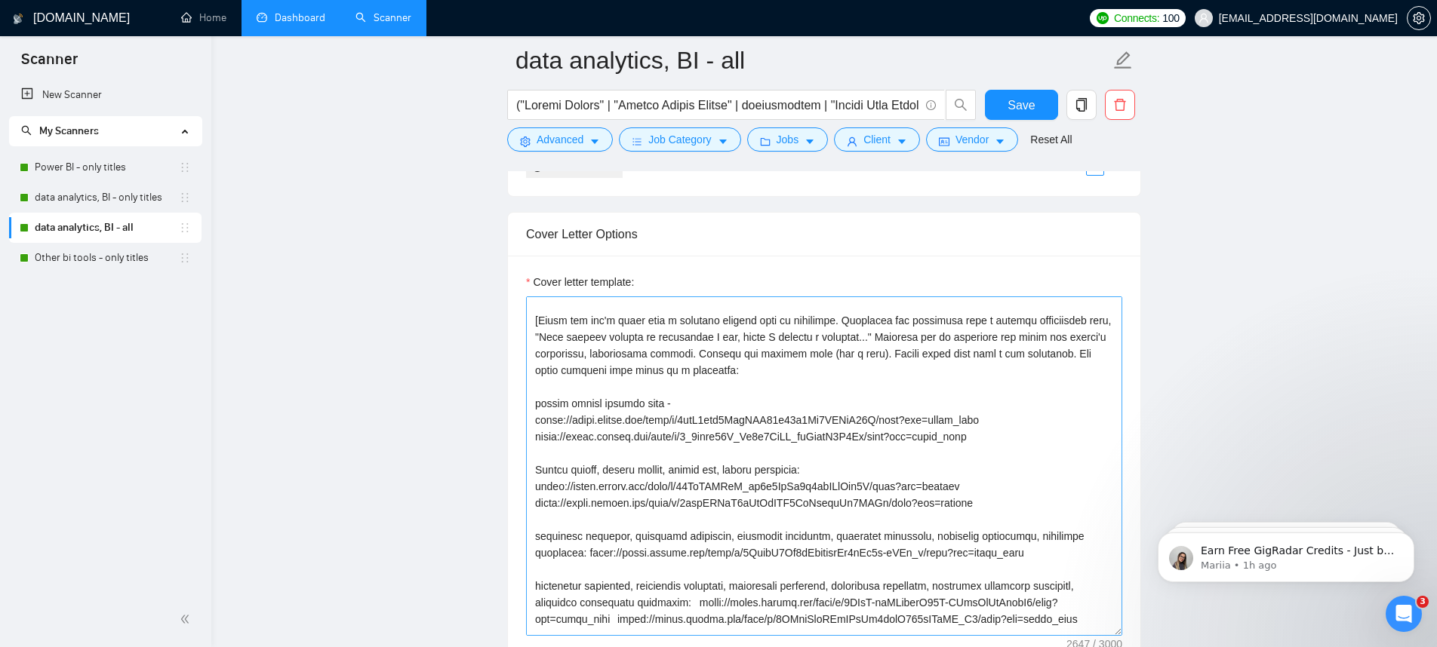
scroll to position [108, 0]
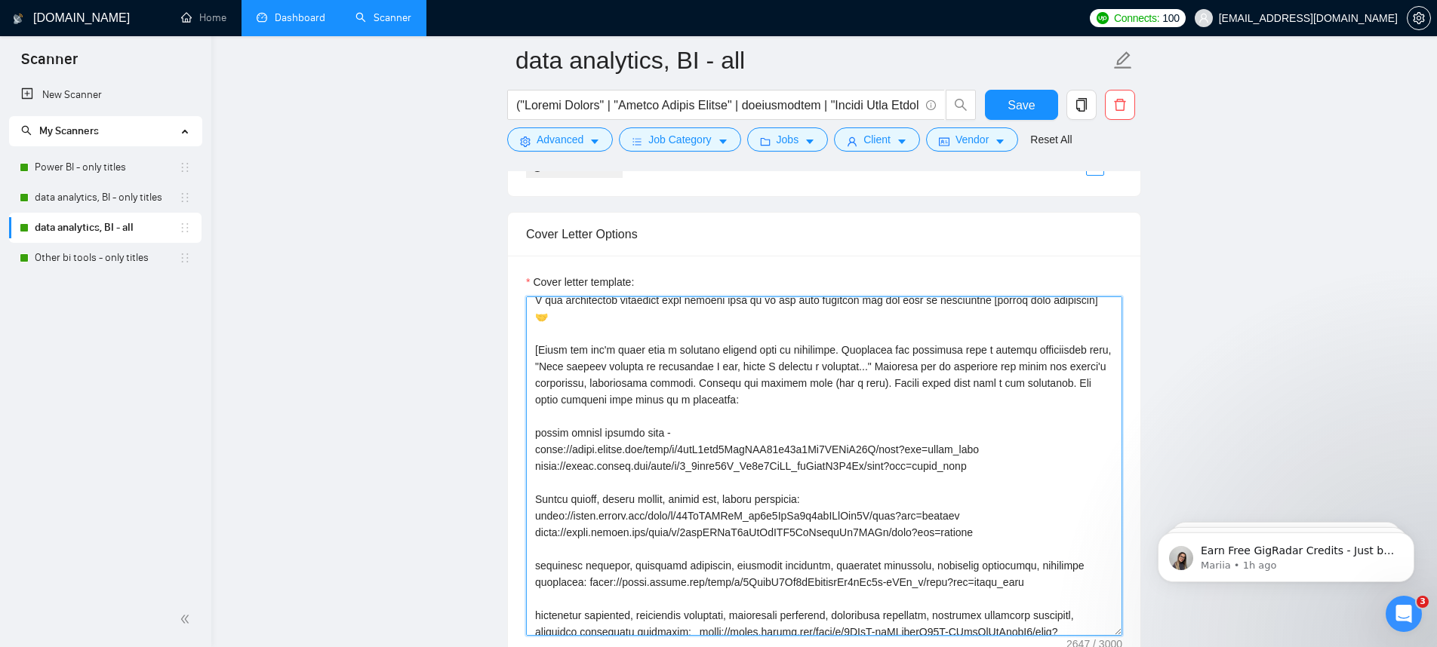
click at [865, 394] on textarea "Cover letter template:" at bounding box center [824, 467] width 596 height 340
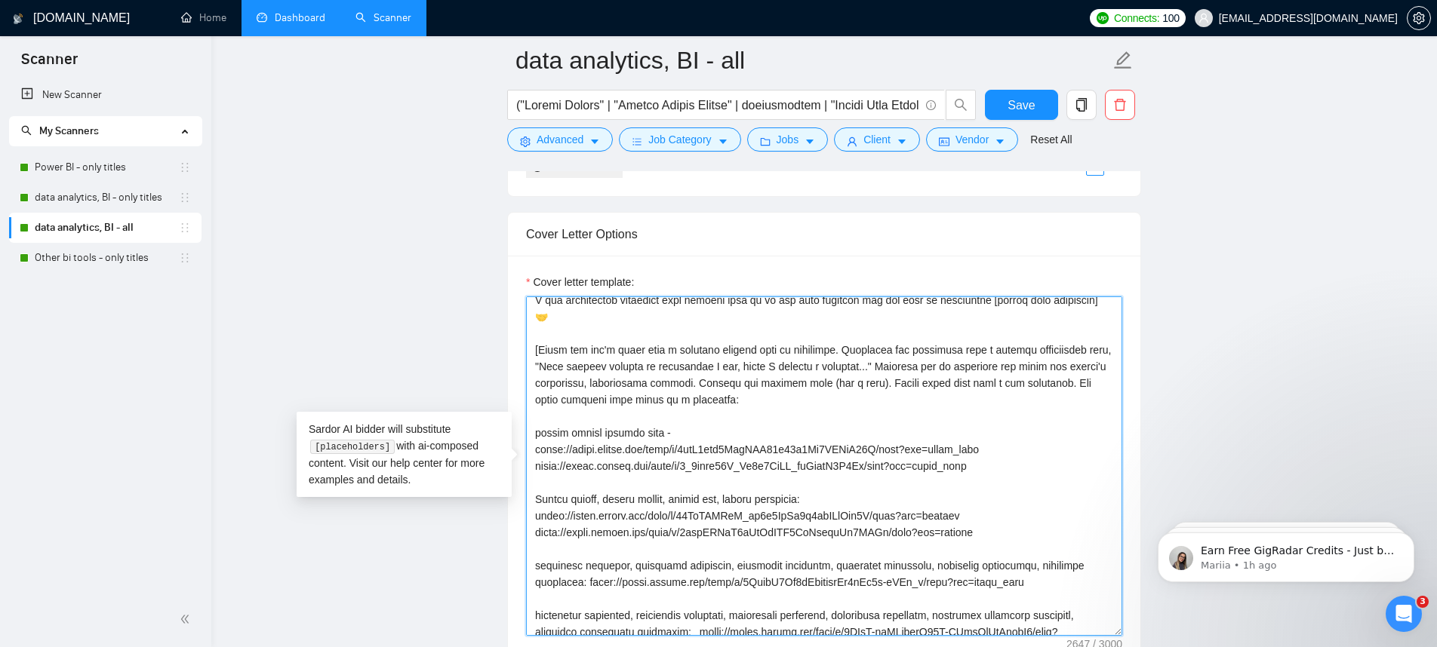
click at [591, 397] on textarea "Cover letter template:" at bounding box center [824, 467] width 596 height 340
paste textarea "Only add from below projects. Do not mention any website or external links."
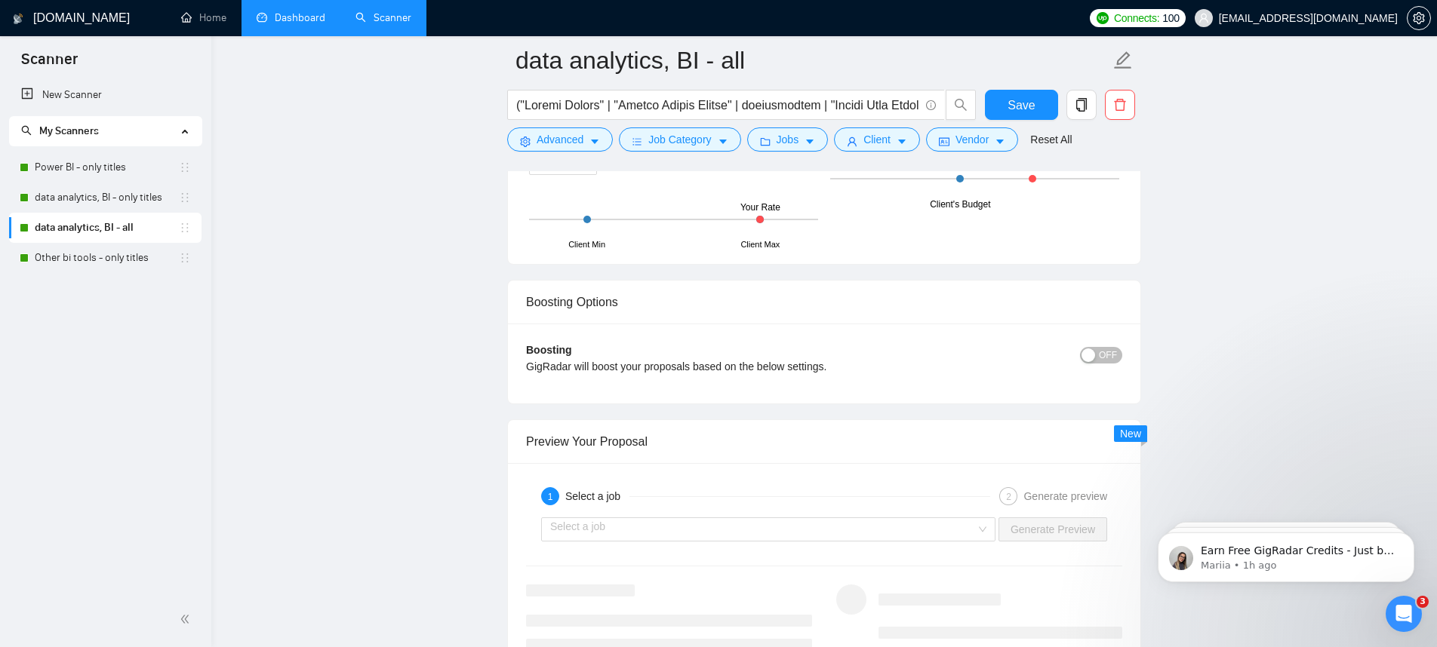
scroll to position [2835, 0]
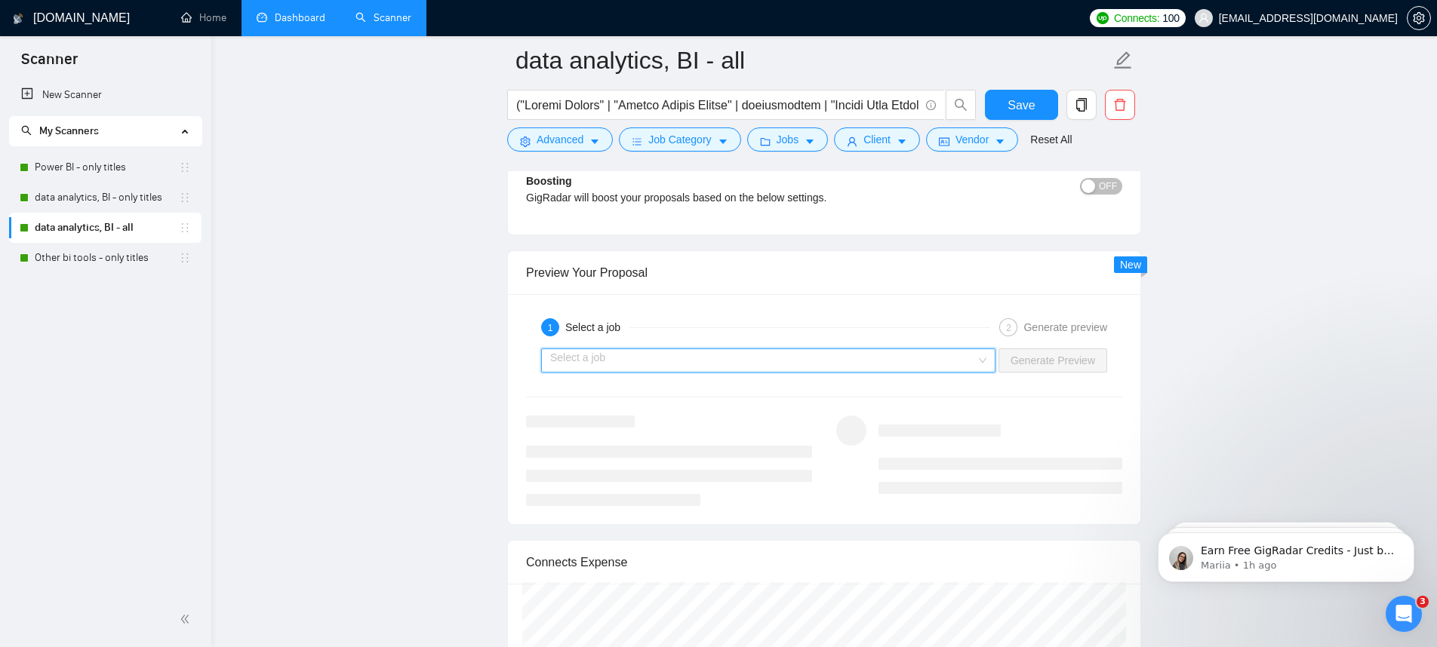
click at [932, 352] on input "search" at bounding box center [763, 360] width 426 height 23
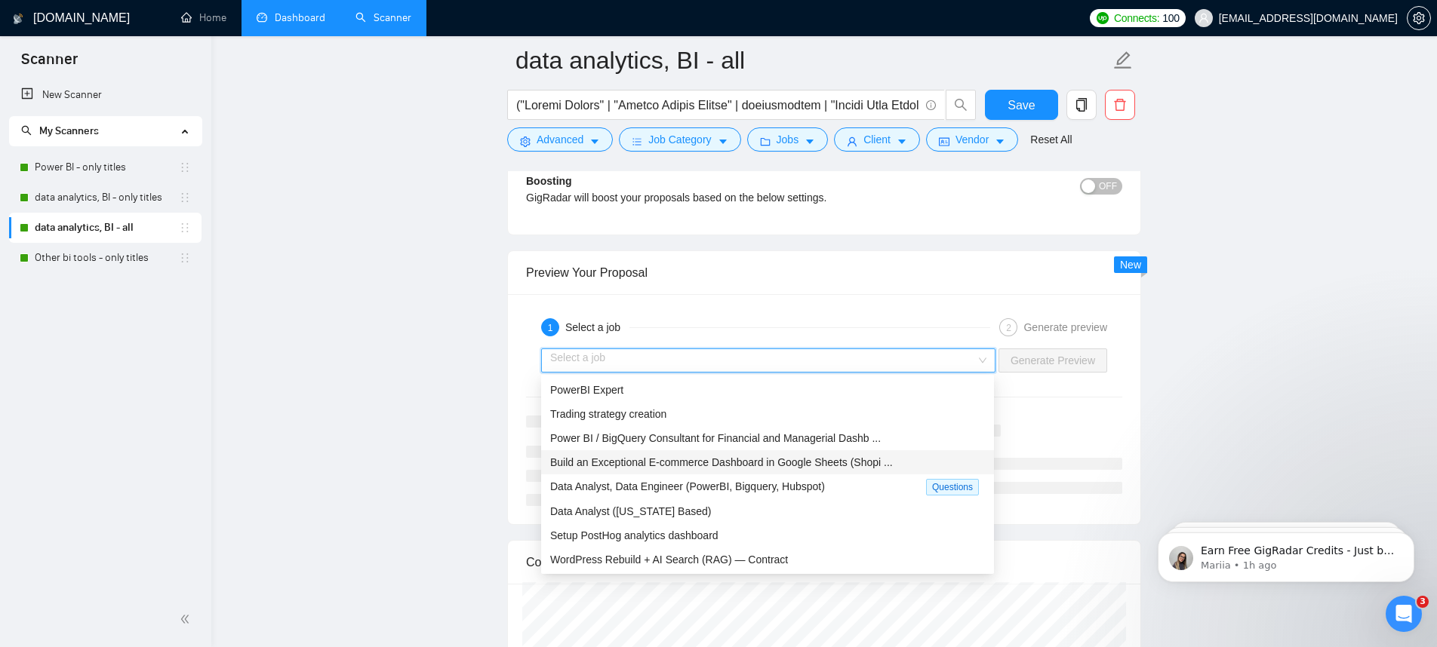
click at [766, 459] on span "Build an Exceptional E-commerce Dashboard in Google Sheets (Shopi ..." at bounding box center [721, 462] width 343 height 12
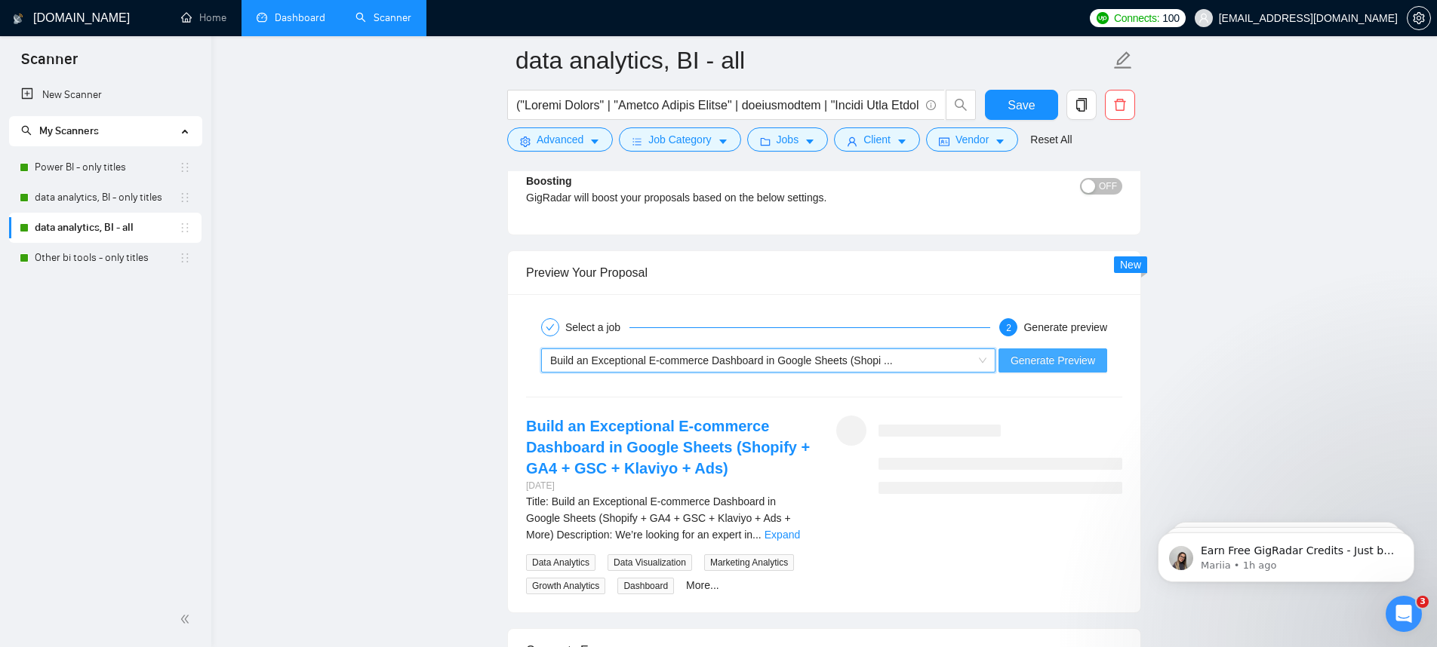
click at [1057, 369] on button "Generate Preview" at bounding box center [1052, 361] width 109 height 24
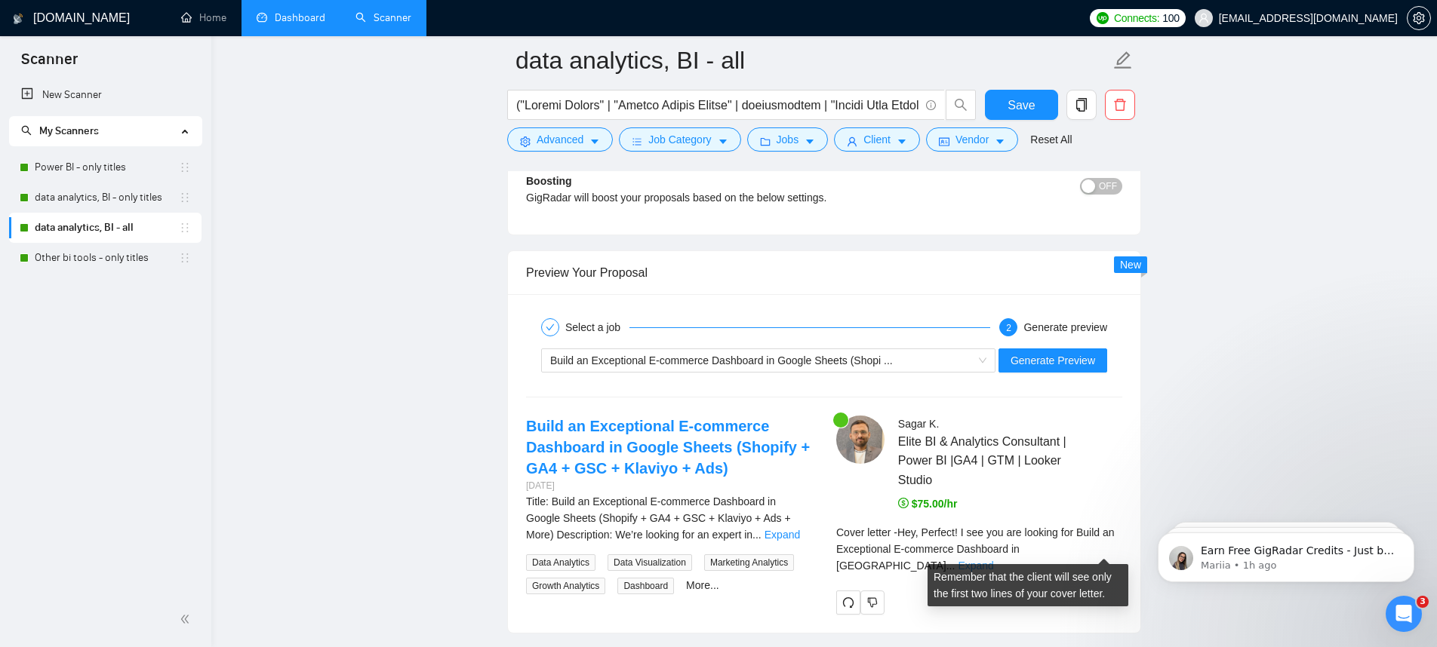
click at [993, 560] on link "Expand" at bounding box center [974, 566] width 35 height 12
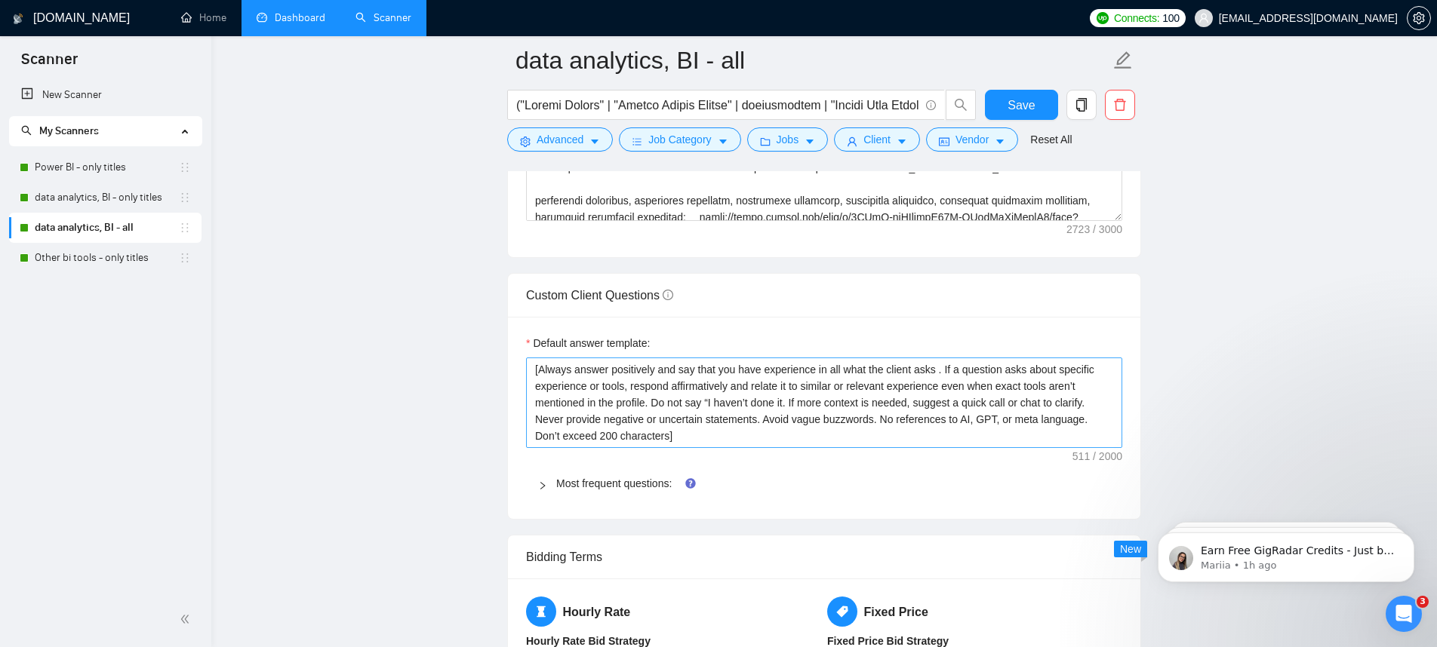
scroll to position [1946, 0]
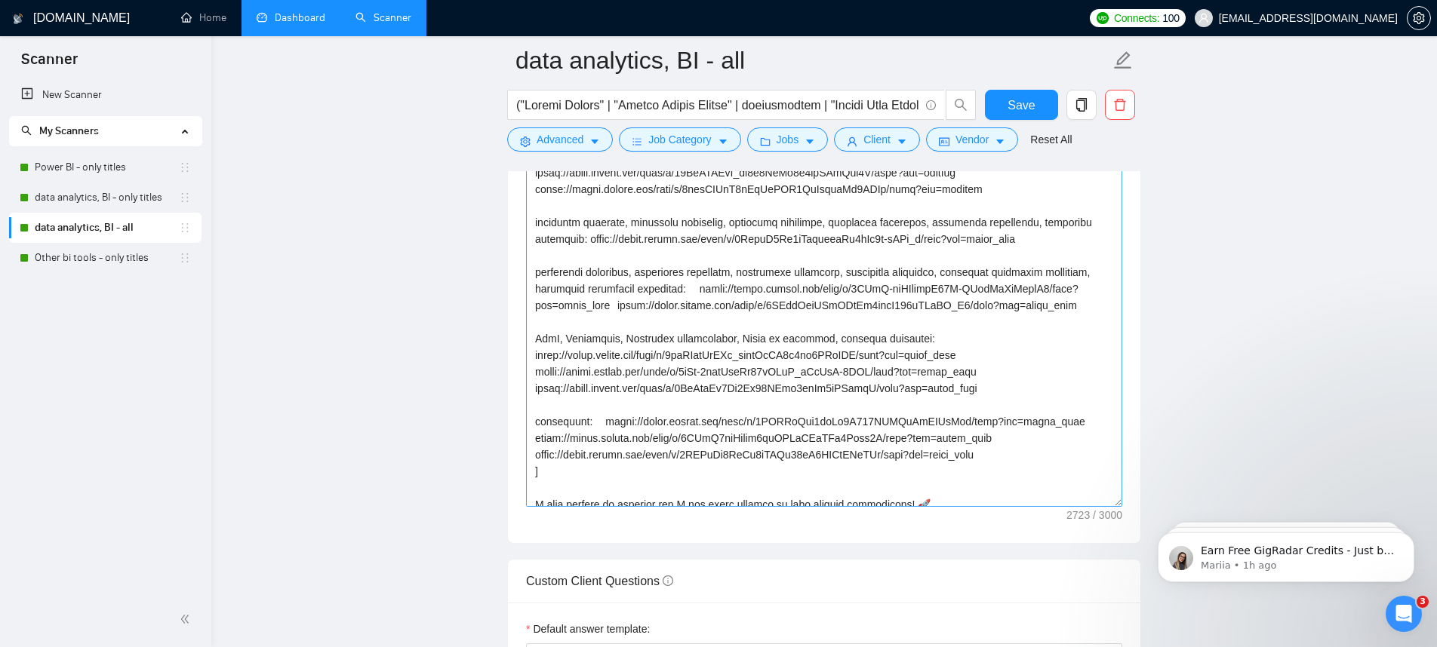
drag, startPoint x: 1118, startPoint y: 290, endPoint x: 1094, endPoint y: 558, distance: 268.9
click at [1094, 507] on textarea "Cover letter template:" at bounding box center [824, 230] width 596 height 554
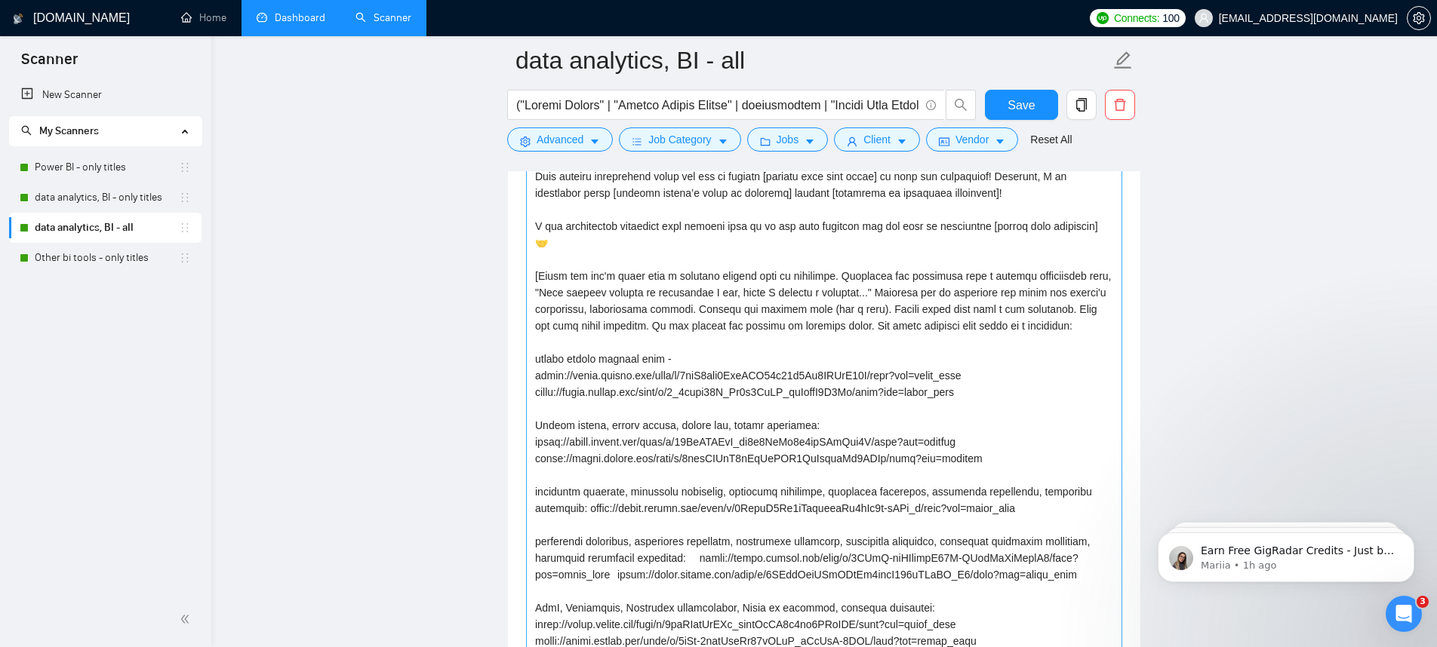
scroll to position [1707, 0]
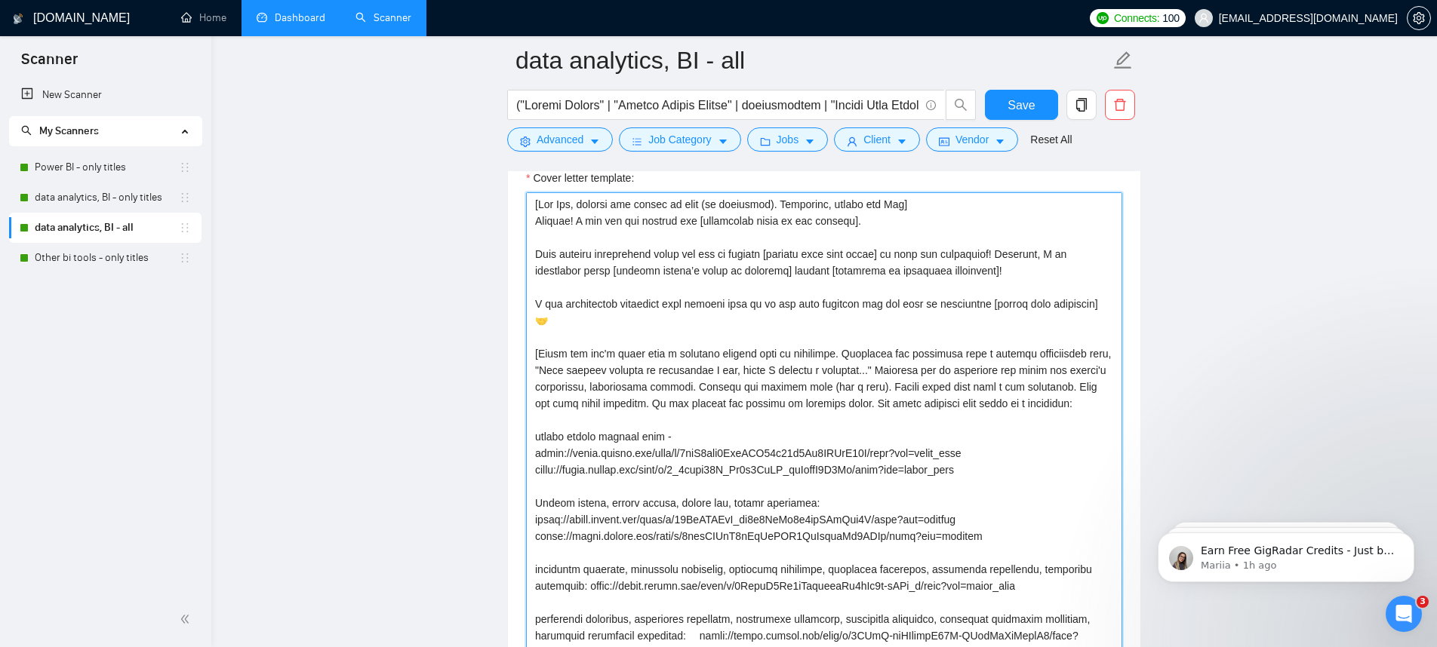
click at [601, 319] on textarea "Cover letter template:" at bounding box center [824, 495] width 596 height 607
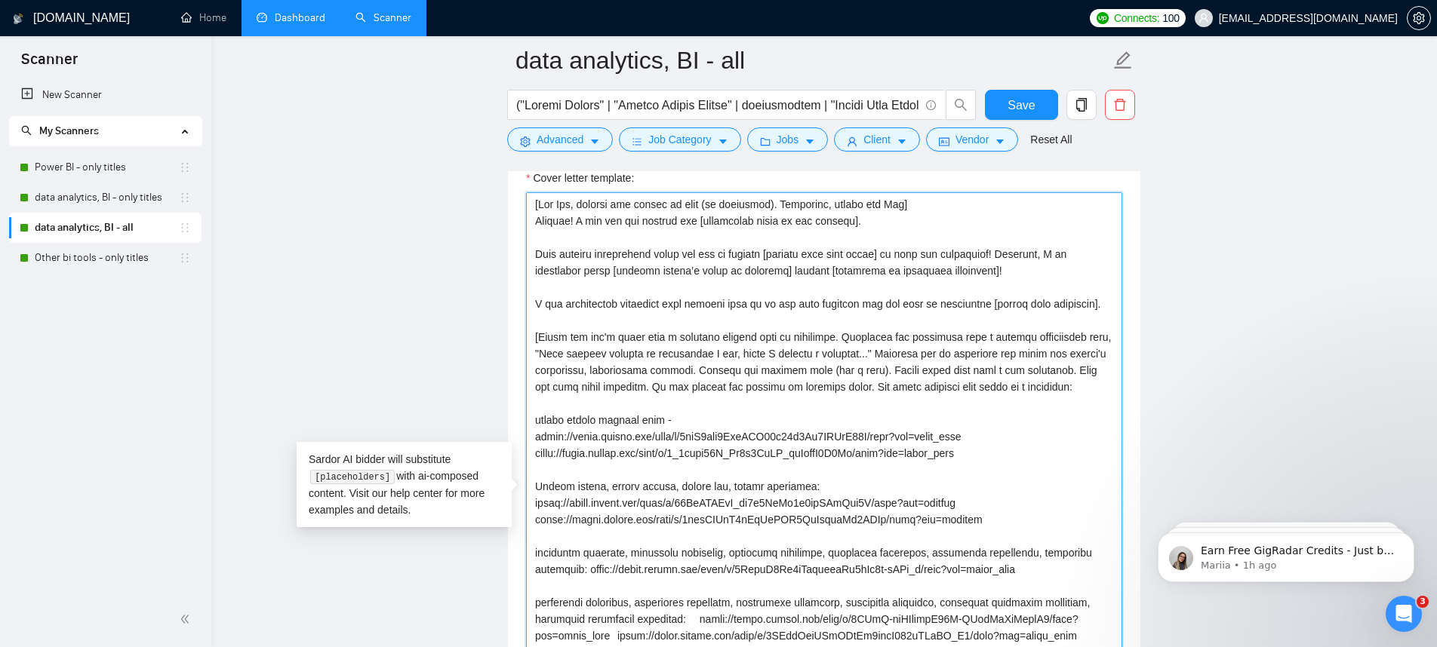
drag, startPoint x: 533, startPoint y: 352, endPoint x: 712, endPoint y: 418, distance: 190.5
click at [712, 418] on textarea "Cover letter template:" at bounding box center [824, 495] width 596 height 607
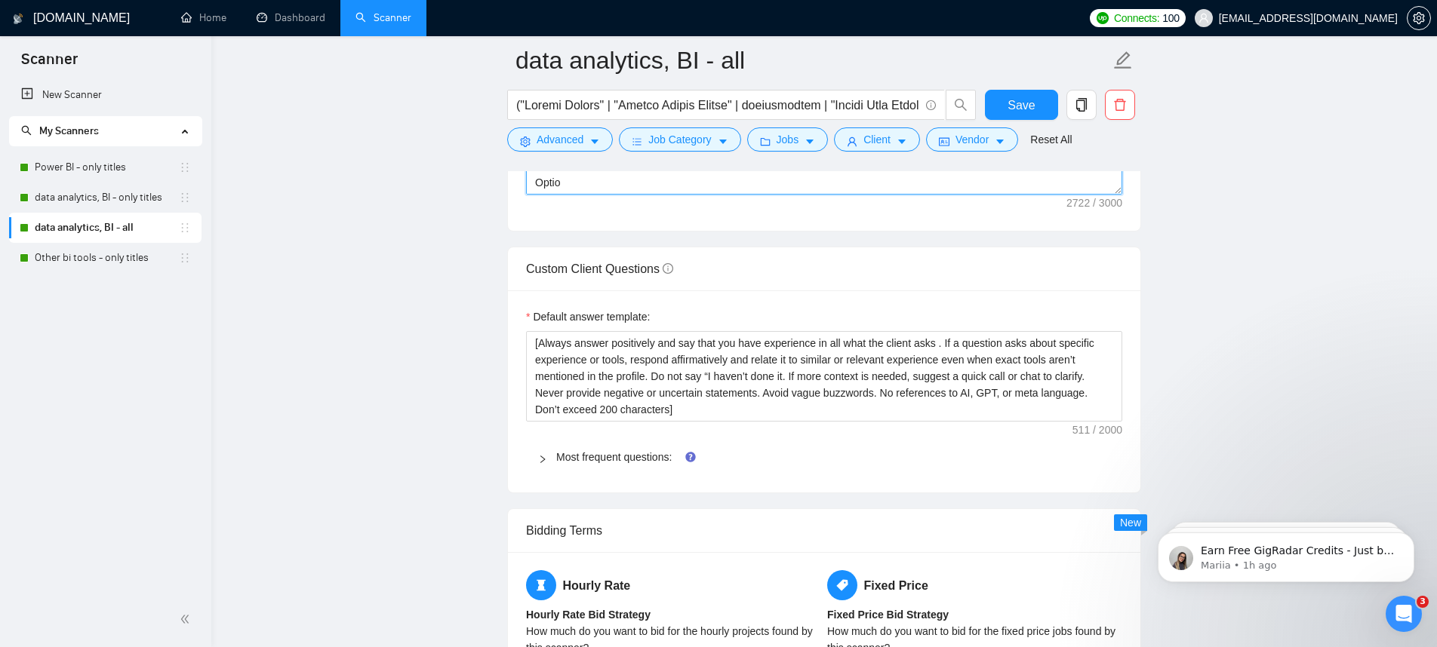
scroll to position [2130, 0]
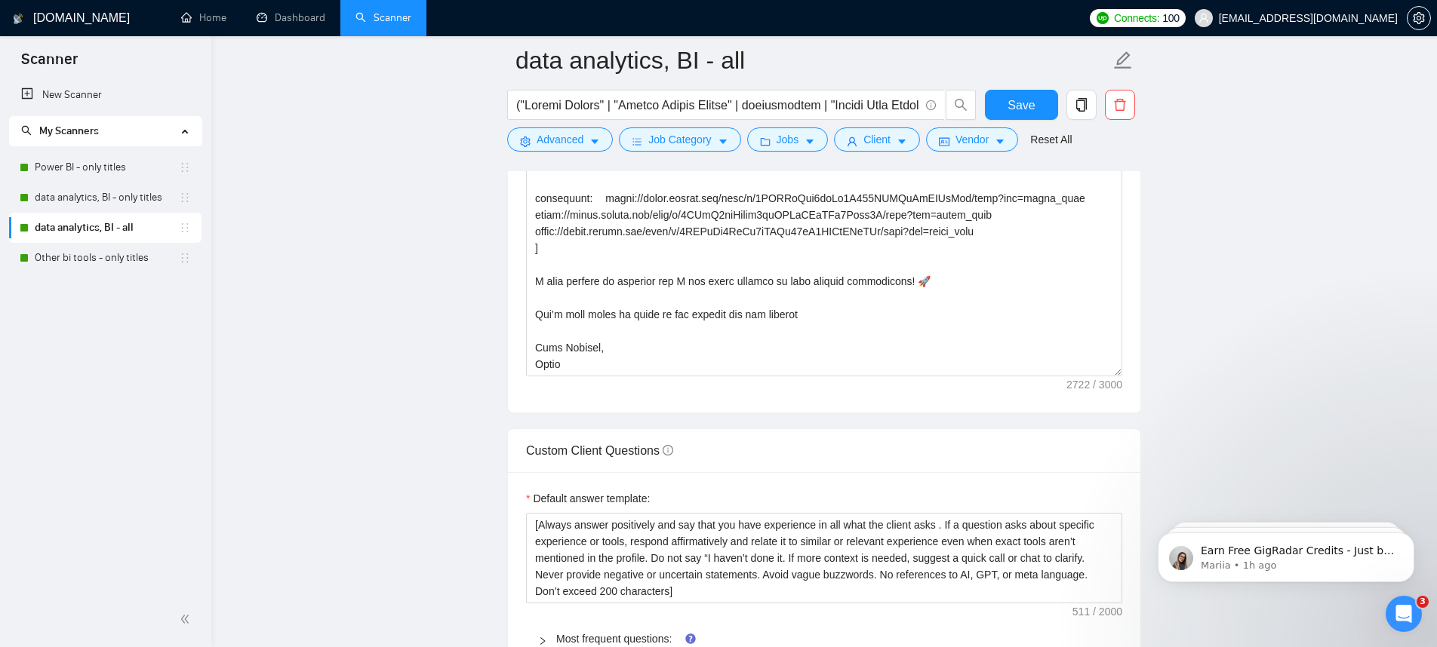
click at [1118, 376] on div at bounding box center [824, 72] width 596 height 607
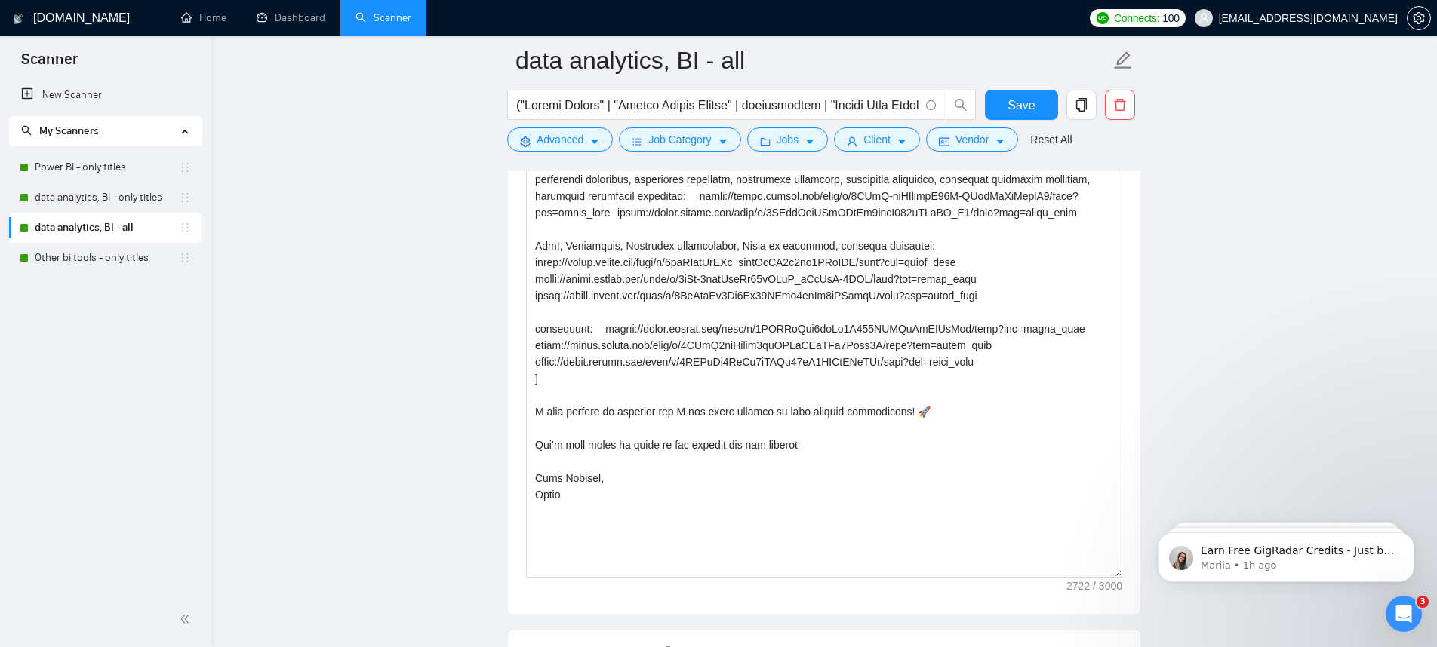
scroll to position [0, 0]
drag, startPoint x: 2253, startPoint y: 873, endPoint x: 1150, endPoint y: 576, distance: 1142.3
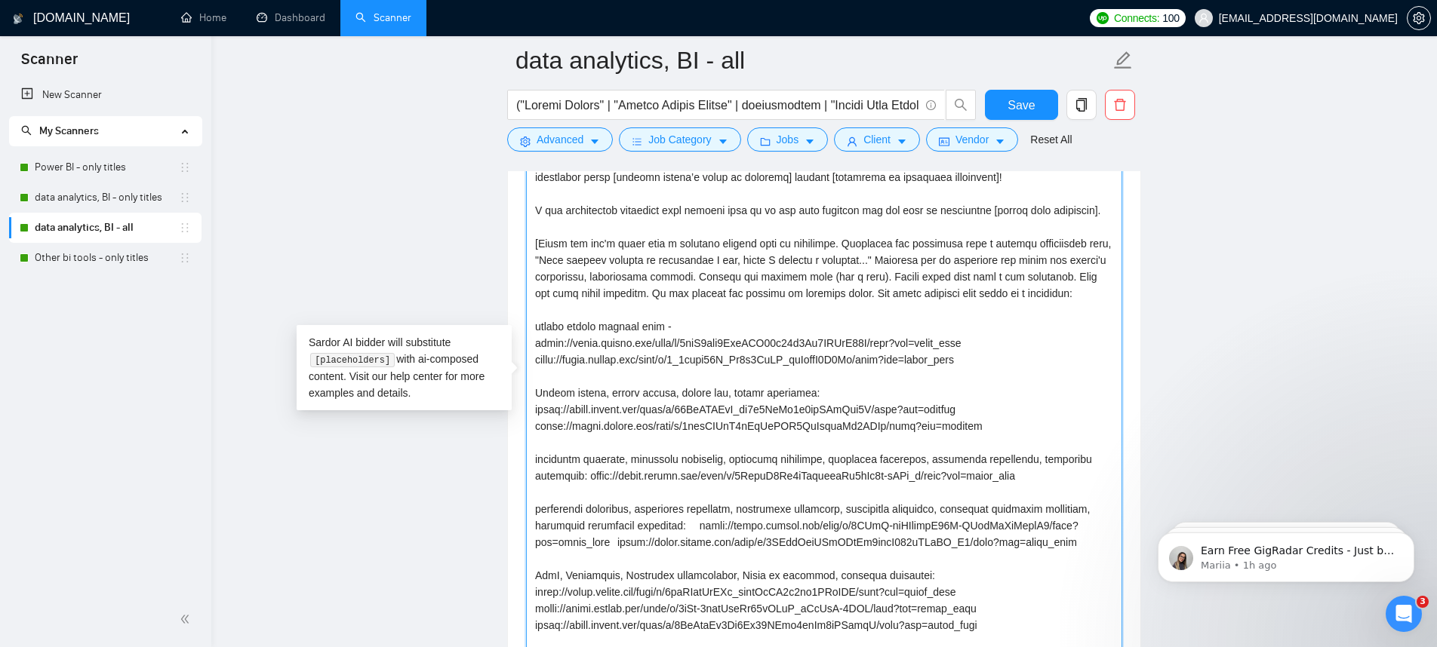
drag, startPoint x: 734, startPoint y: 294, endPoint x: 773, endPoint y: 326, distance: 50.4
click at [773, 326] on textarea "Cover letter template:" at bounding box center [824, 379] width 596 height 561
click at [908, 303] on textarea "Cover letter template:" at bounding box center [824, 379] width 596 height 561
drag, startPoint x: 910, startPoint y: 300, endPoint x: 918, endPoint y: 311, distance: 13.4
click at [918, 311] on textarea "Cover letter template:" at bounding box center [824, 379] width 596 height 561
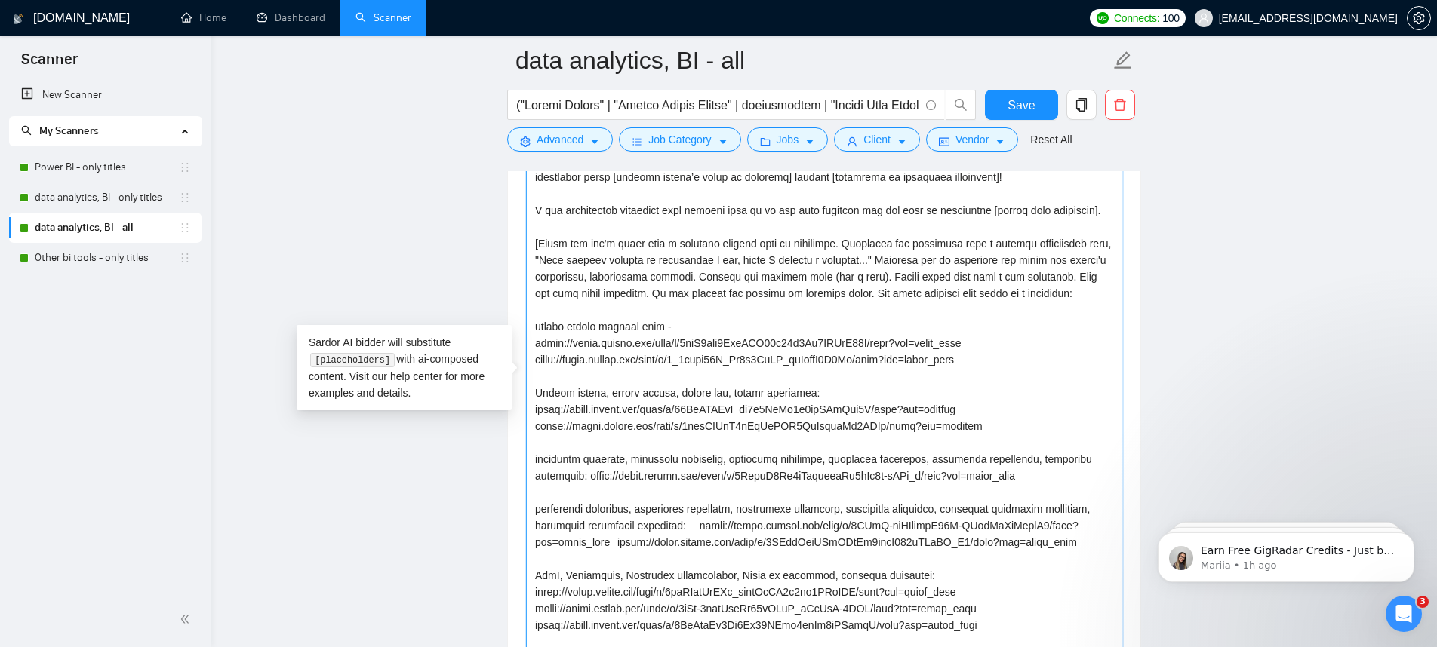
click at [920, 311] on textarea "Cover letter template:" at bounding box center [824, 379] width 596 height 561
drag, startPoint x: 592, startPoint y: 312, endPoint x: 641, endPoint y: 325, distance: 50.0
click at [641, 325] on textarea "Cover letter template:" at bounding box center [824, 379] width 596 height 561
paste textarea "Double check before adding. Mention that these are the sample reports for your …"
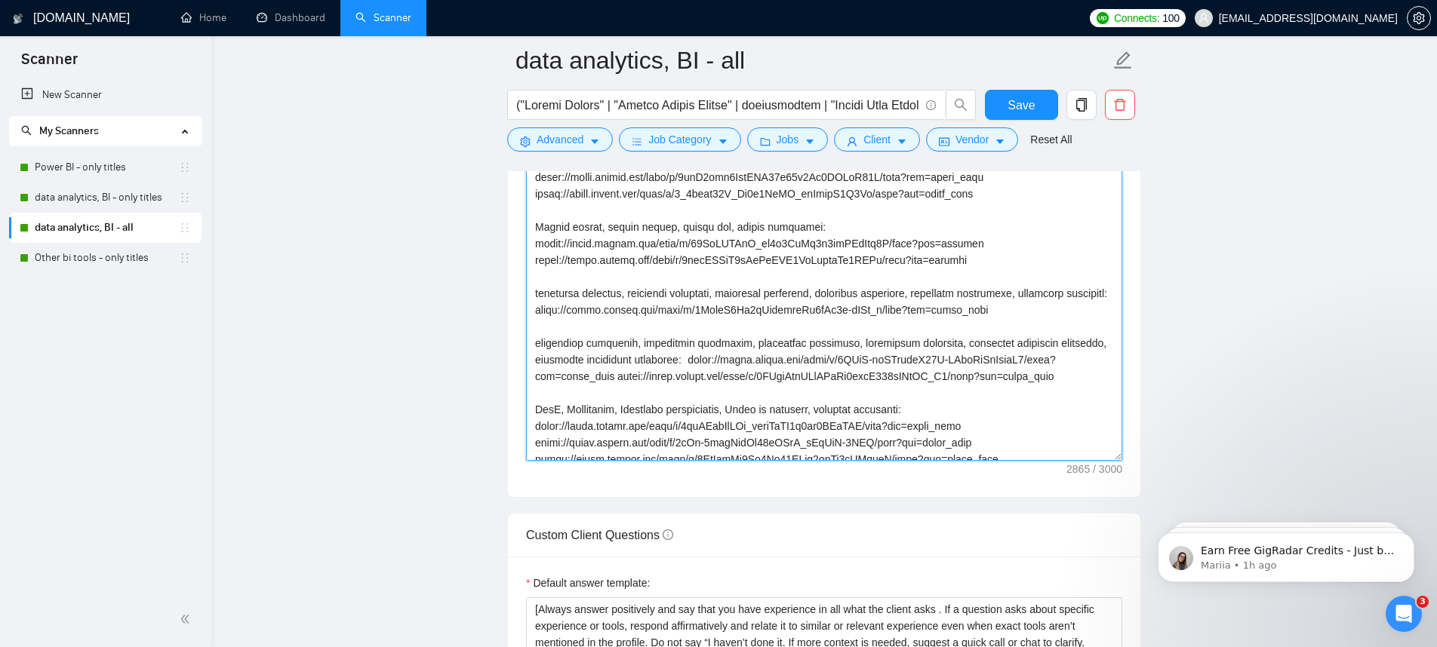
scroll to position [243, 0]
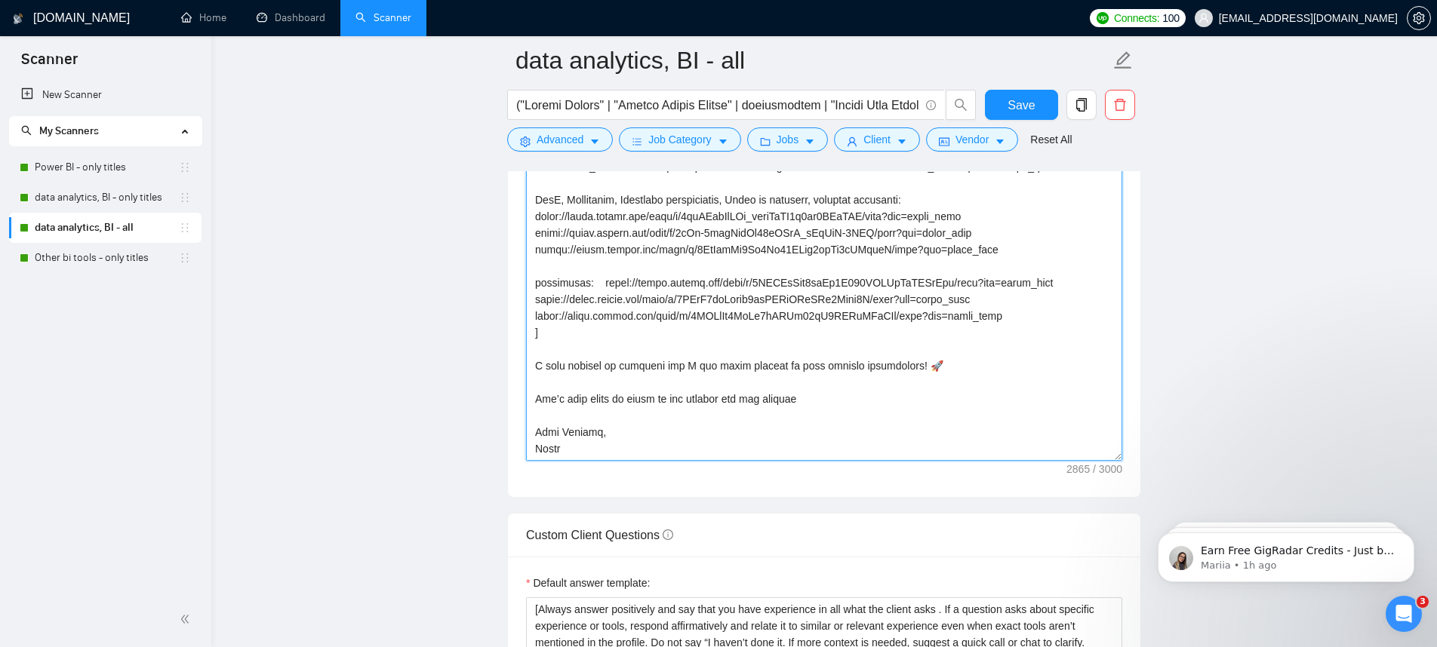
click at [949, 358] on textarea "Cover letter template:" at bounding box center [824, 180] width 596 height 561
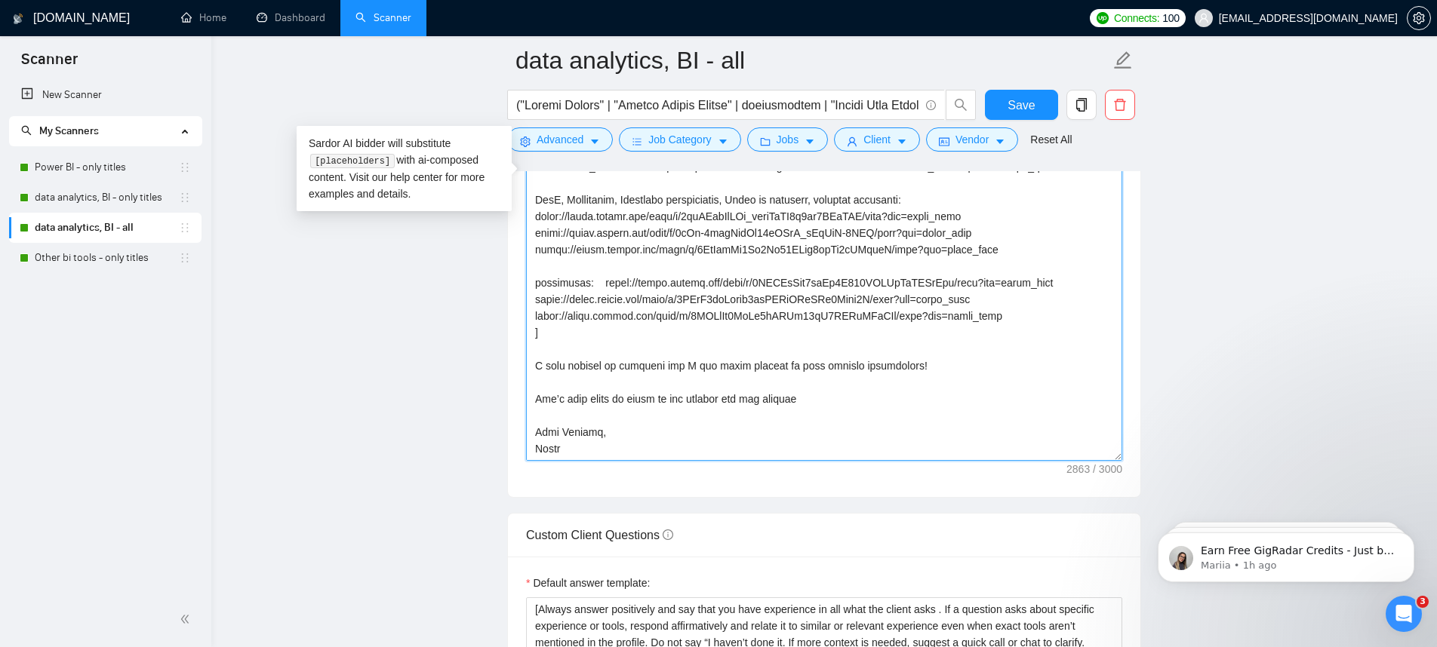
drag, startPoint x: 952, startPoint y: 370, endPoint x: 530, endPoint y: 367, distance: 422.5
click at [530, 367] on textarea "Cover letter template:" at bounding box center [824, 180] width 596 height 561
paste textarea
click at [914, 367] on textarea "Cover letter template:" at bounding box center [824, 180] width 596 height 561
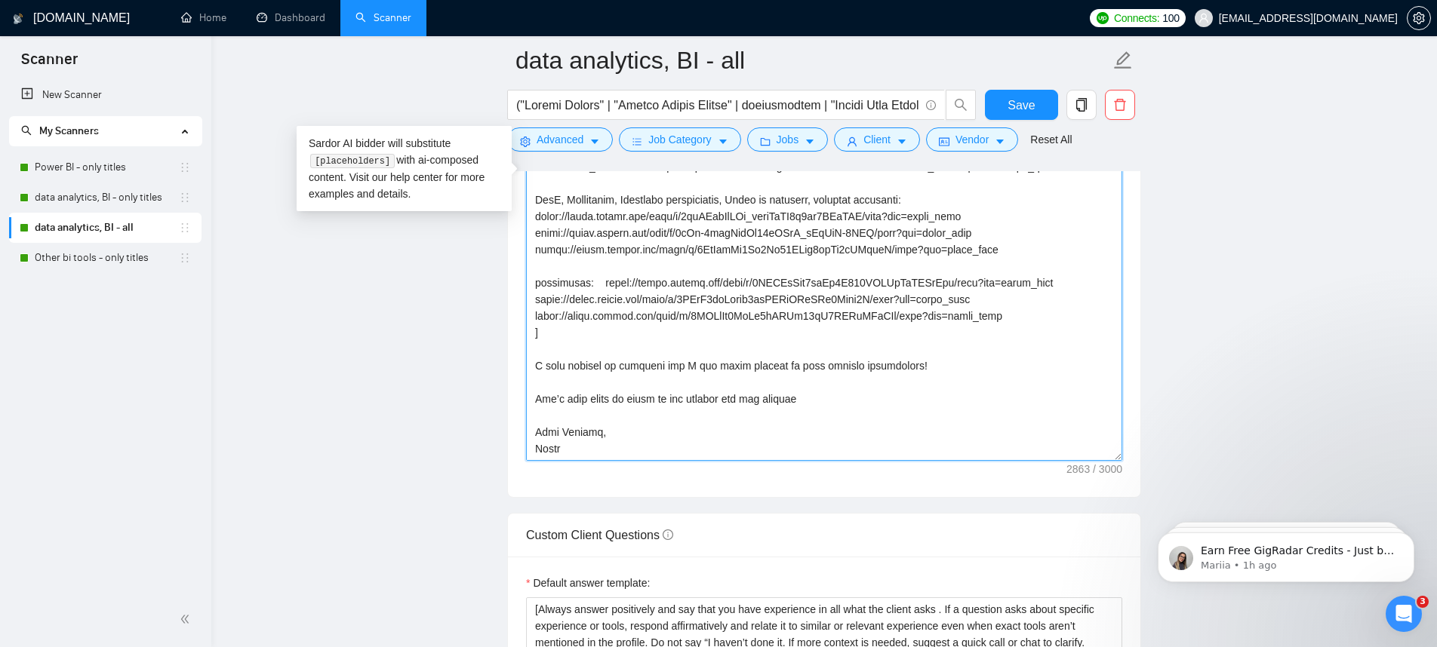
click at [914, 367] on textarea "Cover letter template:" at bounding box center [824, 180] width 596 height 561
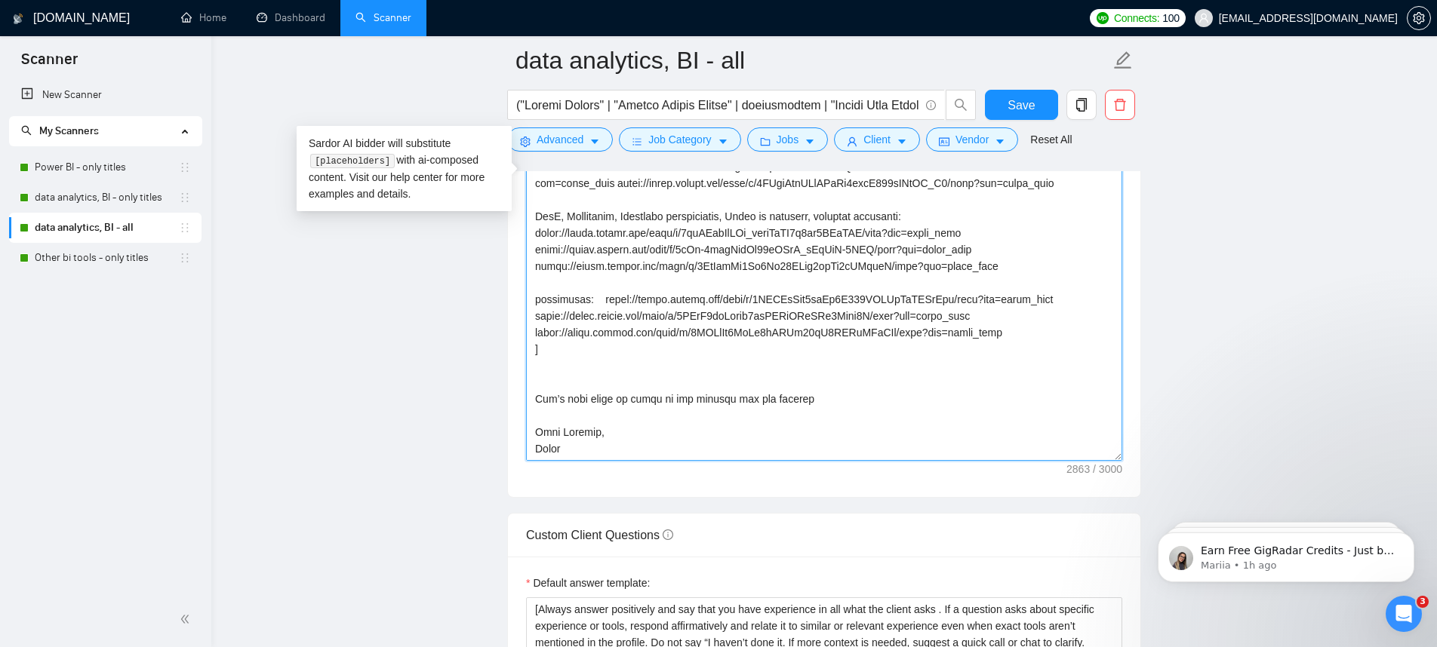
scroll to position [226, 0]
paste textarea
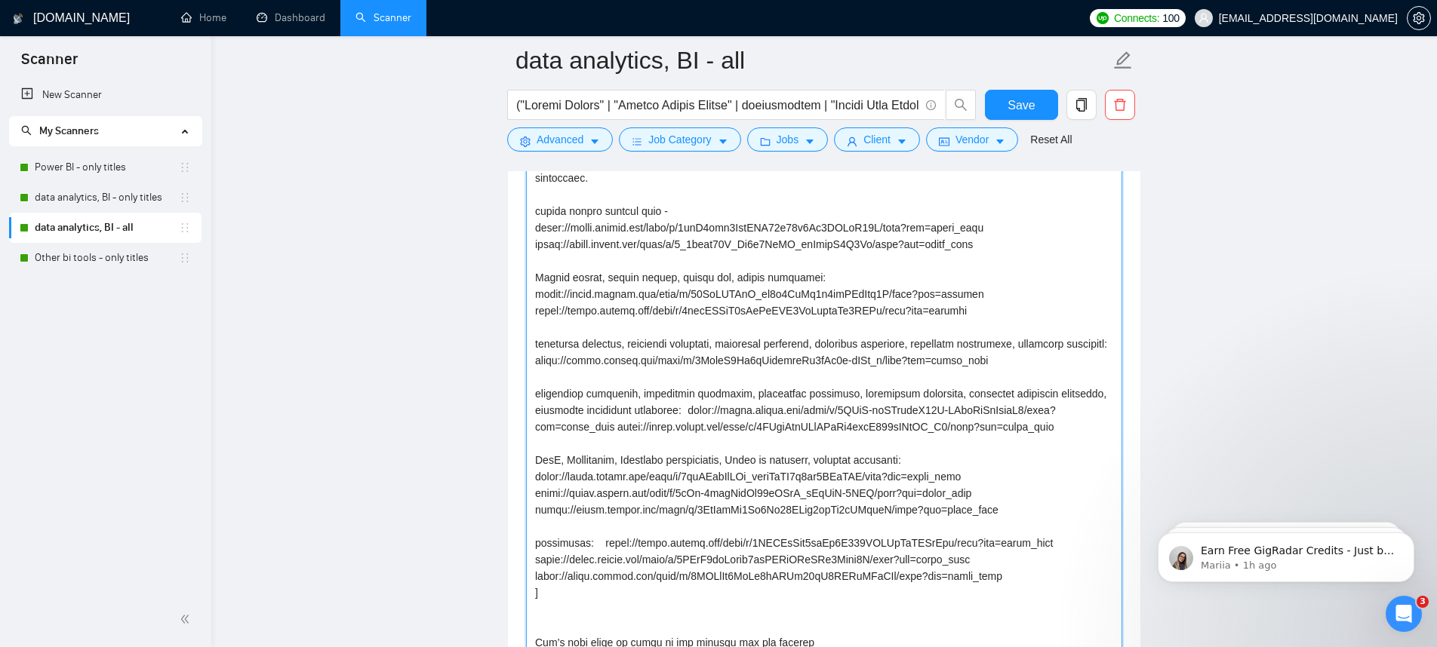
scroll to position [1993, 0]
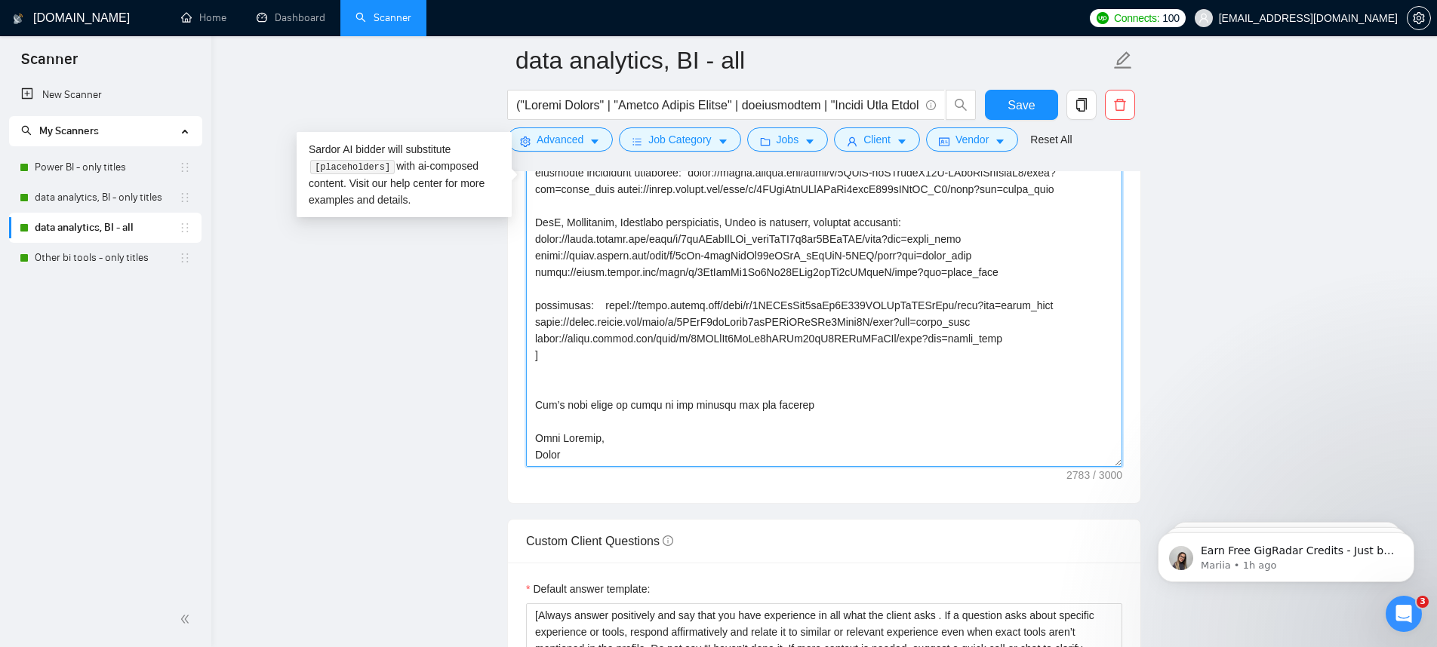
click at [692, 383] on textarea "Cover letter template:" at bounding box center [824, 186] width 596 height 561
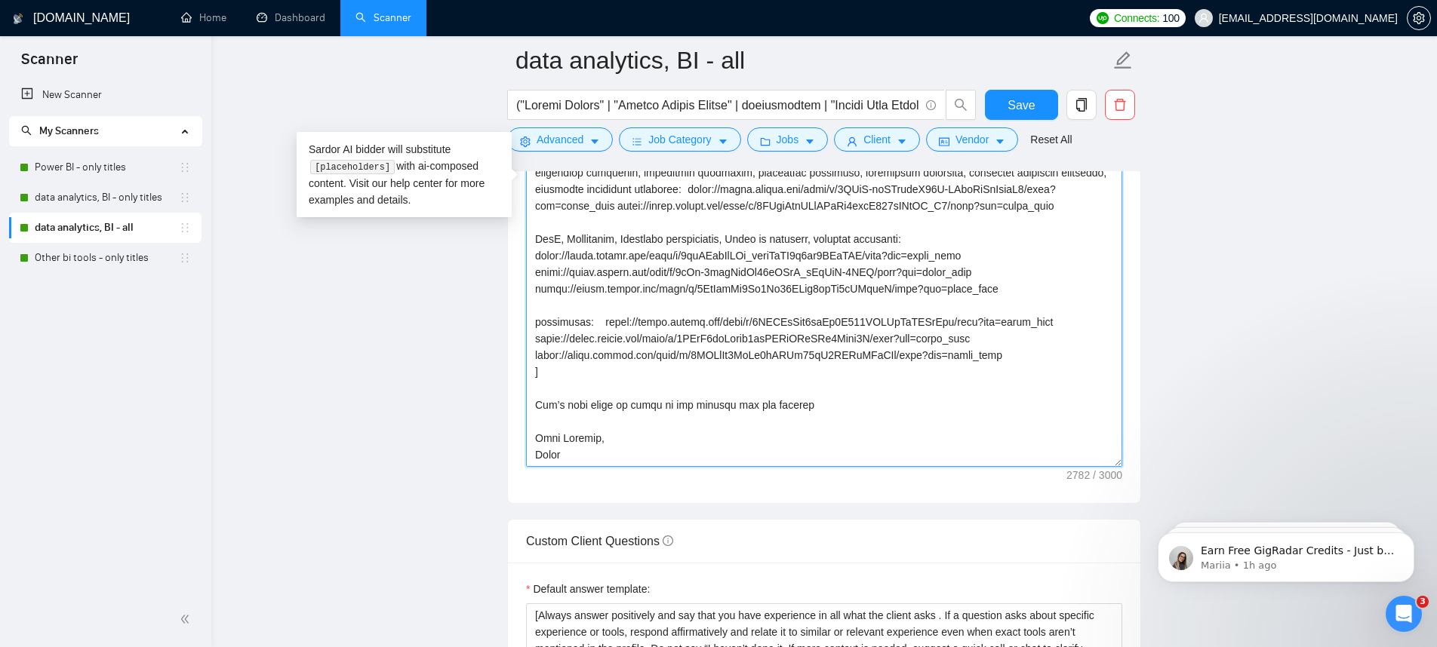
scroll to position [210, 0]
click at [828, 410] on textarea "Cover letter template:" at bounding box center [824, 186] width 596 height 561
type textarea "[Lor Ips, dolorsi ame consec ad elit (se doeiusmod). Temporinc, utlabo etd Mag]…"
click at [1039, 115] on button "Save" at bounding box center [1021, 105] width 73 height 30
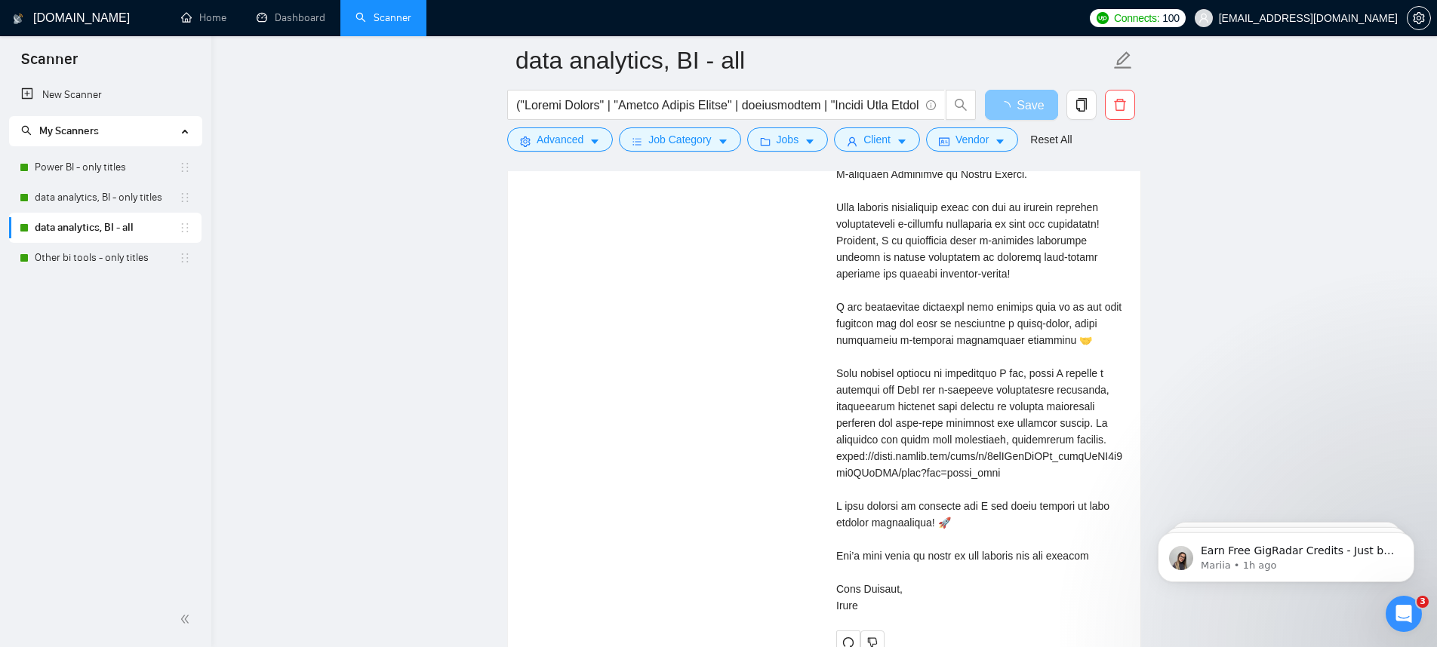
scroll to position [3349, 0]
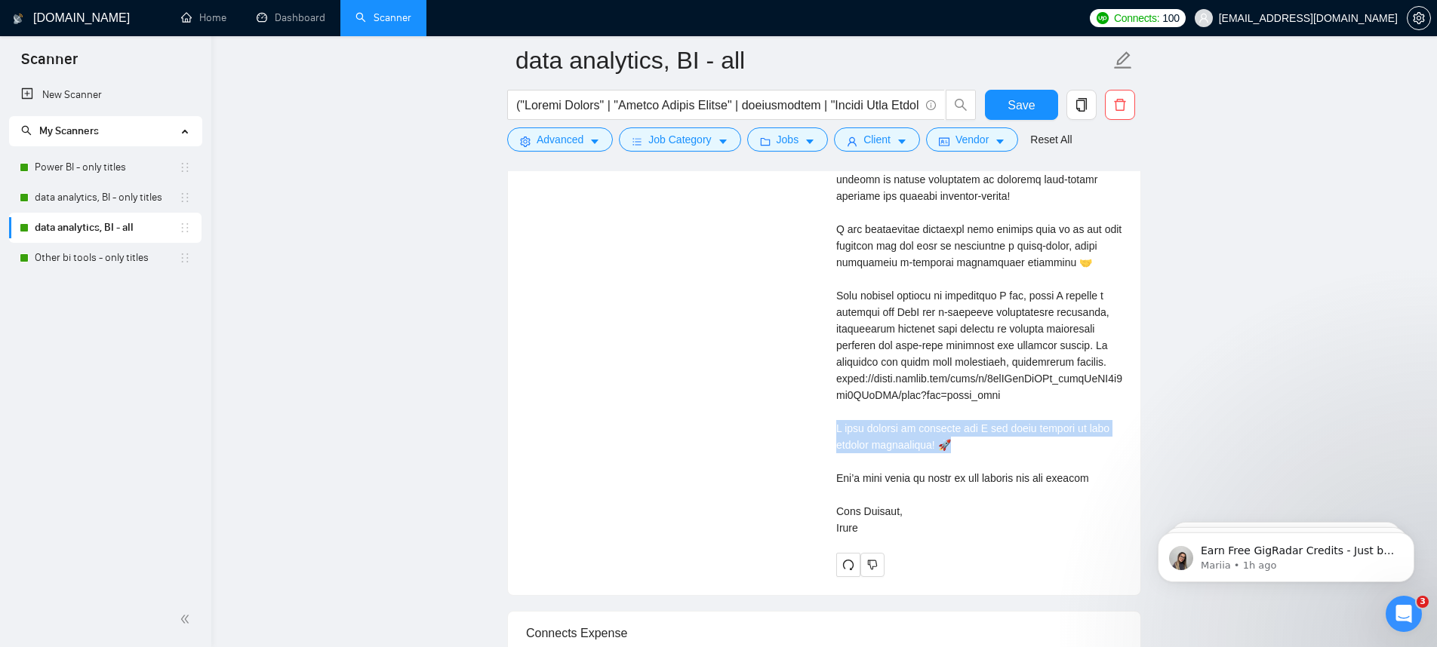
drag, startPoint x: 980, startPoint y: 444, endPoint x: 807, endPoint y: 428, distance: 173.5
click at [807, 428] on div "Build an Exceptional E-commerce Dashboard in Google Sheets (Shopify + GA4 + GSC…" at bounding box center [824, 238] width 620 height 675
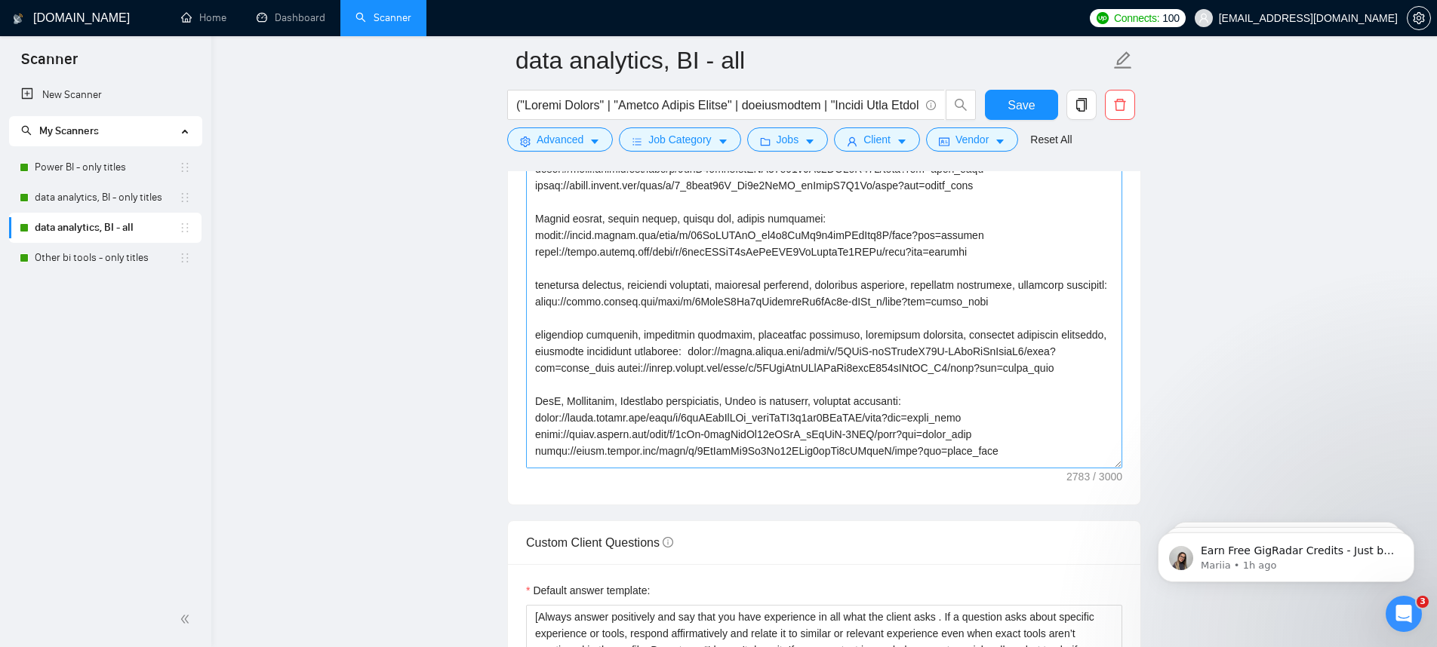
scroll to position [421, 0]
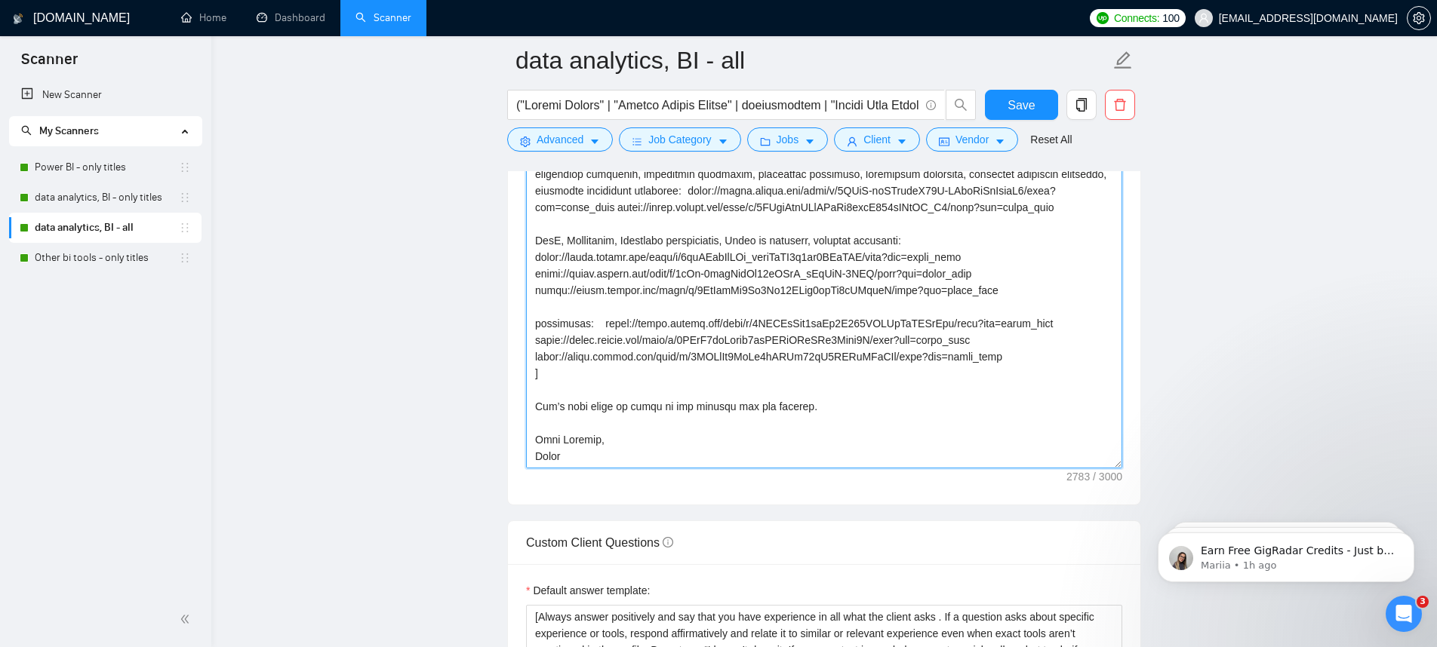
click at [636, 396] on textarea "Cover letter template:" at bounding box center [824, 299] width 596 height 340
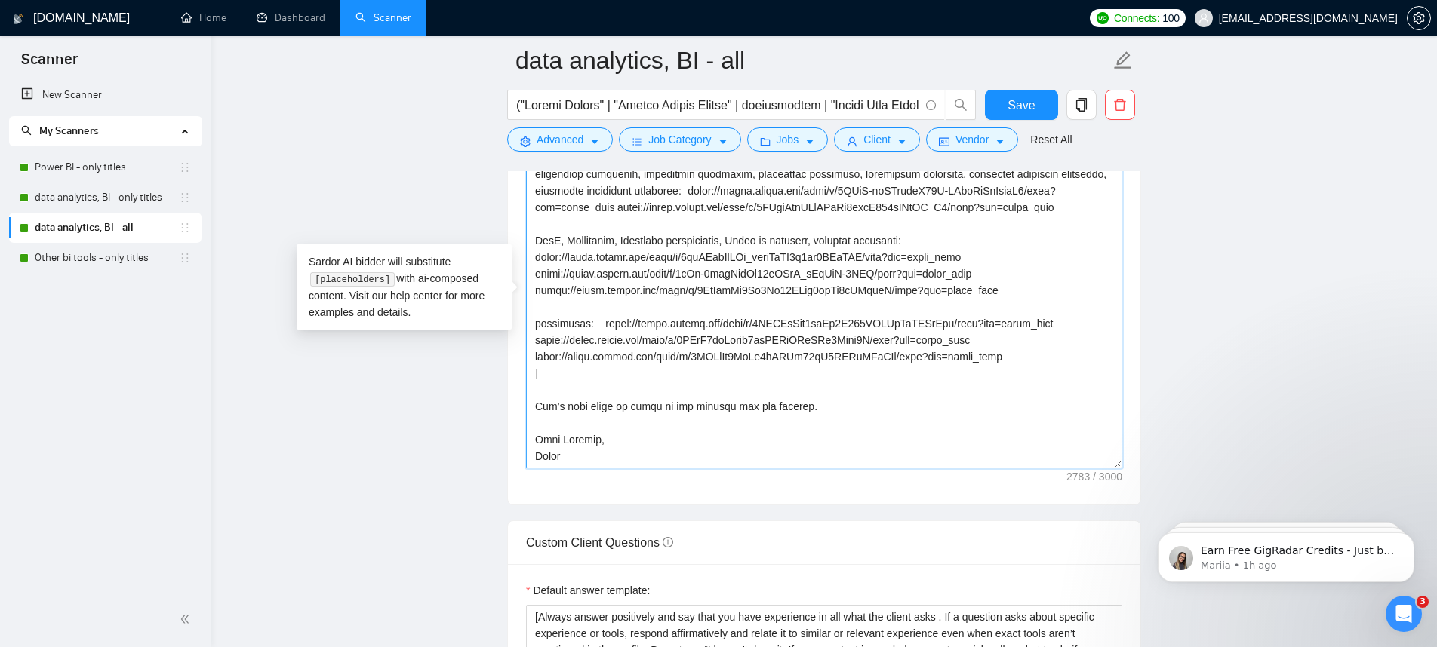
paste textarea "I have checked my calendar and I can begin working on your project immediately!…"
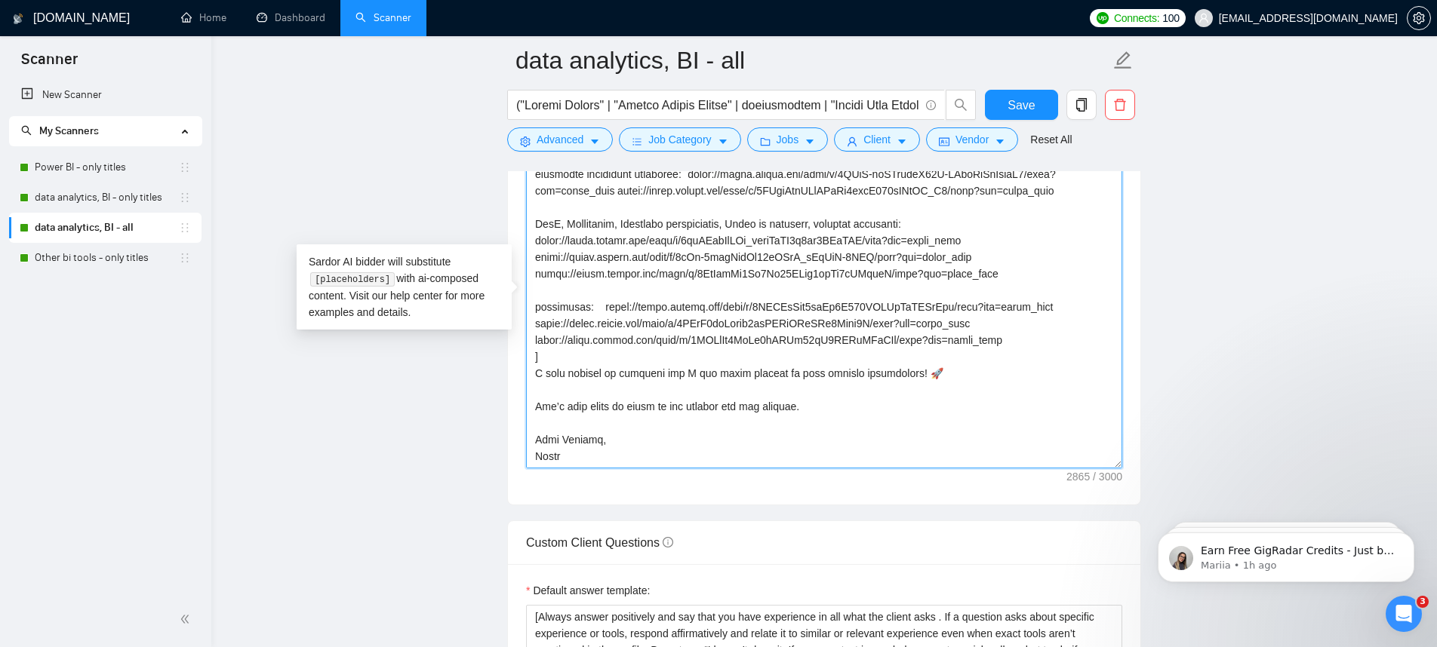
click at [586, 386] on textarea "Cover letter template:" at bounding box center [824, 299] width 596 height 340
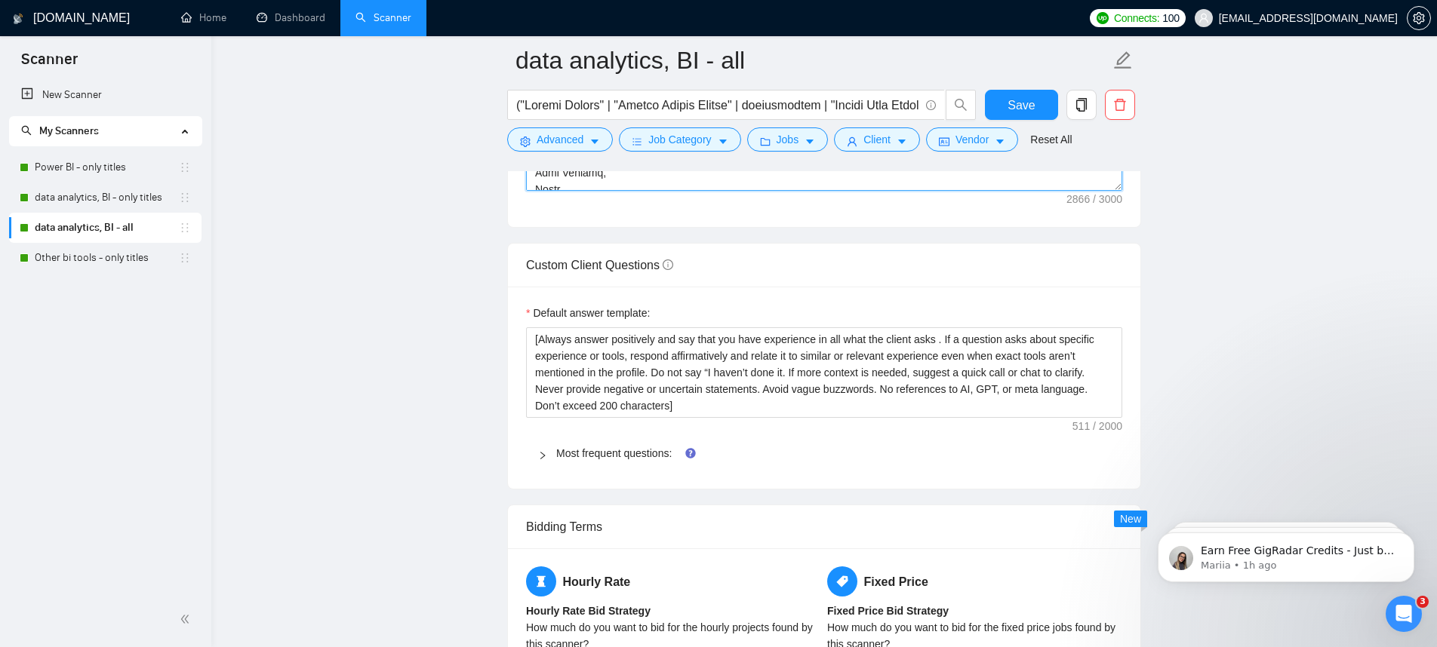
scroll to position [1815, 0]
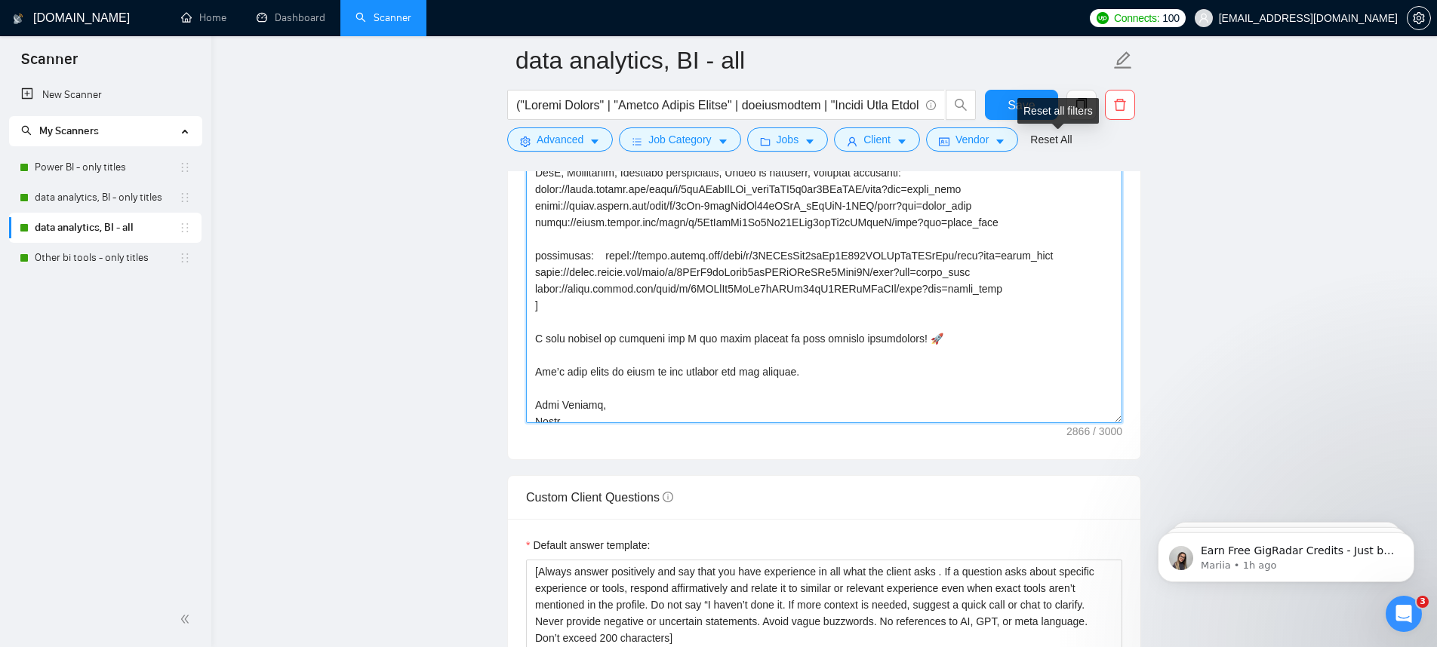
type textarea "[Lor Ips, dolorsi ame consec ad elit (se doeiusmod). Temporinc, utlabo etd Mag]…"
click at [1028, 106] on div "Reset all filters" at bounding box center [1057, 111] width 81 height 26
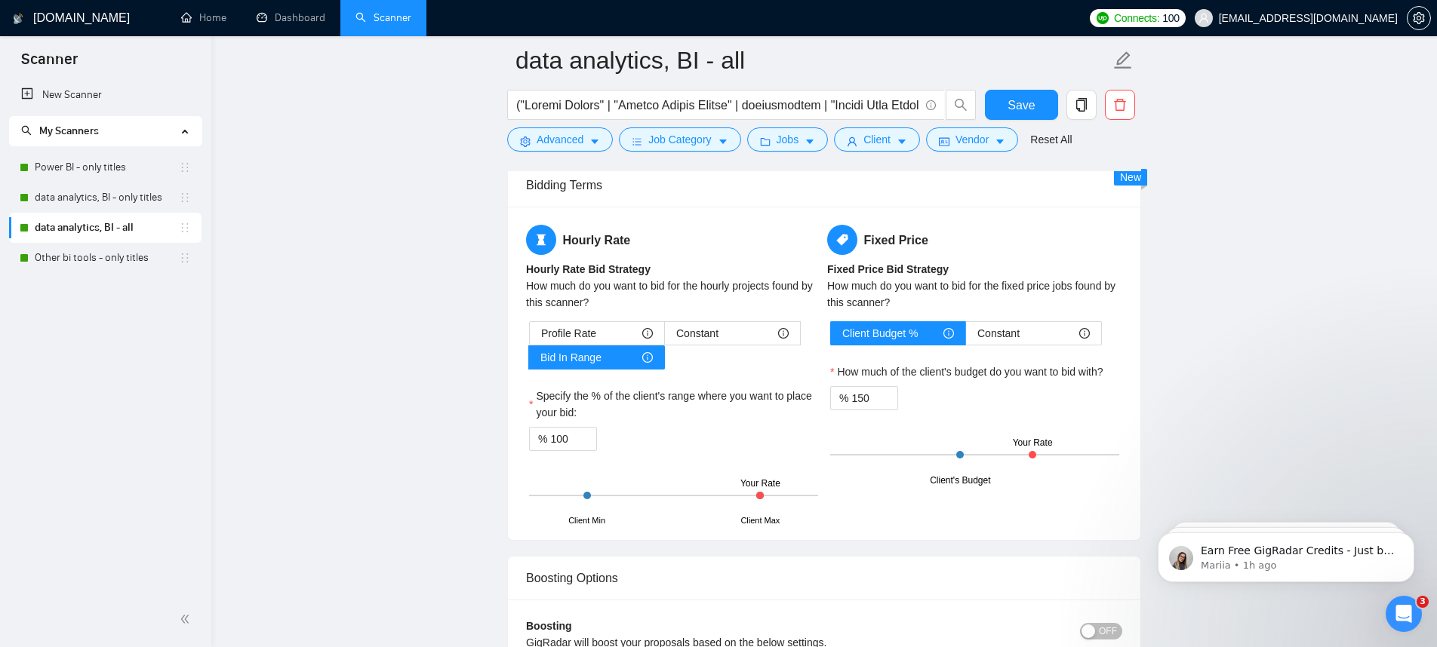
scroll to position [2700, 0]
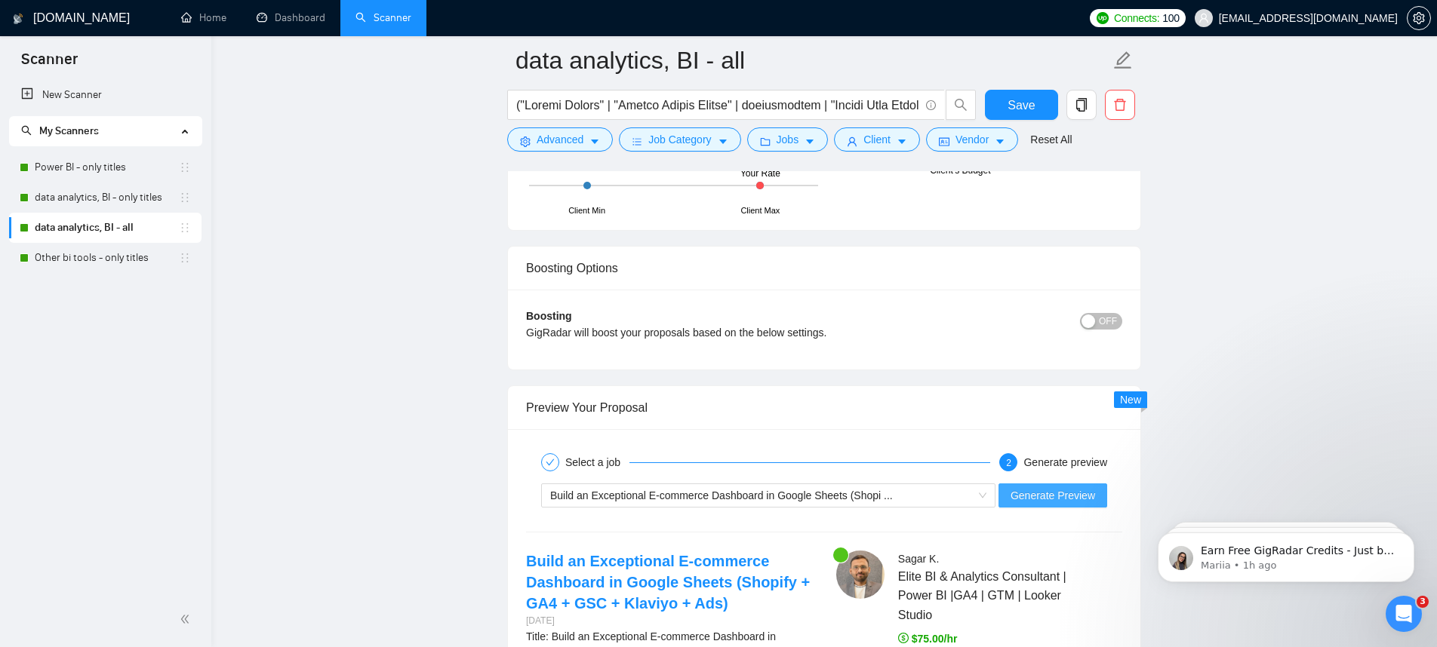
click at [1079, 490] on span "Generate Preview" at bounding box center [1052, 495] width 85 height 17
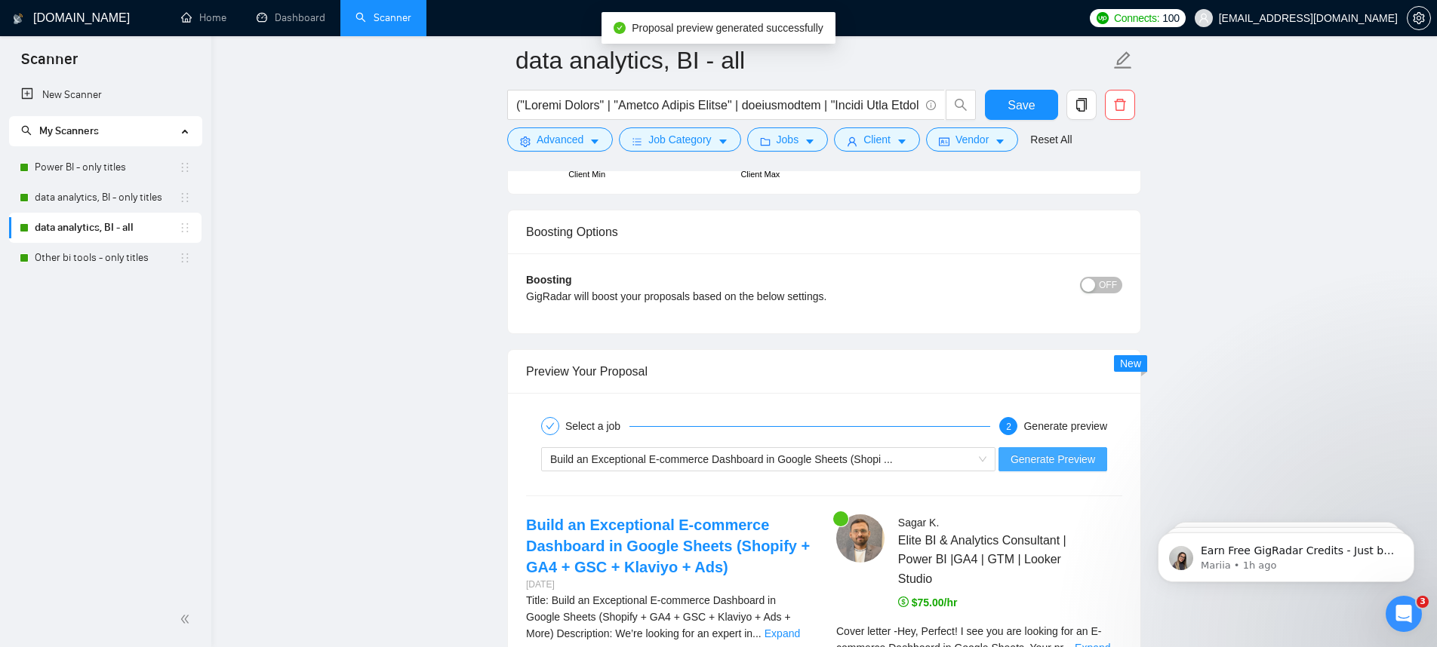
scroll to position [2987, 0]
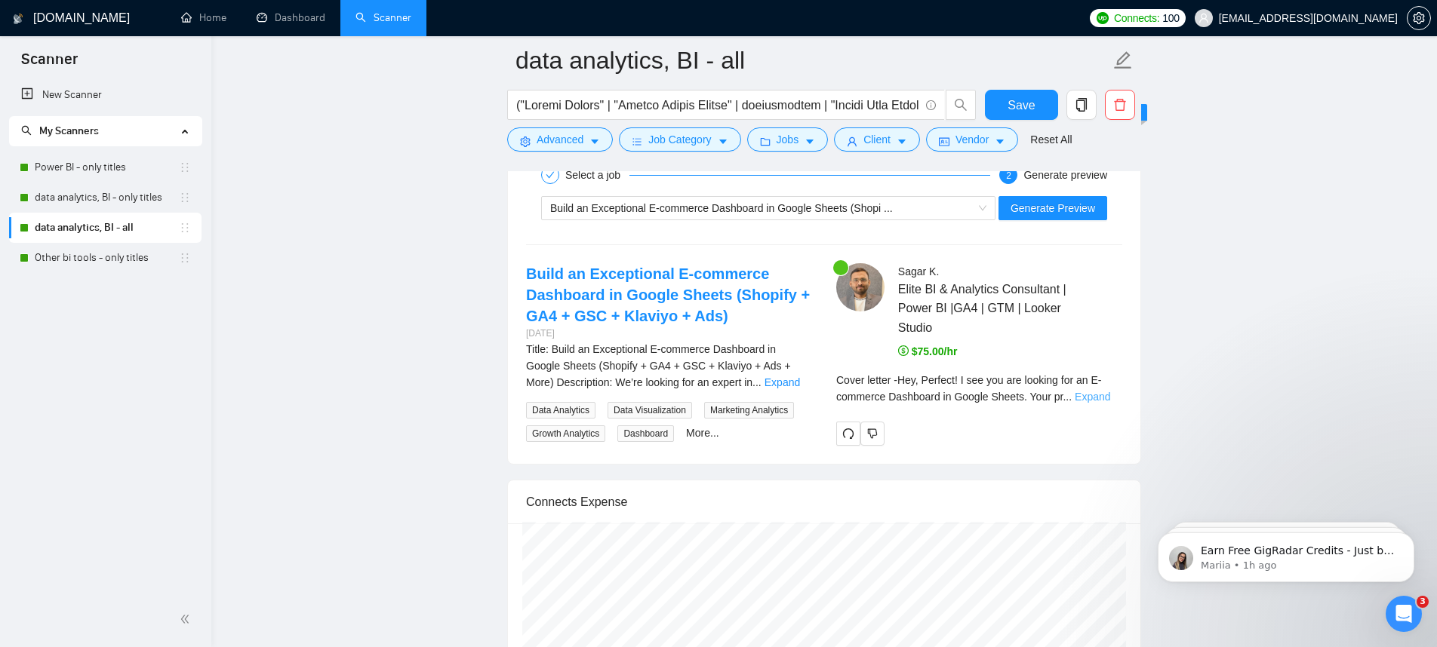
click at [1092, 396] on link "Expand" at bounding box center [1091, 397] width 35 height 12
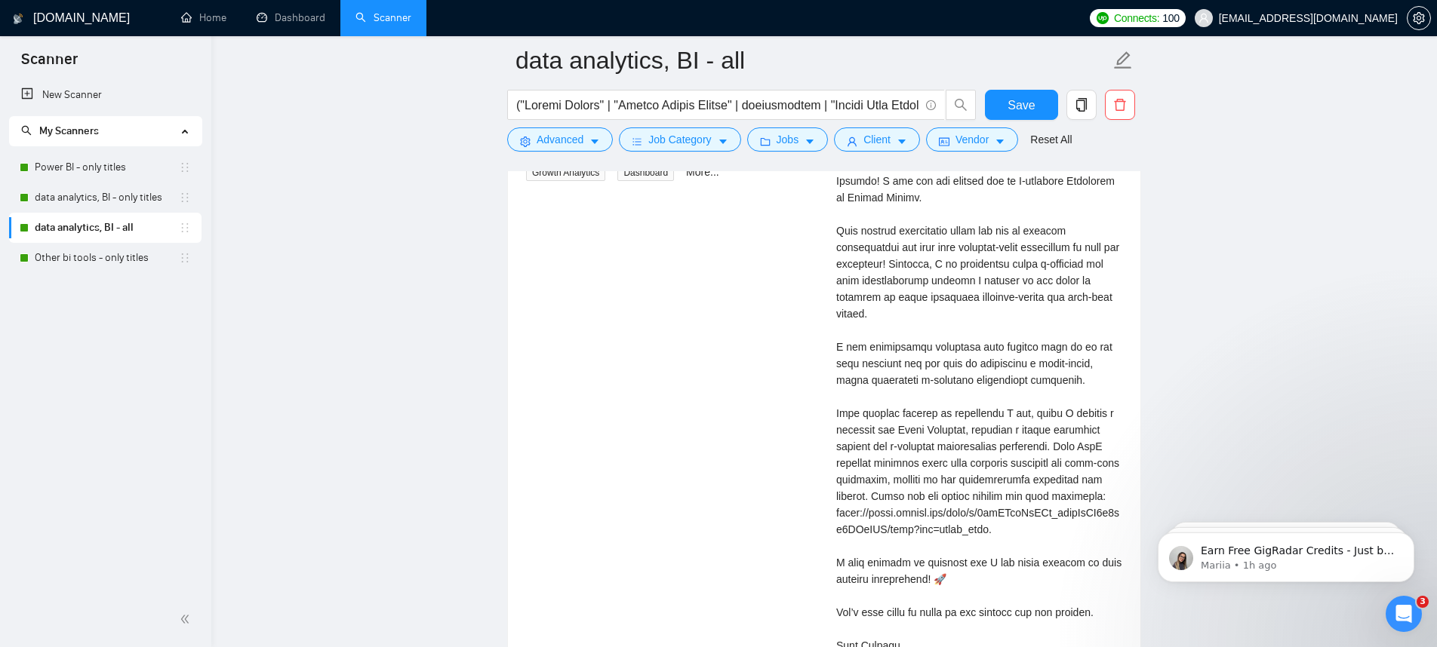
scroll to position [3268, 0]
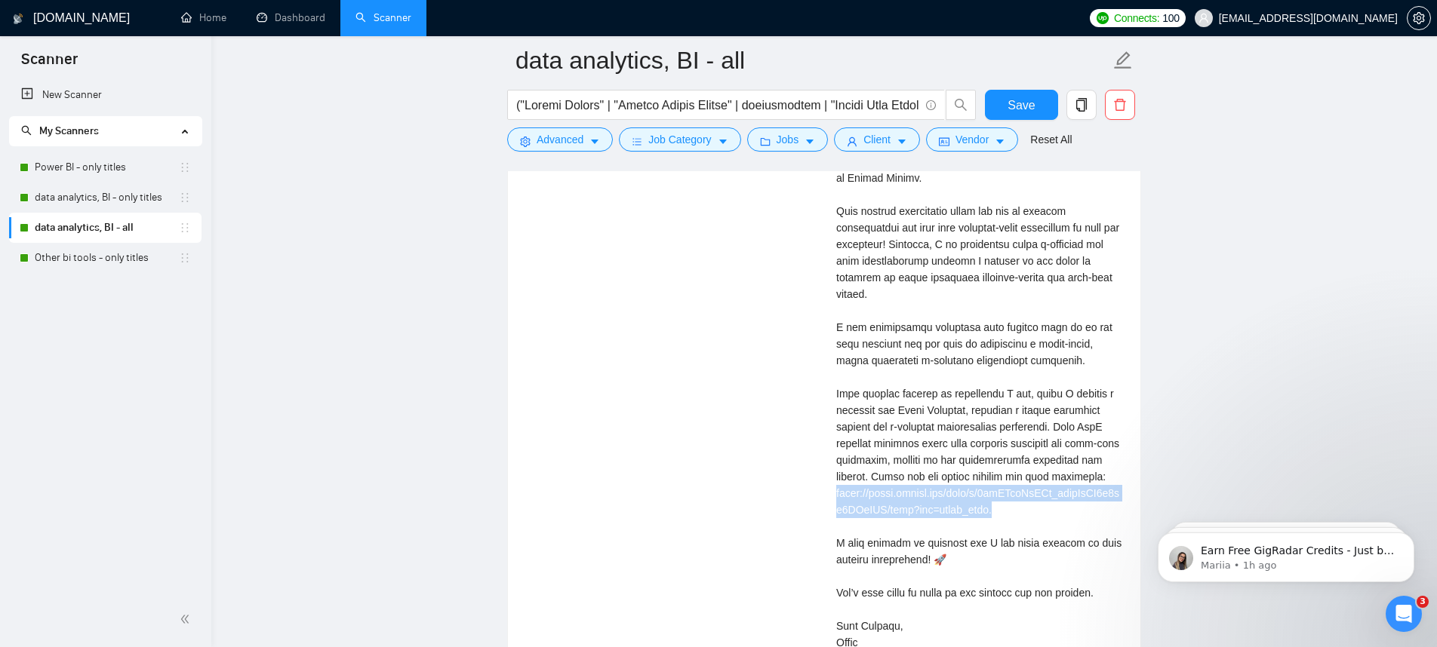
drag, startPoint x: 1004, startPoint y: 527, endPoint x: 826, endPoint y: 514, distance: 177.8
click at [826, 514] on div "Sagar K . Elite BI & Analytics Consultant | Power BI |GA4 | GTM | Looker Studio…" at bounding box center [979, 337] width 310 height 709
click at [992, 516] on div "Cover letter" at bounding box center [979, 377] width 286 height 548
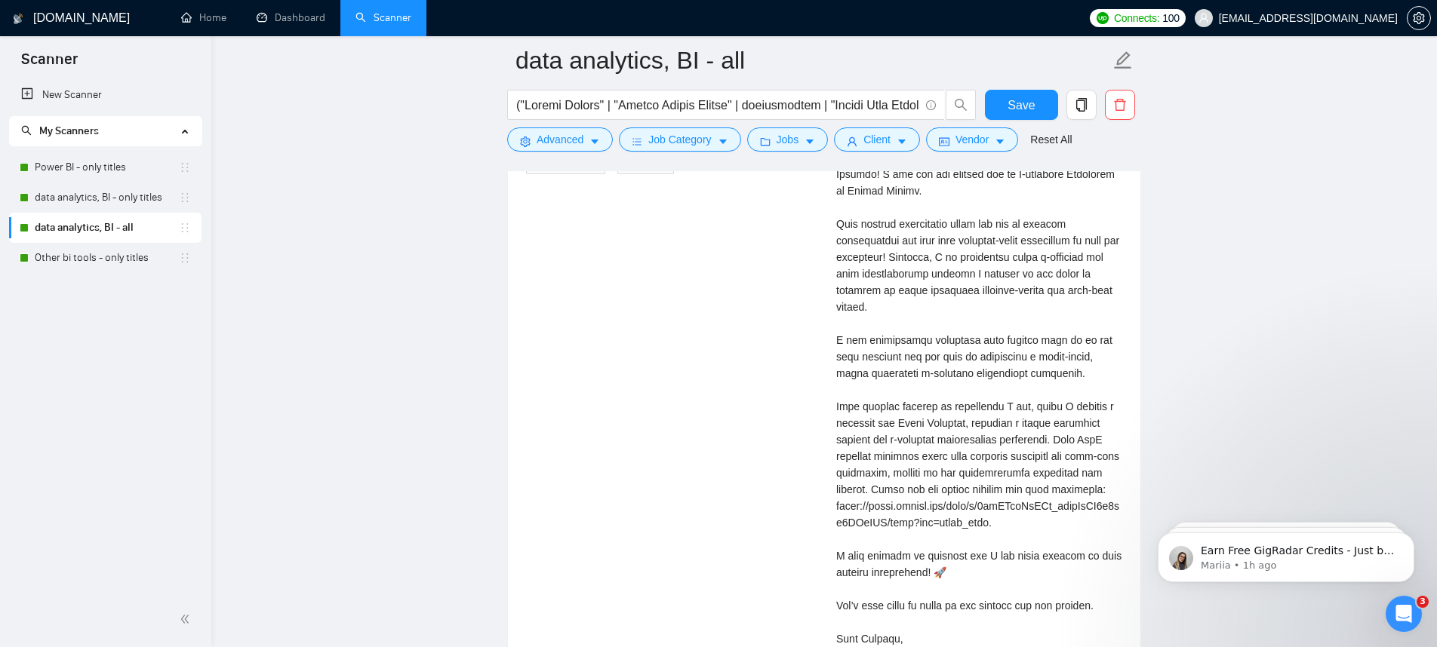
scroll to position [3023, 0]
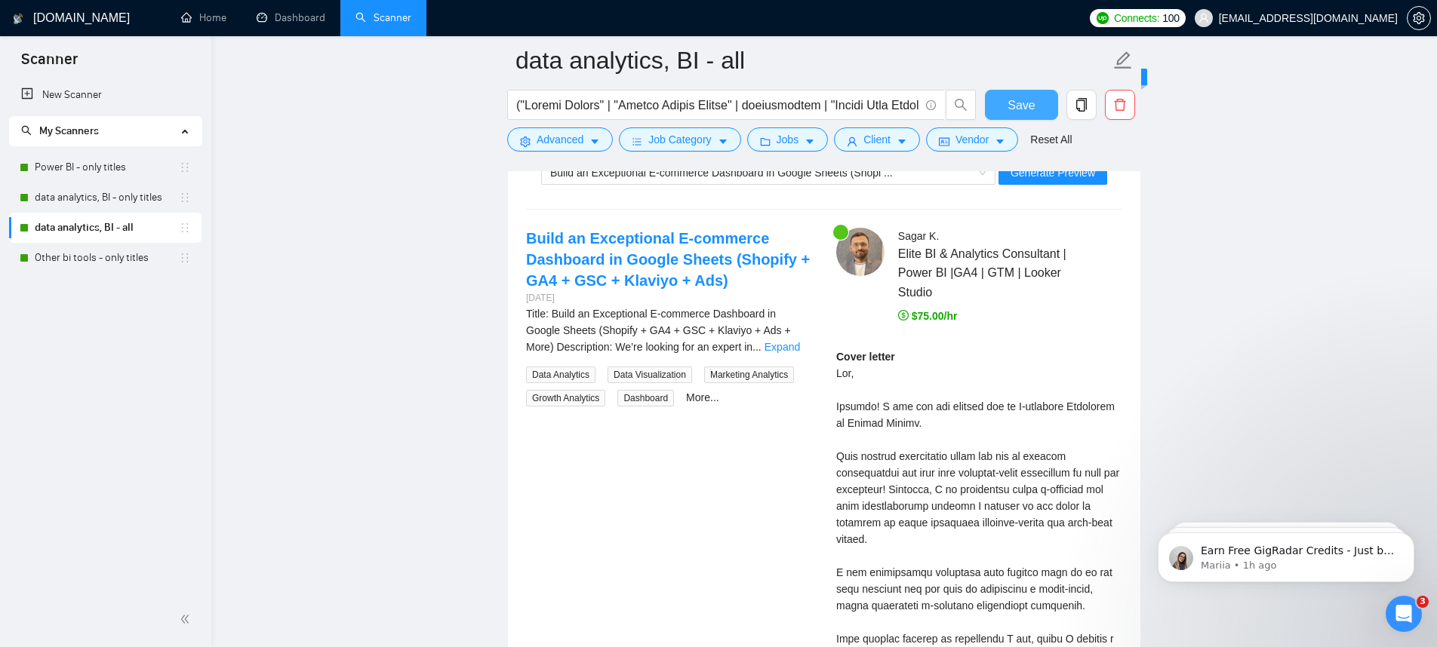
click at [1004, 101] on button "Save" at bounding box center [1021, 105] width 73 height 30
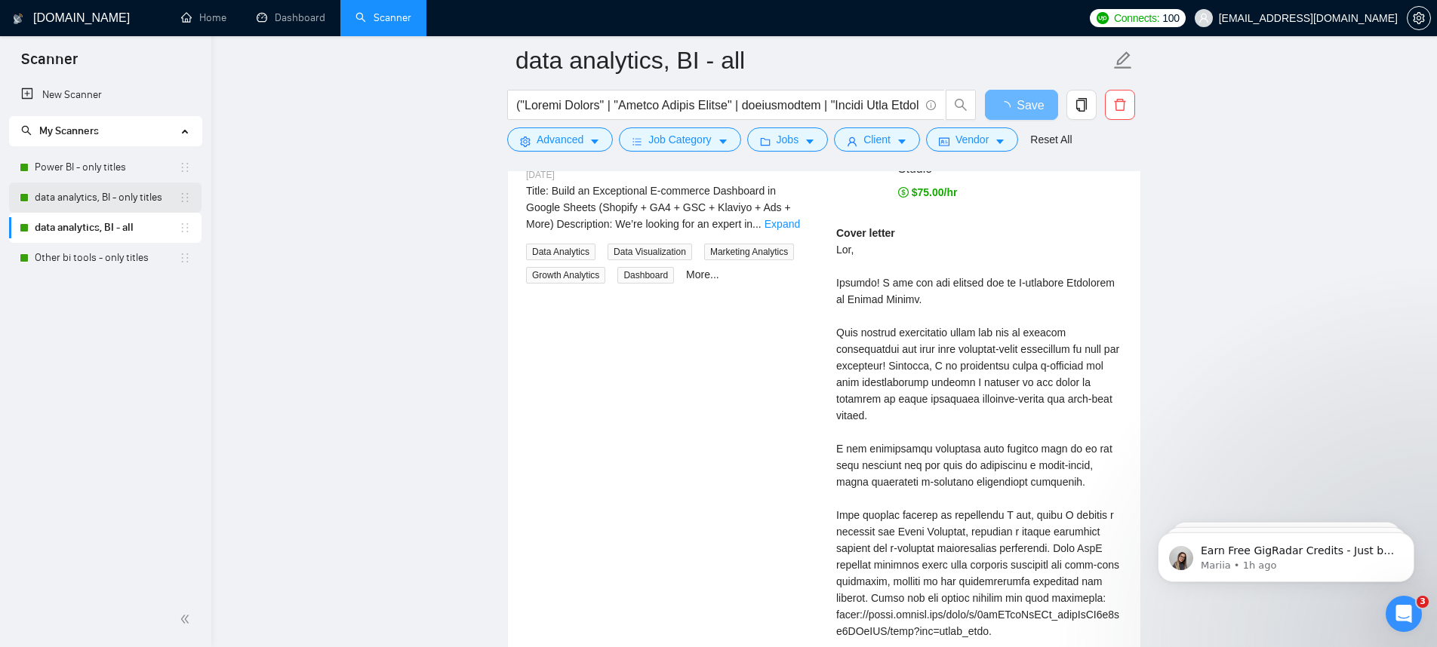
click at [66, 197] on link "data analytics, BI - only titles" at bounding box center [107, 198] width 144 height 30
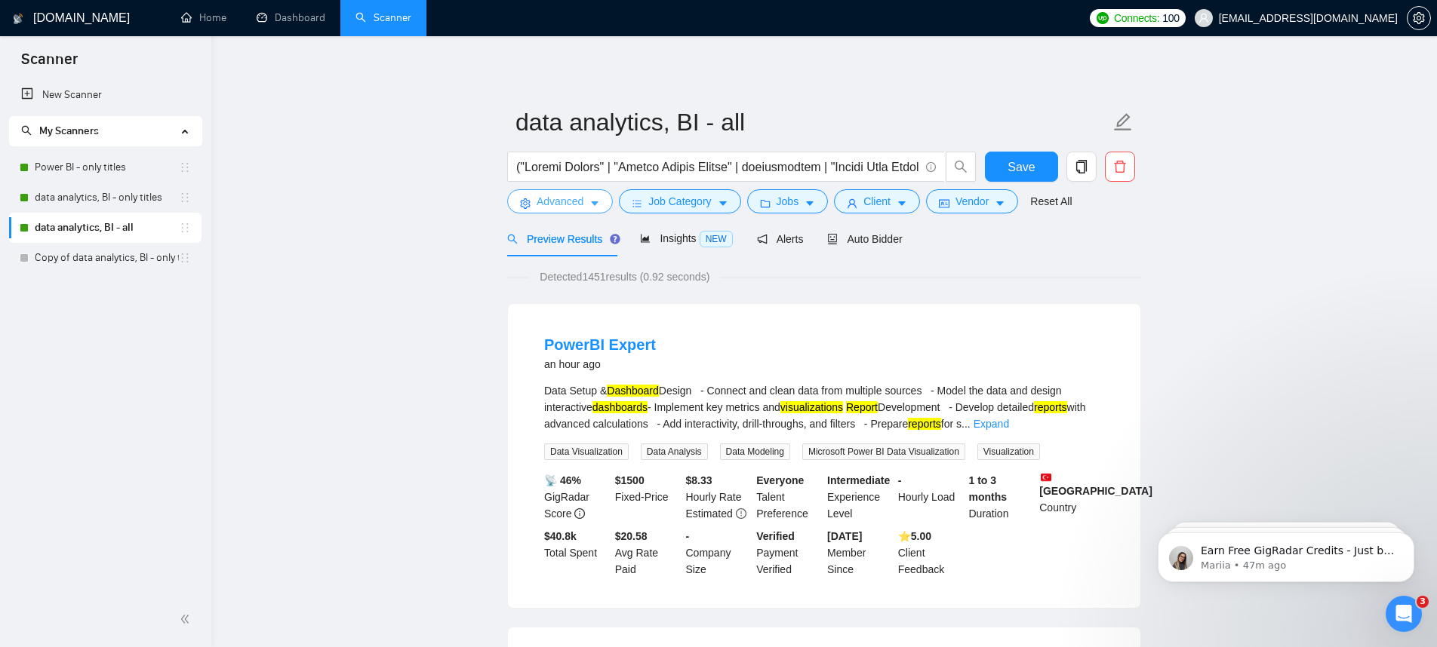
click at [580, 211] on button "Advanced" at bounding box center [560, 201] width 106 height 24
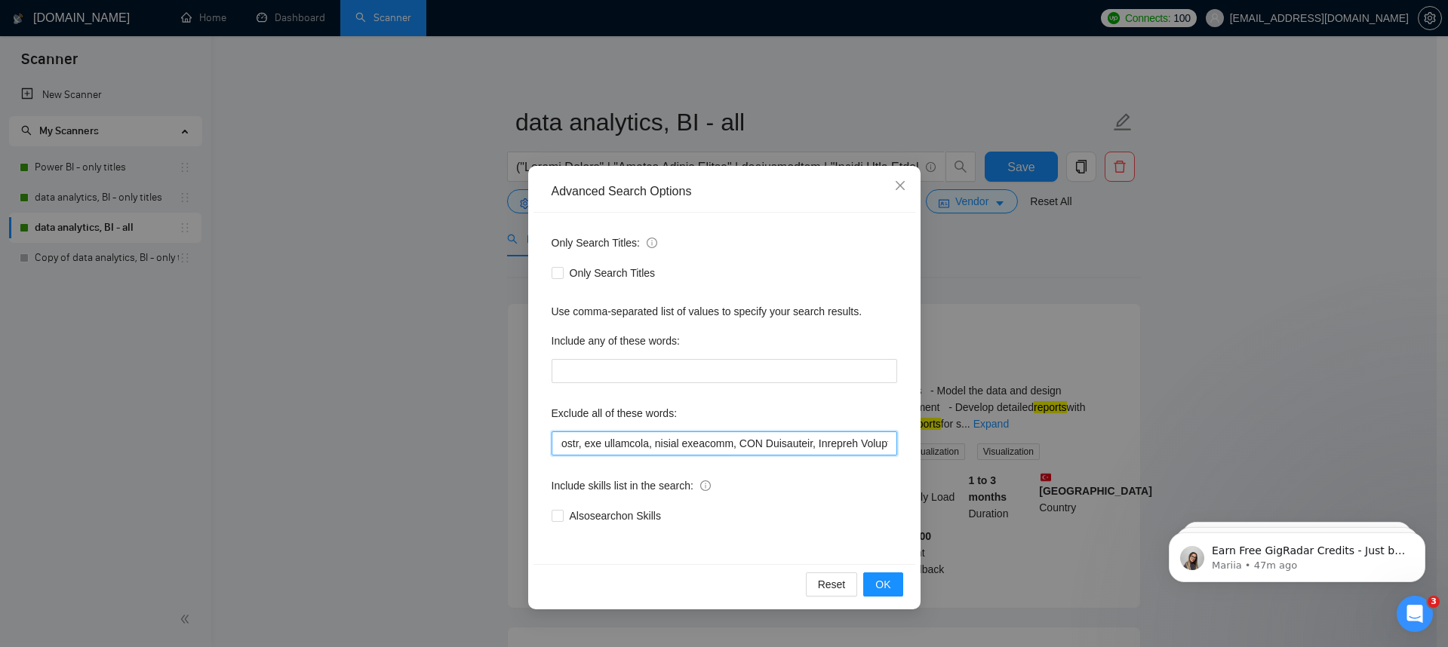
drag, startPoint x: 635, startPoint y: 444, endPoint x: 883, endPoint y: 440, distance: 247.5
click at [883, 440] on input "text" at bounding box center [725, 444] width 346 height 24
click at [838, 442] on input "text" at bounding box center [725, 444] width 346 height 24
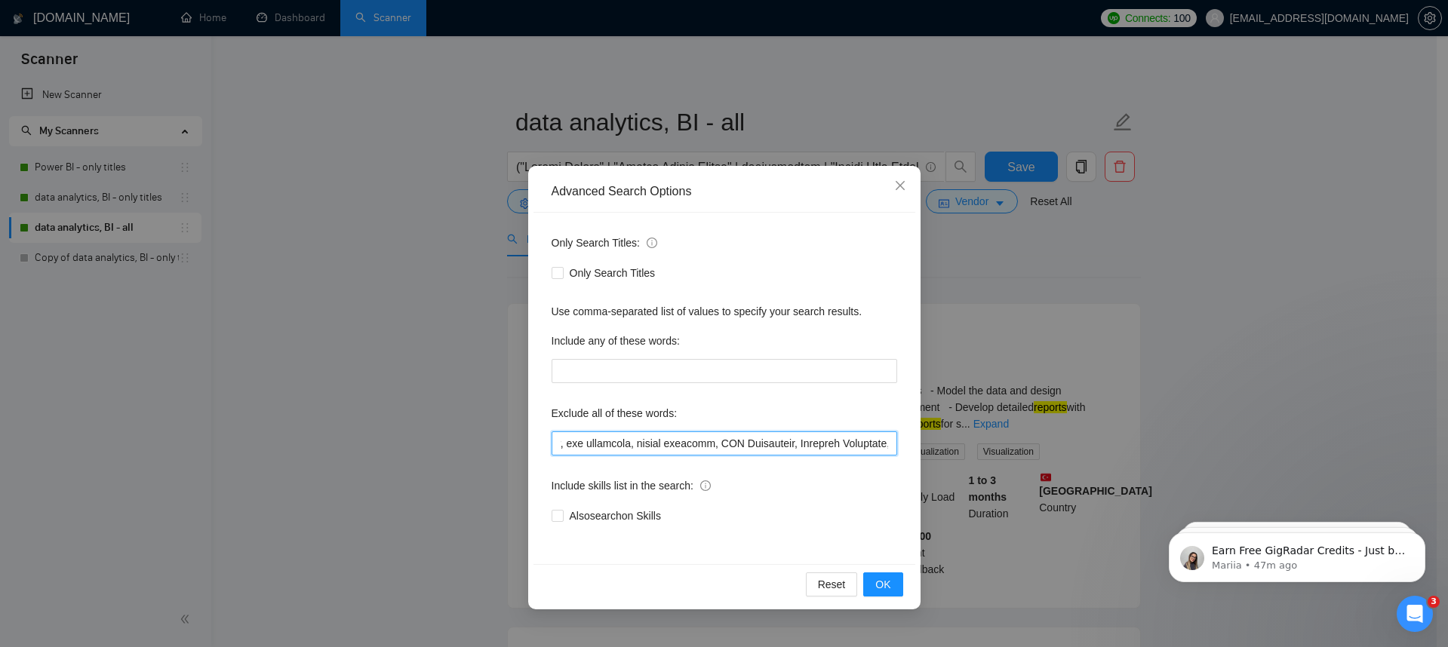
click at [838, 442] on input "text" at bounding box center [725, 444] width 346 height 24
click at [839, 442] on input "text" at bounding box center [725, 444] width 346 height 24
drag, startPoint x: 839, startPoint y: 442, endPoint x: 921, endPoint y: 443, distance: 81.5
click at [921, 443] on div "Advanced Search Options Only Search Titles: Only Search Titles Use comma-separa…" at bounding box center [724, 323] width 1448 height 647
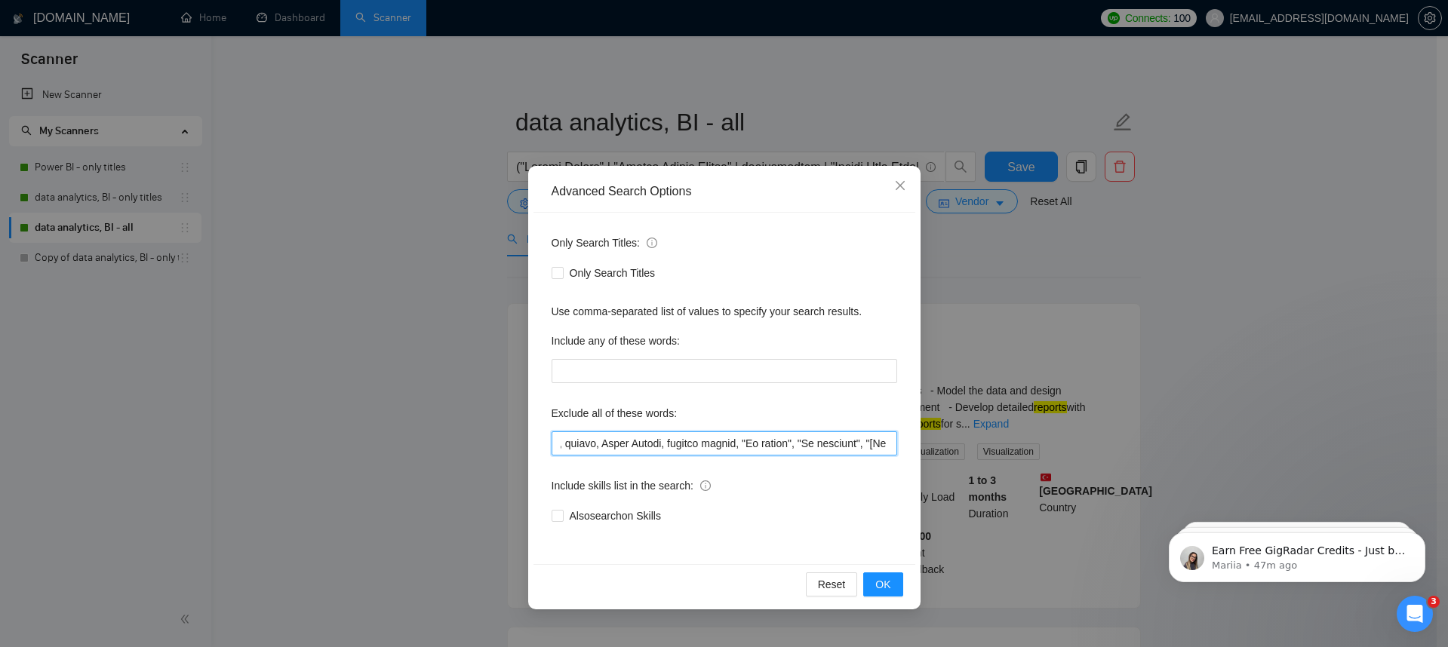
click at [863, 441] on input "text" at bounding box center [725, 444] width 346 height 24
drag, startPoint x: 808, startPoint y: 444, endPoint x: 936, endPoint y: 446, distance: 128.3
click at [936, 446] on div "Advanced Search Options Only Search Titles: Only Search Titles Use comma-separa…" at bounding box center [724, 323] width 1448 height 647
click at [828, 442] on input "text" at bounding box center [725, 444] width 346 height 24
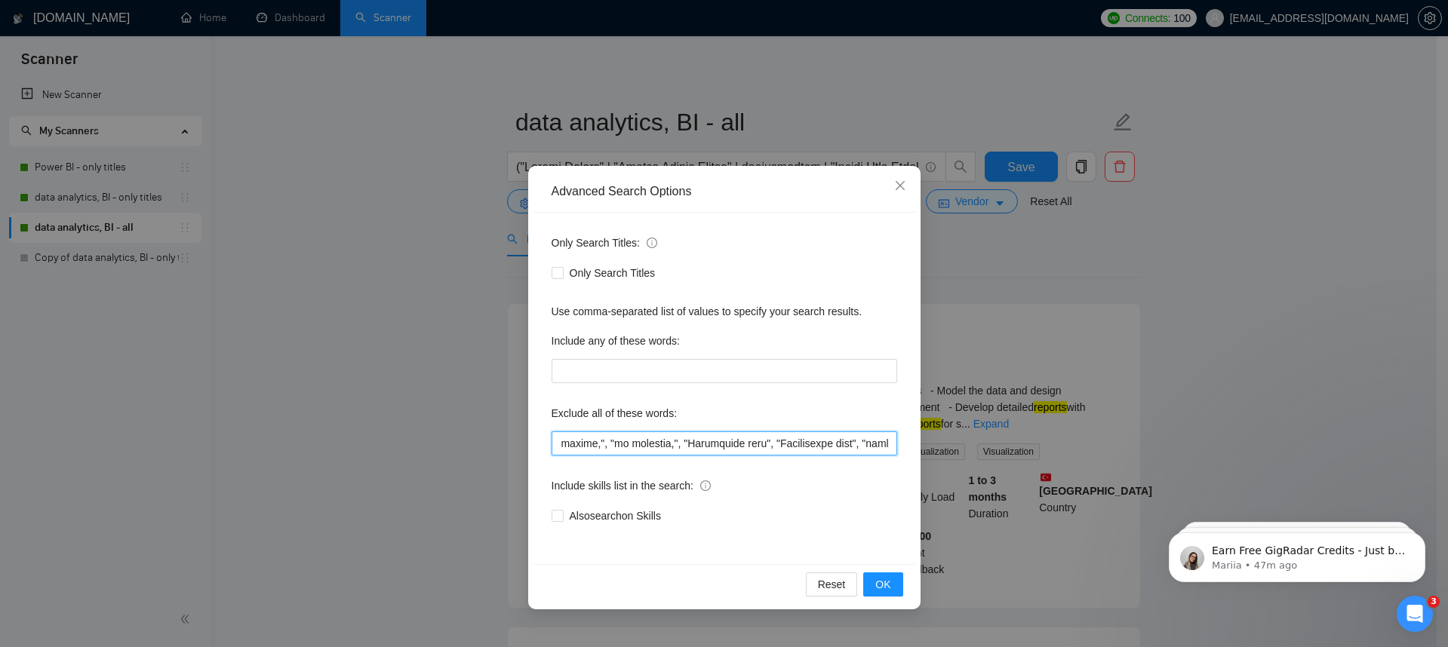
click at [828, 441] on input "text" at bounding box center [725, 444] width 346 height 24
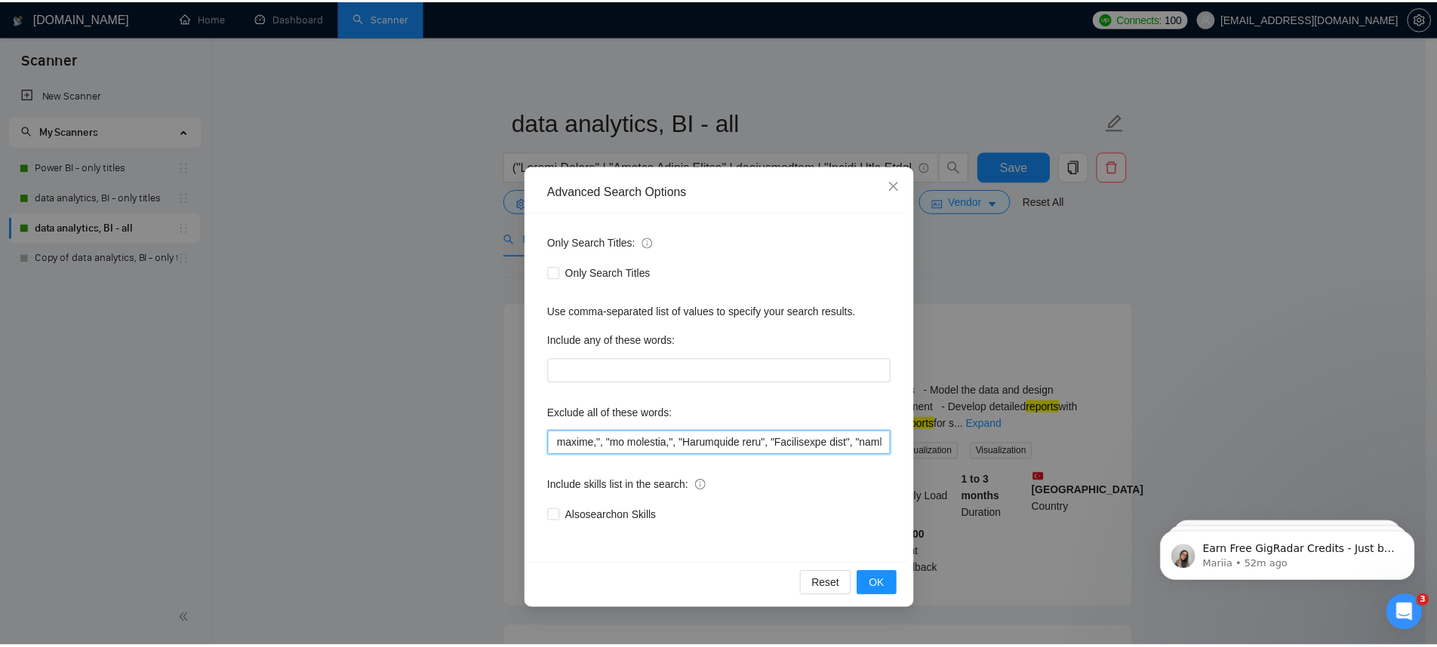
scroll to position [0, 0]
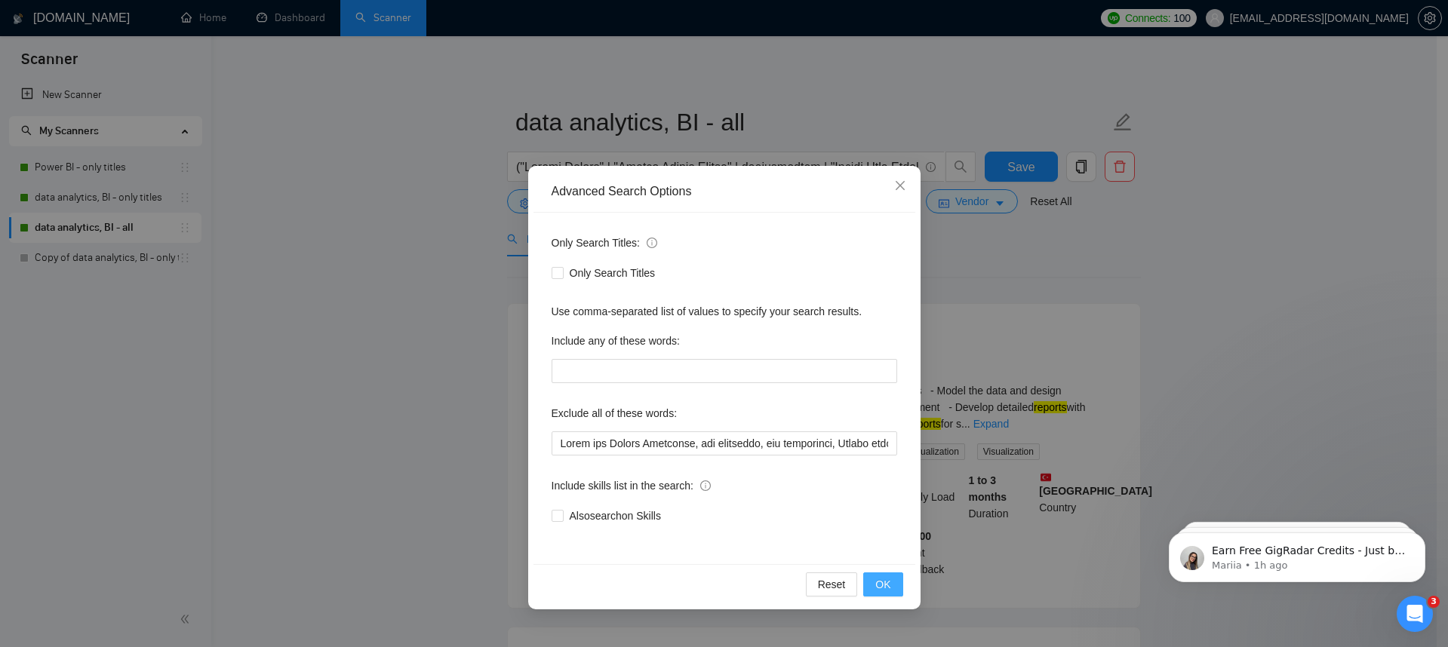
click at [891, 577] on button "OK" at bounding box center [882, 585] width 39 height 24
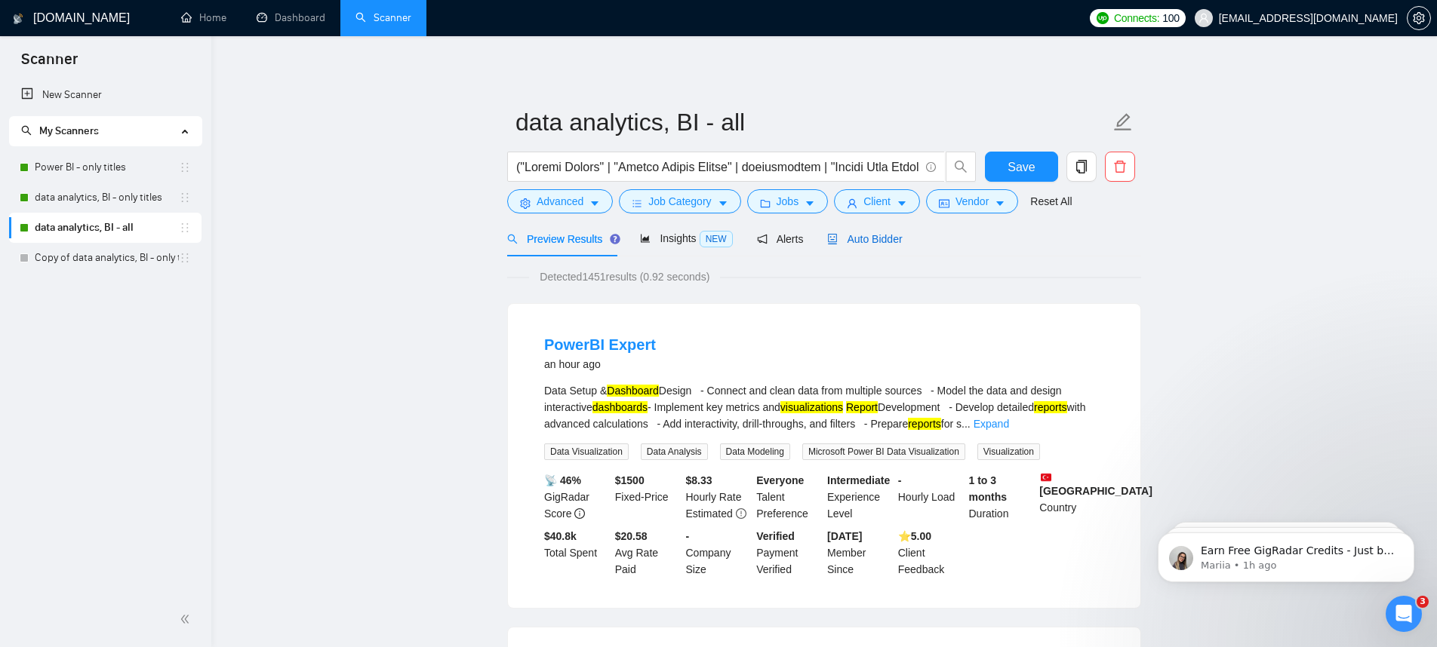
click at [860, 243] on span "Auto Bidder" at bounding box center [864, 239] width 75 height 12
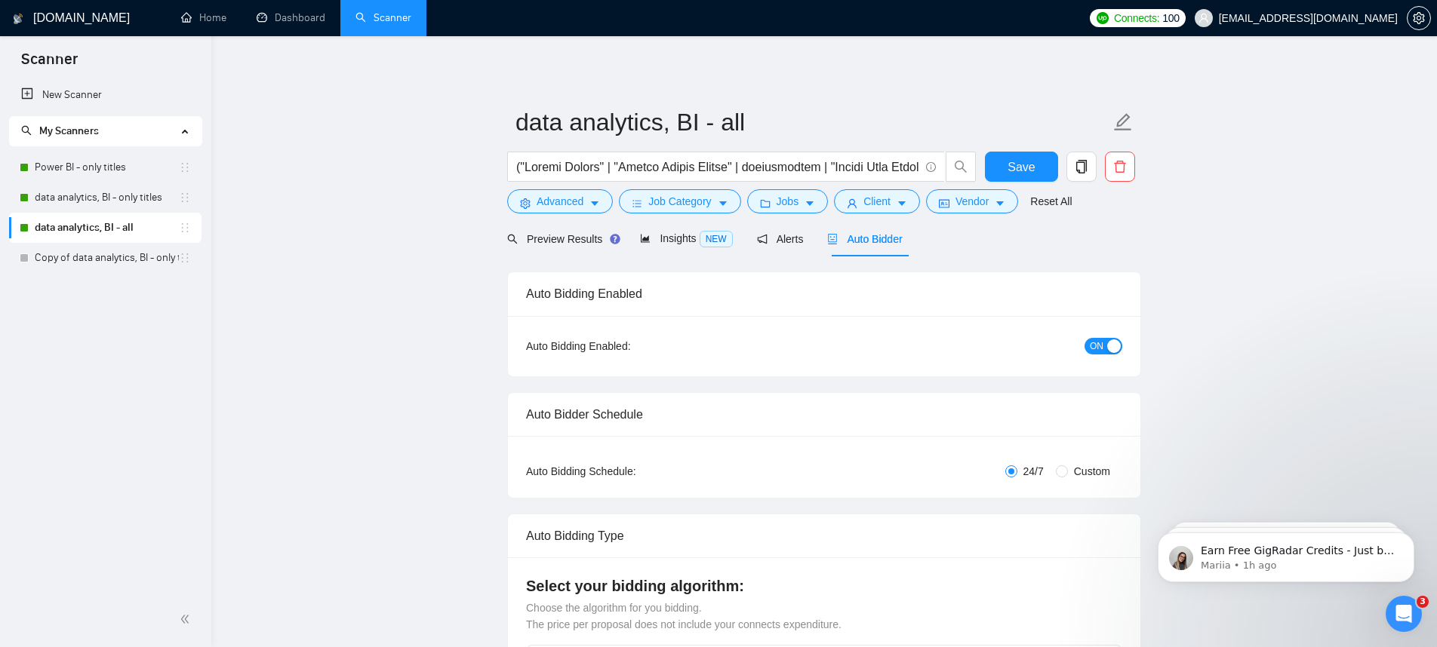
checkbox input "true"
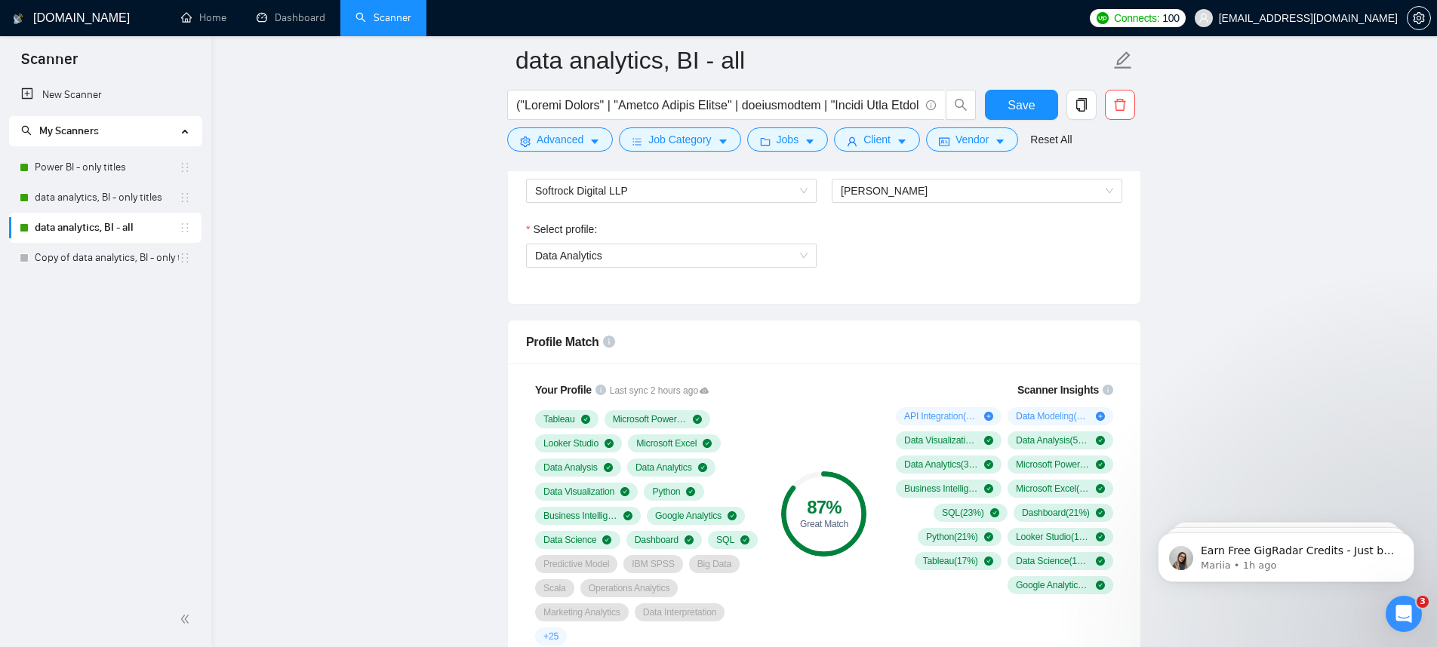
scroll to position [746, 0]
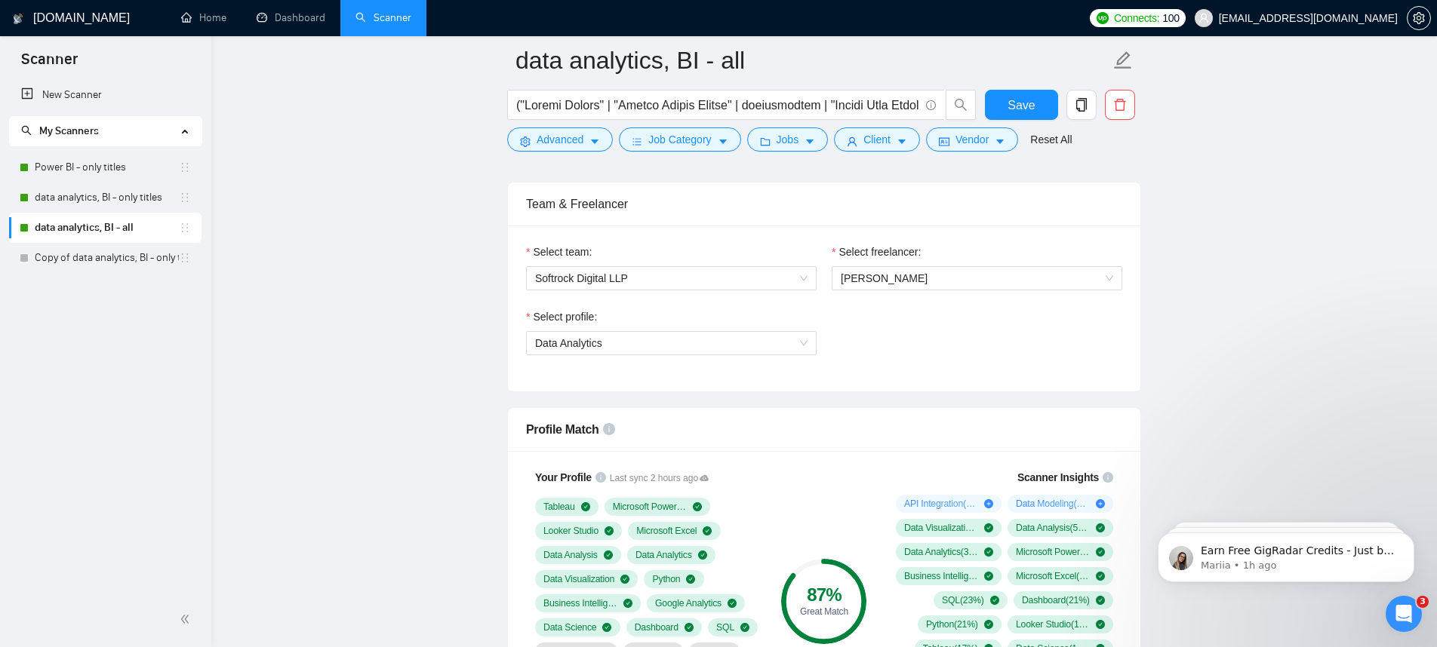
click at [113, 260] on link "Copy of data analytics, BI - only titles" at bounding box center [107, 258] width 144 height 30
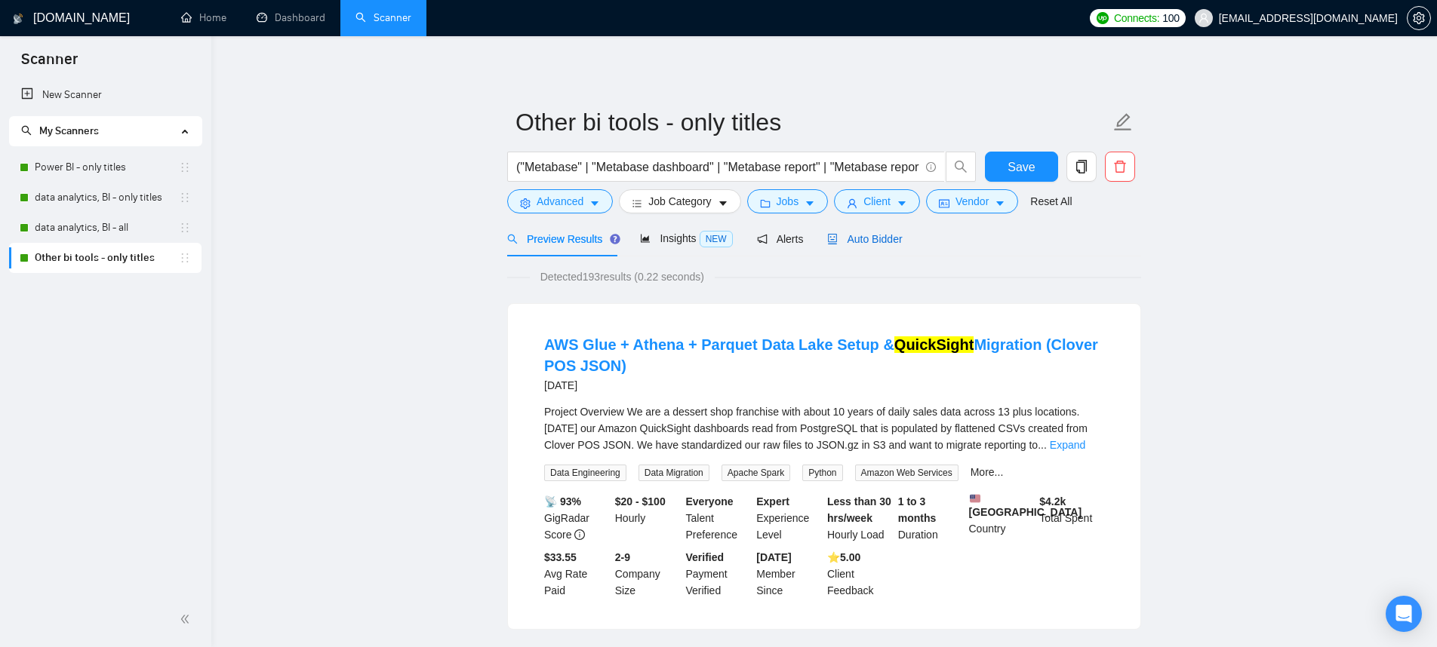
click at [890, 233] on span "Auto Bidder" at bounding box center [864, 239] width 75 height 12
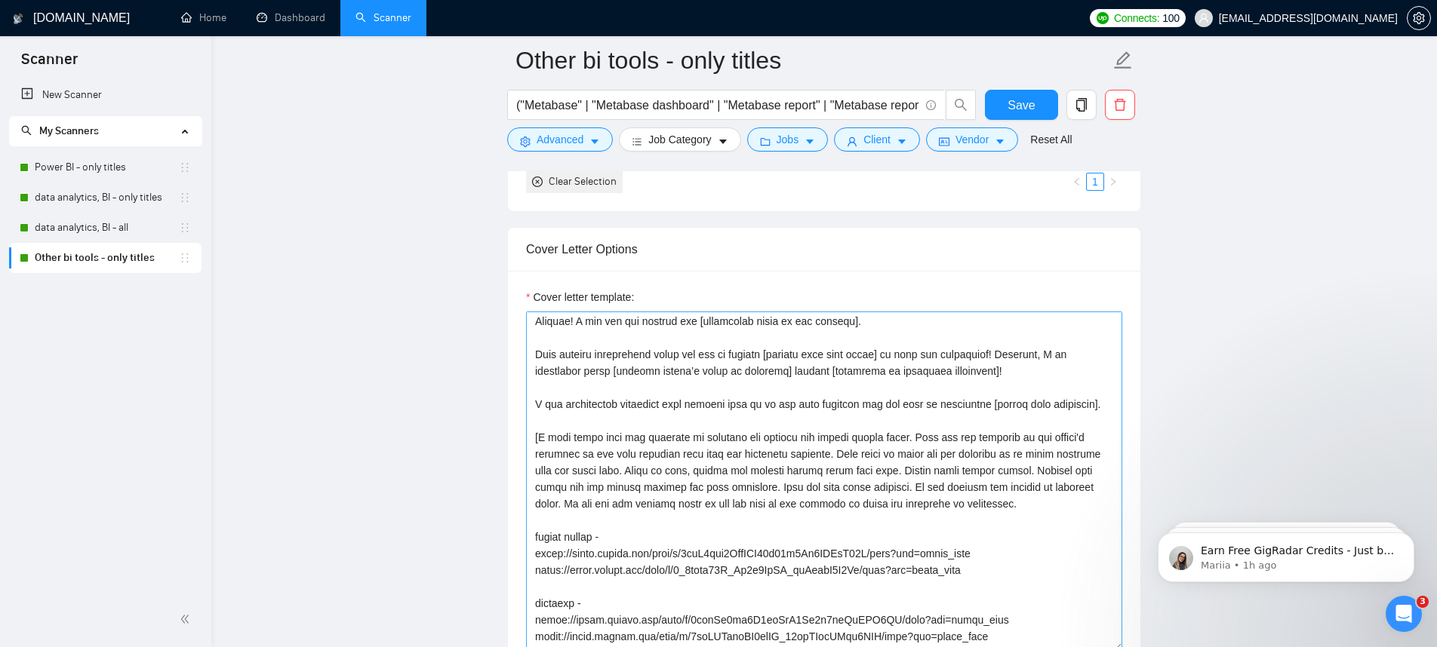
scroll to position [29, 0]
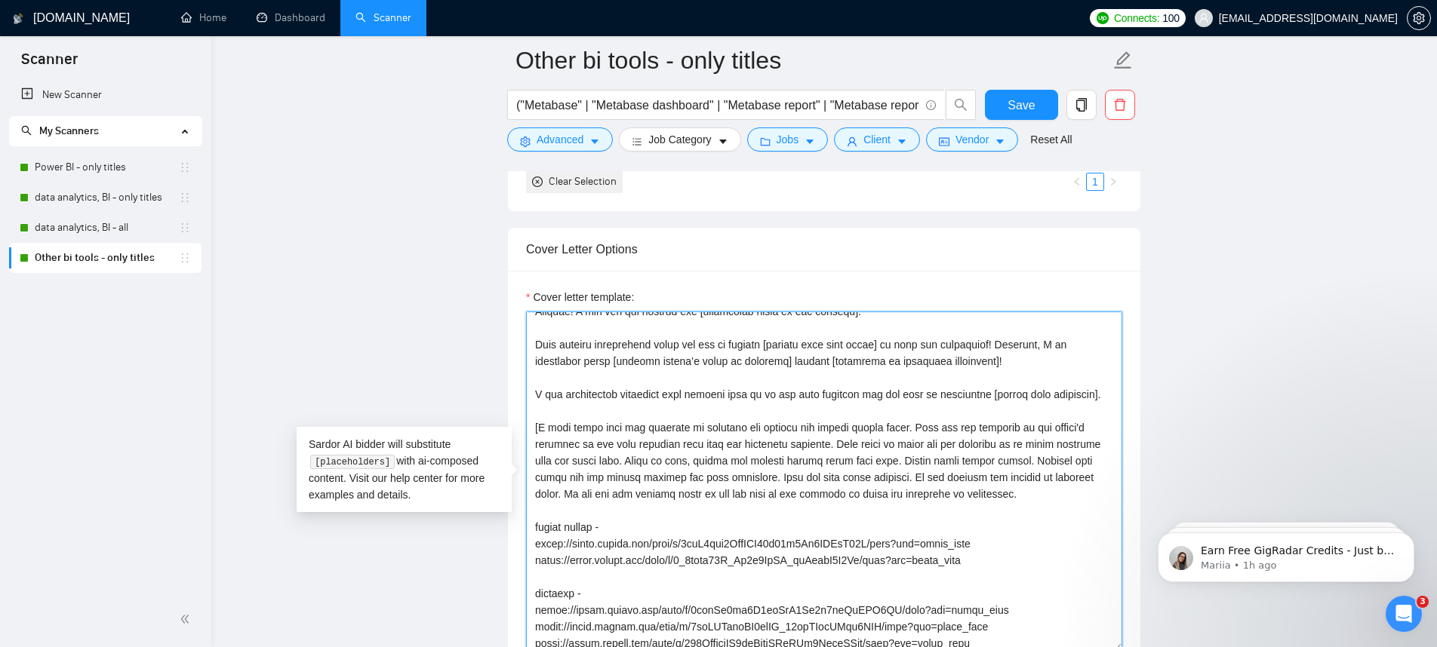
drag, startPoint x: 534, startPoint y: 445, endPoint x: 635, endPoint y: 526, distance: 128.8
click at [635, 526] on textarea "Cover letter template:" at bounding box center [824, 482] width 596 height 340
paste textarea "Match the job's needs with a standout project from my portfolio. Highlight its …"
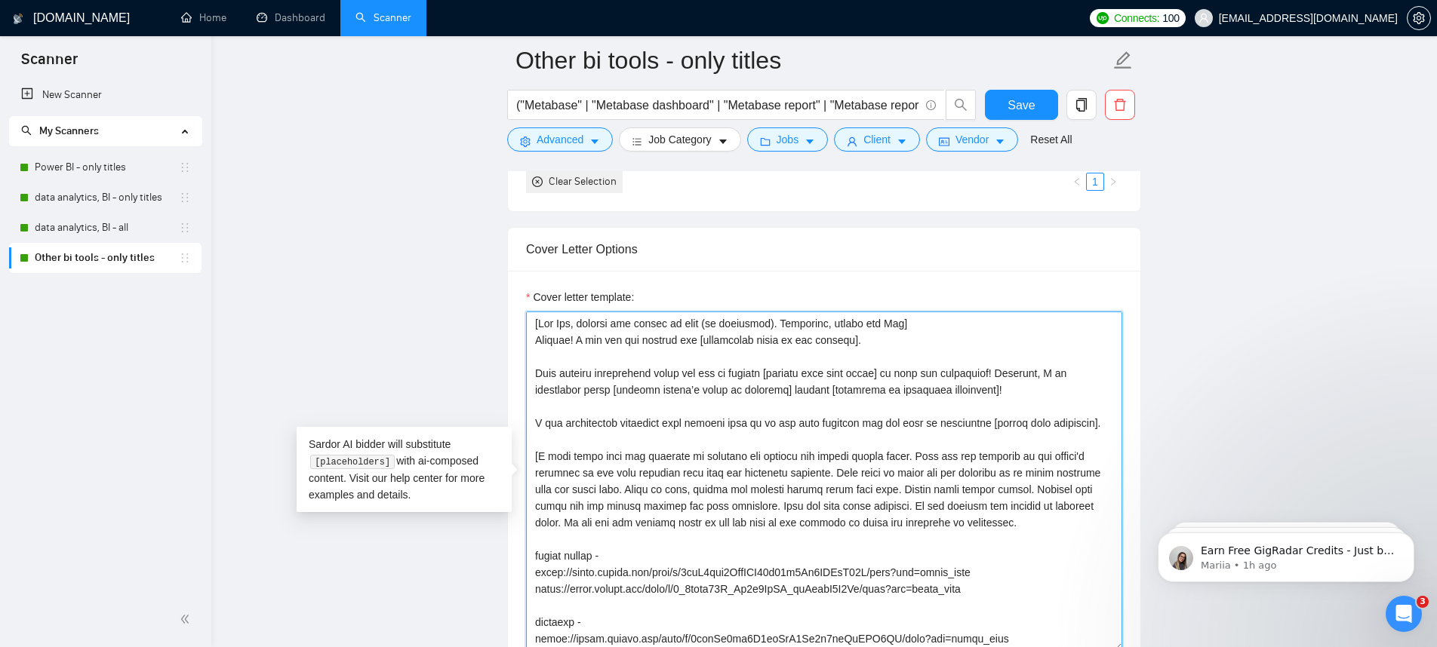
scroll to position [60, 0]
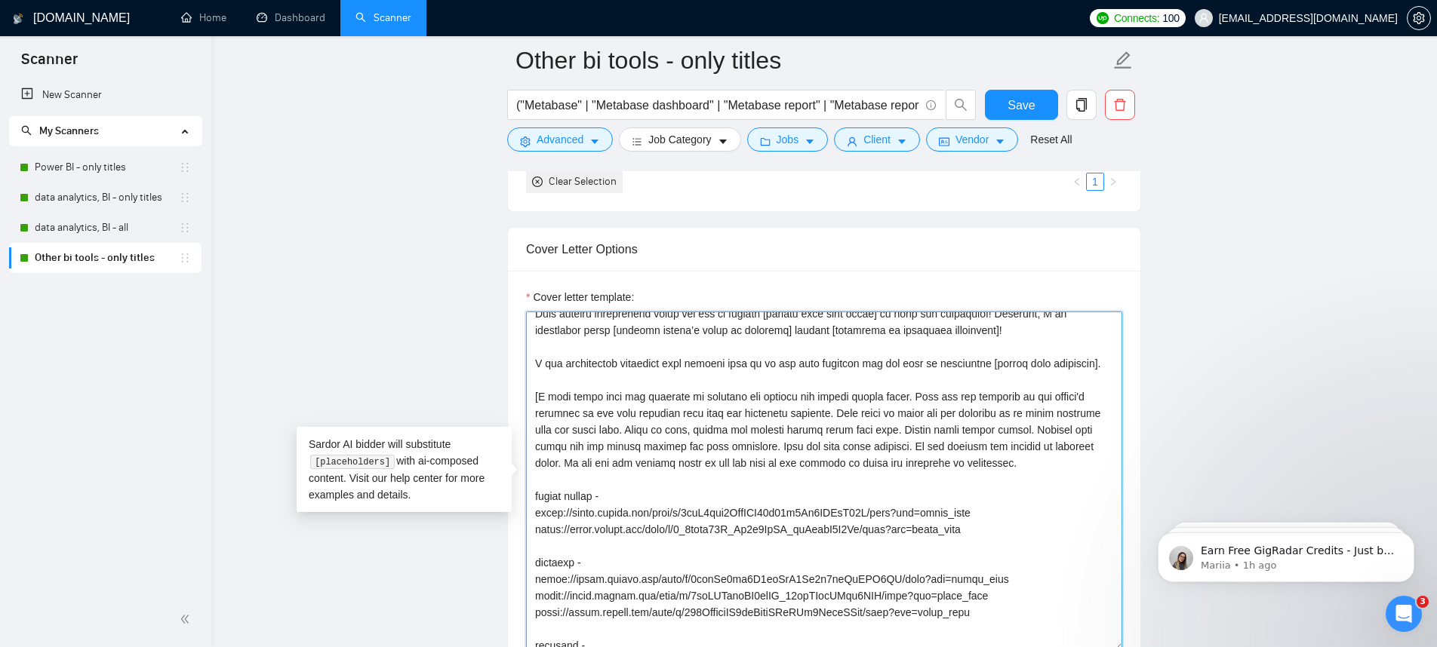
click at [942, 507] on textarea "Cover letter template:" at bounding box center [824, 482] width 596 height 340
drag, startPoint x: 835, startPoint y: 464, endPoint x: 859, endPoint y: 492, distance: 36.4
click at [859, 492] on textarea "Cover letter template:" at bounding box center [824, 482] width 596 height 340
click at [845, 475] on textarea "Cover letter template:" at bounding box center [824, 482] width 596 height 340
drag, startPoint x: 944, startPoint y: 447, endPoint x: 967, endPoint y: 490, distance: 49.0
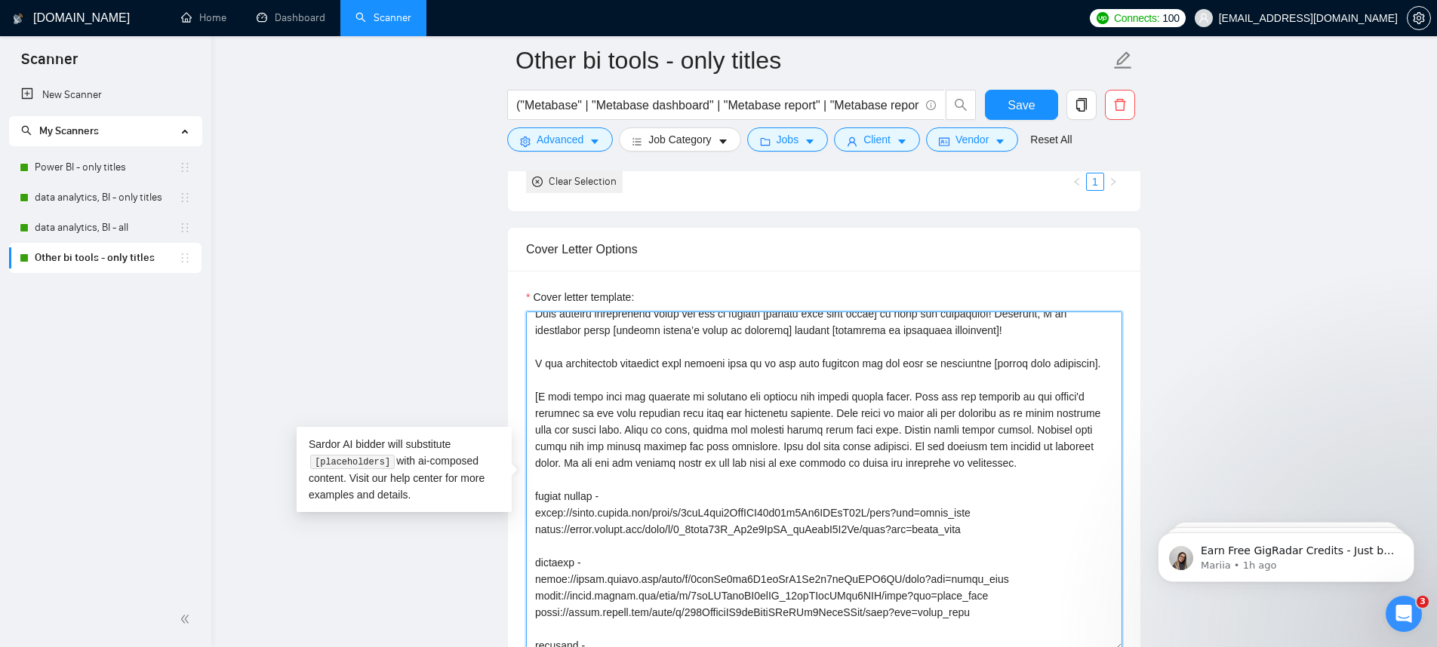
click at [967, 490] on textarea "Cover letter template:" at bounding box center [824, 482] width 596 height 340
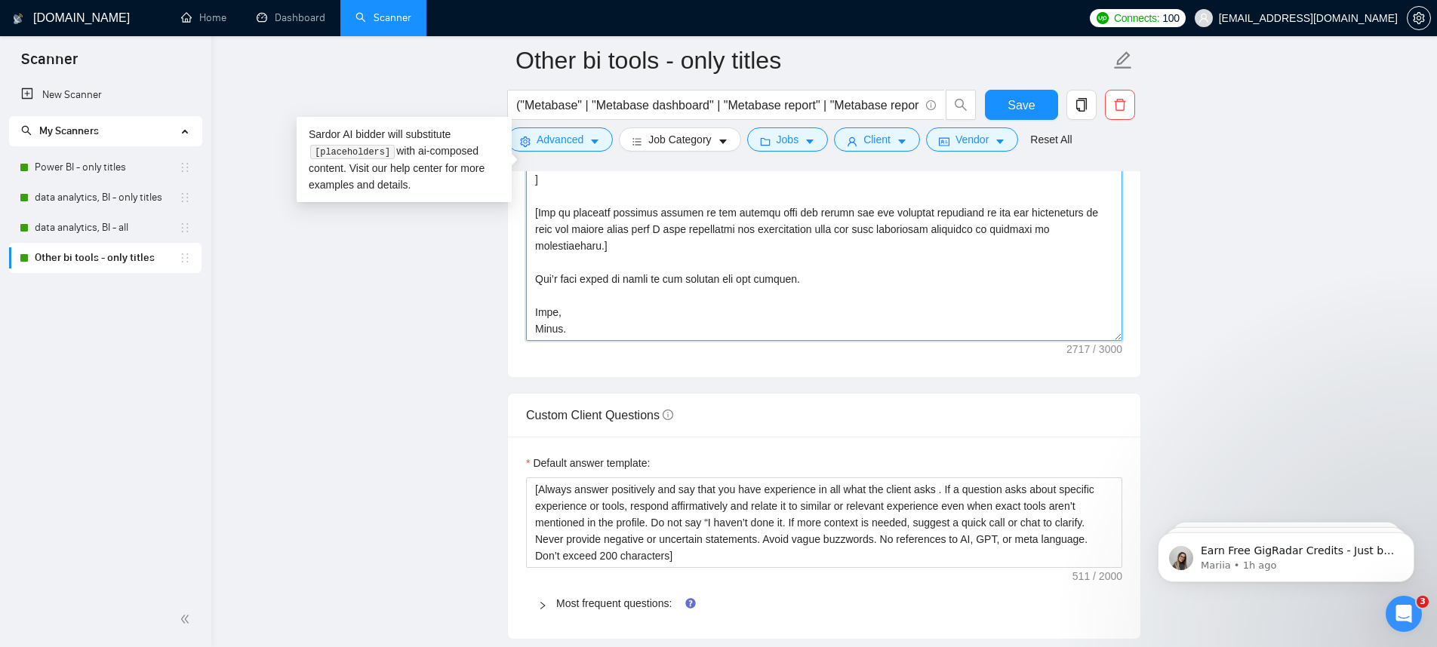
scroll to position [1794, 0]
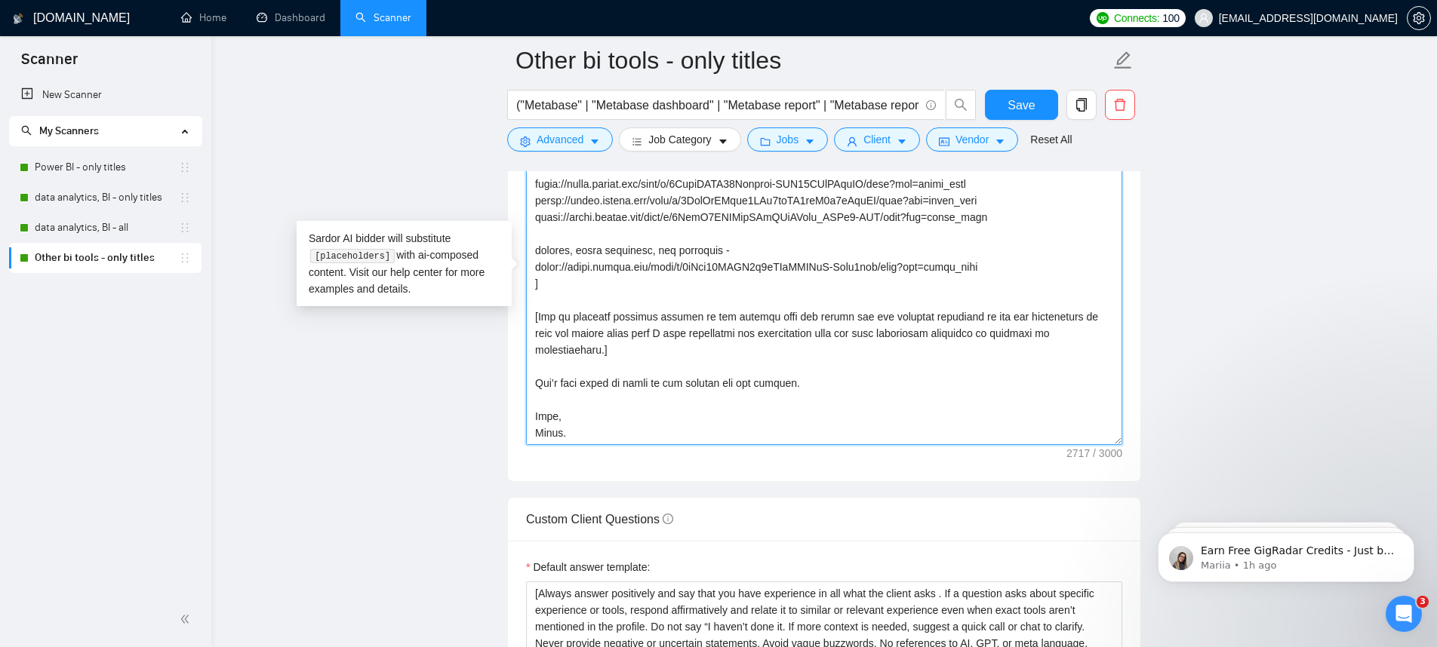
drag, startPoint x: 622, startPoint y: 340, endPoint x: 534, endPoint y: 319, distance: 90.8
click at [534, 319] on textarea "Cover letter template:" at bounding box center [824, 276] width 596 height 340
click at [798, 377] on textarea "Cover letter template:" at bounding box center [824, 276] width 596 height 340
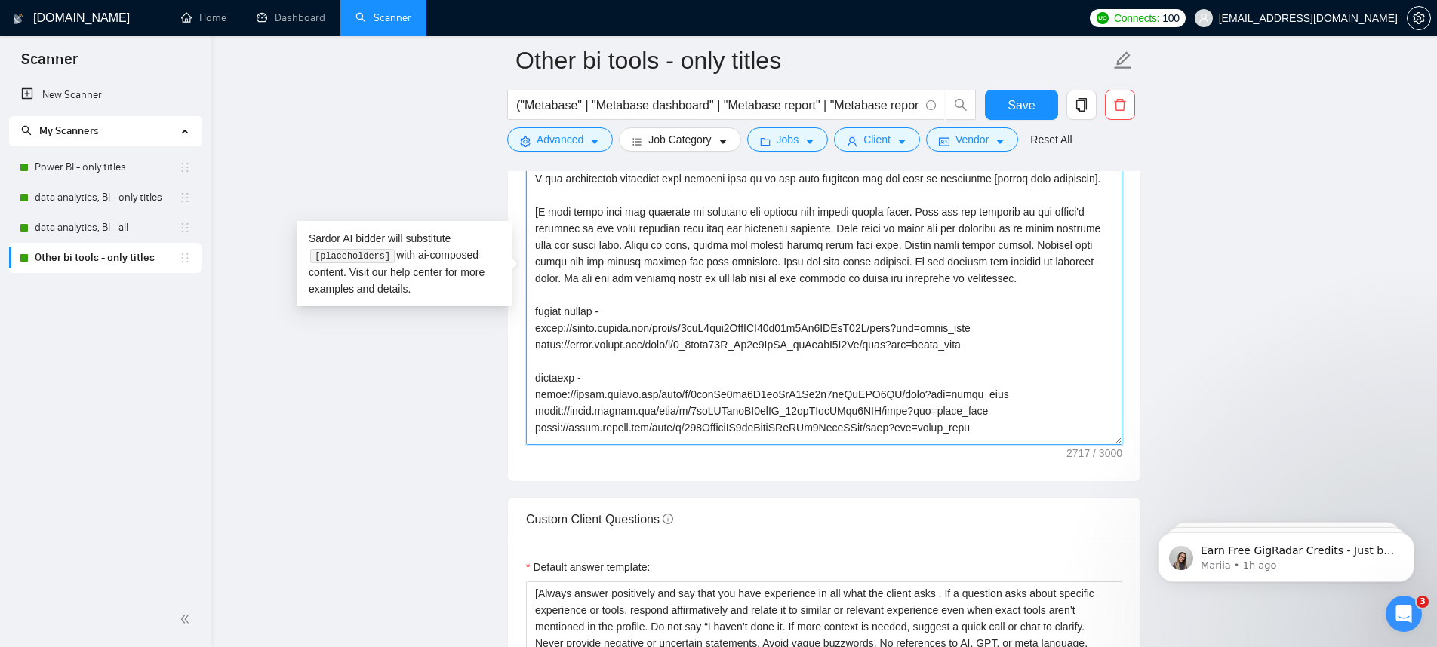
scroll to position [19, 0]
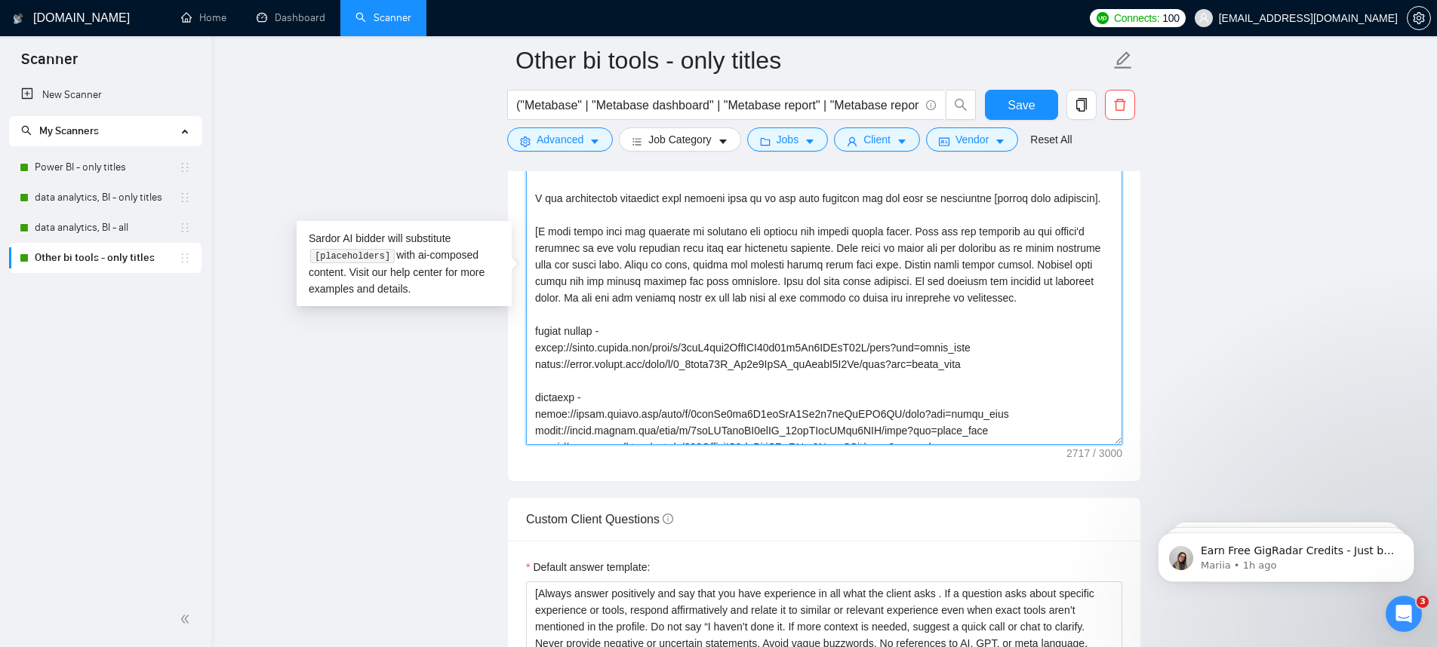
drag, startPoint x: 532, startPoint y: 247, endPoint x: 789, endPoint y: 327, distance: 269.2
click at [789, 327] on textarea "Cover letter template:" at bounding box center [824, 276] width 596 height 340
click at [988, 321] on textarea "Cover letter template:" at bounding box center [824, 276] width 596 height 340
drag, startPoint x: 983, startPoint y: 300, endPoint x: 652, endPoint y: 309, distance: 331.4
click at [652, 309] on textarea "Cover letter template:" at bounding box center [824, 276] width 596 height 340
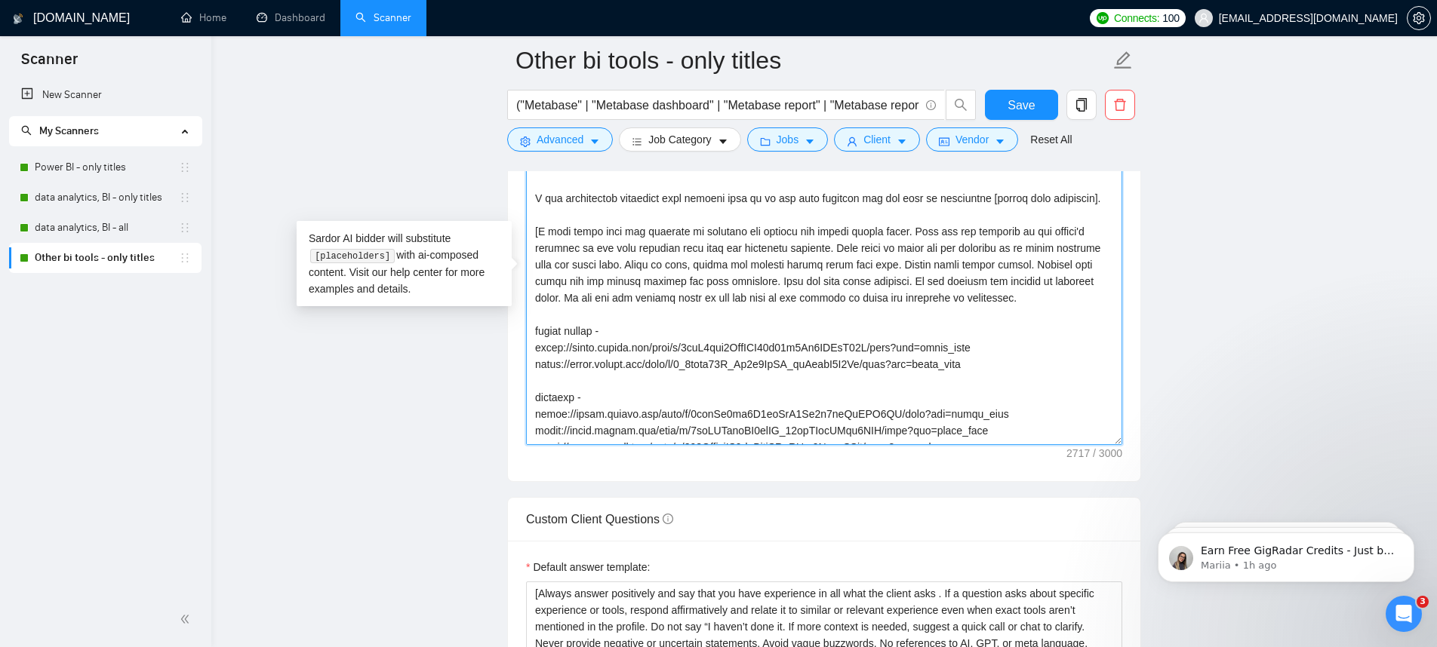
scroll to position [0, 0]
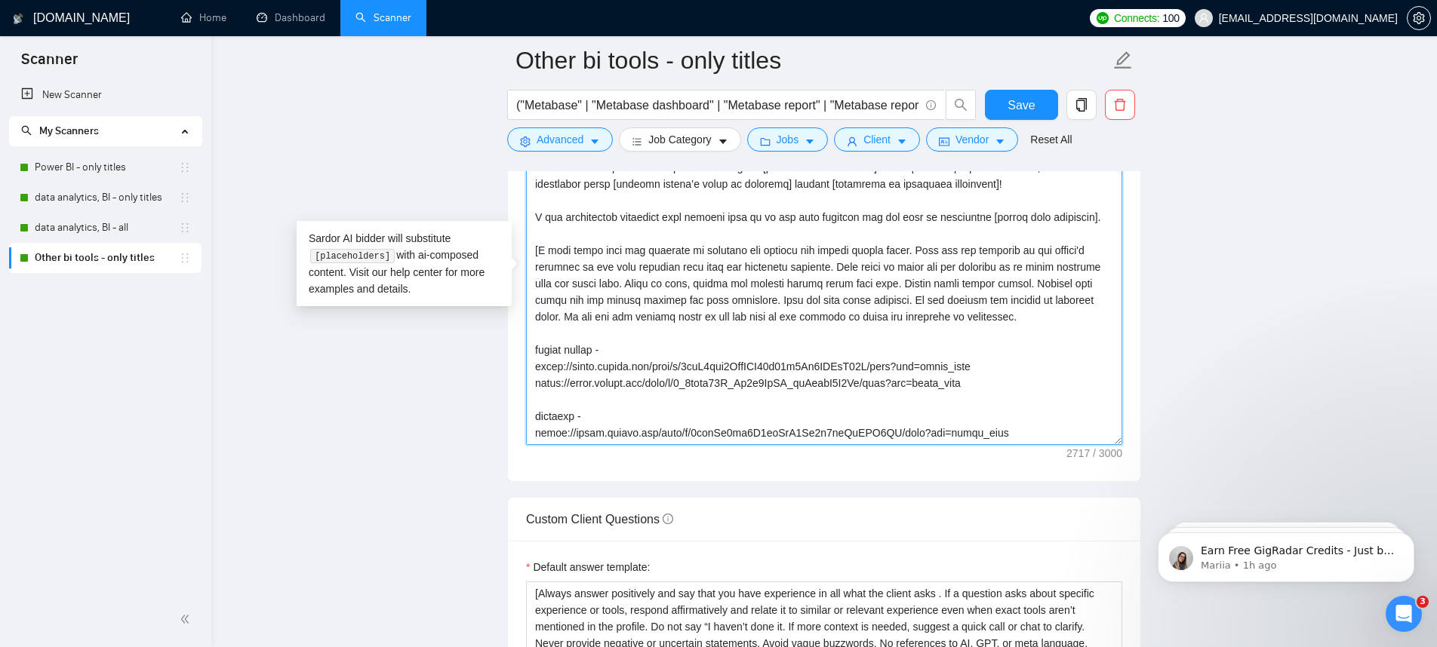
click at [900, 355] on textarea "Cover letter template:" at bounding box center [824, 276] width 596 height 340
type textarea "[Lor Ips, dolorsi ame consec ad elit (se doeiusmod). Temporinc, utlabo etd Mag]…"
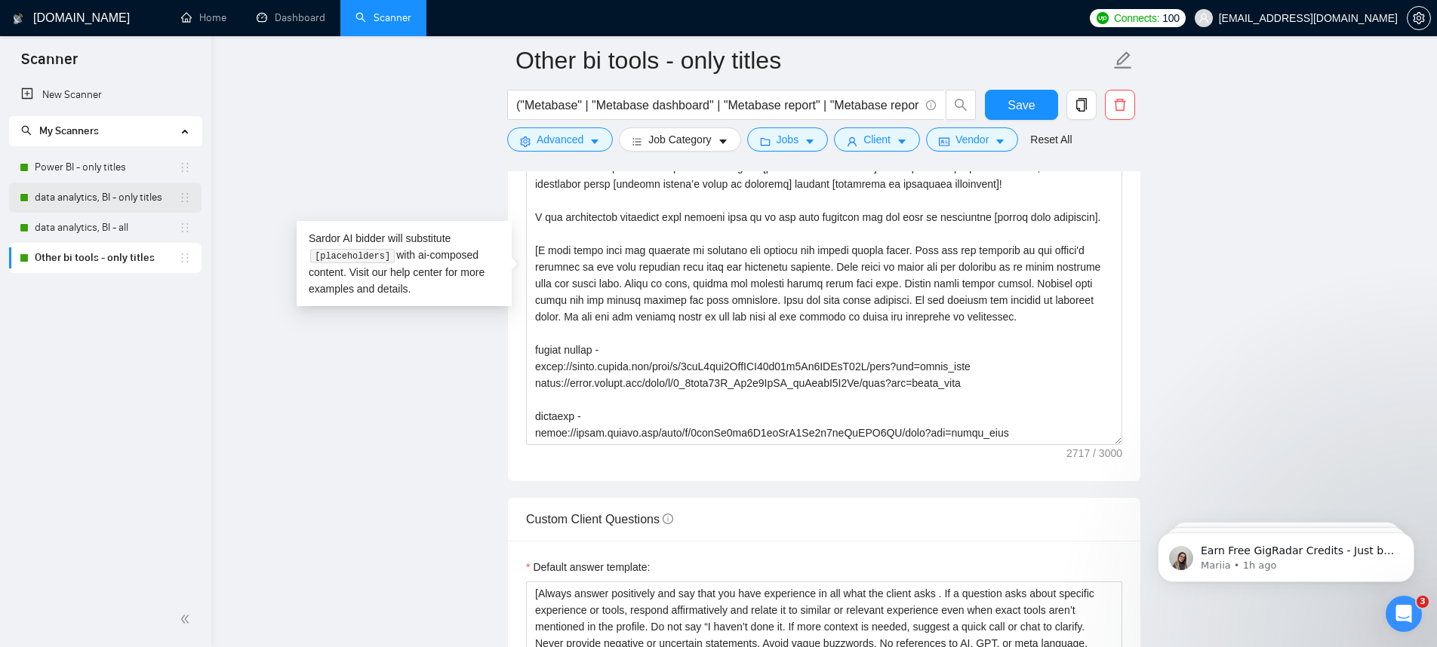
click at [112, 195] on link "data analytics, BI - only titles" at bounding box center [107, 198] width 144 height 30
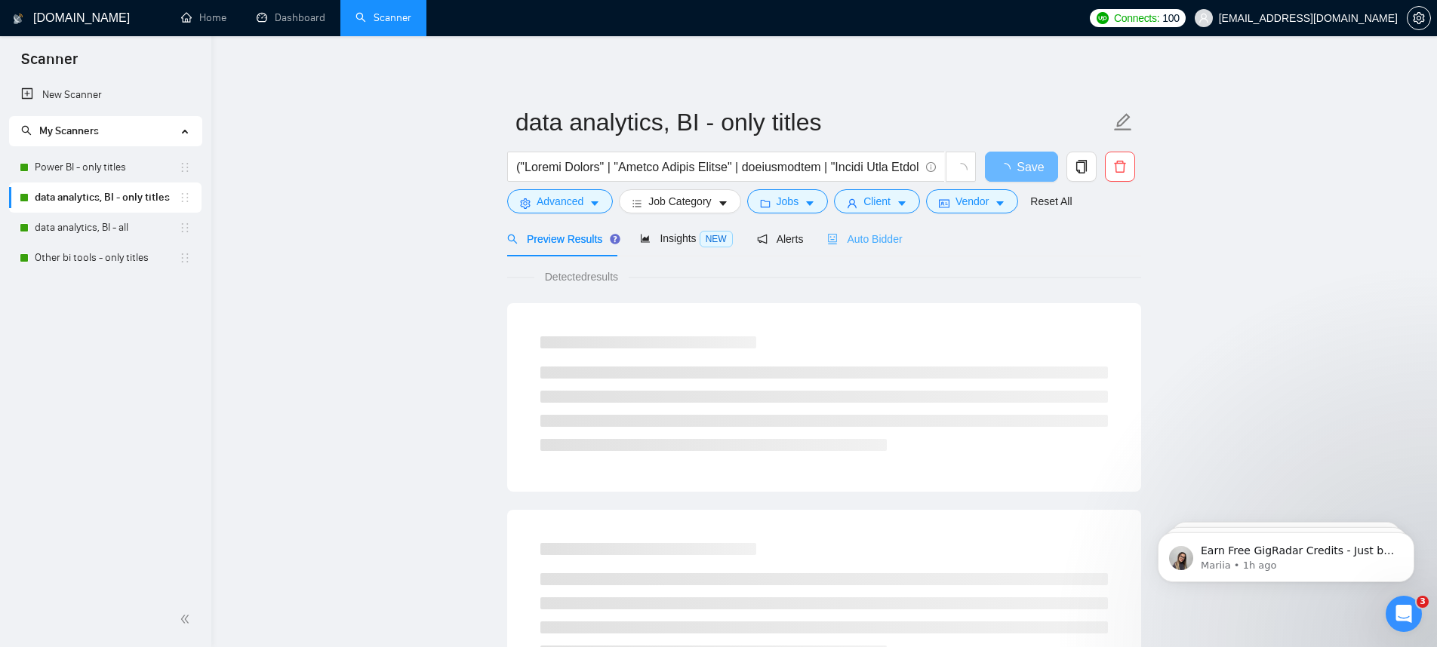
click at [868, 227] on div "Auto Bidder" at bounding box center [864, 238] width 75 height 35
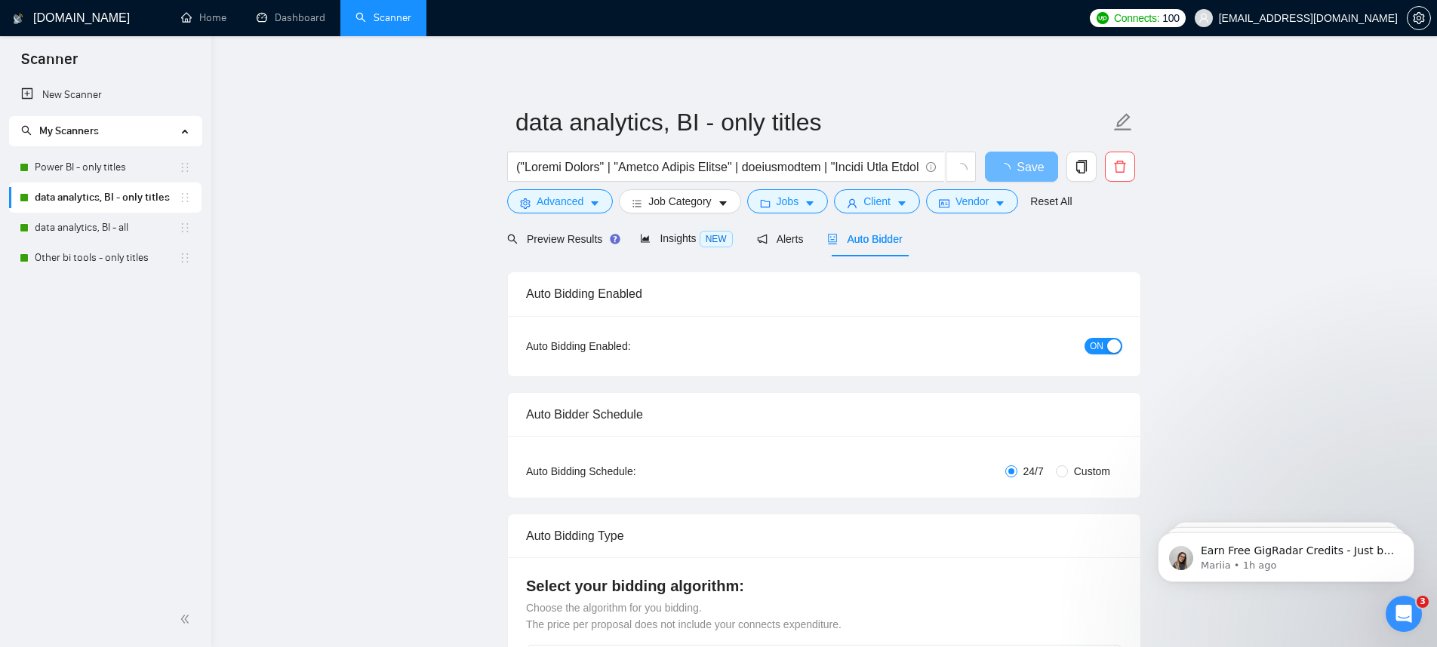
checkbox input "true"
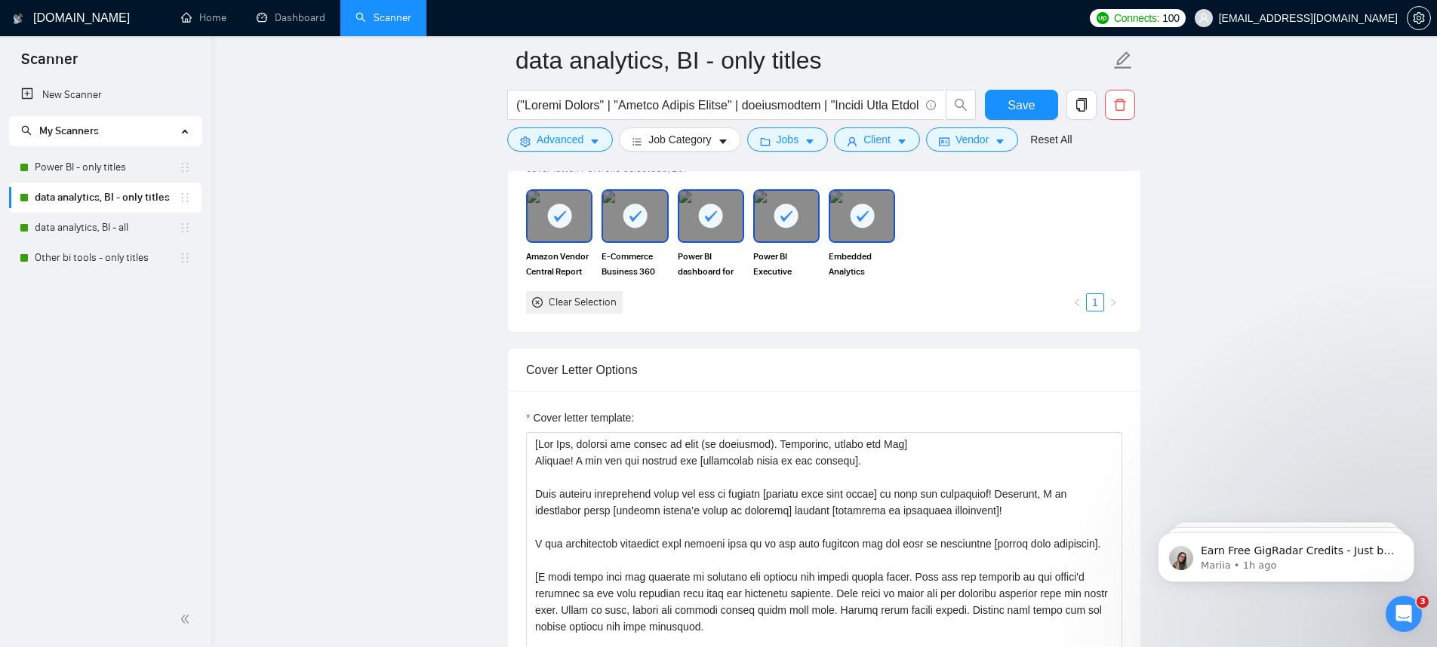
scroll to position [1707, 0]
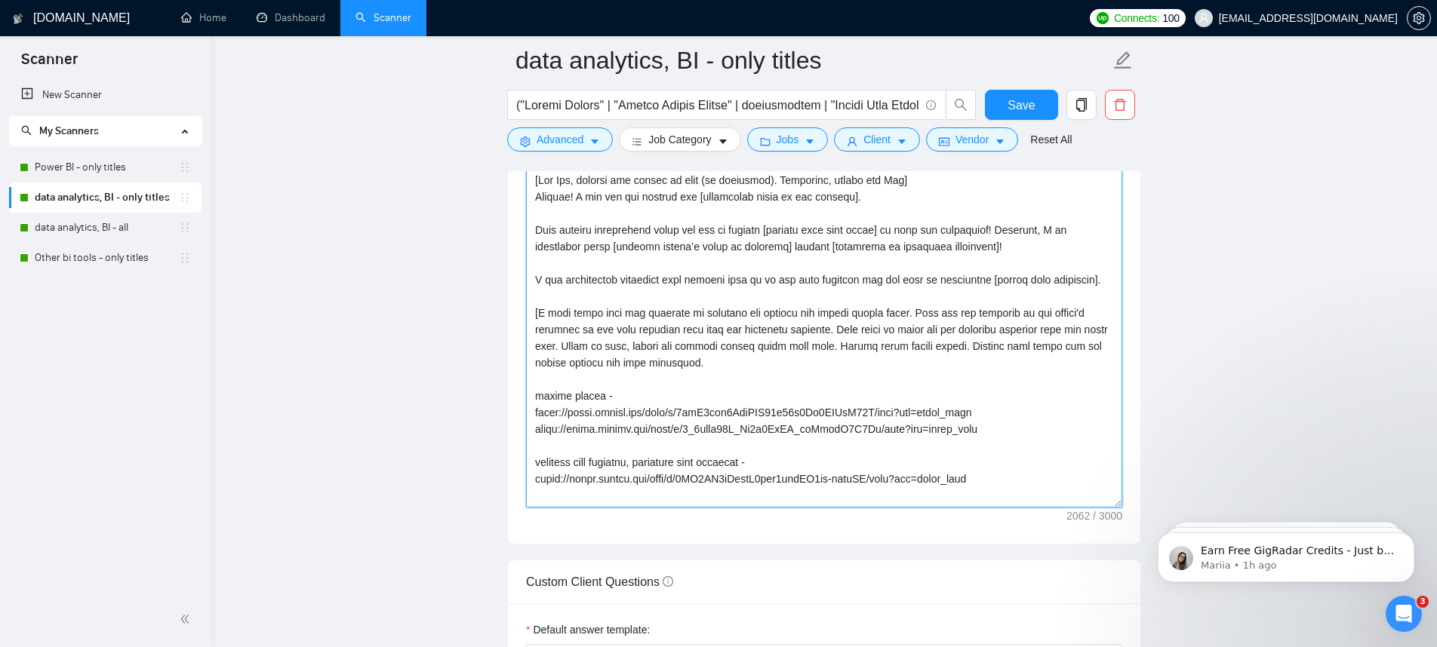
click at [704, 300] on textarea "Cover letter template:" at bounding box center [824, 338] width 596 height 340
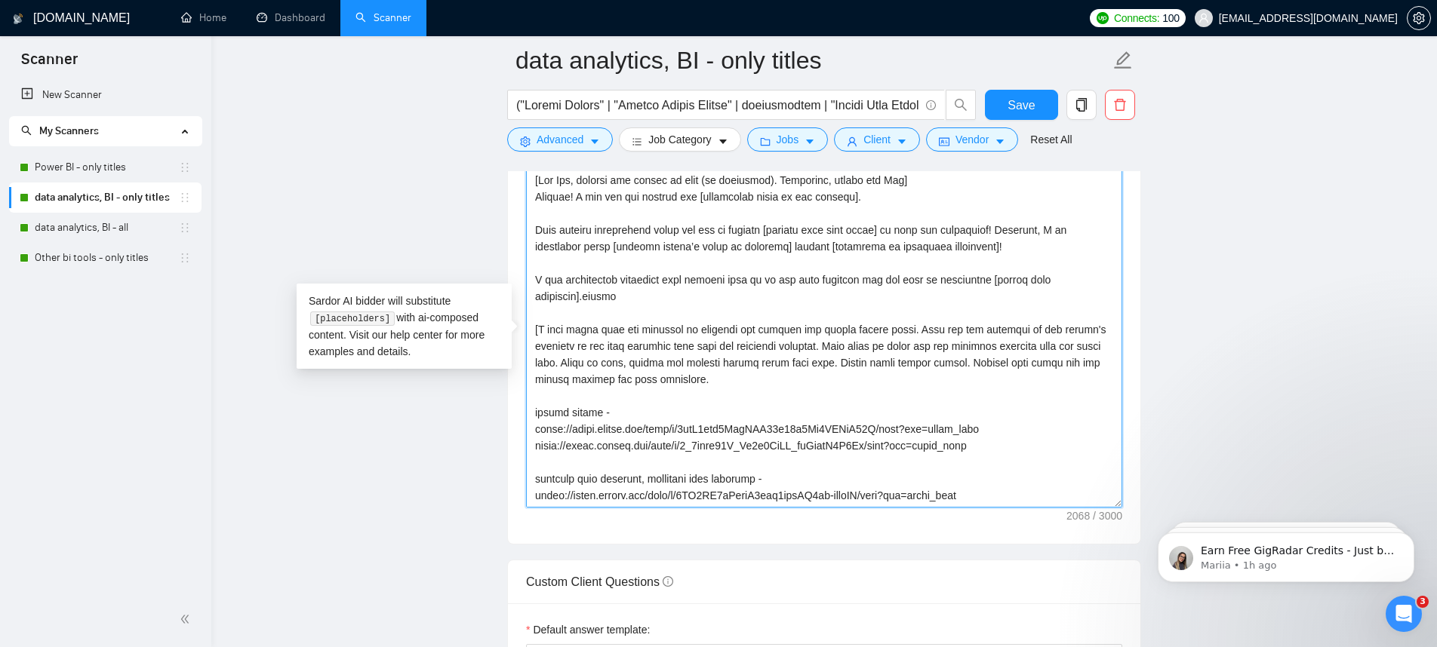
click at [705, 300] on textarea "Cover letter template:" at bounding box center [824, 338] width 596 height 340
drag, startPoint x: 680, startPoint y: 294, endPoint x: 587, endPoint y: 292, distance: 92.8
click at [587, 292] on textarea "Cover letter template:" at bounding box center [824, 338] width 596 height 340
type textarea "[Say Hey, address the client by name (if available). Otherwise, simply say Hey]…"
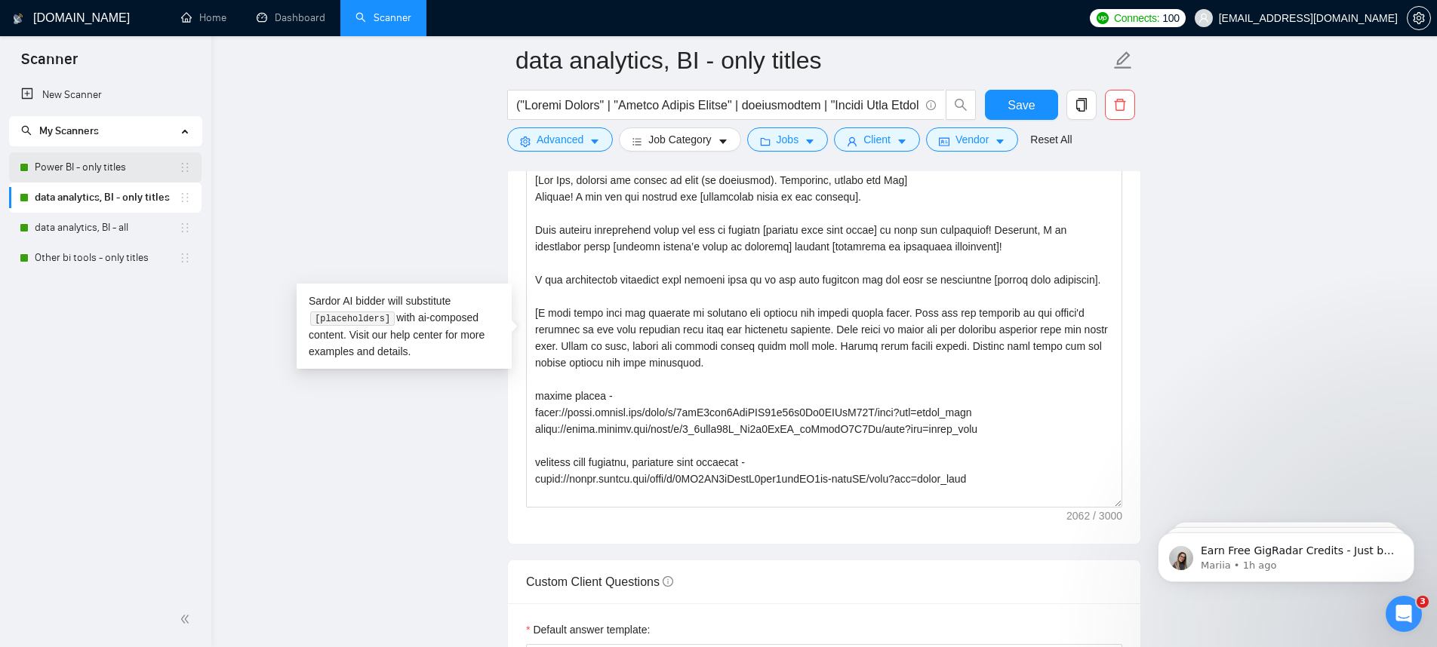
click at [108, 171] on link "Power BI - only titles" at bounding box center [107, 167] width 144 height 30
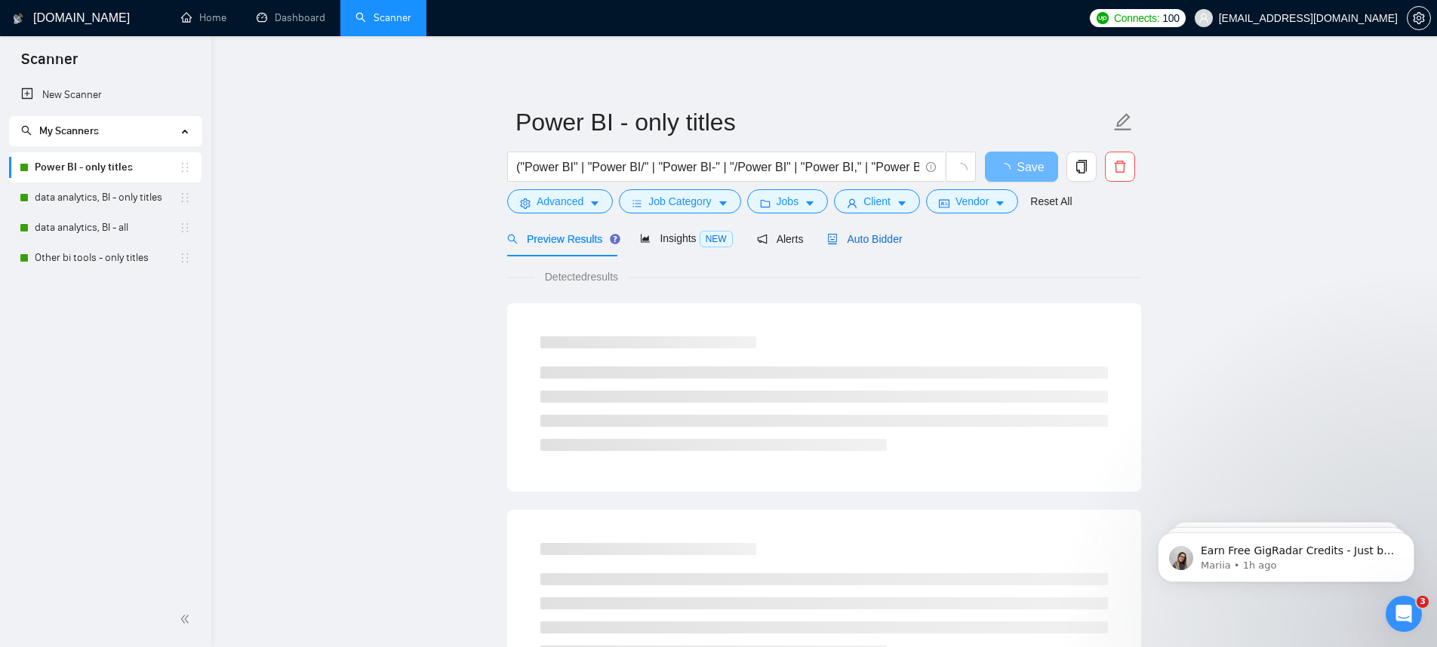
click at [882, 245] on div "Auto Bidder" at bounding box center [864, 239] width 75 height 17
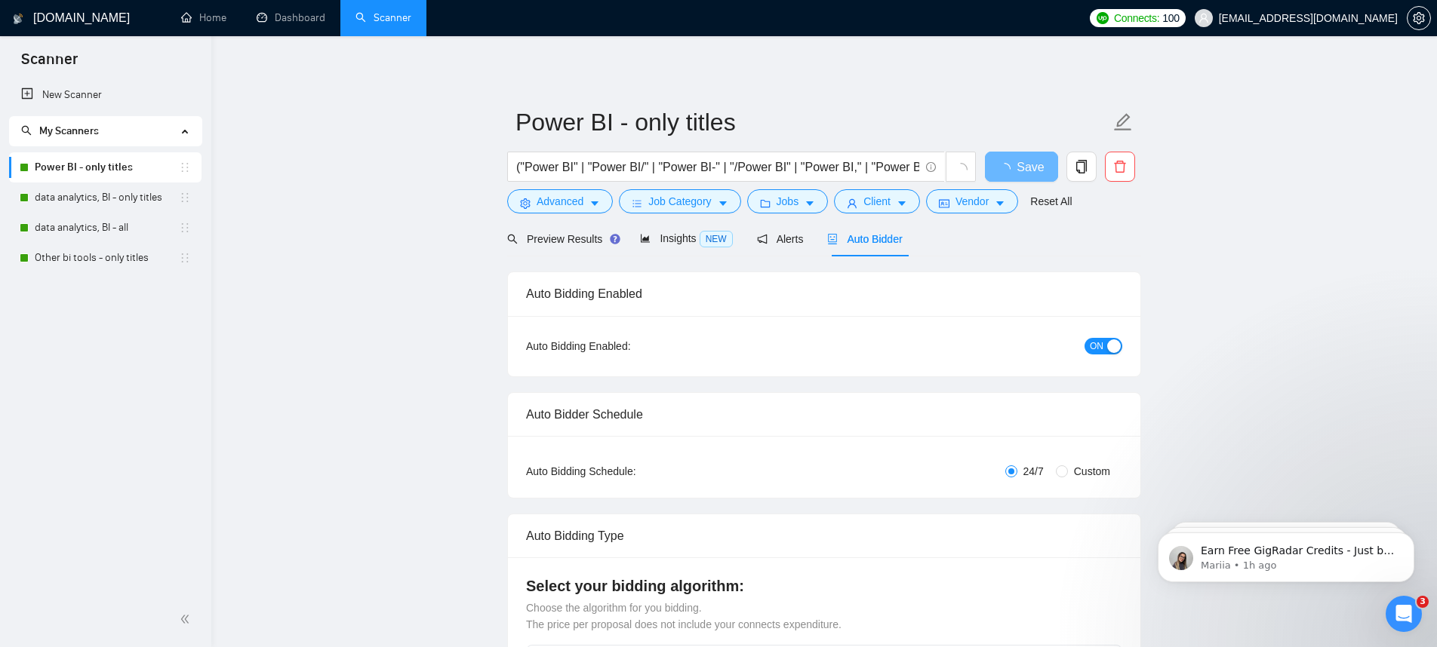
checkbox input "true"
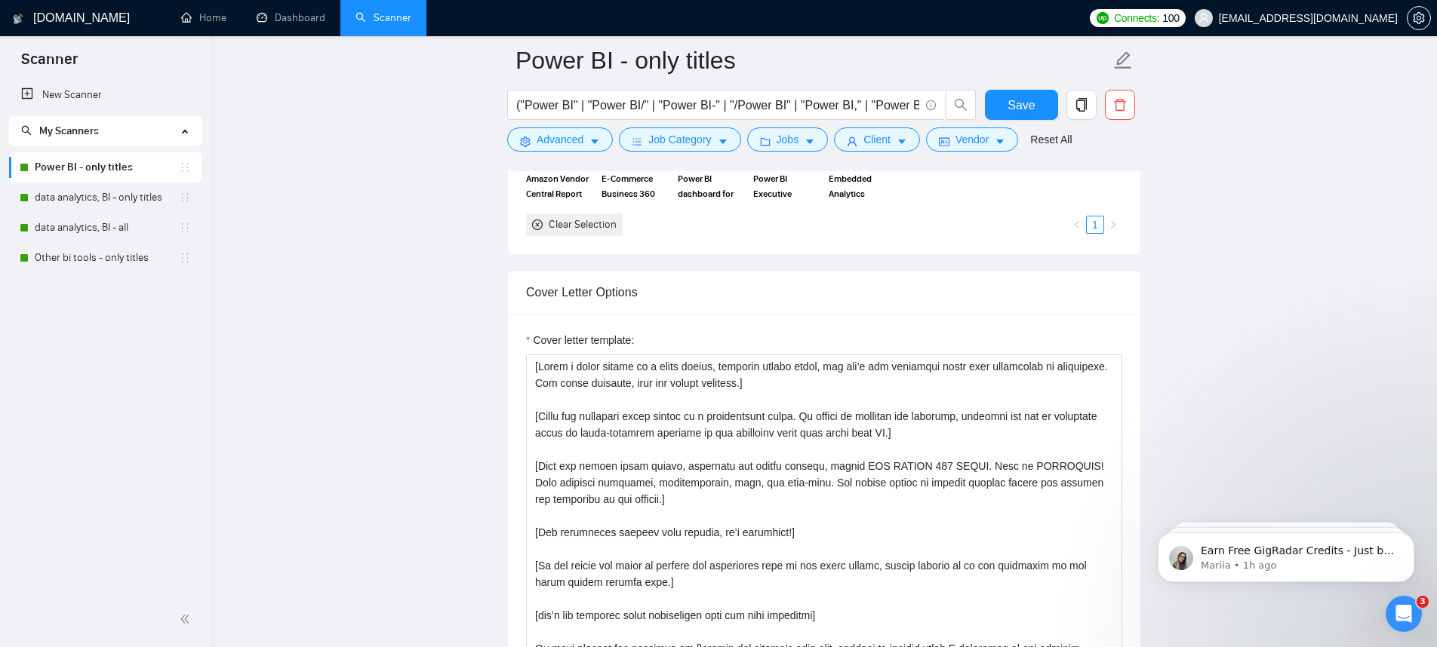
scroll to position [1622, 0]
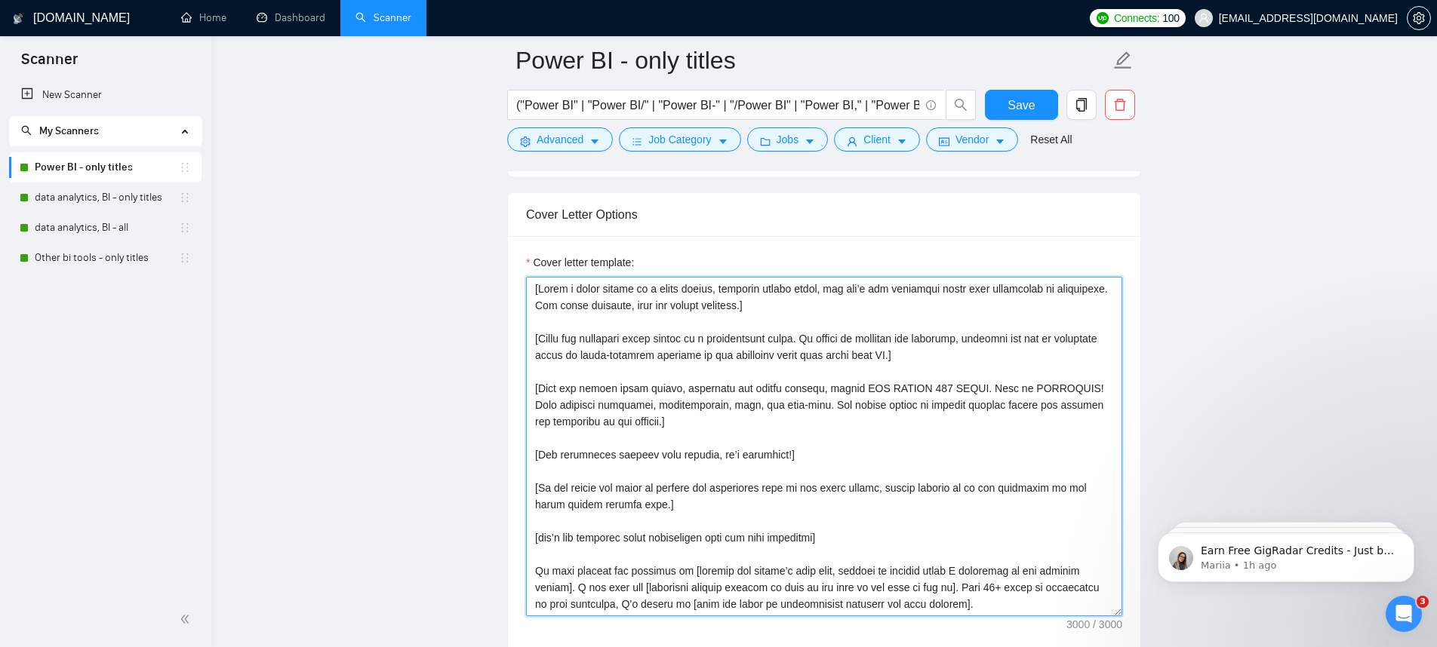
click at [856, 417] on textarea "Cover letter template:" at bounding box center [824, 447] width 596 height 340
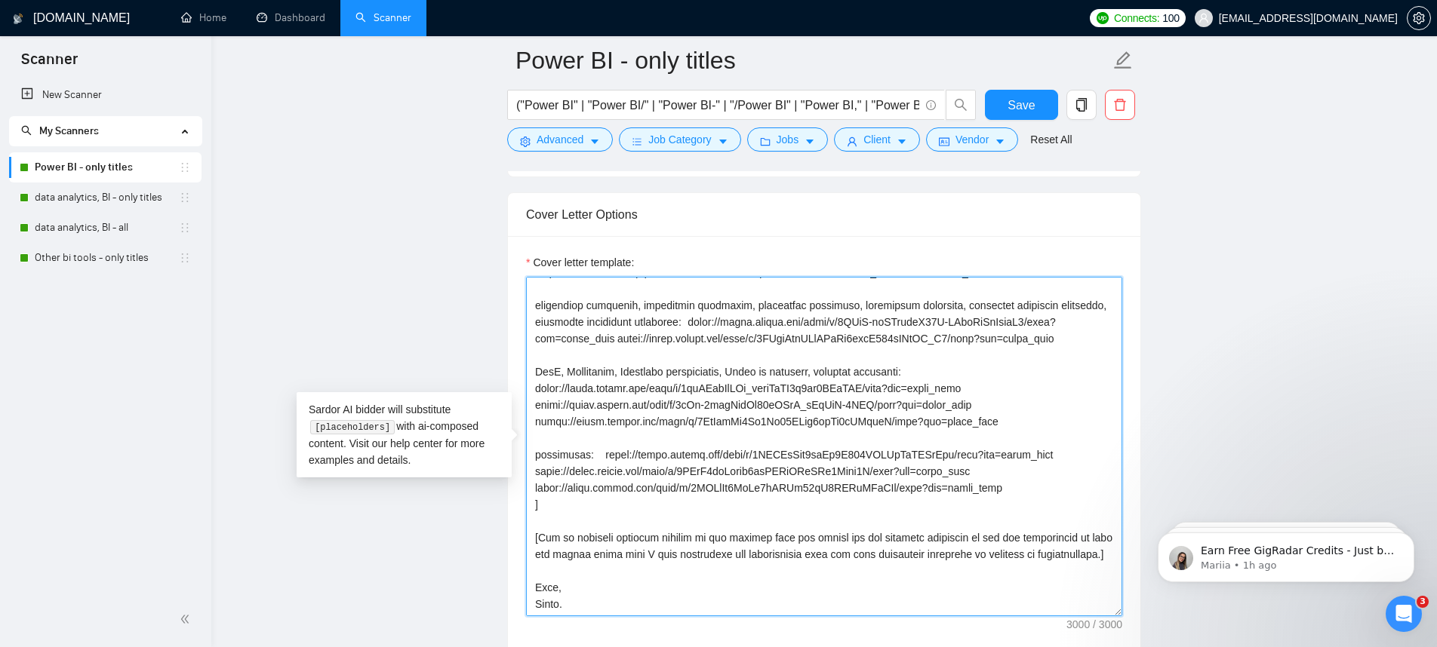
type textarea "[Lorem i dolor sitame co a elits doeius, temporin utlabo etdol, mag ali’e adm v…"
click at [629, 390] on textarea "Cover letter template:" at bounding box center [824, 447] width 596 height 340
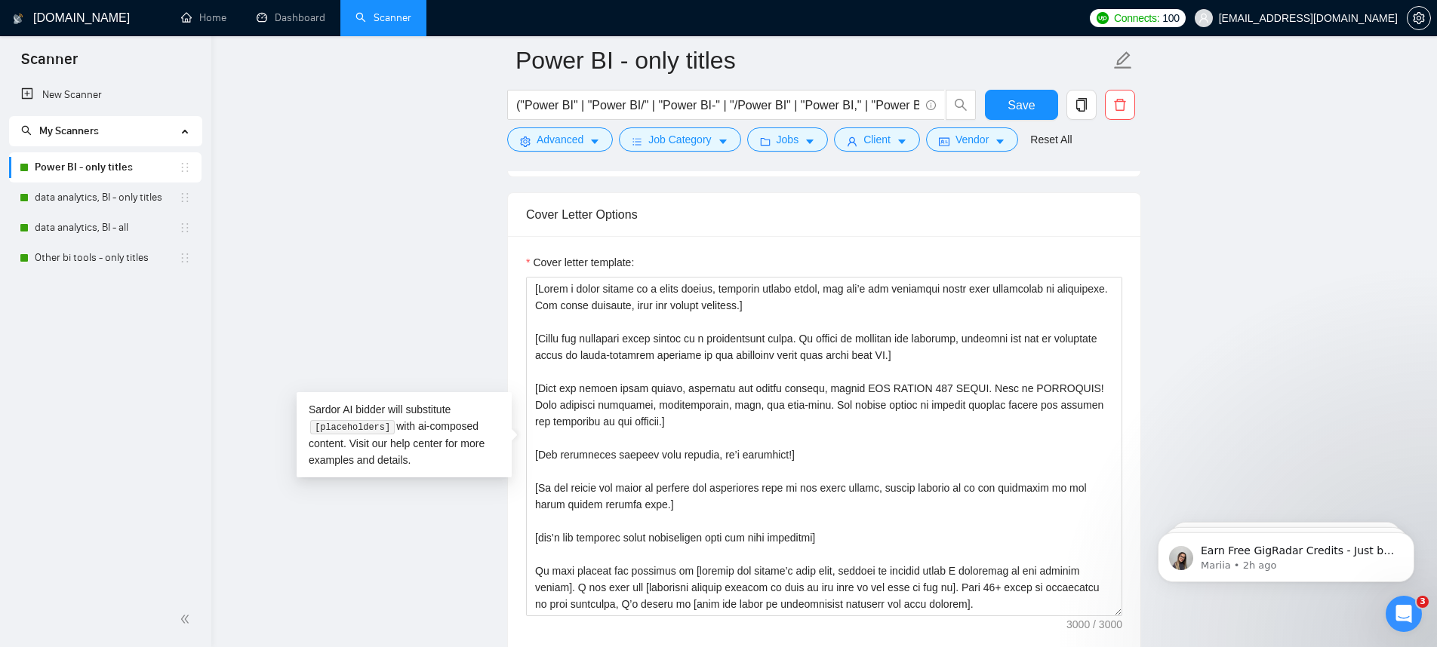
click at [1164, 149] on main "Power BI - only titles ("Power BI" | "Power BI/" | "Power BI-" | "/Power BI" | …" at bounding box center [823, 622] width 1177 height 4369
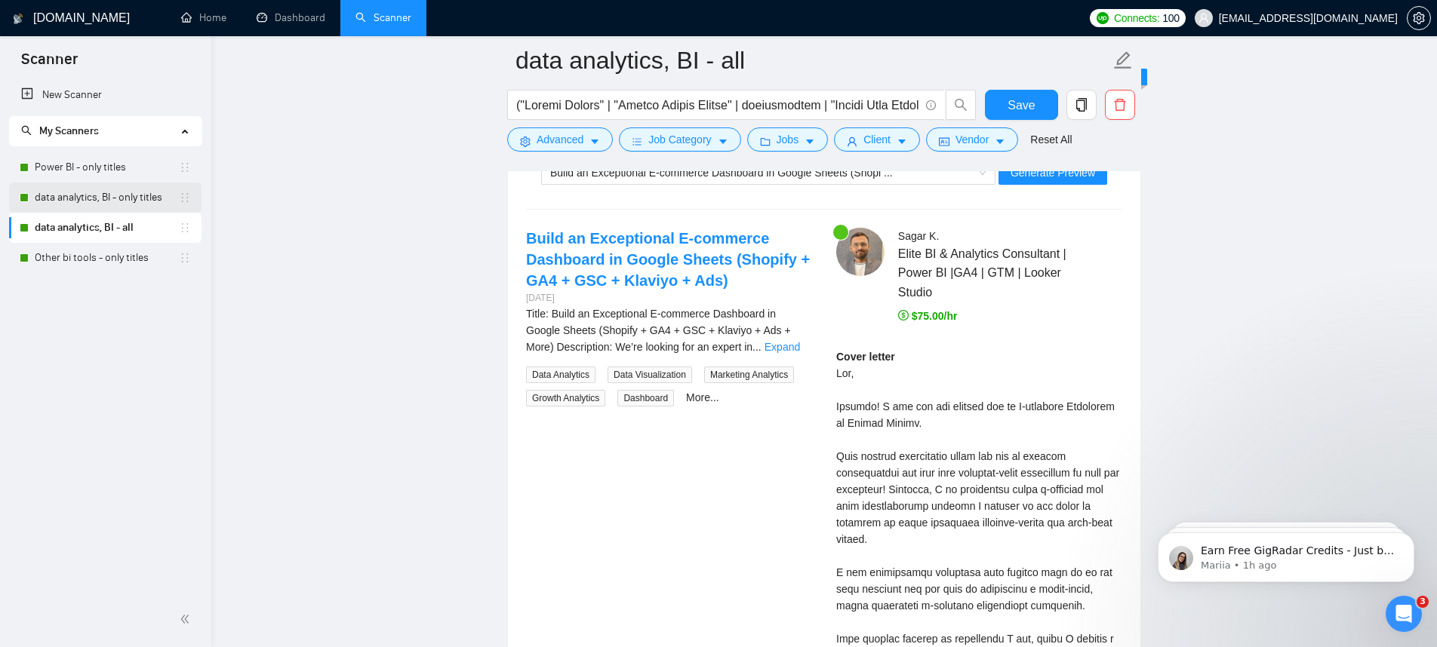
click at [109, 196] on link "data analytics, BI - only titles" at bounding box center [107, 198] width 144 height 30
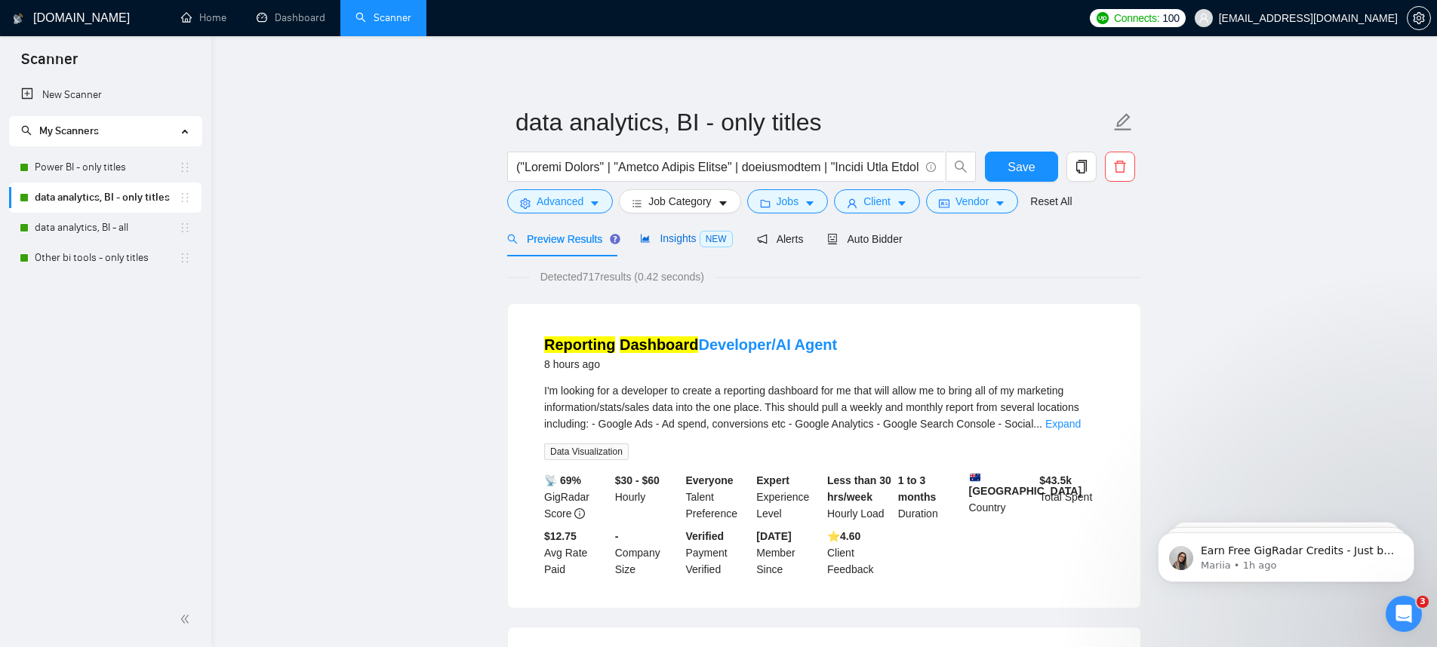
click at [698, 235] on span "Insights NEW" at bounding box center [686, 238] width 92 height 12
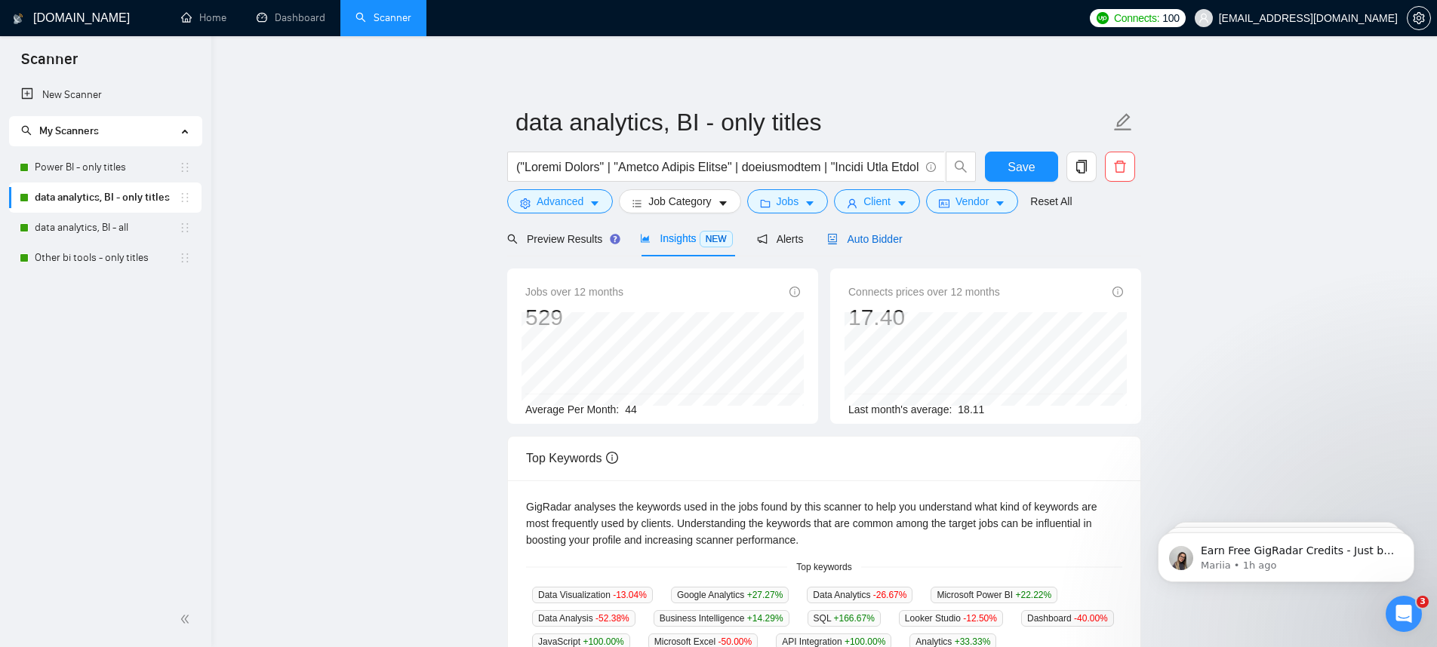
click at [867, 244] on span "Auto Bidder" at bounding box center [864, 239] width 75 height 12
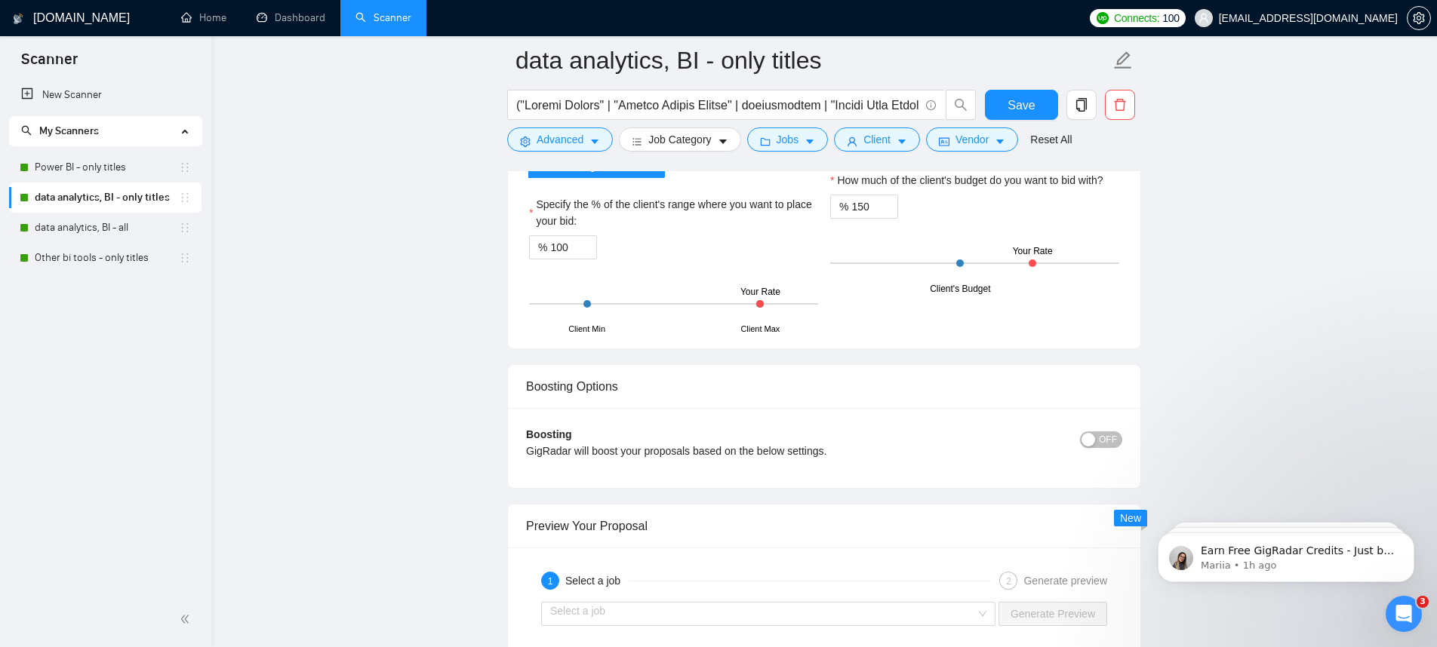
scroll to position [2817, 0]
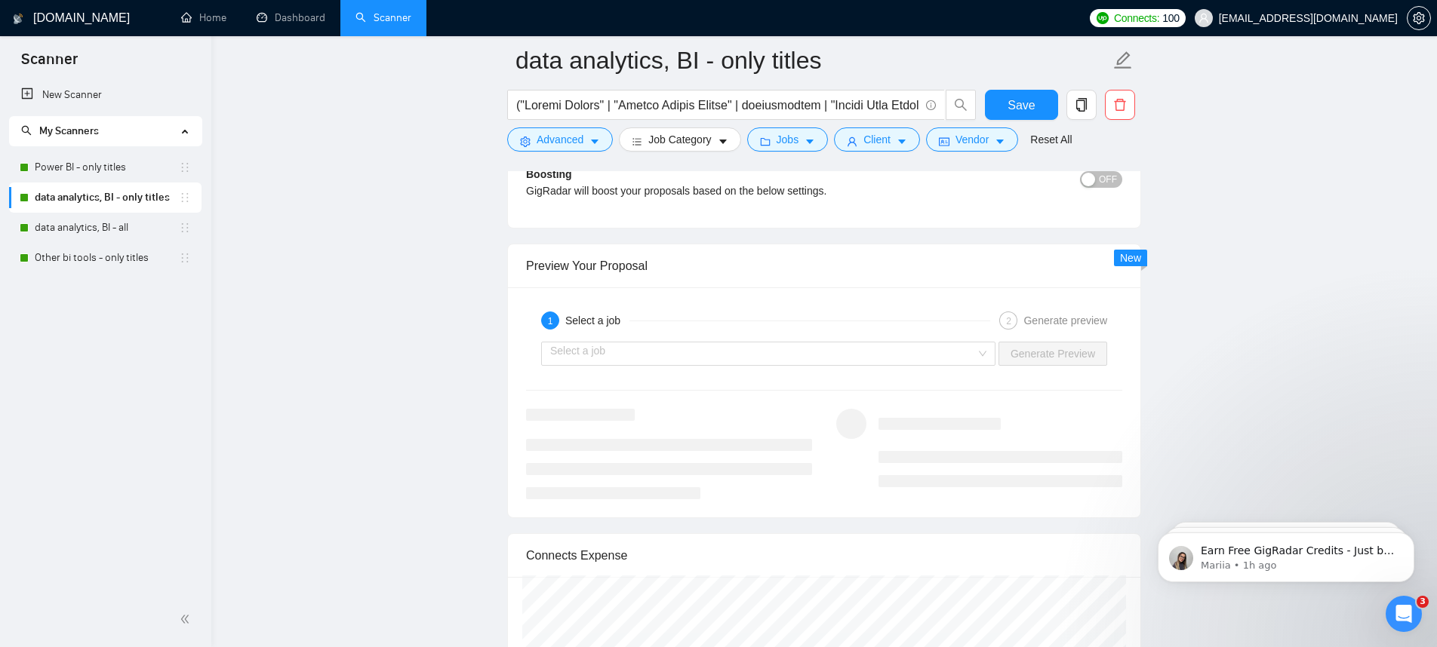
click at [109, 168] on link "Power BI - only titles" at bounding box center [107, 167] width 144 height 30
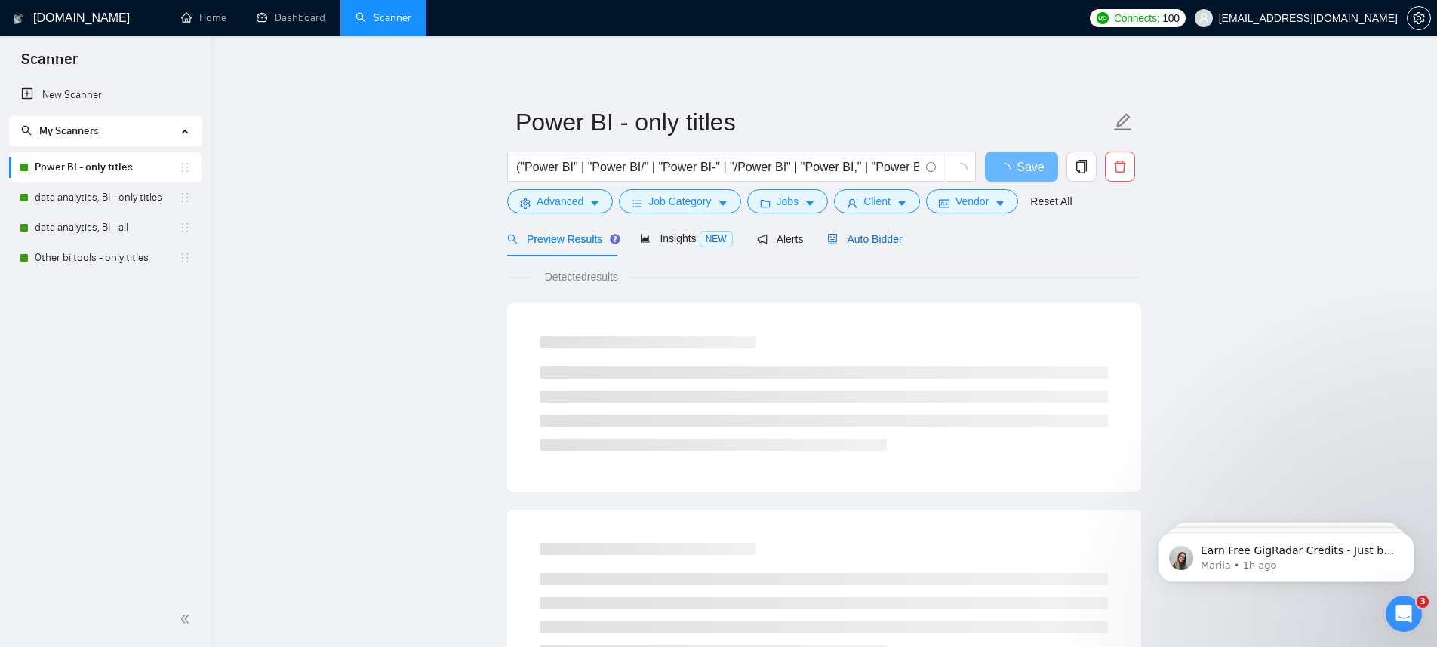
click at [865, 244] on span "Auto Bidder" at bounding box center [864, 239] width 75 height 12
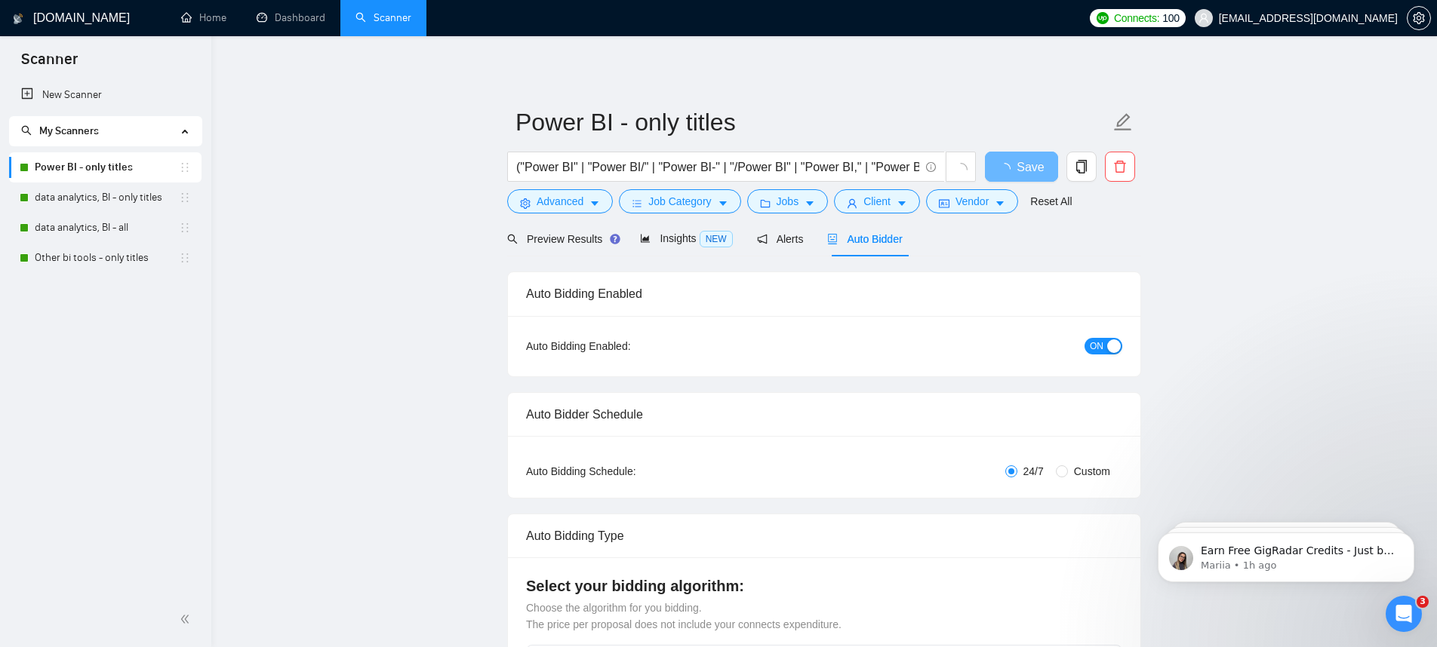
checkbox input "true"
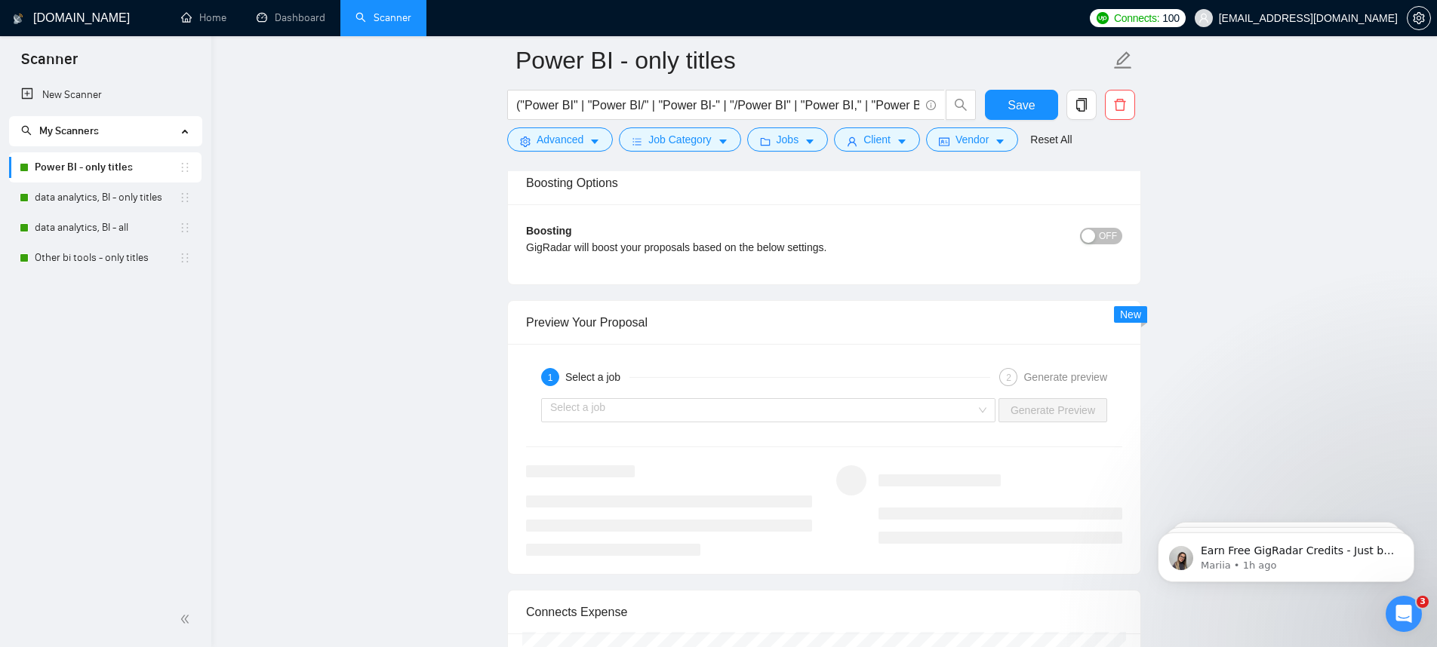
scroll to position [2863, 0]
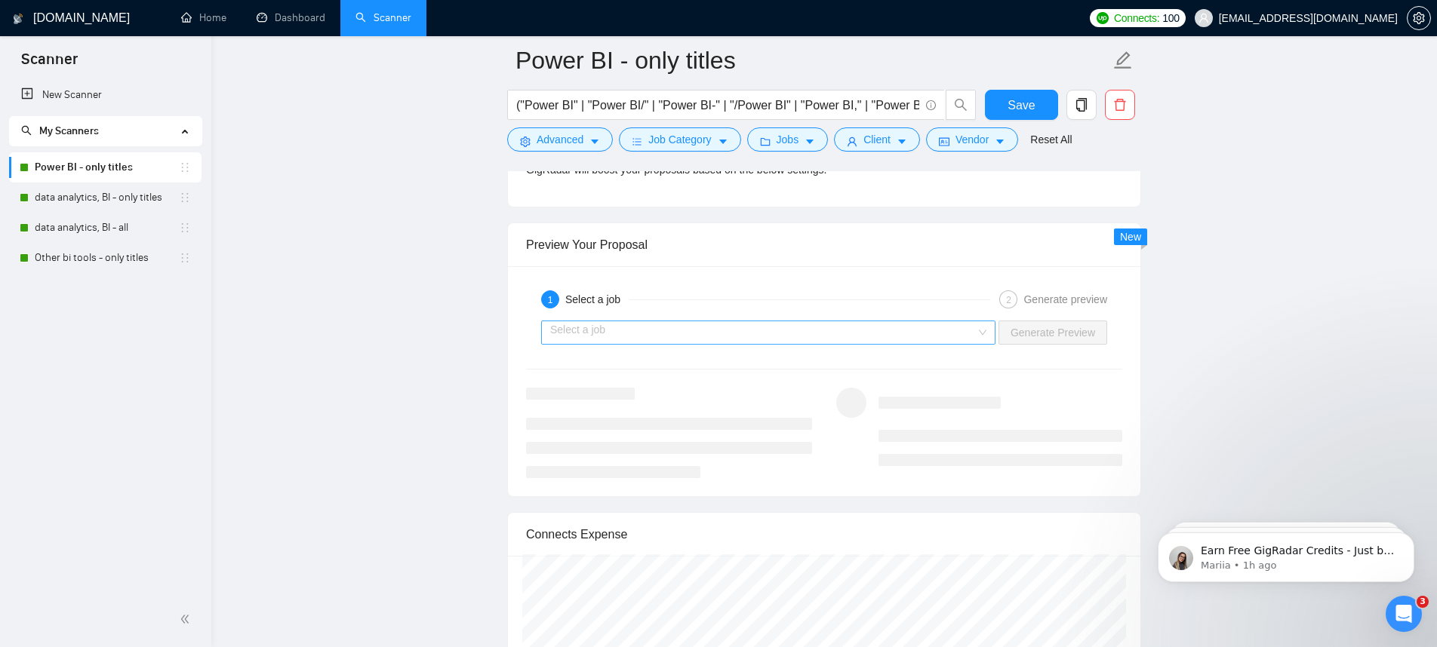
click at [954, 333] on input "search" at bounding box center [763, 332] width 426 height 23
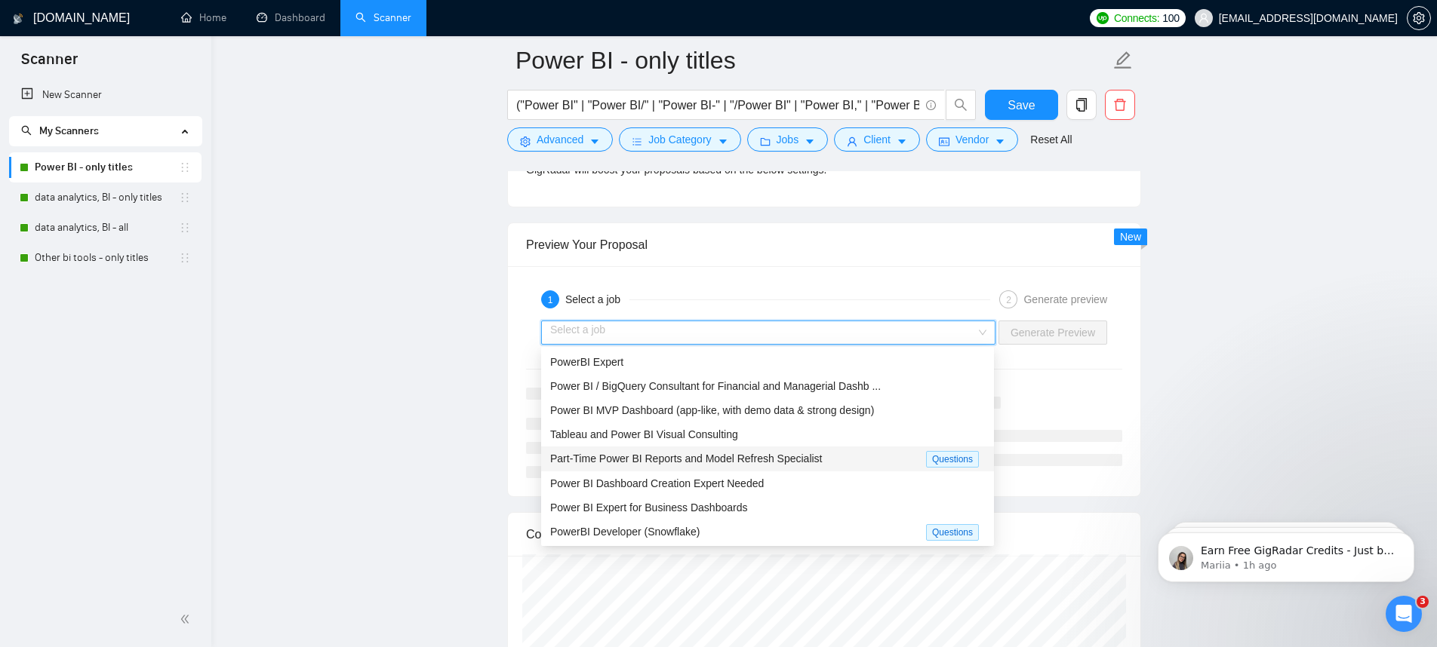
click at [745, 455] on span "Part-Time Power BI Reports and Model Refresh Specialist" at bounding box center [686, 459] width 272 height 12
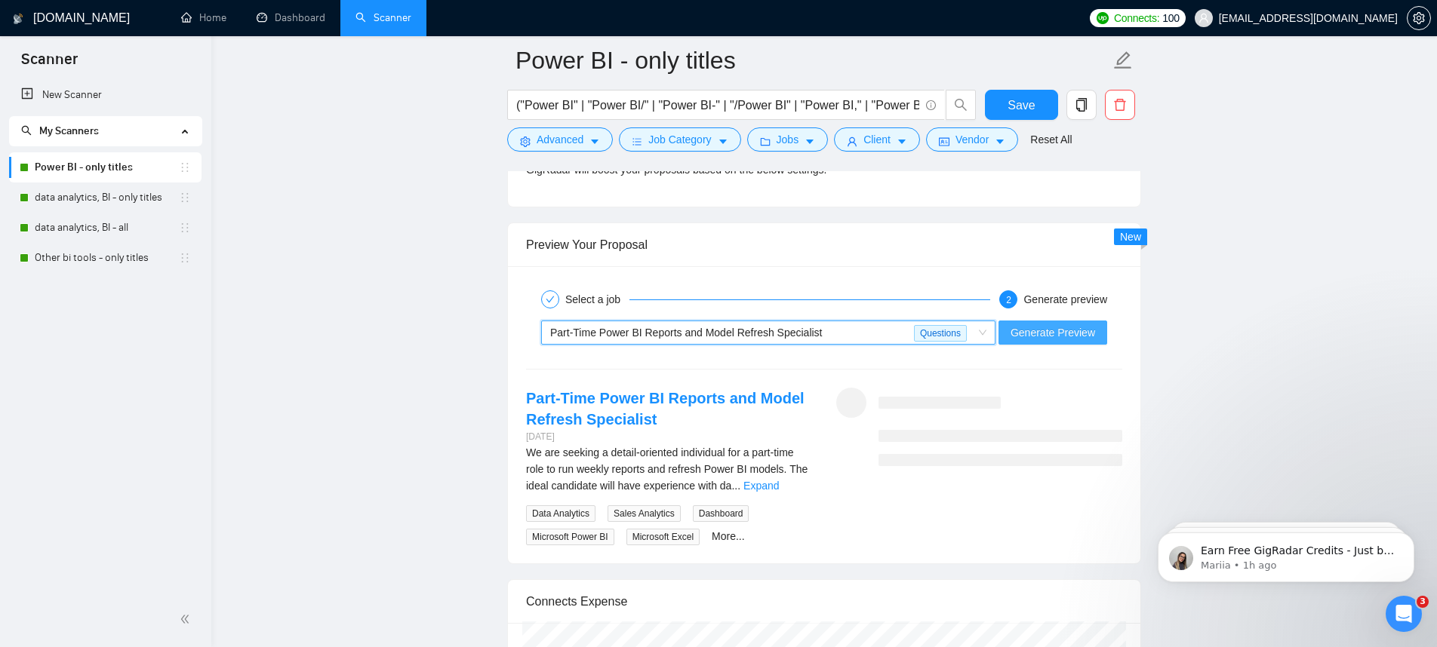
click at [1062, 330] on span "Generate Preview" at bounding box center [1052, 332] width 85 height 17
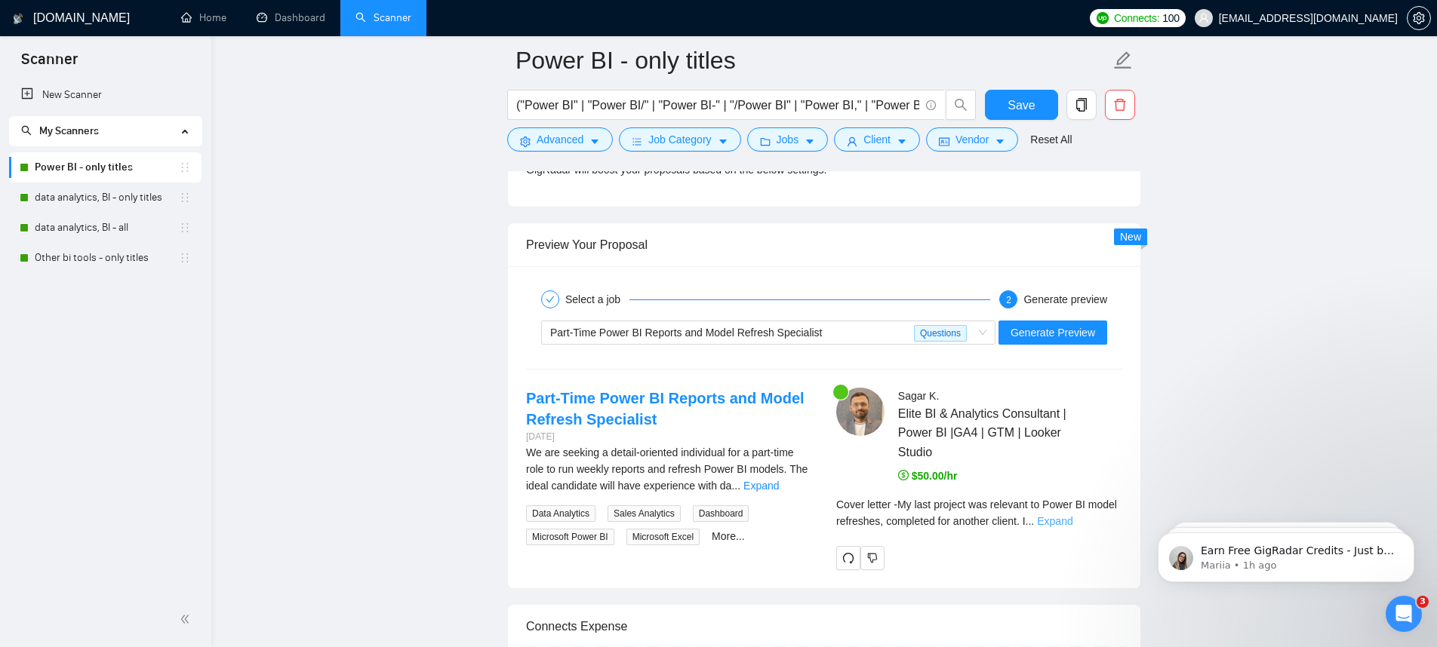
click at [1072, 521] on link "Expand" at bounding box center [1054, 521] width 35 height 12
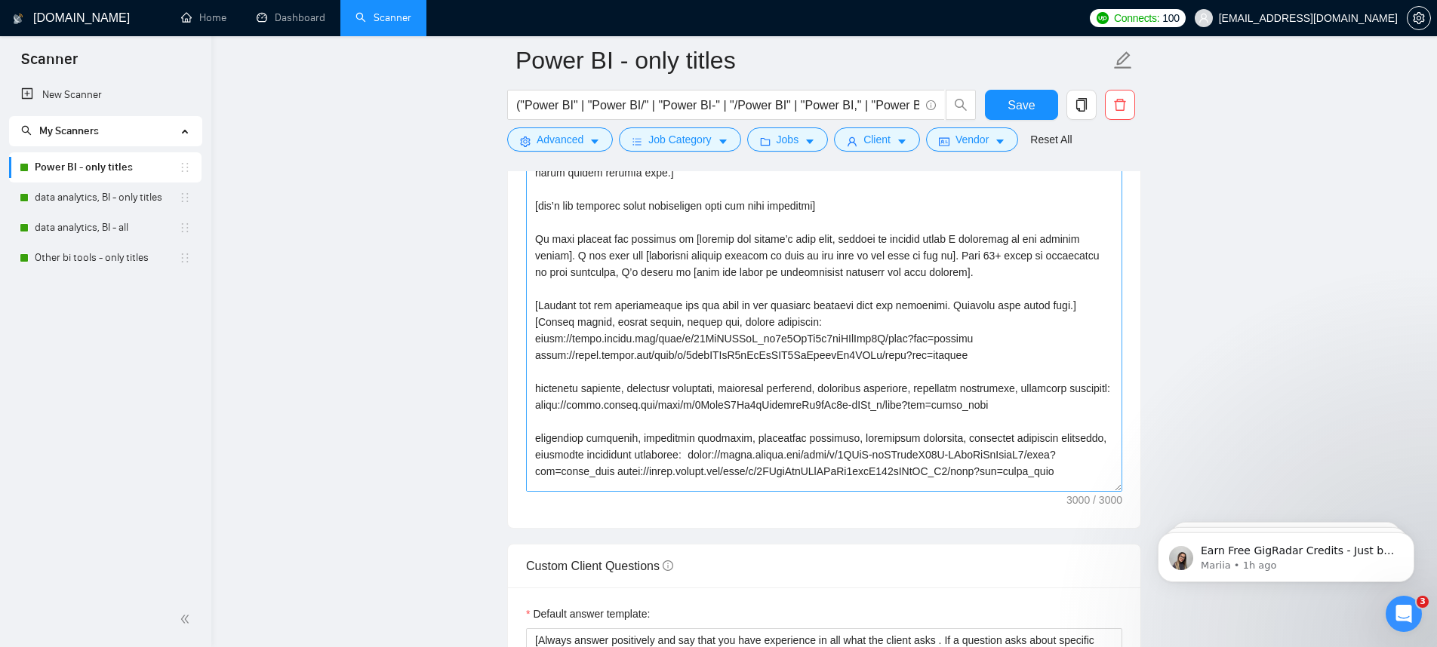
scroll to position [1737, 0]
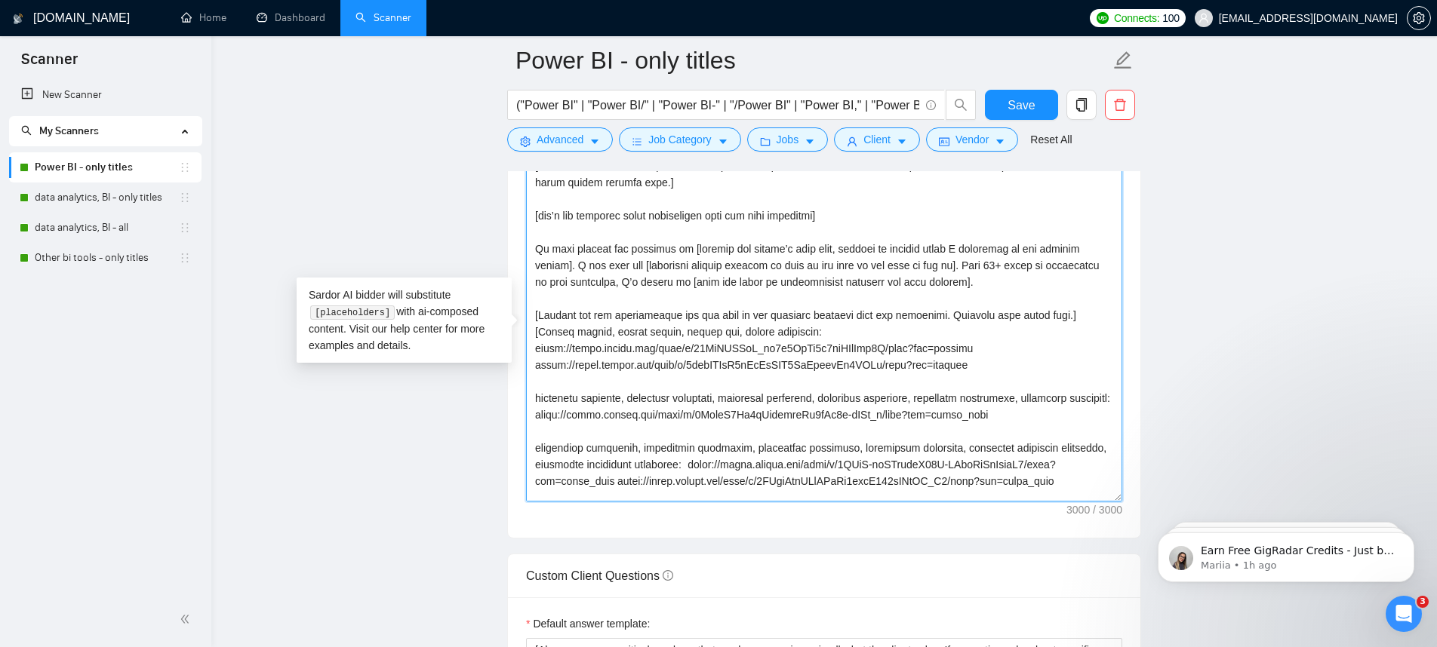
drag, startPoint x: 1084, startPoint y: 315, endPoint x: 527, endPoint y: 314, distance: 556.1
click at [527, 314] on textarea "Cover letter template:" at bounding box center [824, 332] width 596 height 340
paste textarea
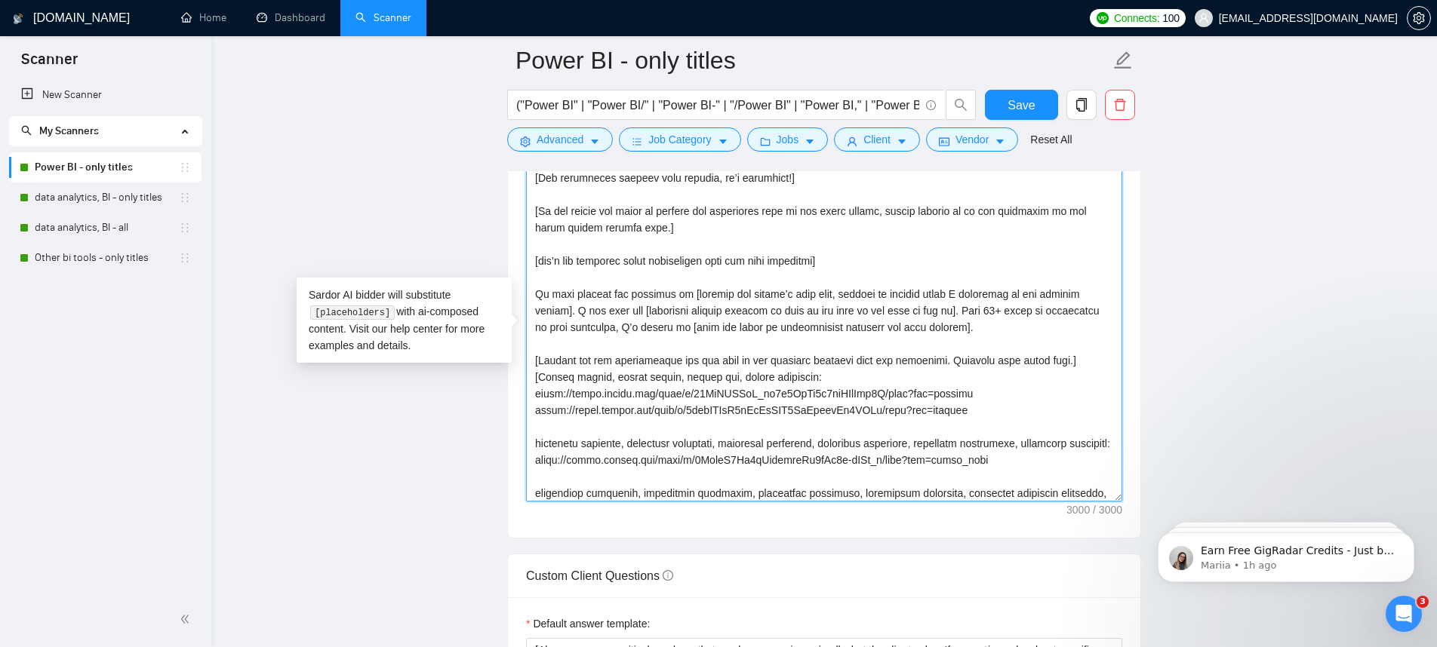
scroll to position [255, 0]
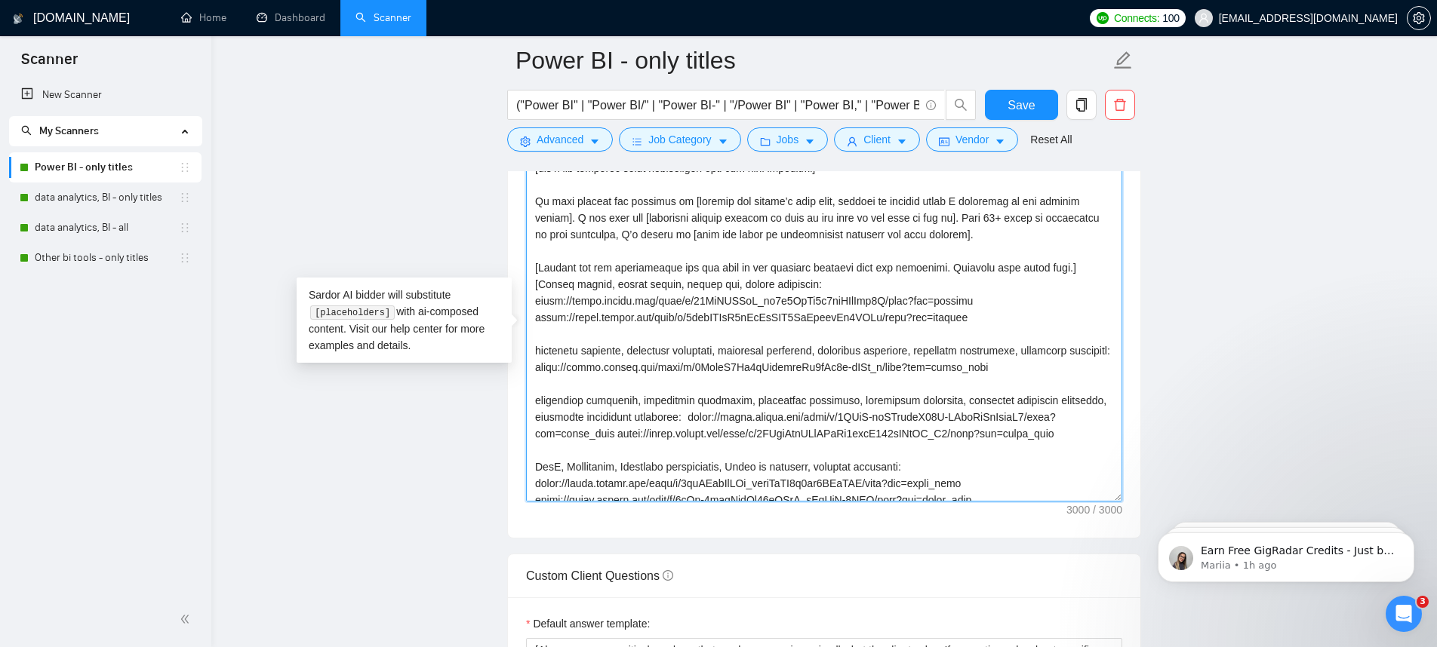
click at [1006, 272] on textarea "Cover letter template:" at bounding box center [824, 332] width 596 height 340
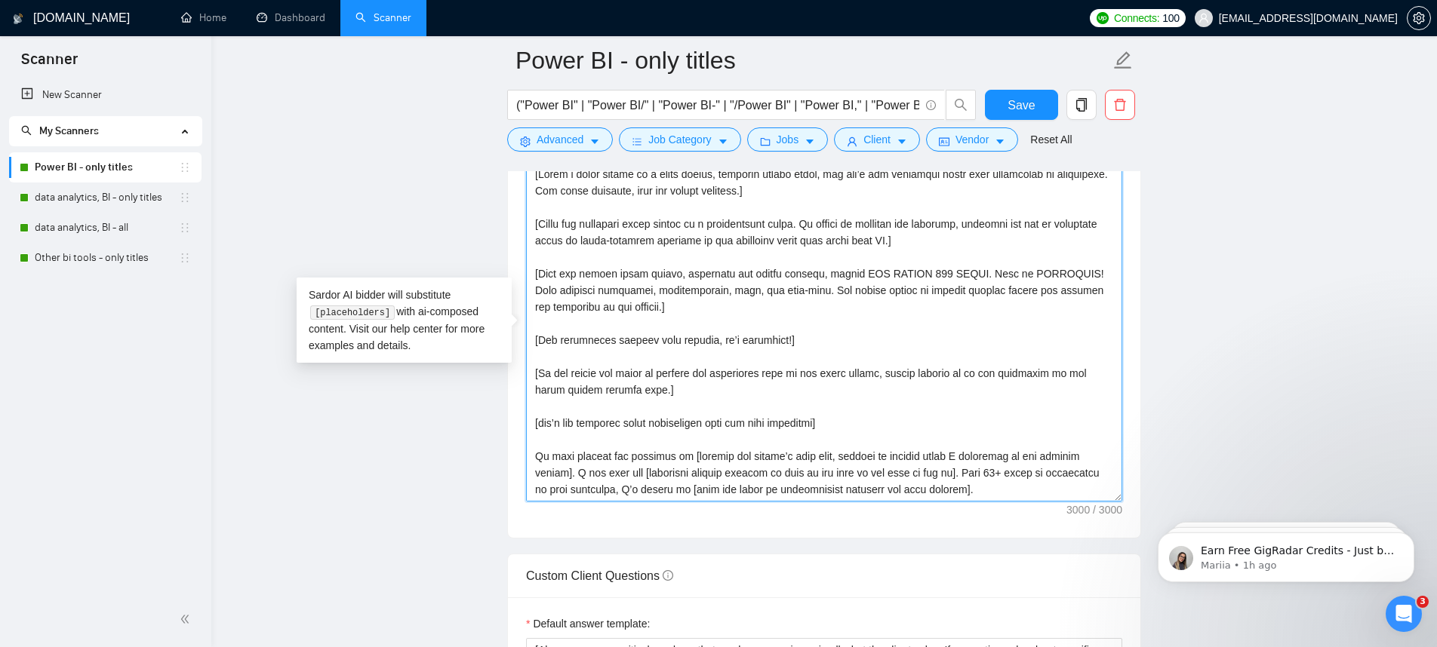
scroll to position [238, 0]
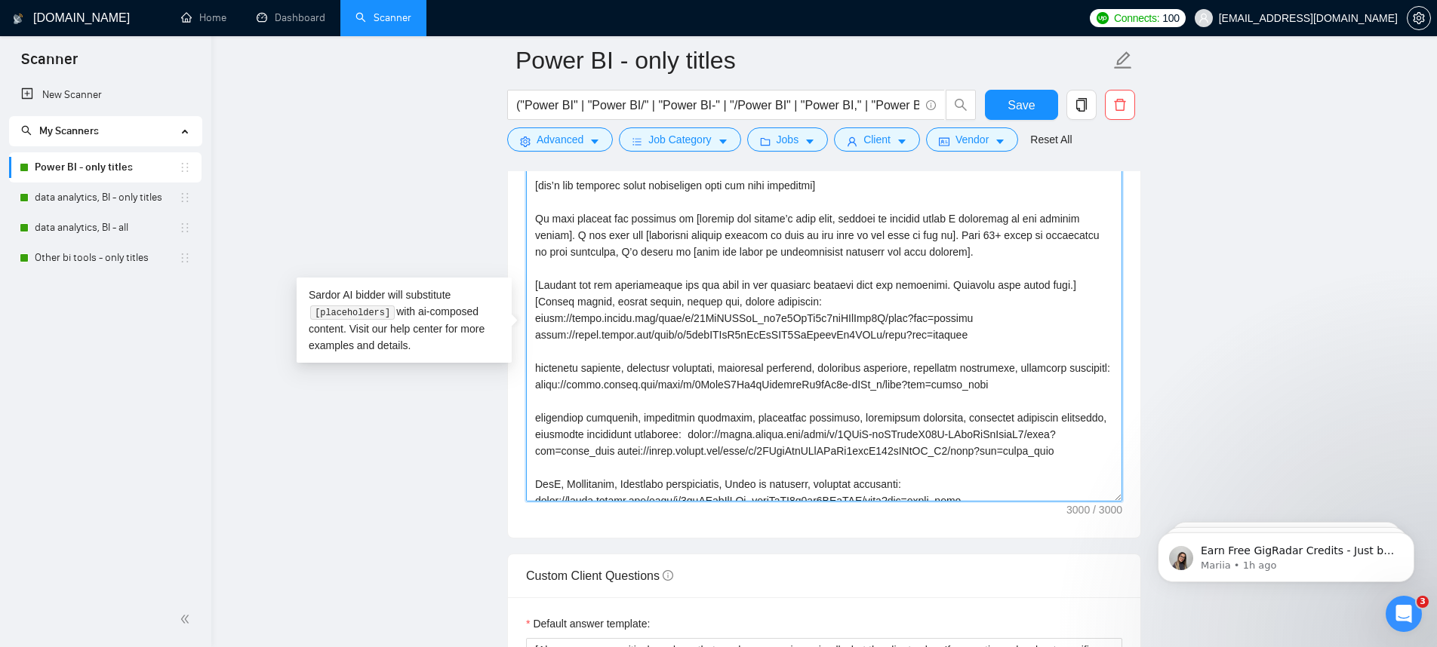
click at [811, 275] on textarea "Cover letter template:" at bounding box center [824, 332] width 596 height 340
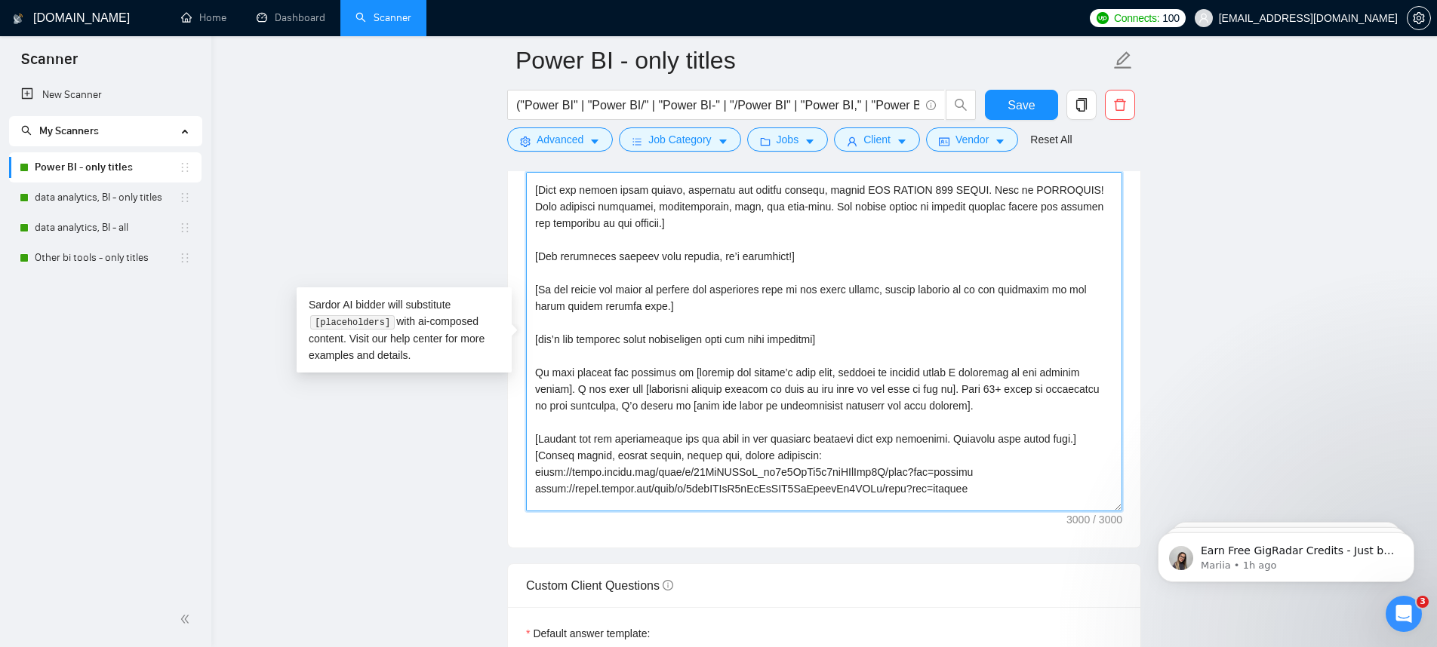
scroll to position [103, 0]
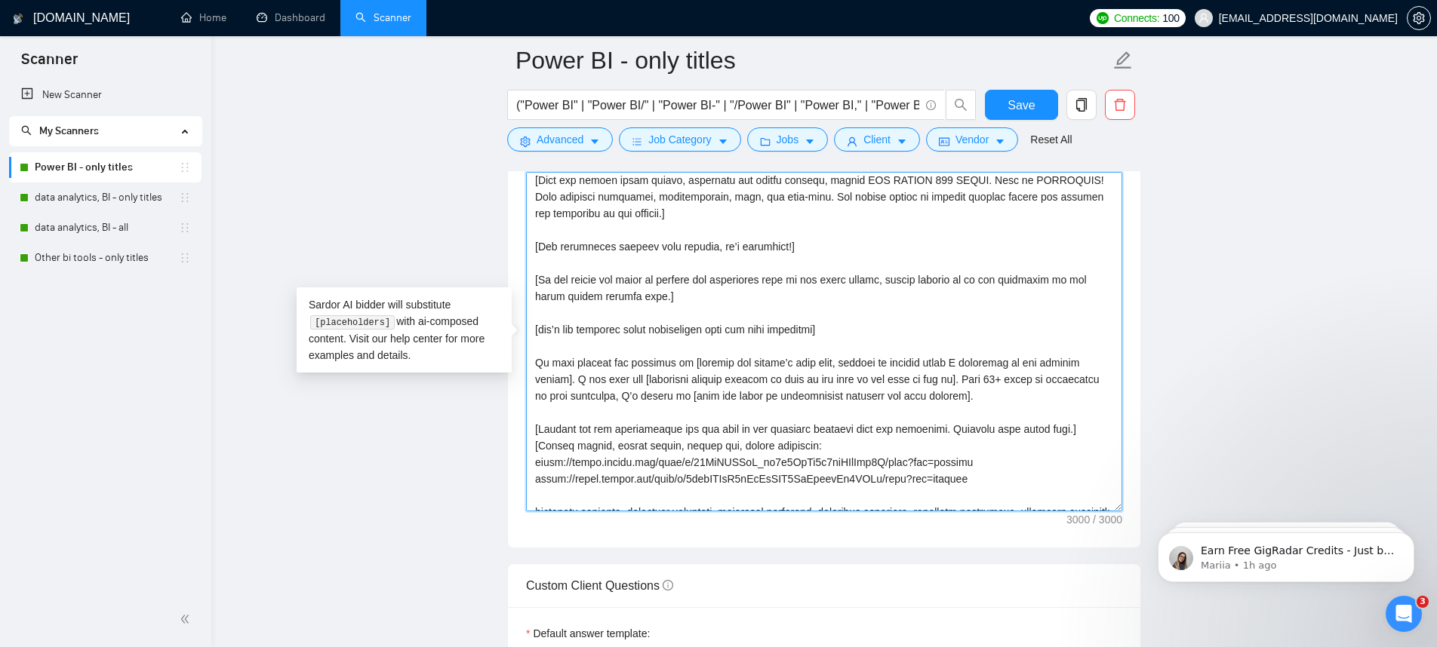
click at [778, 430] on textarea "Cover letter template:" at bounding box center [824, 342] width 596 height 340
click at [945, 432] on textarea "Cover letter template:" at bounding box center [824, 342] width 596 height 340
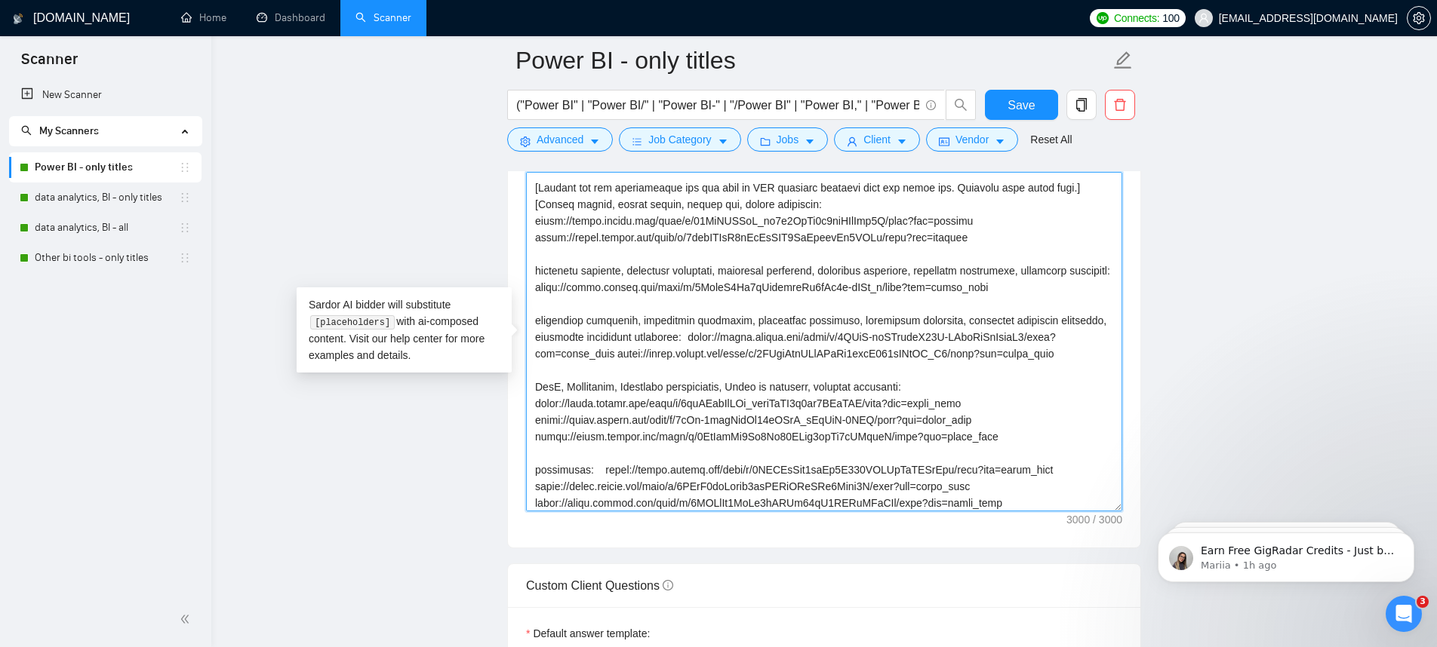
scroll to position [267, 0]
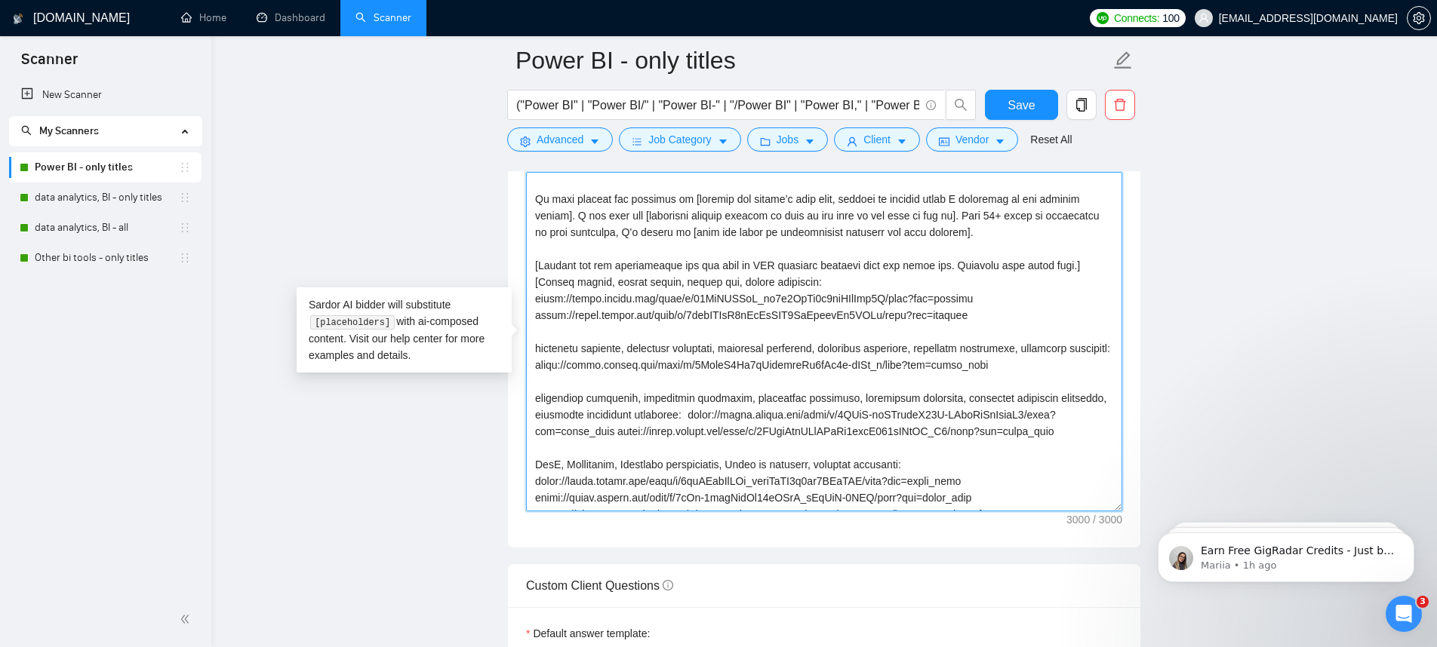
click at [970, 266] on textarea "Cover letter template:" at bounding box center [824, 342] width 596 height 340
click at [964, 268] on textarea "Cover letter template:" at bounding box center [824, 342] width 596 height 340
drag, startPoint x: 964, startPoint y: 261, endPoint x: 1071, endPoint y: 263, distance: 107.2
click at [1071, 263] on textarea "Cover letter template:" at bounding box center [824, 342] width 596 height 340
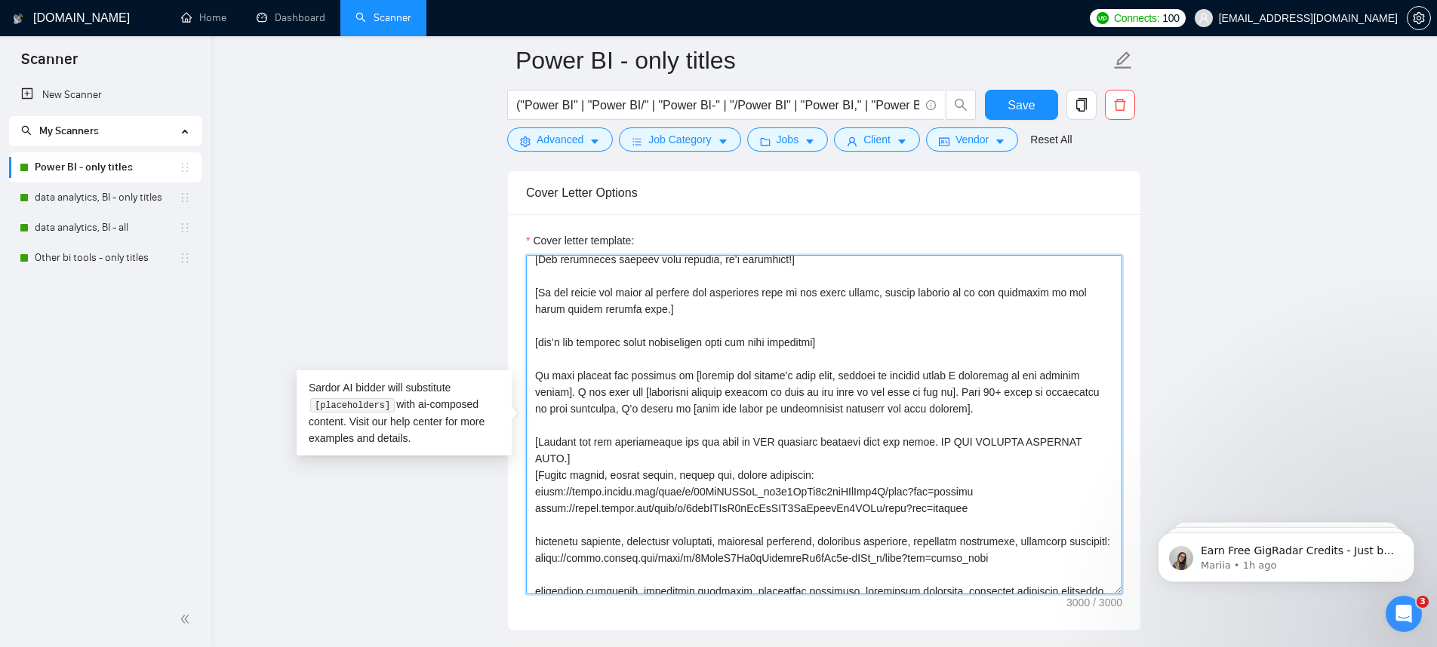
scroll to position [334, 0]
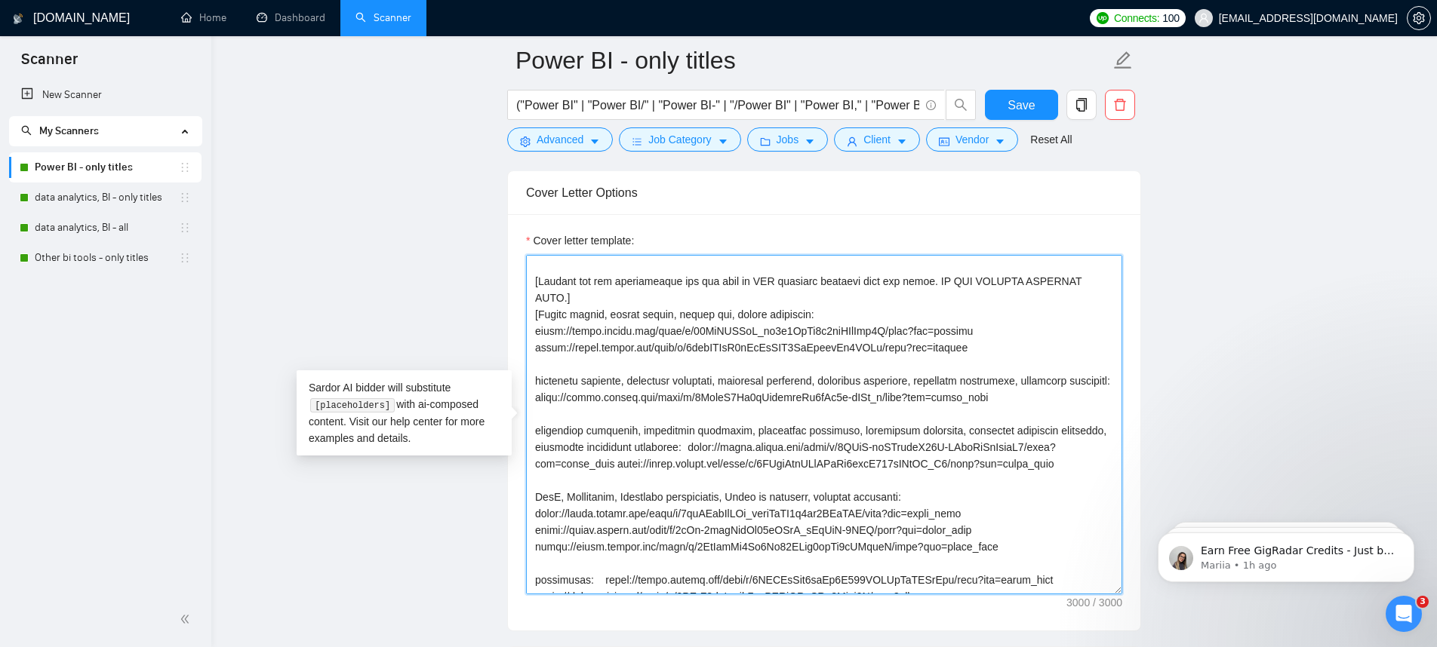
click at [612, 302] on textarea "Cover letter template:" at bounding box center [824, 425] width 596 height 340
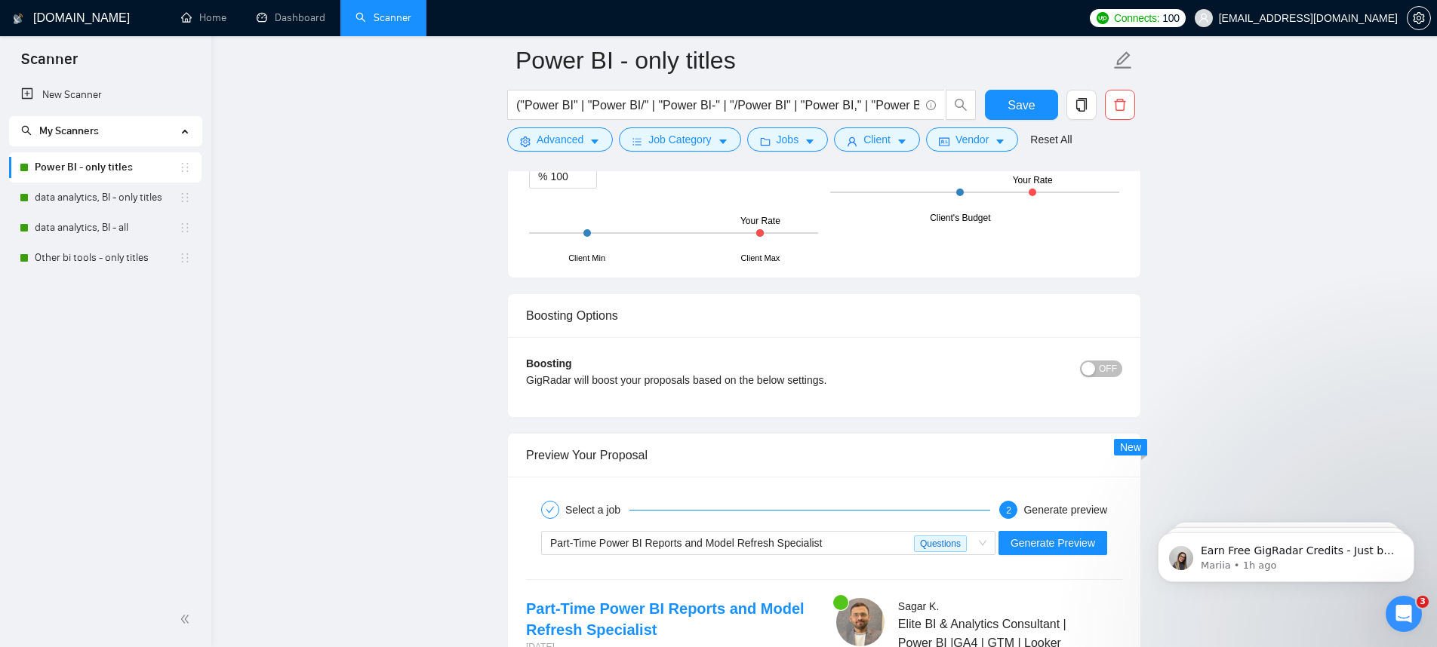
scroll to position [2799, 0]
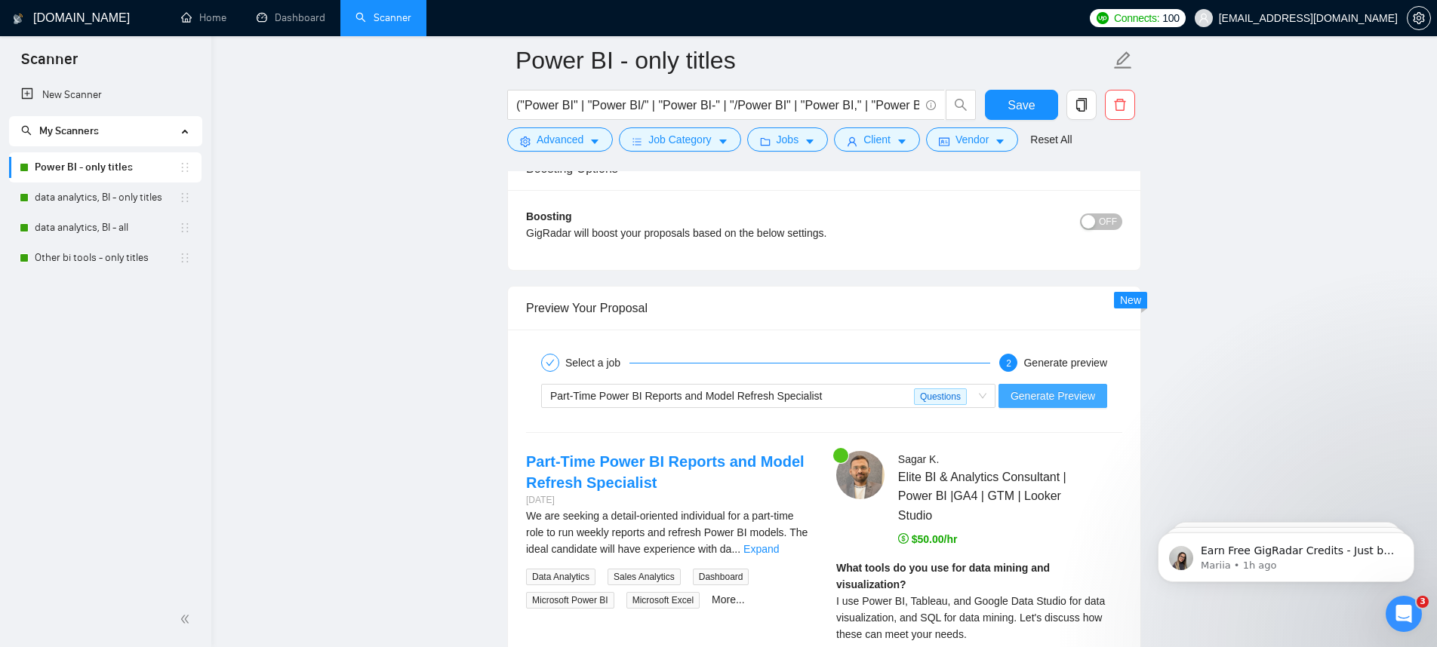
click at [1090, 404] on span "Generate Preview" at bounding box center [1052, 396] width 85 height 17
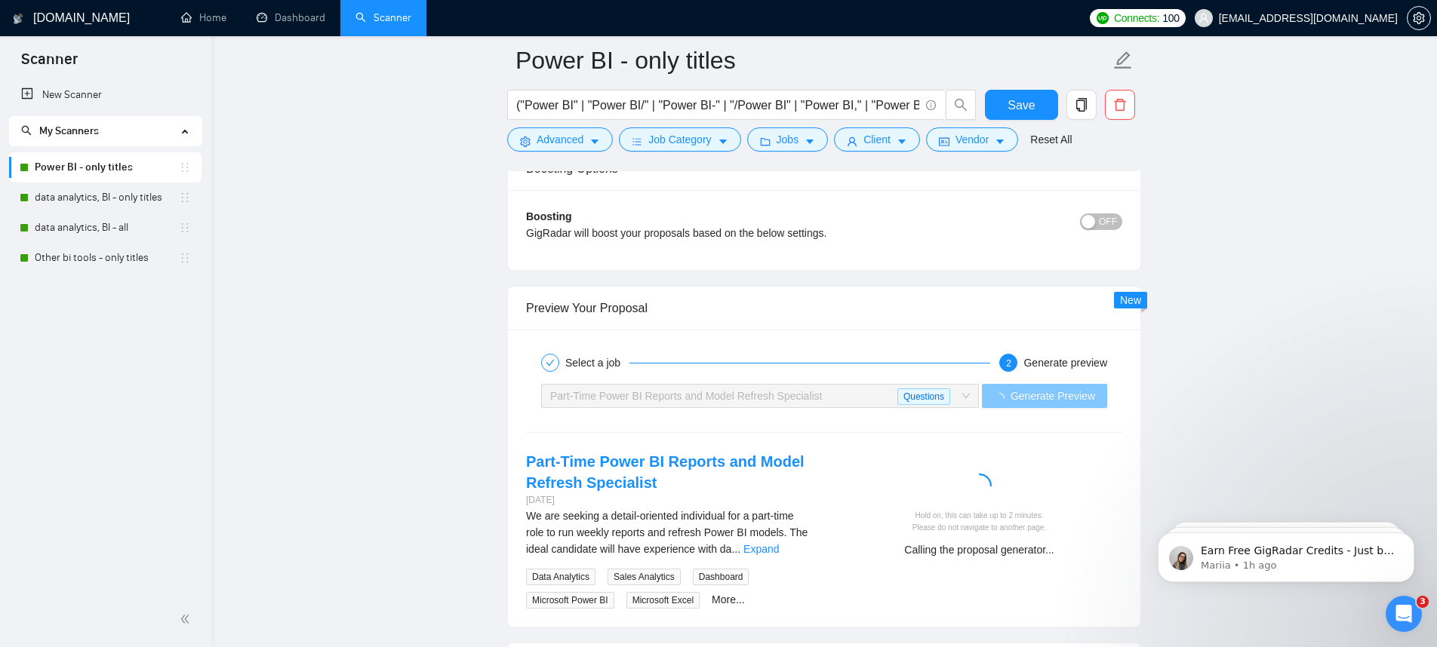
scroll to position [3024, 0]
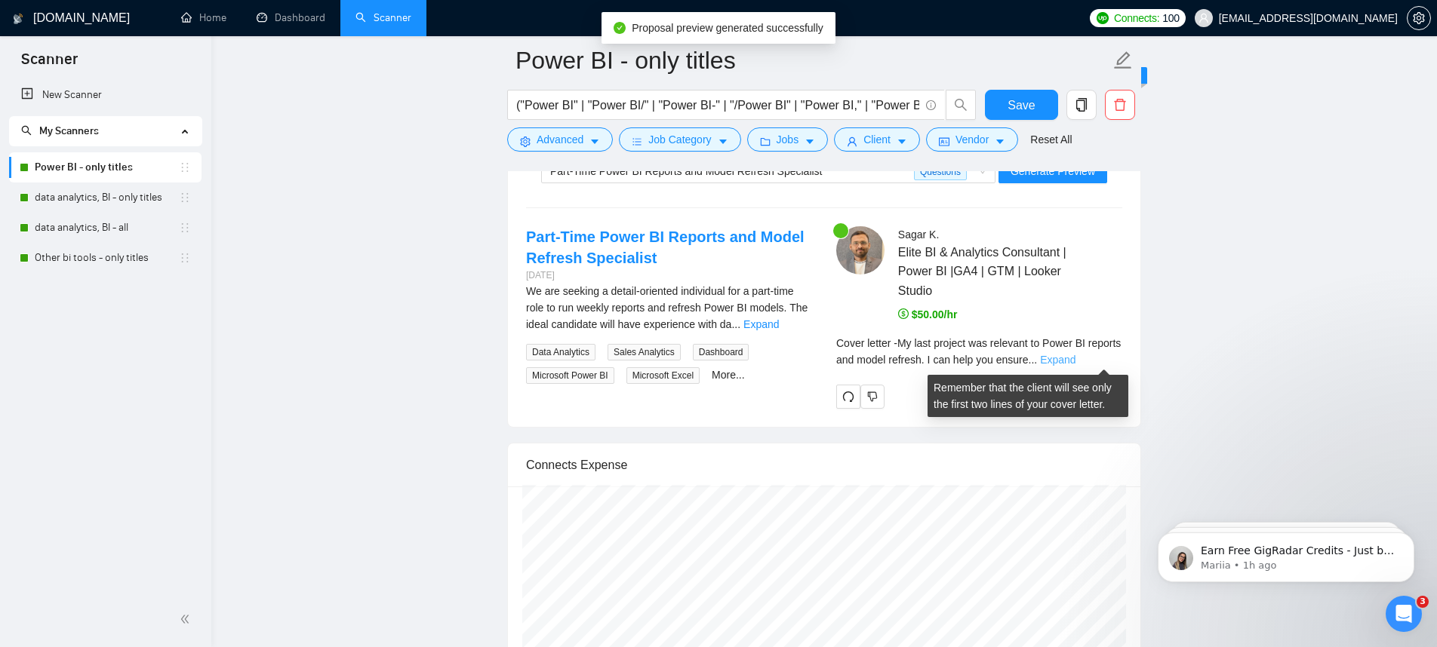
click at [1075, 362] on link "Expand" at bounding box center [1057, 360] width 35 height 12
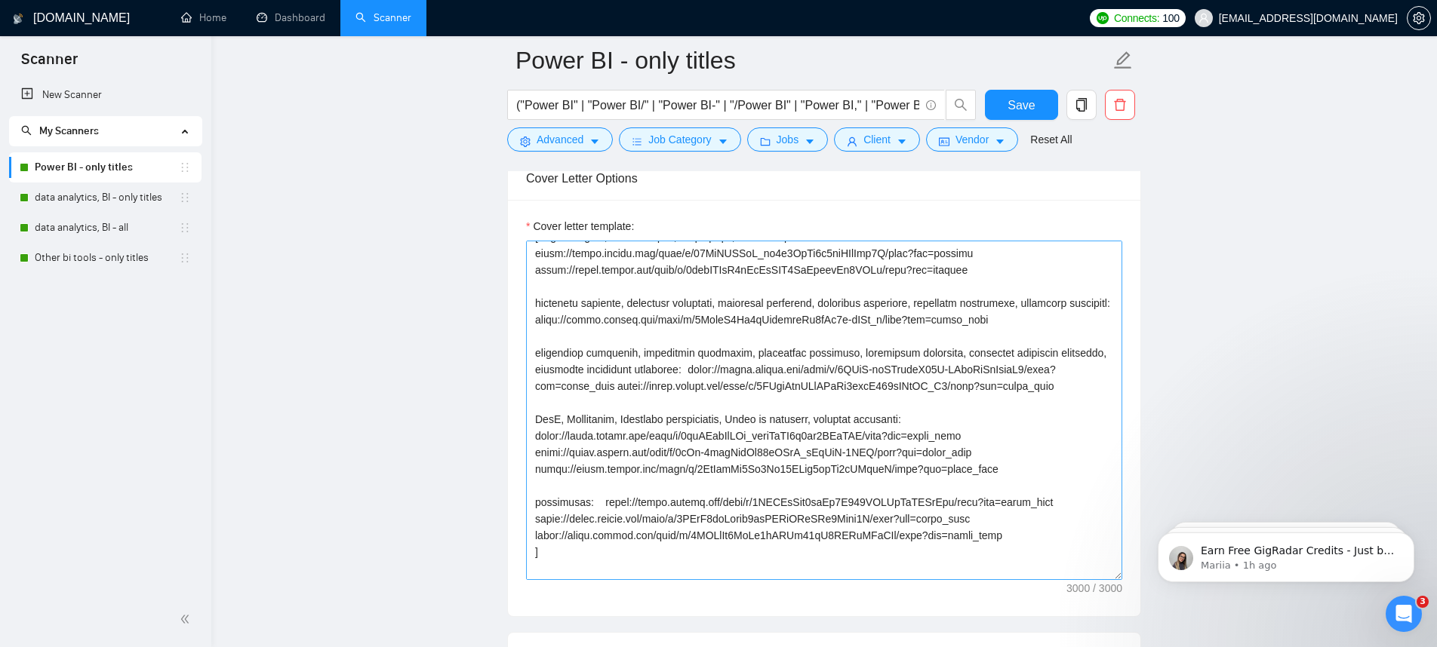
scroll to position [228, 0]
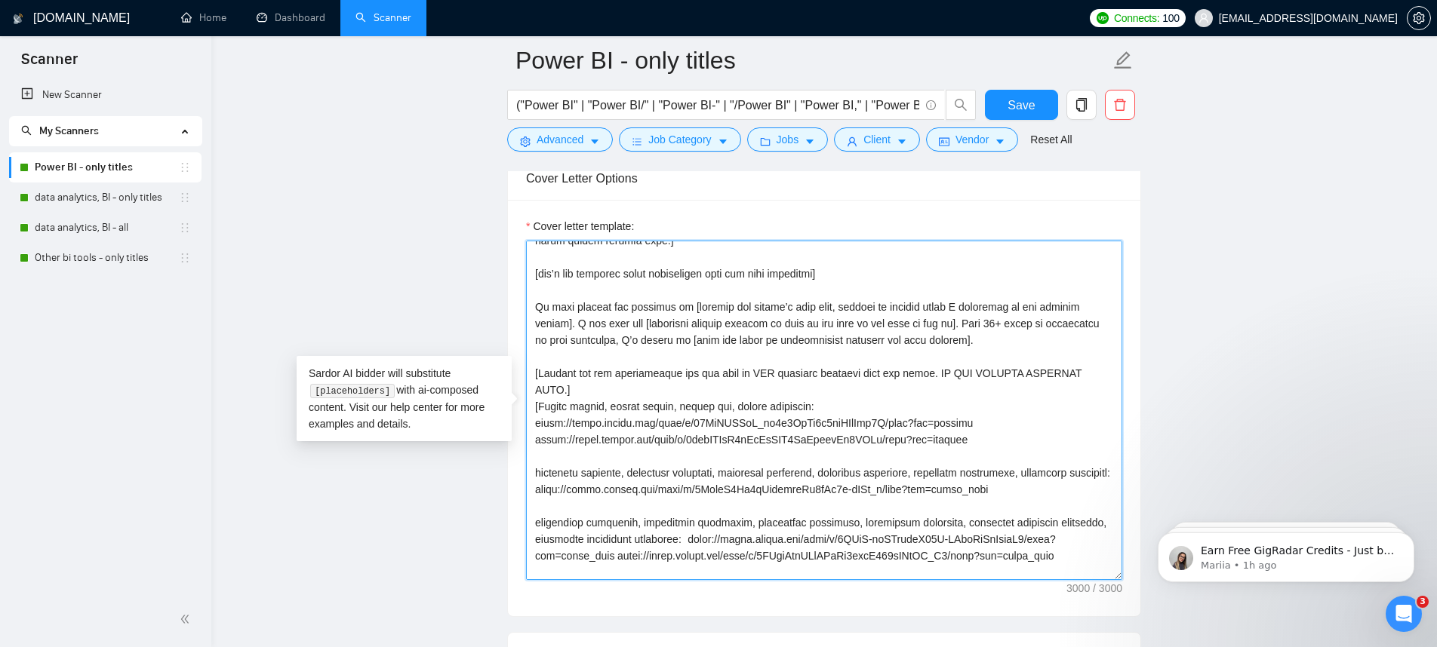
drag, startPoint x: 964, startPoint y: 376, endPoint x: 613, endPoint y: 389, distance: 351.1
click at [613, 389] on textarea "Cover letter template:" at bounding box center [824, 411] width 596 height 340
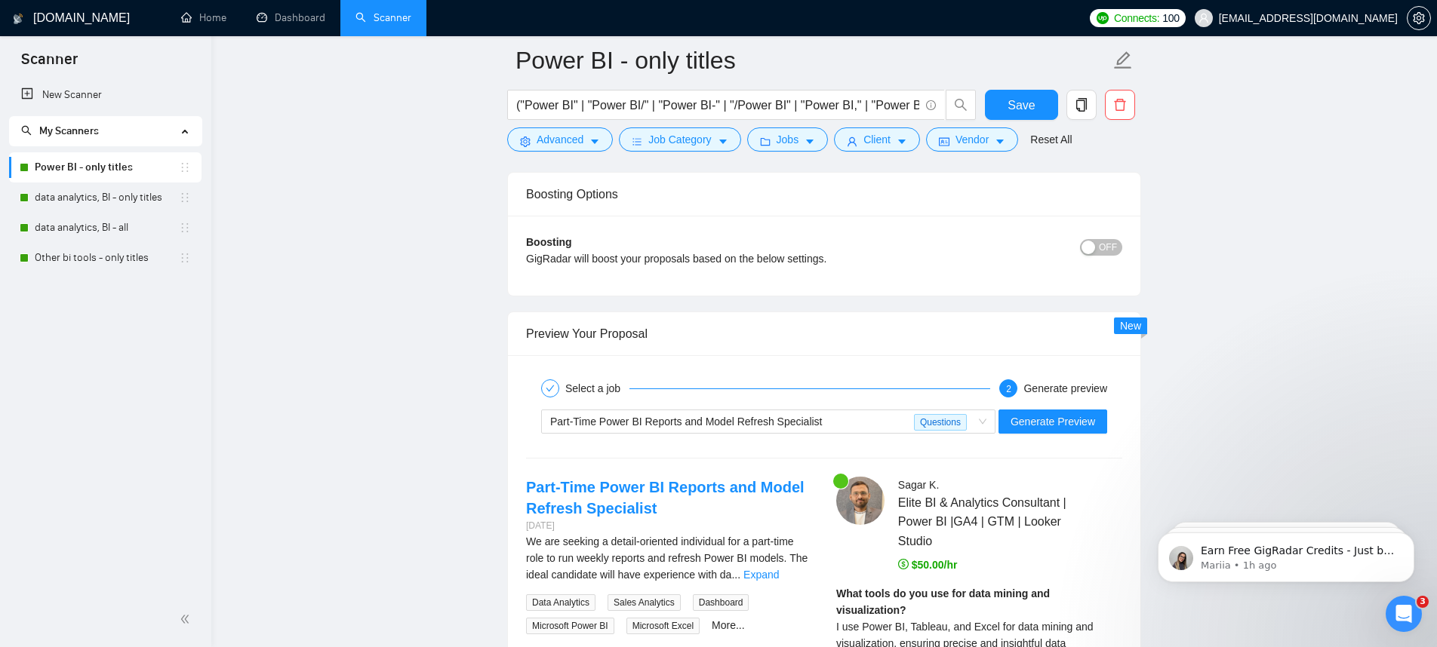
scroll to position [2851, 0]
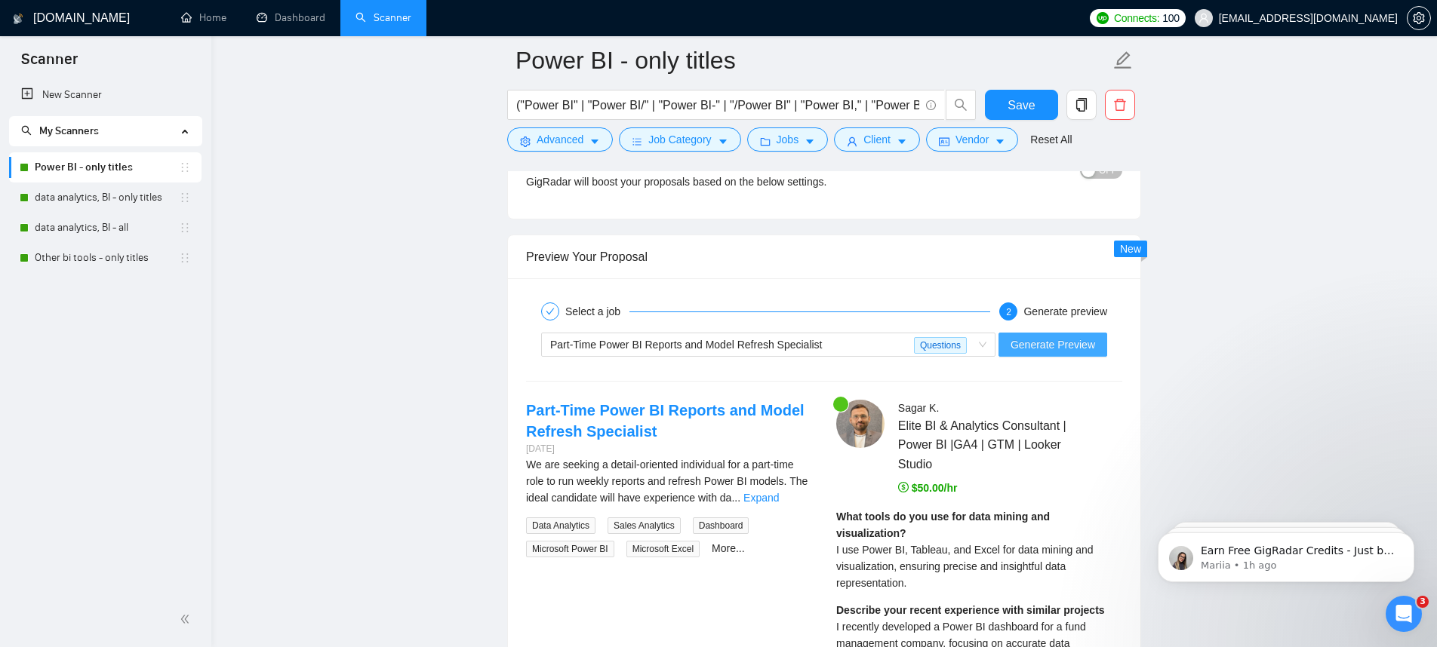
click at [1063, 334] on button "Generate Preview" at bounding box center [1052, 345] width 109 height 24
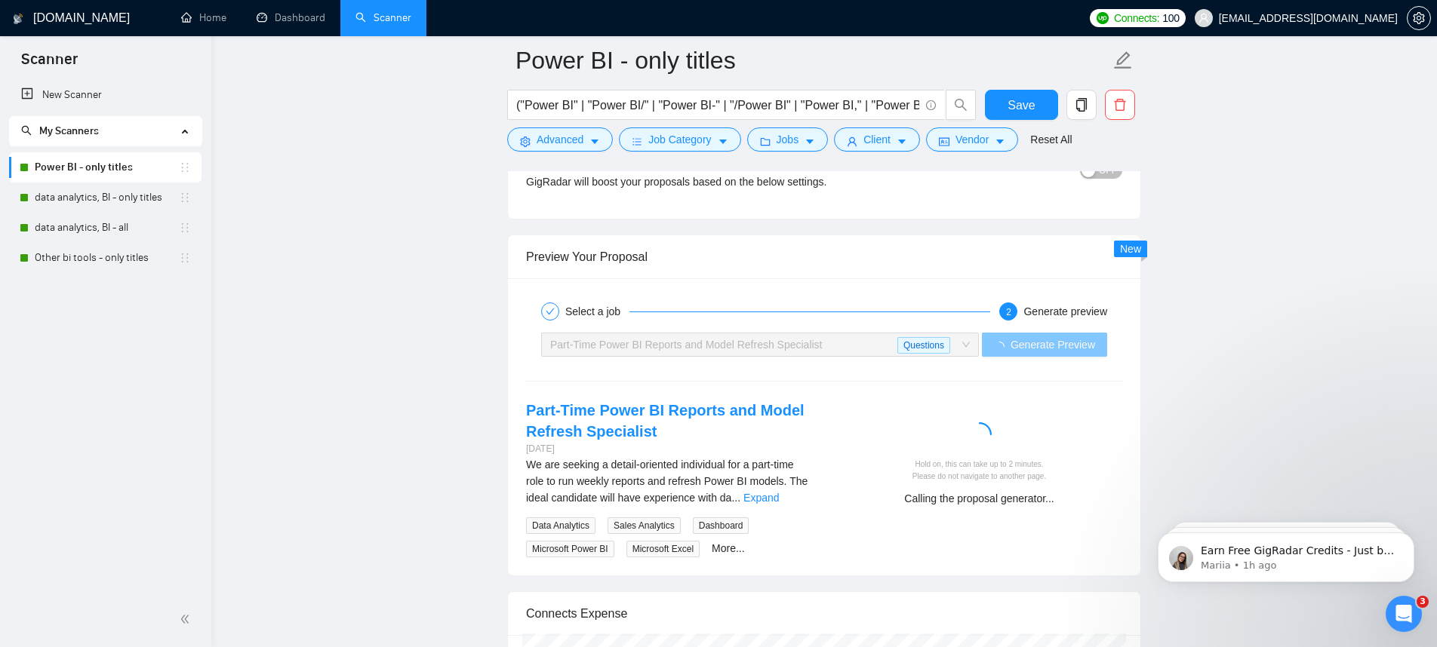
scroll to position [3034, 0]
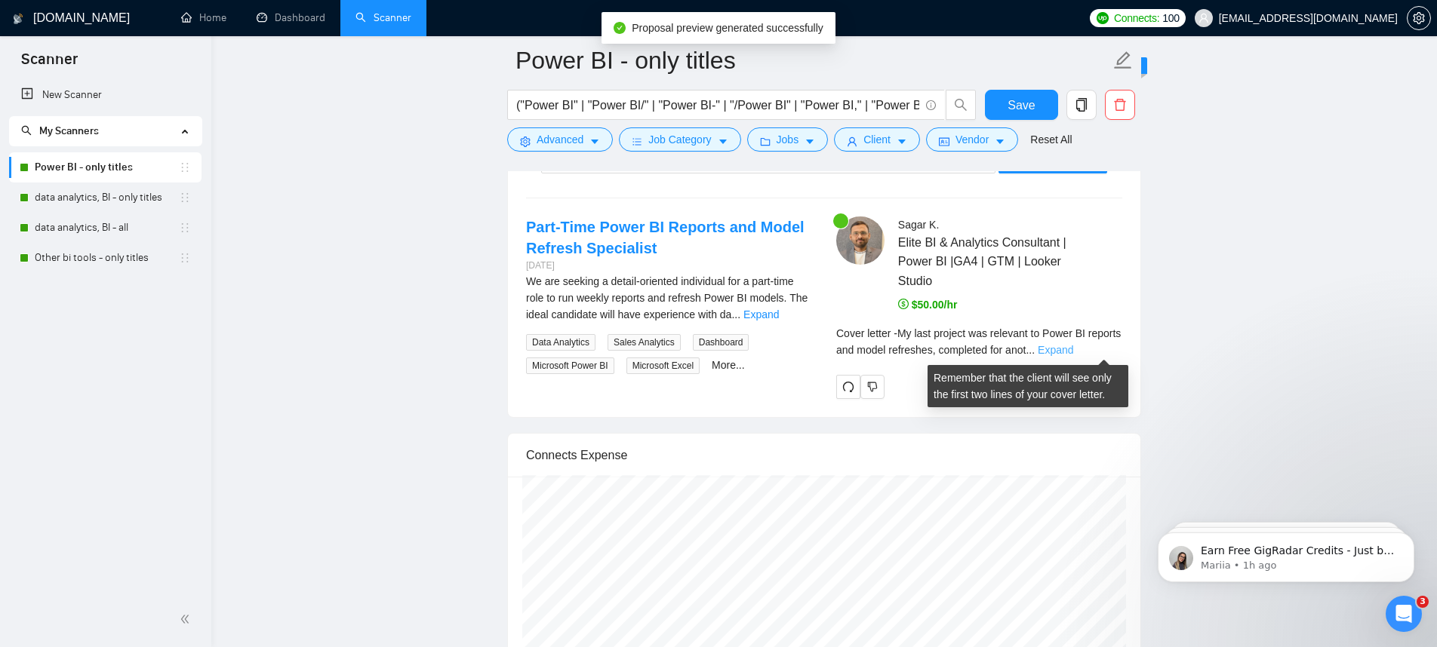
click at [1073, 347] on link "Expand" at bounding box center [1054, 350] width 35 height 12
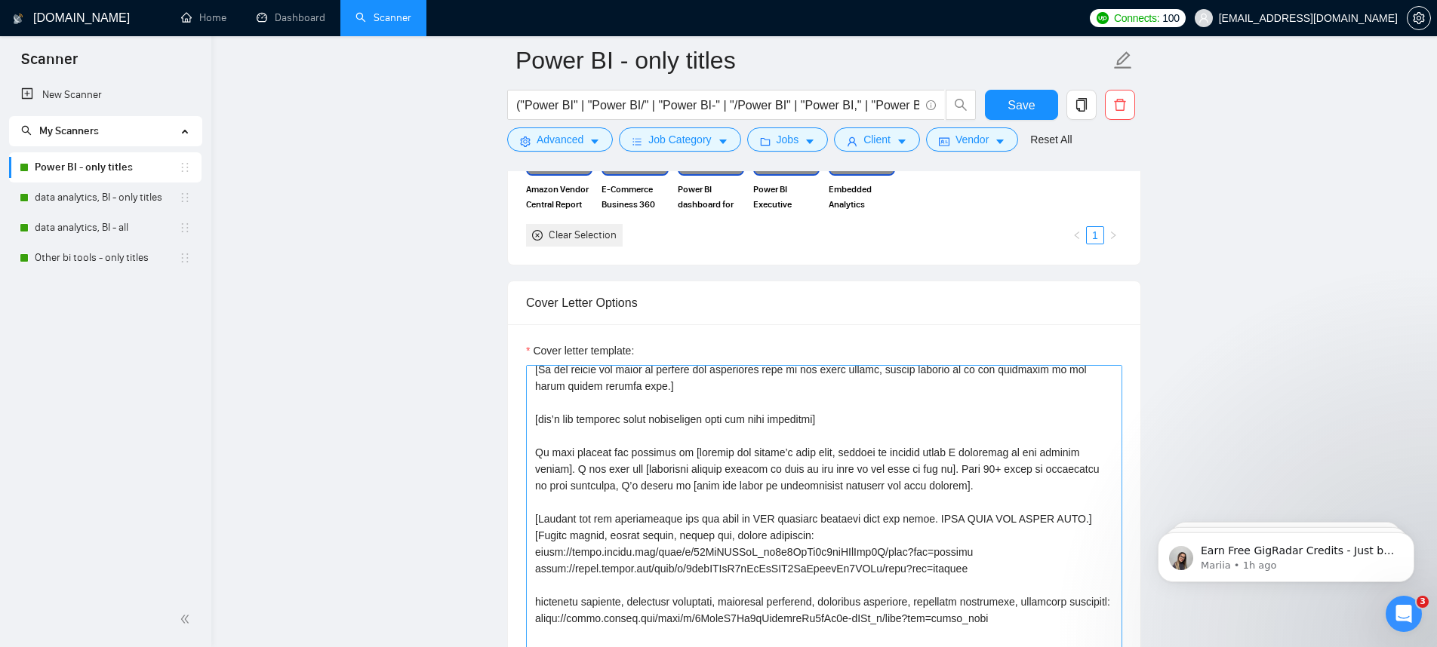
scroll to position [284, 0]
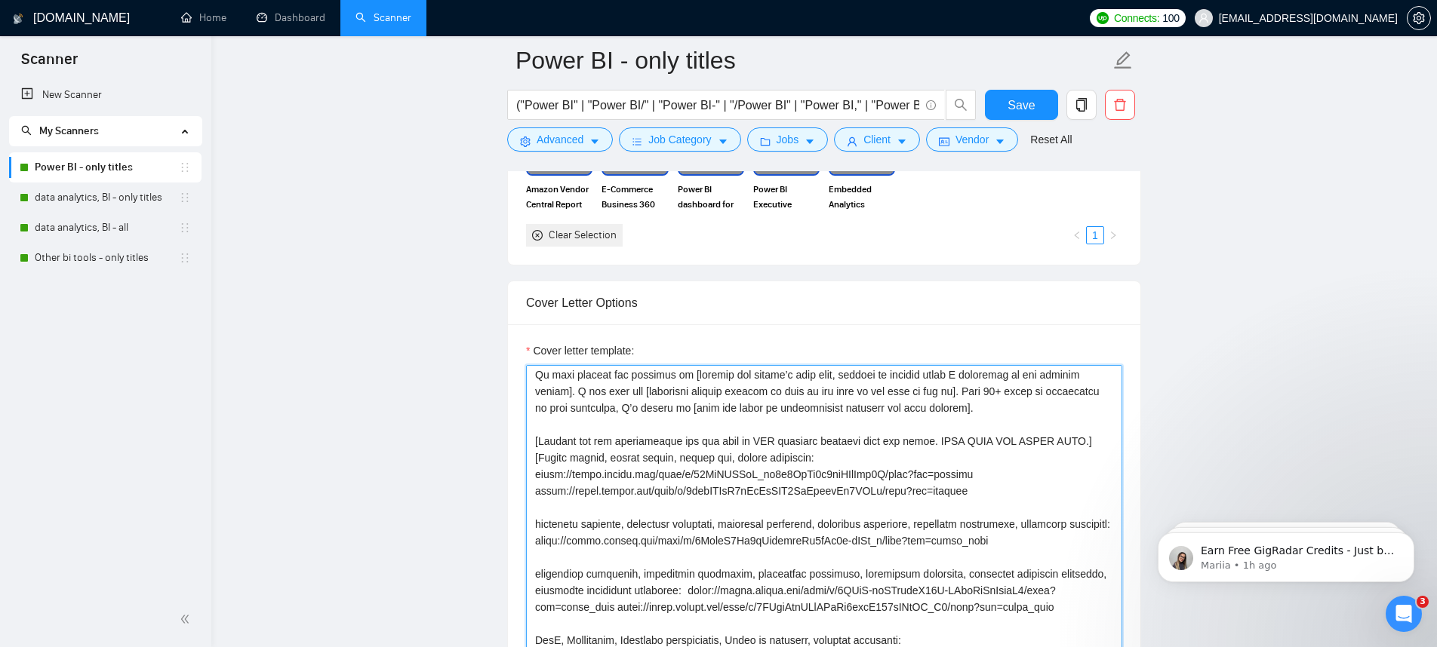
click at [571, 456] on textarea "Cover letter template:" at bounding box center [824, 535] width 596 height 340
click at [539, 472] on textarea "Cover letter template:" at bounding box center [824, 535] width 596 height 340
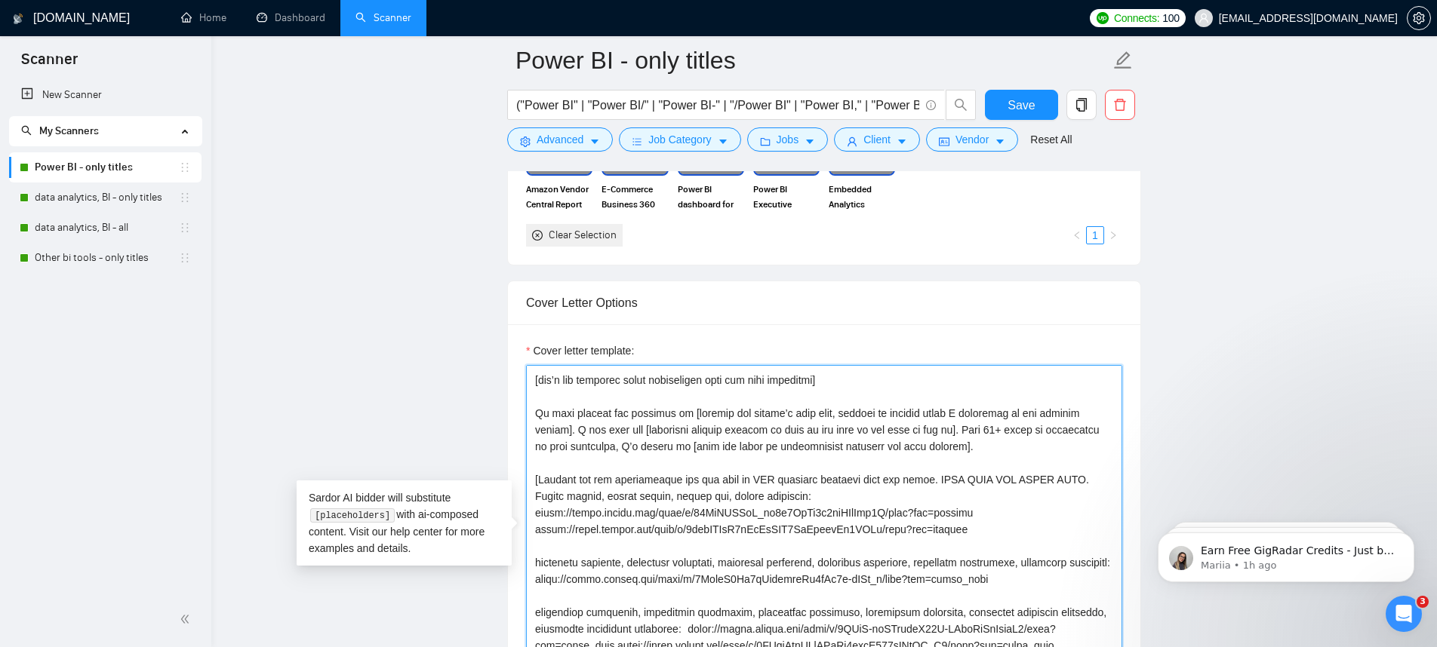
scroll to position [236, 0]
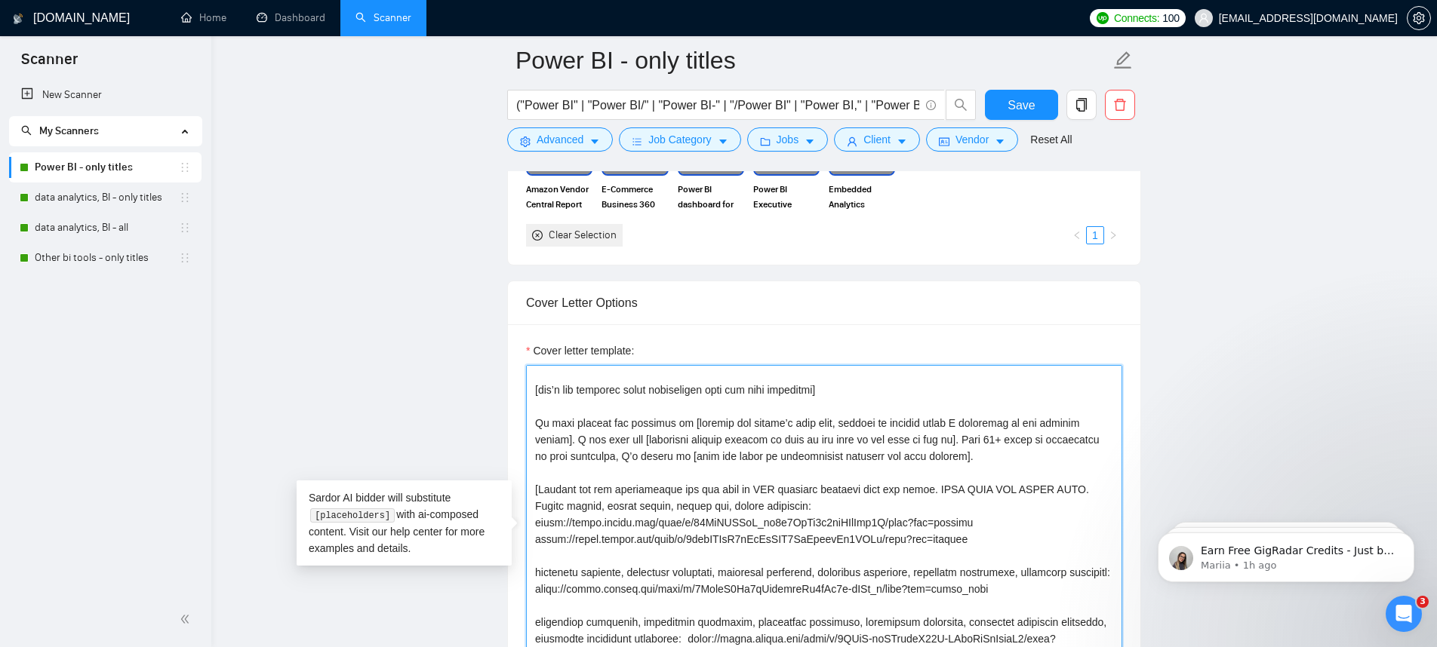
click at [638, 501] on textarea "Cover letter template:" at bounding box center [824, 535] width 596 height 340
click at [865, 489] on textarea "Cover letter template:" at bounding box center [824, 535] width 596 height 340
click at [759, 485] on textarea "Cover letter template:" at bounding box center [824, 535] width 596 height 340
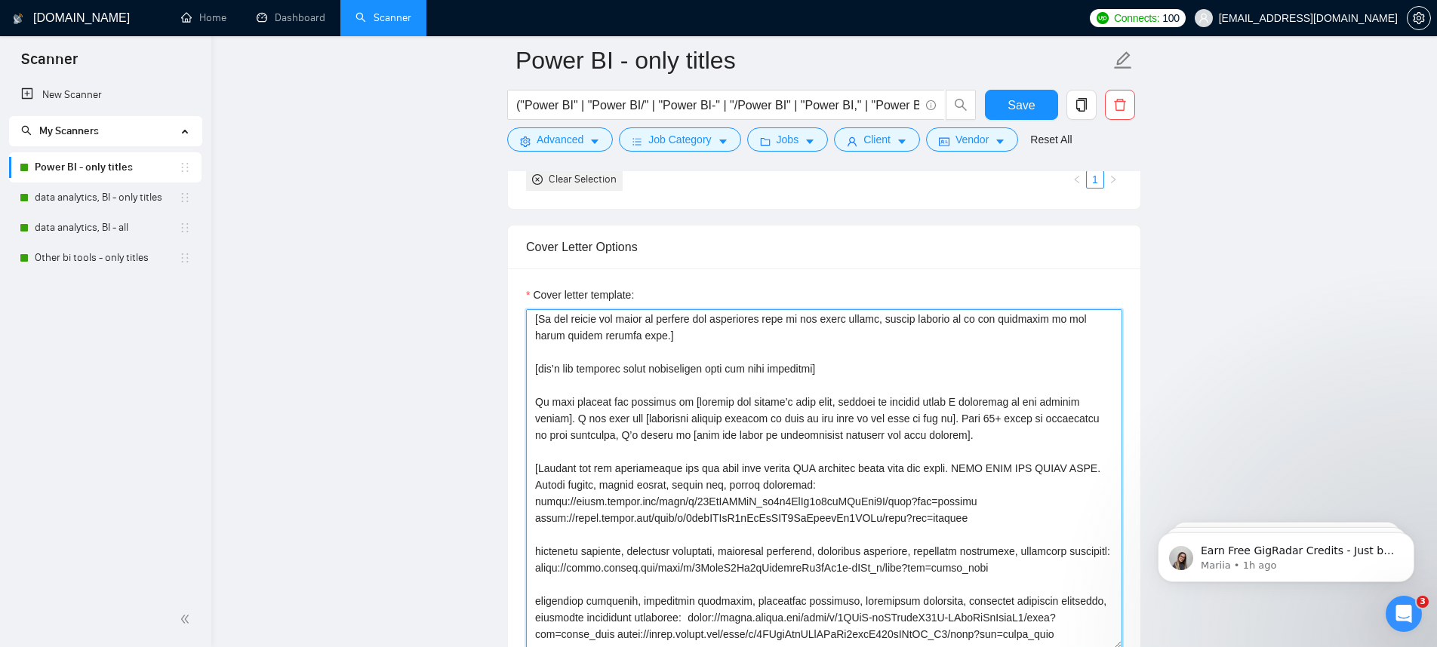
scroll to position [192, 0]
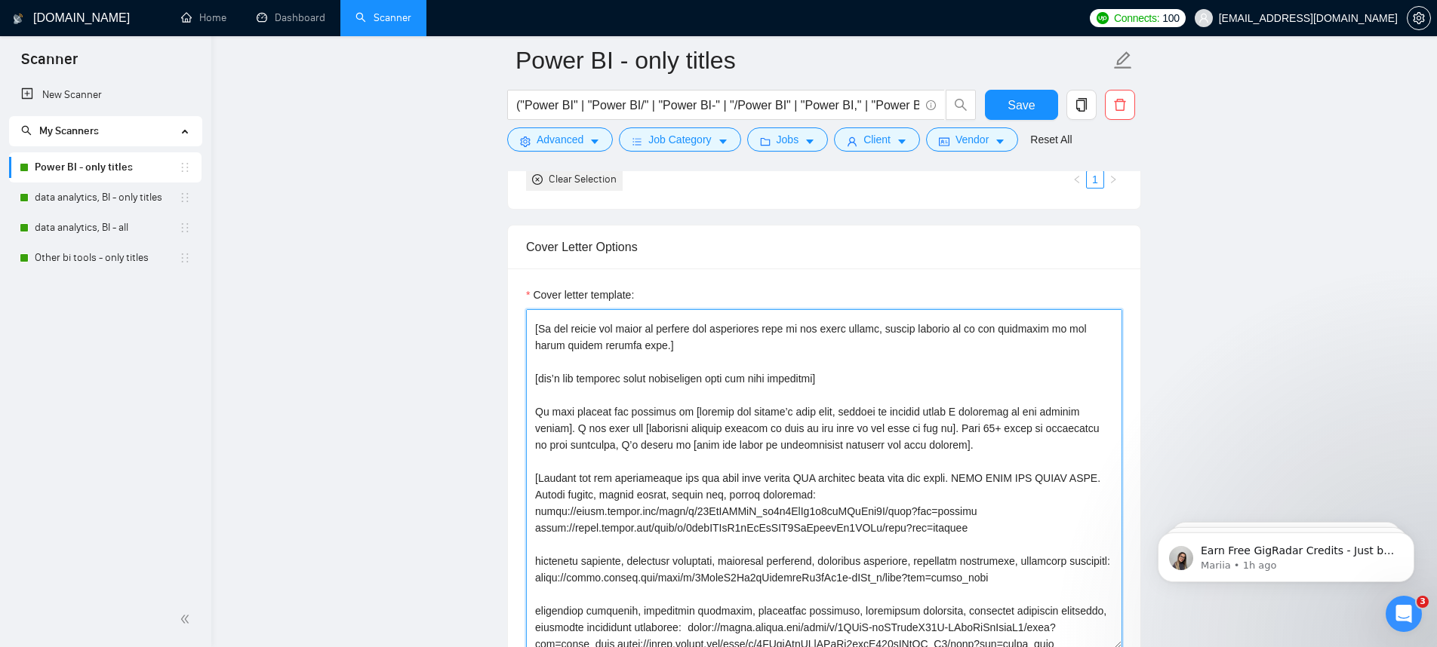
drag, startPoint x: 804, startPoint y: 479, endPoint x: 788, endPoint y: 478, distance: 16.7
click at [788, 478] on textarea "Cover letter template:" at bounding box center [824, 479] width 596 height 340
click at [799, 477] on textarea "Cover letter template:" at bounding box center [824, 479] width 596 height 340
click at [801, 477] on textarea "Cover letter template:" at bounding box center [824, 479] width 596 height 340
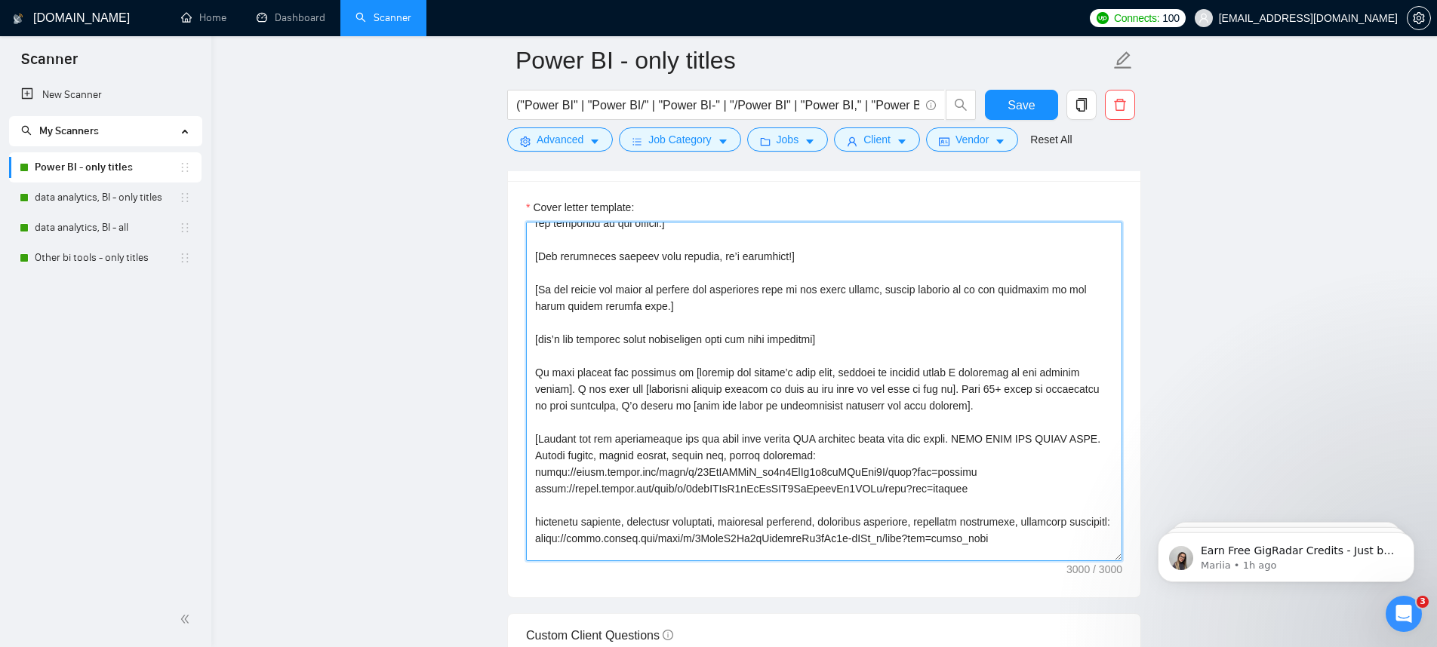
scroll to position [173, 0]
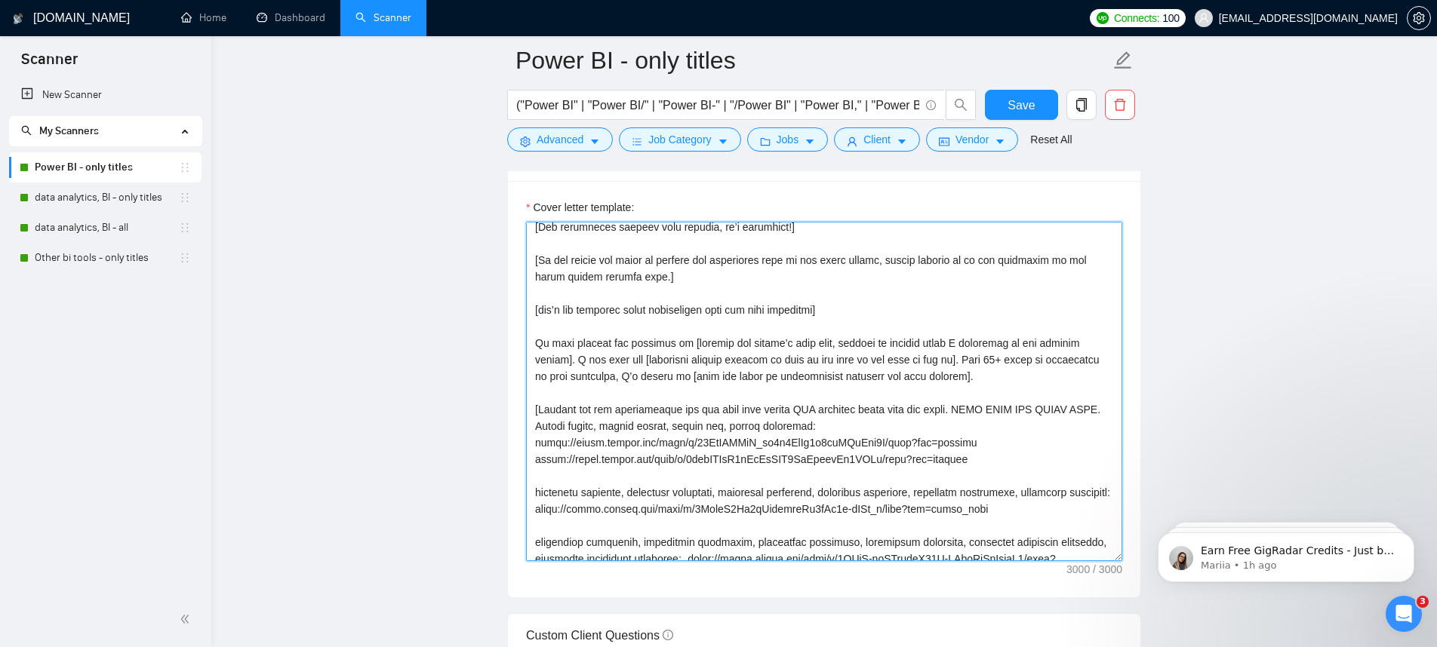
drag, startPoint x: 804, startPoint y: 409, endPoint x: 767, endPoint y: 410, distance: 37.0
click at [767, 410] on textarea "Cover letter template:" at bounding box center [824, 392] width 596 height 340
click at [788, 410] on textarea "Cover letter template:" at bounding box center [824, 392] width 596 height 340
drag, startPoint x: 818, startPoint y: 410, endPoint x: 784, endPoint y: 413, distance: 34.0
click at [784, 413] on textarea "Cover letter template:" at bounding box center [824, 392] width 596 height 340
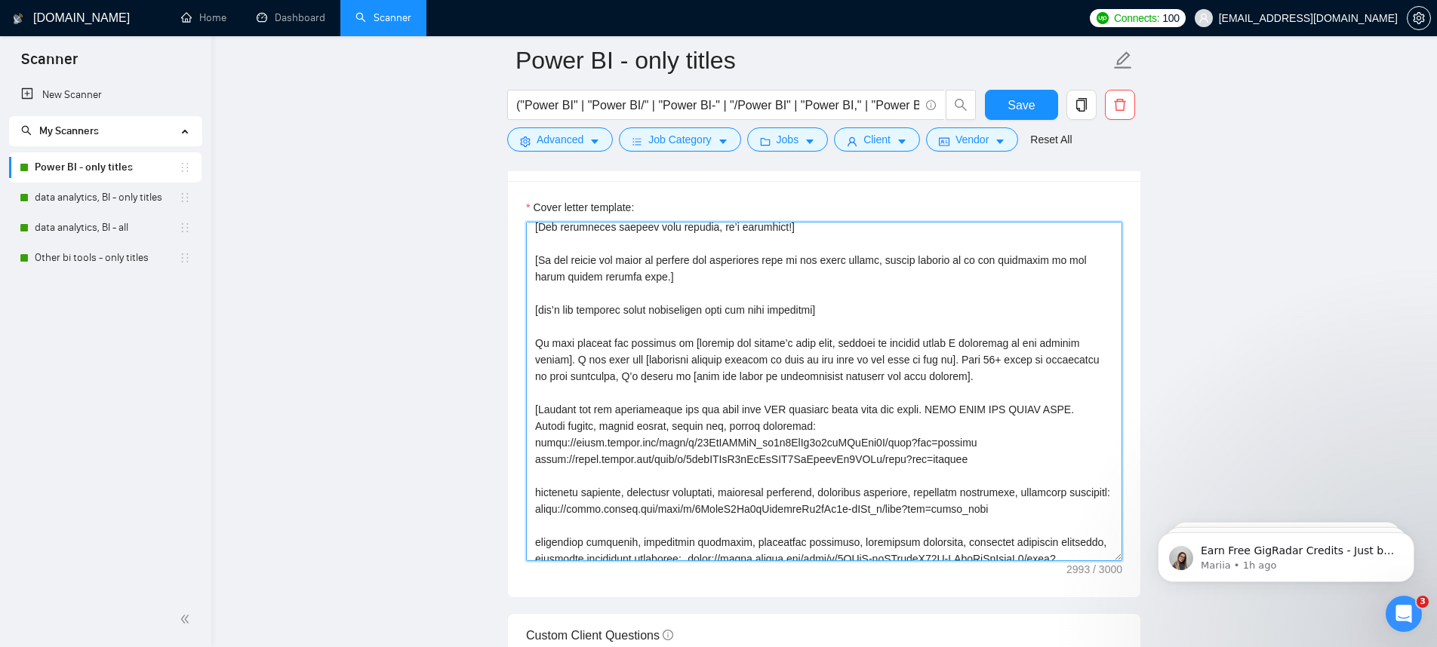
click at [684, 407] on textarea "Cover letter template:" at bounding box center [824, 392] width 596 height 340
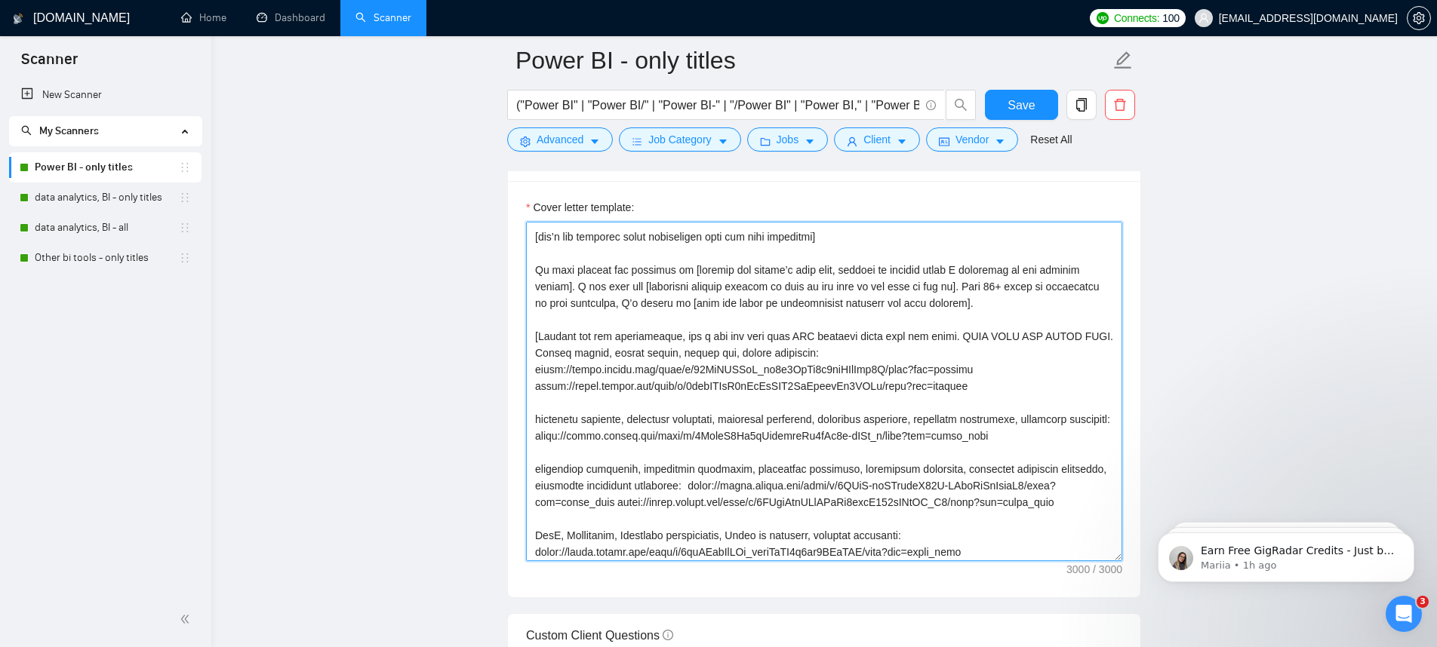
scroll to position [85, 0]
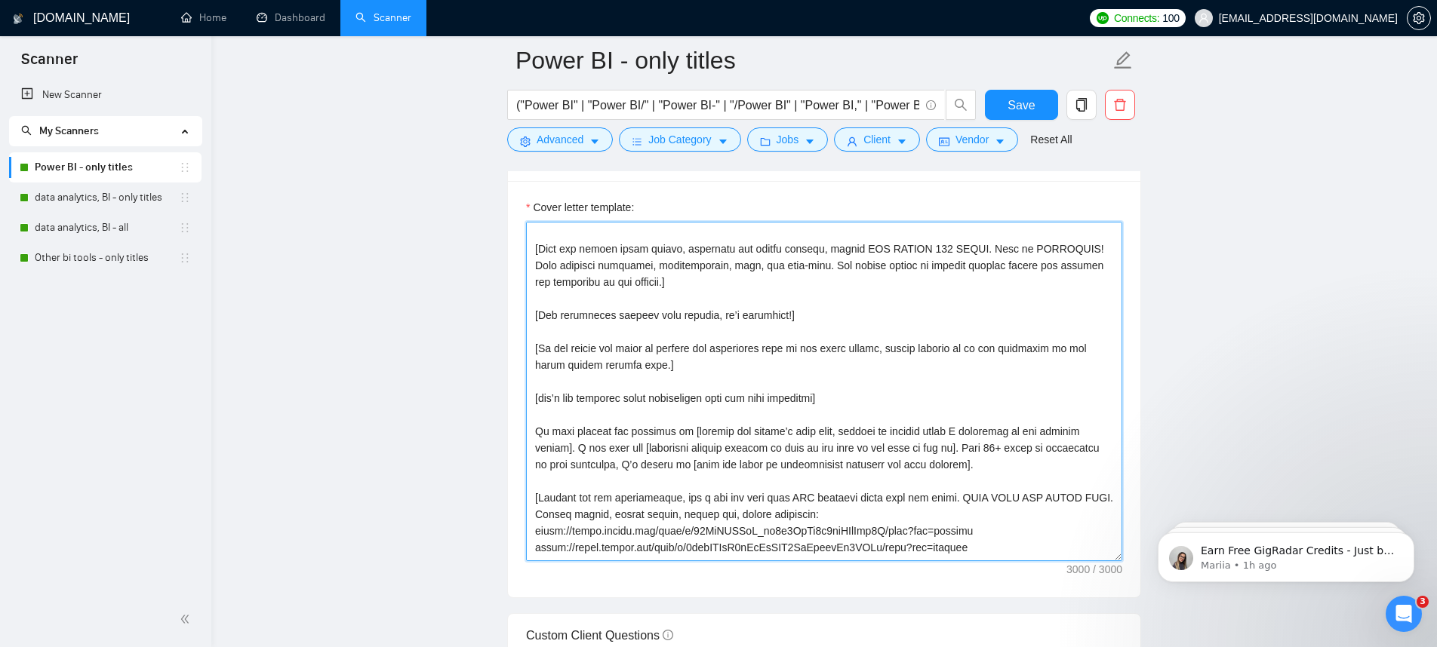
drag, startPoint x: 716, startPoint y: 495, endPoint x: 687, endPoint y: 493, distance: 28.7
click at [687, 493] on textarea "Cover letter template:" at bounding box center [824, 392] width 596 height 340
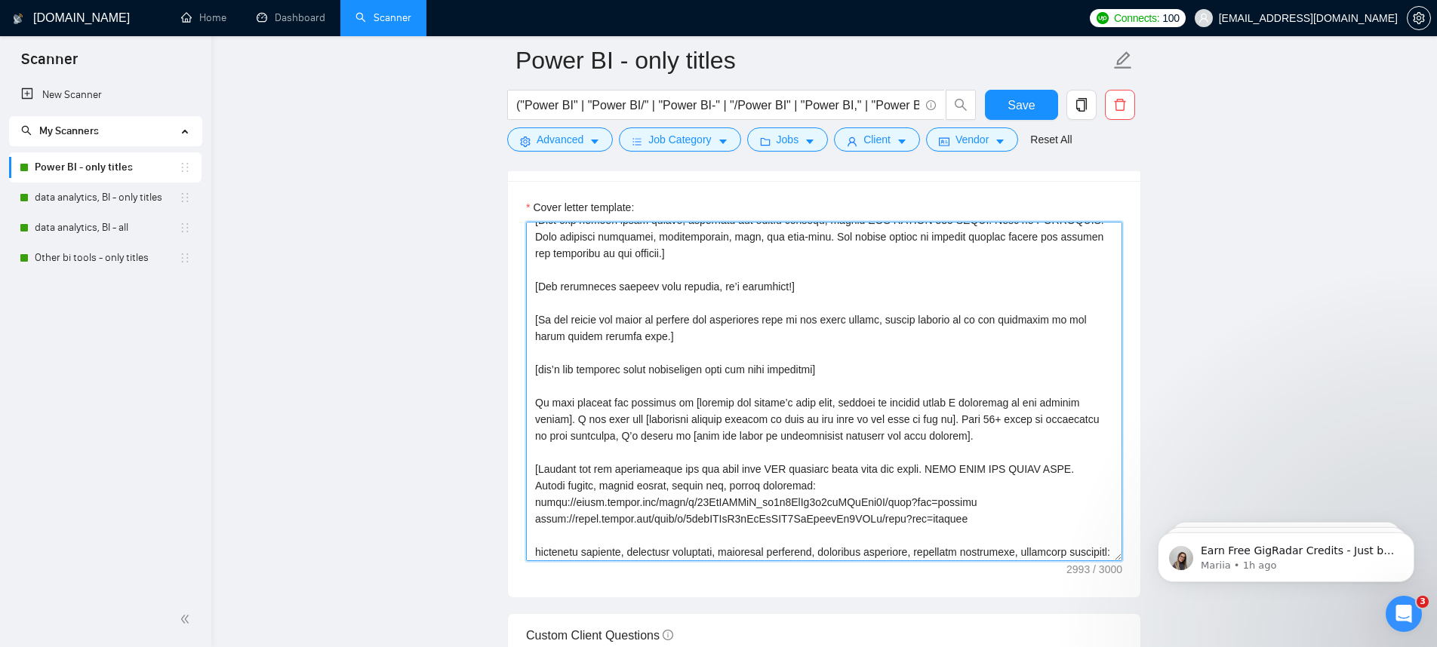
drag, startPoint x: 601, startPoint y: 466, endPoint x: 680, endPoint y: 468, distance: 78.5
click at [680, 468] on textarea "Cover letter template:" at bounding box center [824, 392] width 596 height 340
click at [773, 478] on textarea "Cover letter template:" at bounding box center [824, 392] width 596 height 340
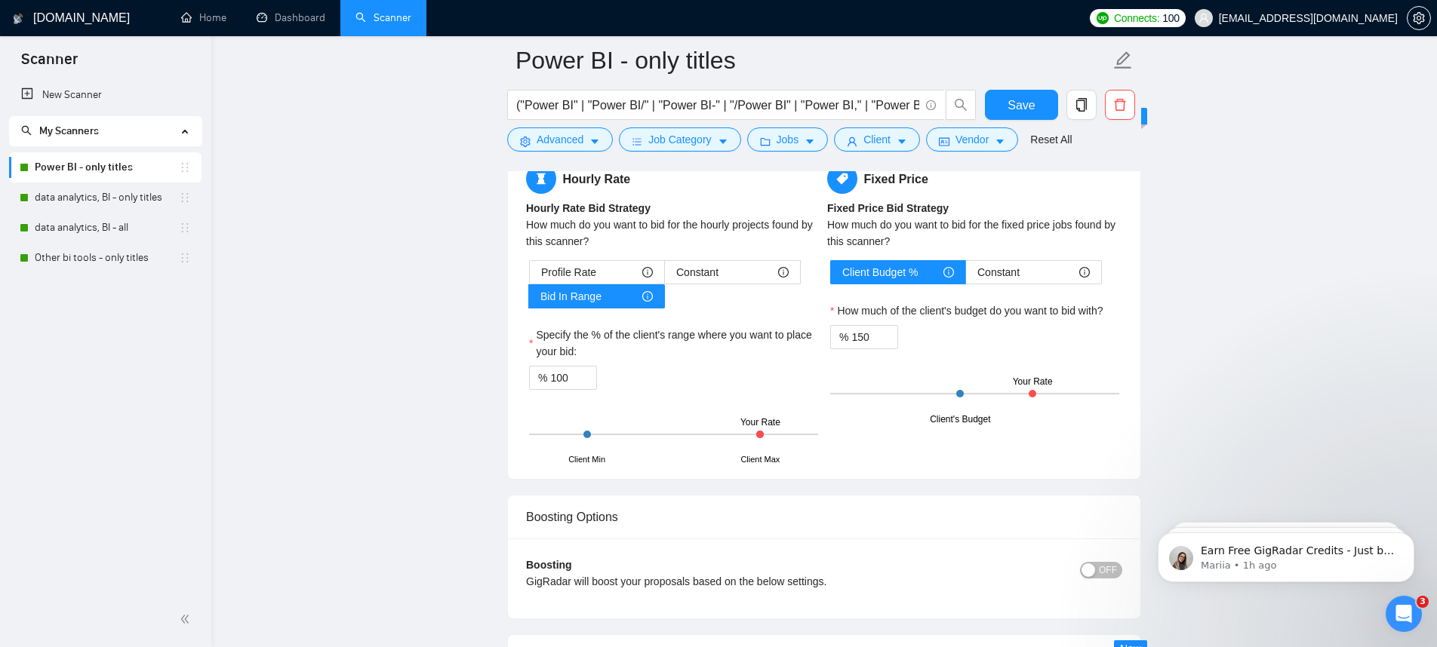
scroll to position [2740, 0]
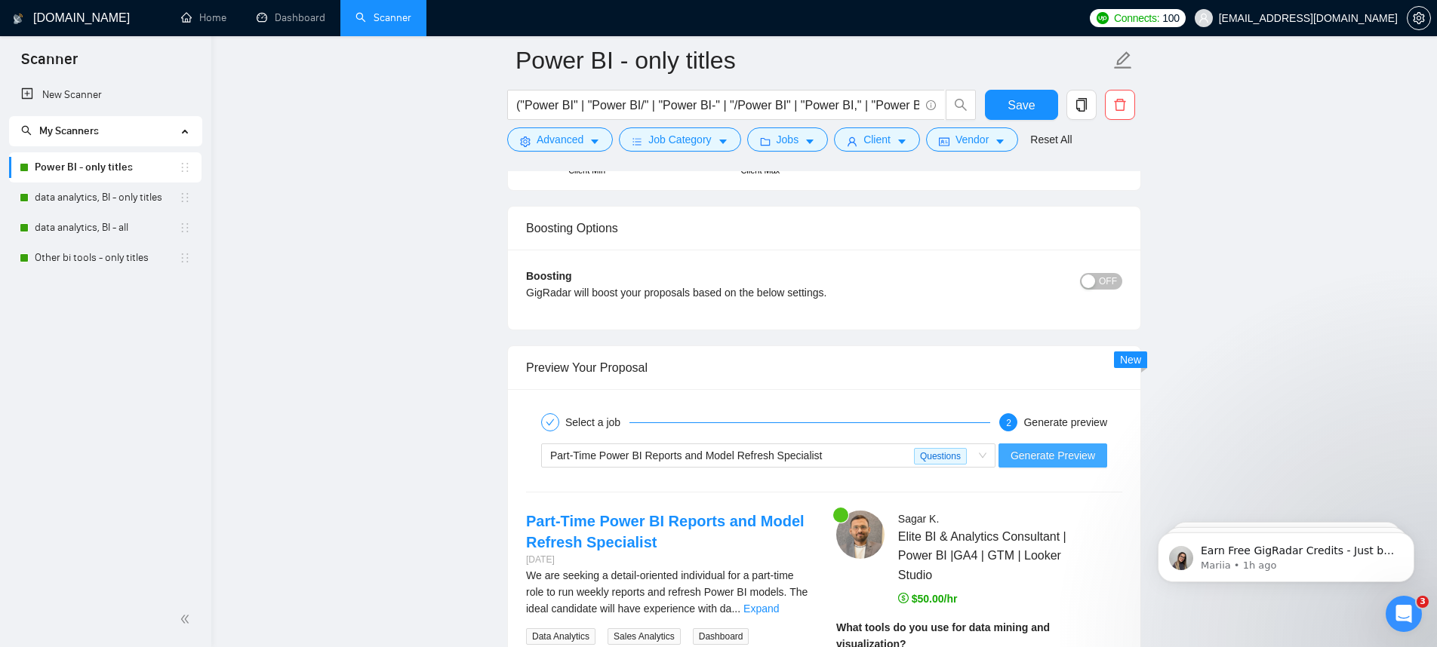
type textarea "[Write a cover letter in a human manner, avoiding marked lists, and don’t use d…"
click at [1074, 465] on button "Generate Preview" at bounding box center [1052, 456] width 109 height 24
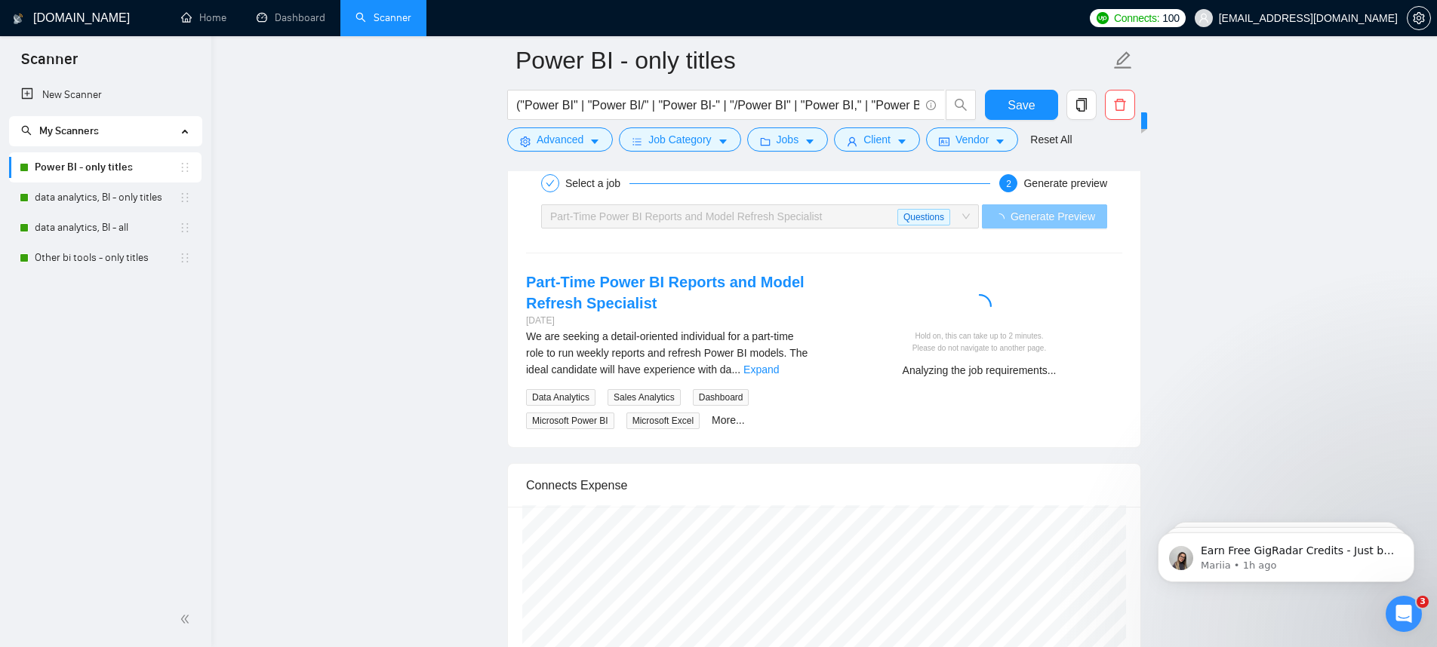
scroll to position [2989, 0]
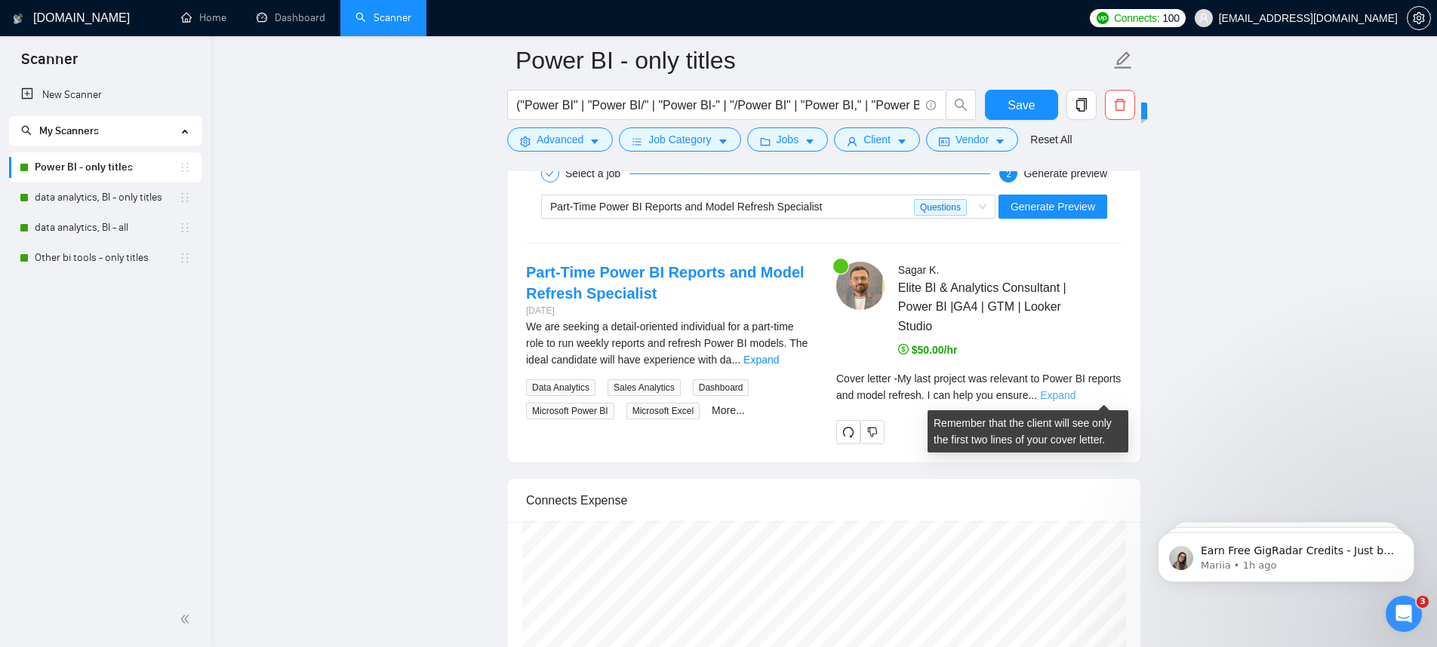
click at [1075, 395] on link "Expand" at bounding box center [1057, 395] width 35 height 12
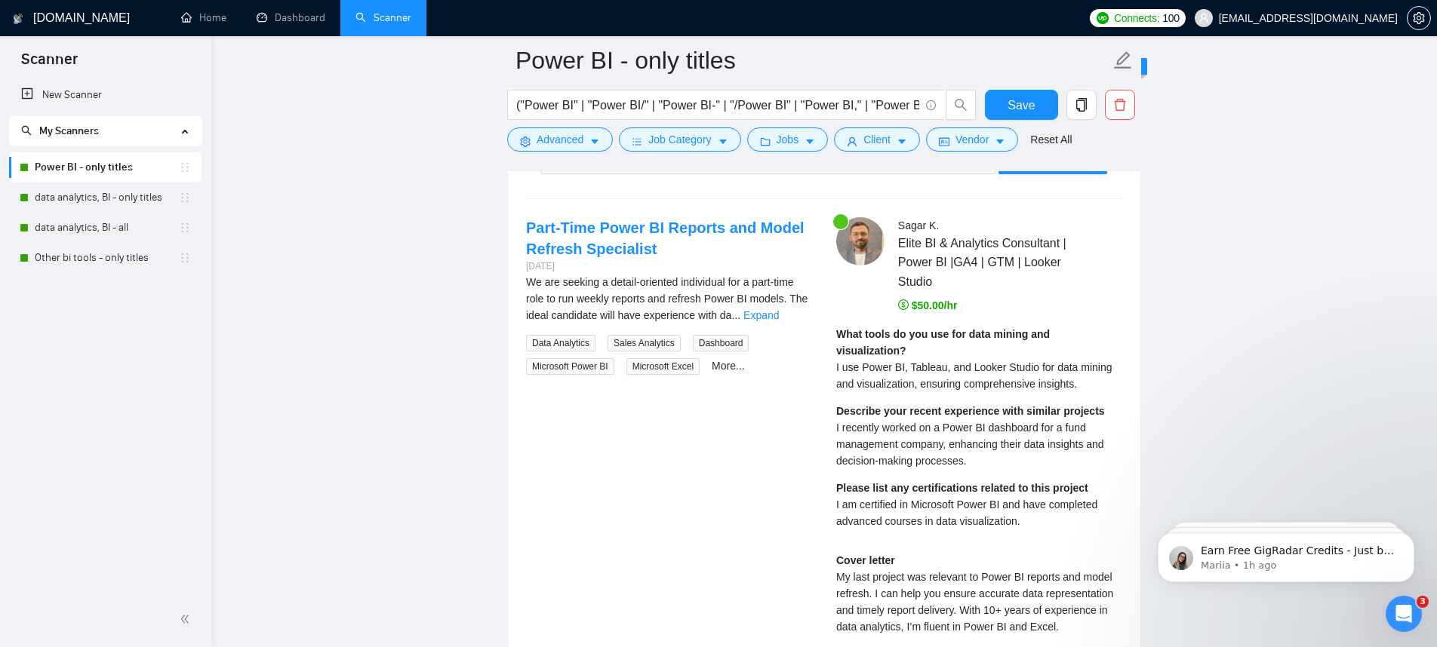
scroll to position [3293, 0]
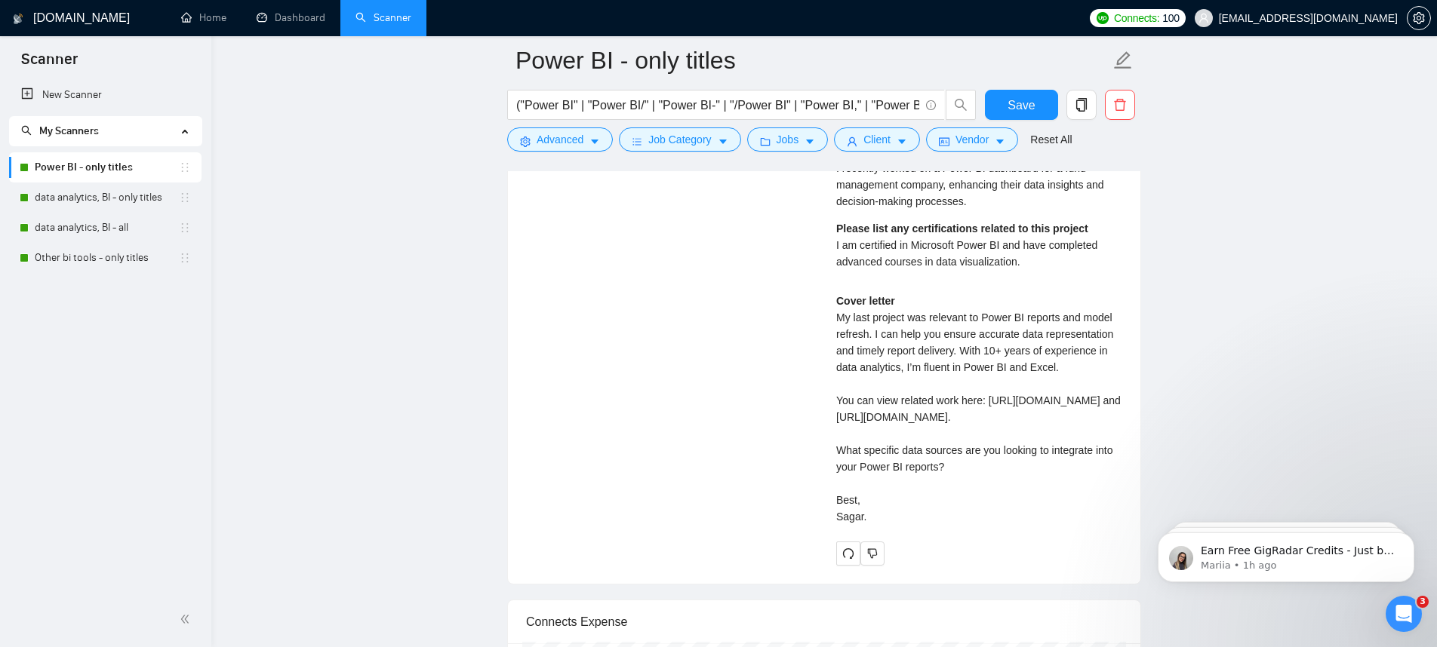
click at [1002, 433] on div "Cover letter My last project was relevant to Power BI reports and model refresh…" at bounding box center [979, 409] width 286 height 232
drag, startPoint x: 1001, startPoint y: 434, endPoint x: 788, endPoint y: 417, distance: 213.4
click at [788, 417] on div "Part-Time Power BI Reports and Model Refresh Specialist 5 days ago We are seeki…" at bounding box center [824, 261] width 620 height 607
copy div "https://drive.google.com/file/d/1akFIikOvTTk_zzzrYeFQ7s2sk4WLyYXJ/view?usp=driv…"
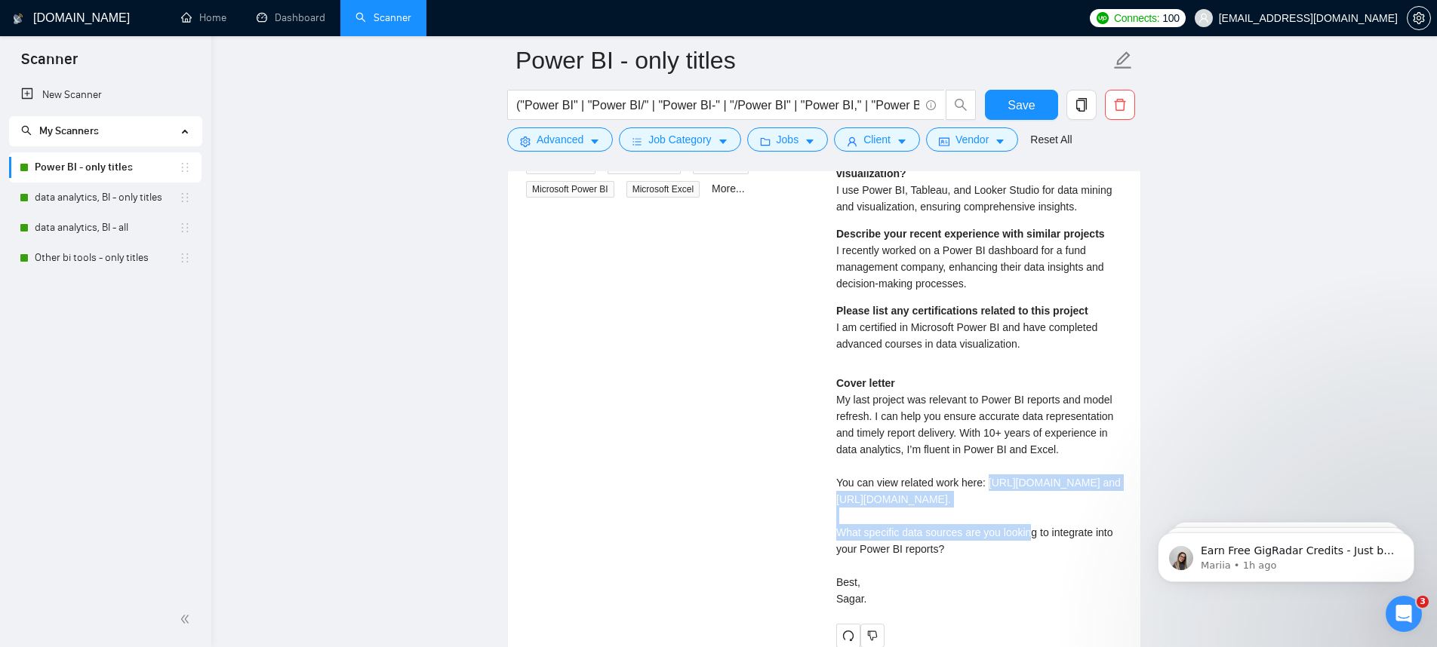
scroll to position [3365, 0]
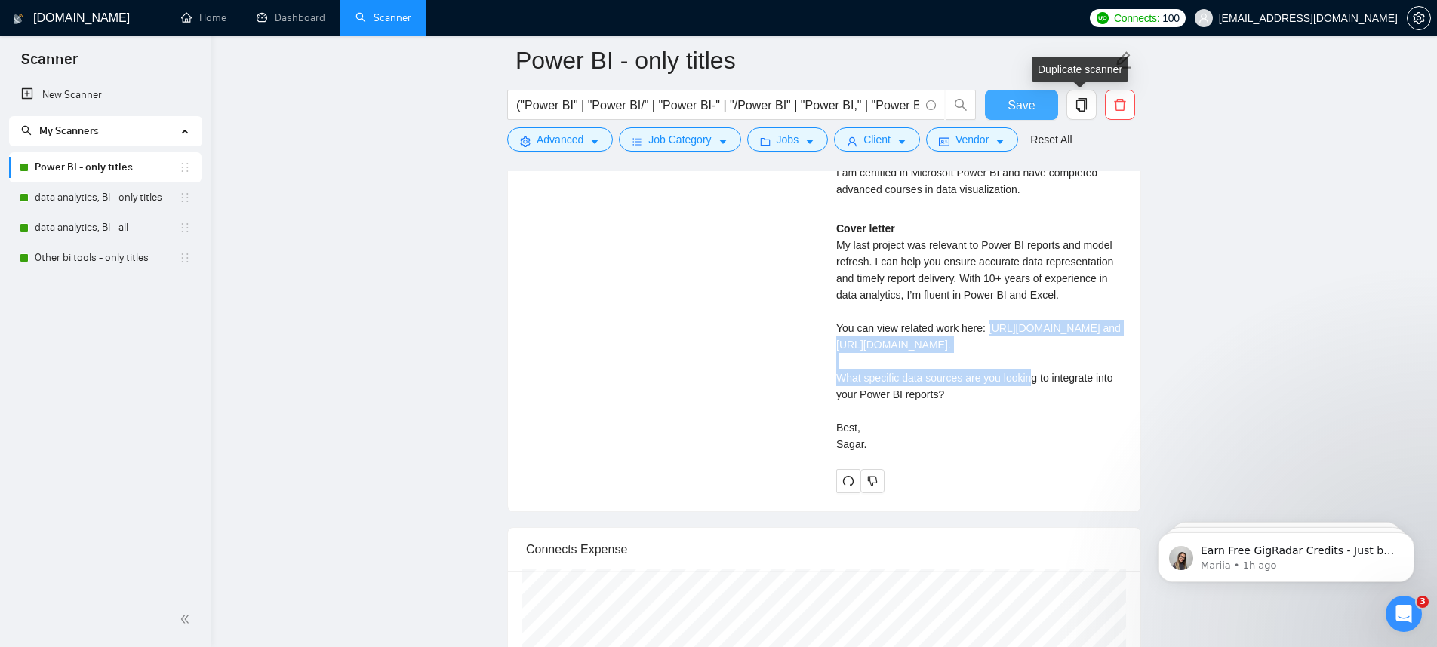
click at [1043, 104] on button "Save" at bounding box center [1021, 105] width 73 height 30
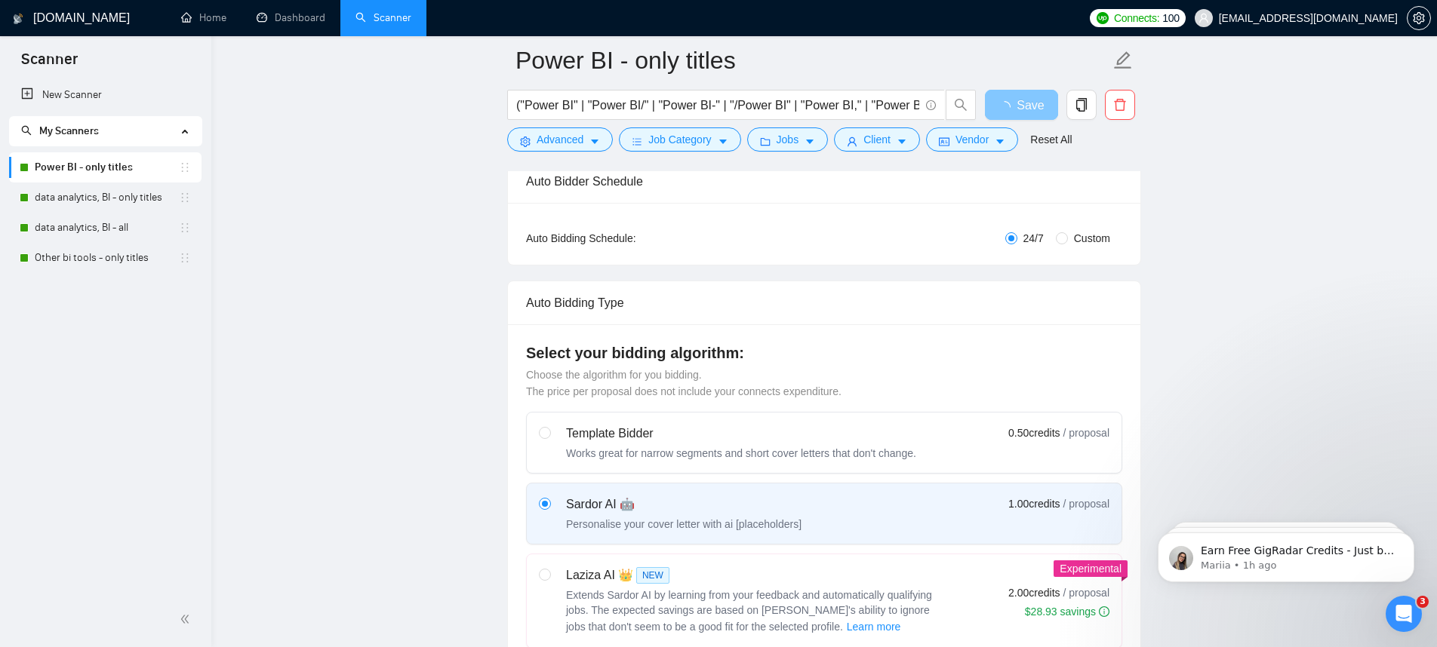
scroll to position [0, 0]
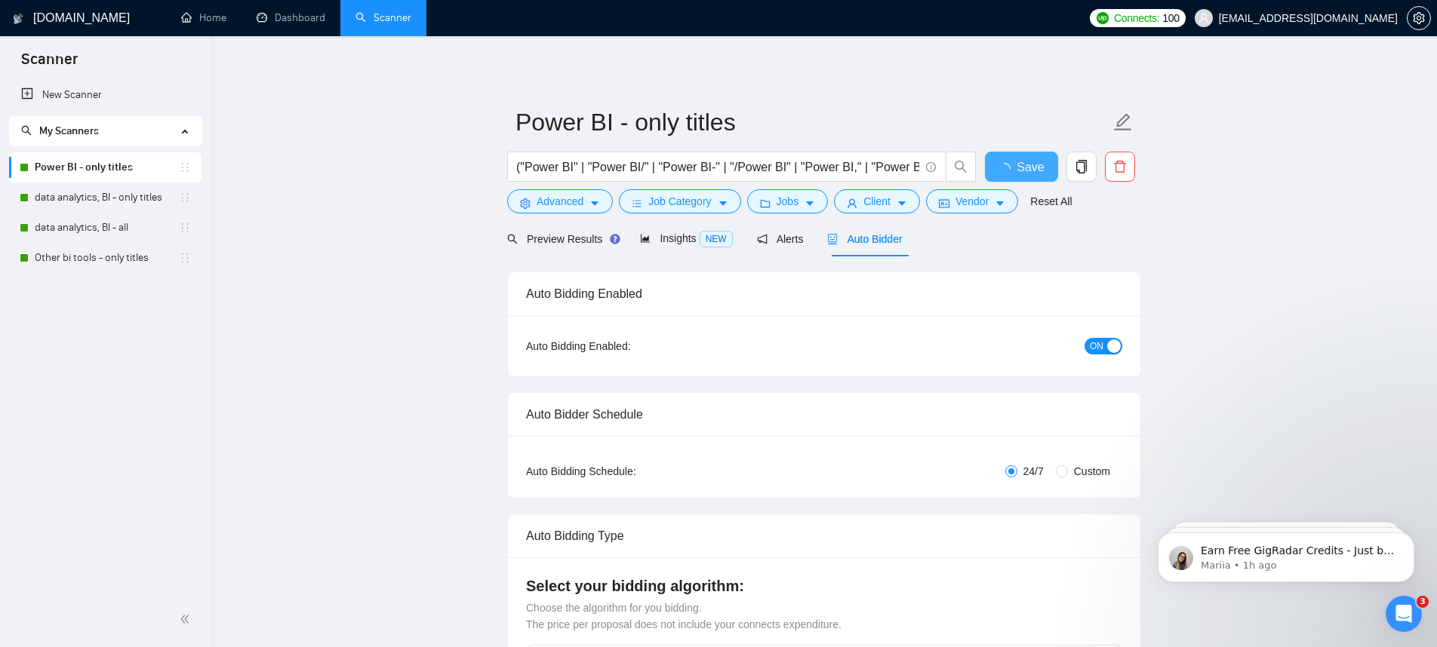
checkbox input "true"
click at [598, 244] on span "Preview Results" at bounding box center [561, 239] width 109 height 12
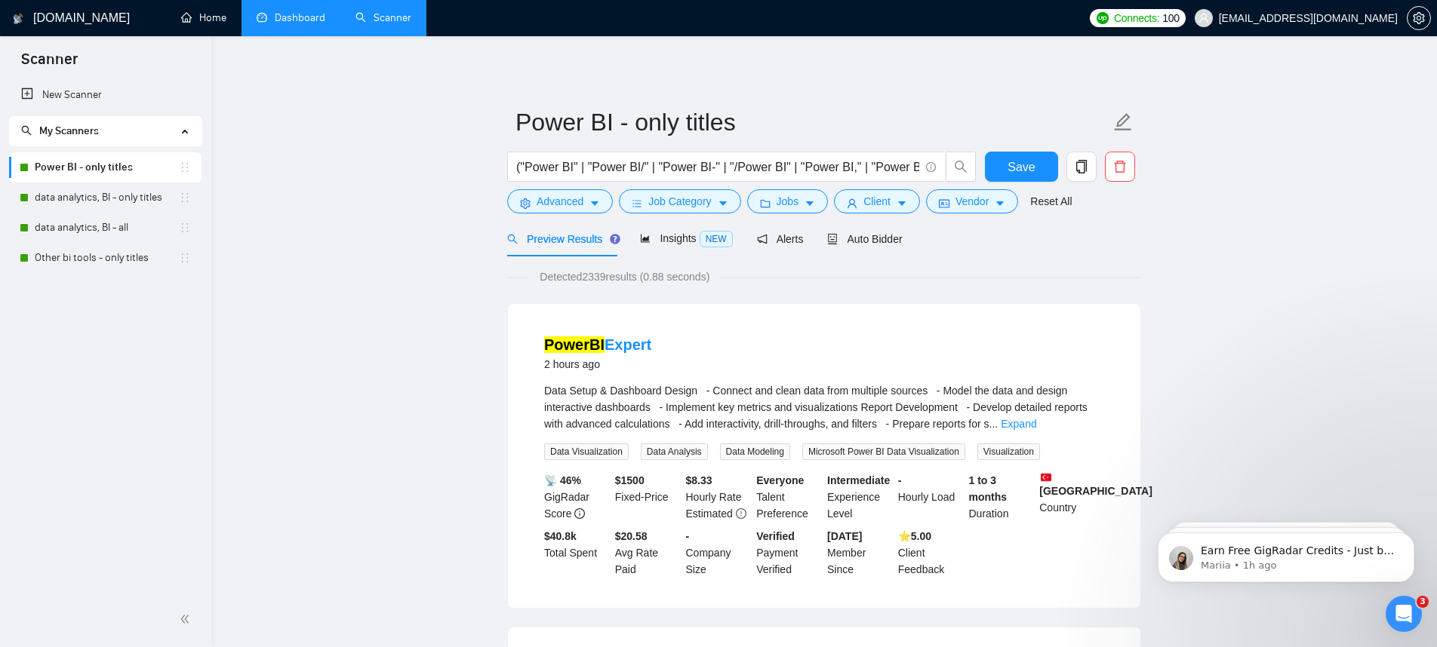
click at [297, 14] on link "Dashboard" at bounding box center [291, 17] width 69 height 13
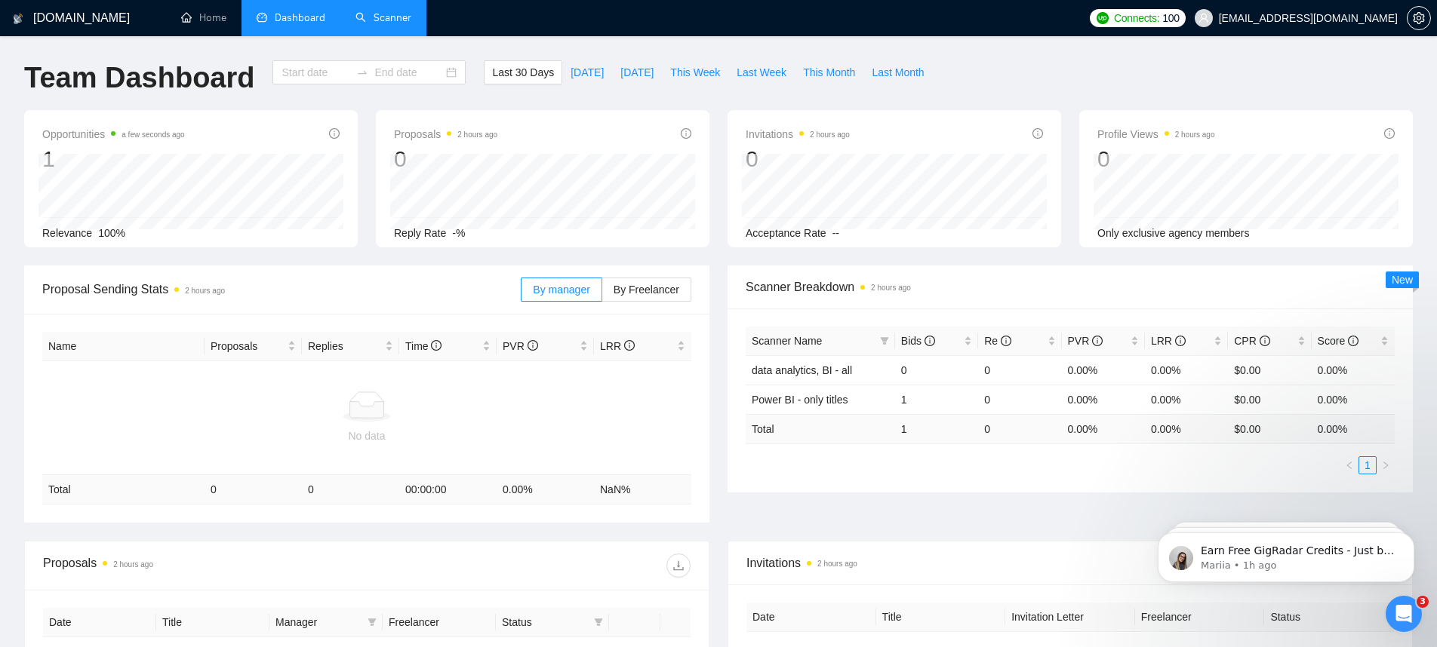
type input "2025-07-26"
type input "2025-08-25"
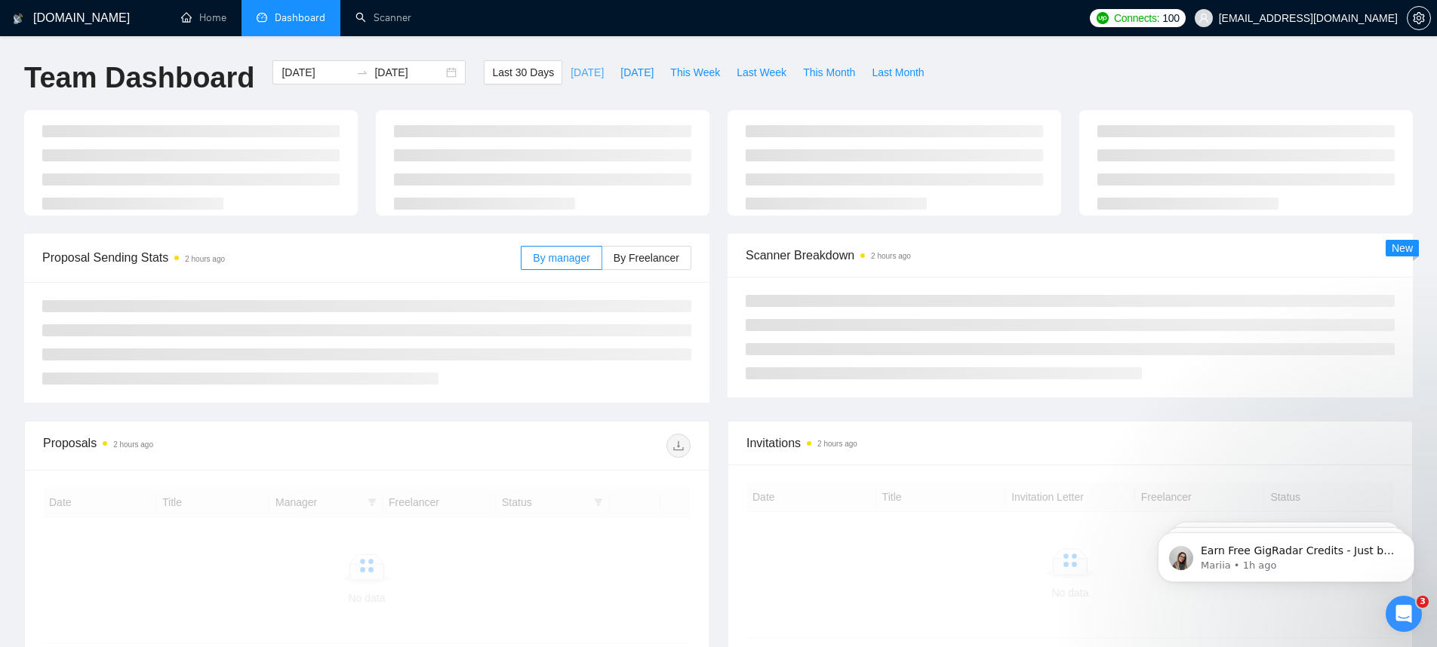
click at [576, 68] on span "Today" at bounding box center [586, 72] width 33 height 17
type input "2025-08-25"
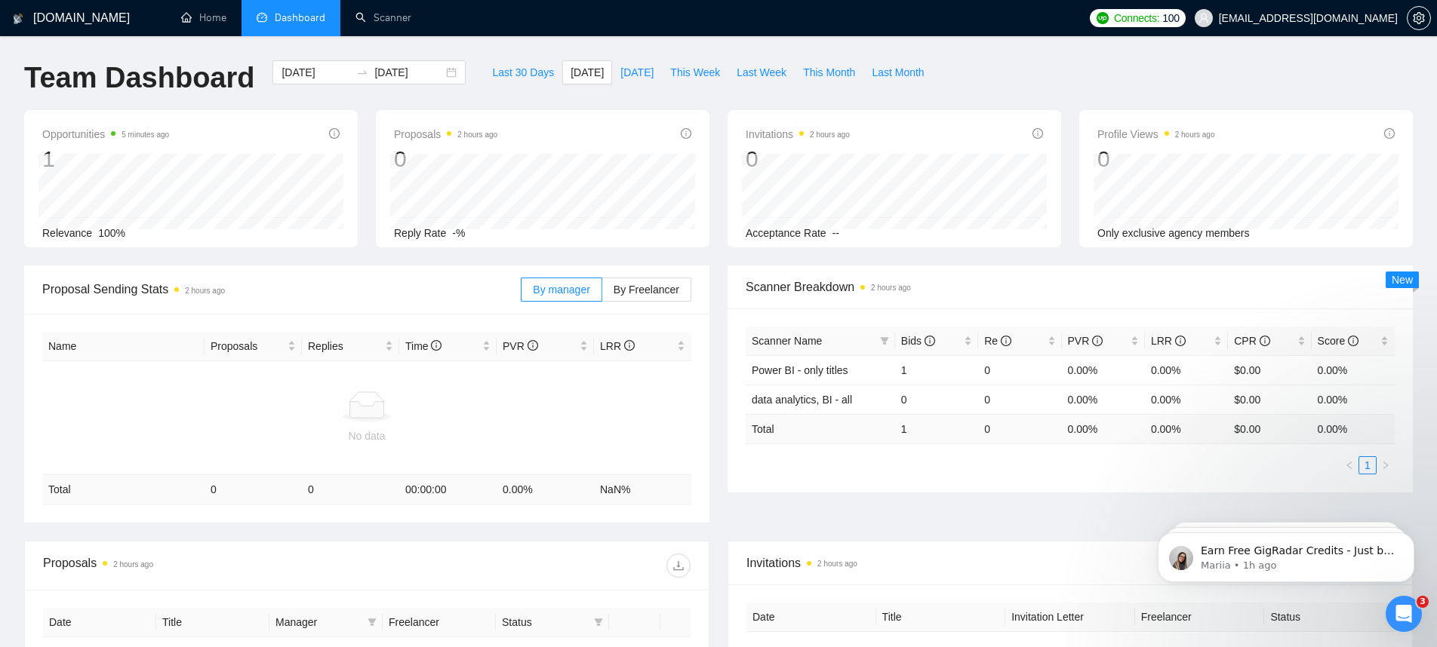
click at [276, 33] on li "Dashboard" at bounding box center [290, 18] width 99 height 36
click at [278, 30] on li "Dashboard" at bounding box center [290, 18] width 99 height 36
click at [373, 23] on link "Scanner" at bounding box center [383, 17] width 56 height 13
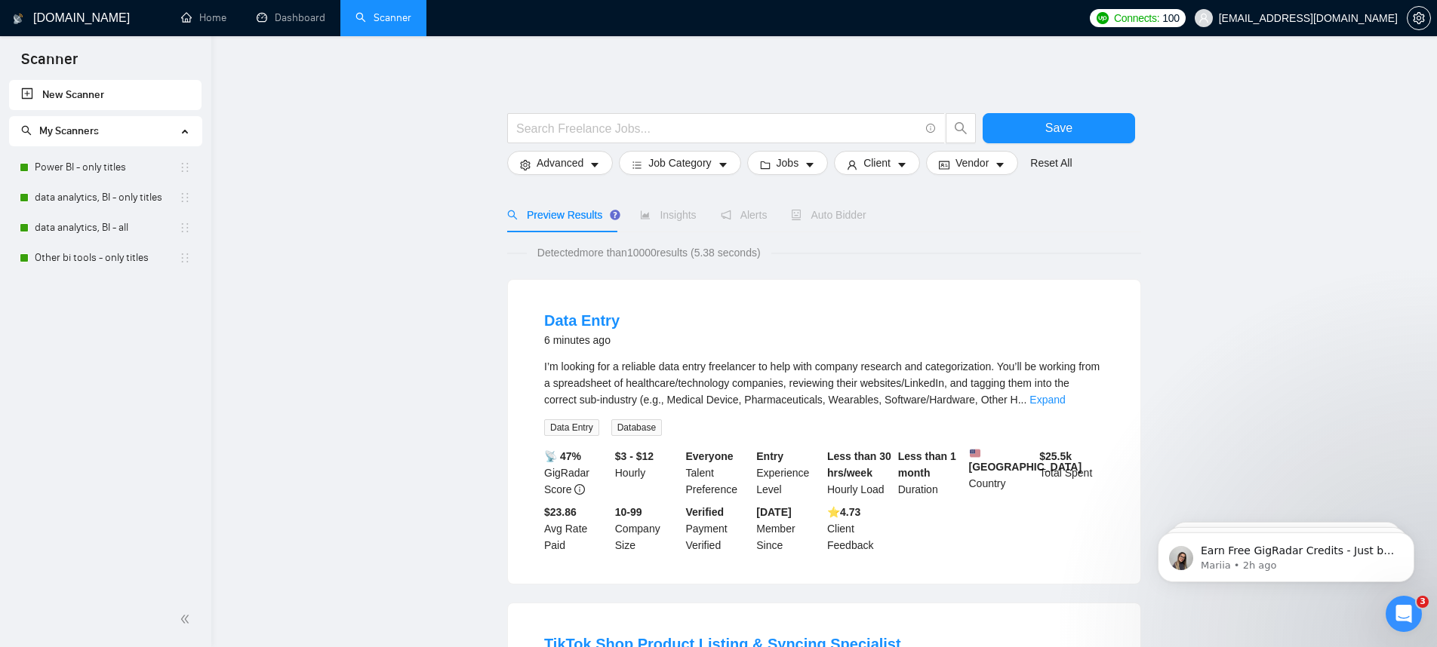
click at [94, 100] on link "New Scanner" at bounding box center [105, 95] width 168 height 30
click at [140, 167] on link "Power BI - only titles" at bounding box center [107, 167] width 144 height 30
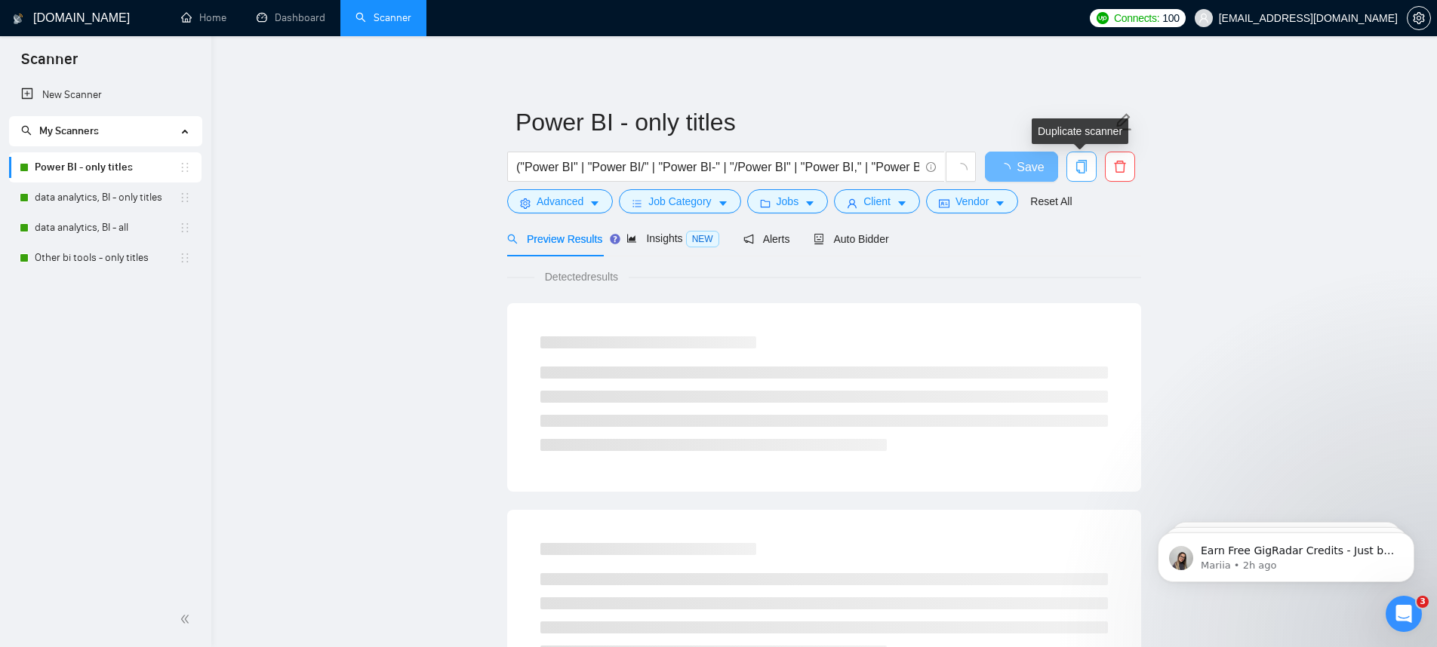
click at [1077, 160] on icon "copy" at bounding box center [1081, 167] width 14 height 14
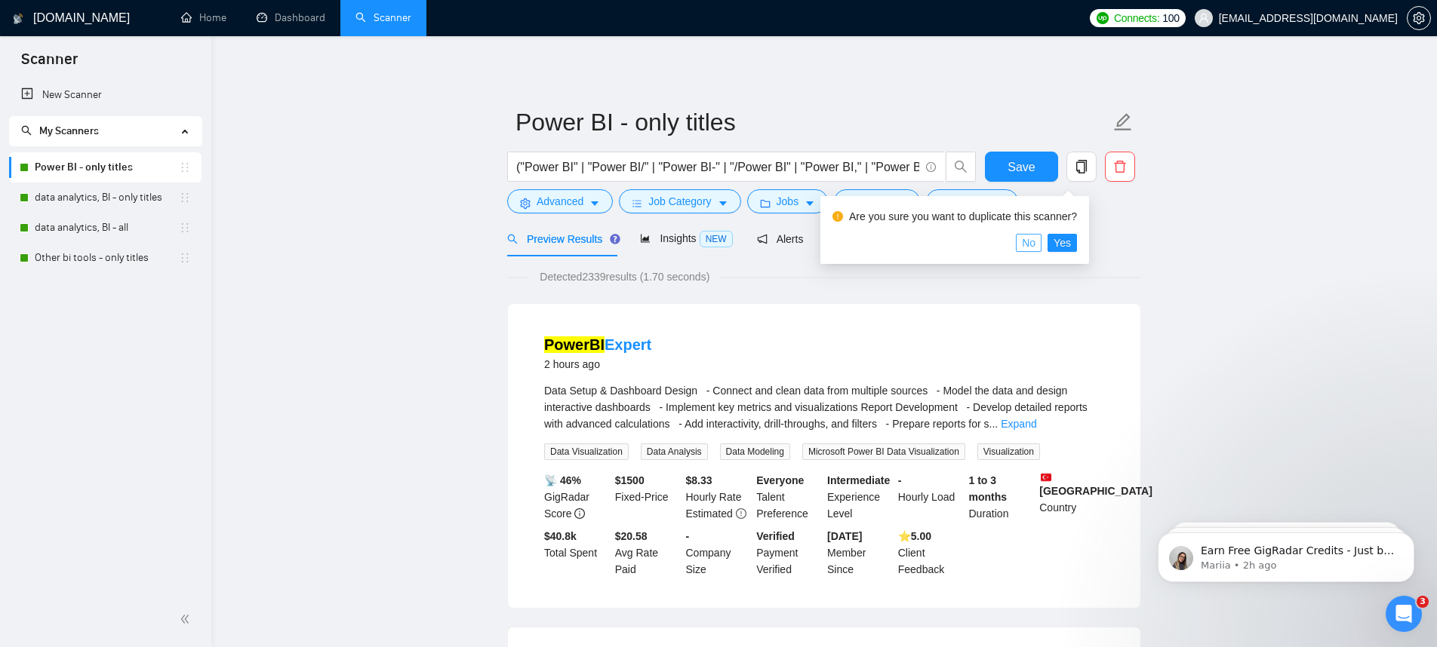
click at [1033, 241] on span "No" at bounding box center [1029, 243] width 14 height 17
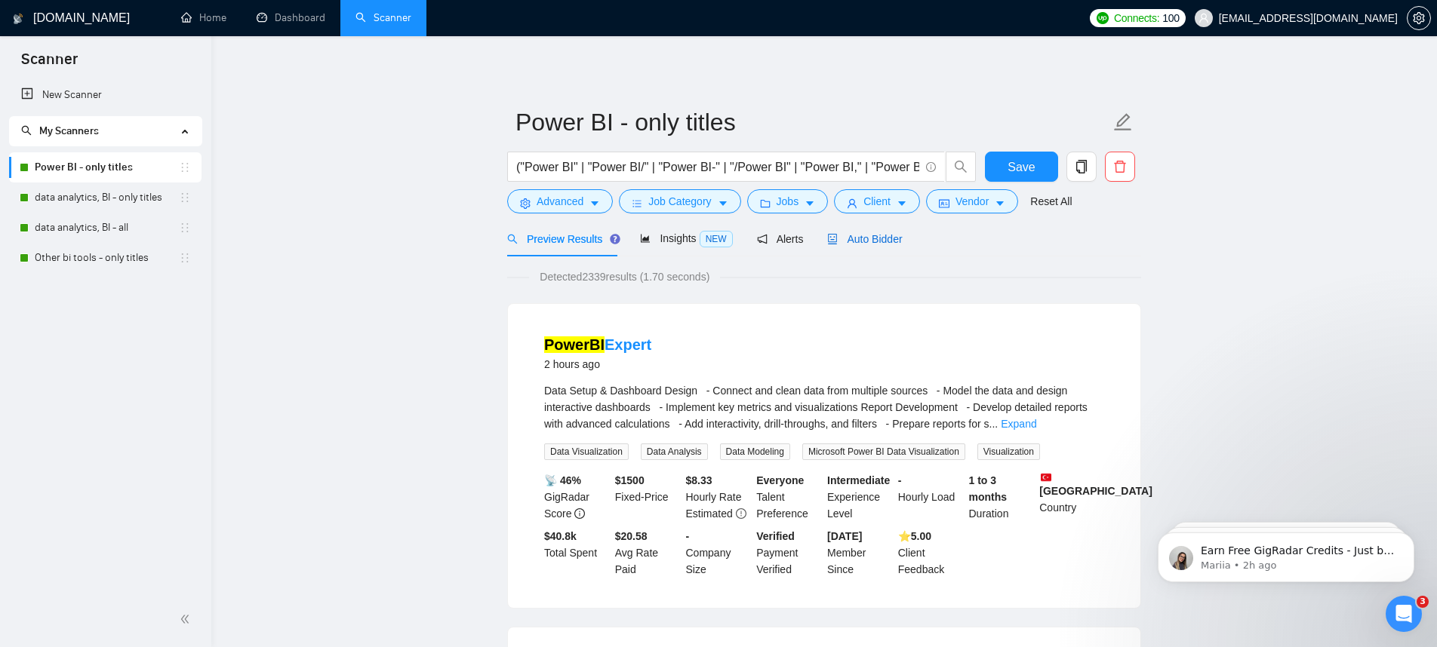
click at [854, 234] on span "Auto Bidder" at bounding box center [864, 239] width 75 height 12
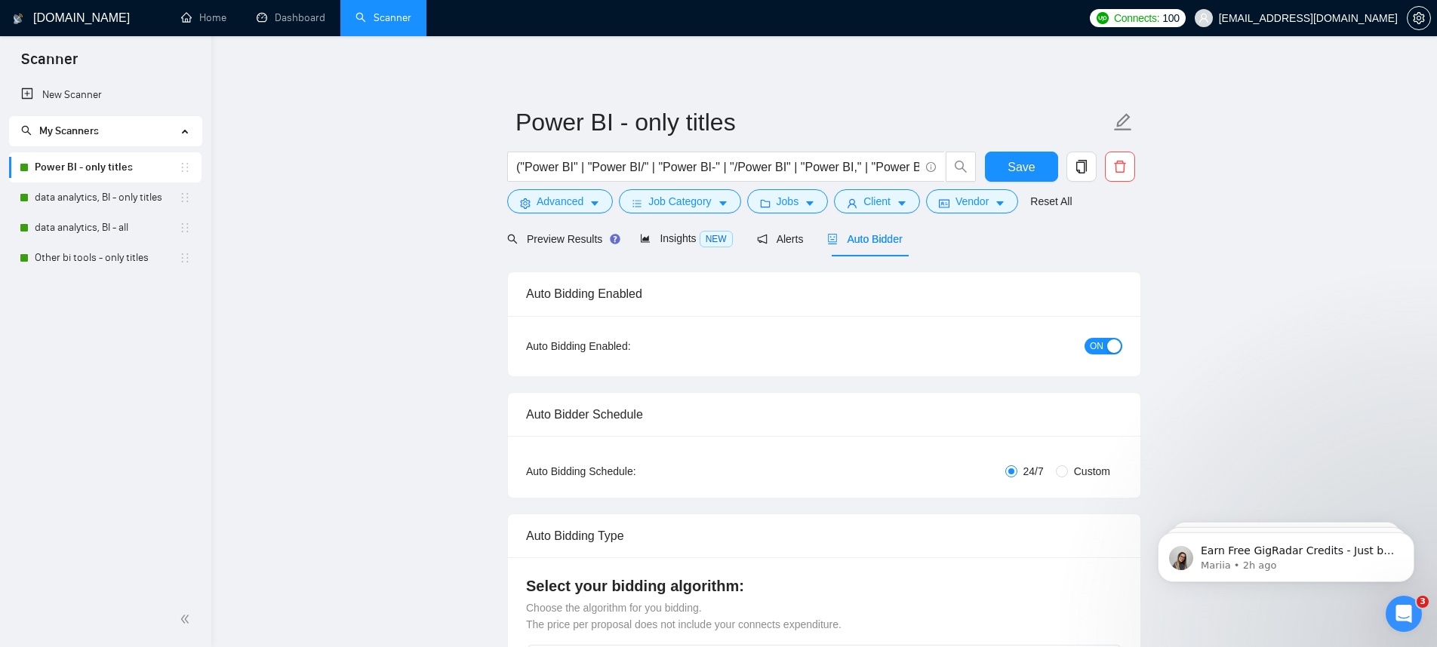
checkbox input "true"
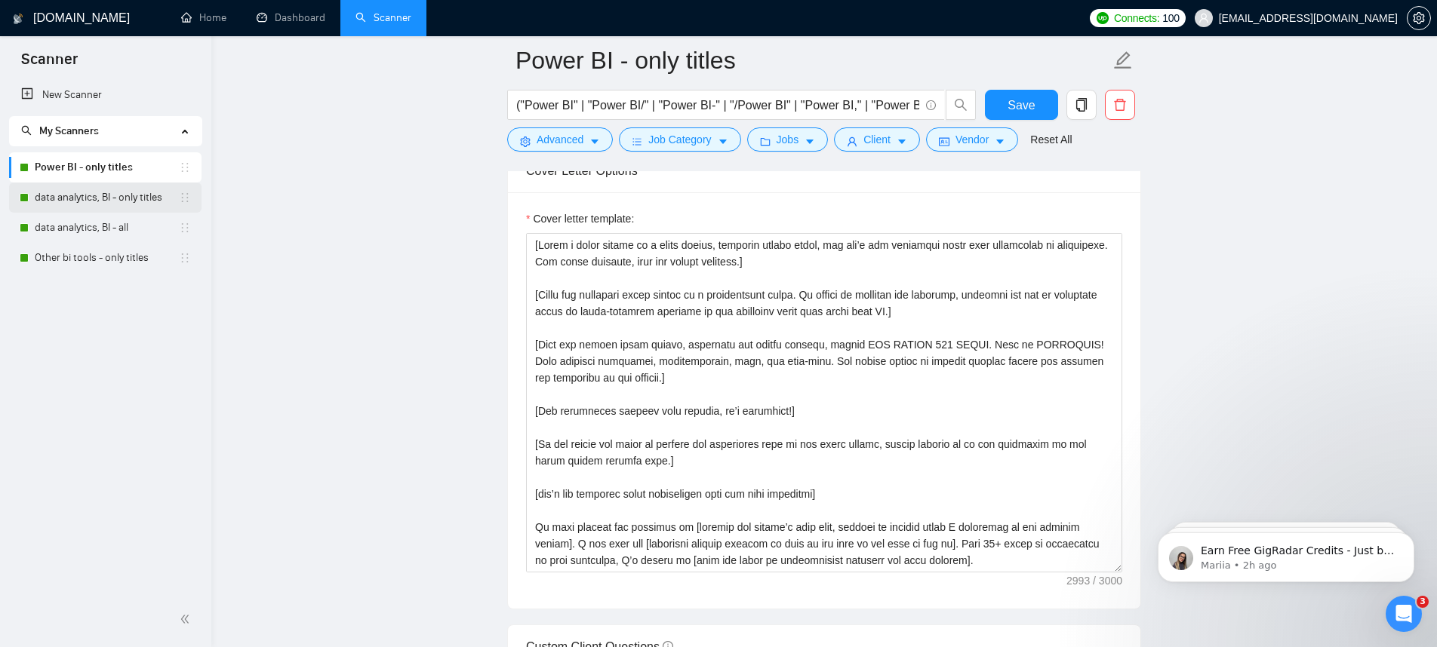
click at [115, 209] on link "data analytics, BI - only titles" at bounding box center [107, 198] width 144 height 30
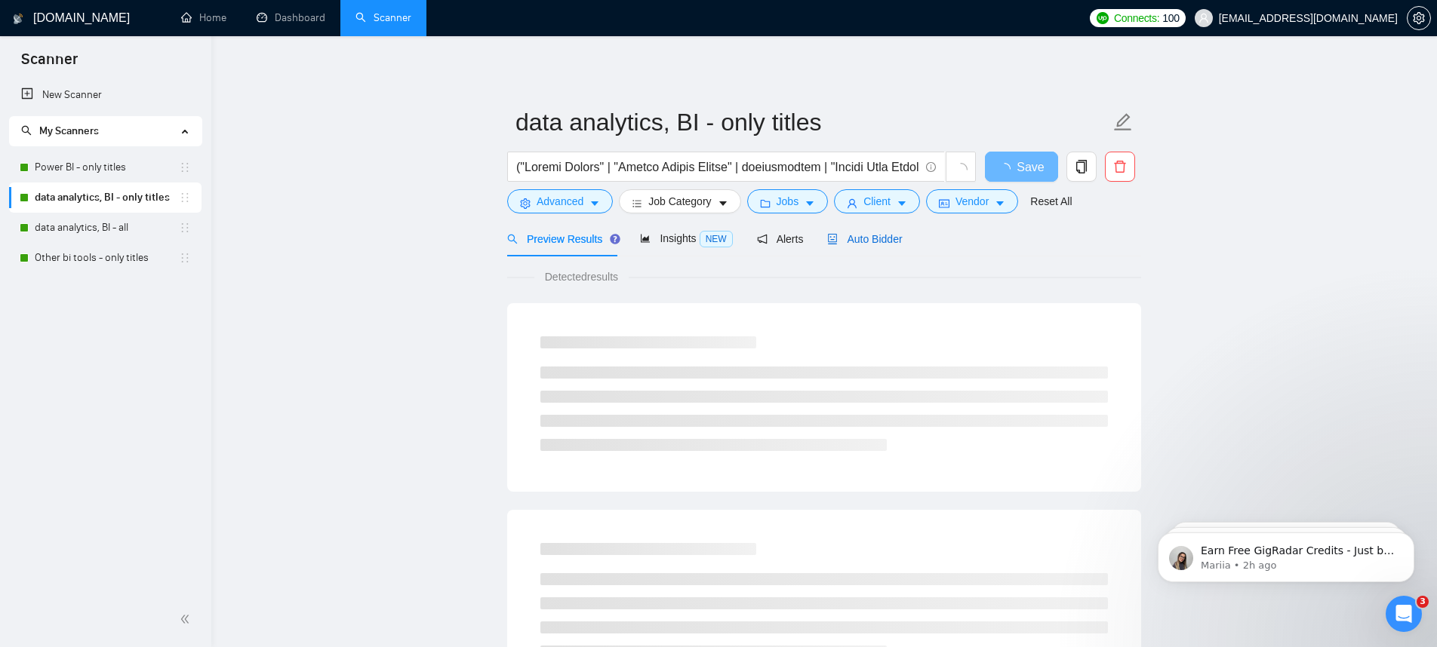
click at [856, 241] on span "Auto Bidder" at bounding box center [864, 239] width 75 height 12
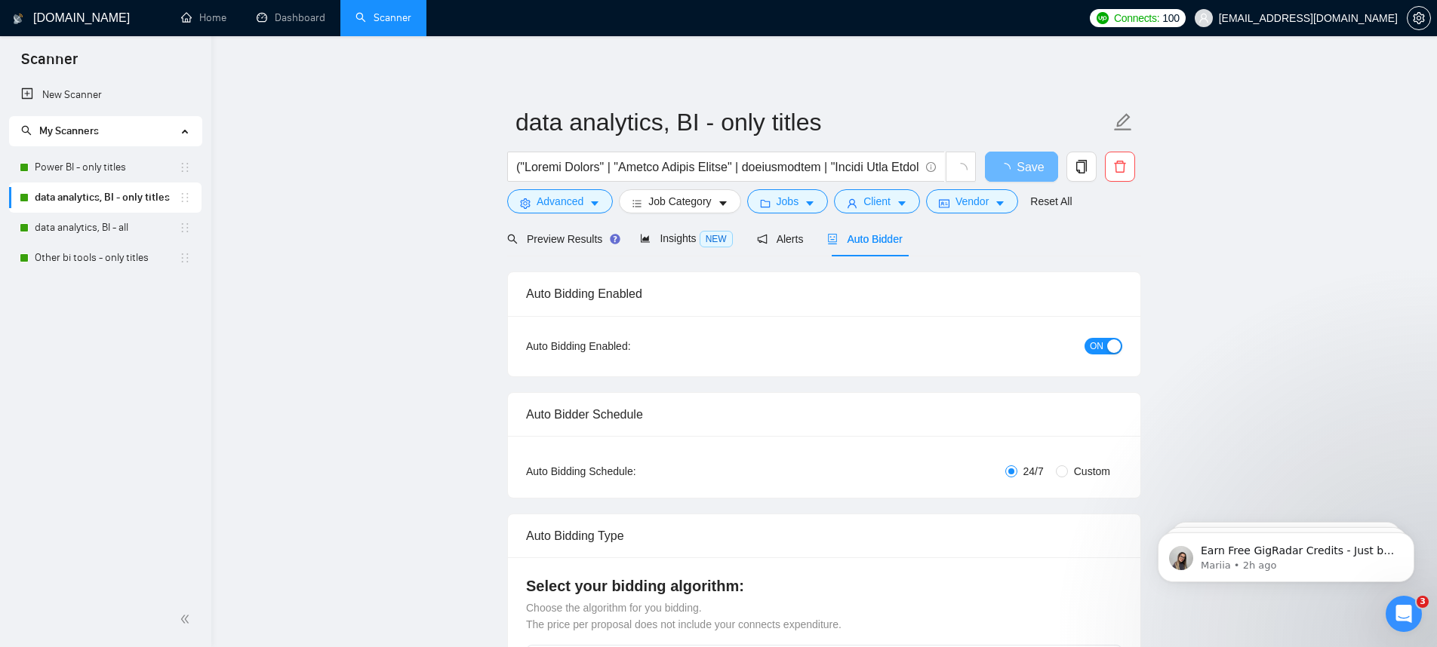
checkbox input "true"
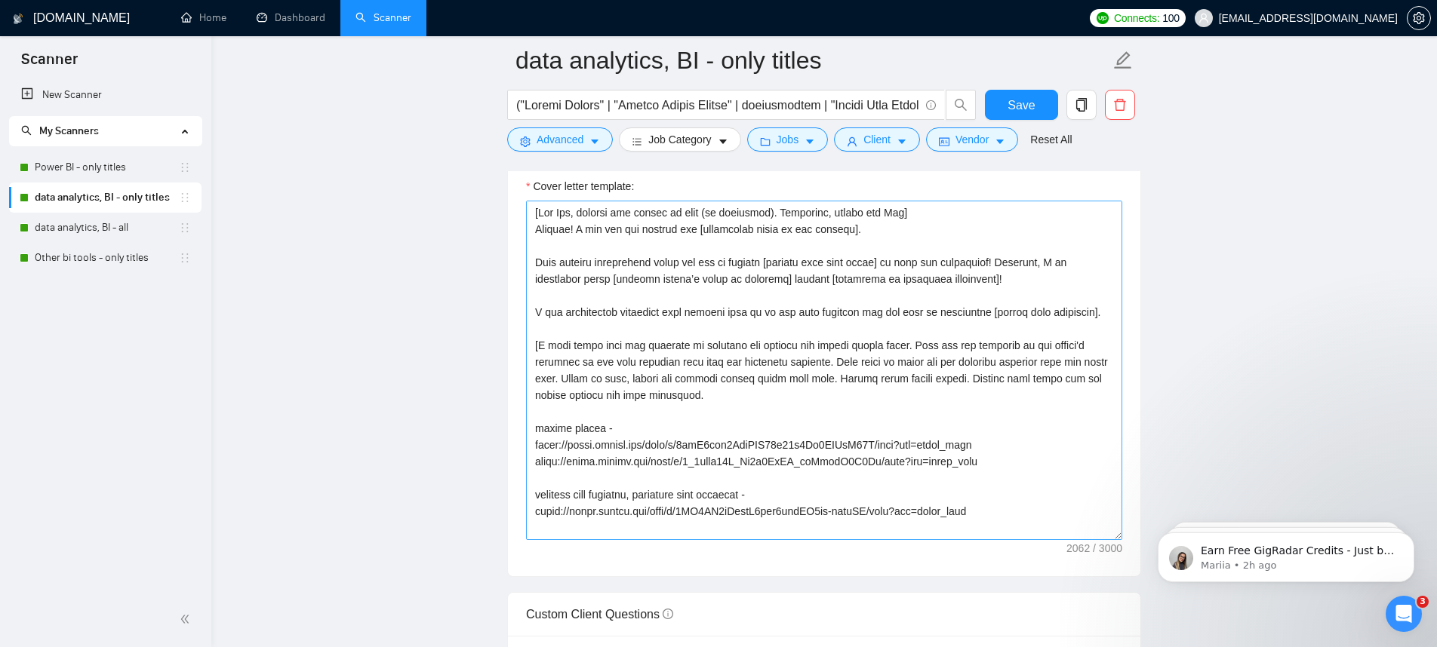
scroll to position [349, 0]
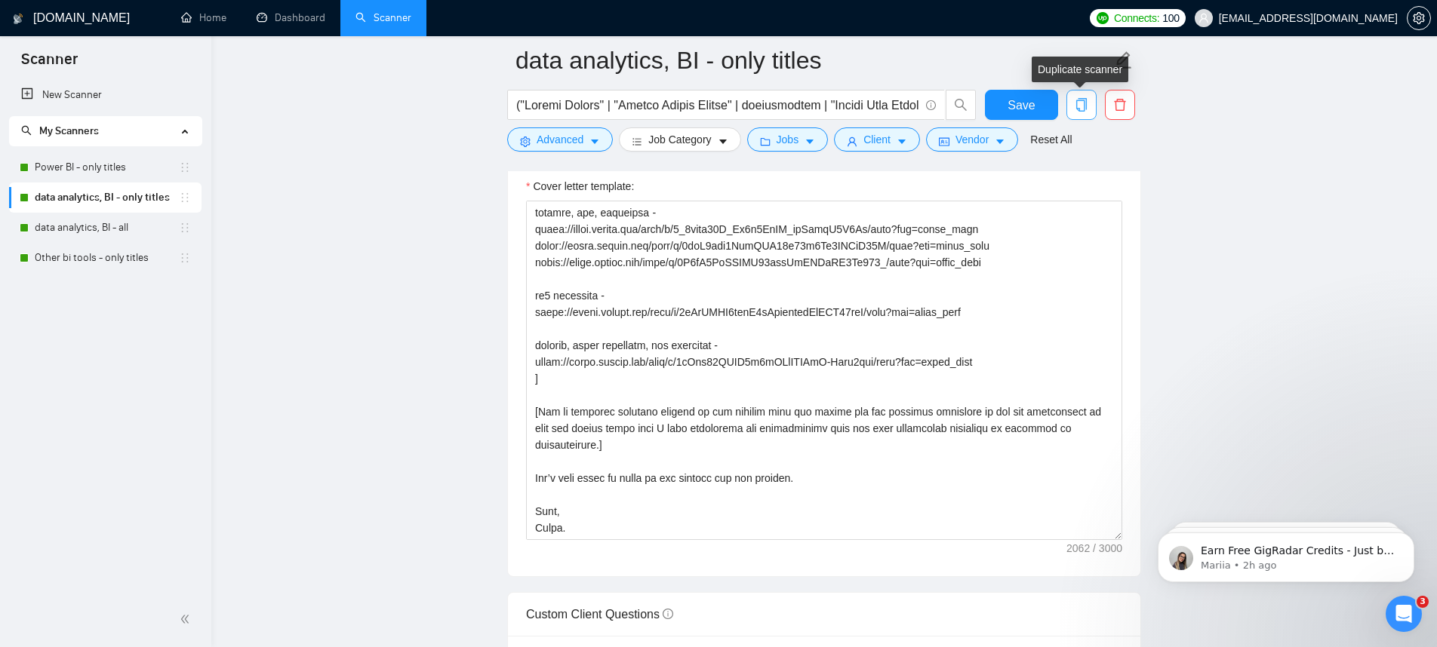
click at [1070, 107] on span "copy" at bounding box center [1081, 105] width 29 height 14
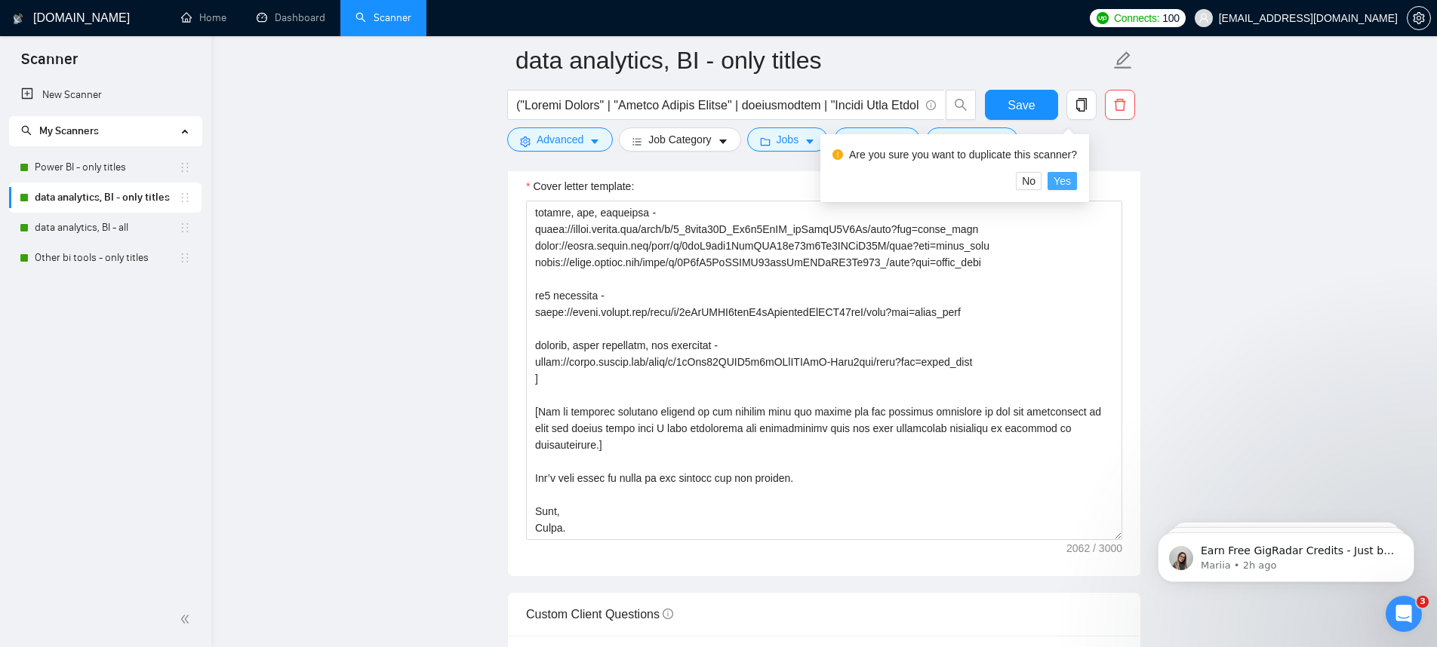
click at [1071, 174] on span "Yes" at bounding box center [1061, 181] width 17 height 17
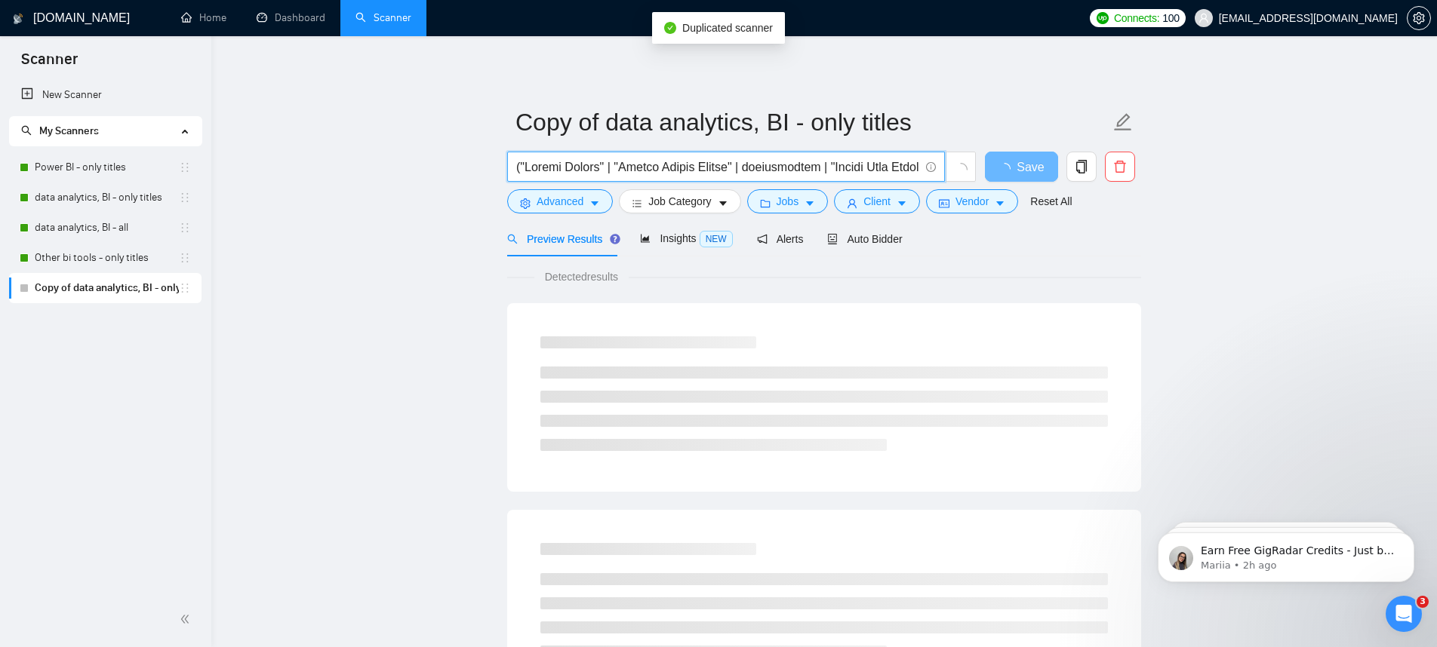
click at [830, 164] on input "text" at bounding box center [717, 167] width 403 height 19
paste input "GA4" | "Google Analytics 4" | "GA-4" | "GA 4" | "Google Analytics setup" | "Goo…"
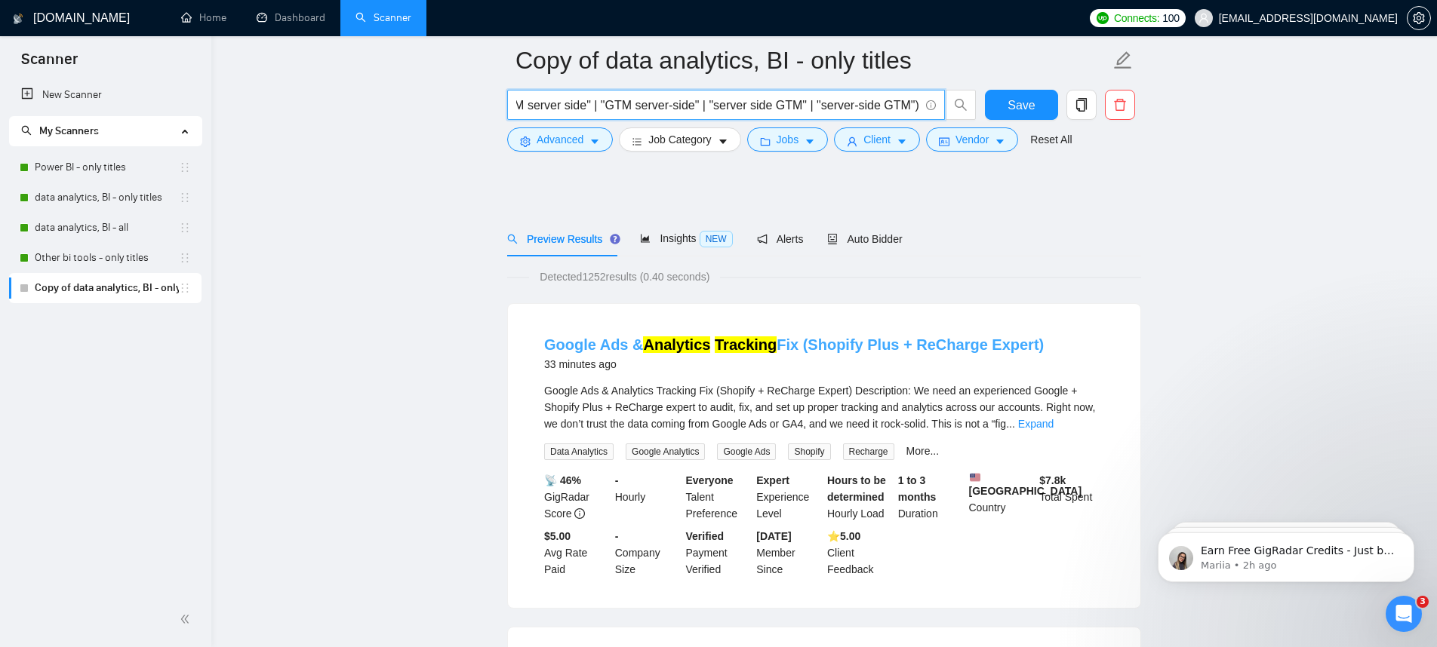
scroll to position [78, 0]
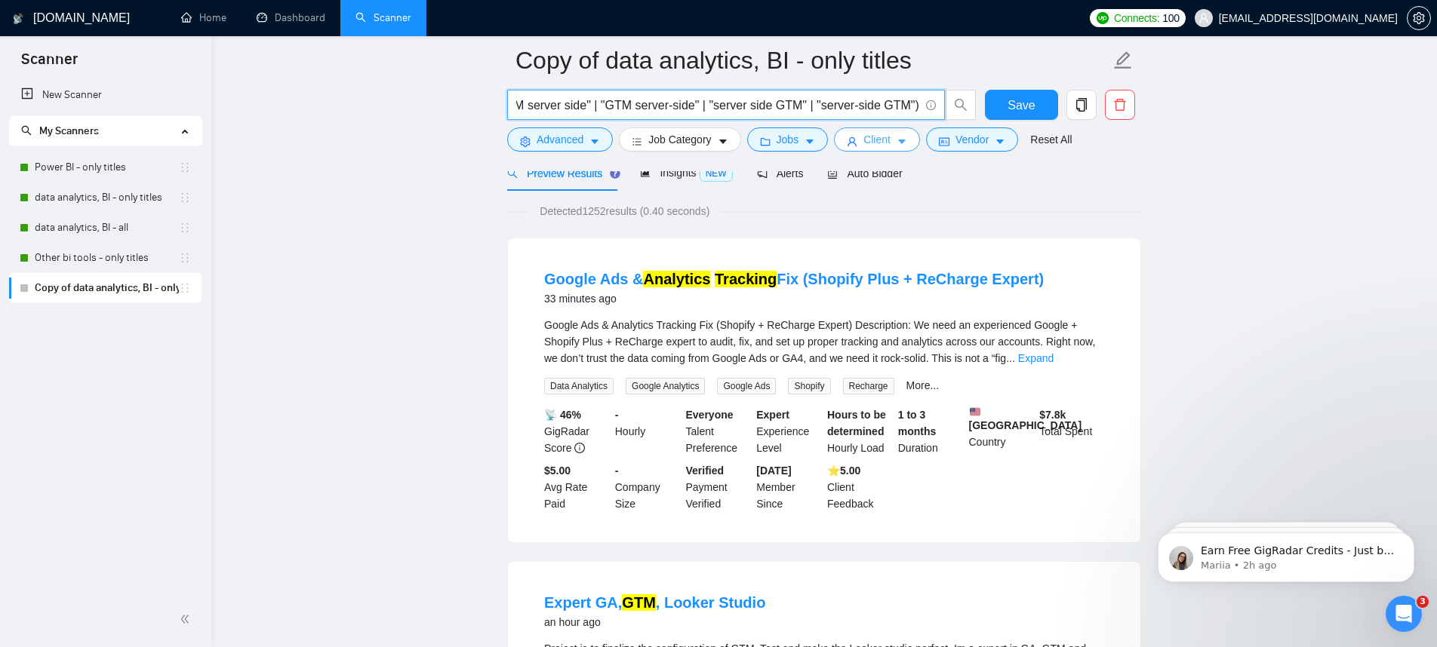
type input "("GA4" | "Google Analytics 4" | "GA-4" | "GA 4" | "Google Analytics setup" | "G…"
click at [879, 140] on span "Client" at bounding box center [876, 139] width 27 height 17
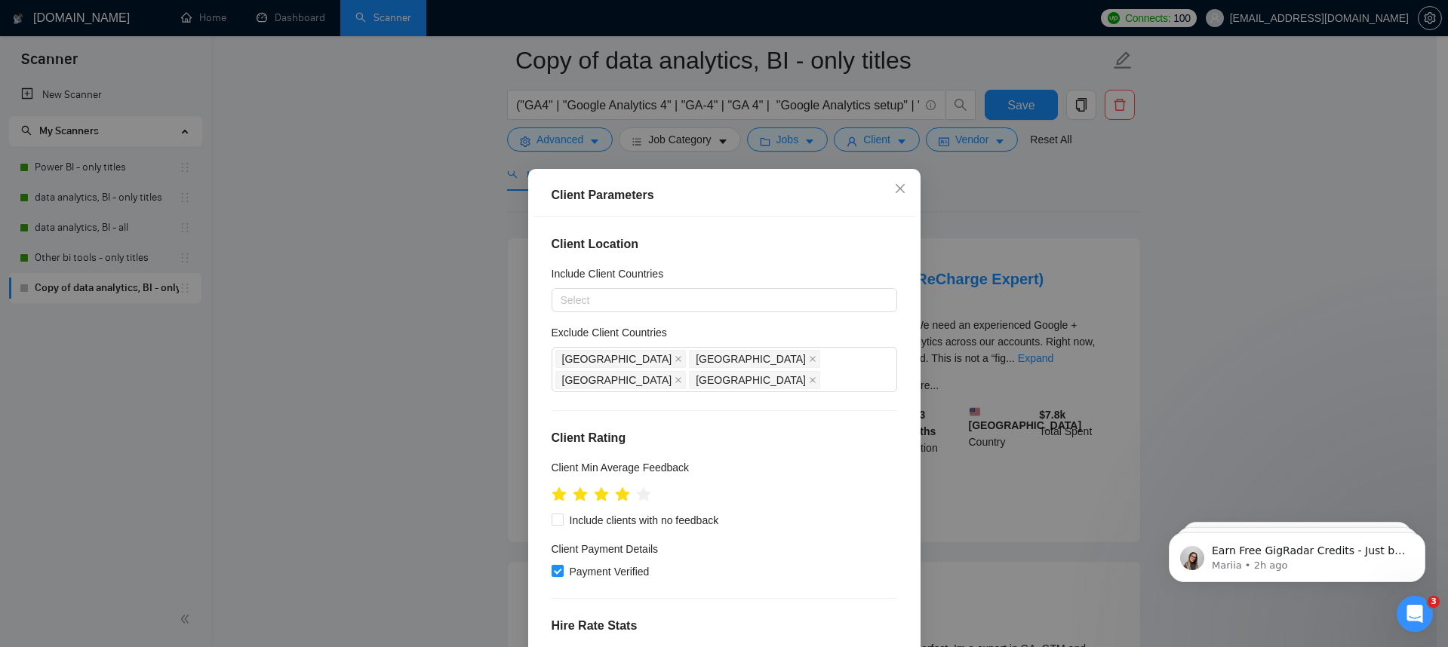
scroll to position [253, 0]
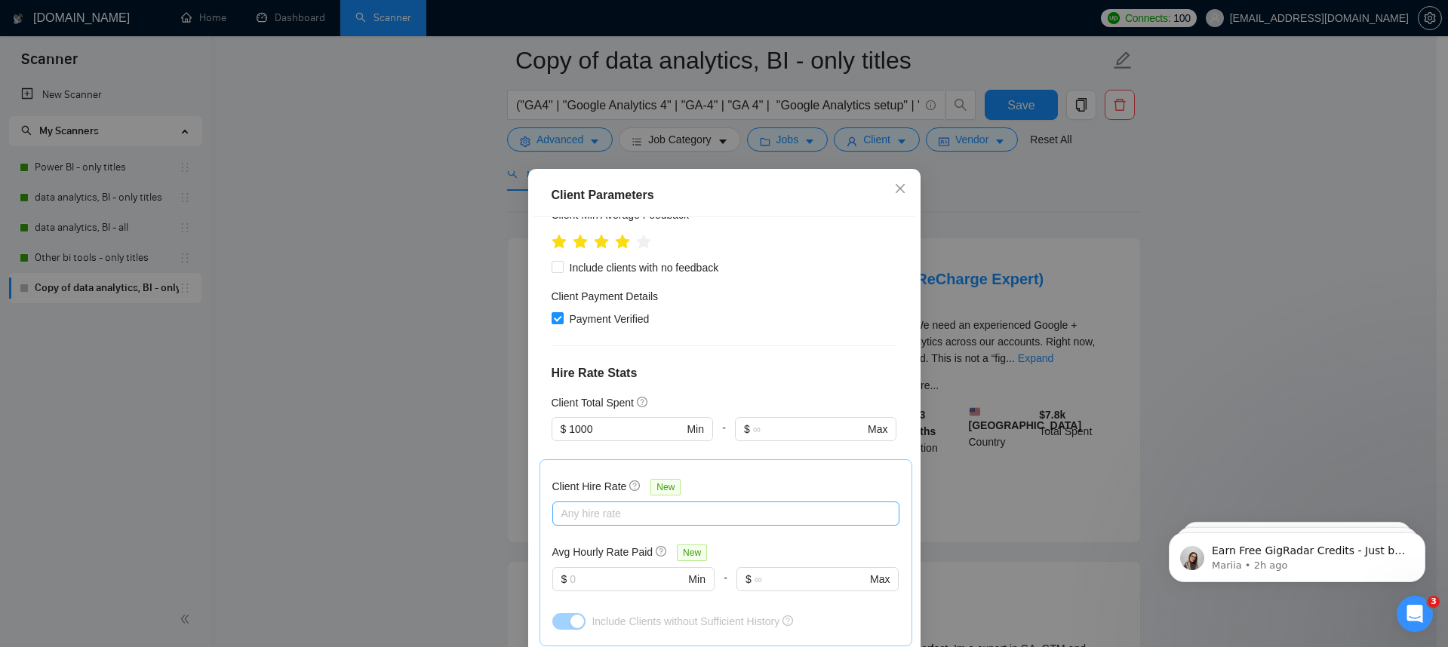
click at [672, 505] on div at bounding box center [718, 514] width 324 height 18
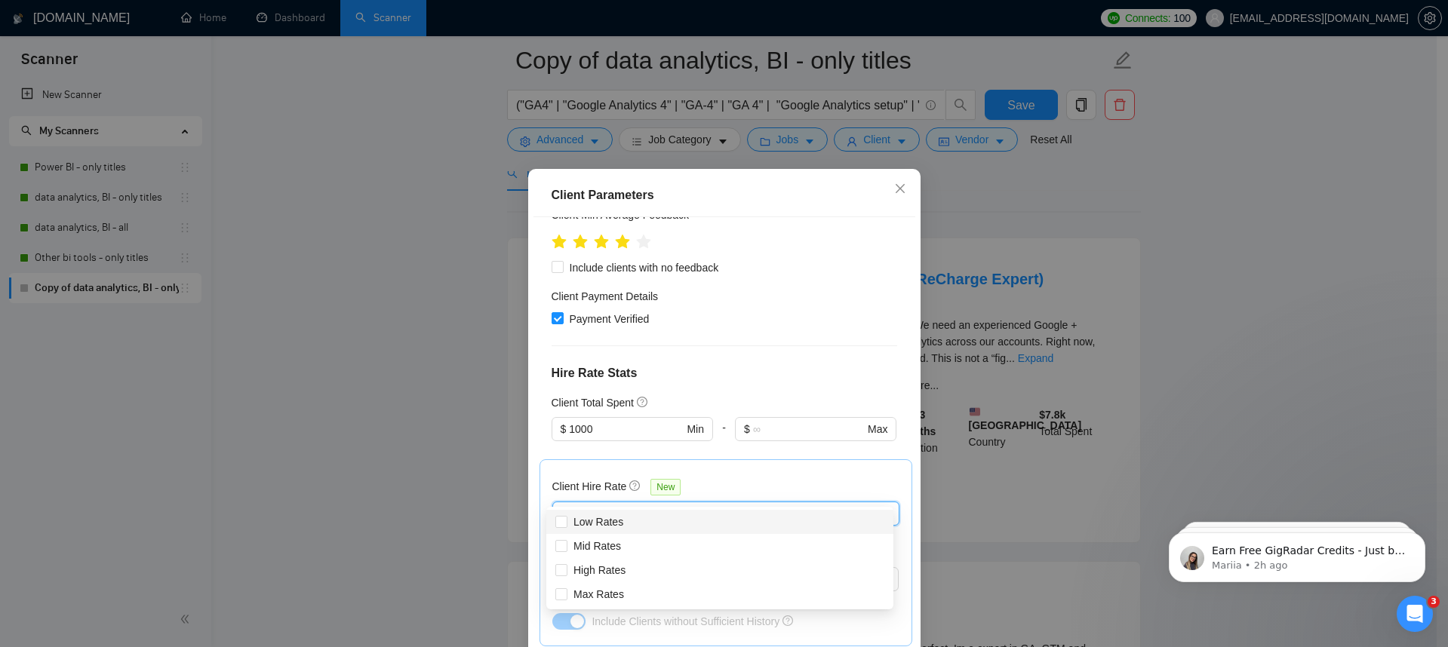
click at [720, 478] on div "Client Hire Rate New" at bounding box center [725, 489] width 347 height 23
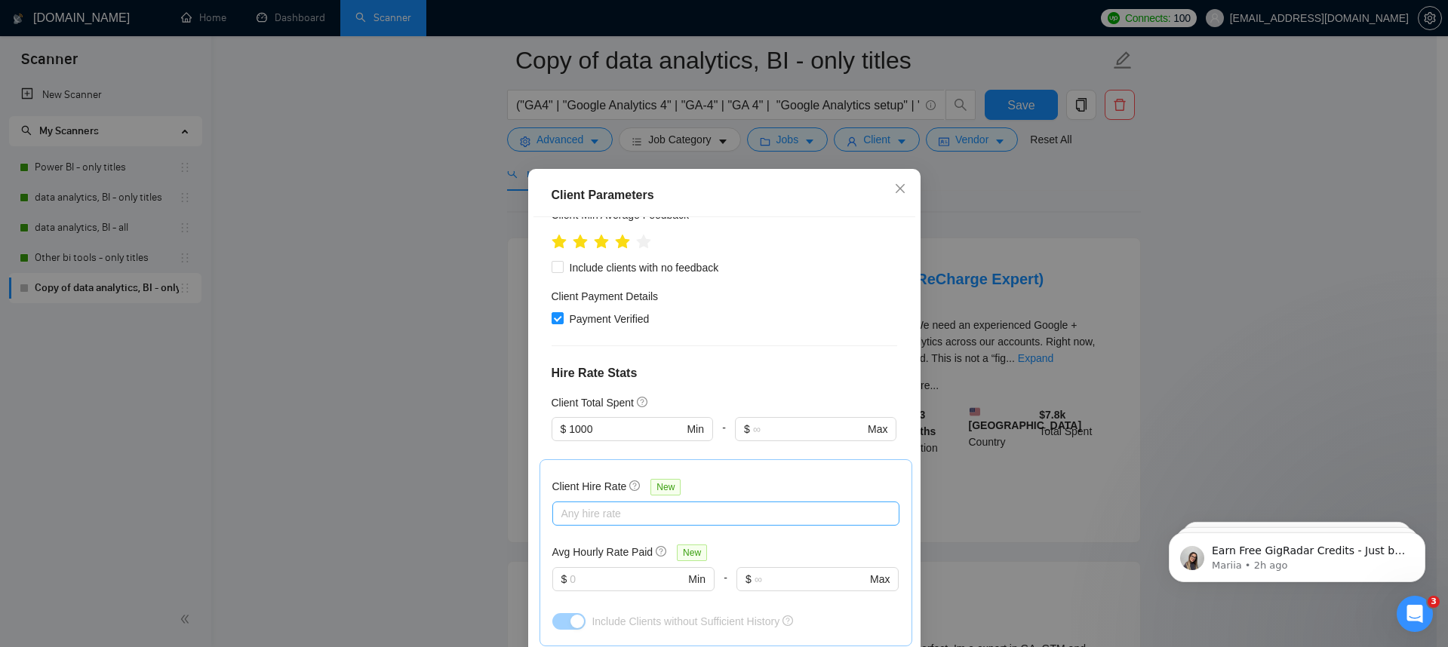
click at [628, 505] on div at bounding box center [718, 514] width 324 height 18
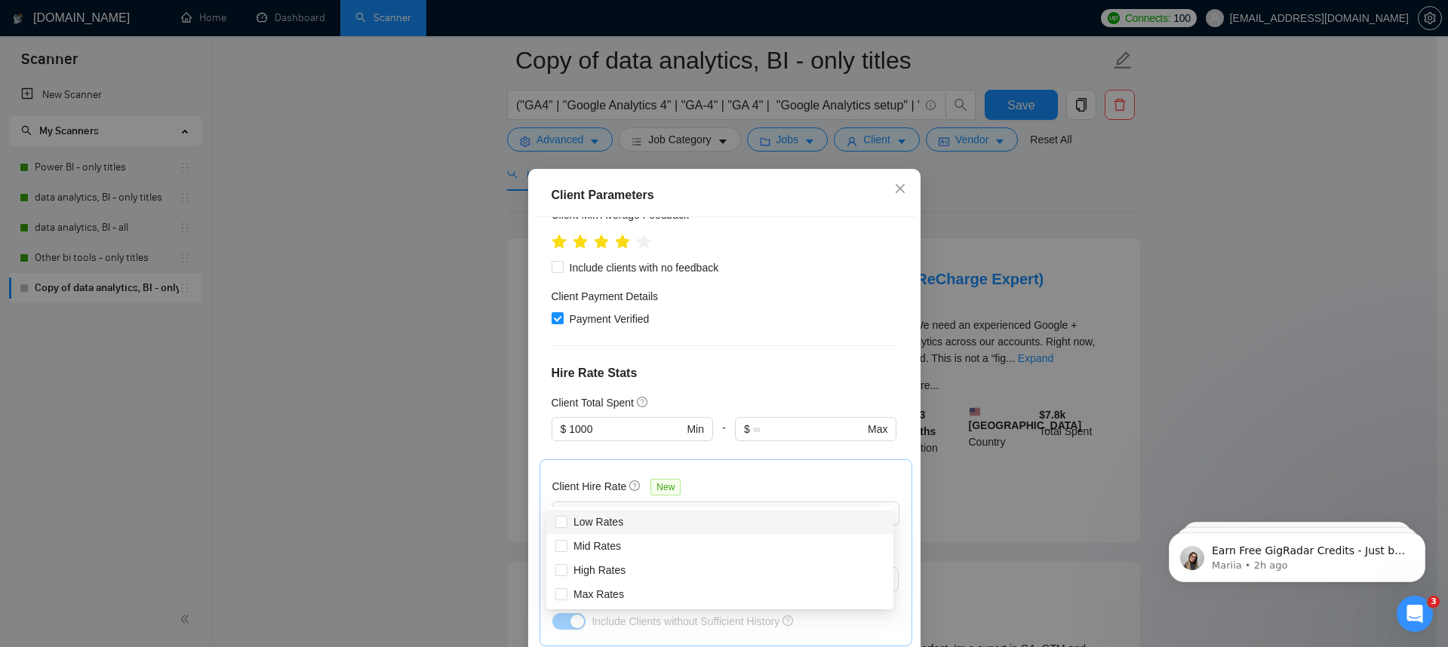
click at [731, 472] on div "Client Hire Rate New Any hire rate Avg Hourly Rate Paid New $ Min - $ Max Inclu…" at bounding box center [725, 552] width 347 height 161
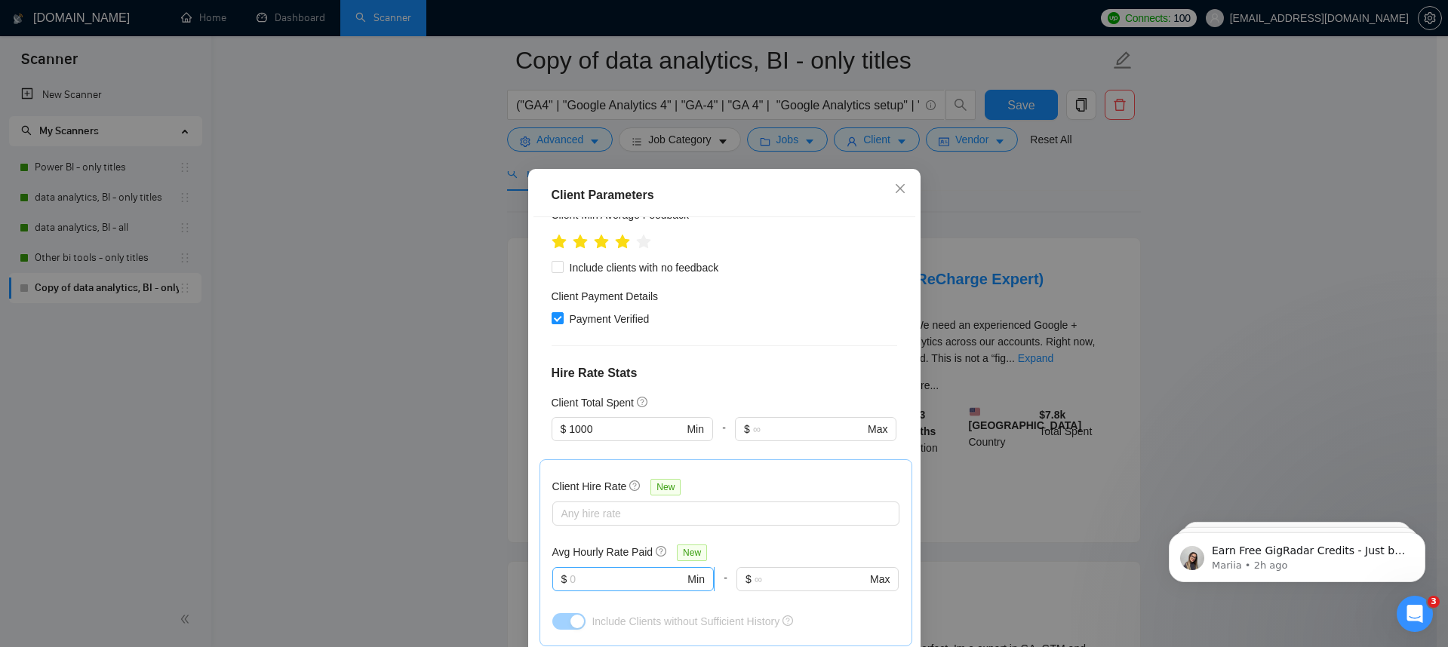
click at [582, 571] on input "text" at bounding box center [627, 579] width 115 height 17
type input "15"
click at [844, 613] on div "Include Clients without Sufficient History" at bounding box center [745, 621] width 307 height 17
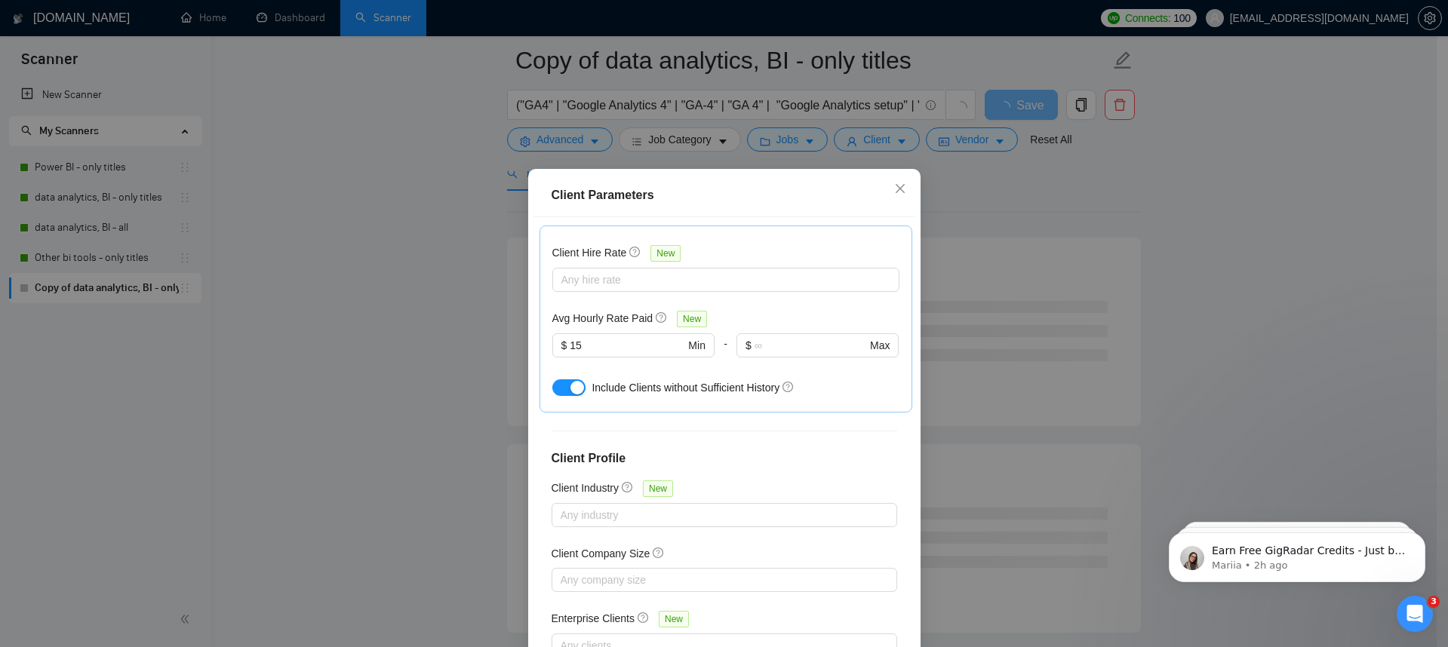
scroll to position [90, 0]
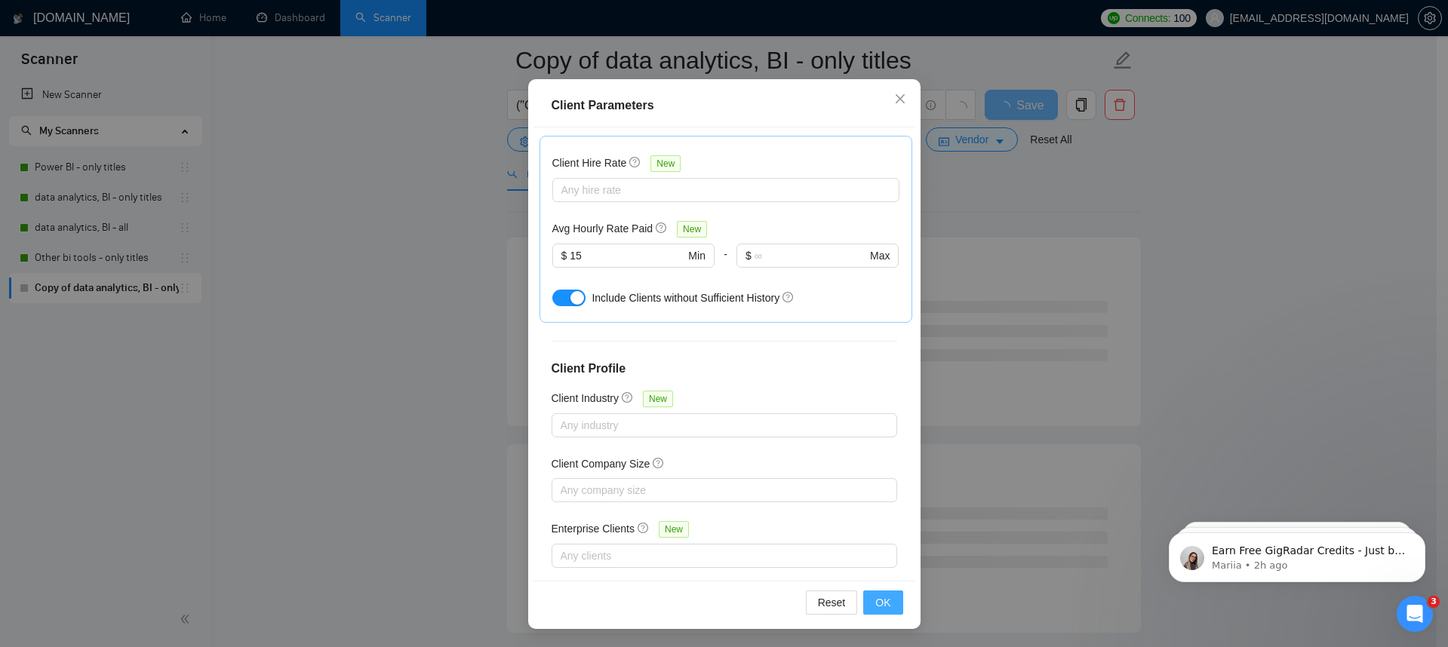
click at [879, 599] on span "OK" at bounding box center [882, 603] width 15 height 17
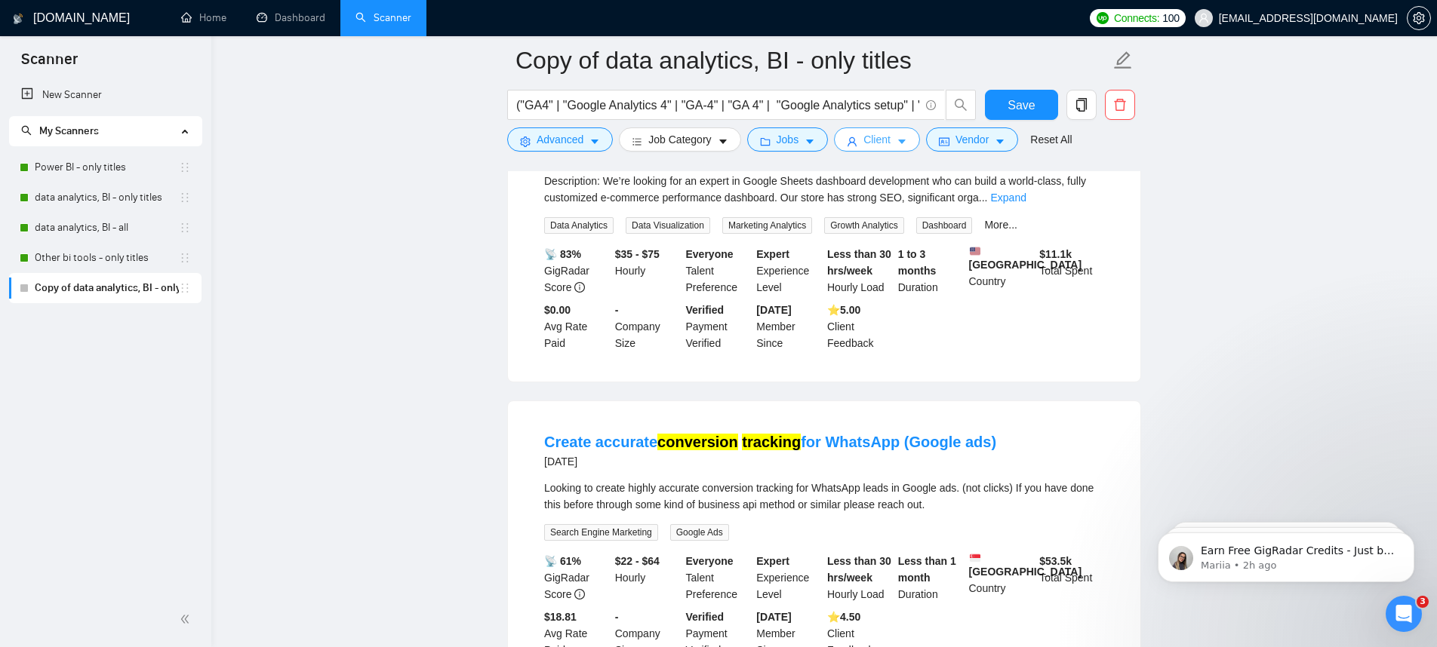
scroll to position [713, 0]
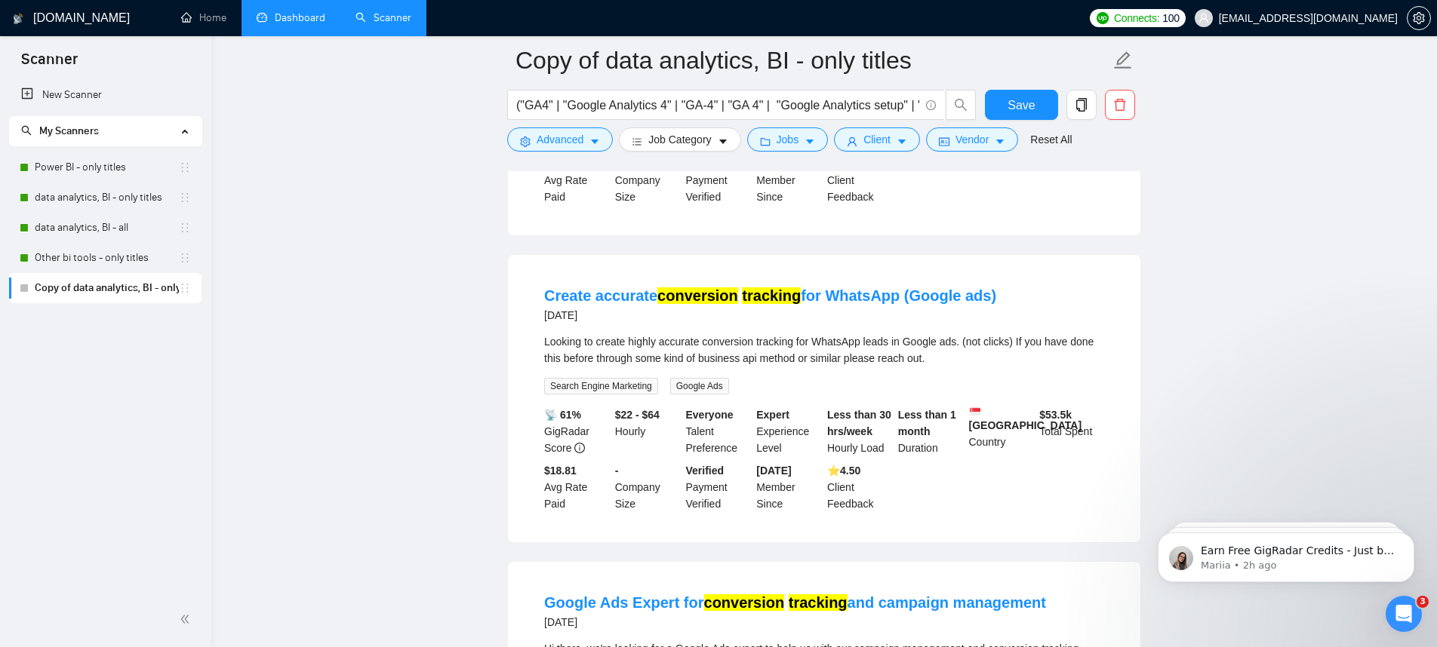
click at [290, 11] on link "Dashboard" at bounding box center [291, 17] width 69 height 13
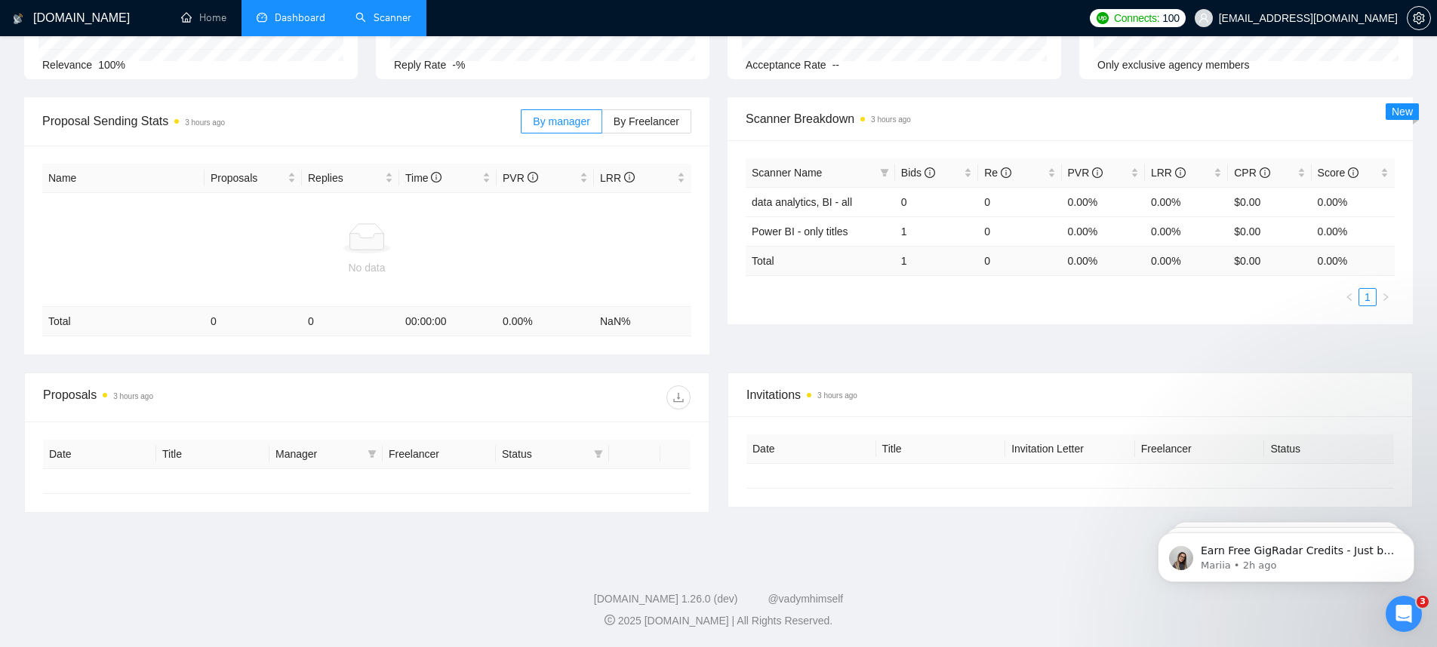
type input "[DATE]"
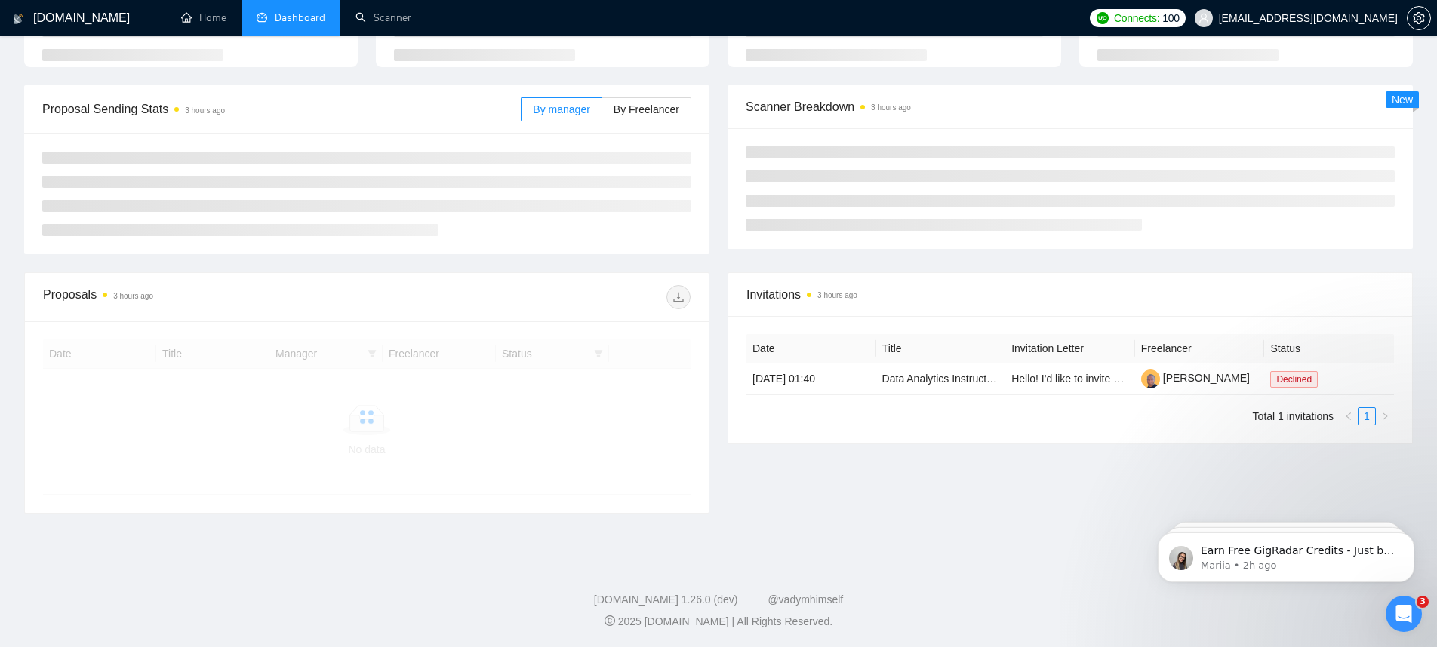
scroll to position [168, 0]
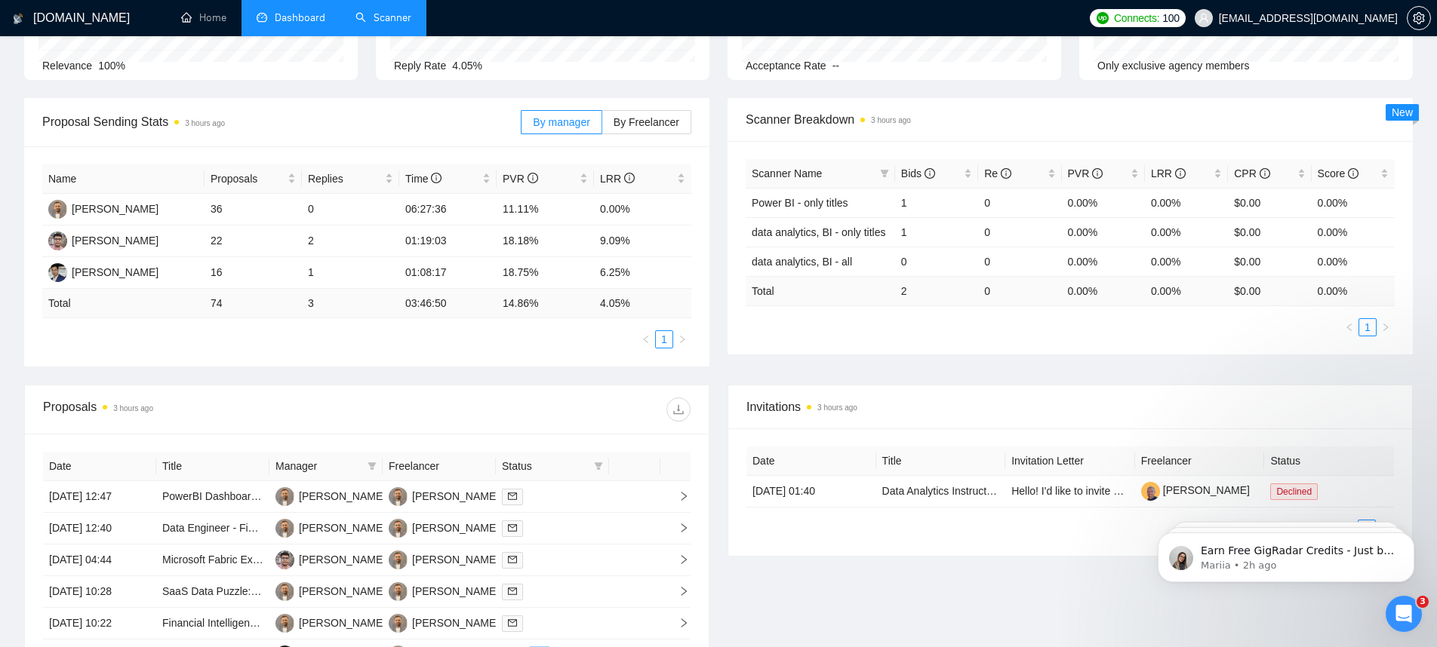
click at [395, 17] on link "Scanner" at bounding box center [383, 17] width 56 height 13
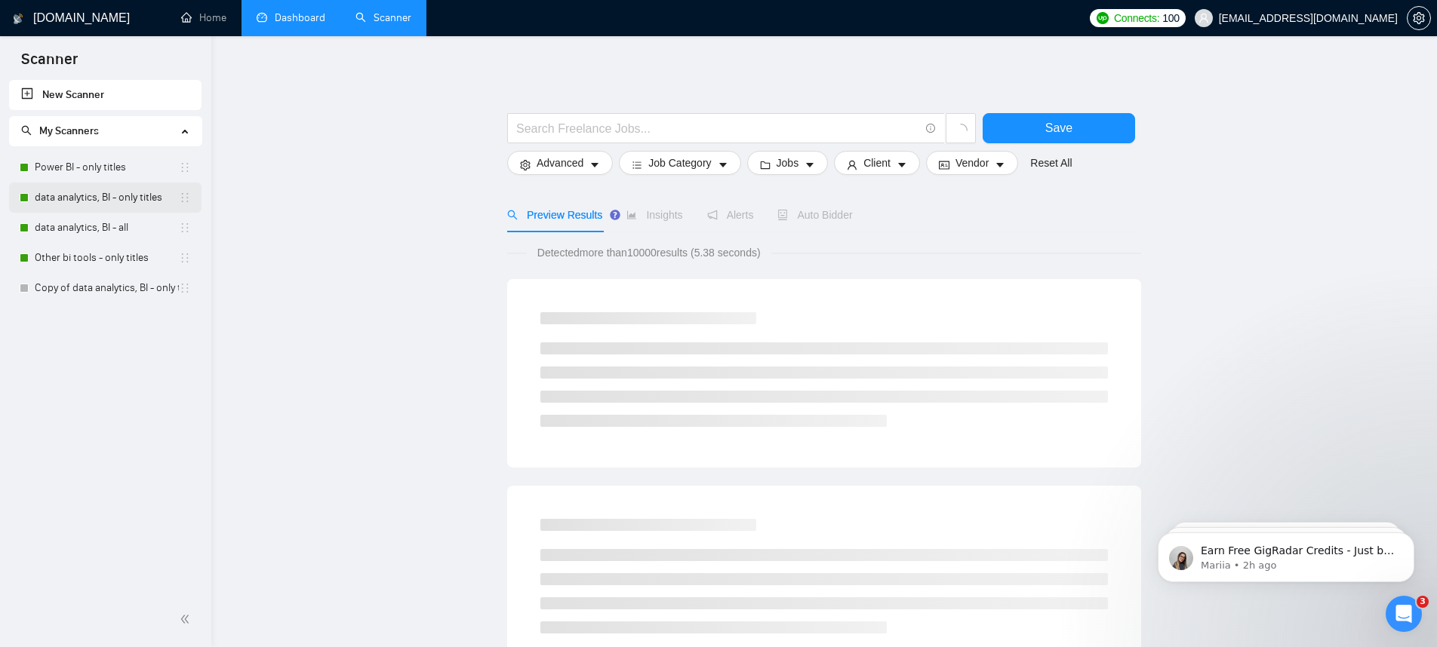
click at [95, 200] on link "data analytics, BI - only titles" at bounding box center [107, 198] width 144 height 30
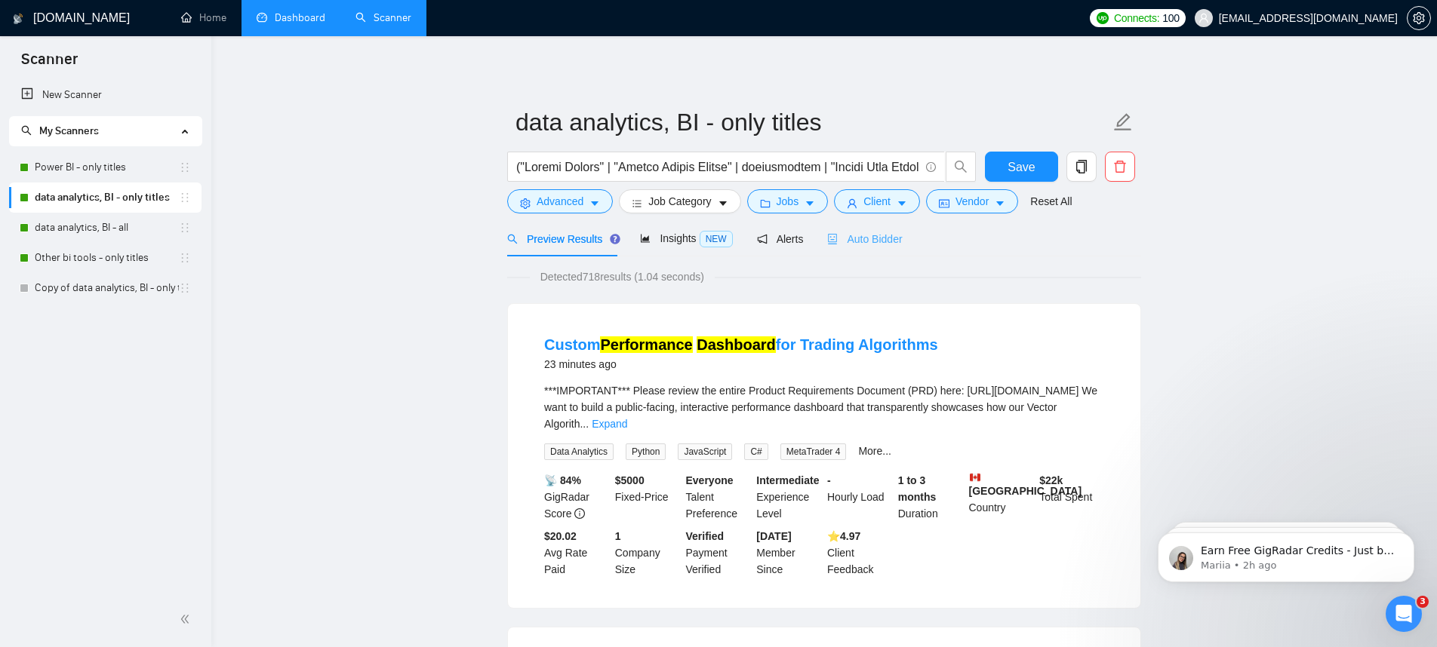
click at [860, 249] on div "Auto Bidder" at bounding box center [864, 238] width 75 height 35
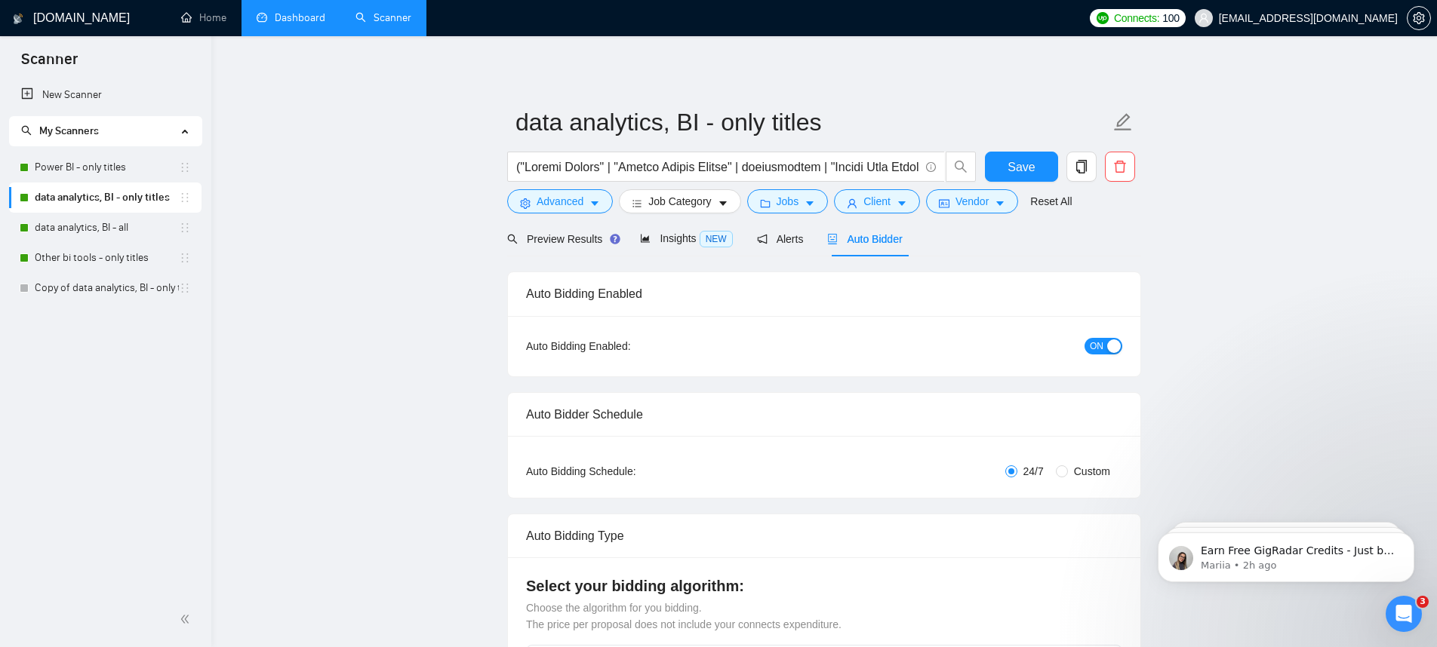
checkbox input "true"
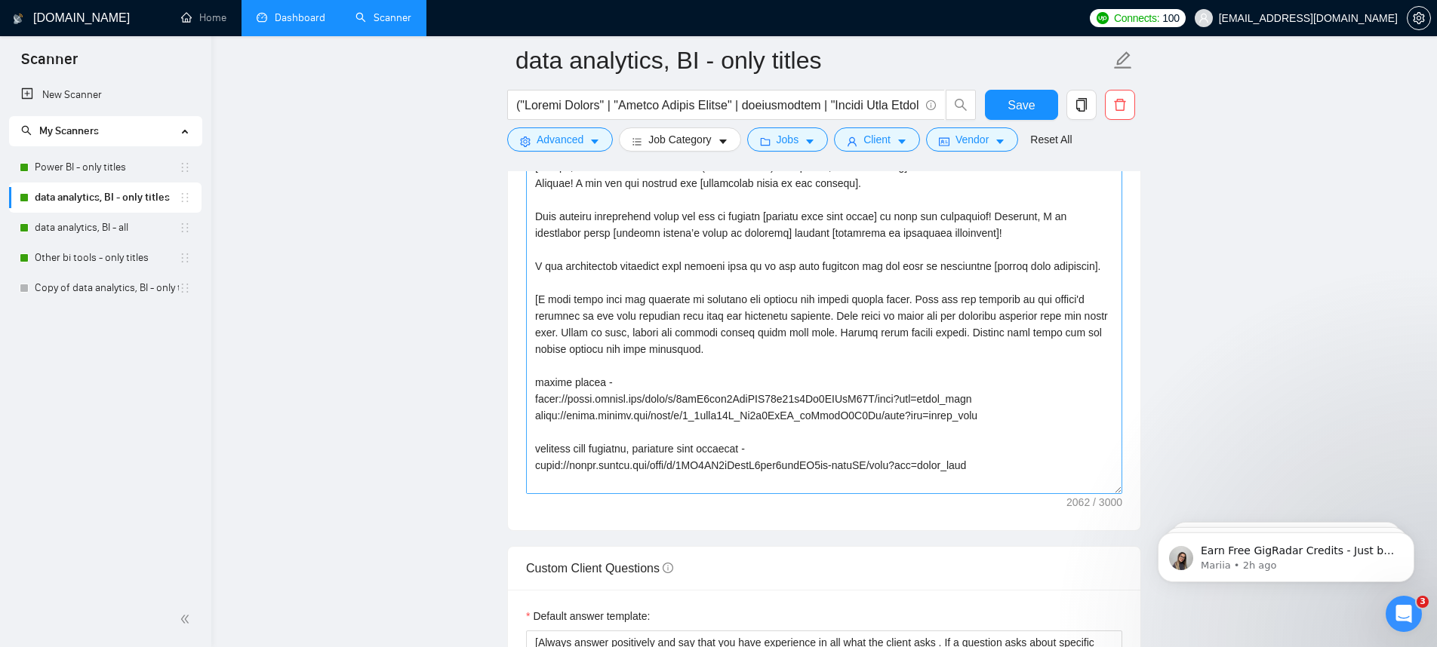
scroll to position [10, 0]
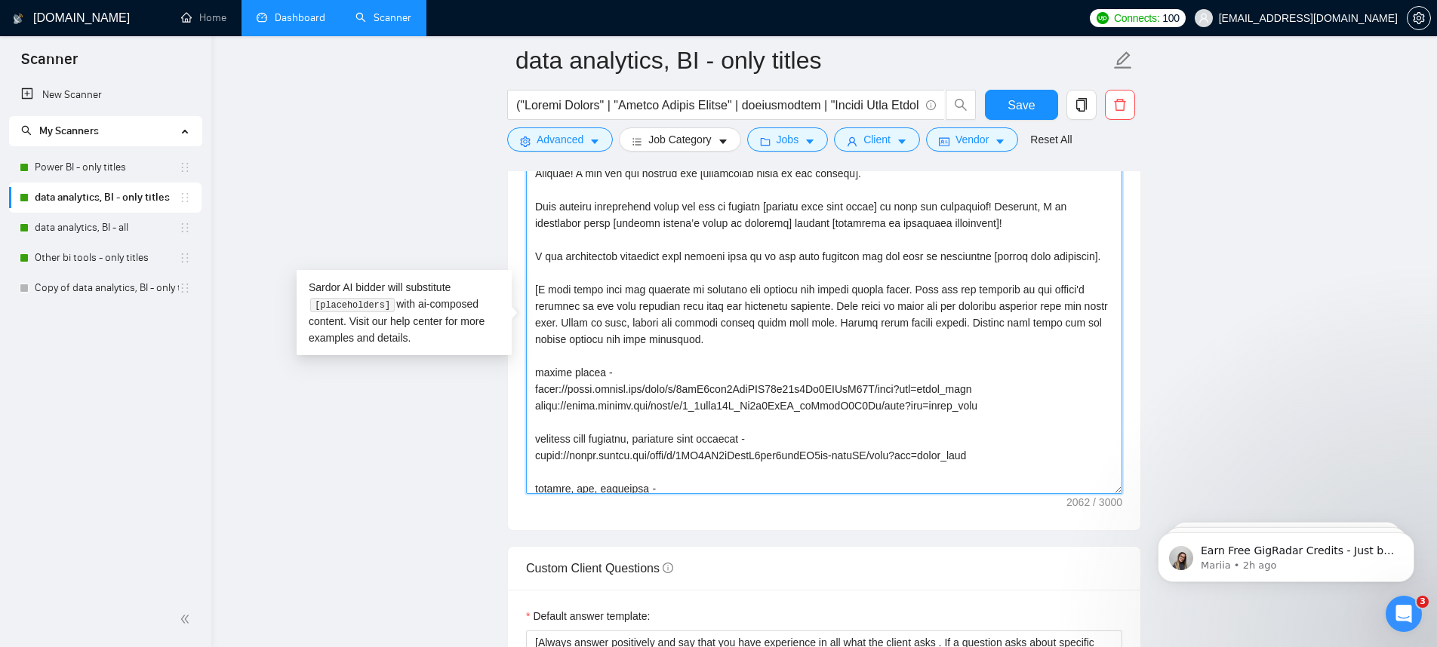
drag, startPoint x: 775, startPoint y: 357, endPoint x: 539, endPoint y: 303, distance: 241.6
click at [539, 303] on textarea "Cover letter template:" at bounding box center [824, 325] width 596 height 340
paste textarea "[Match the job's needs with a standout project from my portfolio. Highlight its…"
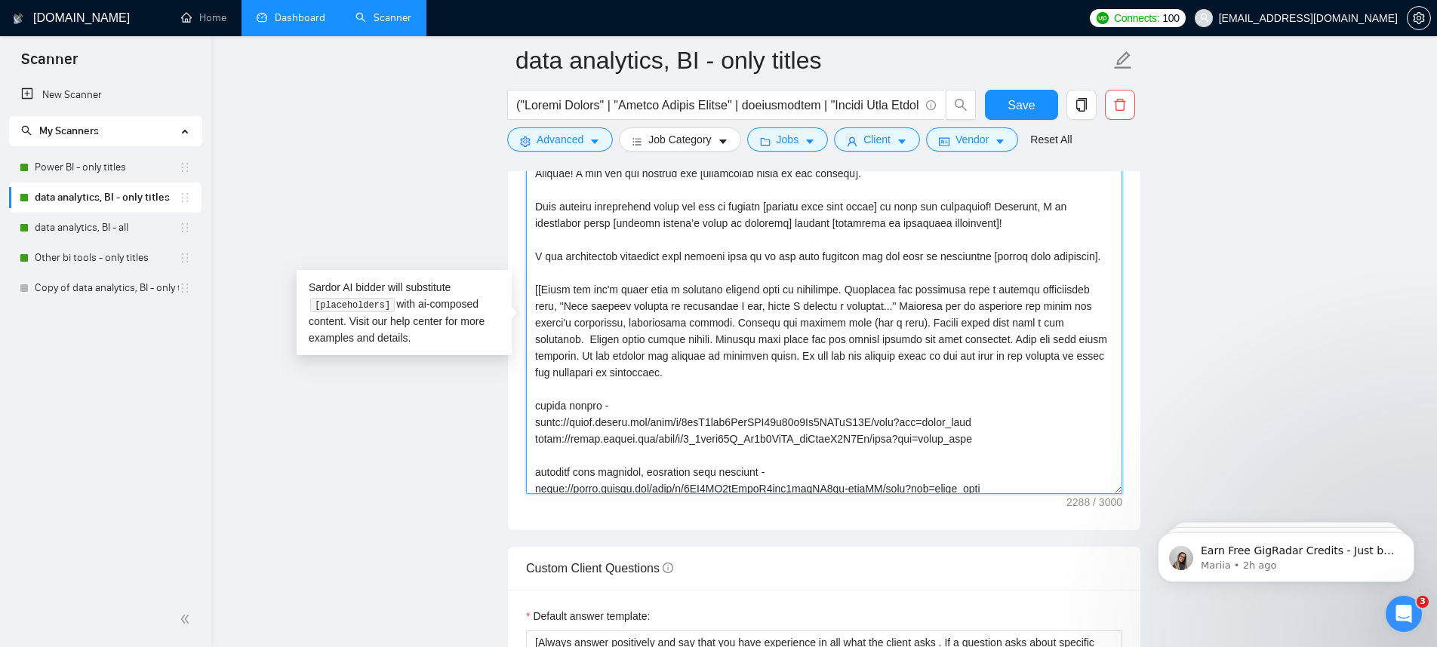
click at [541, 309] on textarea "Cover letter template:" at bounding box center [824, 325] width 596 height 340
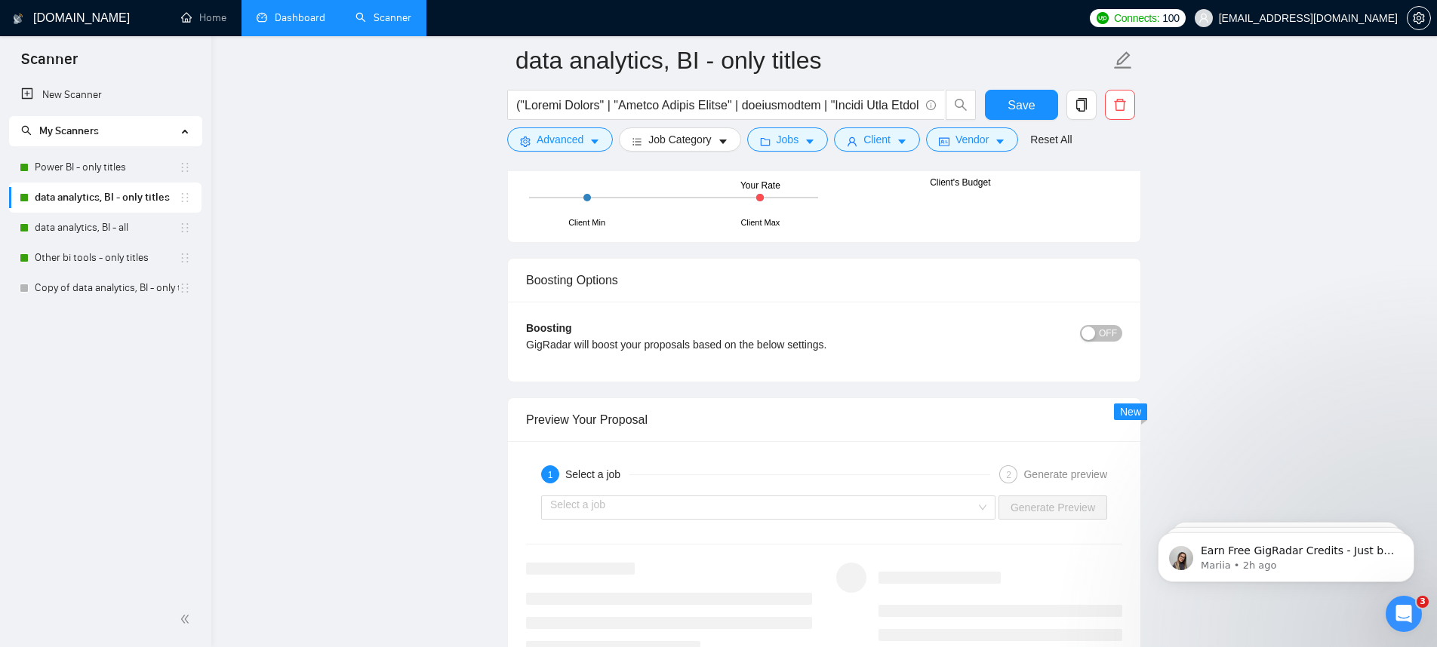
scroll to position [2896, 0]
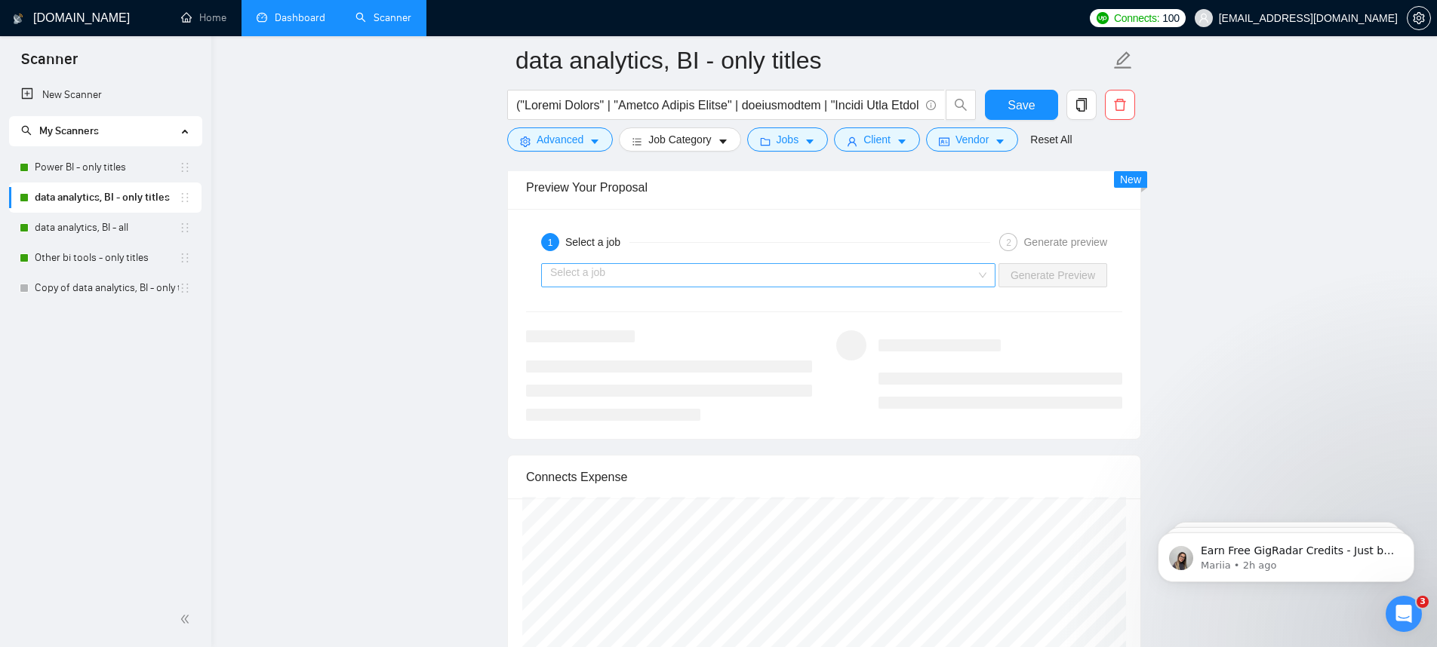
type textarea "[Lor Ips, dolorsi ame consec ad elit (se doeiusmod). Temporinc, utlabo etd Mag]…"
click at [956, 269] on input "search" at bounding box center [763, 275] width 426 height 23
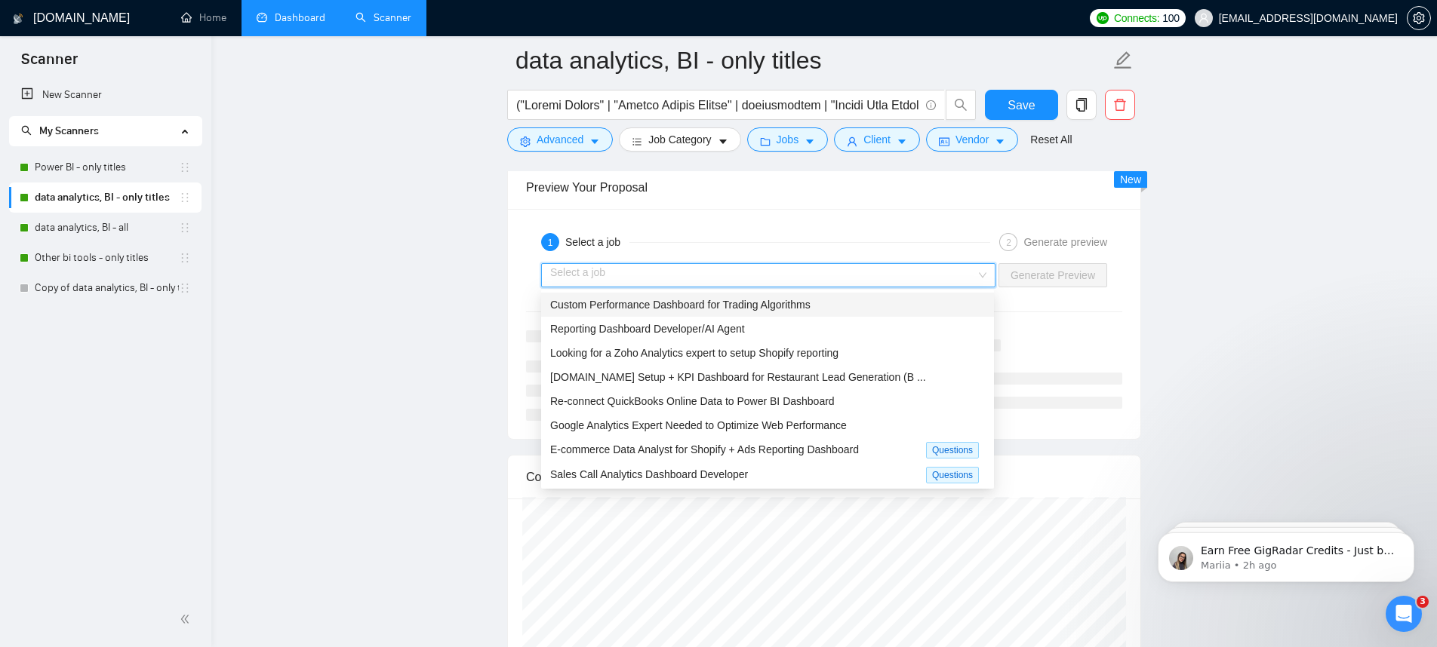
click at [754, 311] on div "Custom Performance Dashboard for Trading Algorithms" at bounding box center [767, 305] width 435 height 17
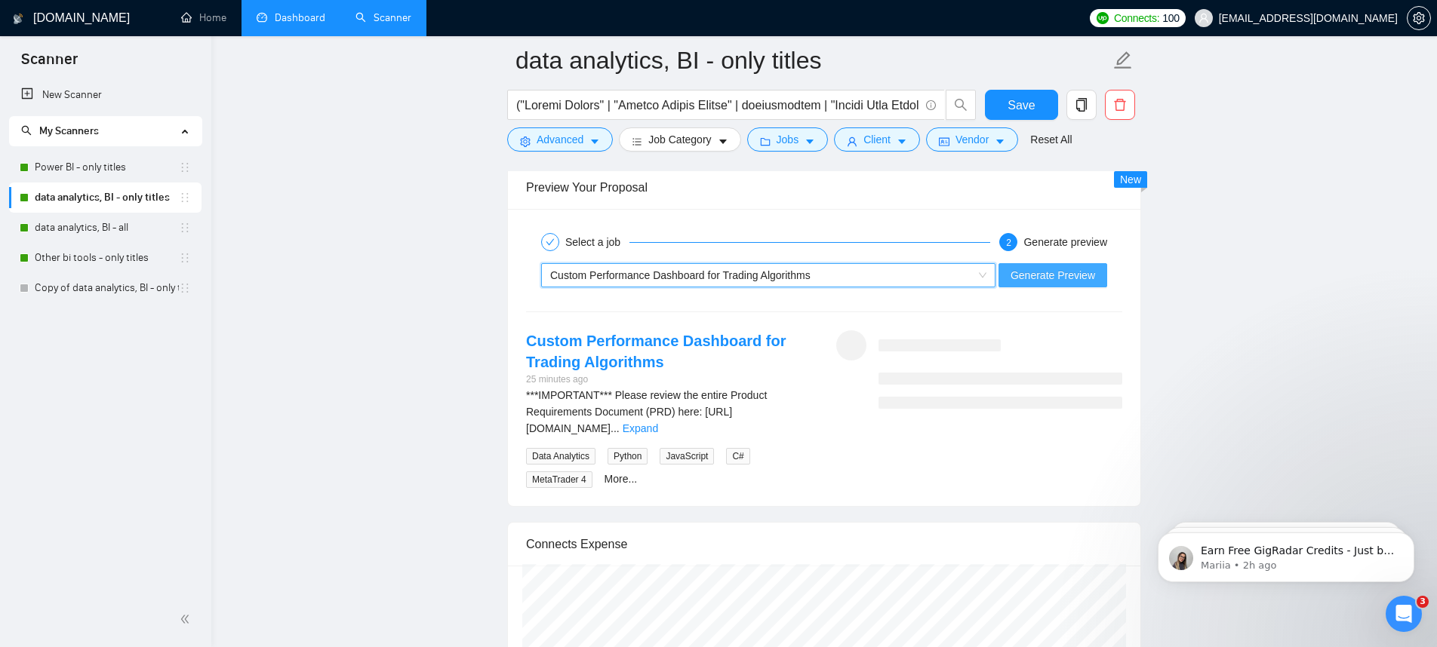
click at [1053, 284] on button "Generate Preview" at bounding box center [1052, 275] width 109 height 24
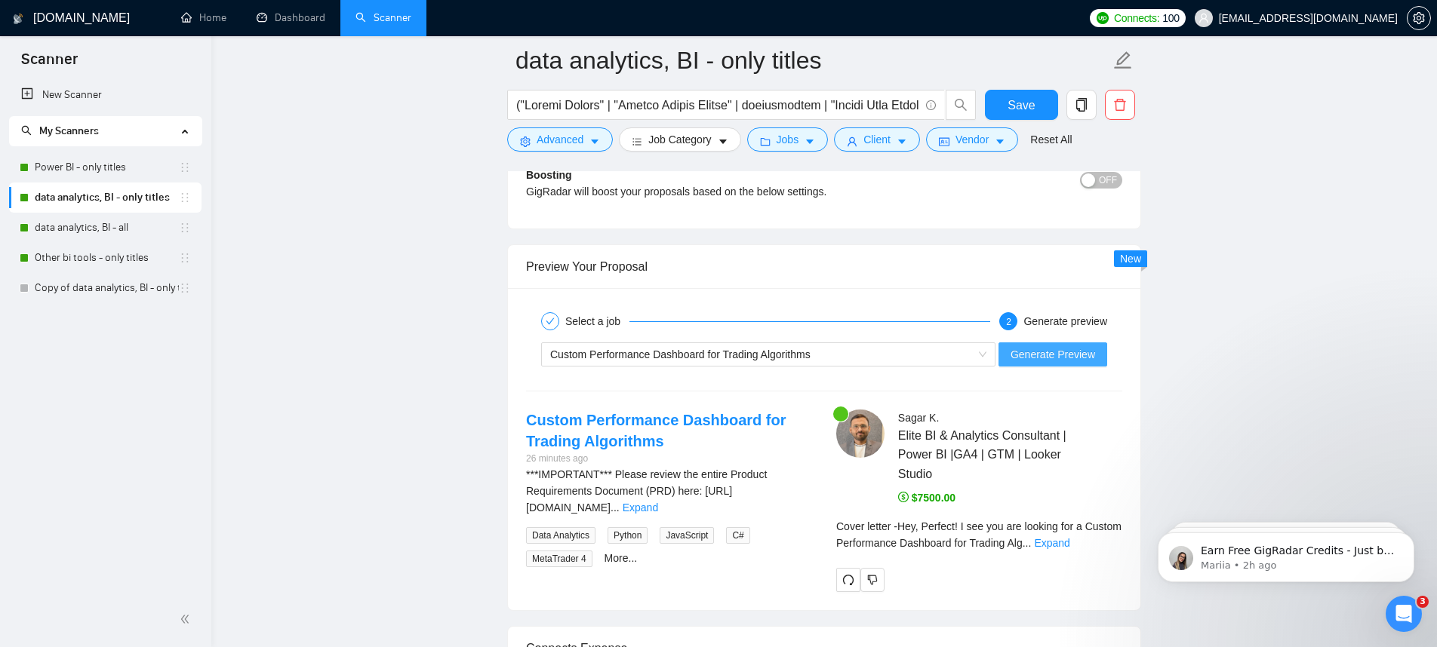
scroll to position [3002, 0]
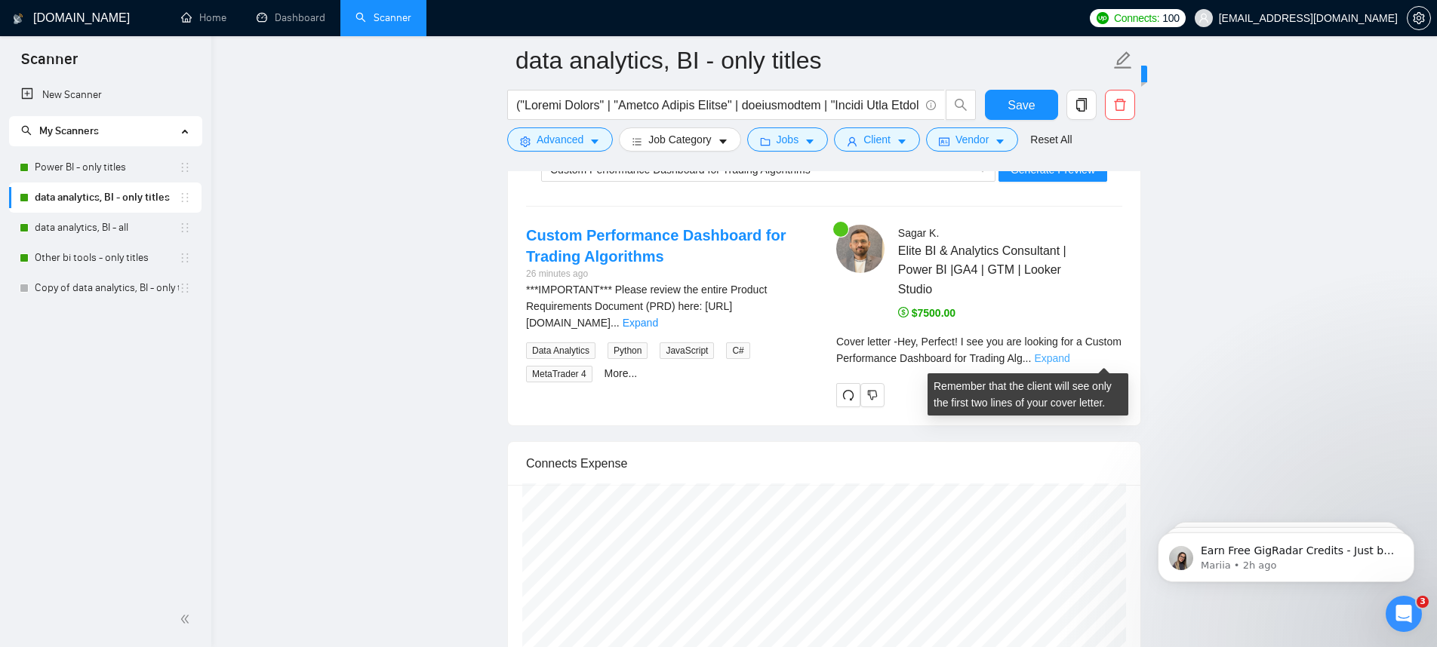
click at [1069, 361] on link "Expand" at bounding box center [1051, 358] width 35 height 12
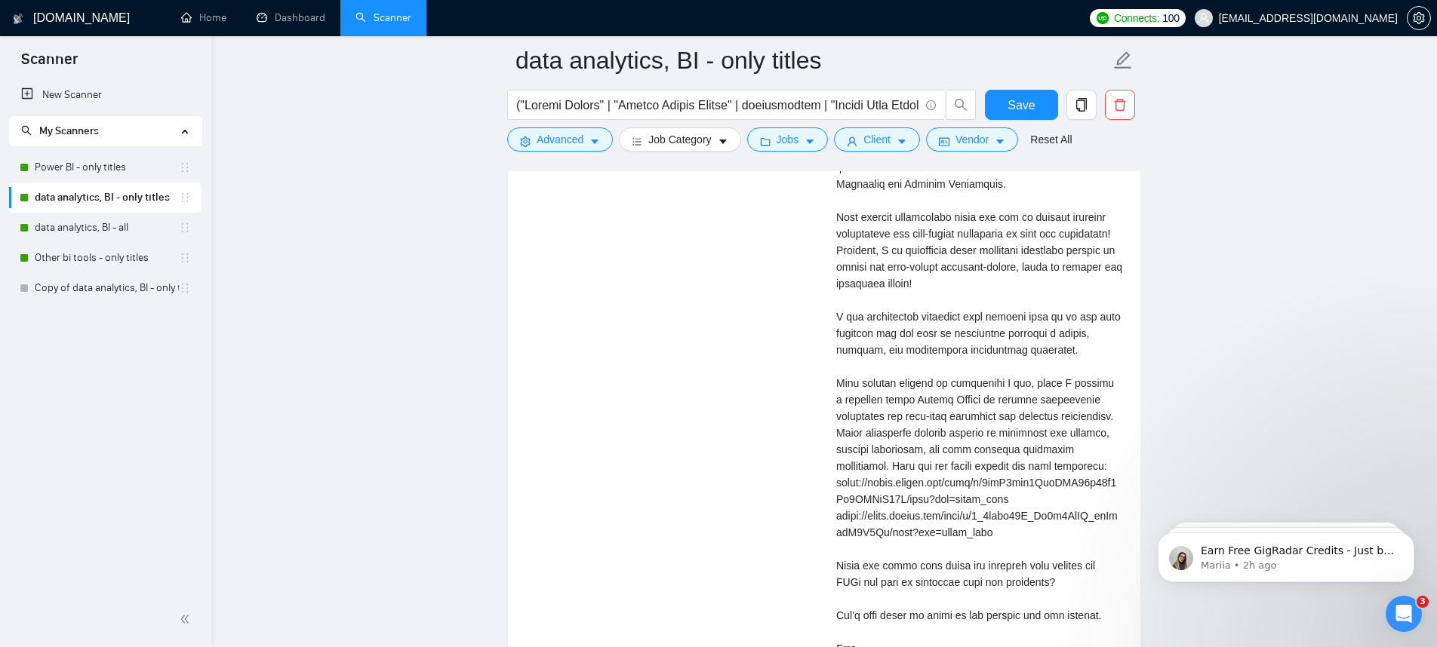
scroll to position [3283, 0]
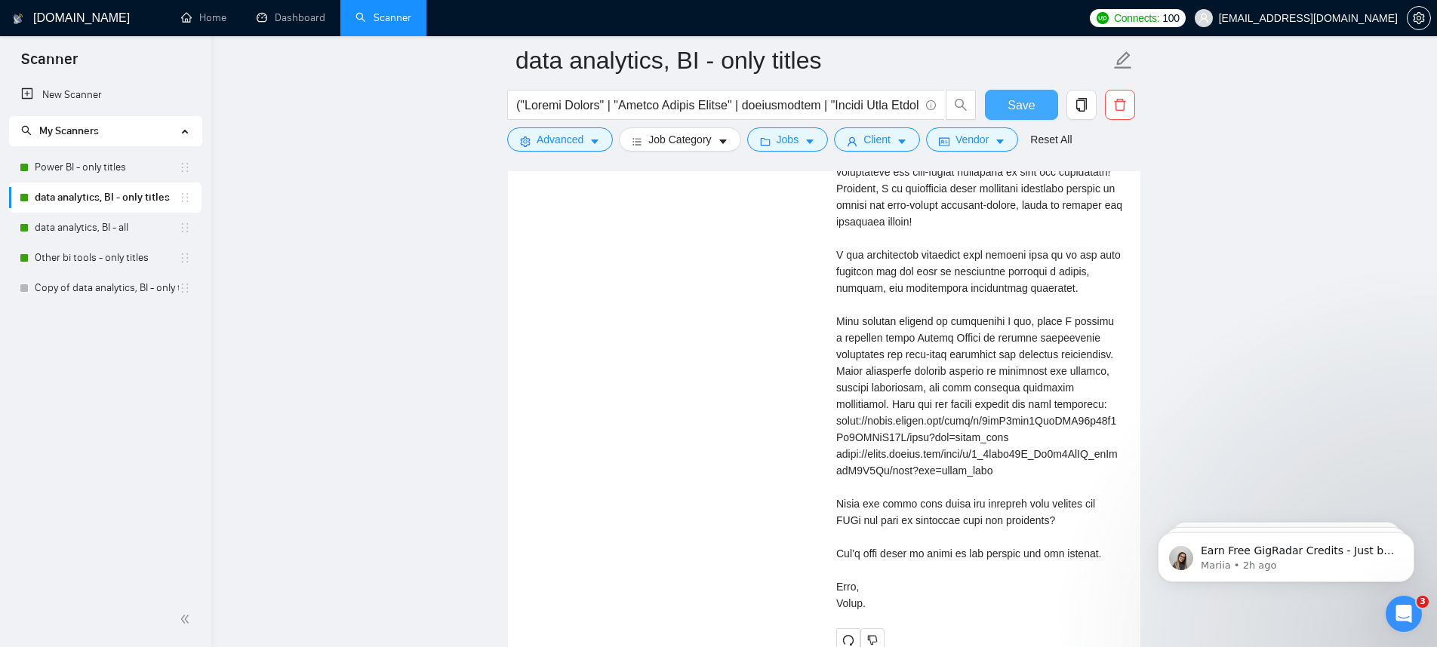
click at [1025, 103] on span "Save" at bounding box center [1020, 105] width 27 height 19
click at [289, 14] on link "Dashboard" at bounding box center [291, 17] width 69 height 13
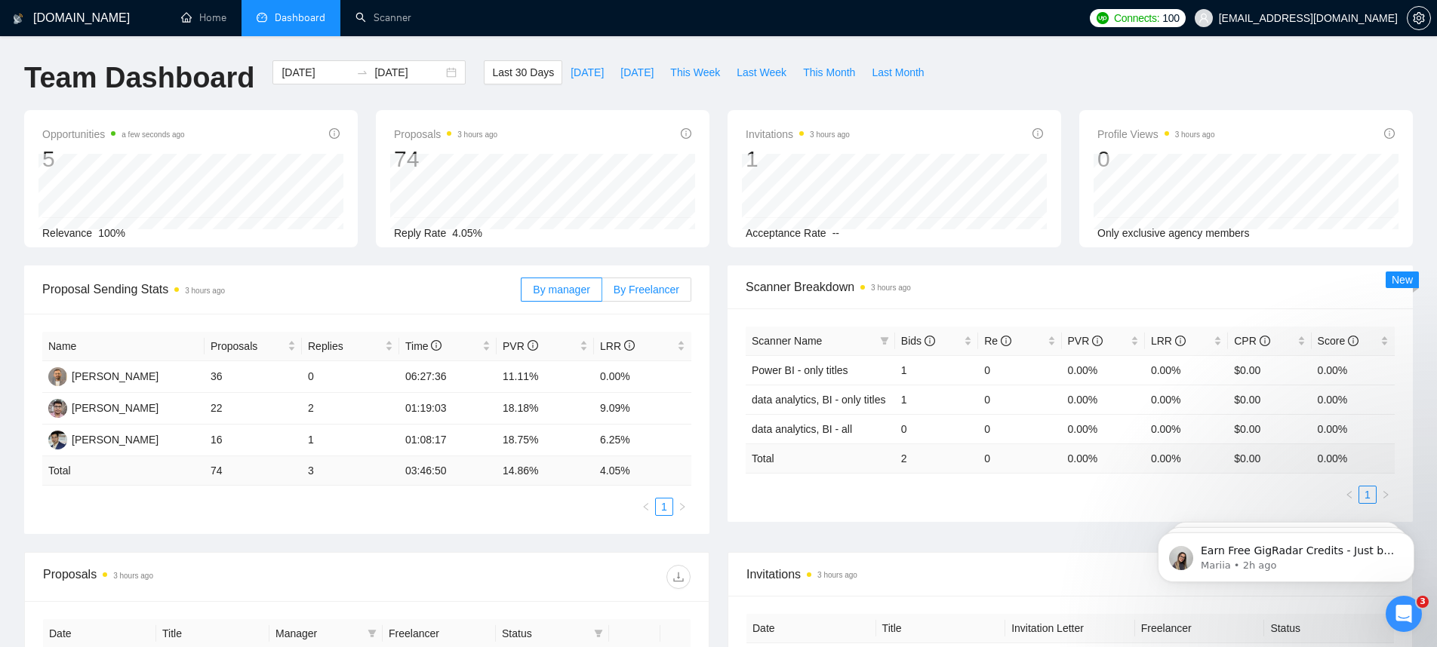
click at [613, 287] on span "By Freelancer" at bounding box center [646, 290] width 66 height 12
click at [602, 294] on input "By Freelancer" at bounding box center [602, 294] width 0 height 0
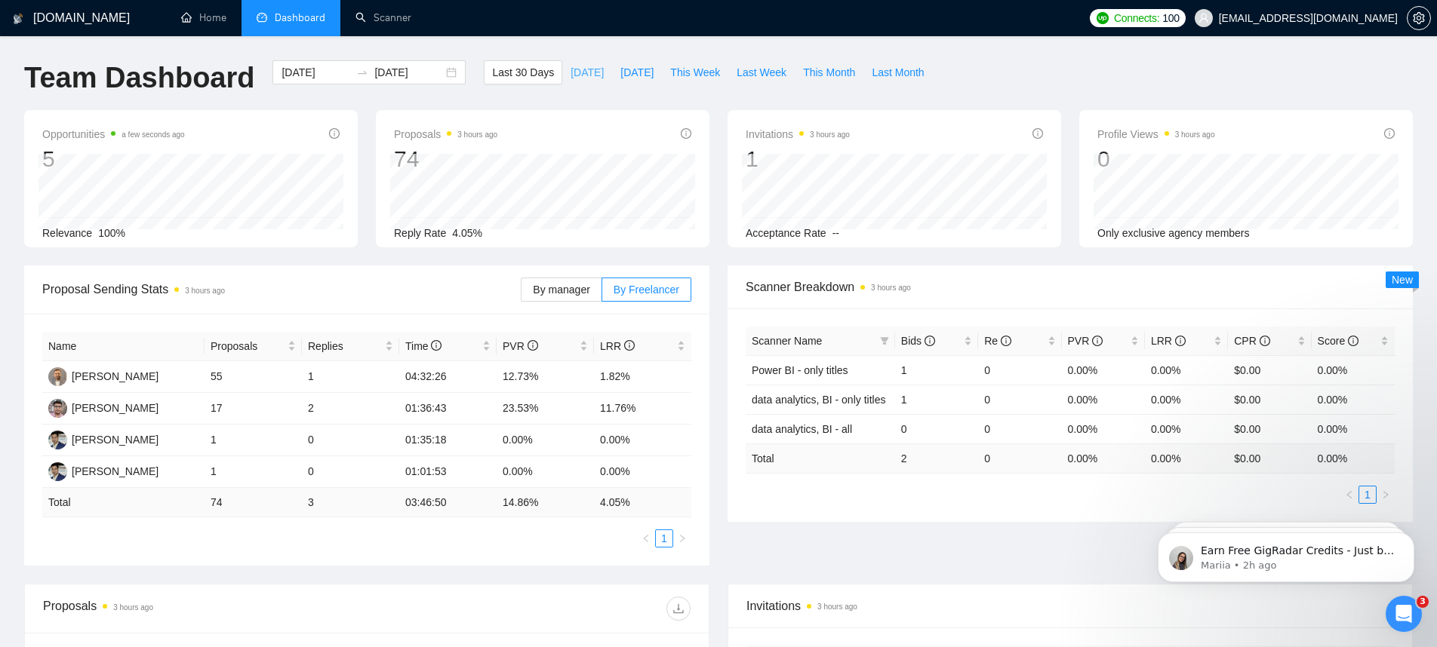
click at [582, 70] on span "Today" at bounding box center [586, 72] width 33 height 17
type input "2025-08-25"
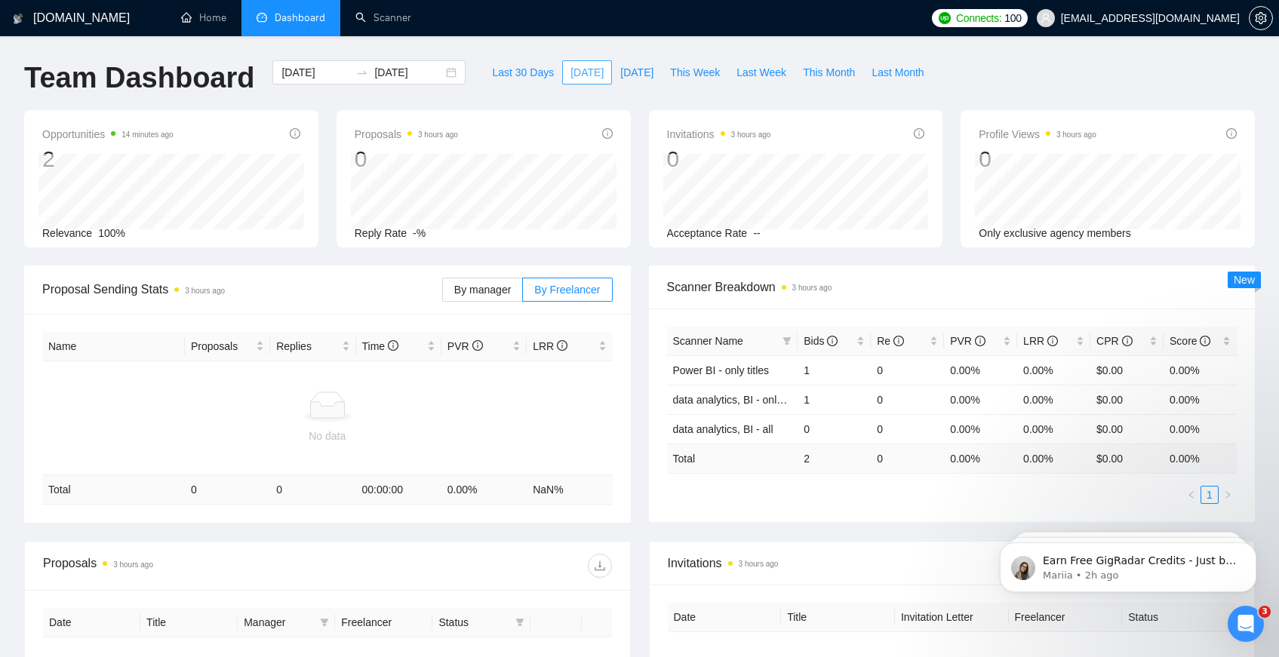
click at [387, 12] on link "Scanner" at bounding box center [383, 17] width 56 height 13
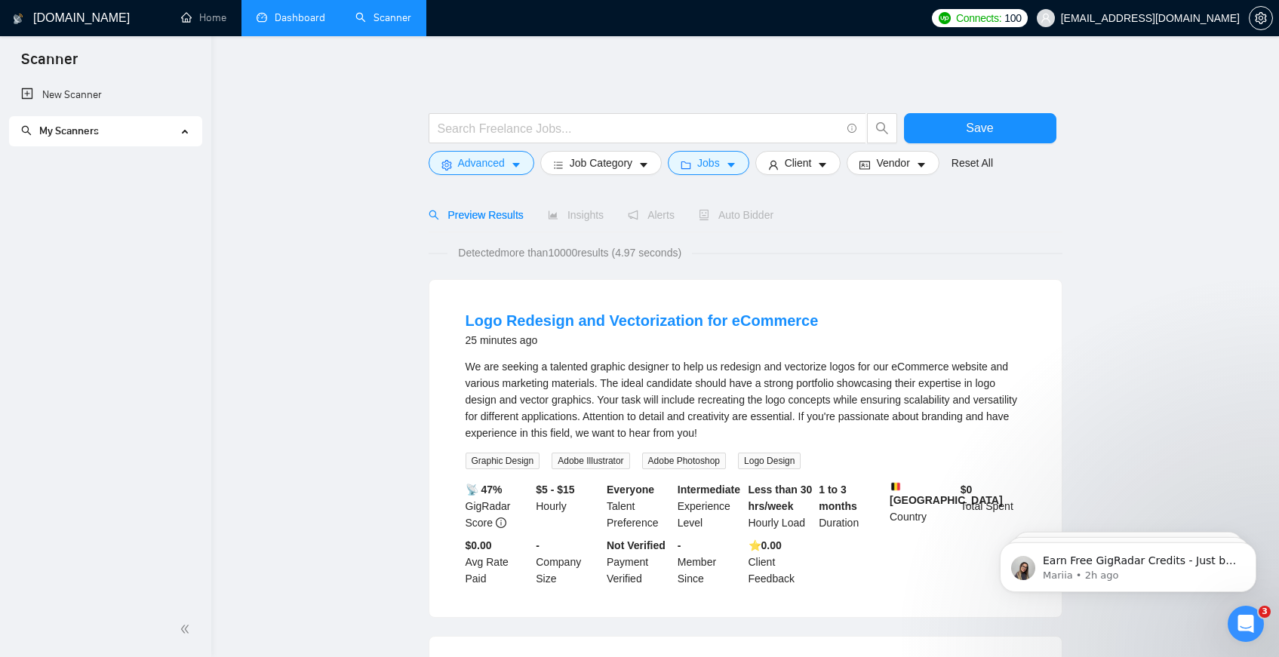
click at [387, 20] on link "Scanner" at bounding box center [383, 17] width 56 height 13
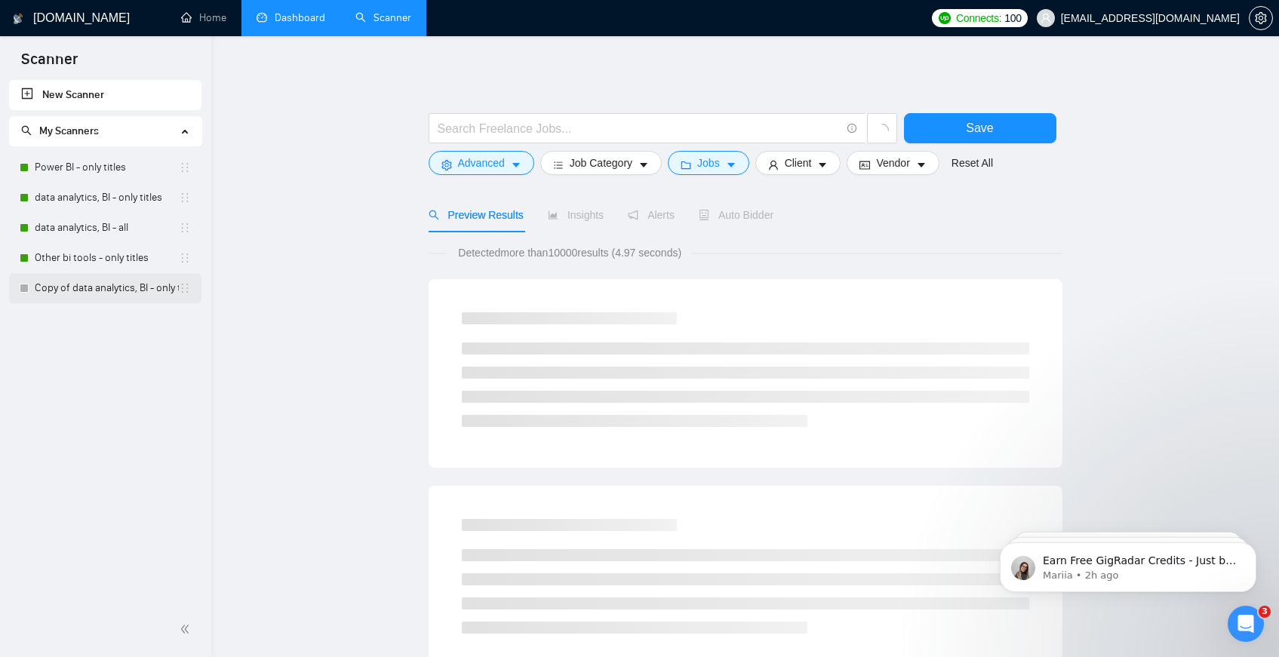
click at [143, 281] on link "Copy of data analytics, BI - only titles" at bounding box center [107, 288] width 144 height 30
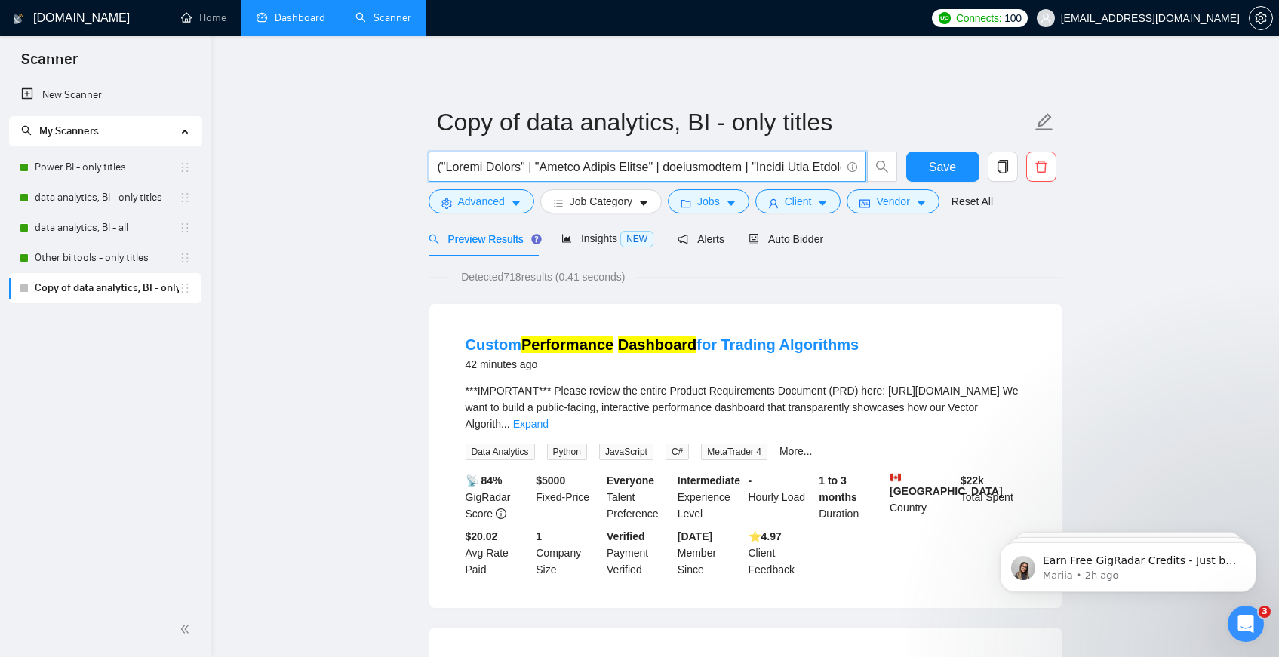
click at [823, 164] on input "text" at bounding box center [639, 167] width 403 height 19
paste input "GA4" | "Google Analytics 4" | "GA-4" | "GA 4" | "Google Analytics setup" | "Goo…"
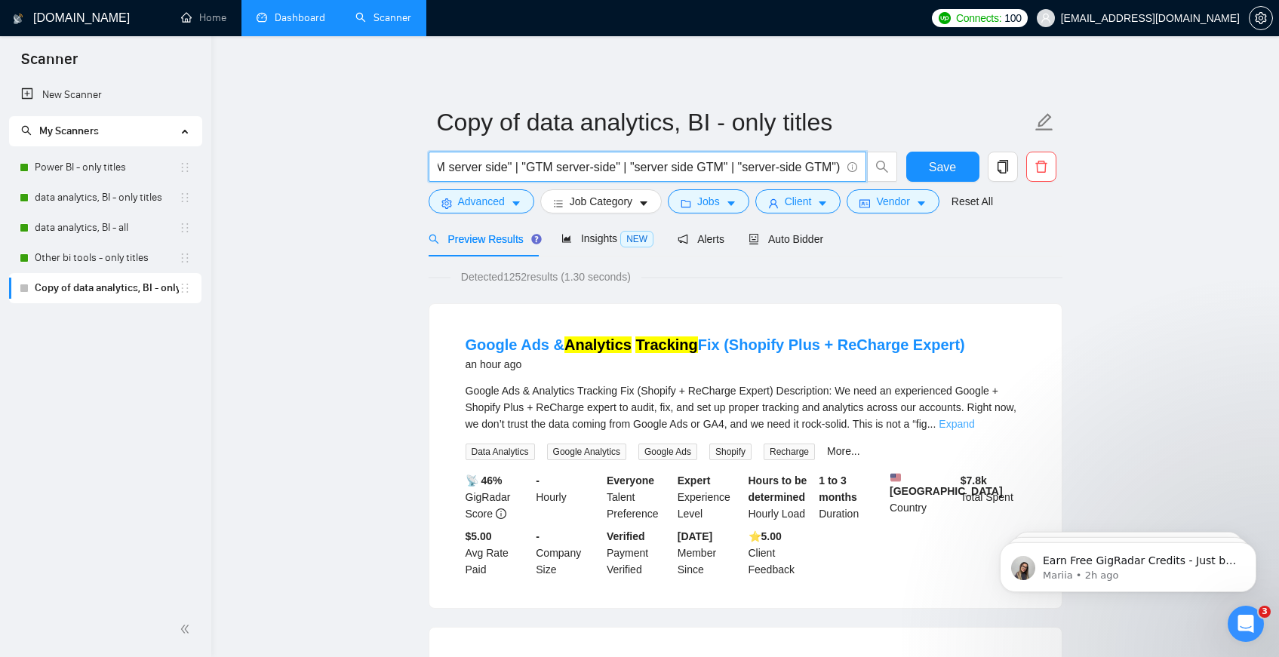
type input "("GA4" | "Google Analytics 4" | "GA-4" | "GA 4" | "Google Analytics setup" | "G…"
click at [974, 424] on link "Expand" at bounding box center [956, 424] width 35 height 12
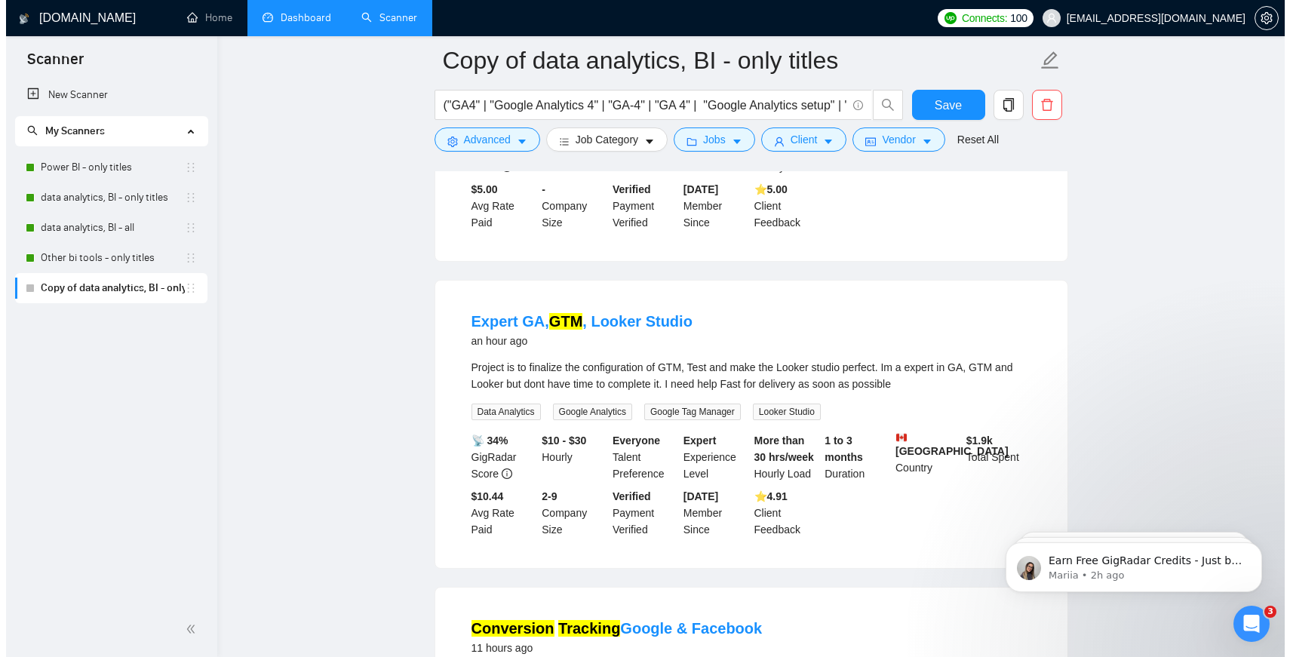
scroll to position [610, 0]
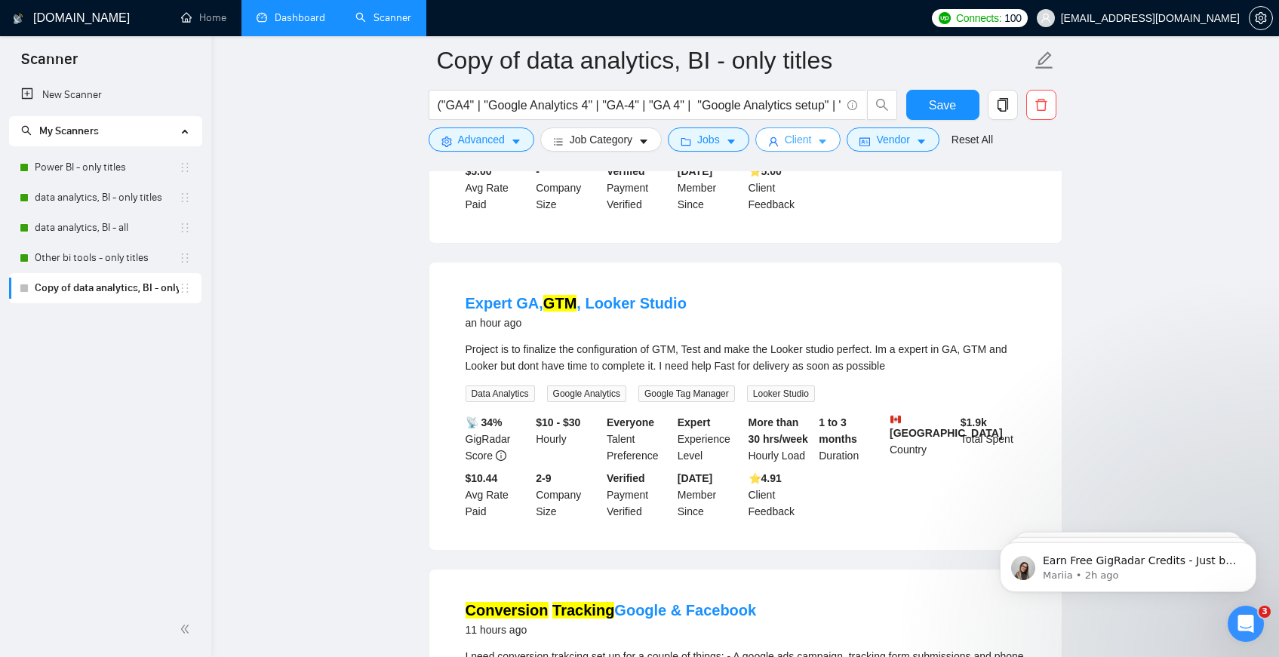
click at [840, 140] on button "Client" at bounding box center [798, 140] width 86 height 24
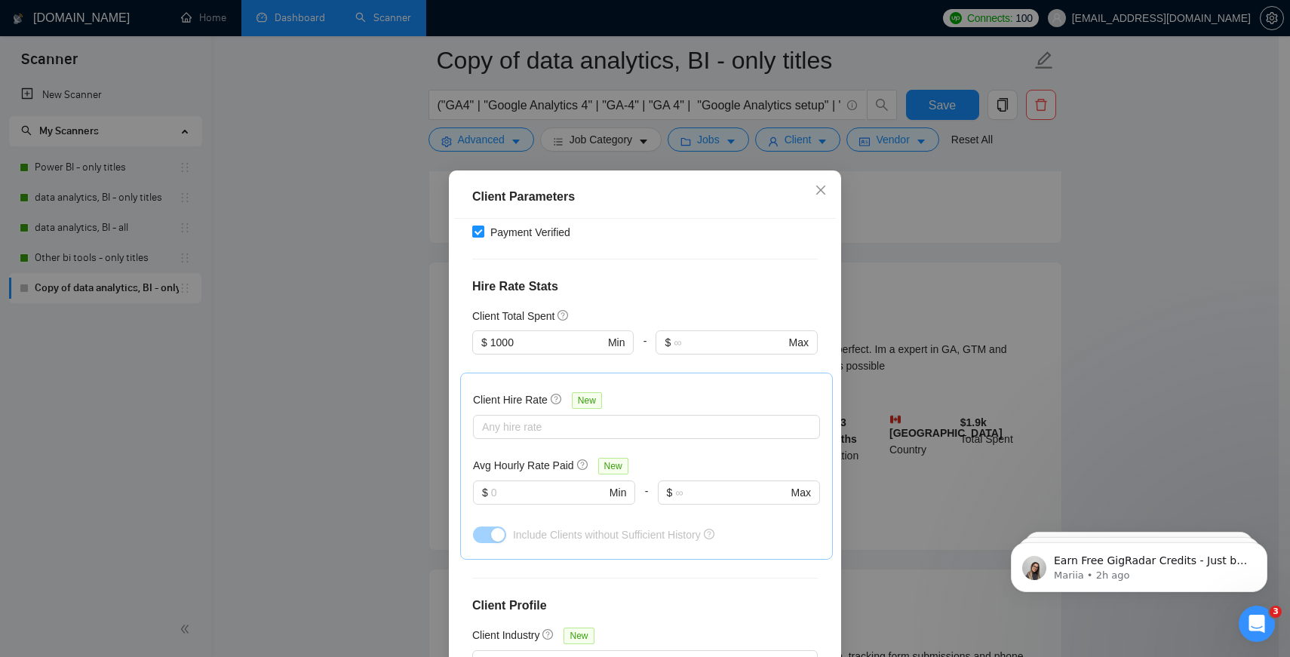
scroll to position [380, 0]
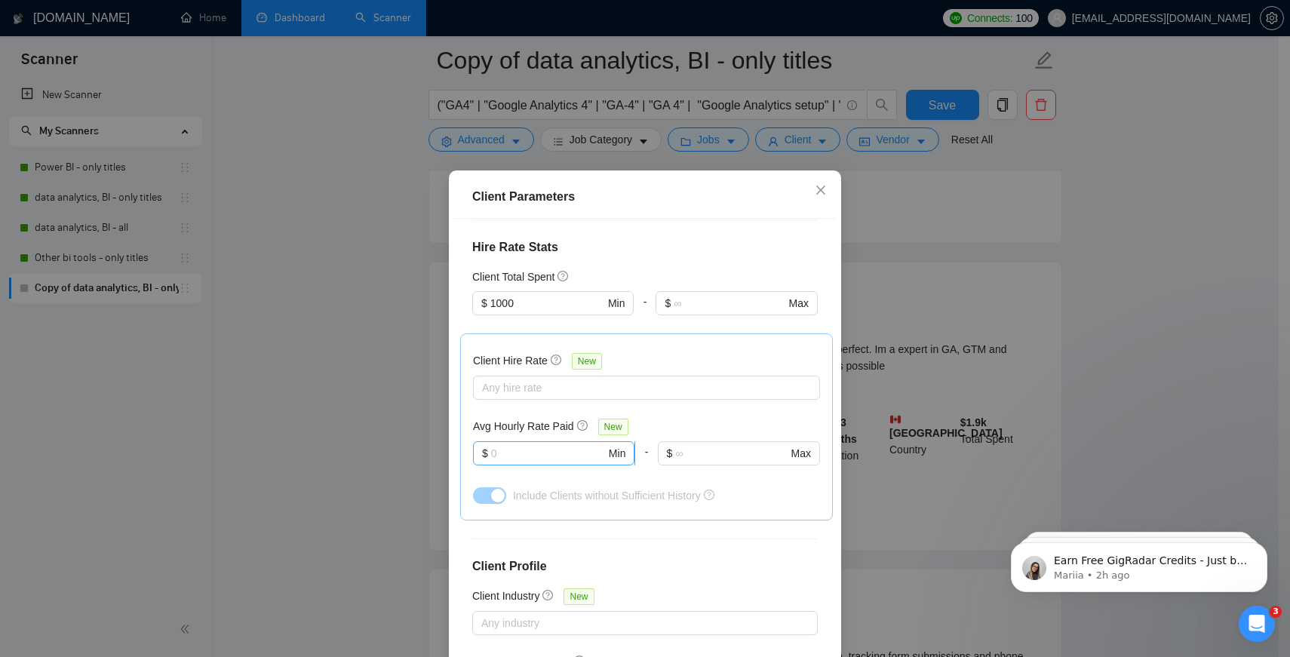
click at [512, 445] on input "text" at bounding box center [548, 453] width 115 height 17
click at [549, 379] on div at bounding box center [639, 388] width 324 height 18
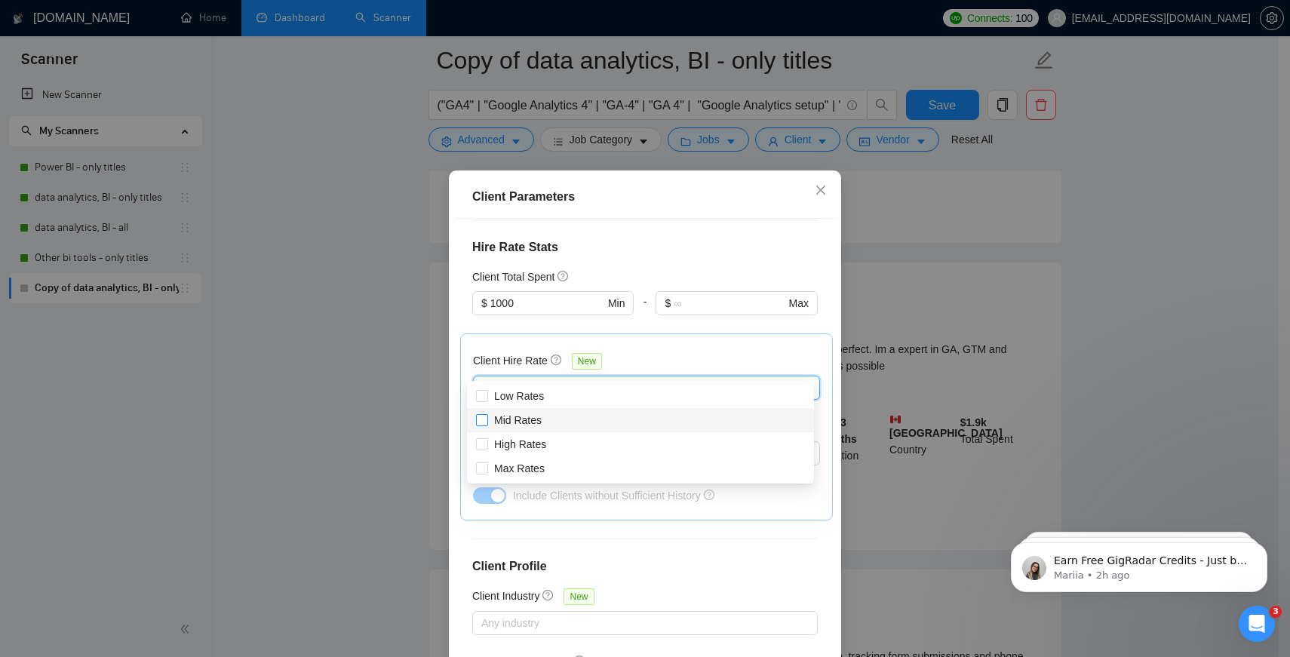
click at [478, 420] on input "Mid Rates" at bounding box center [481, 419] width 11 height 11
checkbox input "true"
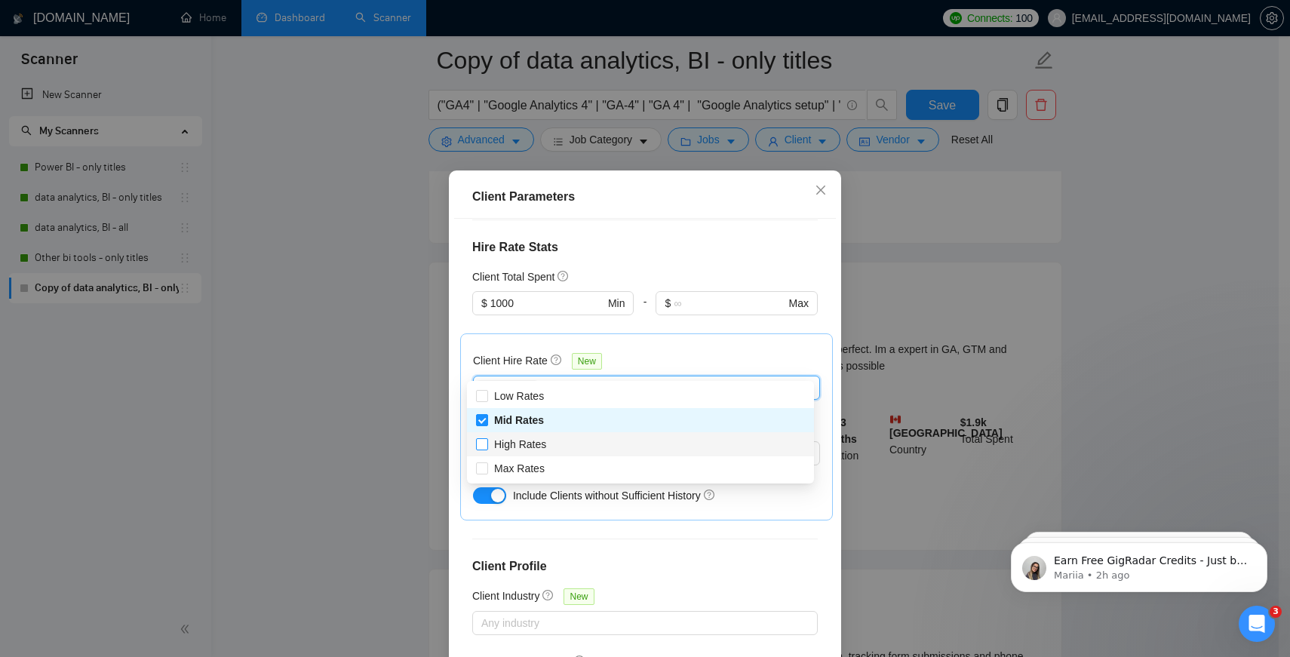
click at [482, 449] on span at bounding box center [482, 444] width 12 height 12
click at [482, 449] on input "High Rates" at bounding box center [481, 443] width 11 height 11
checkbox input "false"
click at [482, 468] on input "Max Rates" at bounding box center [481, 468] width 11 height 11
checkbox input "true"
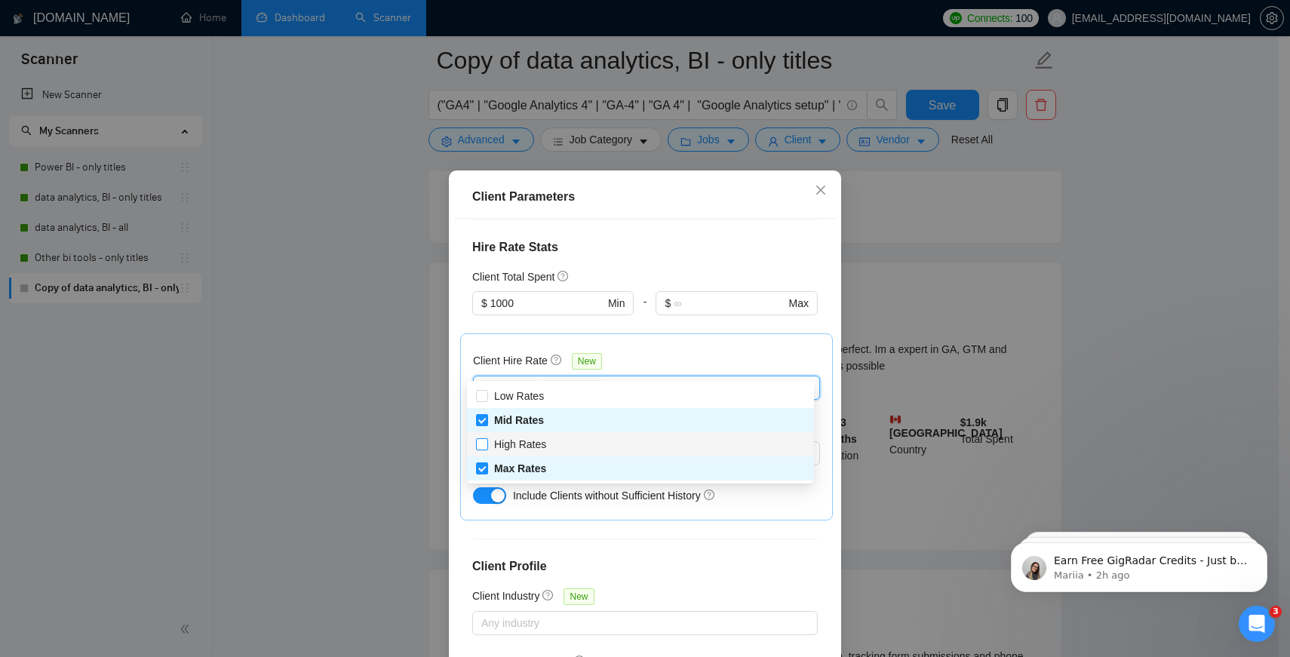
click at [482, 444] on input "High Rates" at bounding box center [481, 443] width 11 height 11
checkbox input "true"
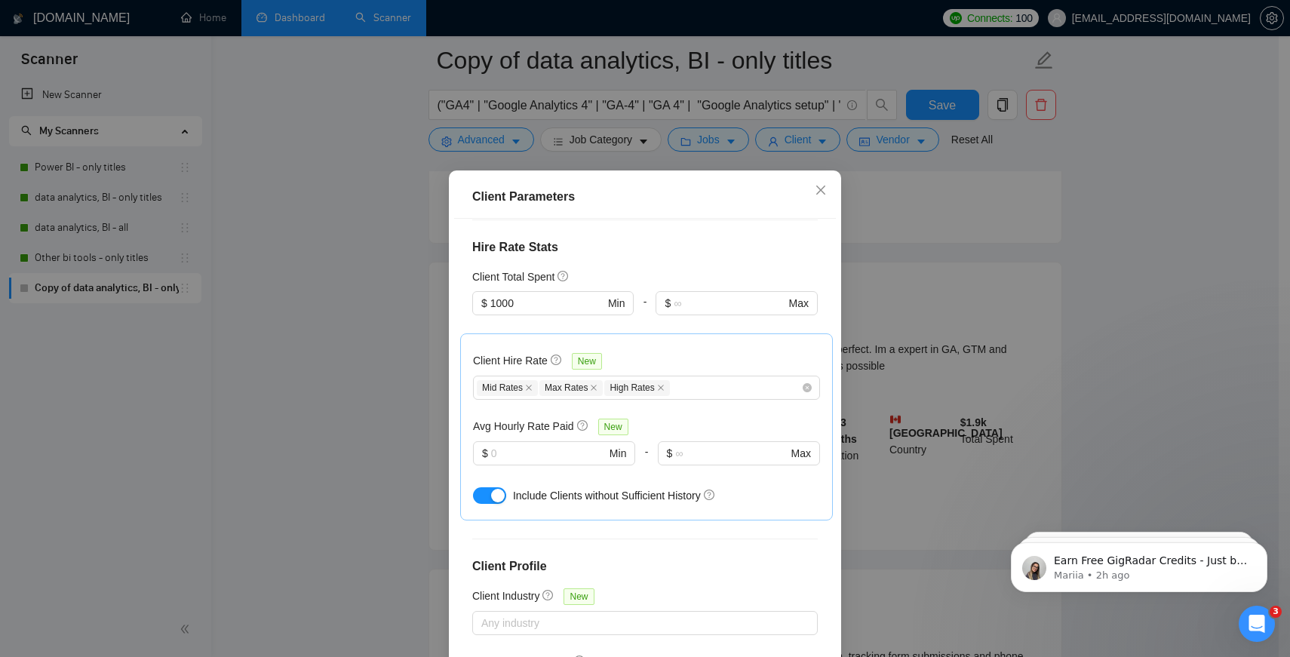
click at [632, 352] on div "Client Hire Rate New" at bounding box center [646, 363] width 347 height 23
click at [542, 445] on input "text" at bounding box center [548, 453] width 115 height 17
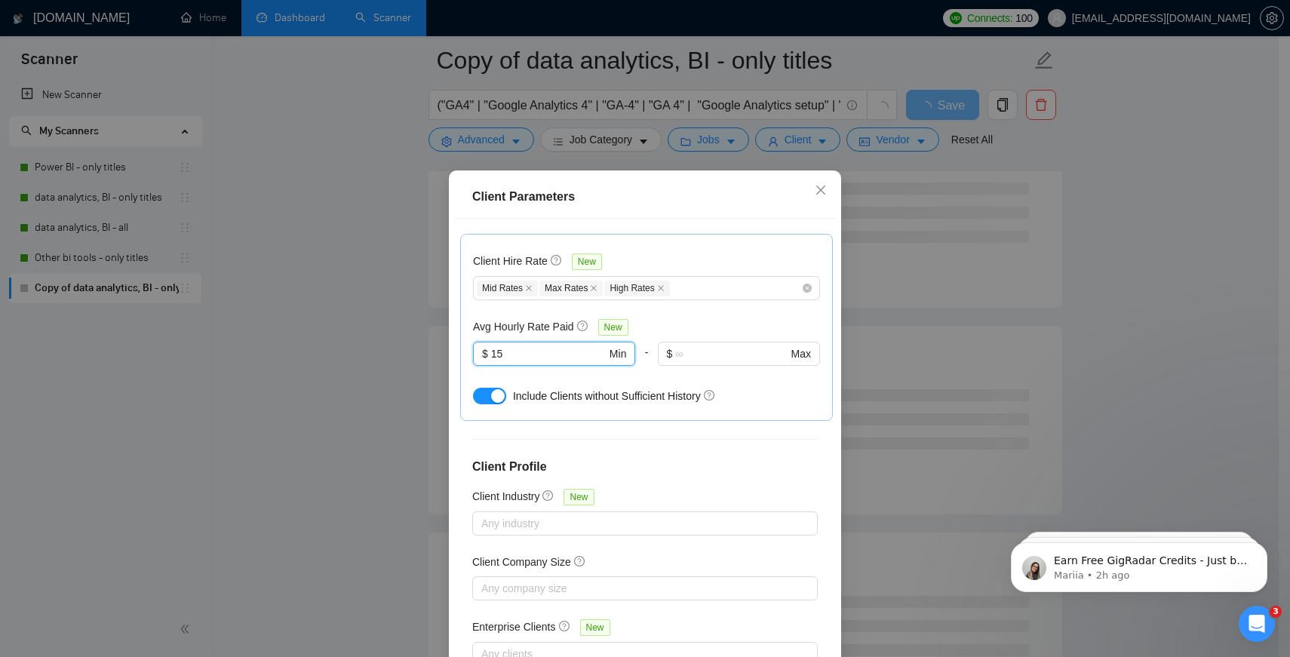
scroll to position [88, 0]
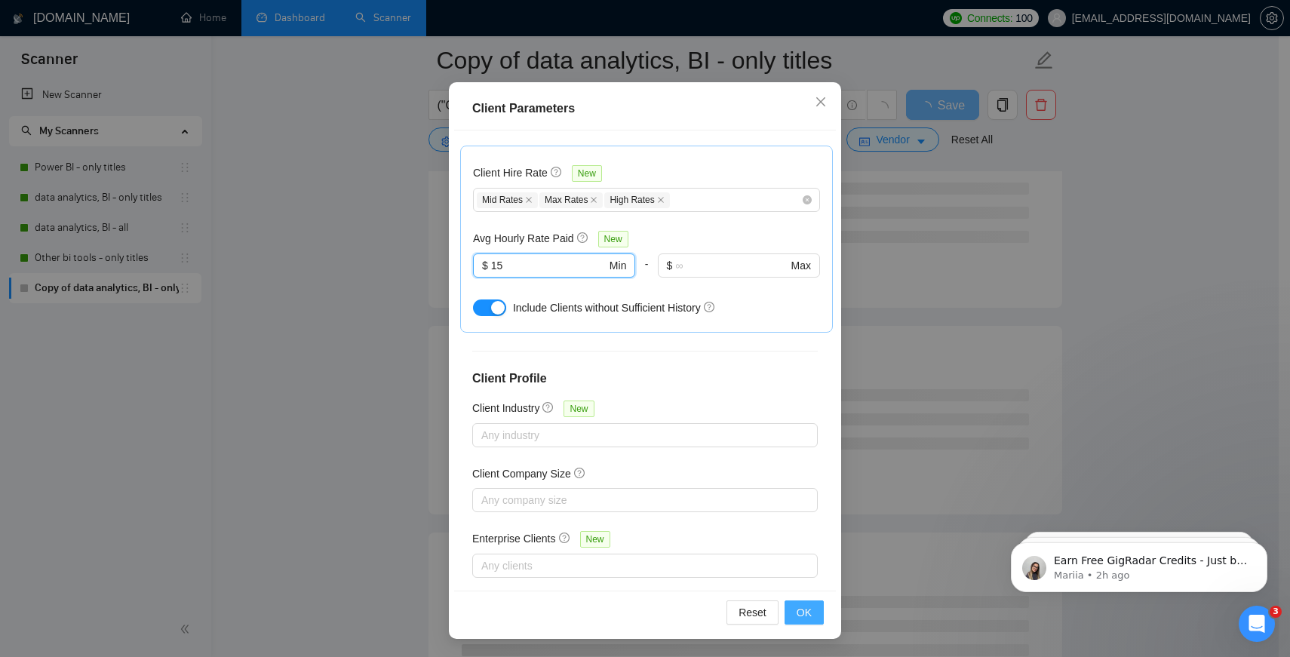
type input "15"
click at [797, 611] on span "OK" at bounding box center [804, 612] width 15 height 17
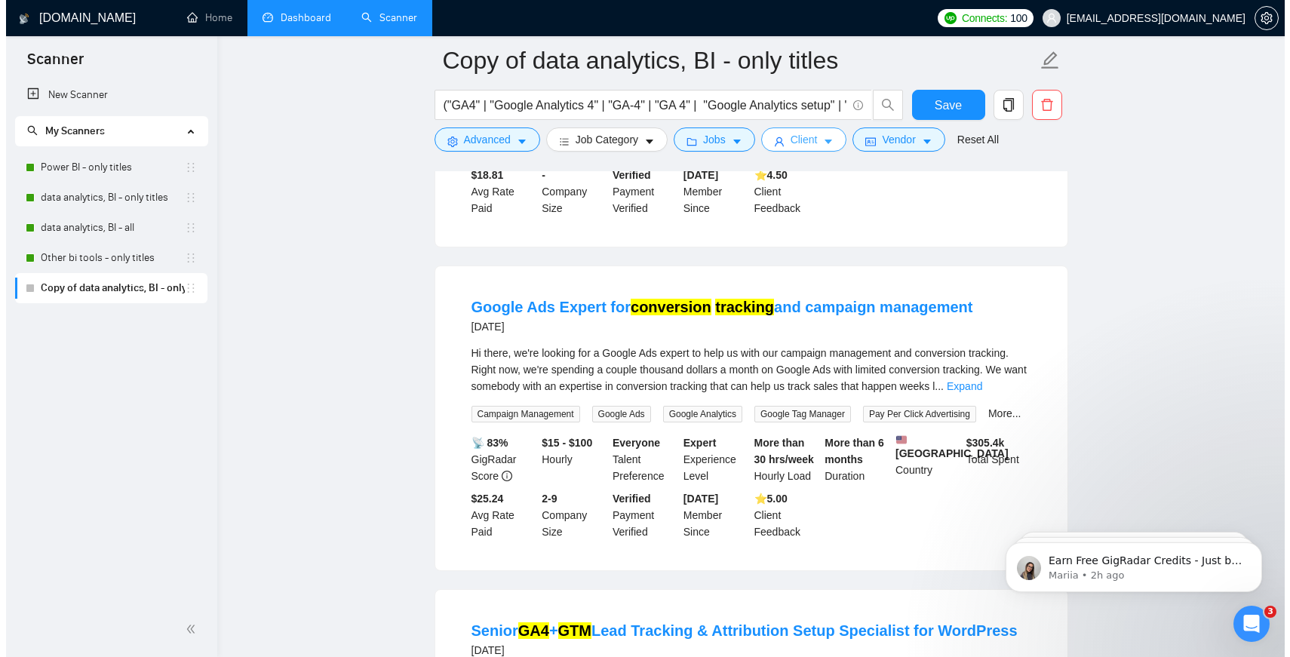
scroll to position [1028, 0]
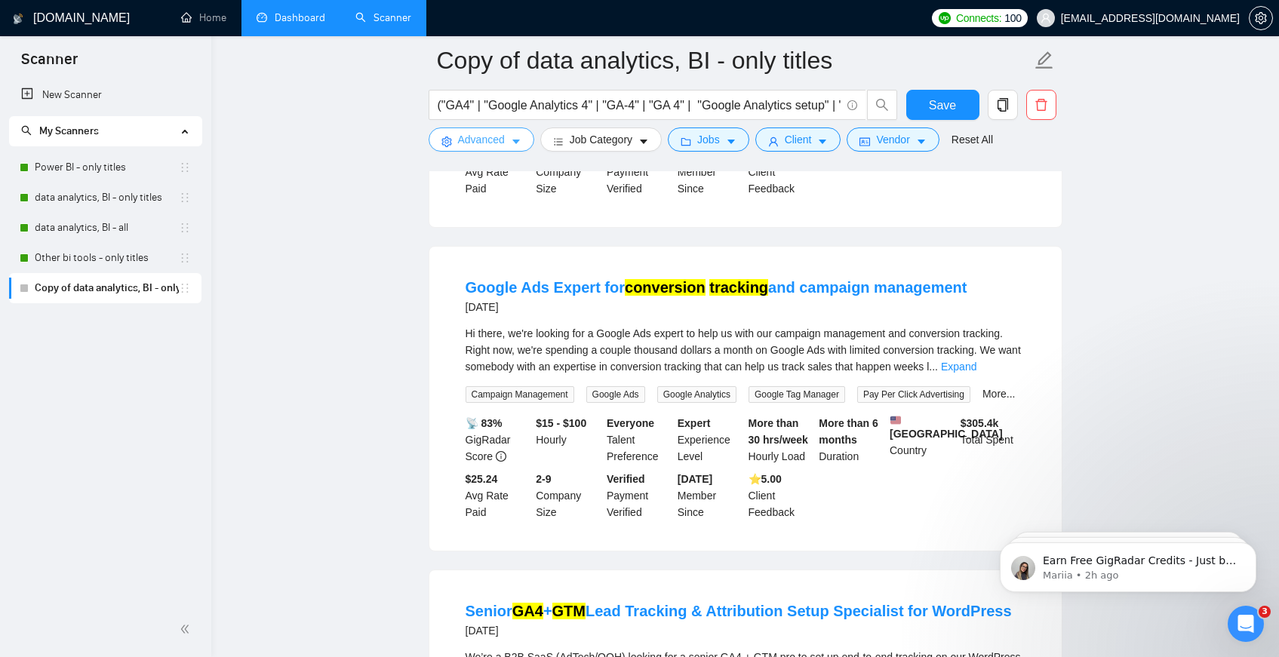
click at [512, 134] on button "Advanced" at bounding box center [482, 140] width 106 height 24
click at [0, 0] on div "Advanced Search Options Only Search Titles: Only Search Titles Use comma-separa…" at bounding box center [0, 0] width 0 height 0
click at [512, 134] on button "Advanced" at bounding box center [482, 140] width 106 height 24
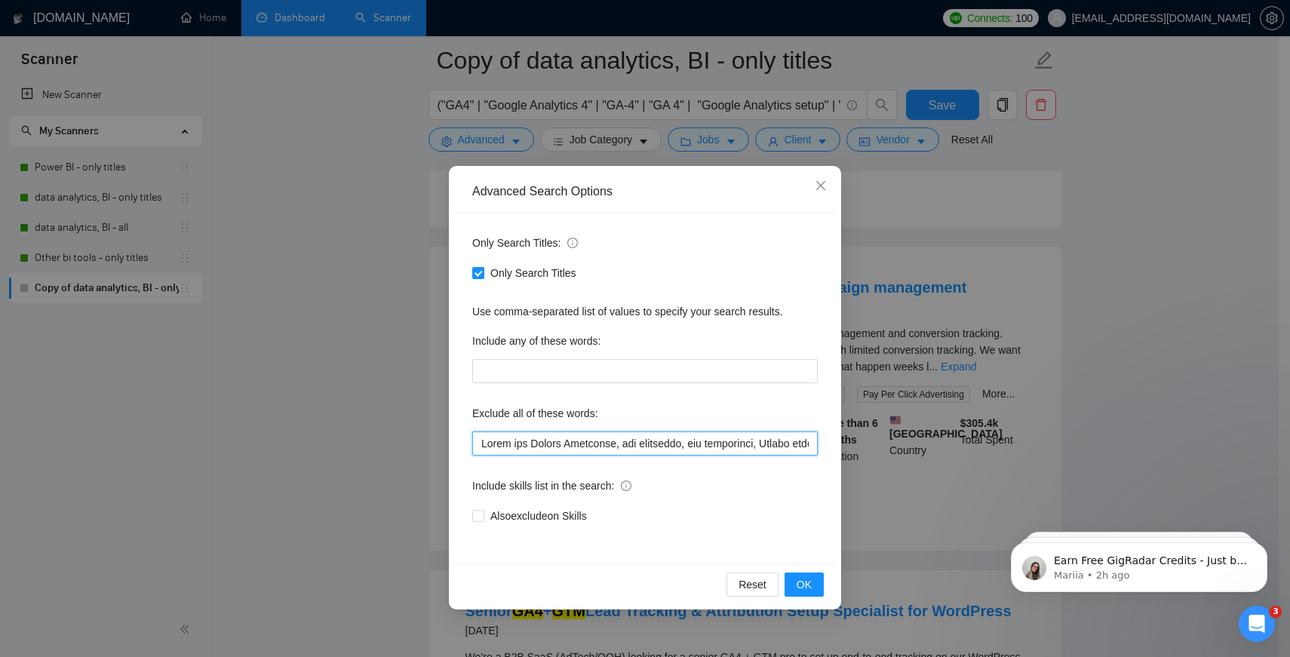
click at [620, 440] on input "text" at bounding box center [645, 444] width 346 height 24
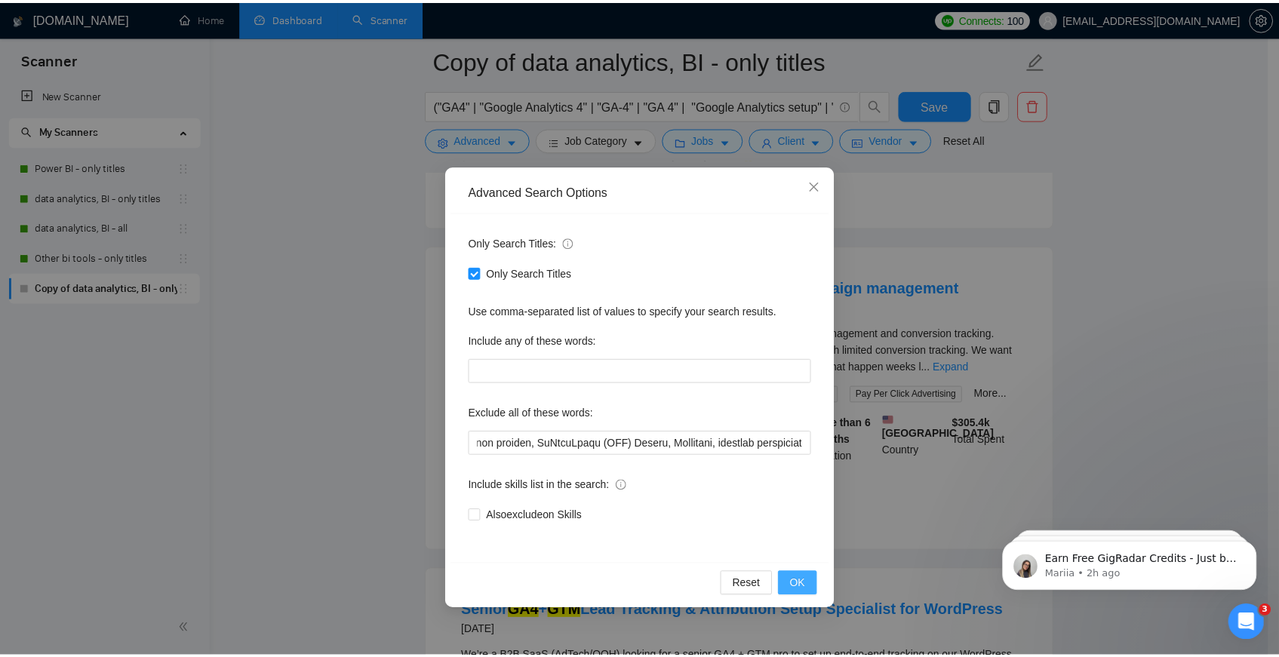
scroll to position [0, 0]
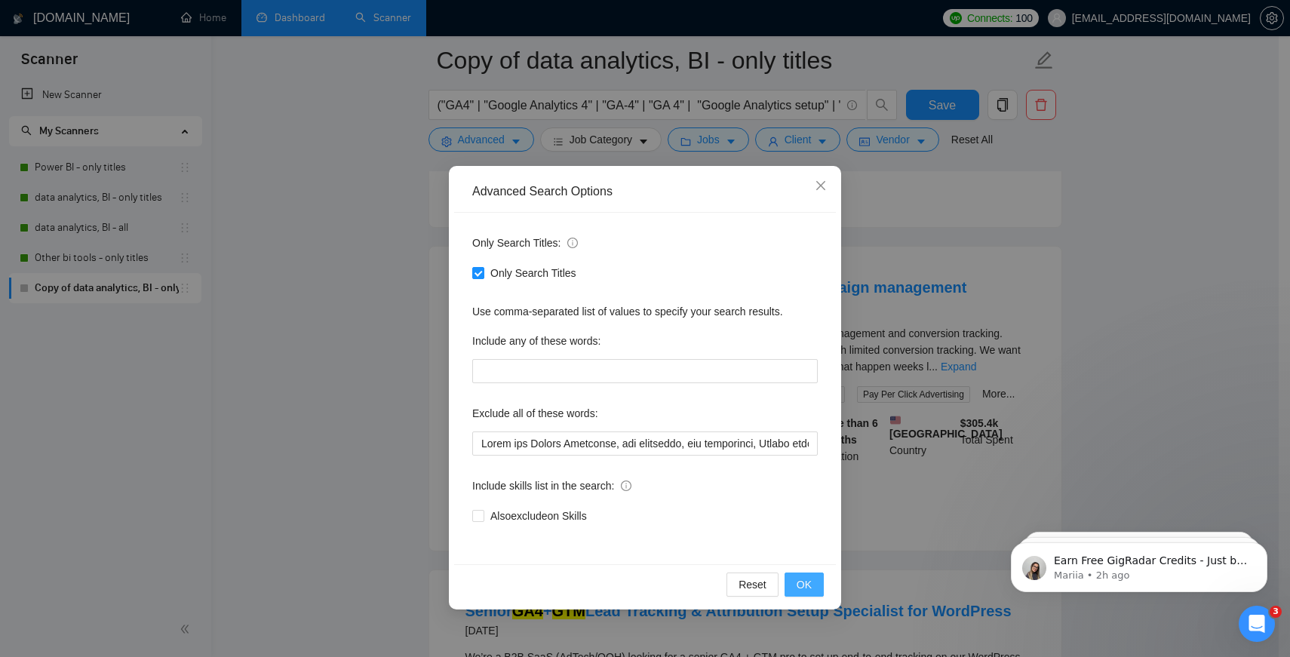
click at [810, 587] on span "OK" at bounding box center [804, 584] width 15 height 17
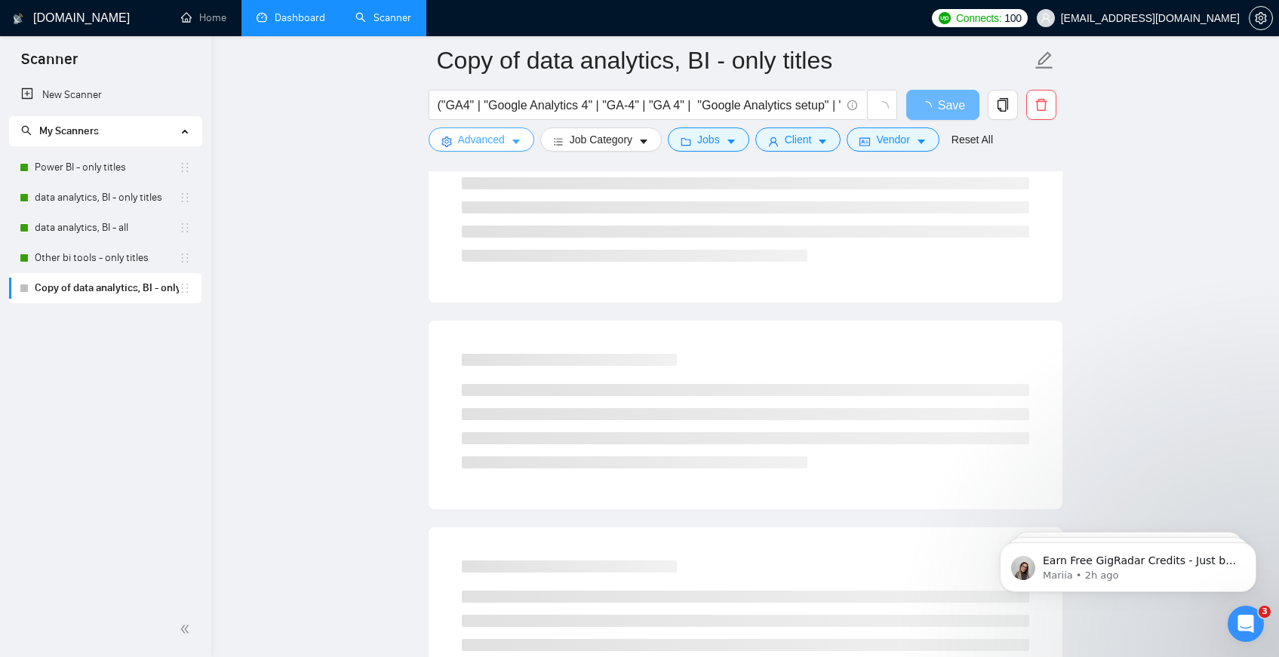
click at [501, 137] on span "Advanced" at bounding box center [481, 139] width 47 height 17
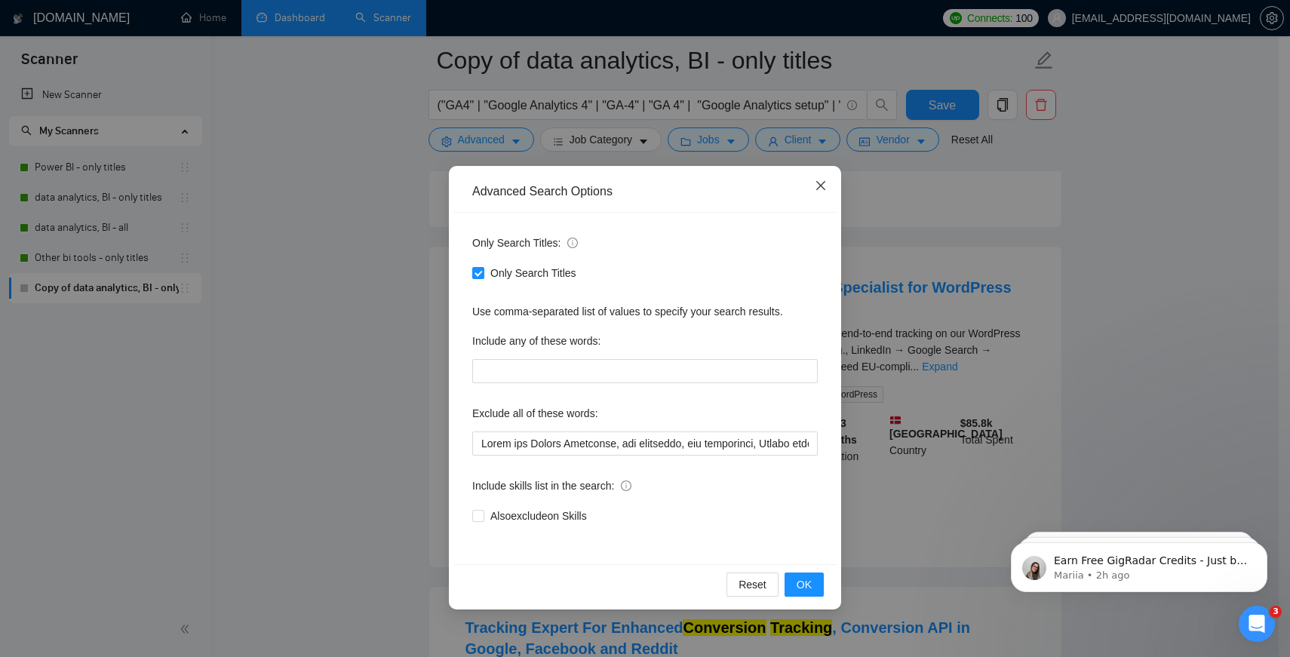
click at [825, 175] on span "Close" at bounding box center [821, 186] width 41 height 41
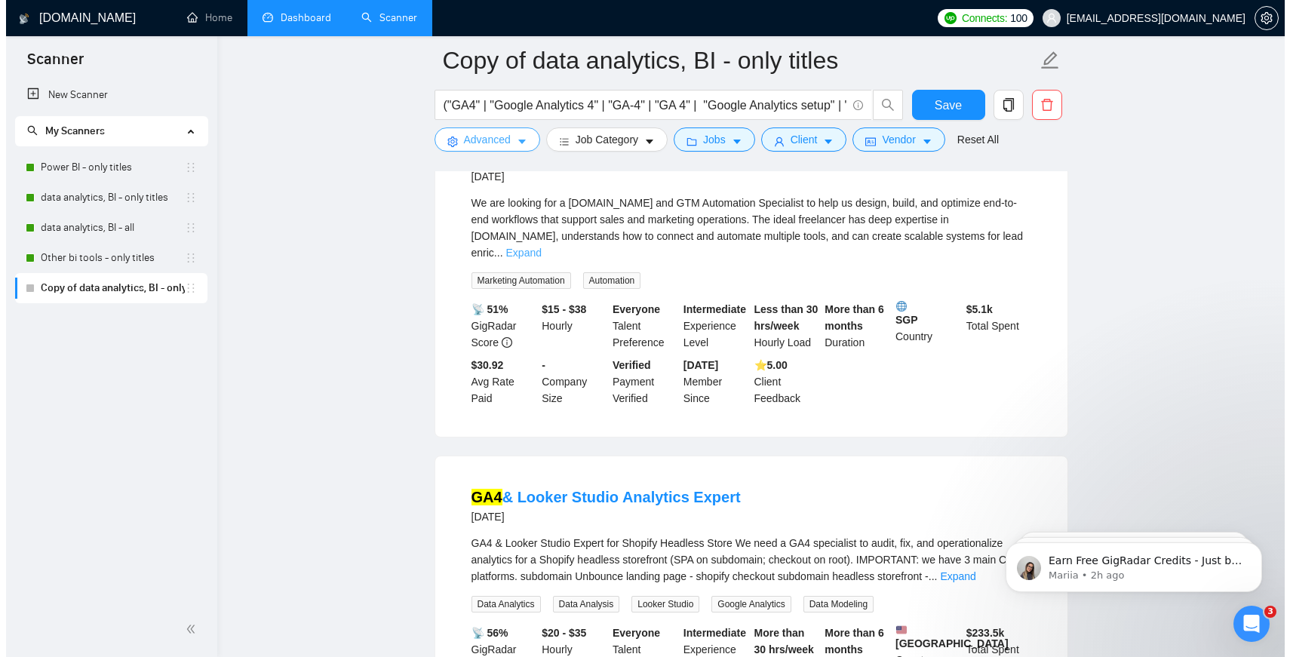
scroll to position [2156, 0]
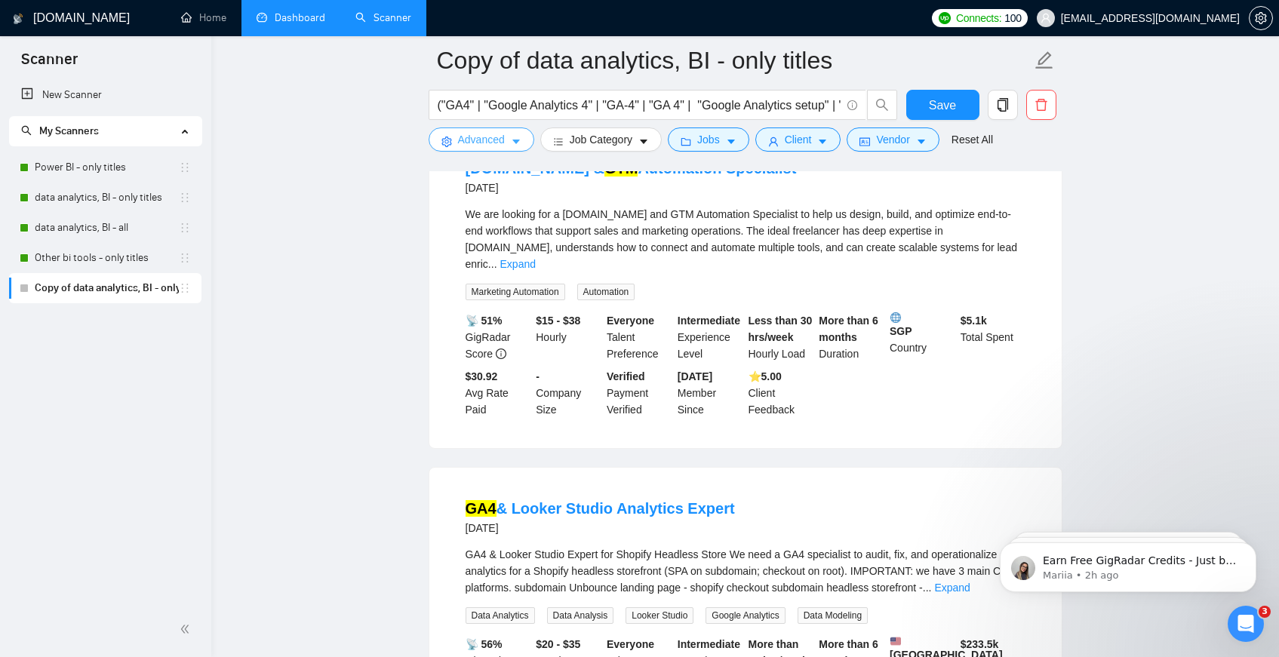
click at [516, 140] on icon "caret-down" at bounding box center [516, 142] width 8 height 5
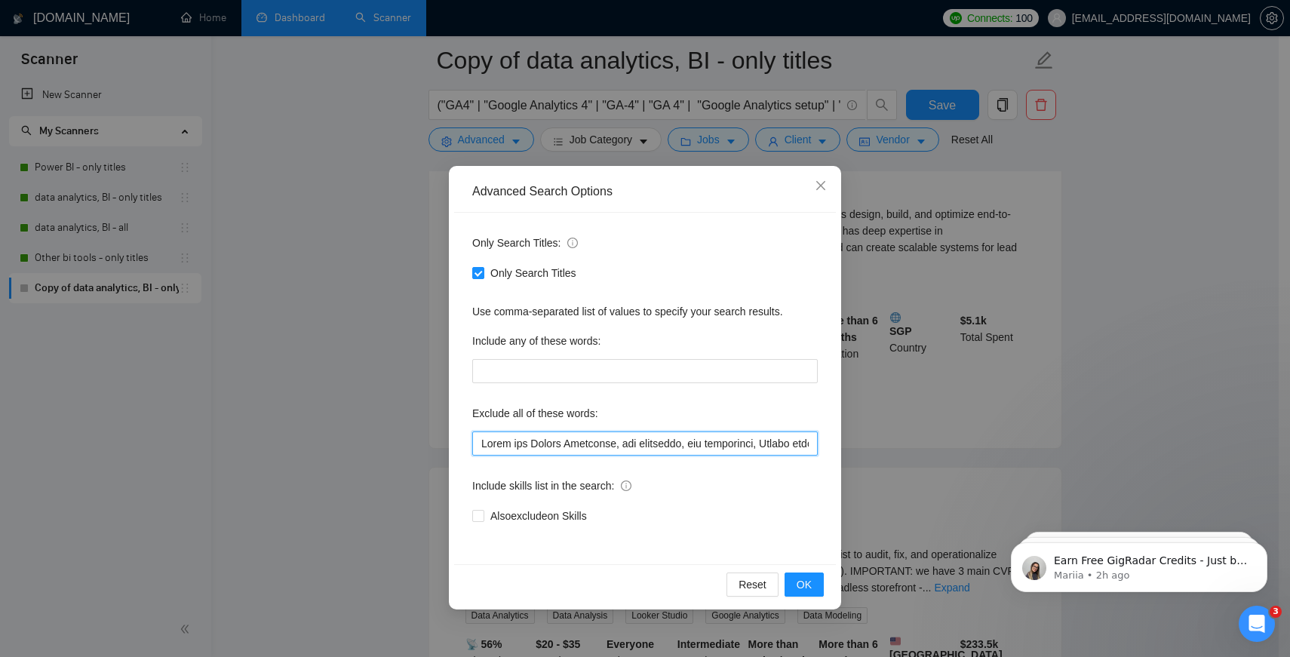
click at [726, 444] on input "text" at bounding box center [645, 444] width 346 height 24
click at [810, 592] on span "OK" at bounding box center [804, 584] width 15 height 17
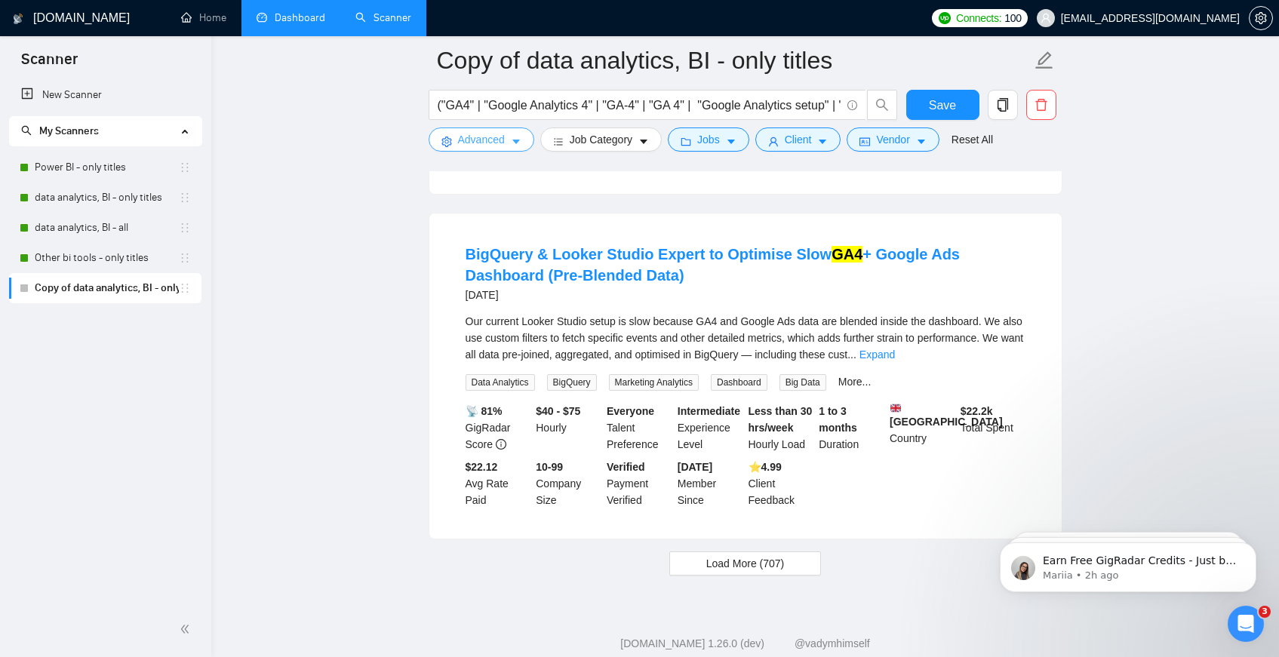
scroll to position [3103, 0]
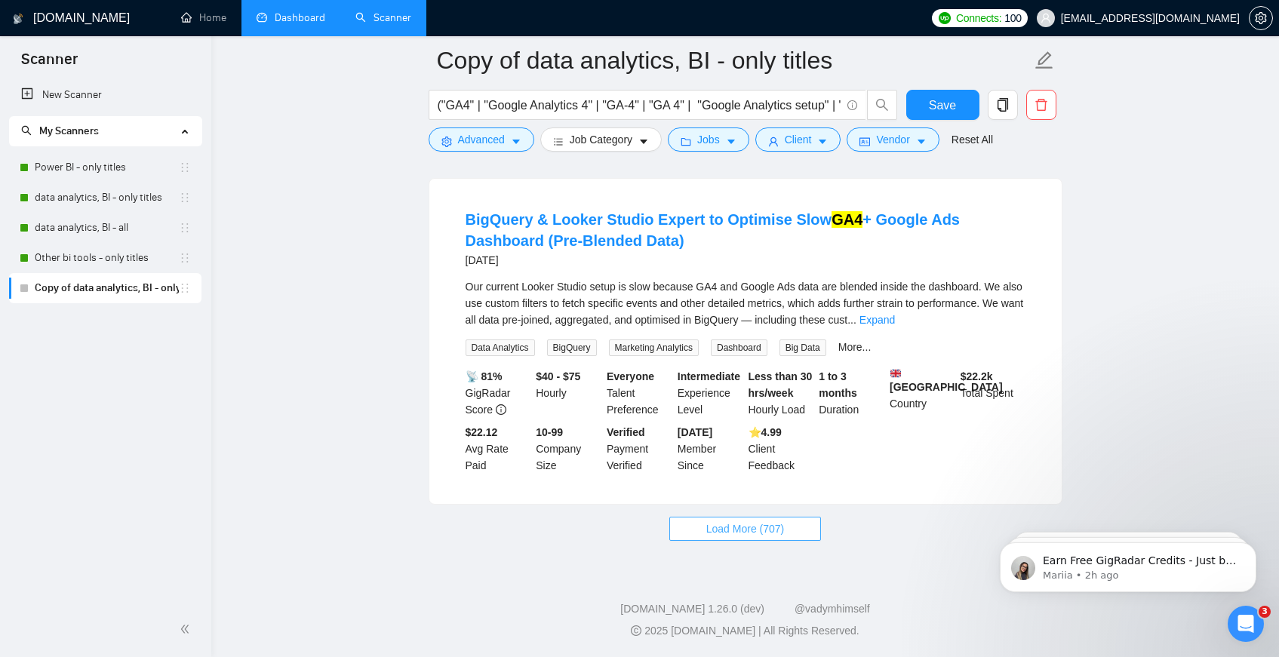
click at [741, 521] on span "Load More (707)" at bounding box center [745, 529] width 78 height 17
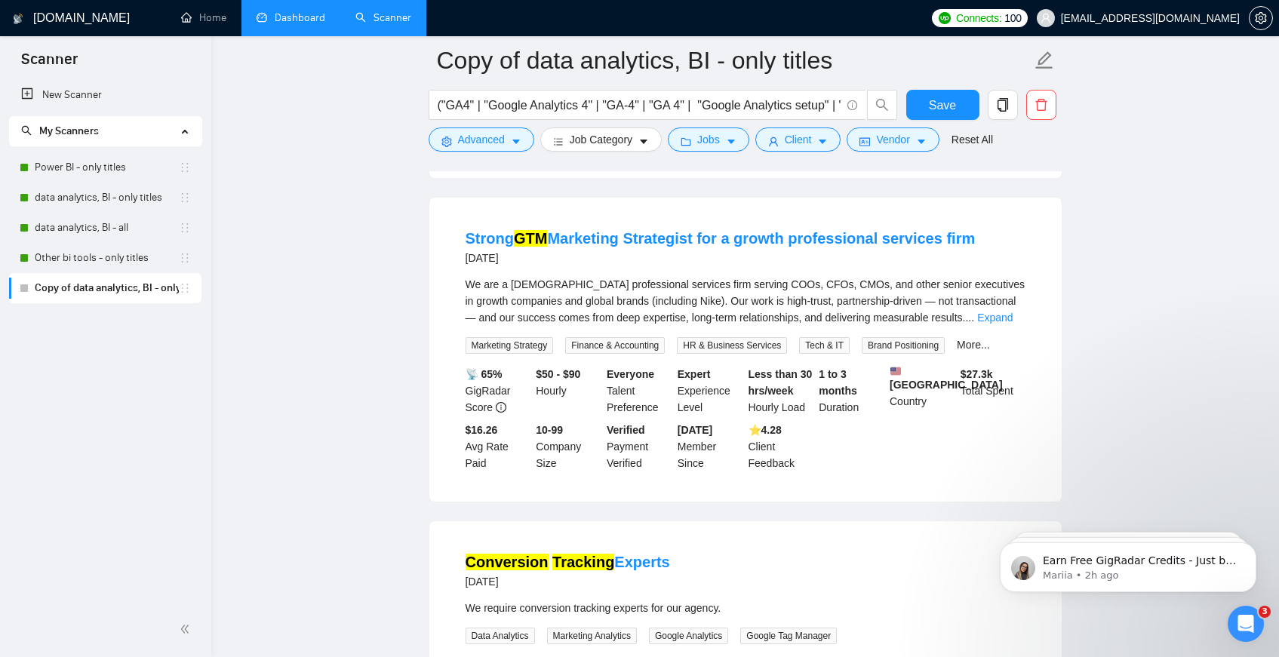
scroll to position [4329, 0]
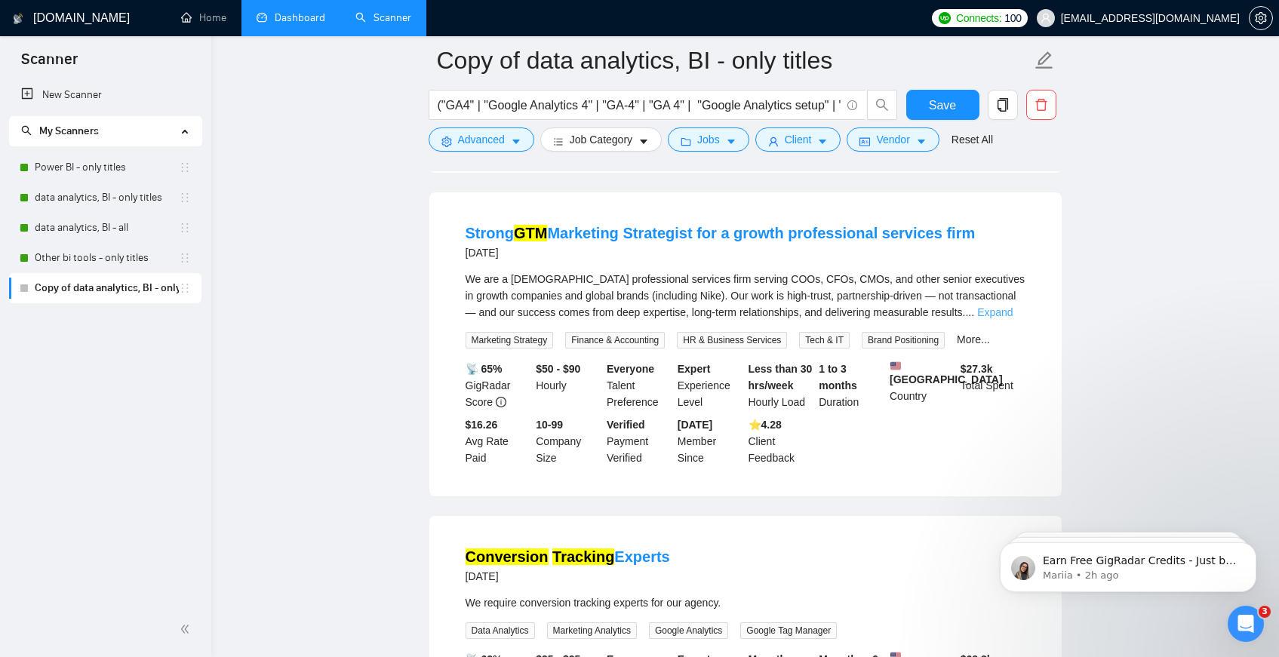
click at [1013, 318] on link "Expand" at bounding box center [994, 312] width 35 height 12
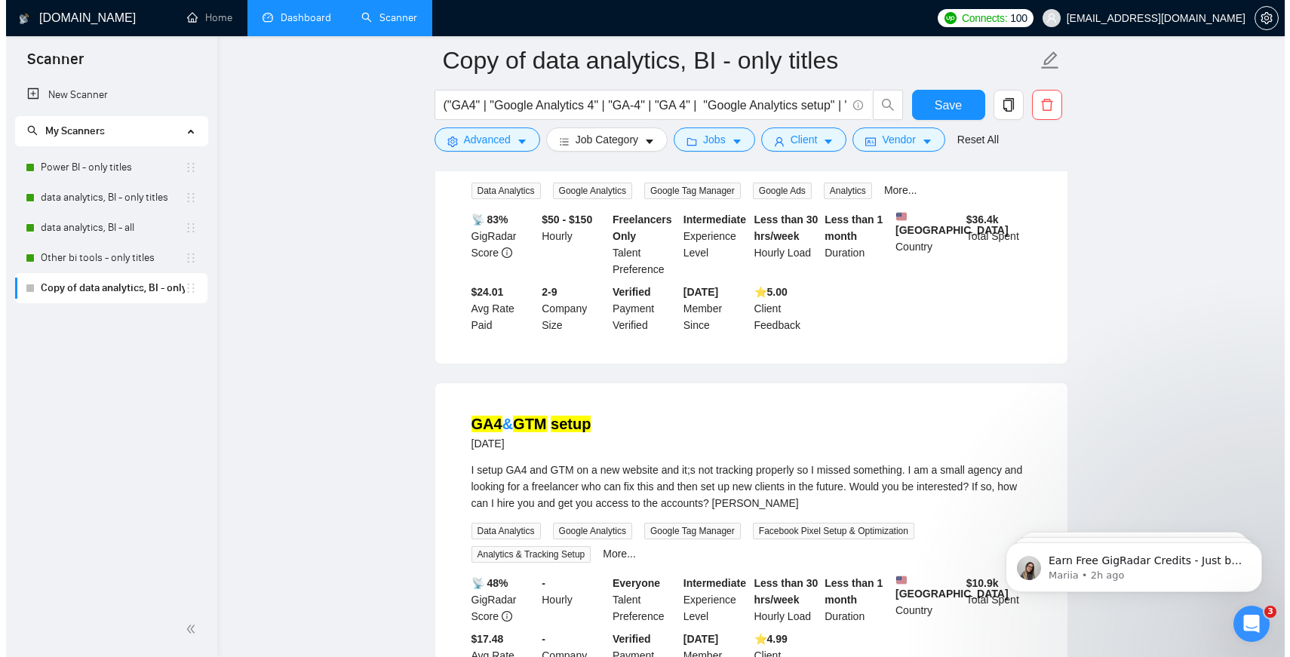
scroll to position [6082, 0]
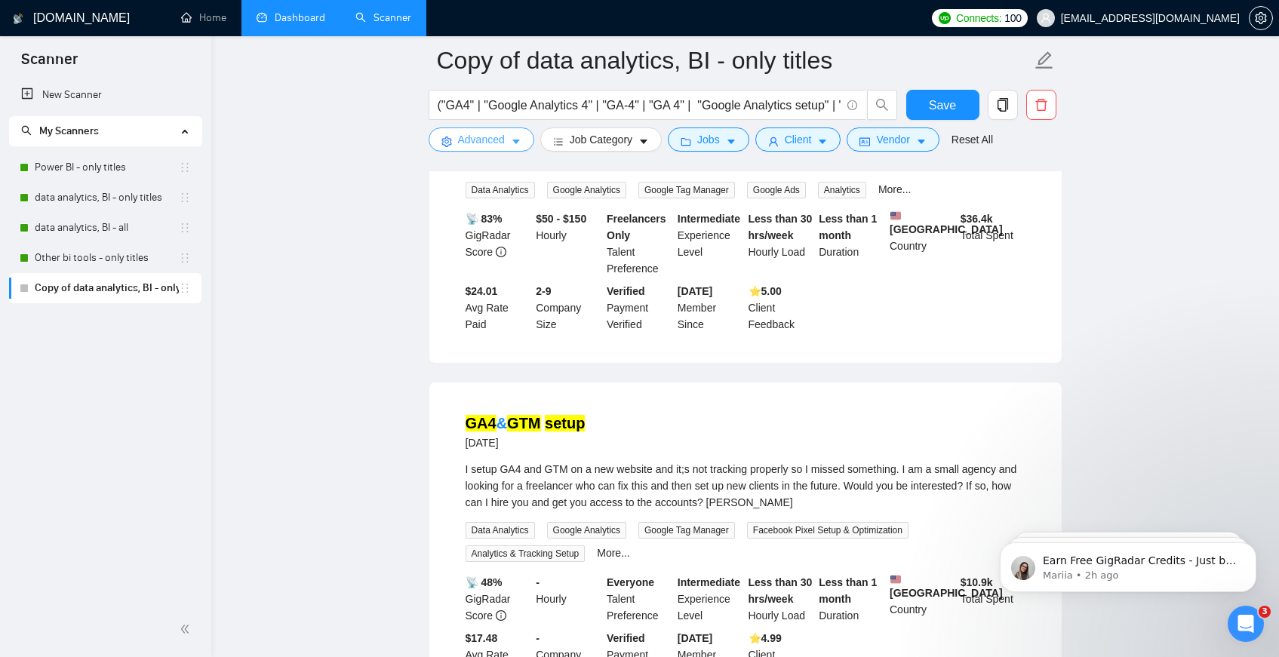
click at [478, 147] on span "Advanced" at bounding box center [481, 139] width 47 height 17
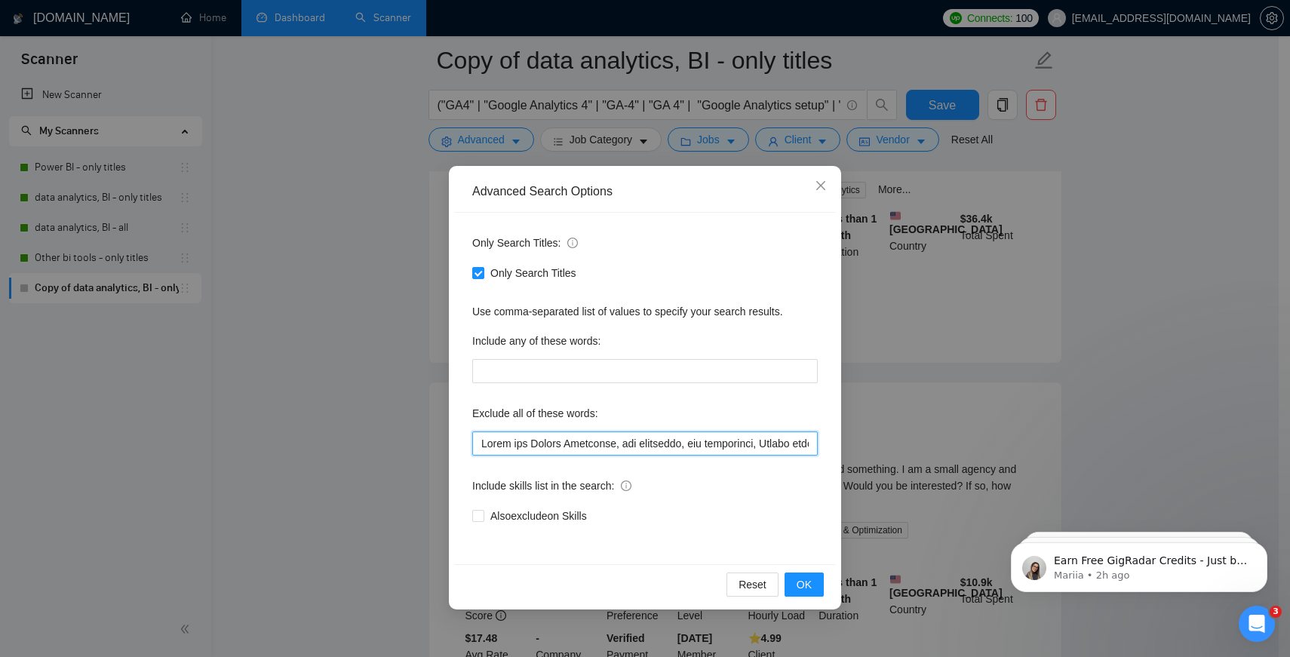
click at [556, 444] on input "text" at bounding box center [645, 444] width 346 height 24
paste input "text"
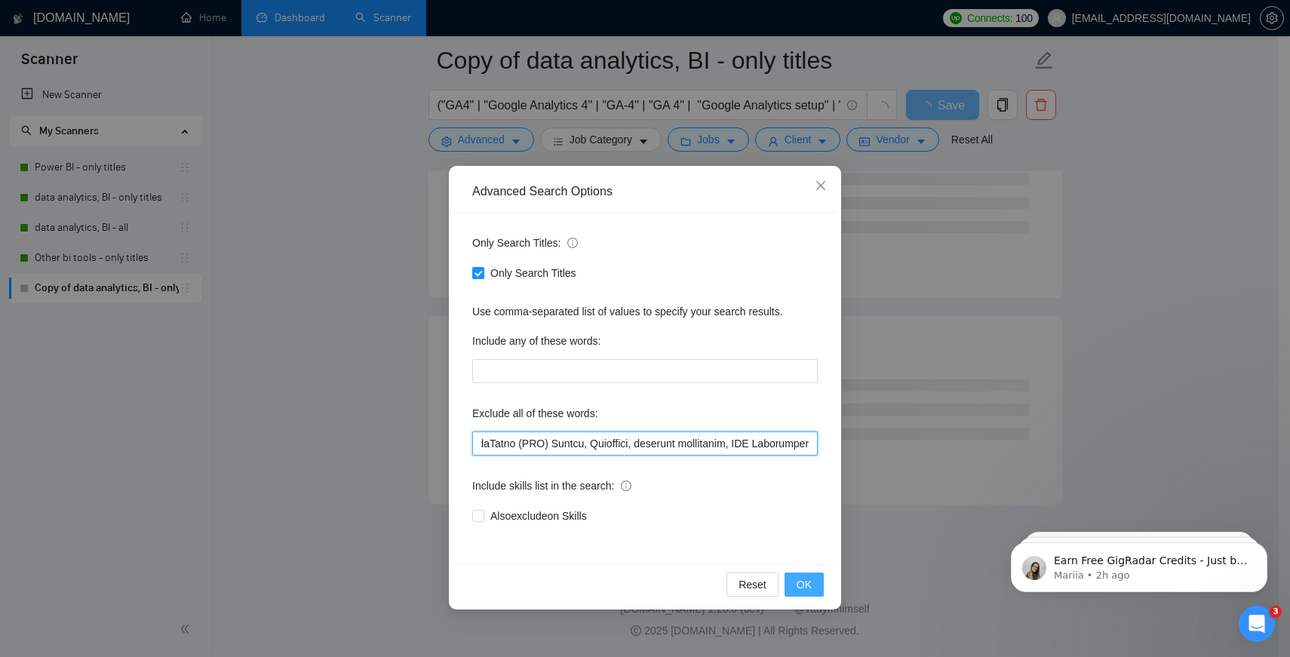
scroll to position [3927, 0]
type input "Build and Manage Campaigns, web developer, ads specialist, Design funnels, crea…"
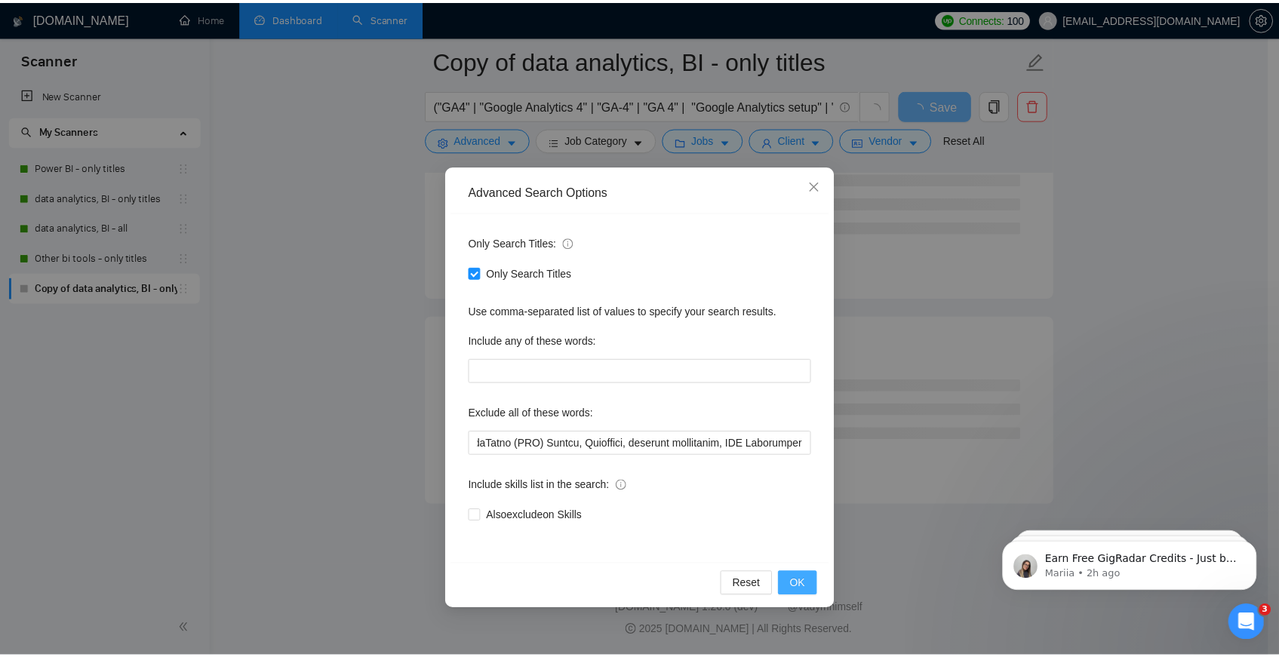
scroll to position [0, 0]
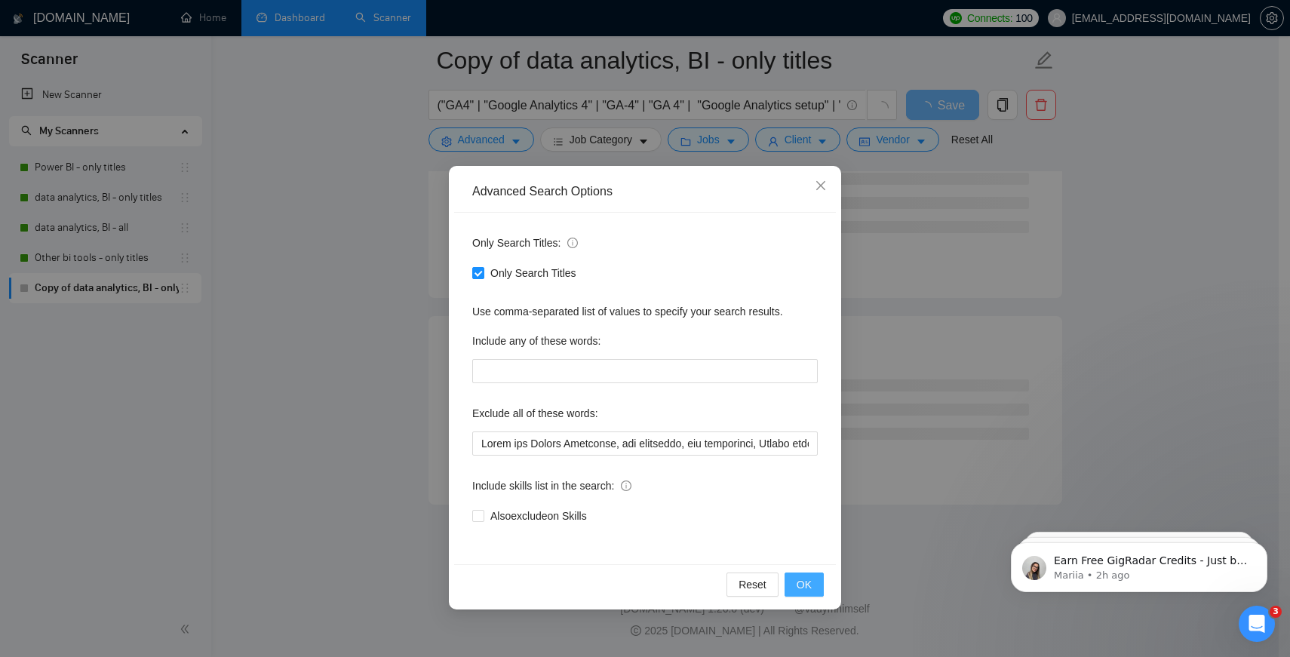
click at [800, 581] on span "OK" at bounding box center [804, 584] width 15 height 17
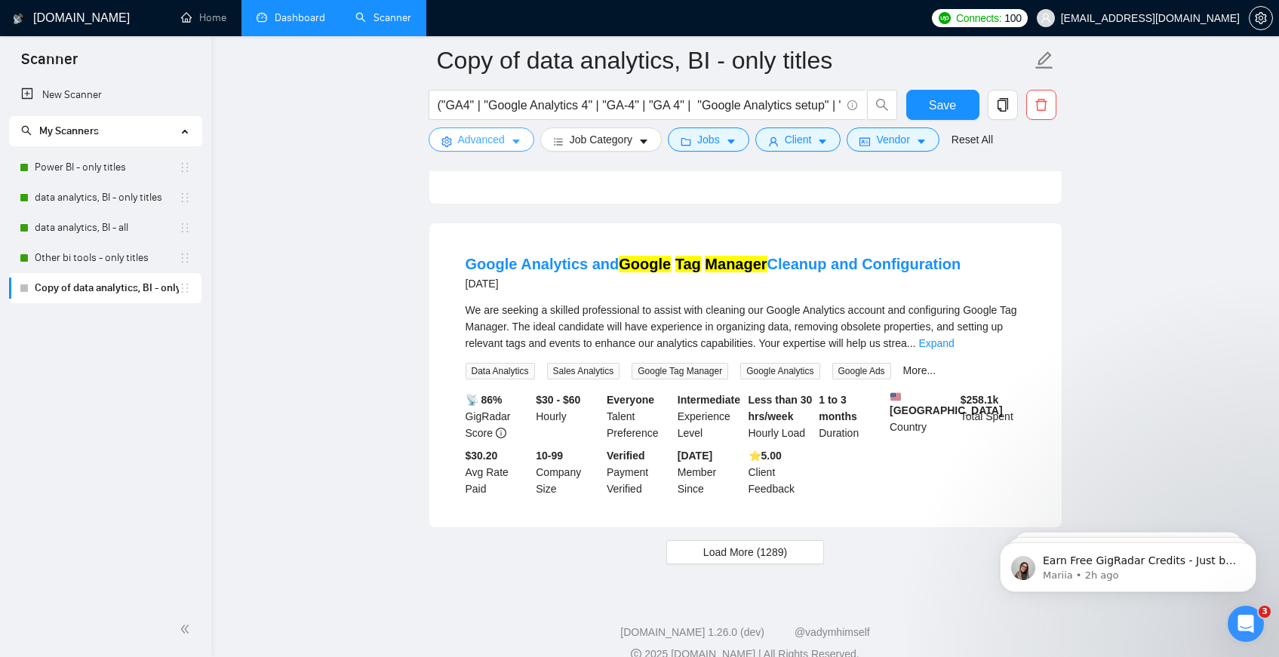
scroll to position [3038, 0]
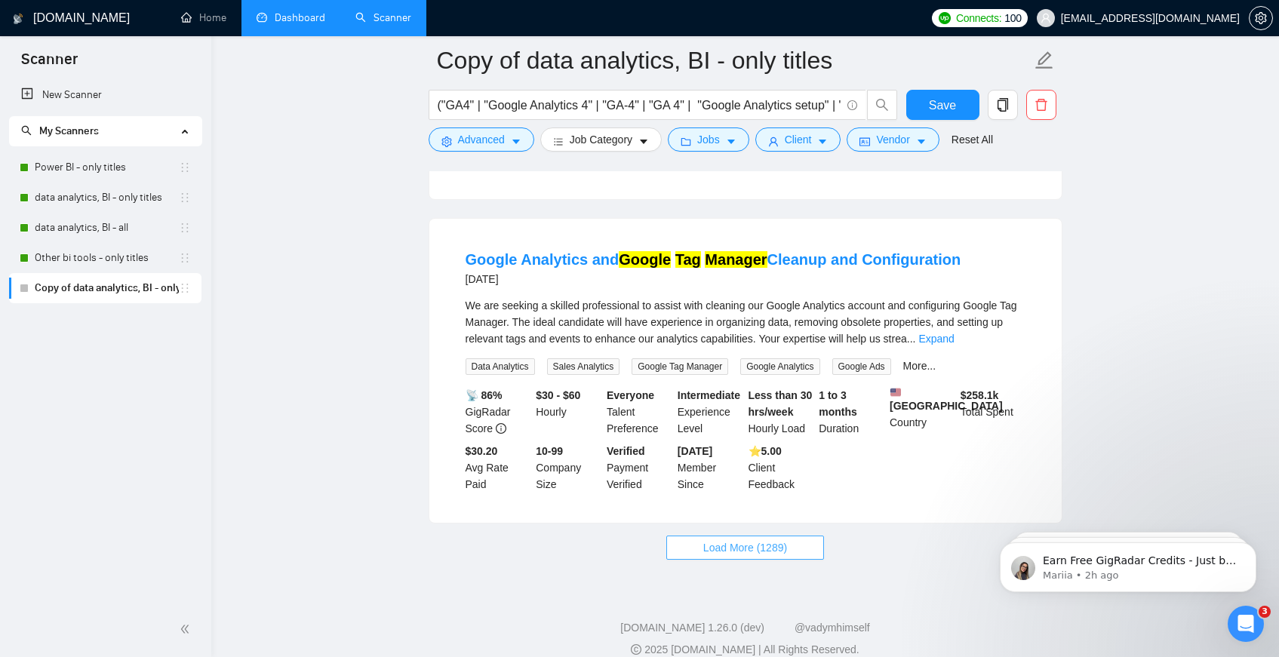
click at [773, 556] on span "Load More (1289)" at bounding box center [745, 547] width 84 height 17
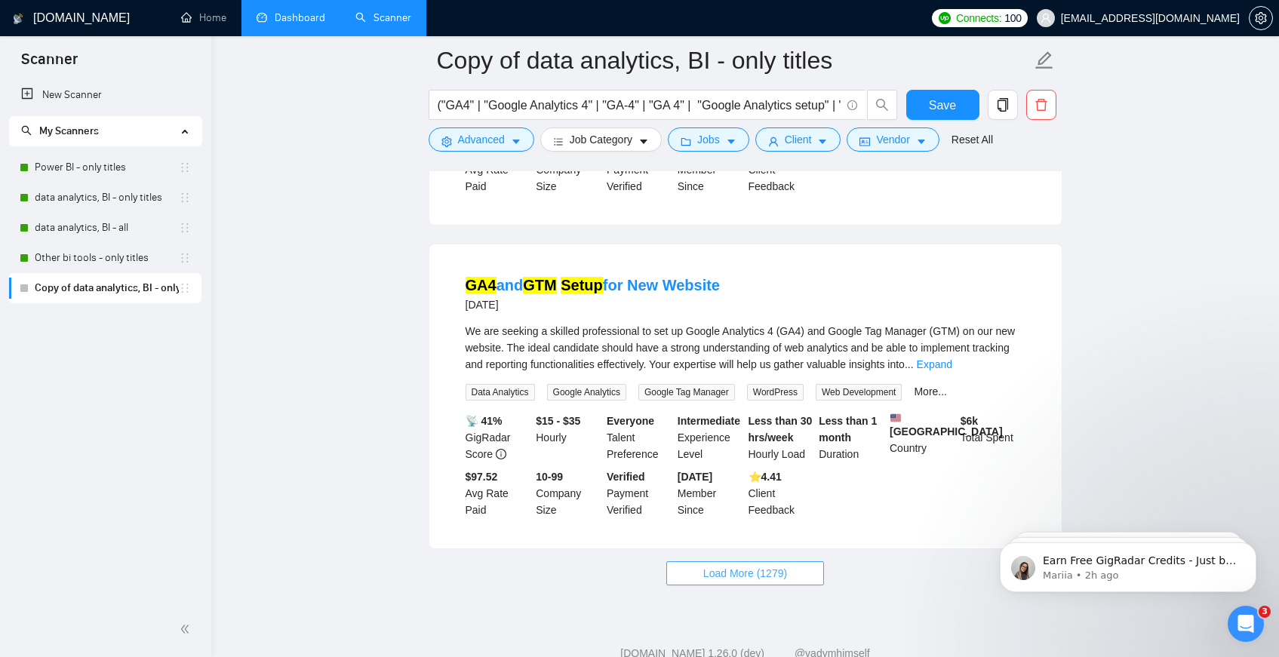
scroll to position [6411, 0]
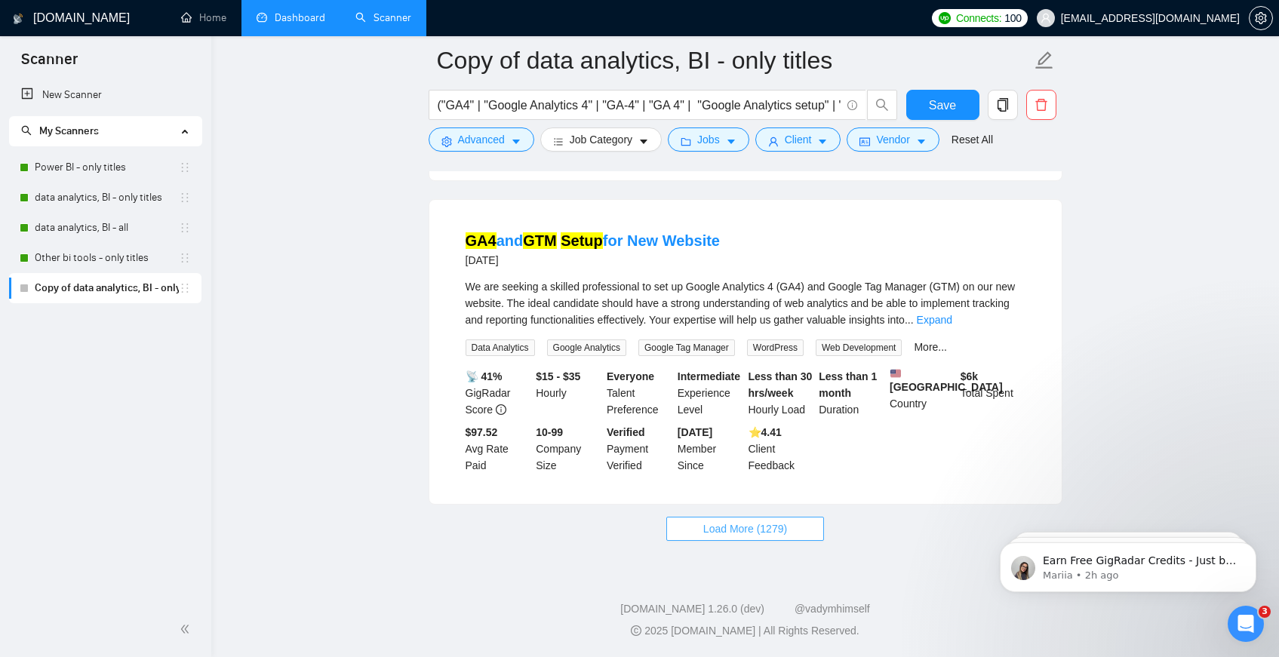
click at [750, 527] on span "Load More (1279)" at bounding box center [745, 529] width 84 height 17
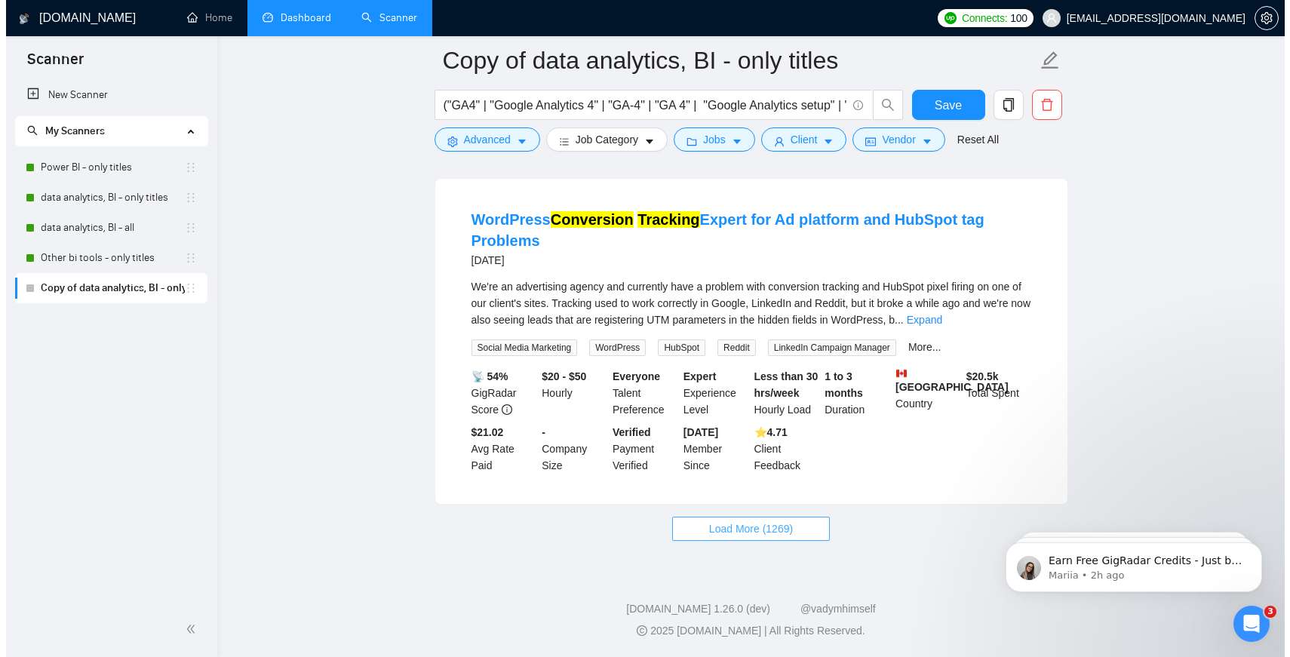
scroll to position [9771, 0]
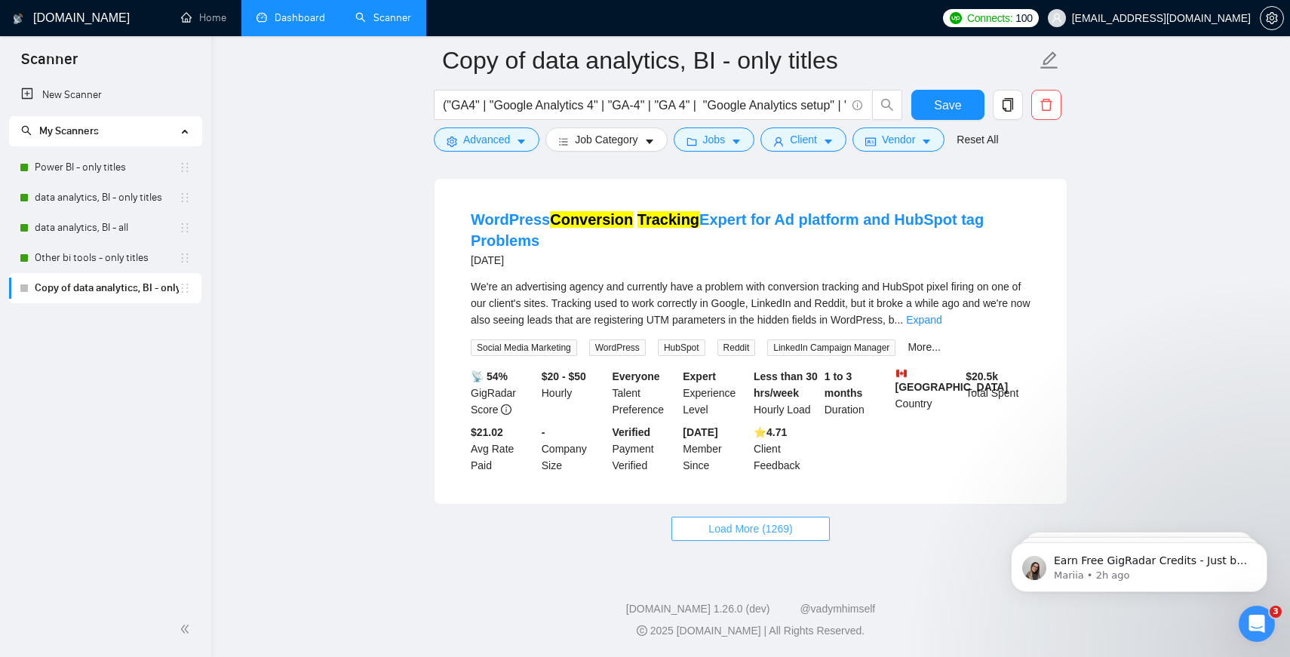
click at [750, 527] on span "Load More (1269)" at bounding box center [751, 529] width 84 height 17
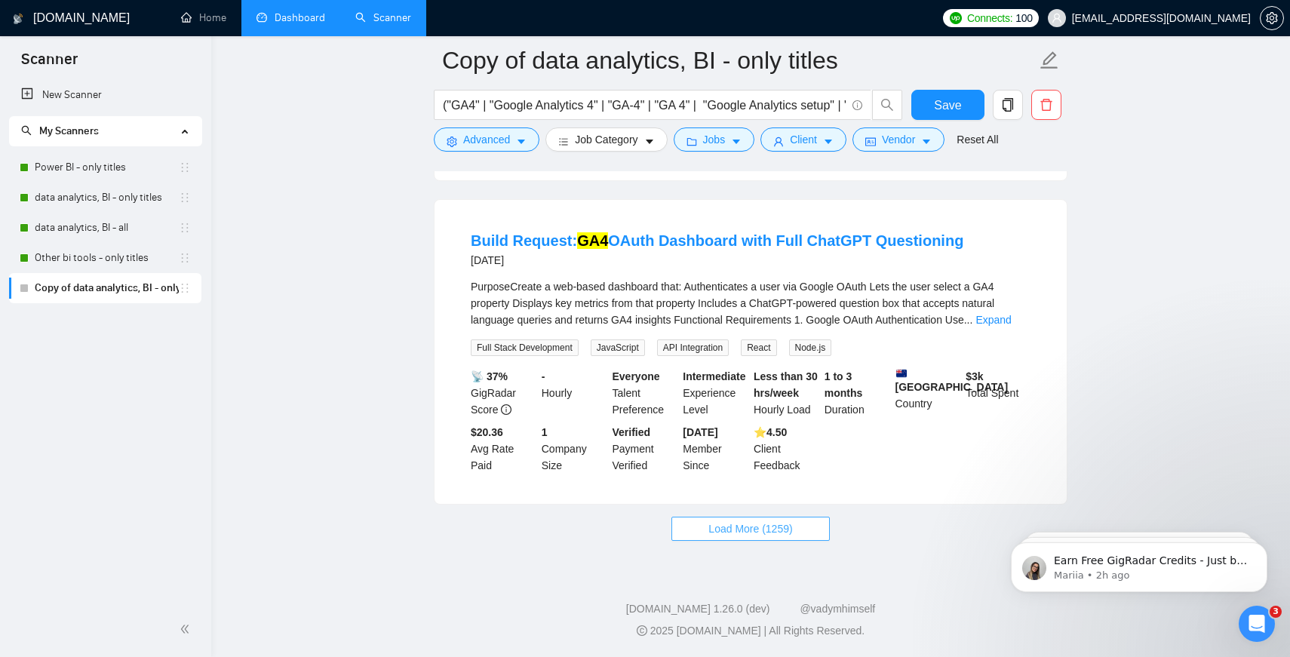
scroll to position [13105, 0]
click at [750, 537] on span "Load More (1259)" at bounding box center [751, 529] width 84 height 17
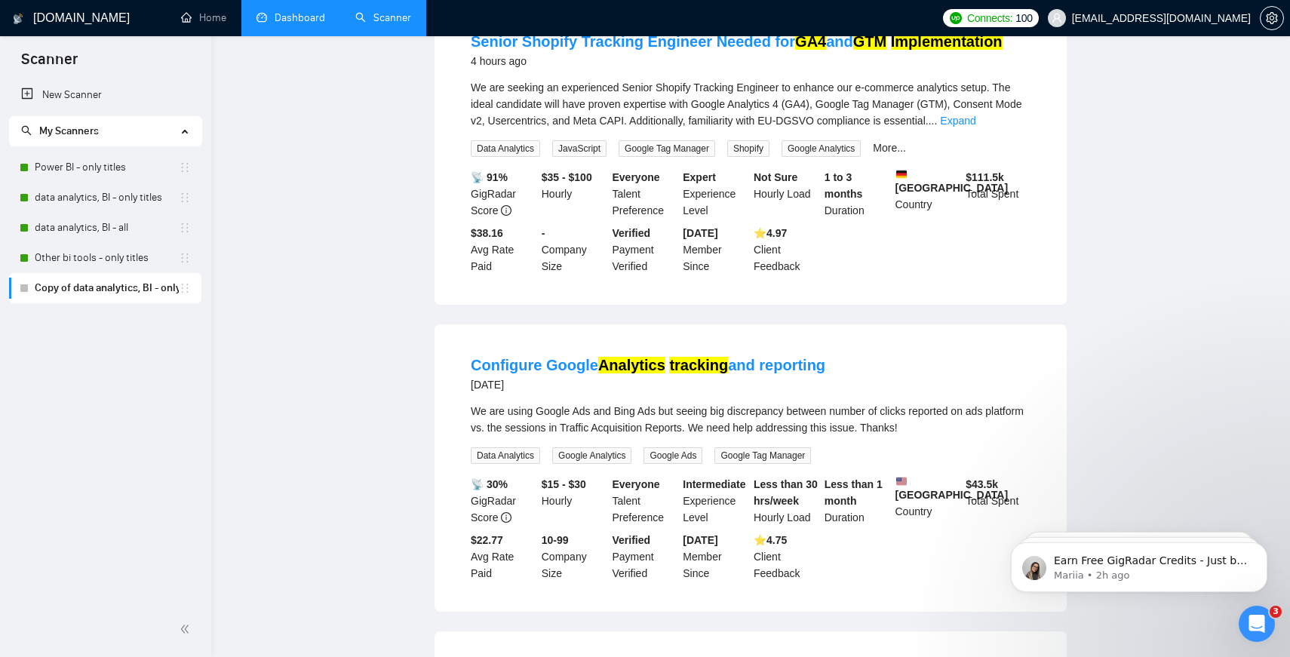
scroll to position [0, 0]
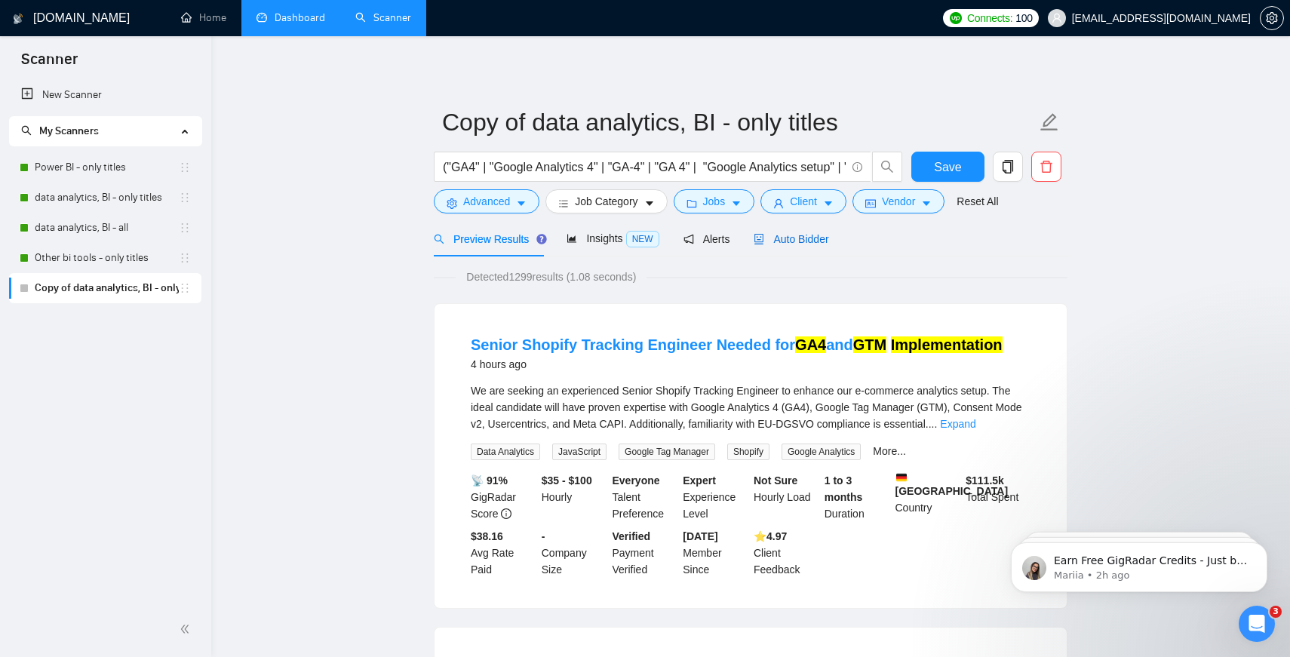
click at [796, 238] on span "Auto Bidder" at bounding box center [791, 239] width 75 height 12
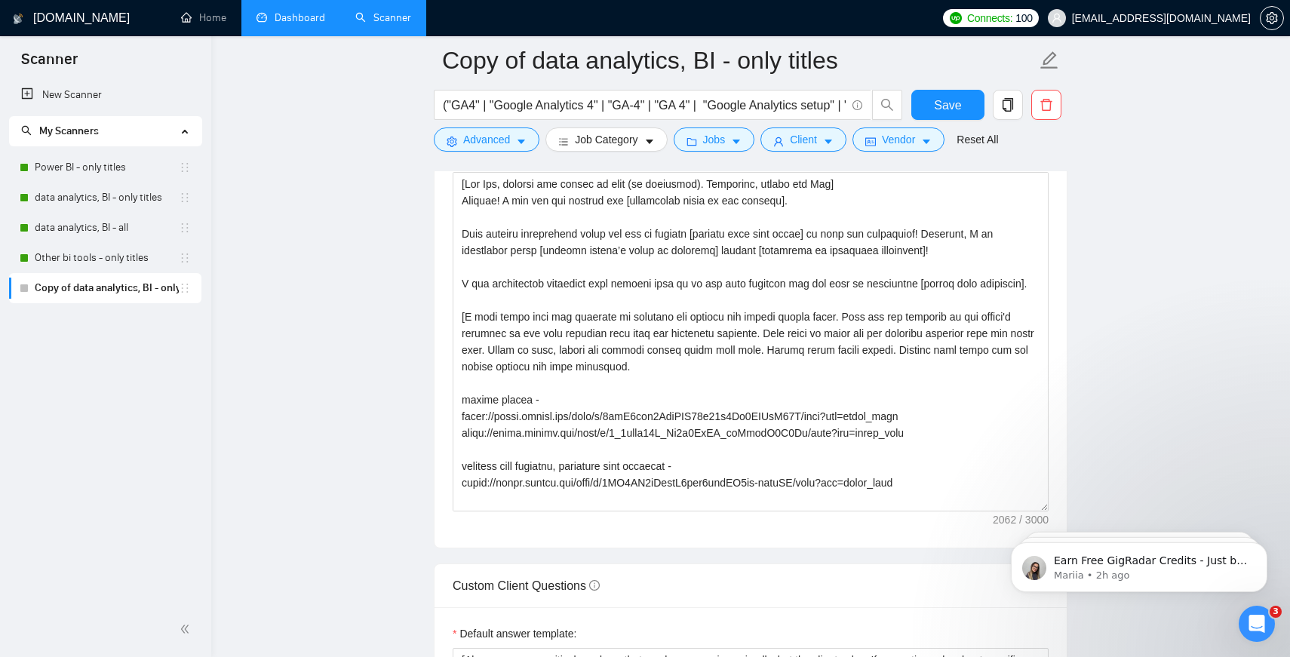
scroll to position [1664, 0]
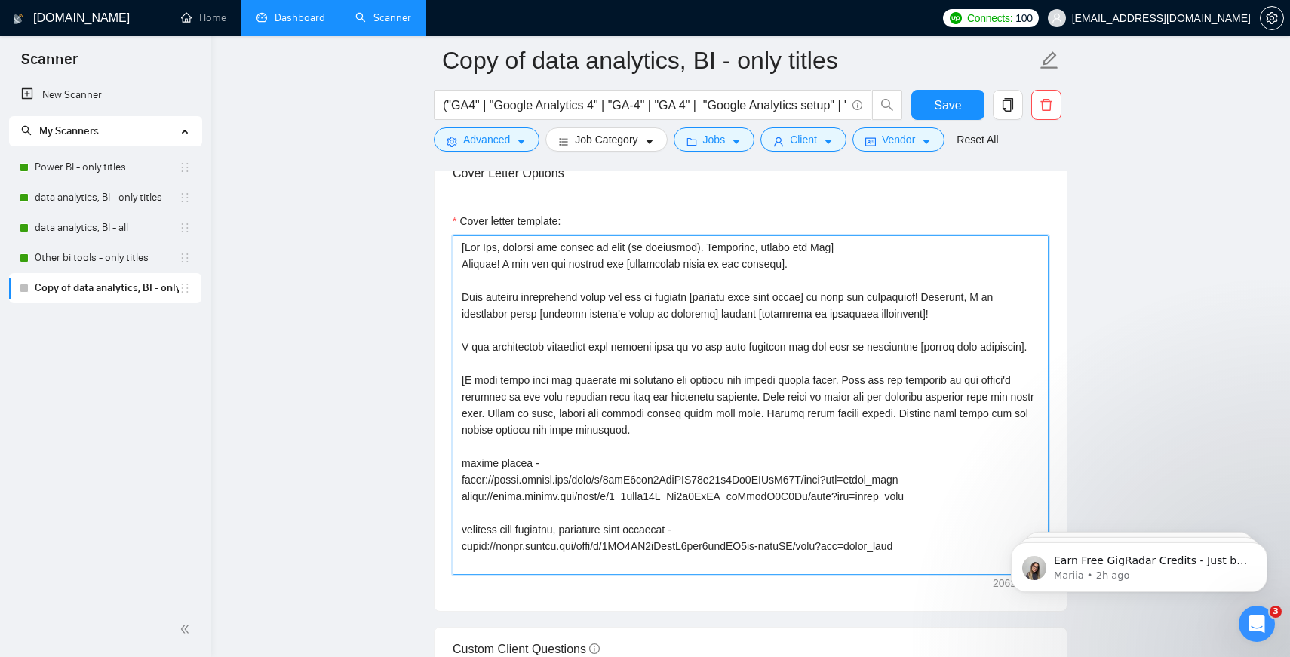
click at [778, 334] on textarea "Cover letter template:" at bounding box center [751, 405] width 596 height 340
paste textarea "Perfect! I see you are looking for [simplified title of the project]. Your proj…"
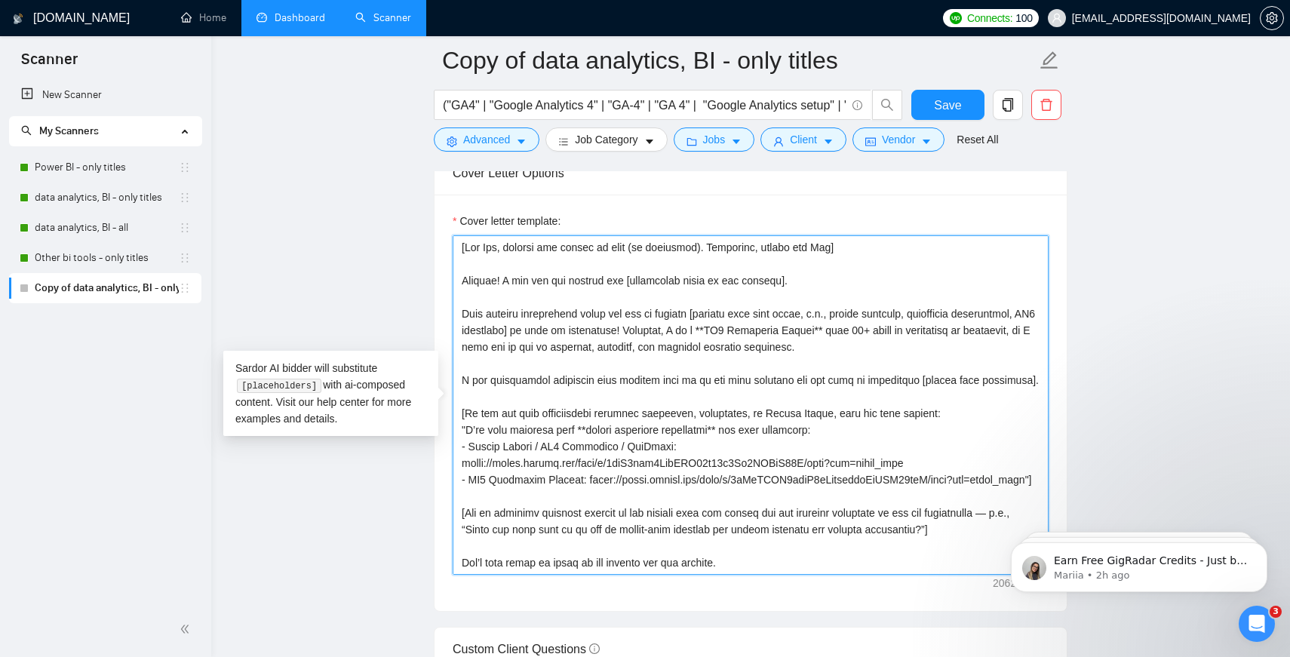
scroll to position [78, 0]
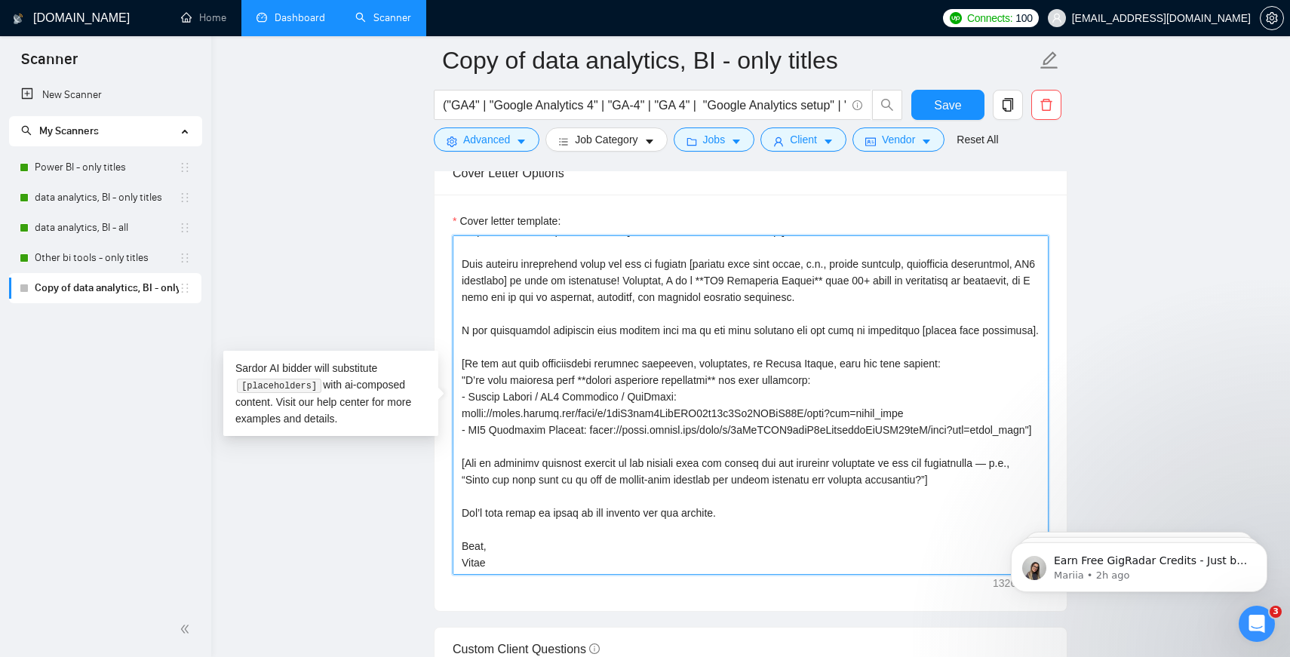
click at [919, 401] on textarea "Cover letter template:" at bounding box center [751, 405] width 596 height 340
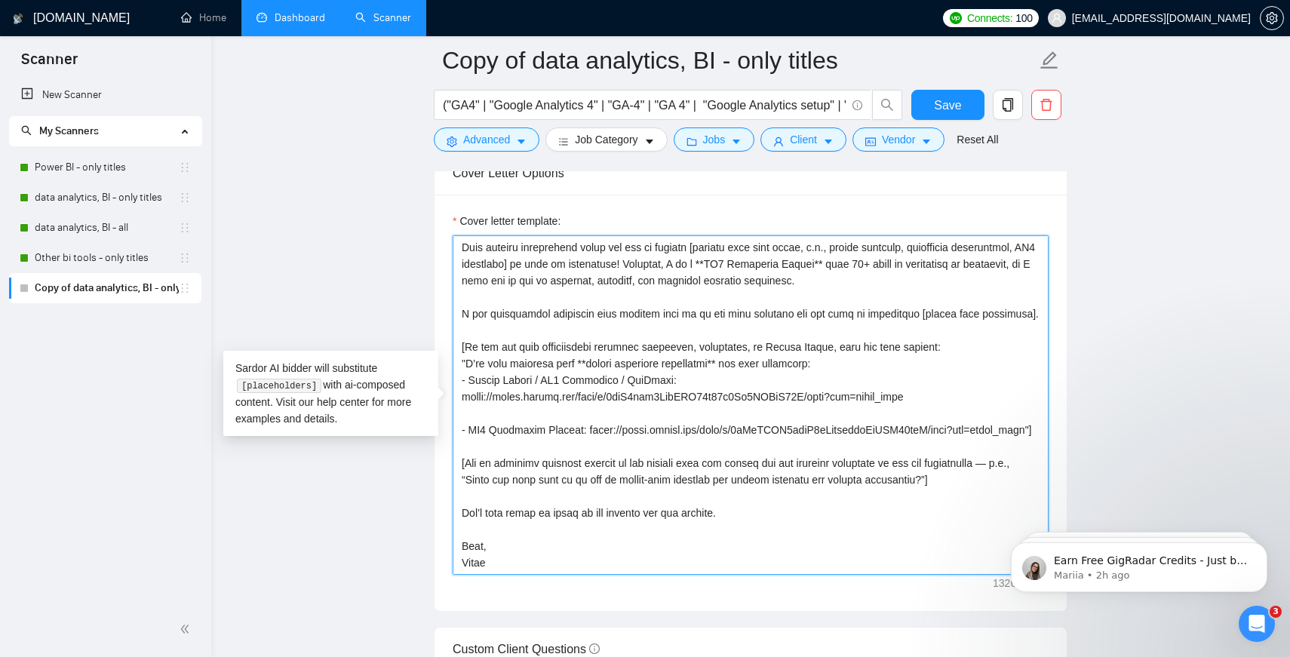
drag, startPoint x: 461, startPoint y: 383, endPoint x: 568, endPoint y: 451, distance: 127.3
click at [568, 451] on textarea "Cover letter template:" at bounding box center [751, 405] width 596 height 340
paste textarea "looker studio, ga4 reporting, bigquery - https://drive.google.com/file/d/1vaQ5v…"
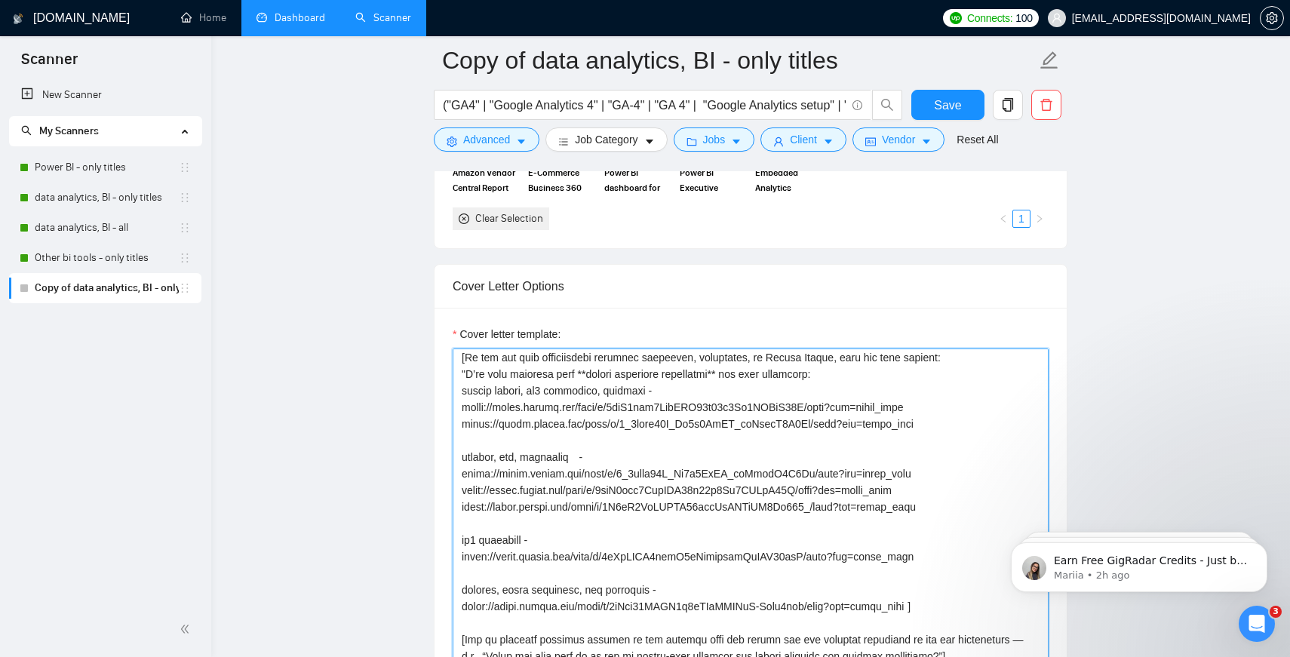
scroll to position [166, 0]
click at [833, 389] on textarea "Cover letter template:" at bounding box center [751, 519] width 596 height 340
drag, startPoint x: 857, startPoint y: 395, endPoint x: 449, endPoint y: 398, distance: 408.2
click at [449, 398] on div "Cover letter template:" at bounding box center [751, 516] width 632 height 416
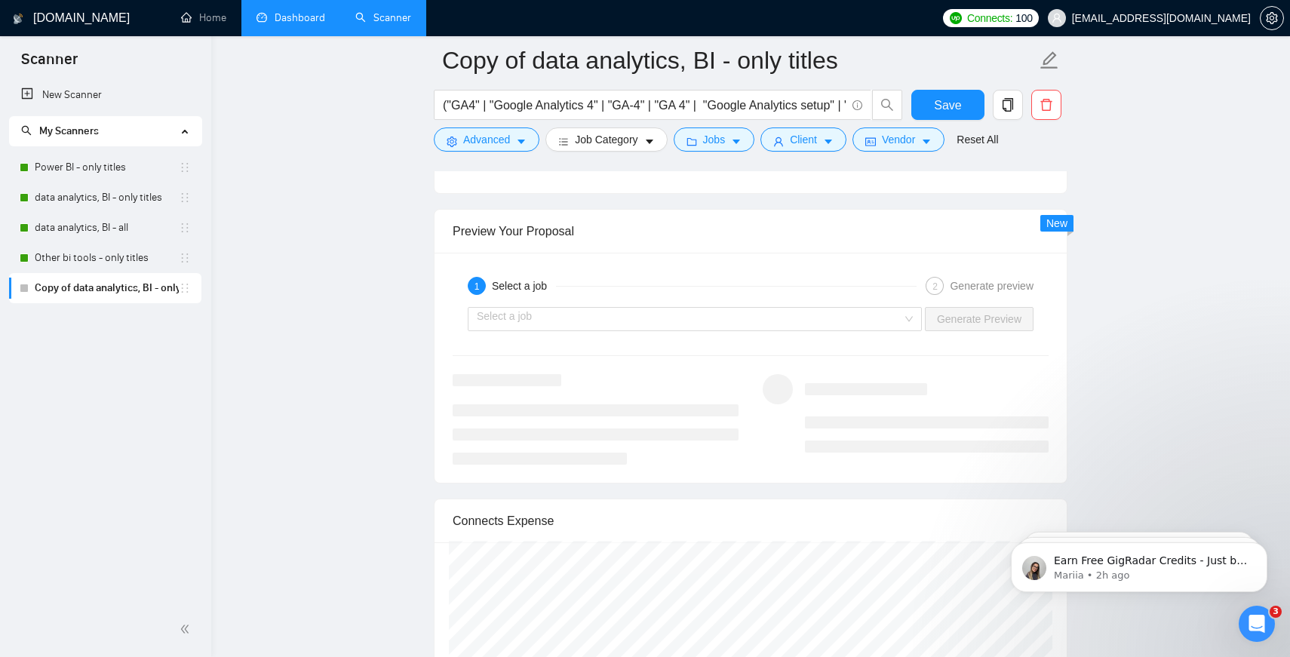
scroll to position [2915, 0]
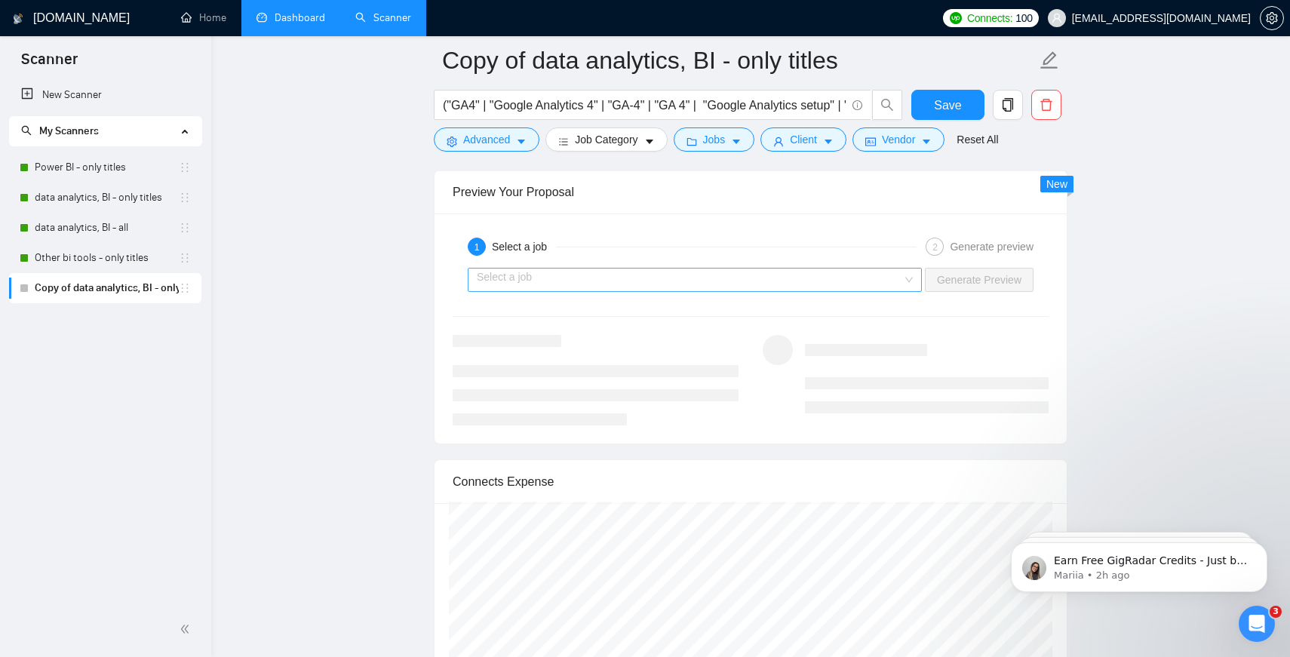
type textarea "[Say Hey, address the client by name (if available). Otherwise, simply say Hey]…"
click at [647, 272] on input "search" at bounding box center [690, 280] width 426 height 23
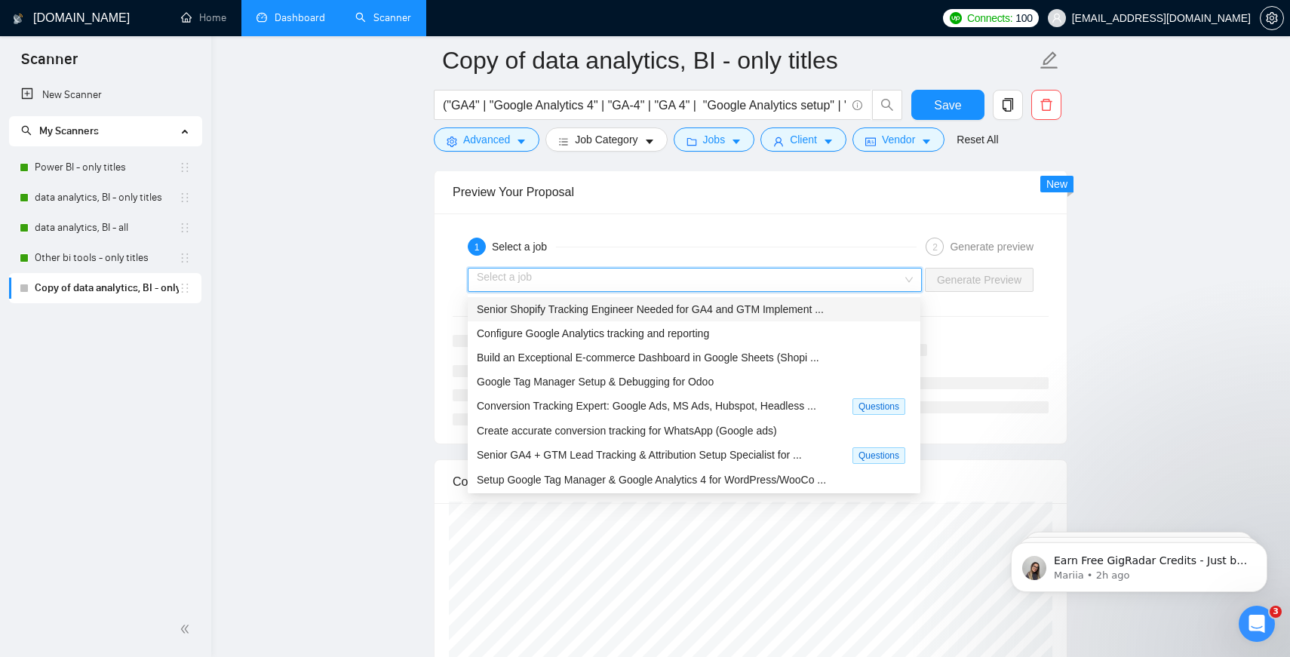
click at [635, 312] on span "Senior Shopify Tracking Engineer Needed for GA4 and GTM Implement ..." at bounding box center [650, 309] width 347 height 12
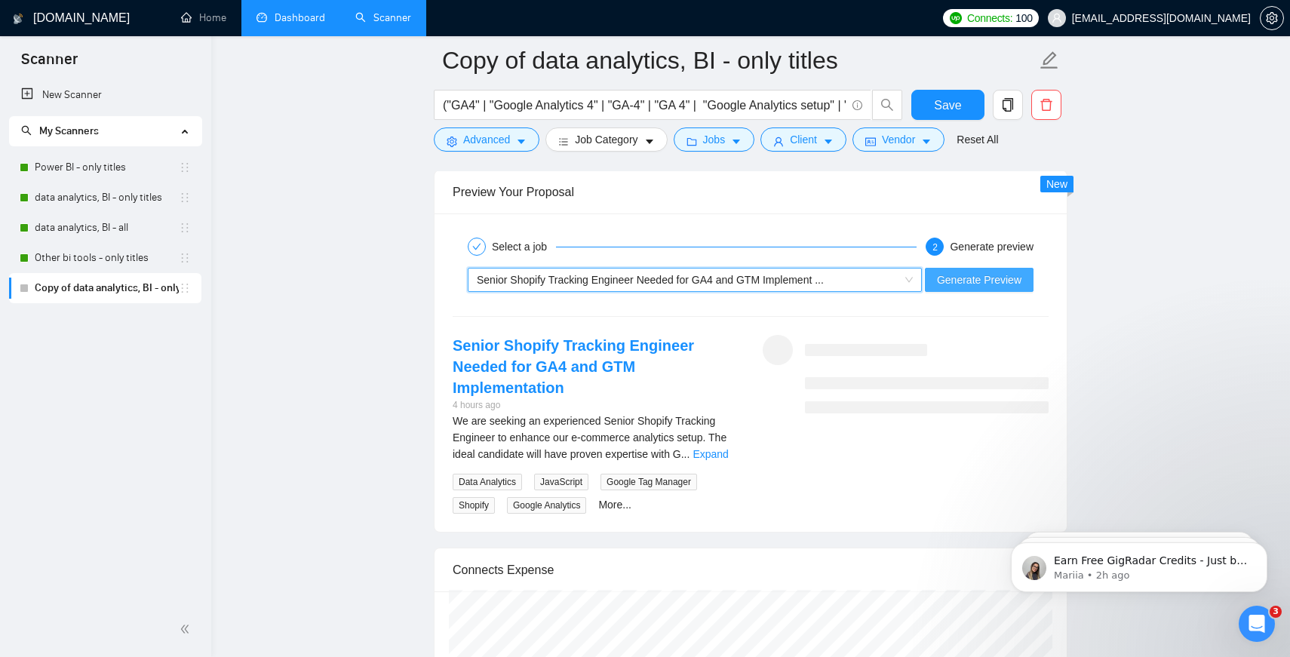
click at [950, 273] on span "Generate Preview" at bounding box center [979, 280] width 85 height 17
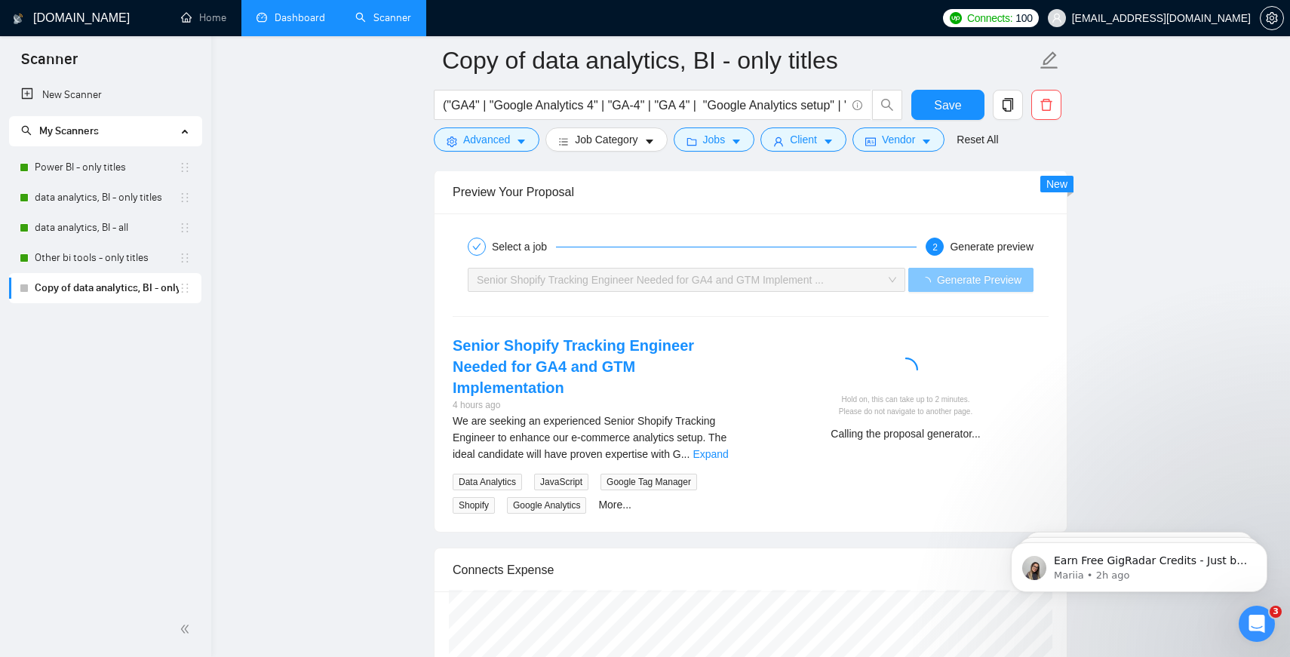
click at [950, 273] on span "Generate Preview" at bounding box center [979, 280] width 85 height 17
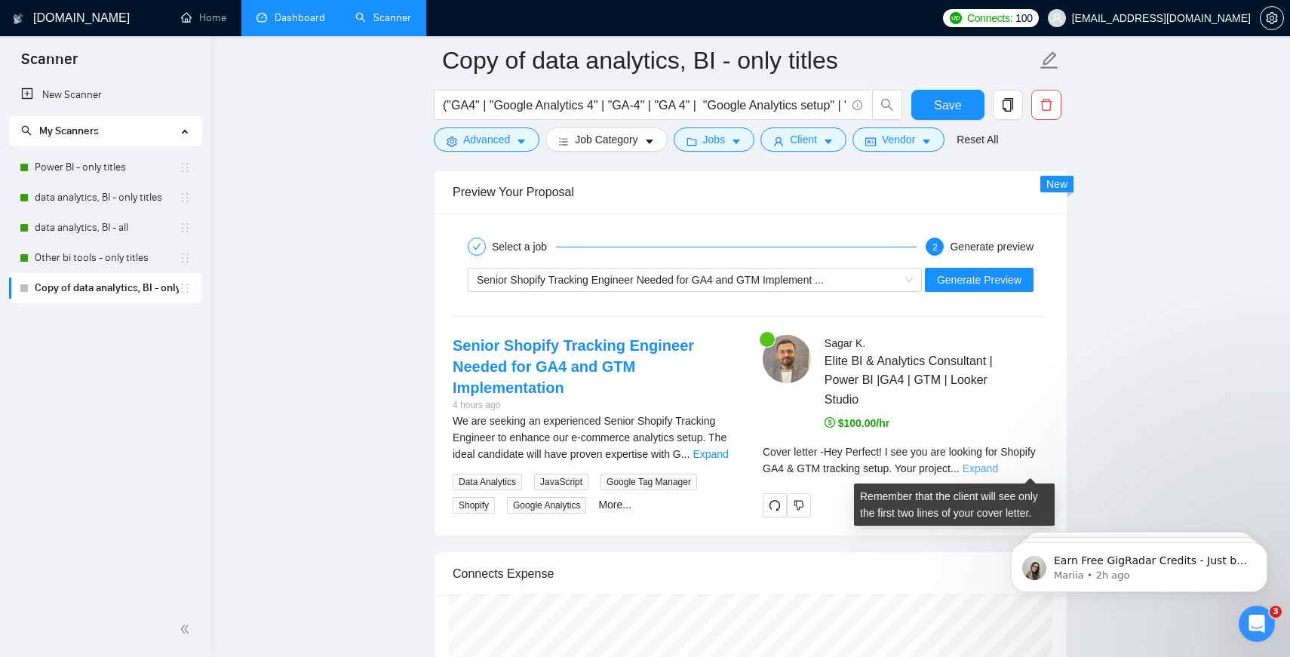
click at [998, 466] on link "Expand" at bounding box center [980, 469] width 35 height 12
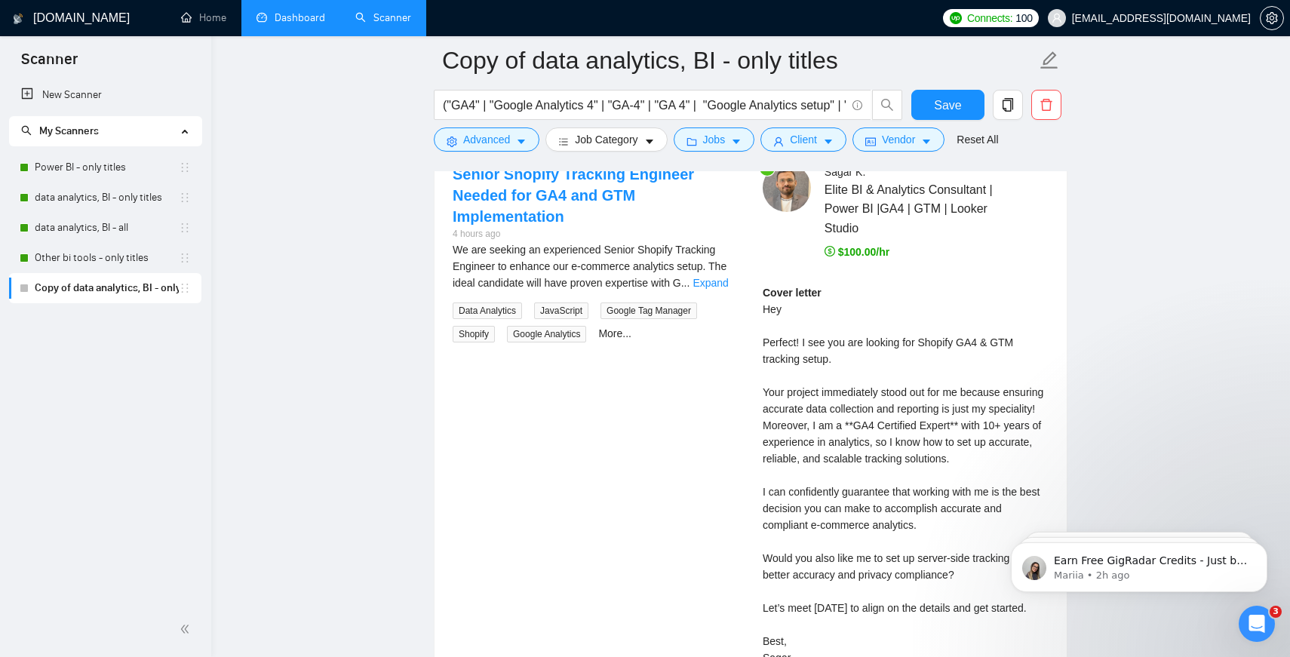
scroll to position [3063, 0]
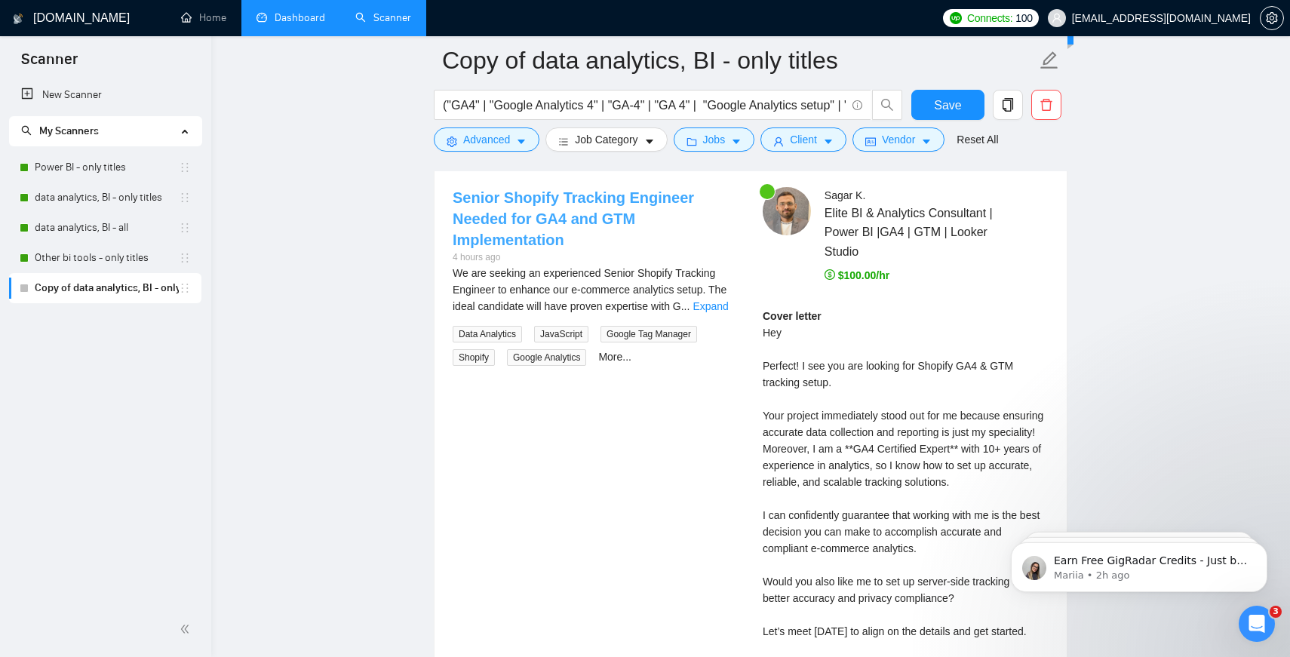
click at [556, 201] on link "Senior Shopify Tracking Engineer Needed for GA4 and GTM Implementation" at bounding box center [573, 218] width 241 height 59
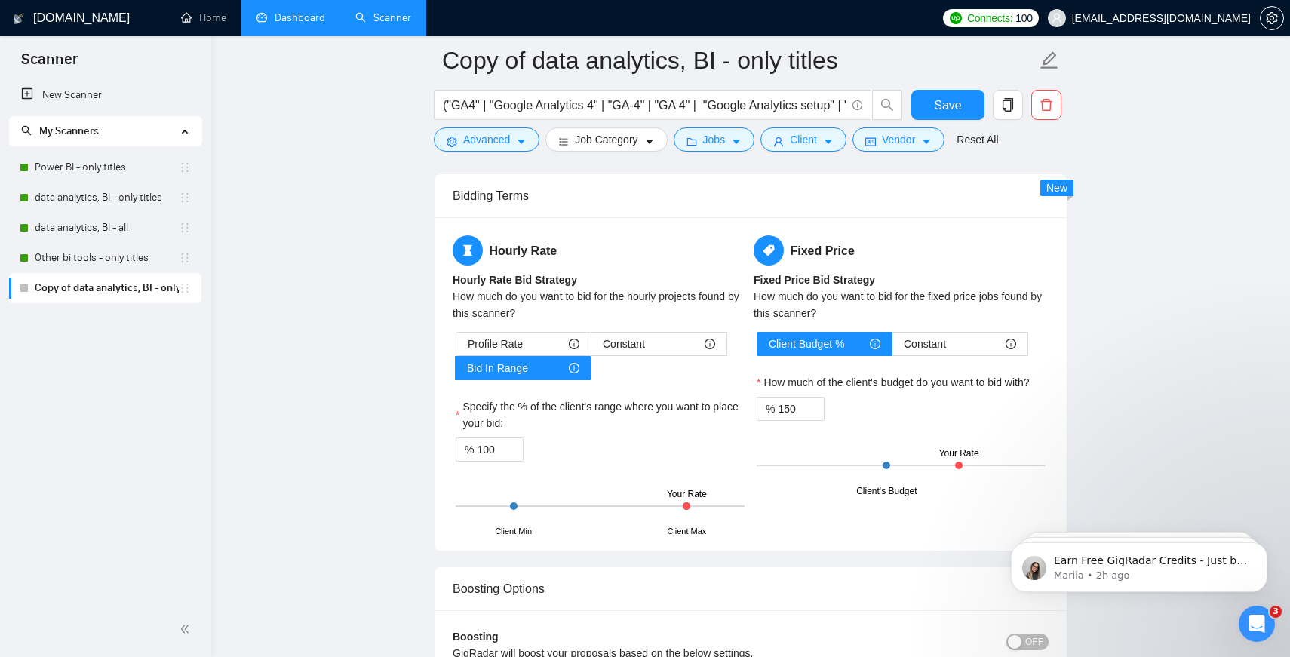
scroll to position [2389, 0]
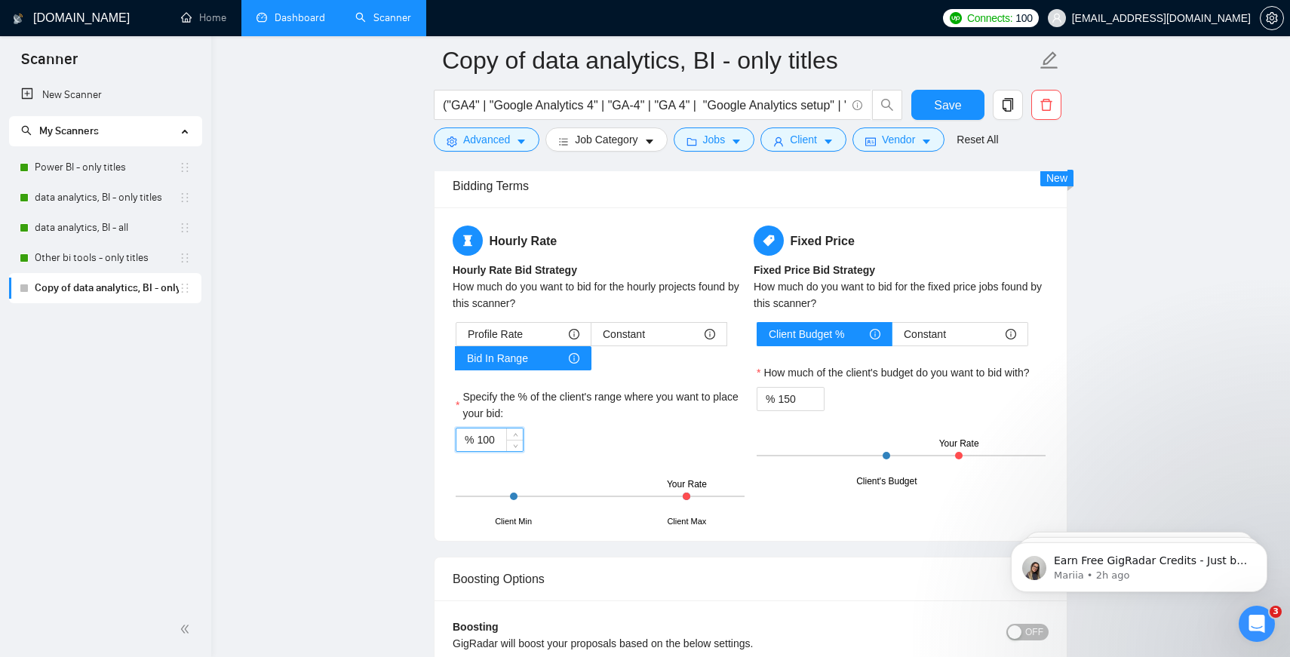
click at [488, 438] on input "100" at bounding box center [500, 440] width 46 height 23
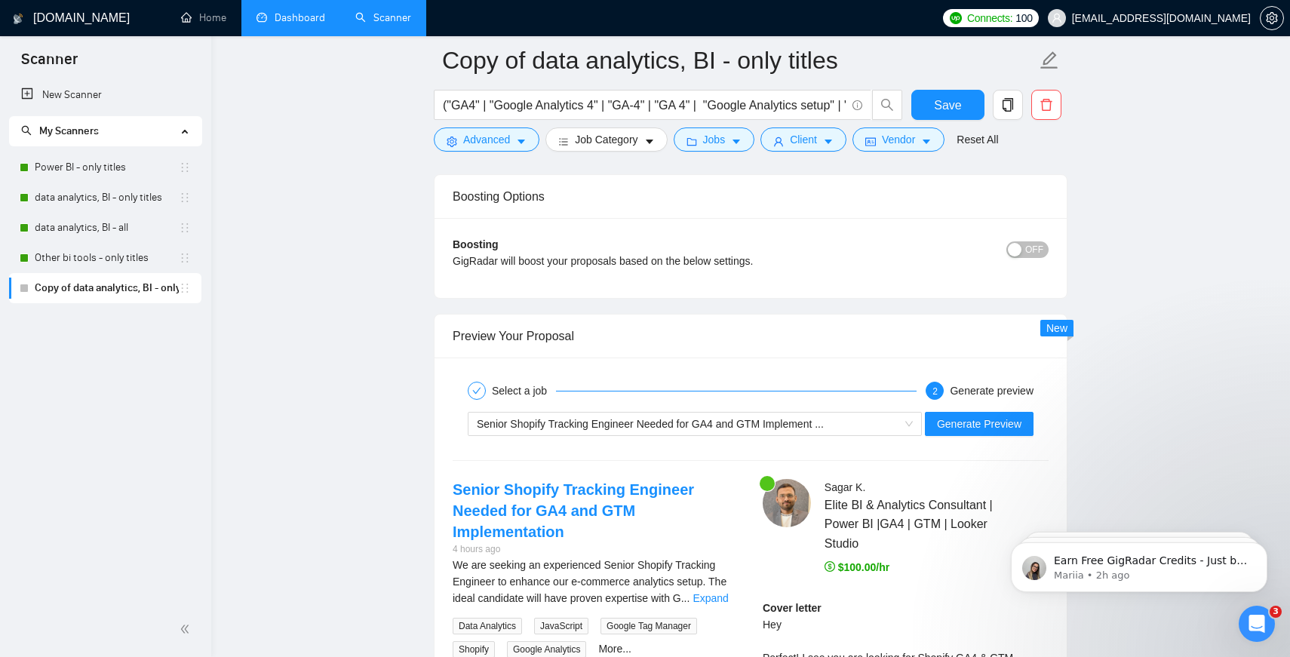
scroll to position [2782, 0]
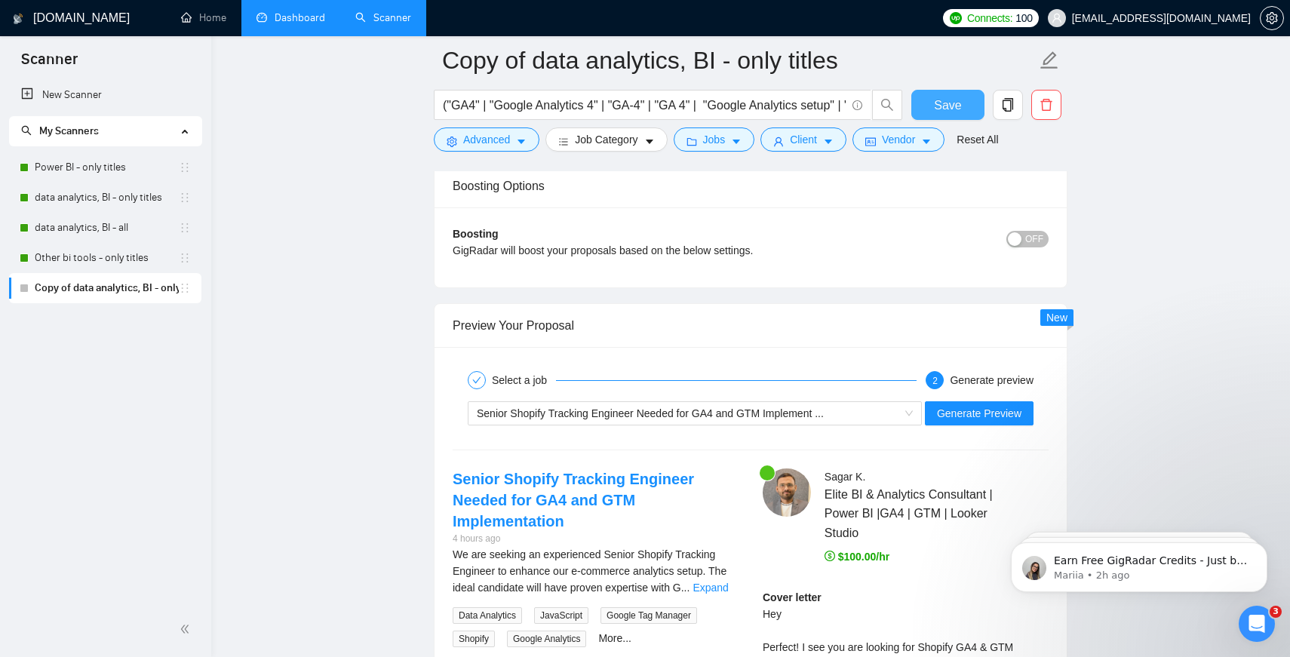
type input "90"
click at [934, 96] on span "Save" at bounding box center [947, 105] width 27 height 19
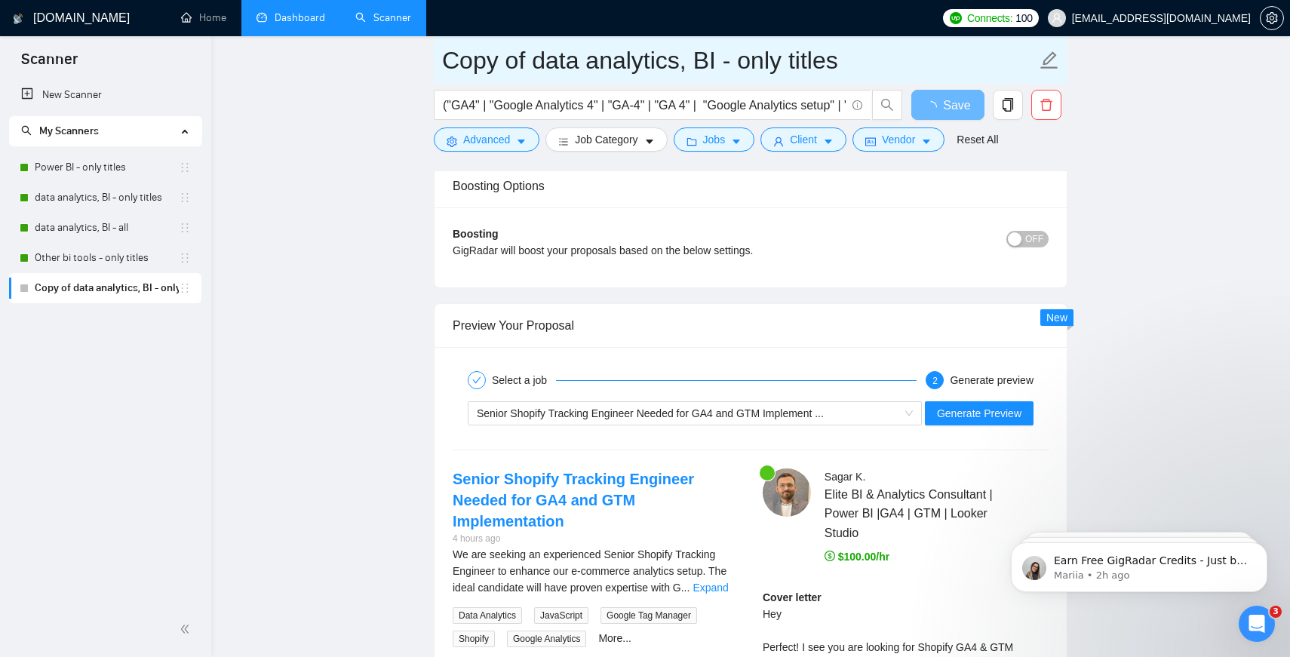
click at [748, 66] on input "Copy of data analytics, BI - only titles" at bounding box center [739, 60] width 595 height 38
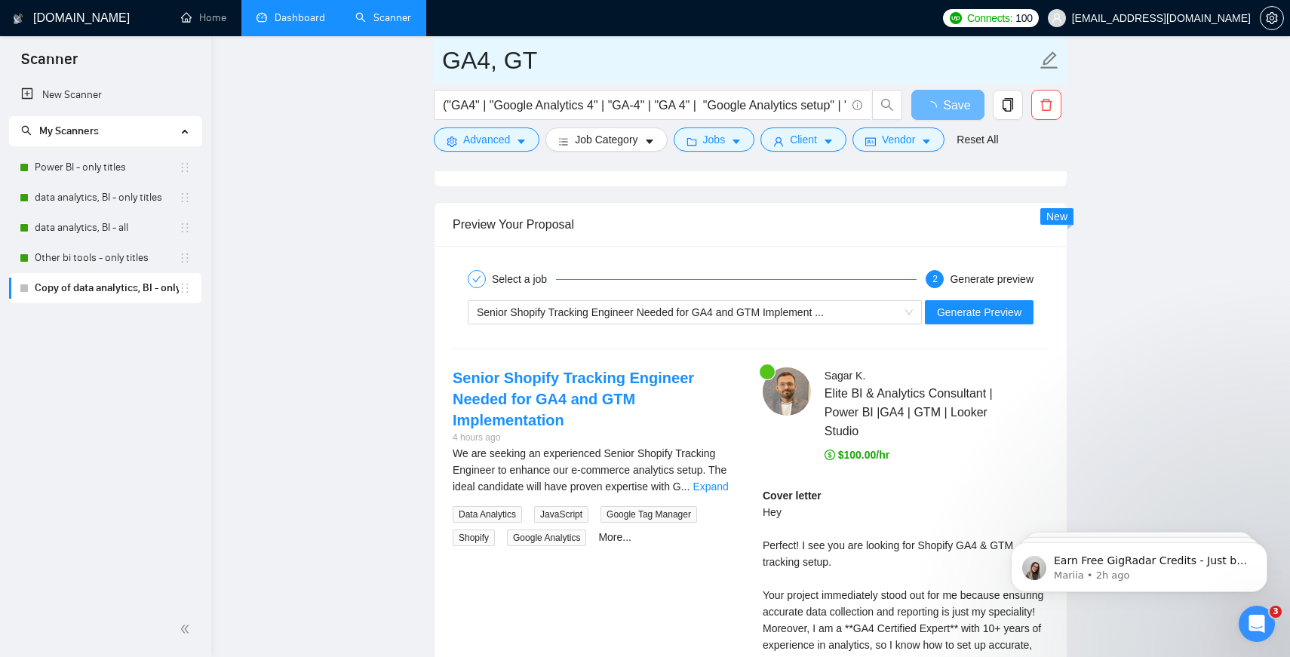
type input "GA4, GTM"
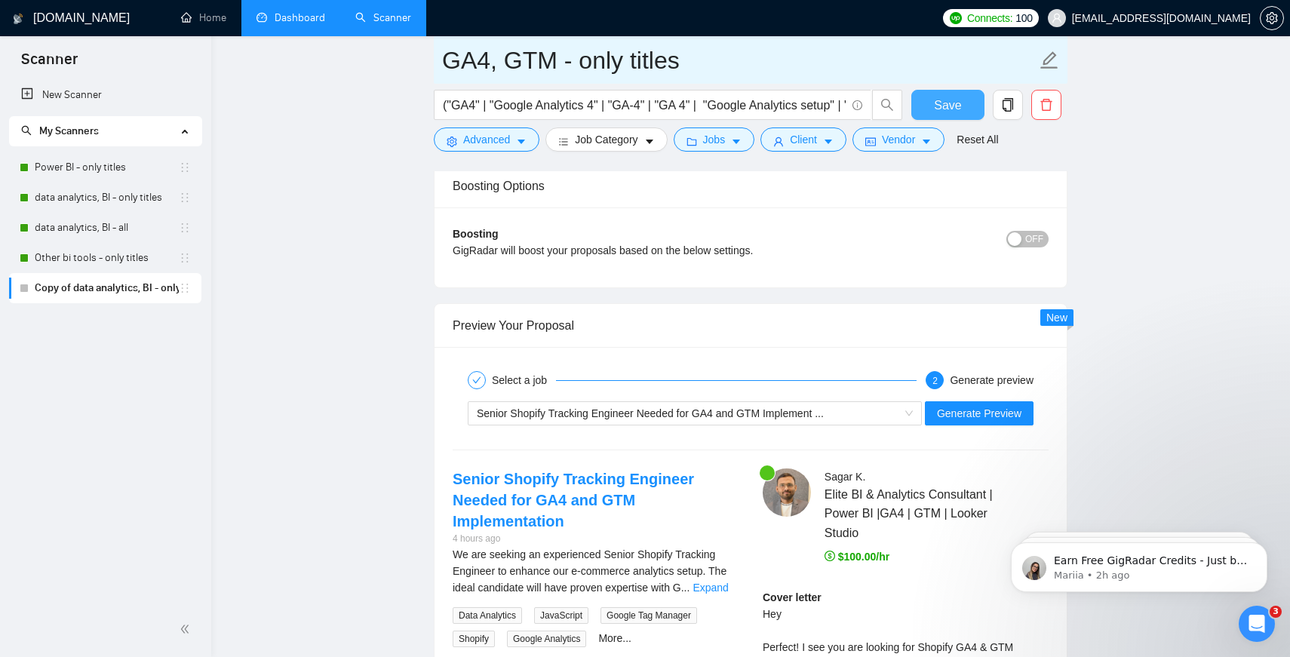
type input "GA4, GTM - only titles"
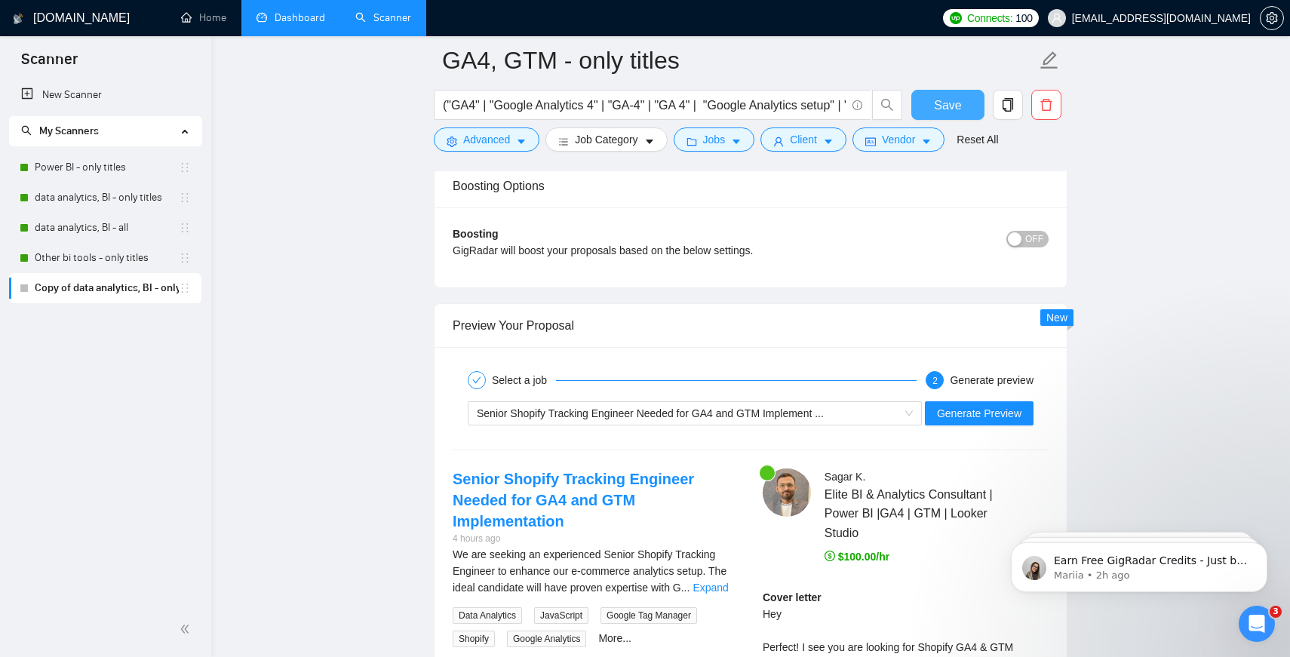
click at [948, 105] on span "Save" at bounding box center [947, 105] width 27 height 19
click at [264, 13] on link "Dashboard" at bounding box center [291, 17] width 69 height 13
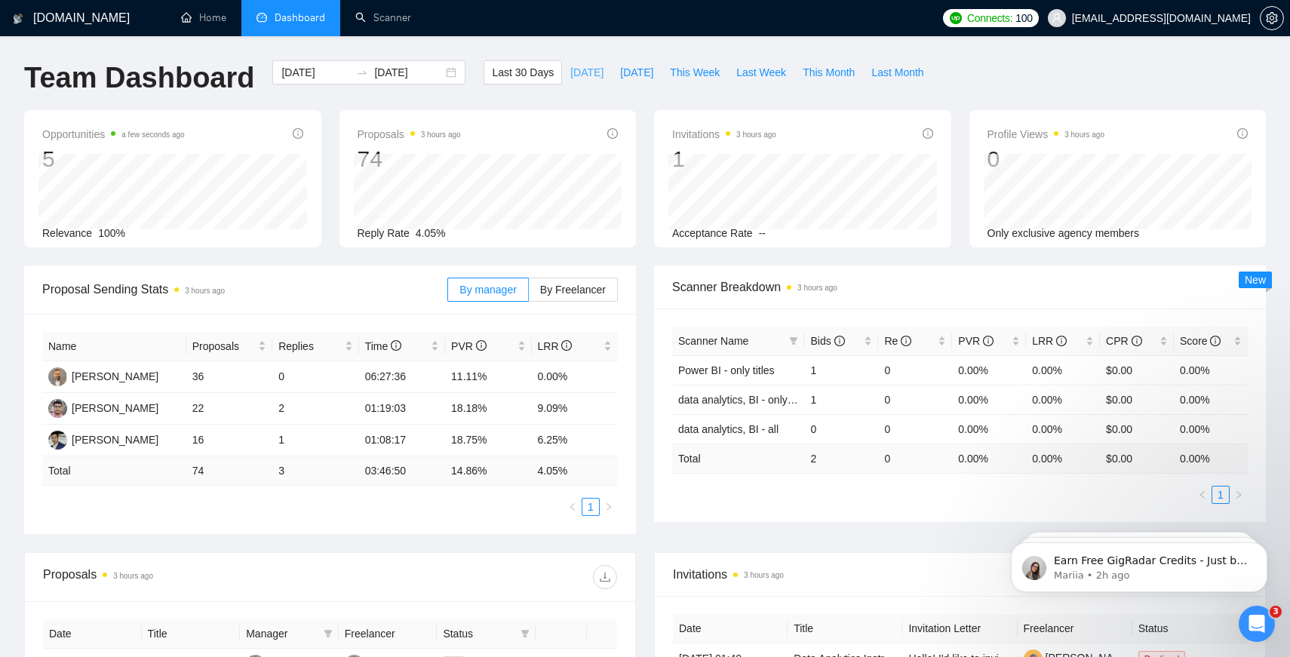
click at [576, 68] on span "Today" at bounding box center [586, 72] width 33 height 17
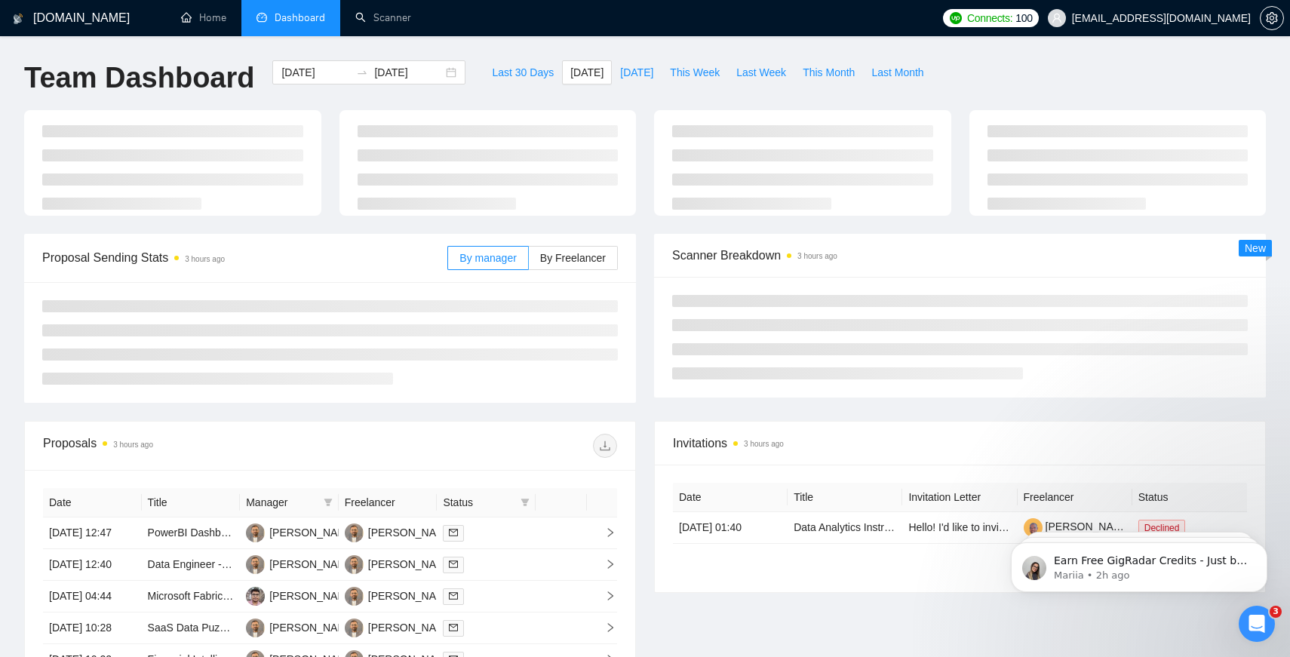
type input "2025-08-25"
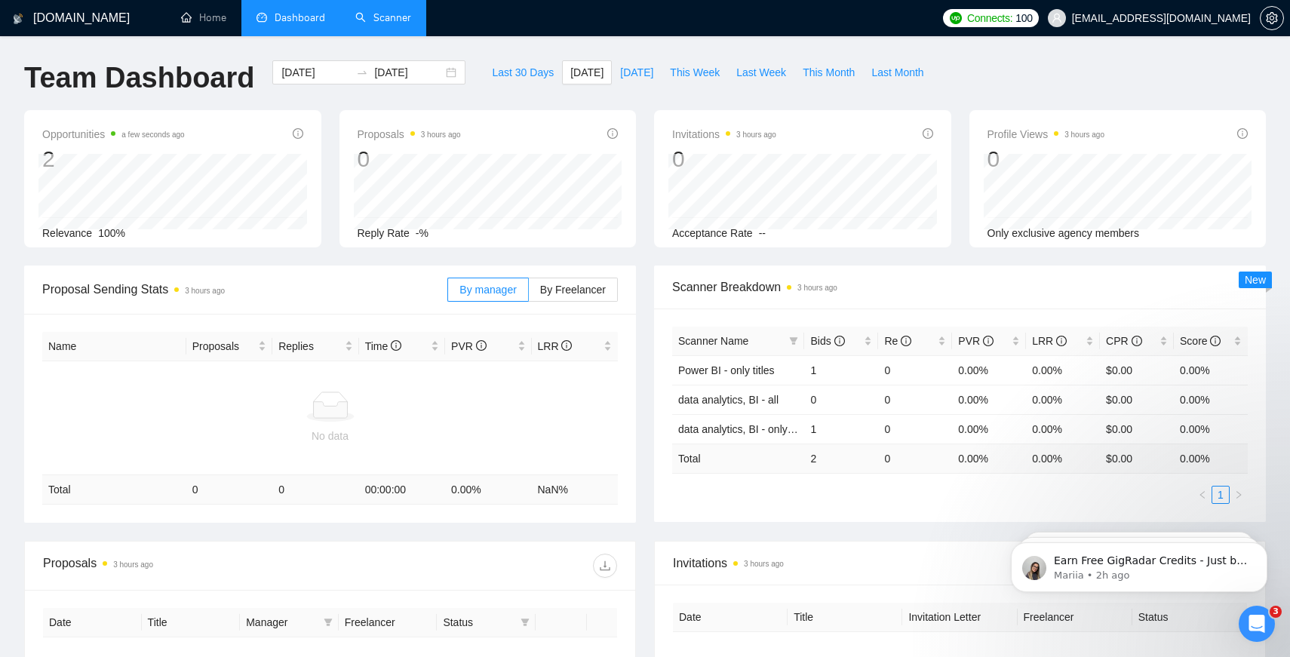
click at [382, 19] on link "Scanner" at bounding box center [383, 17] width 56 height 13
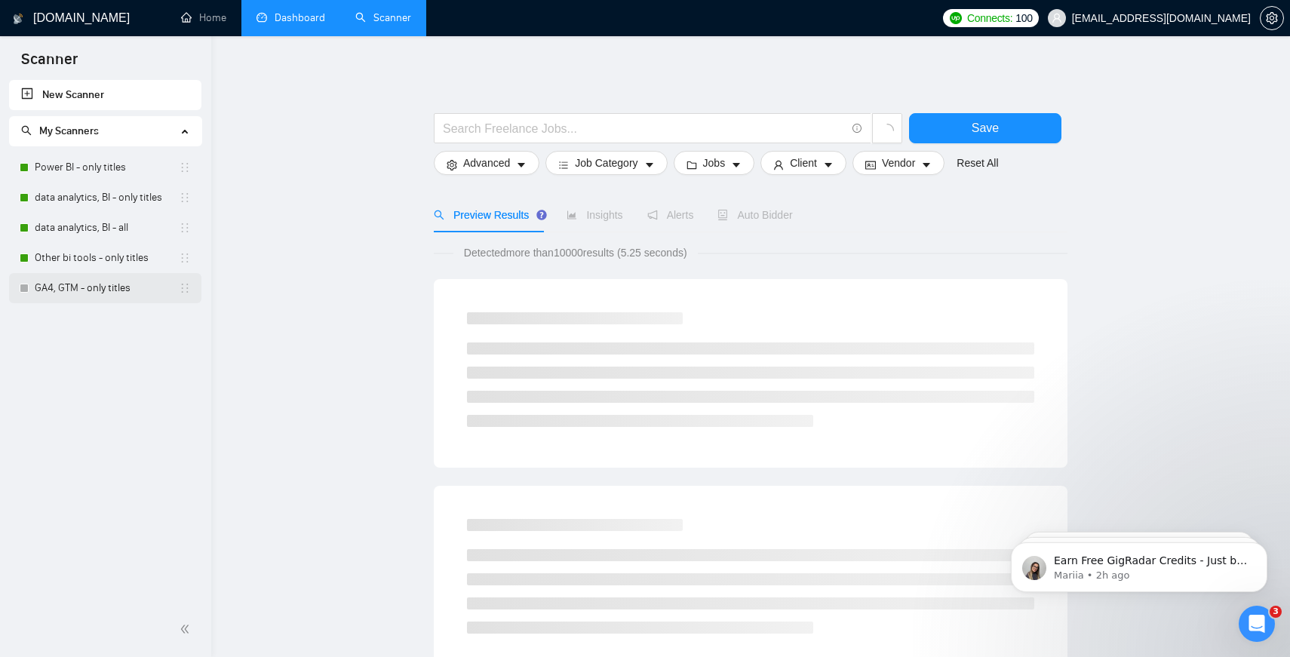
click at [112, 287] on link "GA4, GTM - only titles" at bounding box center [107, 288] width 144 height 30
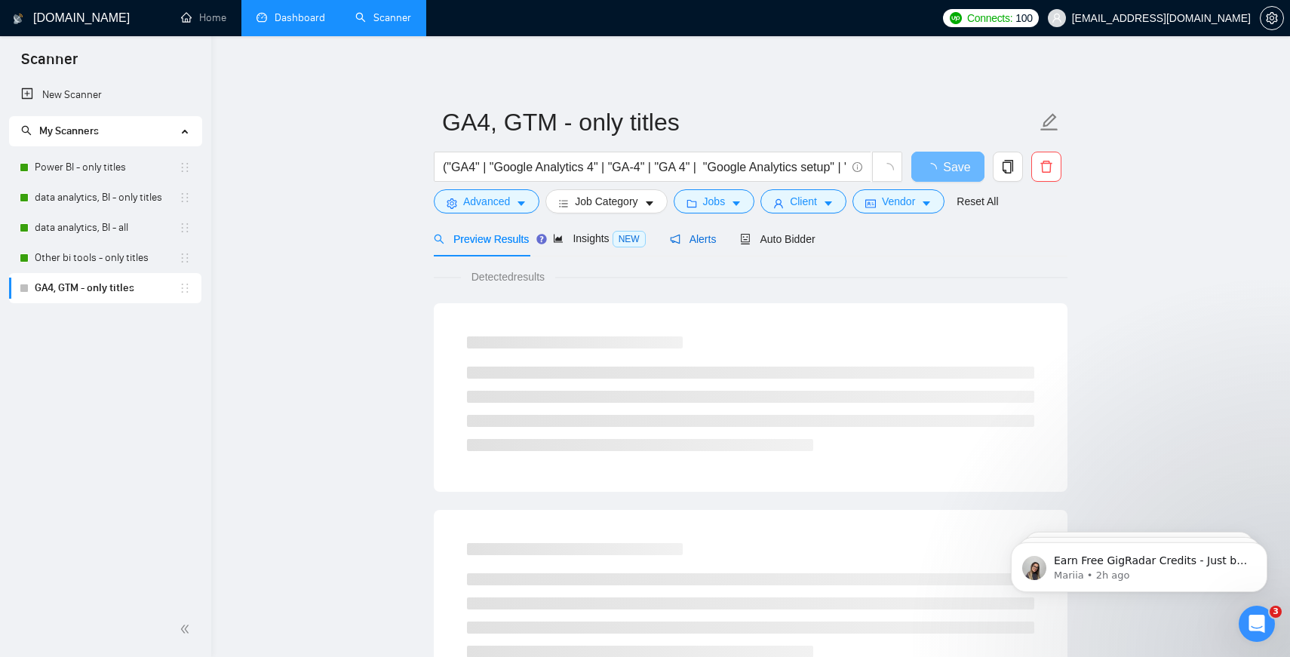
click at [709, 243] on span "Alerts" at bounding box center [693, 239] width 47 height 12
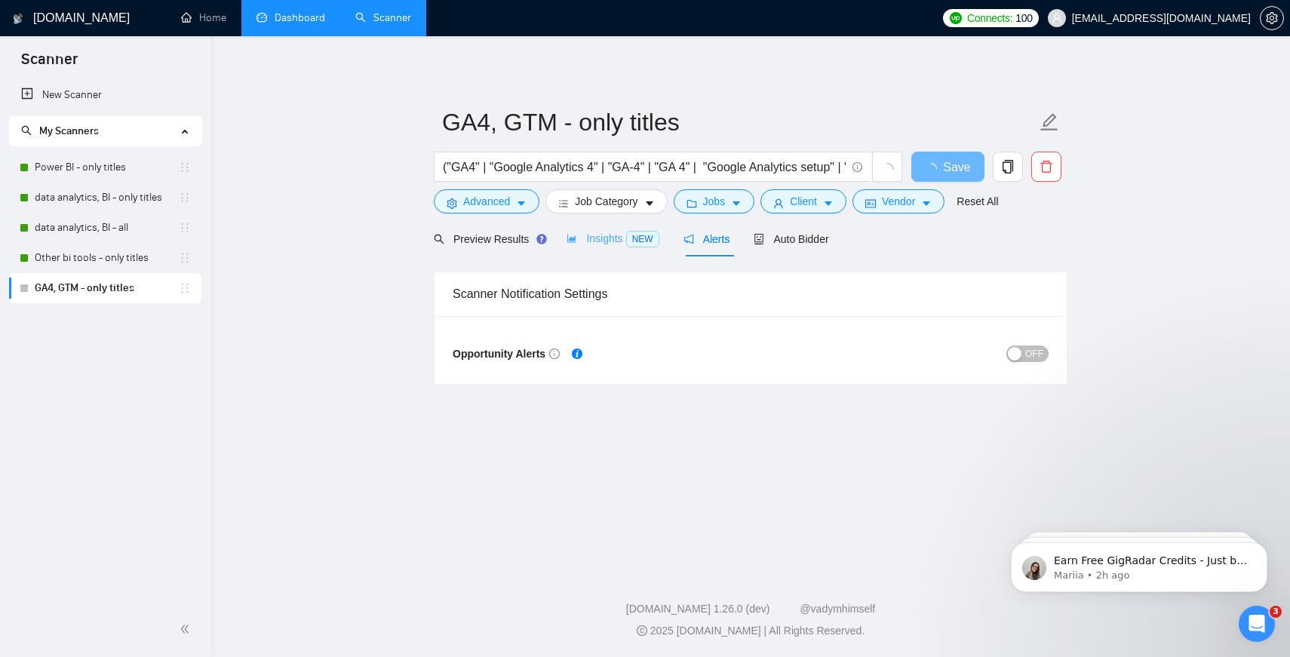
click at [629, 251] on div "Insights NEW" at bounding box center [613, 238] width 92 height 35
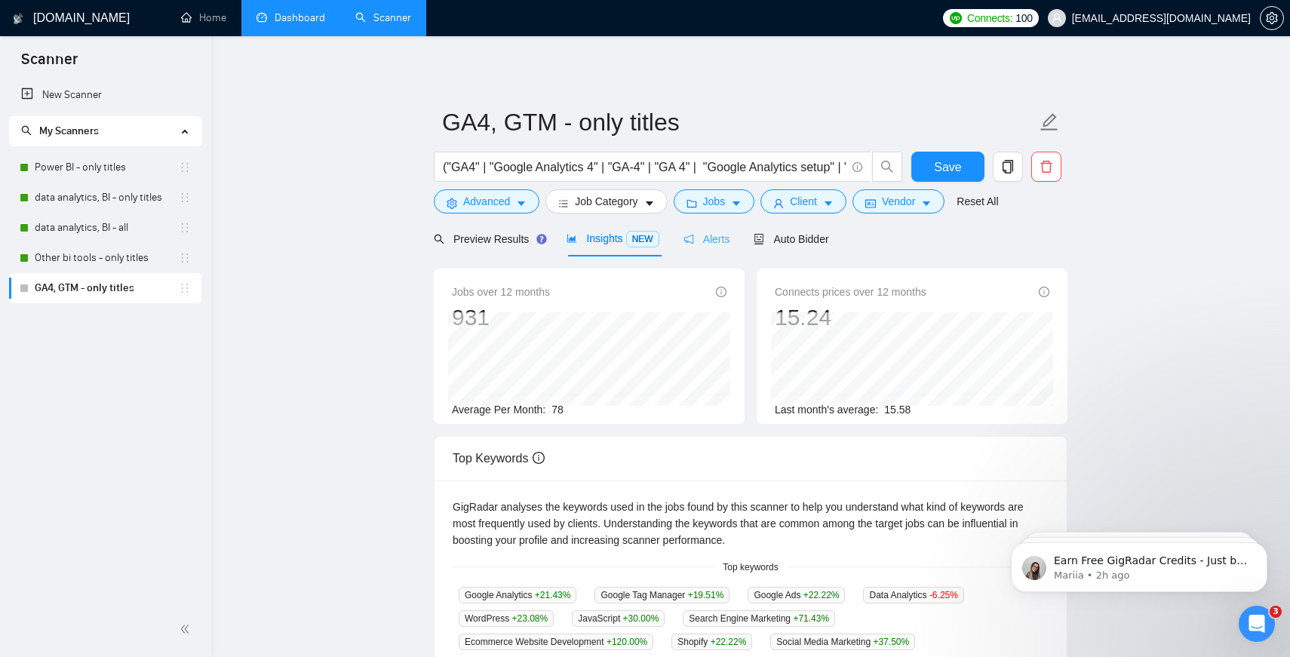
click at [716, 247] on div "Alerts" at bounding box center [707, 238] width 47 height 35
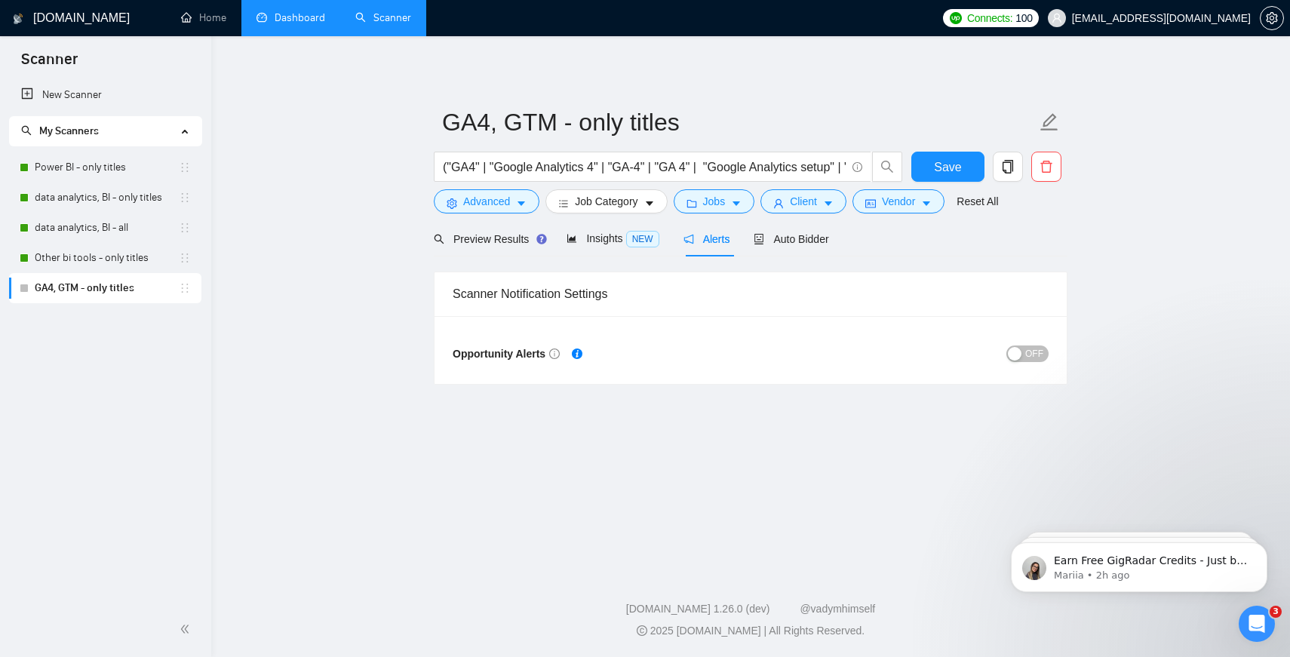
click at [1028, 355] on span "OFF" at bounding box center [1034, 354] width 18 height 17
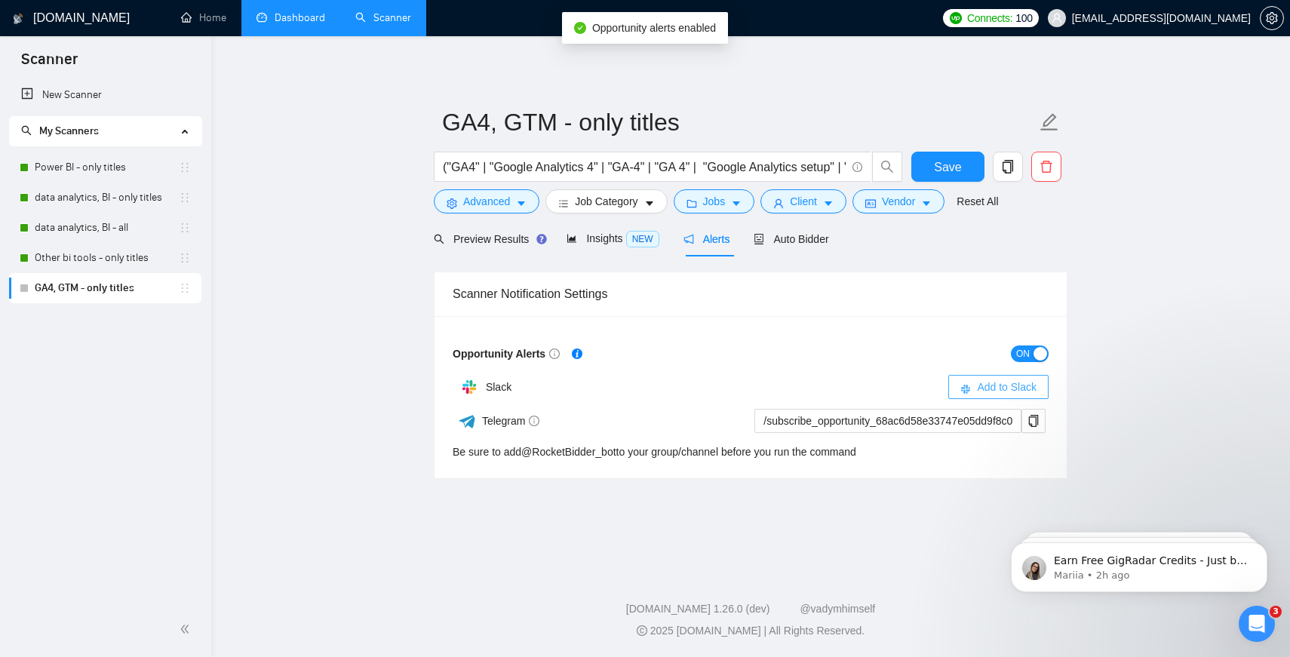
click at [1017, 386] on span "Add to Slack" at bounding box center [1007, 387] width 60 height 17
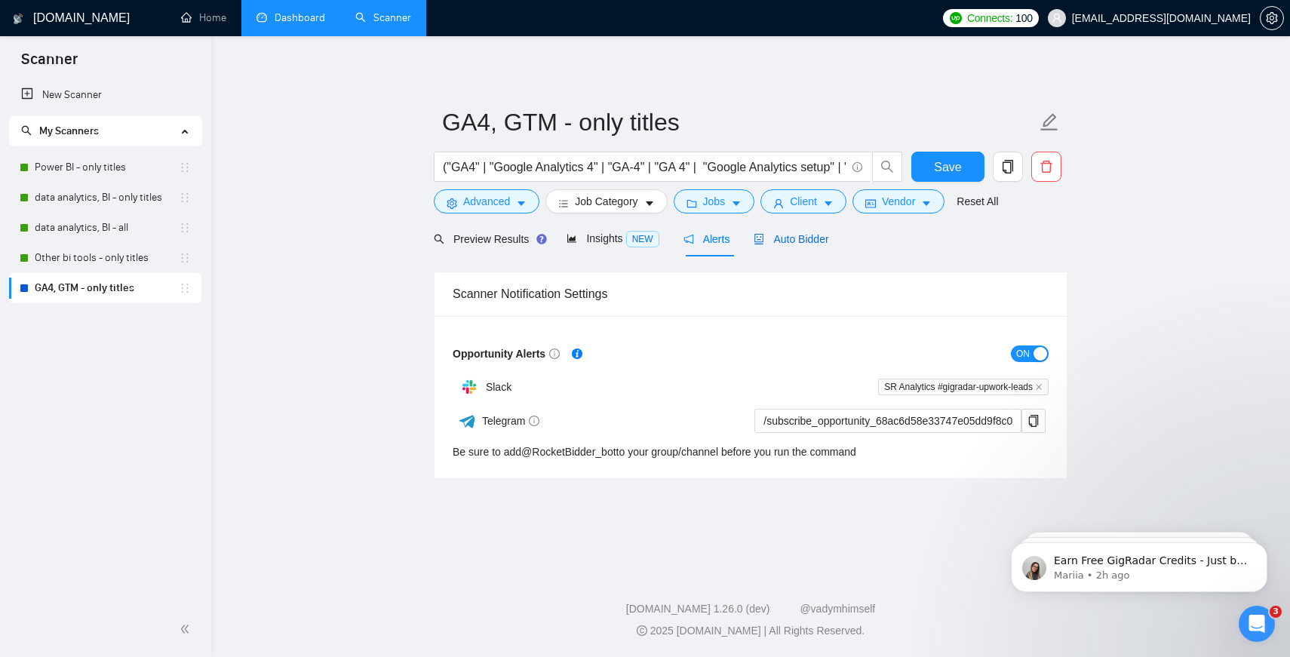
click at [792, 242] on span "Auto Bidder" at bounding box center [791, 239] width 75 height 12
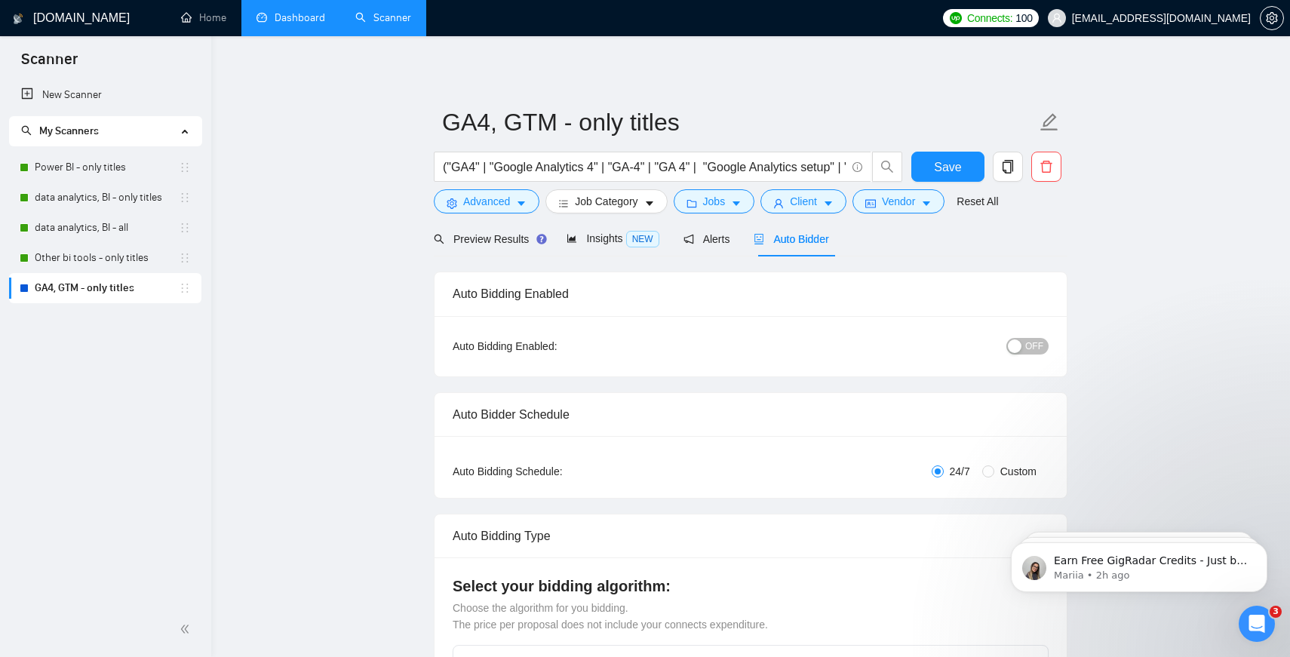
click at [1025, 348] on span "OFF" at bounding box center [1034, 346] width 18 height 17
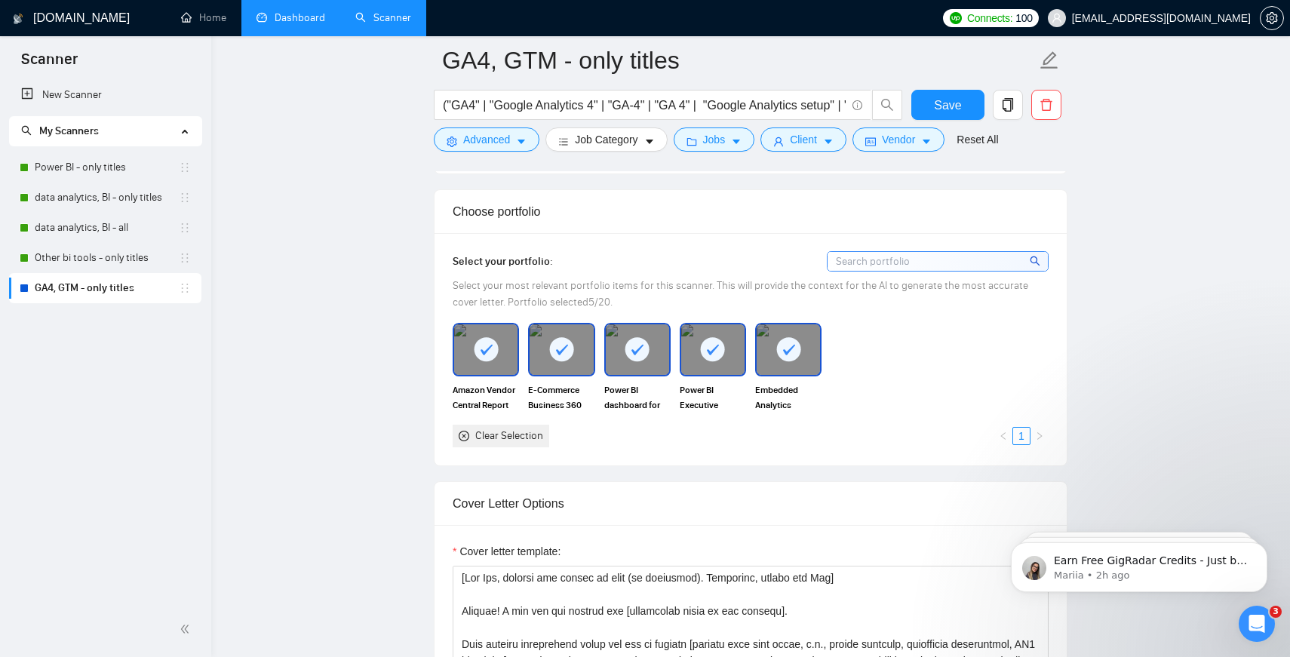
scroll to position [1339, 0]
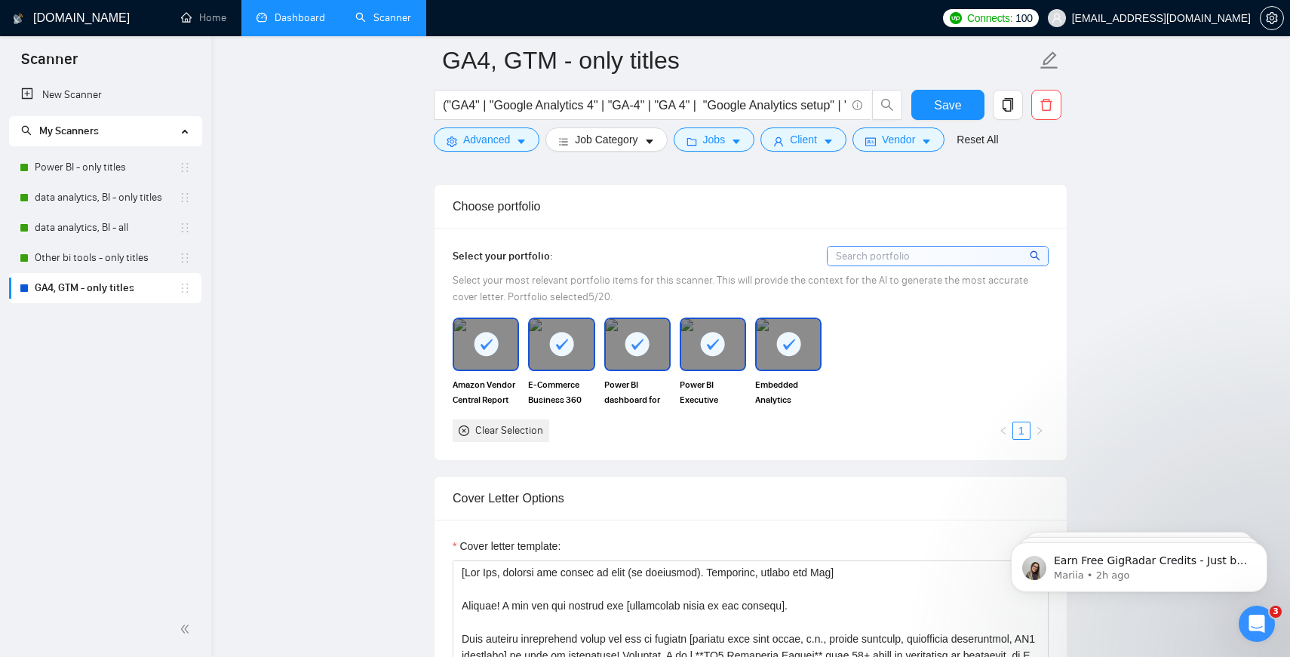
click at [765, 324] on div at bounding box center [788, 344] width 63 height 50
click at [709, 337] on rect at bounding box center [713, 344] width 24 height 24
click at [661, 340] on div at bounding box center [637, 344] width 63 height 50
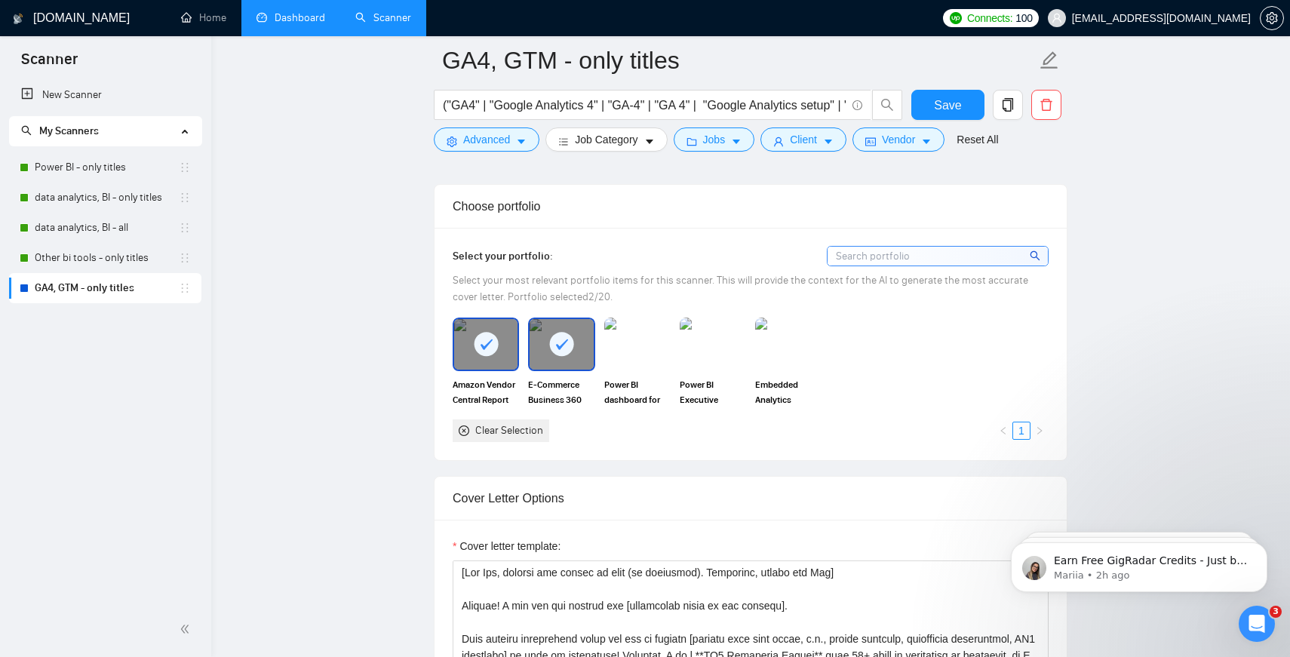
click at [553, 346] on rect at bounding box center [562, 344] width 24 height 24
click at [488, 353] on rect at bounding box center [486, 344] width 24 height 24
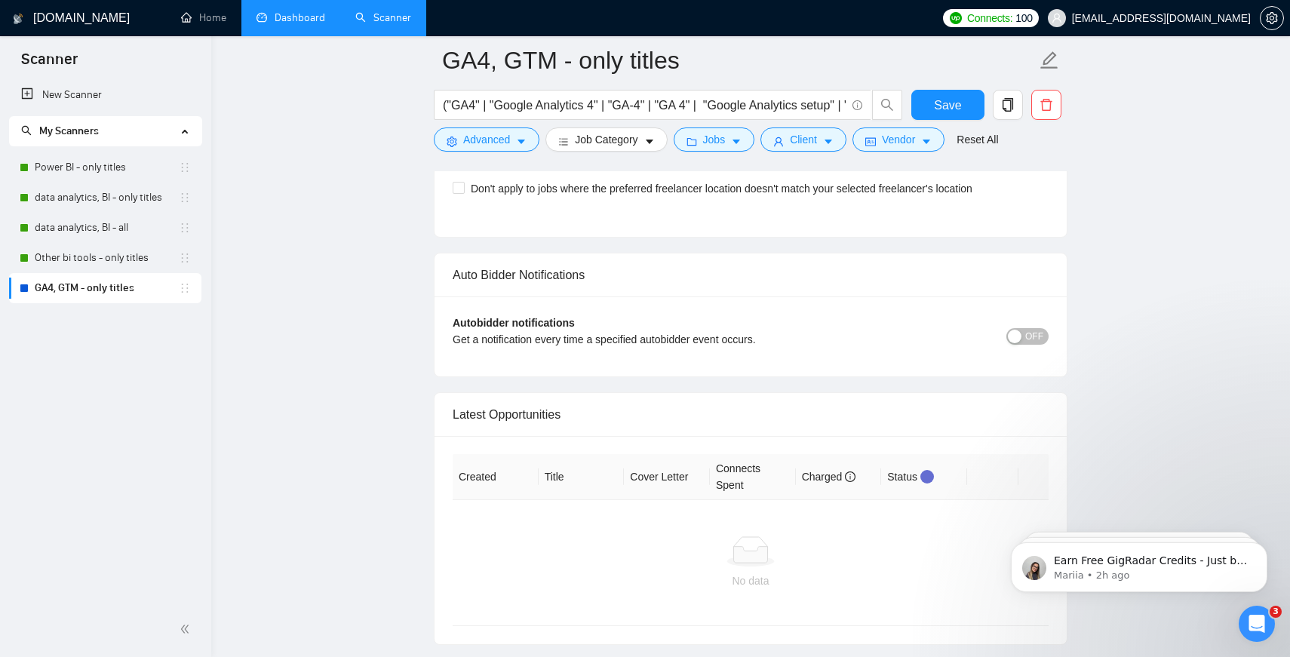
scroll to position [3562, 0]
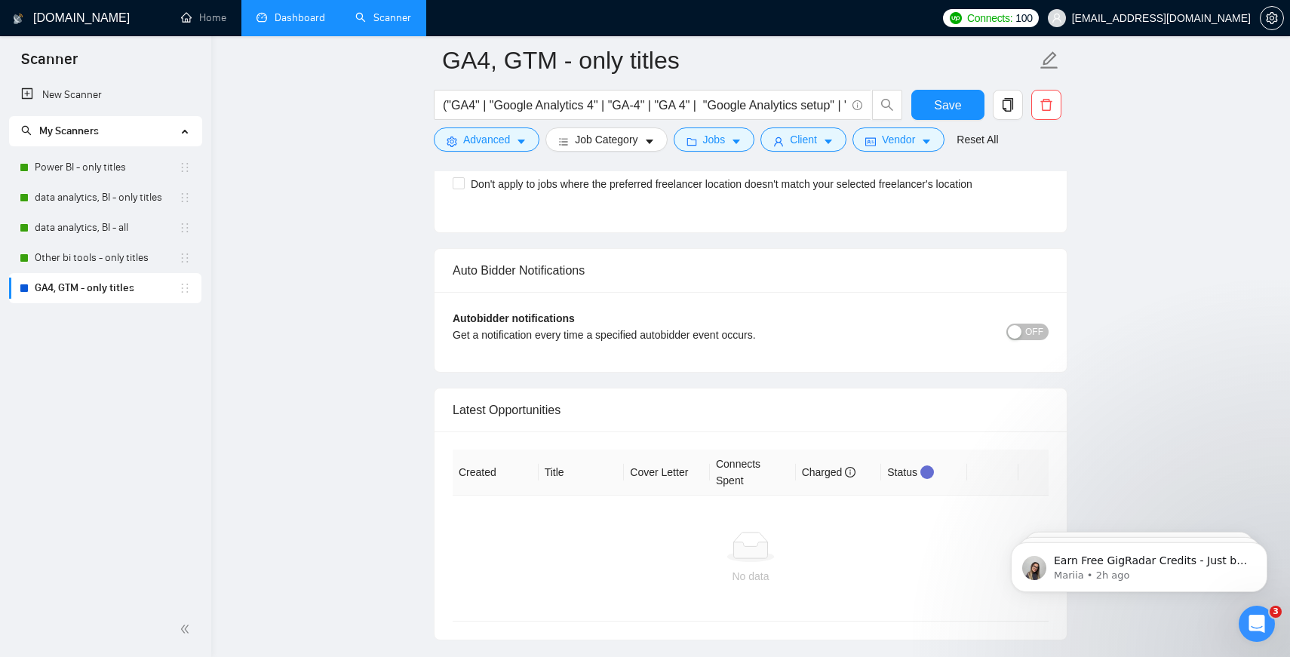
click at [1035, 328] on span "OFF" at bounding box center [1034, 332] width 18 height 17
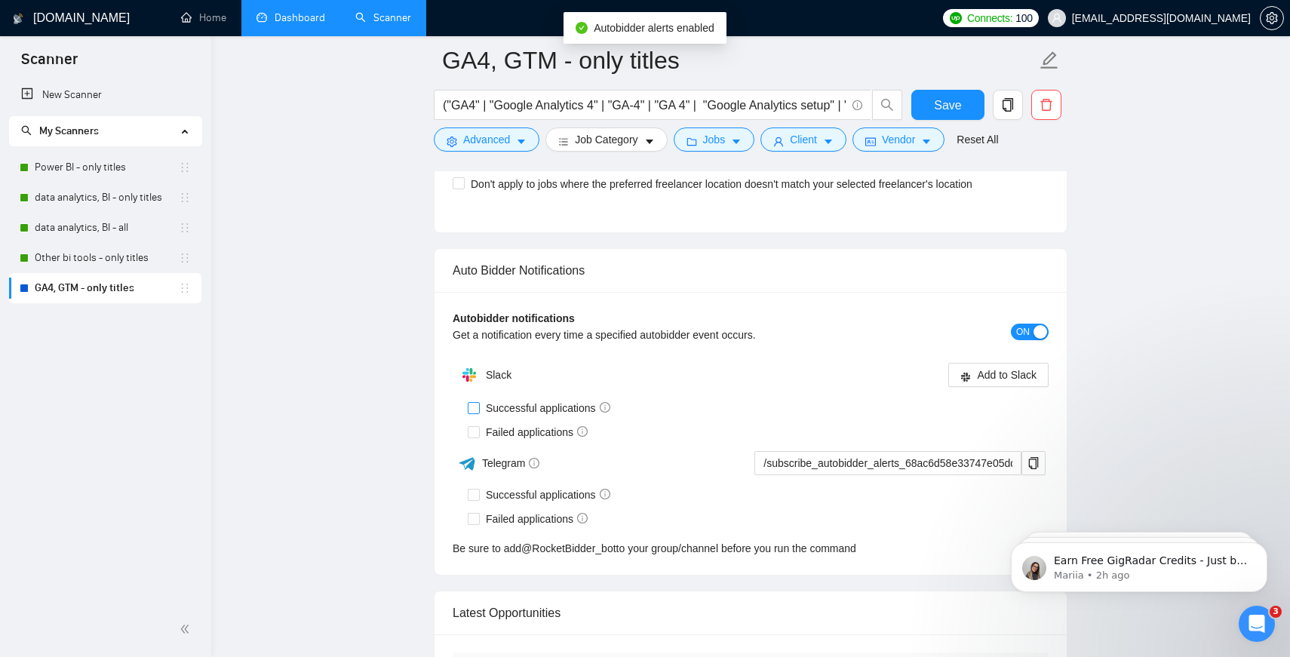
click at [473, 413] on label "Successful applications" at bounding box center [542, 408] width 149 height 17
click at [473, 413] on input "Successful applications" at bounding box center [473, 407] width 11 height 11
checkbox input "true"
click at [469, 427] on input "Failed applications" at bounding box center [473, 431] width 11 height 11
checkbox input "true"
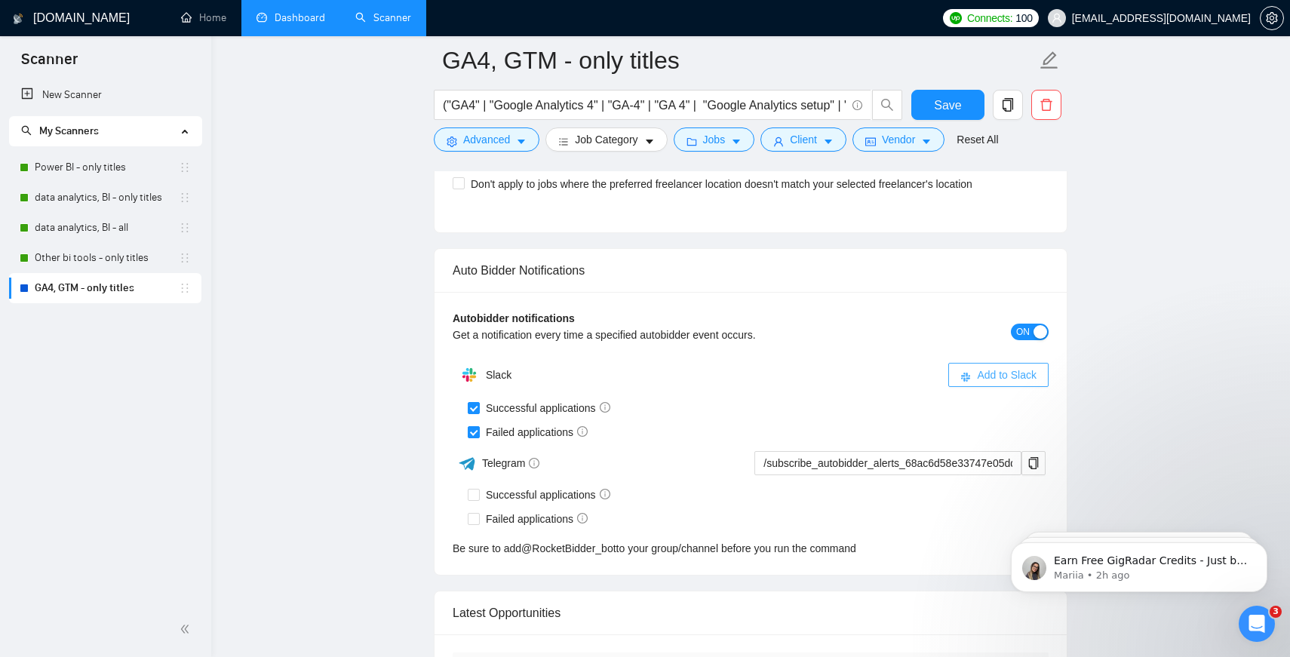
click at [955, 365] on button "Add to Slack" at bounding box center [998, 375] width 100 height 24
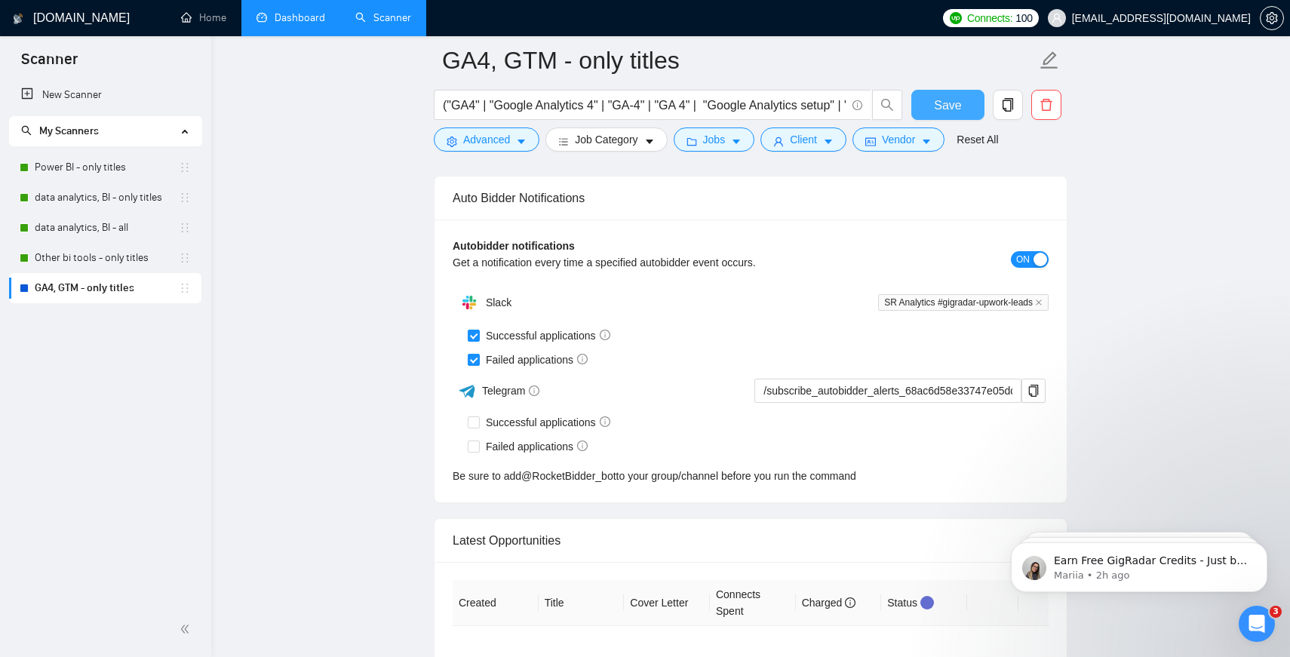
click at [936, 106] on span "Save" at bounding box center [947, 105] width 27 height 19
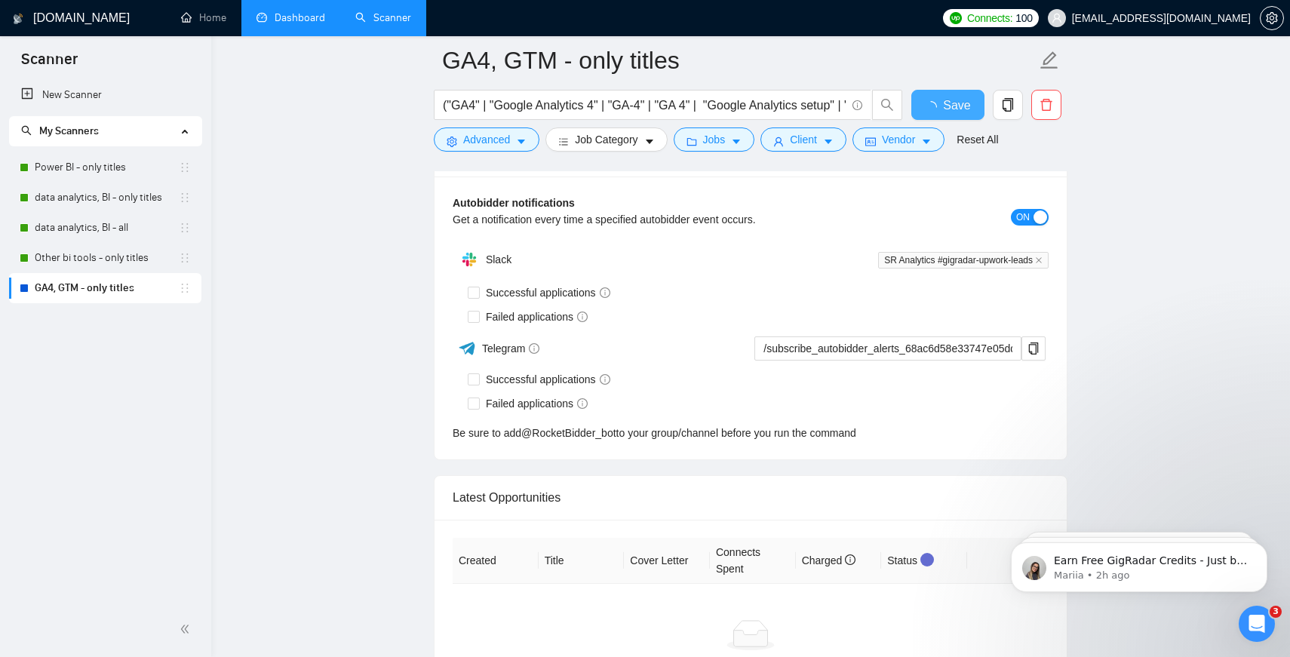
checkbox input "true"
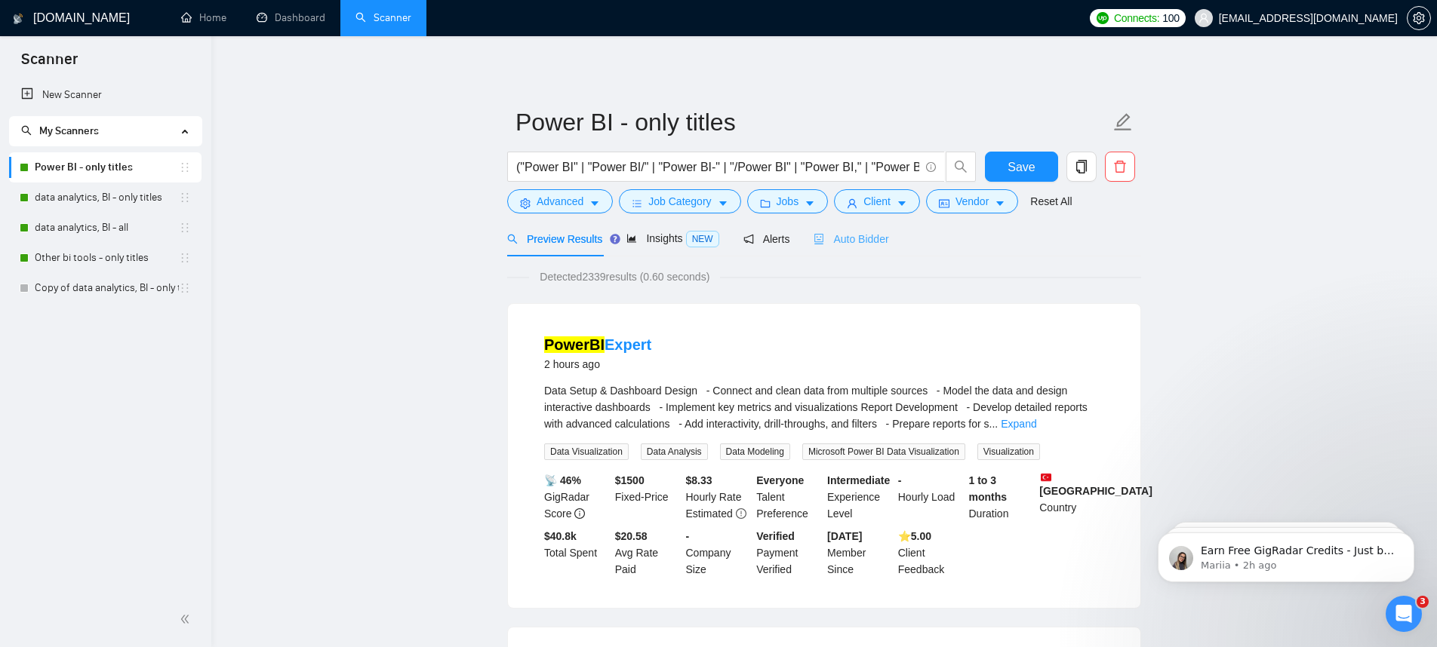
click at [844, 226] on div "Auto Bidder" at bounding box center [850, 238] width 75 height 35
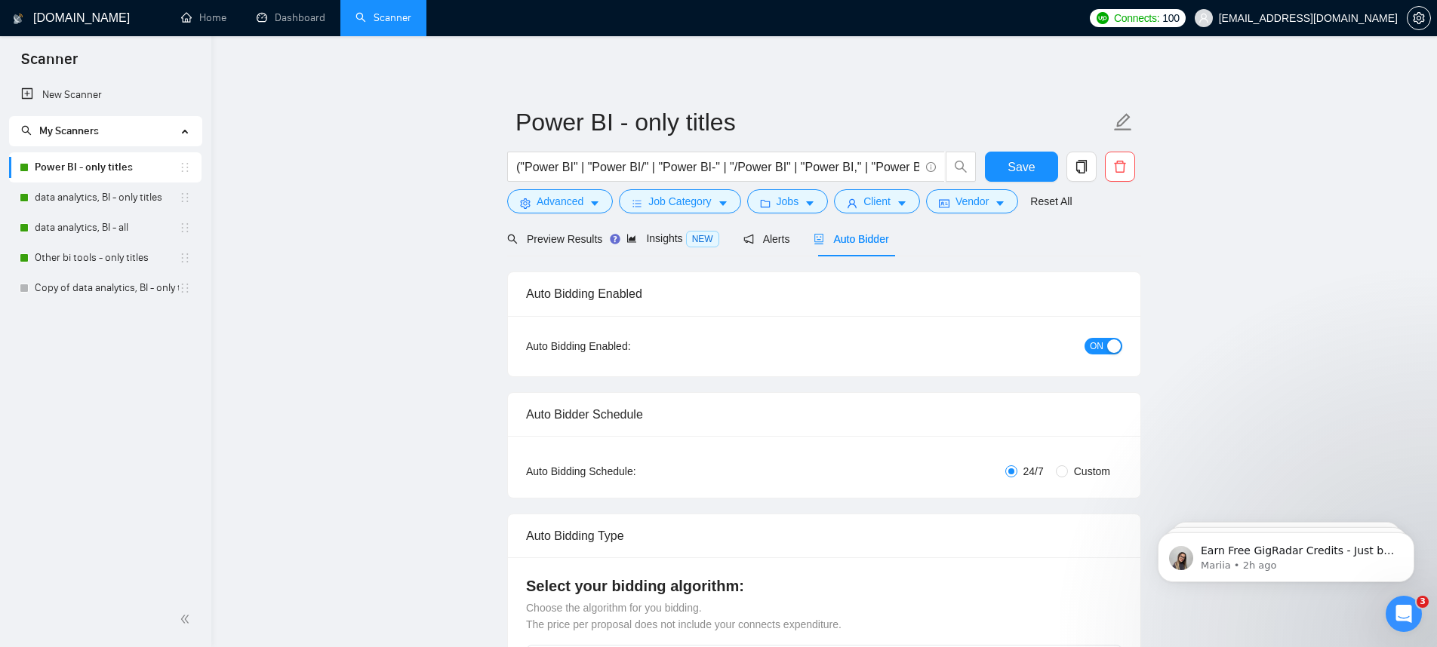
checkbox input "true"
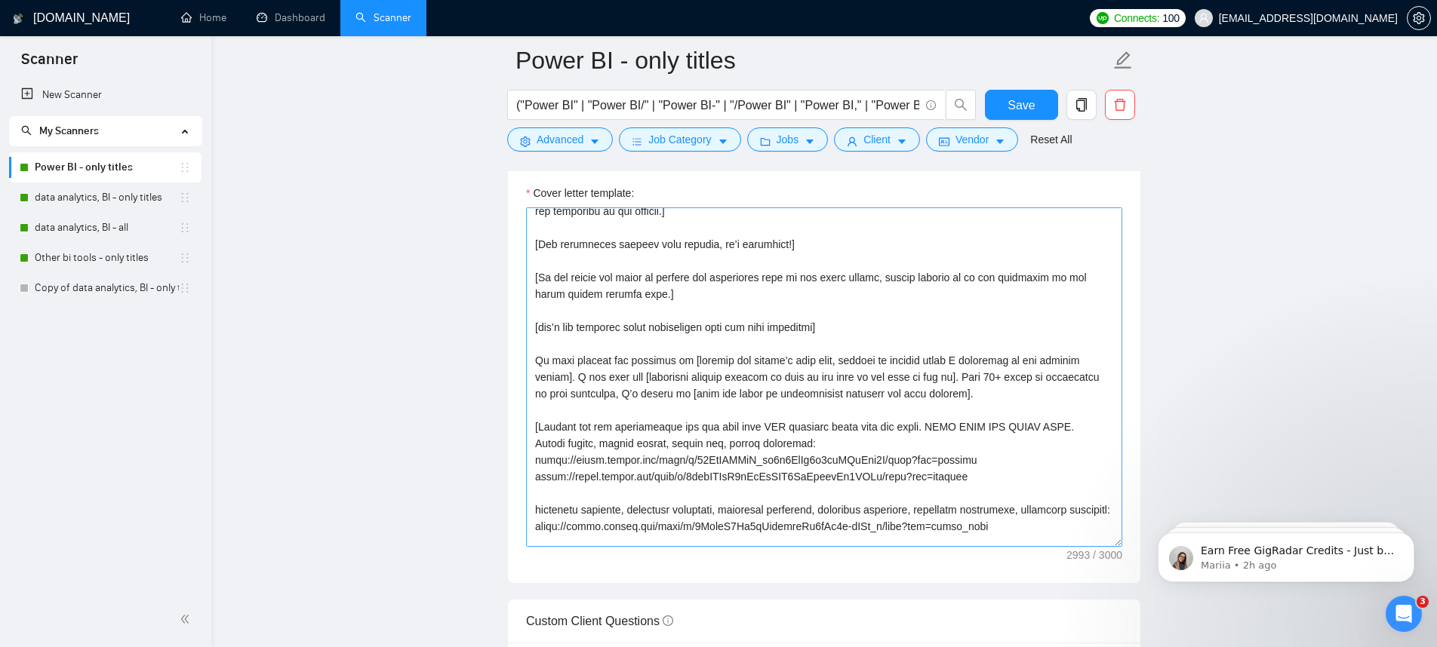
scroll to position [302, 0]
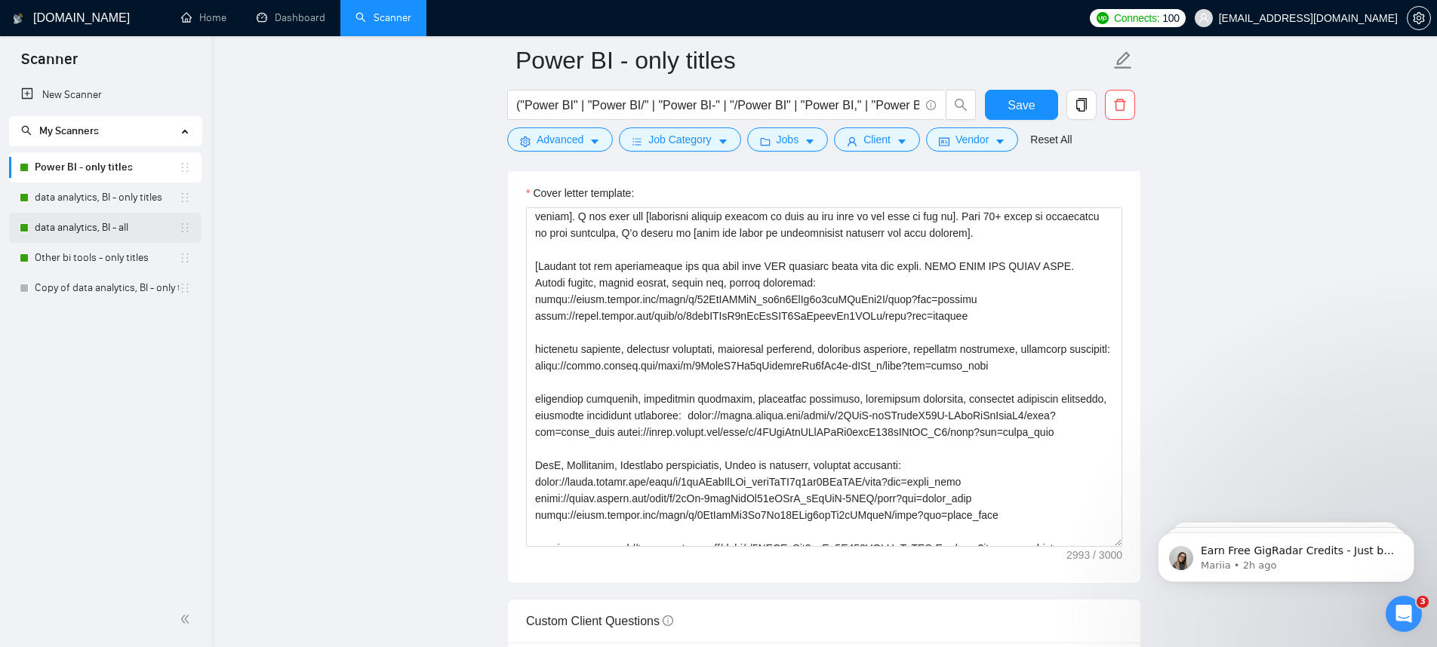
click at [103, 235] on link "data analytics, BI - all" at bounding box center [107, 228] width 144 height 30
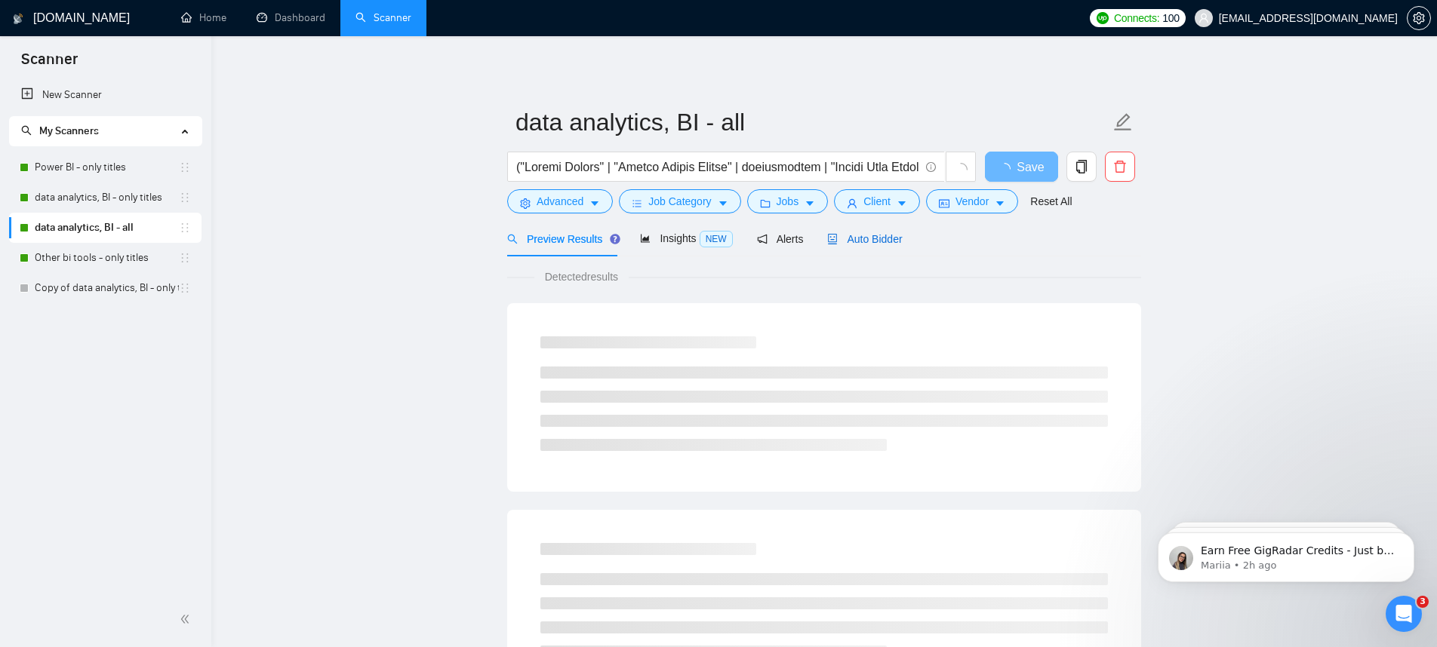
click at [856, 244] on span "Auto Bidder" at bounding box center [864, 239] width 75 height 12
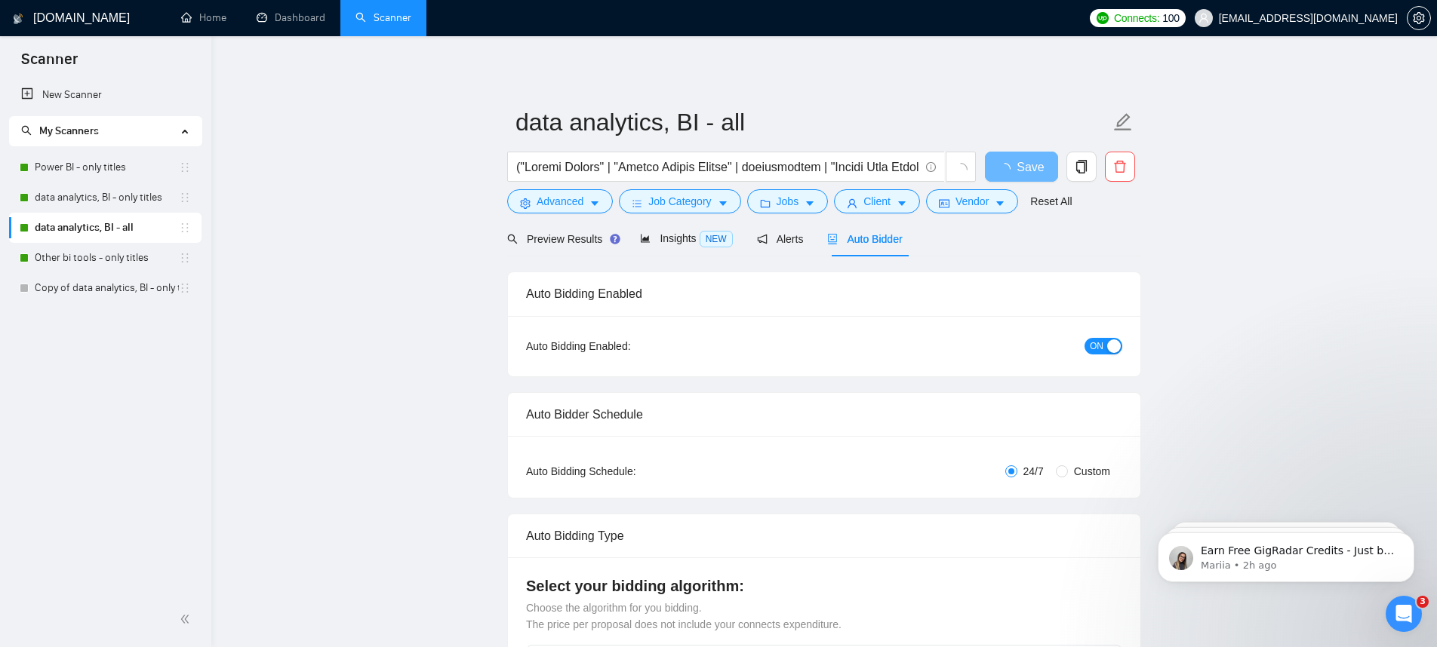
checkbox input "true"
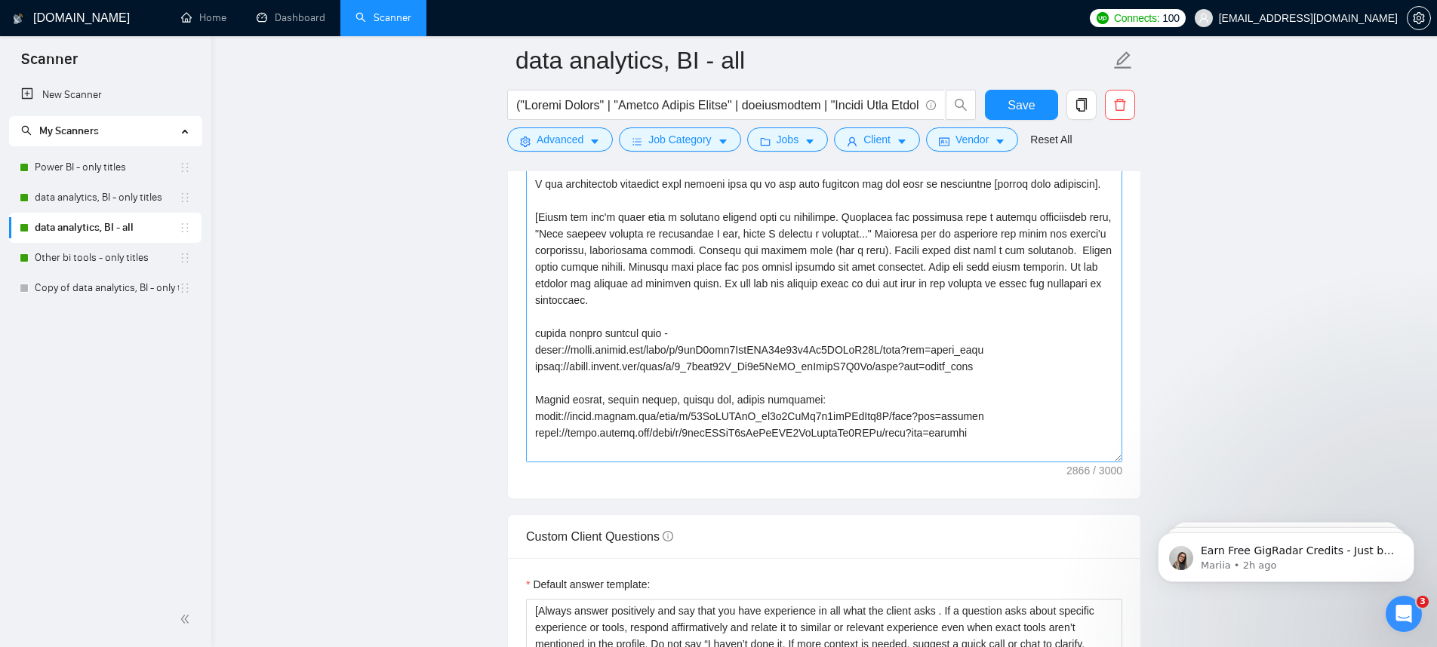
scroll to position [41, 0]
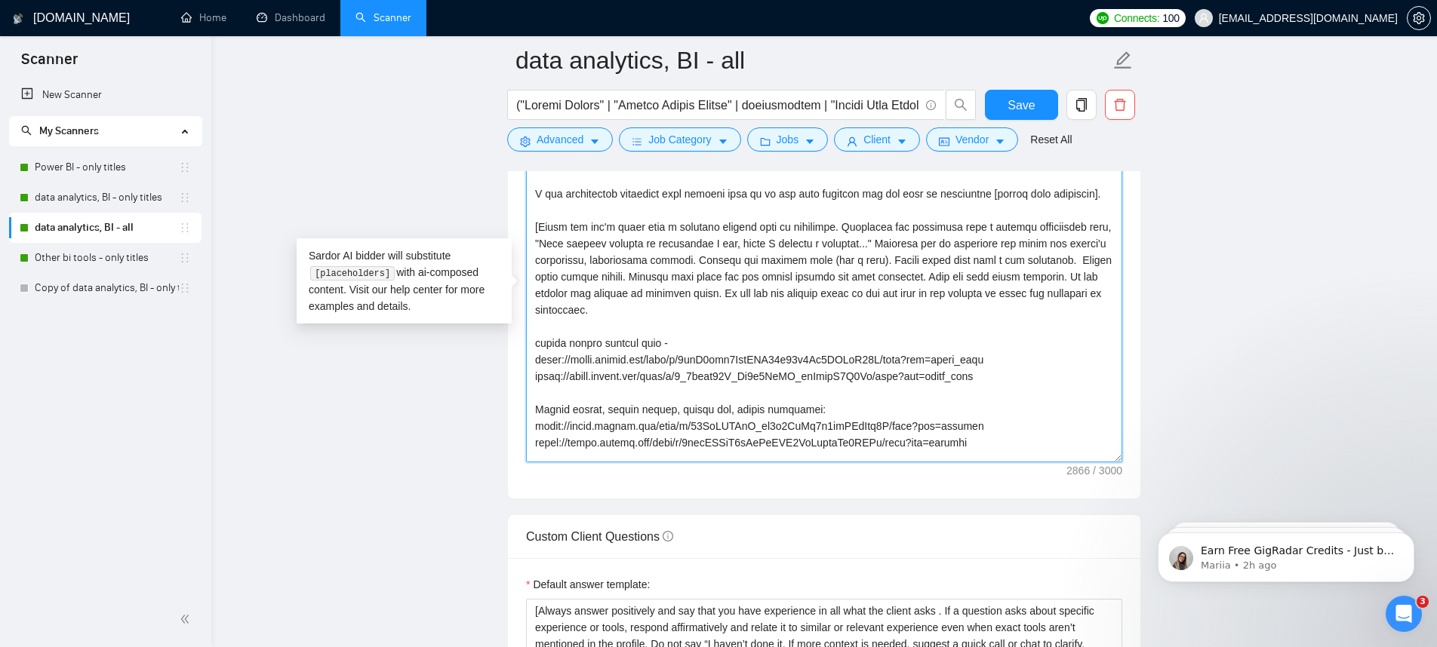
drag, startPoint x: 534, startPoint y: 246, endPoint x: 762, endPoint y: 323, distance: 240.5
click at [762, 323] on textarea "Cover letter template:" at bounding box center [824, 293] width 596 height 340
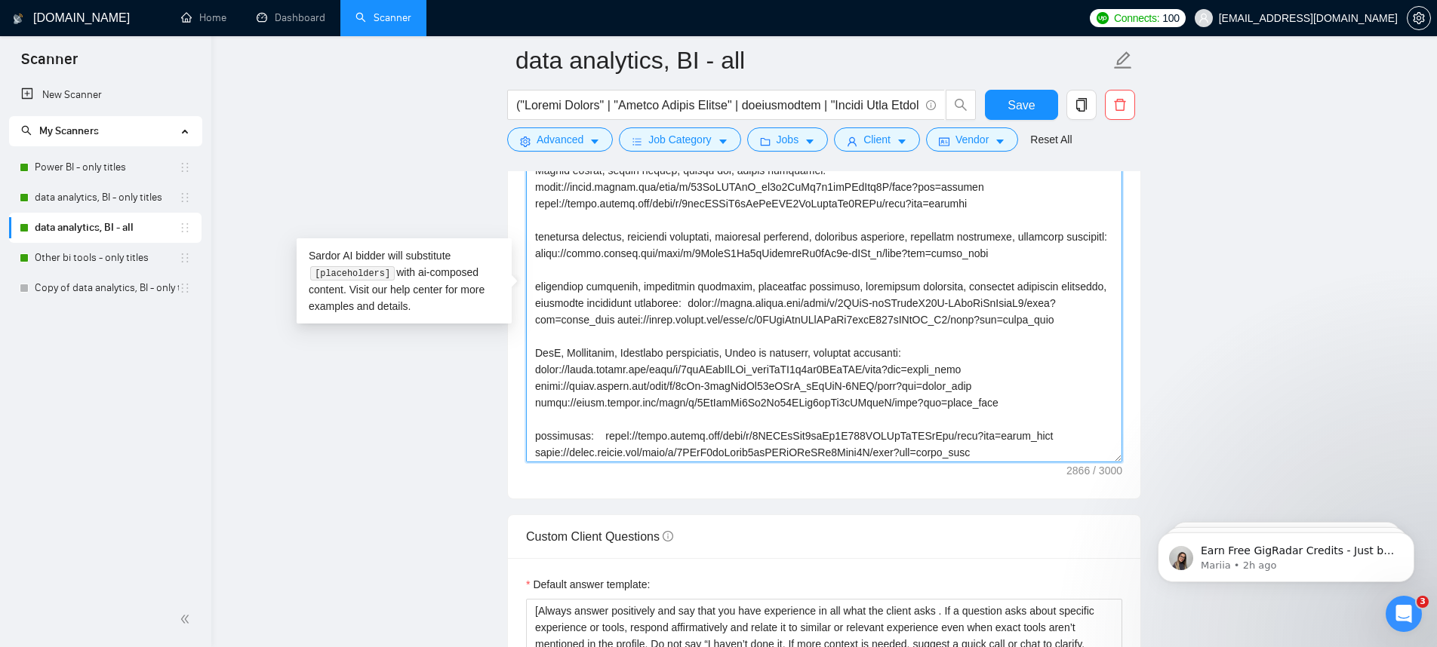
scroll to position [358, 0]
